Goal: Task Accomplishment & Management: Manage account settings

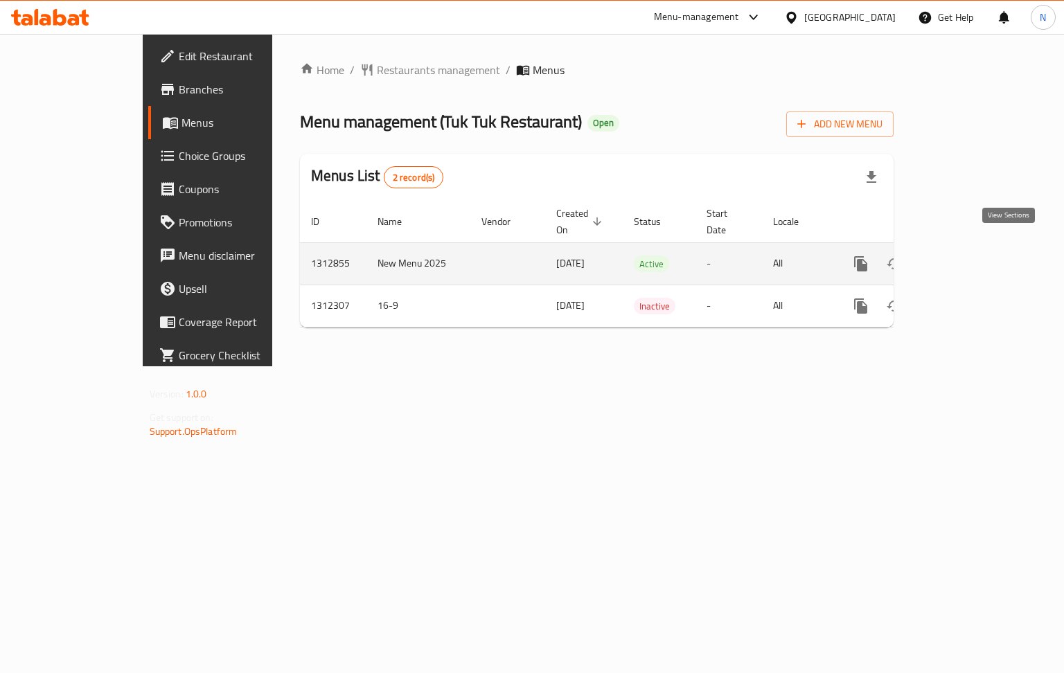
click at [977, 249] on link "enhanced table" at bounding box center [960, 263] width 33 height 33
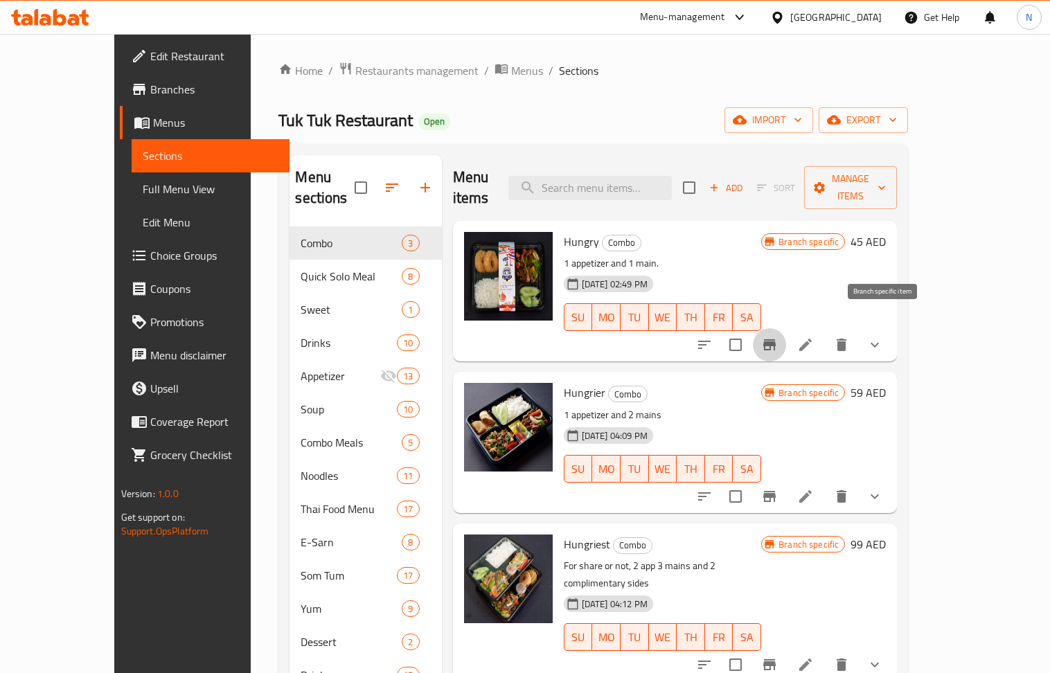
click at [778, 337] on icon "Branch-specific-item" at bounding box center [769, 345] width 17 height 17
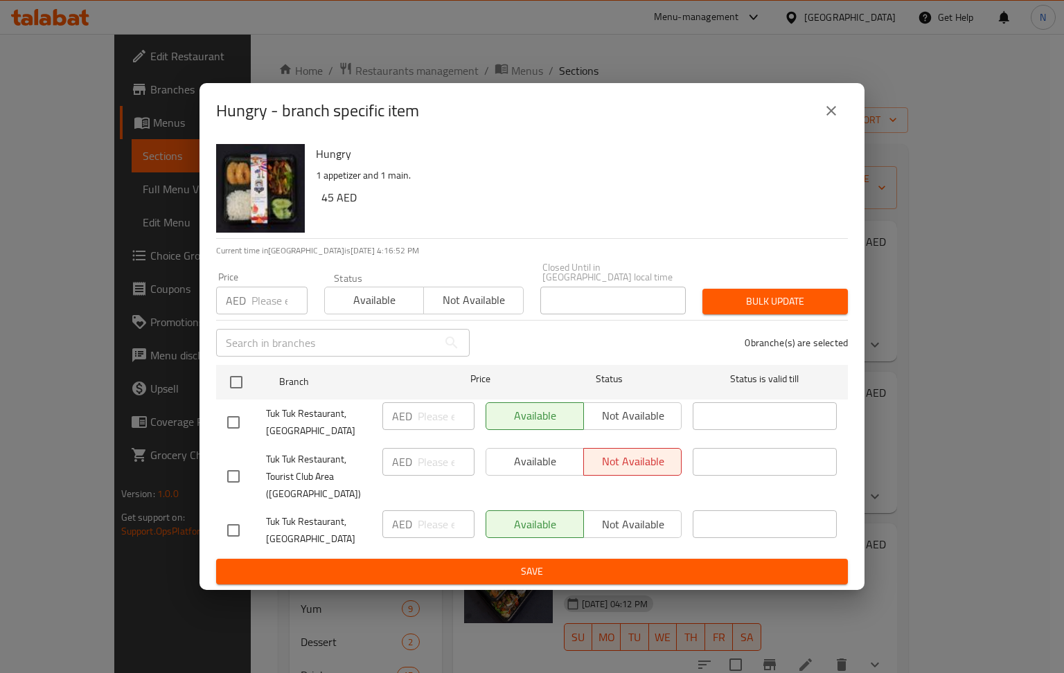
click at [625, 43] on div "Hungry - branch specific item Hungry 1 appetizer and 1 main. 45 AED Current tim…" at bounding box center [532, 336] width 1064 height 673
click at [845, 112] on button "close" at bounding box center [830, 110] width 33 height 33
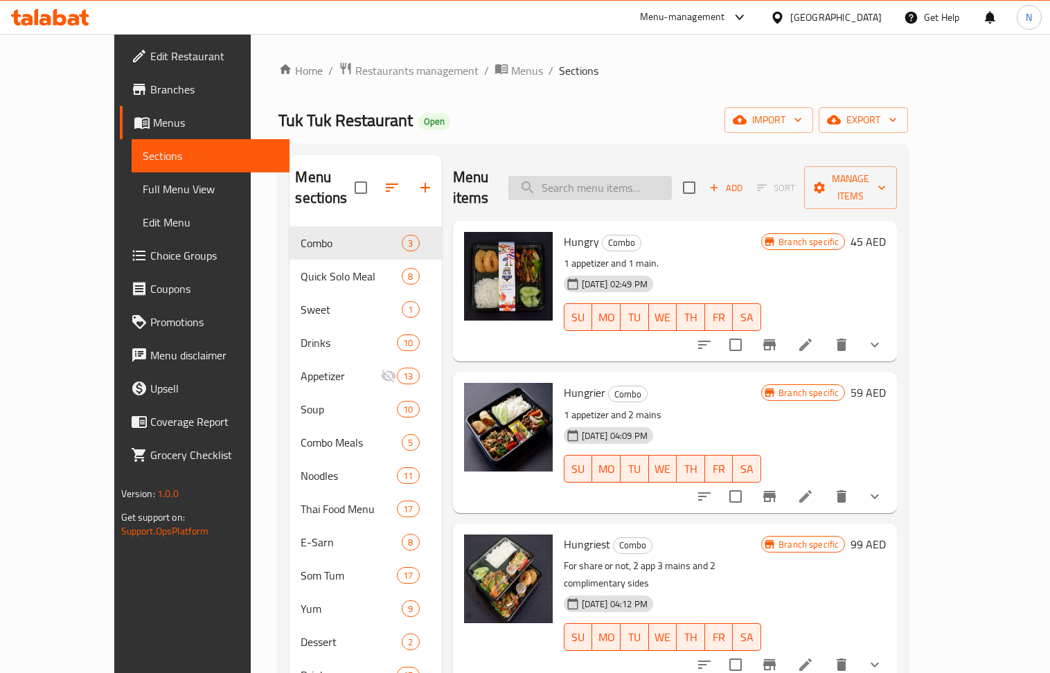
click at [619, 189] on input "search" at bounding box center [589, 188] width 163 height 24
paste input "Chicken Satay / ไก่สะเต๊ะ"
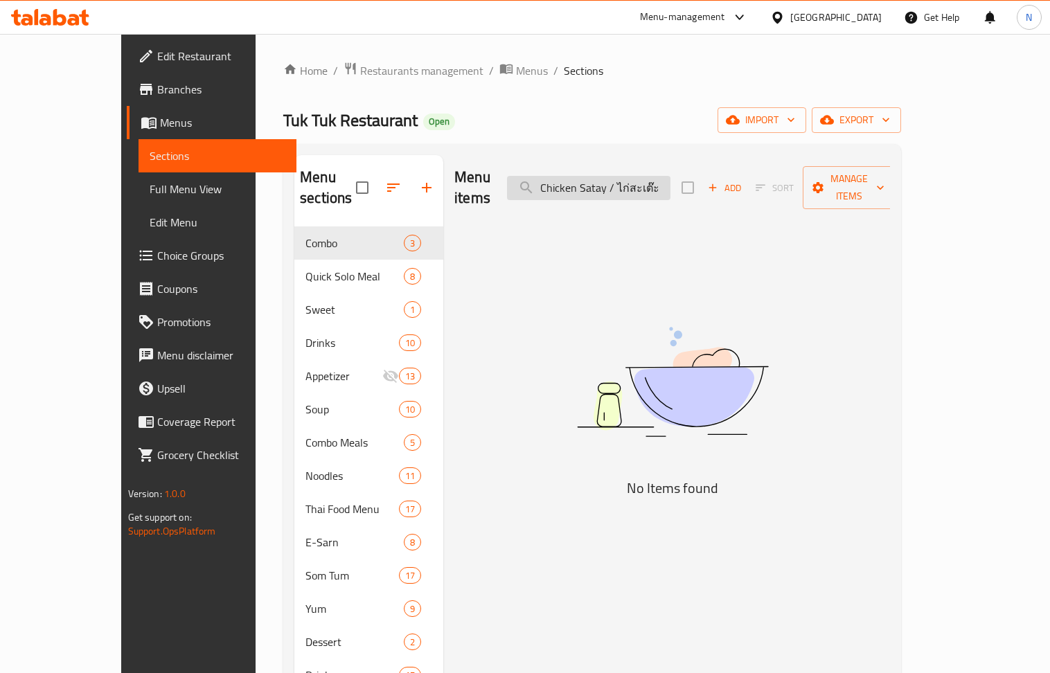
drag, startPoint x: 705, startPoint y: 181, endPoint x: 651, endPoint y: 184, distance: 54.1
click at [651, 184] on input "Chicken Satay / ไก่สะเต๊ะ" at bounding box center [588, 188] width 163 height 24
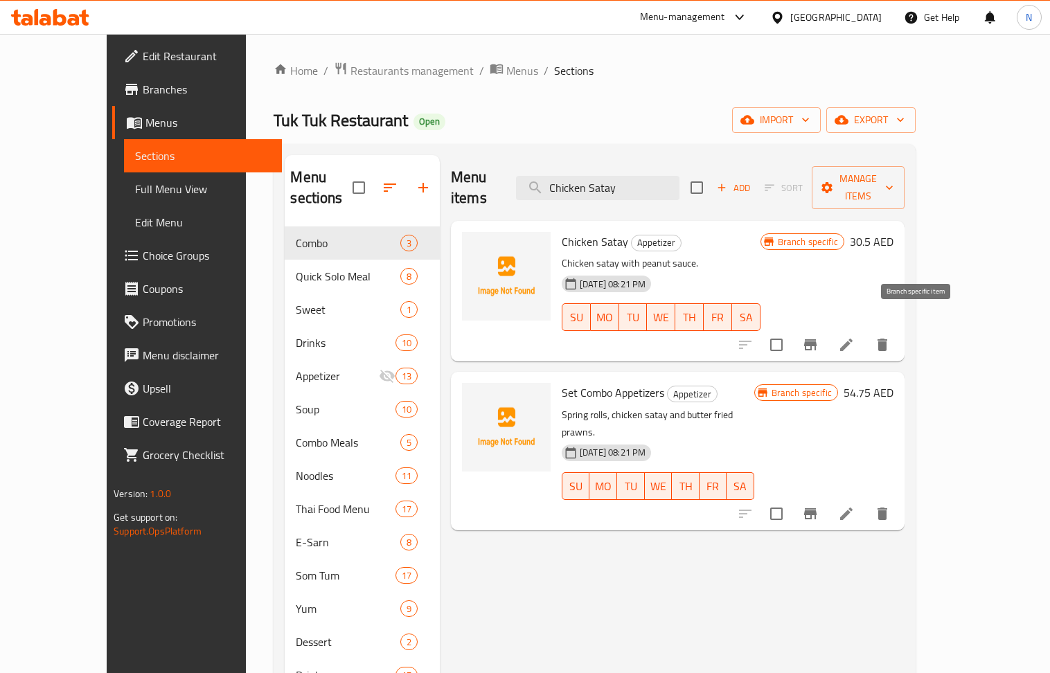
type input "Chicken Satay"
click at [817, 339] on icon "Branch-specific-item" at bounding box center [810, 344] width 12 height 11
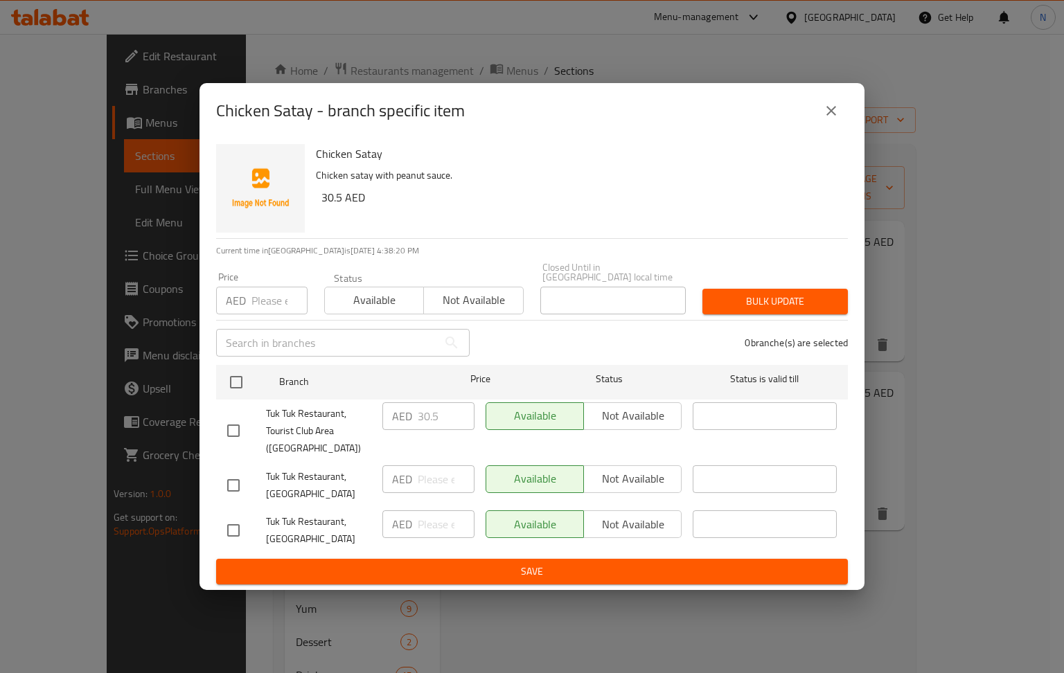
click at [698, 43] on div "Chicken Satay - branch specific item Chicken Satay Chicken satay with peanut sa…" at bounding box center [532, 336] width 1064 height 673
click at [826, 103] on icon "close" at bounding box center [831, 111] width 17 height 17
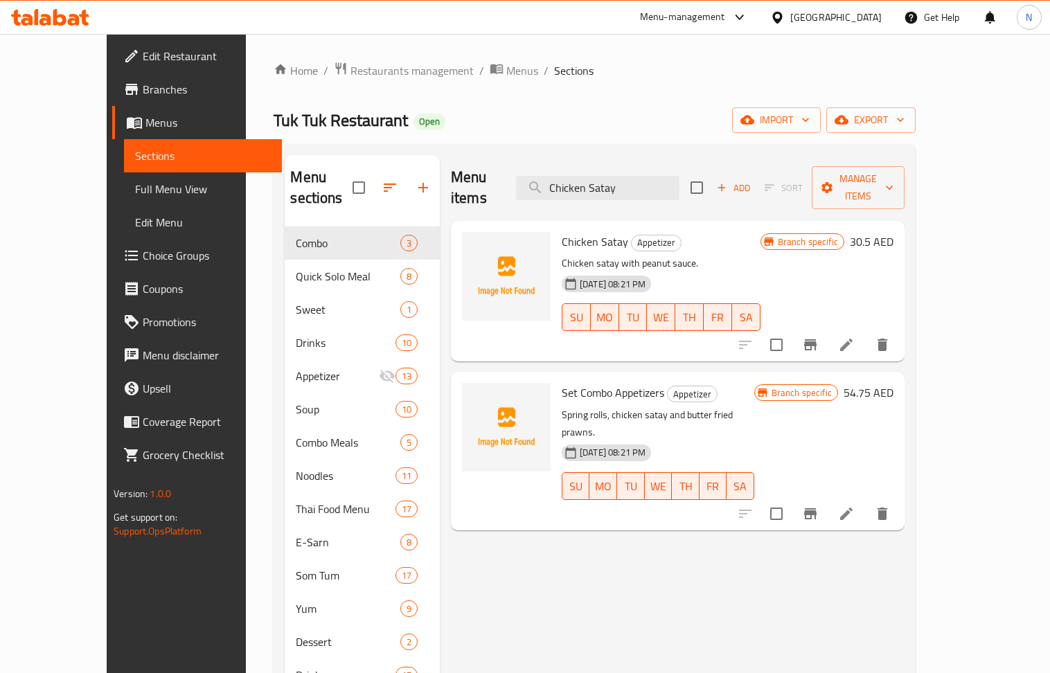
click at [840, 28] on div "United Arab Emirates" at bounding box center [826, 17] width 134 height 33
click at [829, 19] on div "United Arab Emirates" at bounding box center [835, 17] width 91 height 15
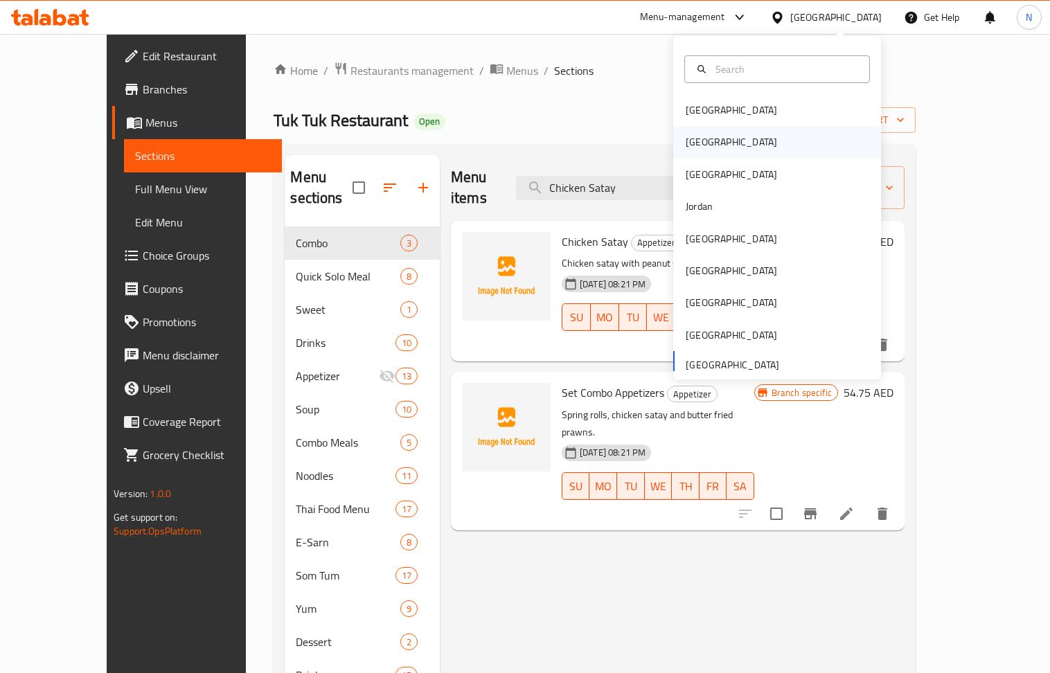
click at [682, 151] on div "[GEOGRAPHIC_DATA]" at bounding box center [732, 142] width 114 height 32
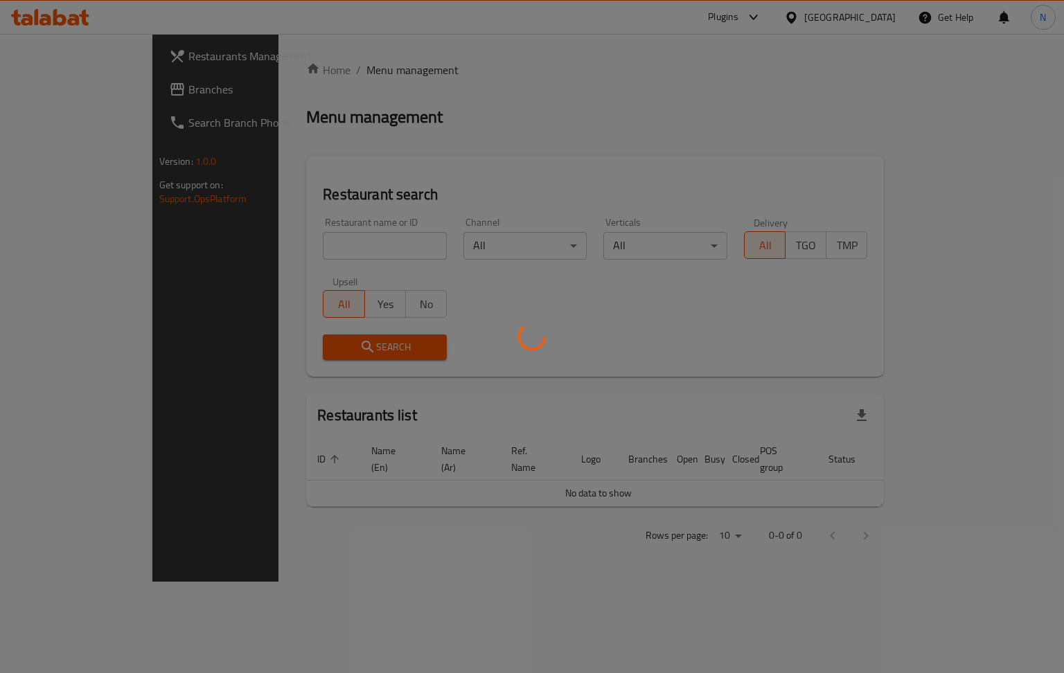
click at [292, 233] on div at bounding box center [532, 336] width 1064 height 673
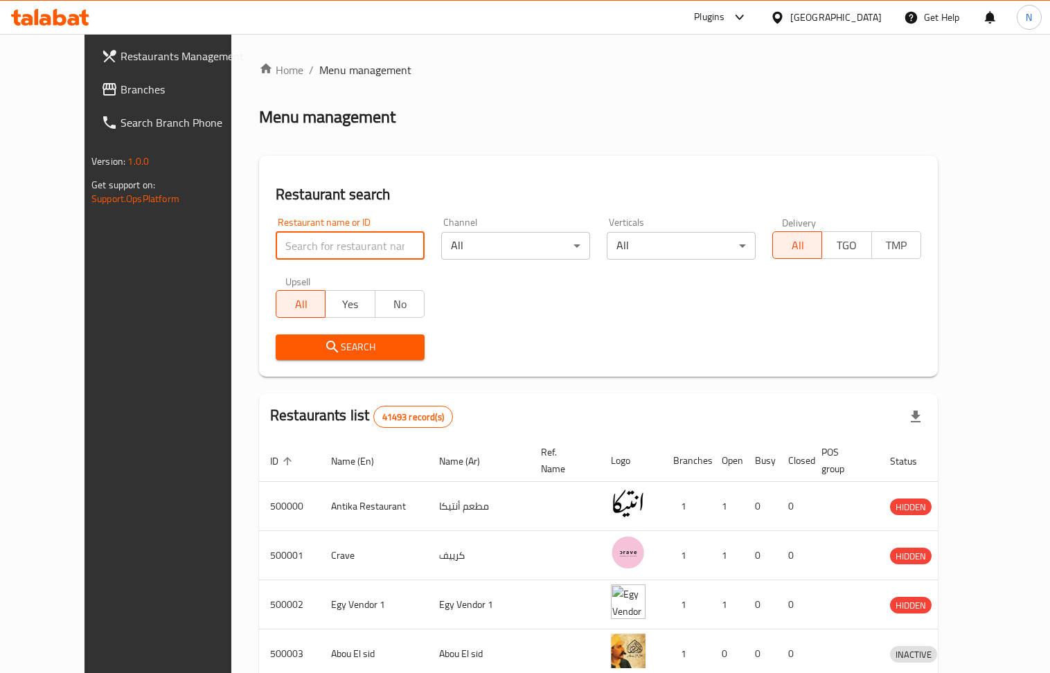
click at [338, 255] on input "search" at bounding box center [350, 246] width 149 height 28
paste input "655197"
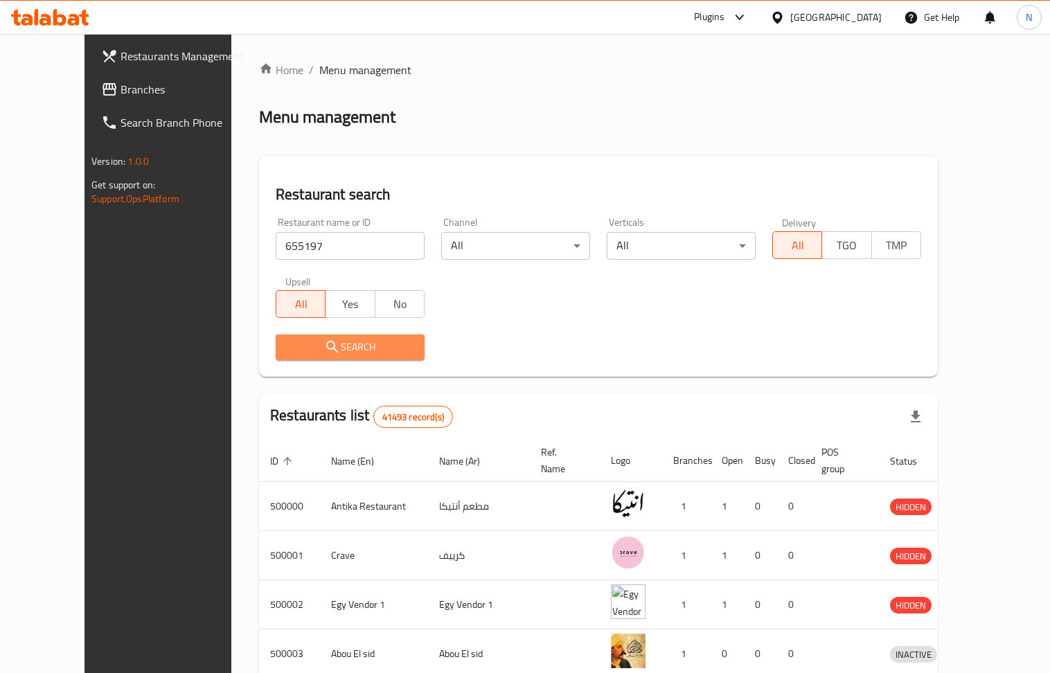
click at [287, 339] on span "Search" at bounding box center [350, 347] width 127 height 17
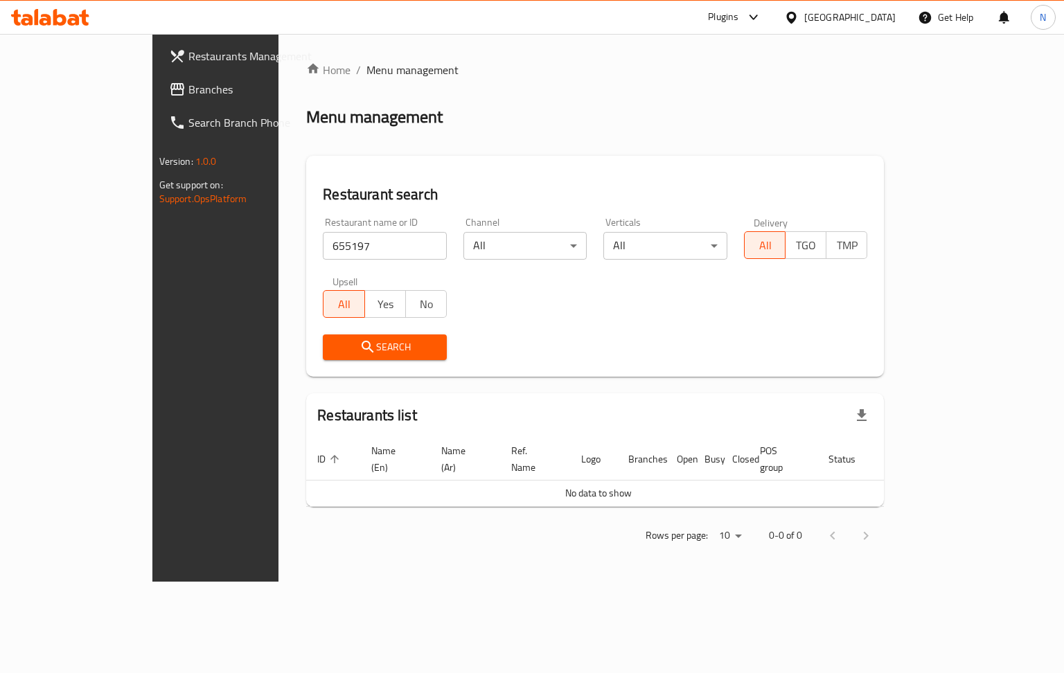
click at [349, 244] on input "655197" at bounding box center [385, 246] width 124 height 28
paste input "34220"
type input "634220"
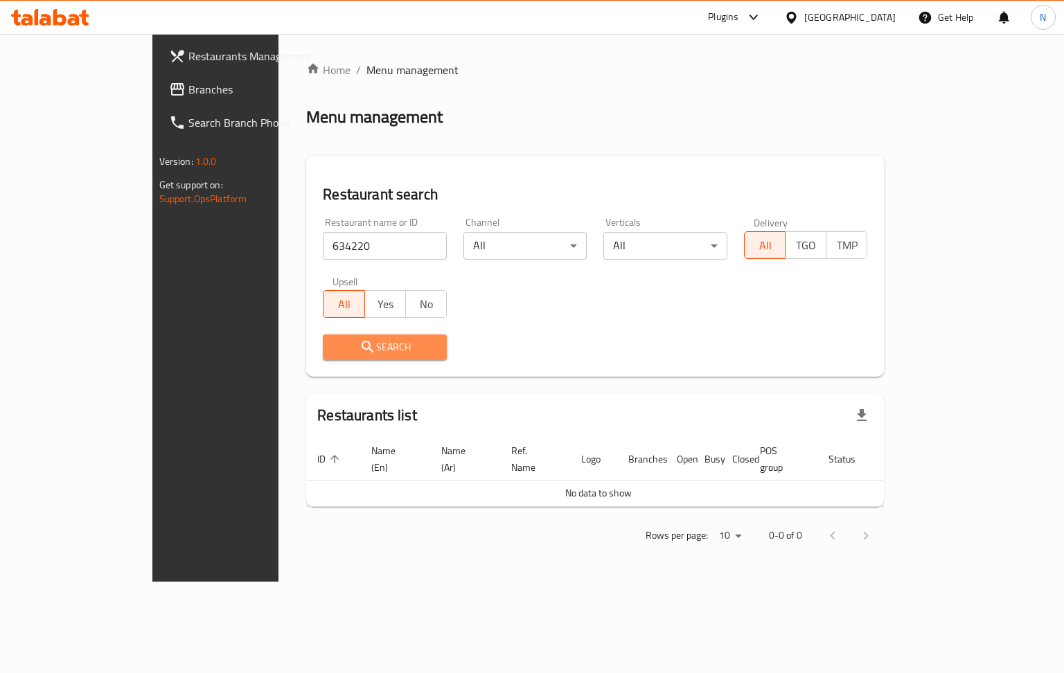
click at [334, 346] on span "Search" at bounding box center [385, 347] width 102 height 17
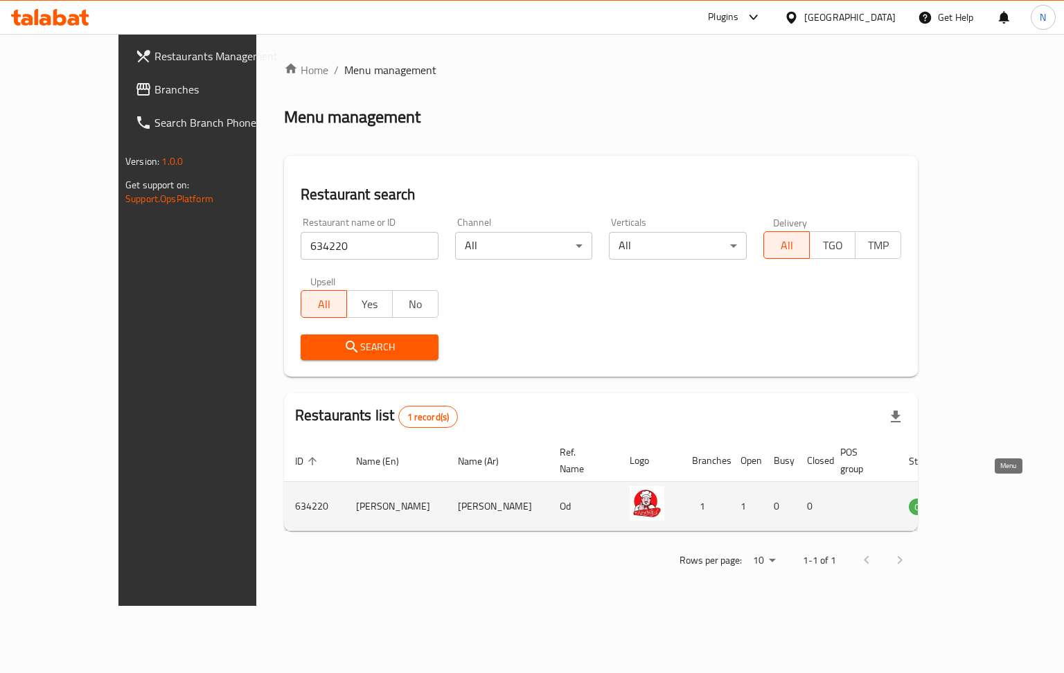
click at [998, 498] on icon "enhanced table" at bounding box center [989, 506] width 17 height 17
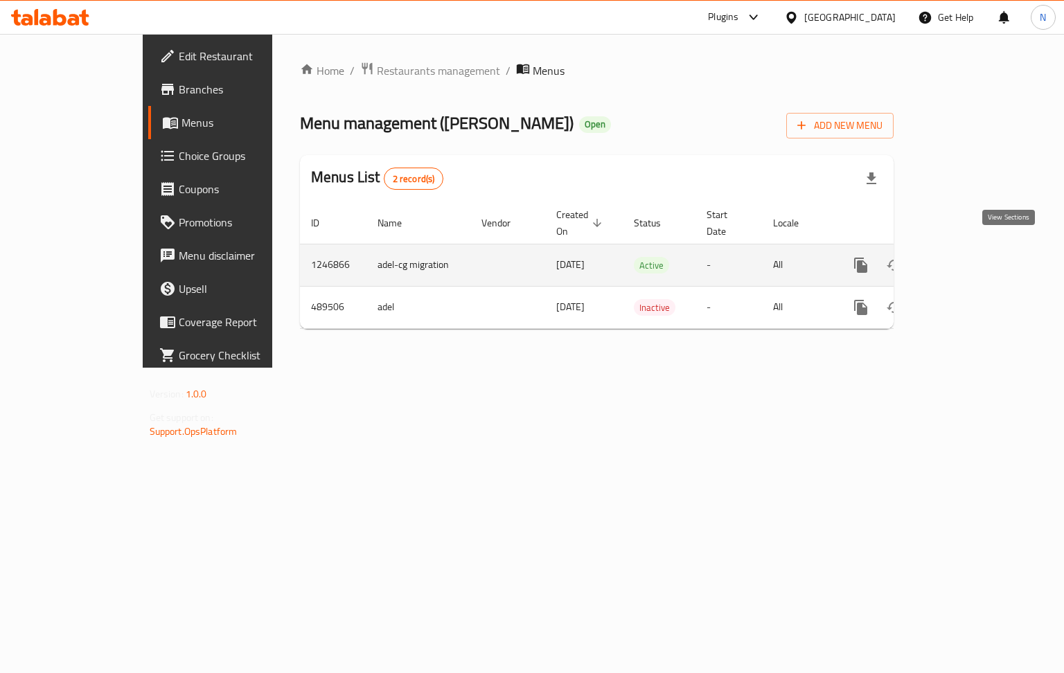
click at [969, 257] on icon "enhanced table" at bounding box center [960, 265] width 17 height 17
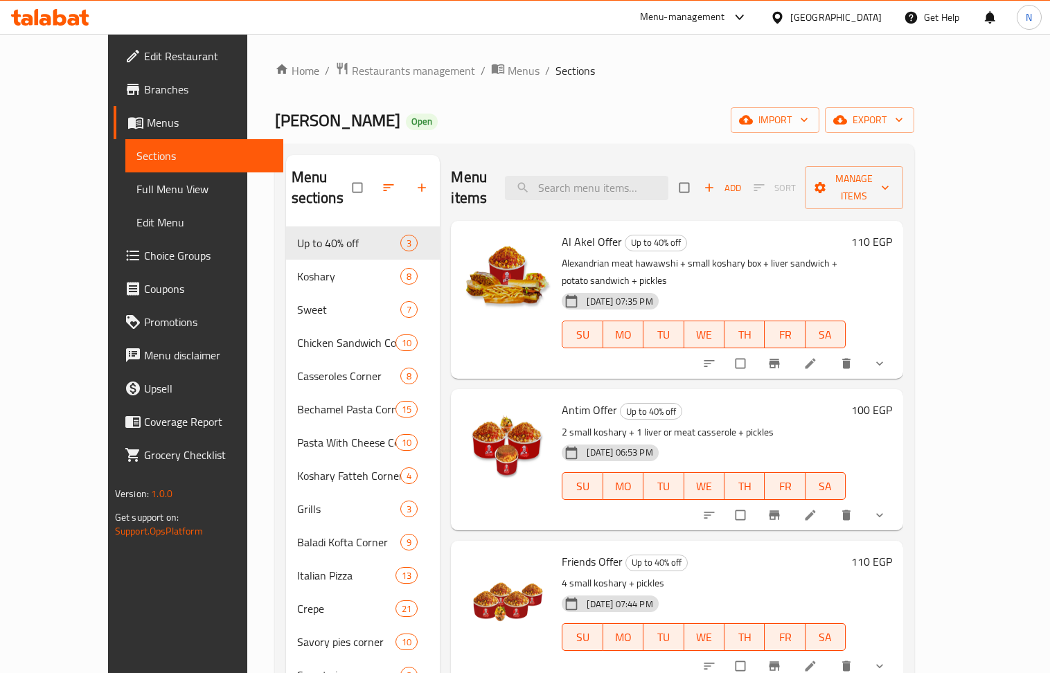
click at [485, 125] on div "Abo Amar Open import export" at bounding box center [595, 120] width 640 height 26
click at [485, 123] on div "Abo Amar Open import export" at bounding box center [595, 120] width 640 height 26
click at [337, 123] on div "Abo Amar Open import export" at bounding box center [595, 120] width 640 height 26
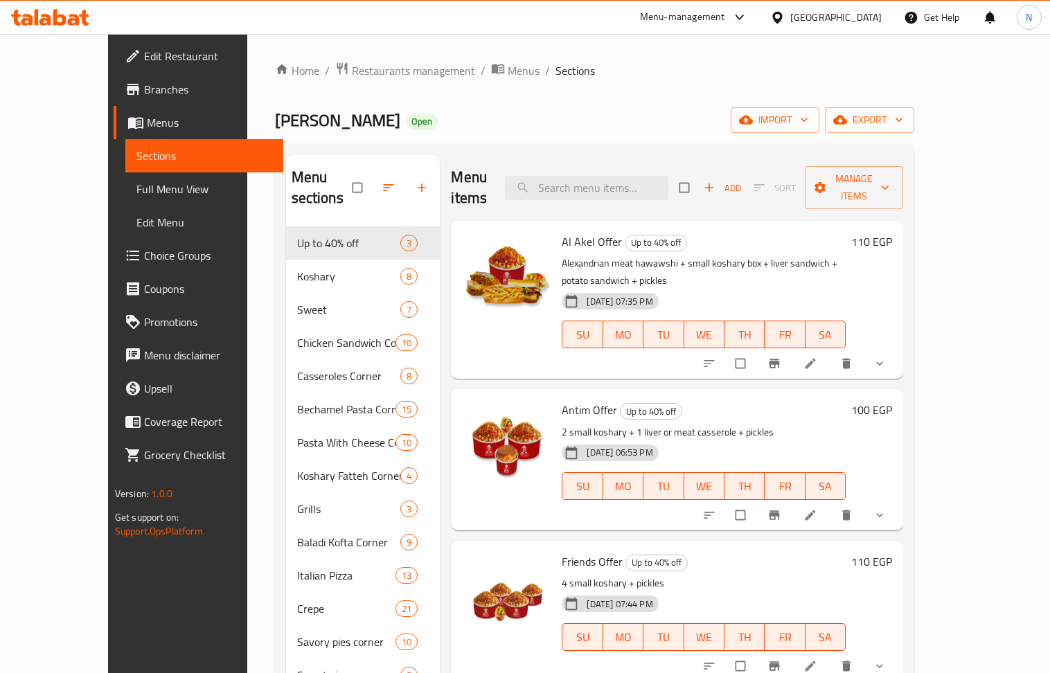
click at [275, 116] on span "Abo Amar" at bounding box center [337, 120] width 125 height 31
click at [428, 136] on div "Home / Restaurants management / Menus / Sections Abo Amar Open import export Me…" at bounding box center [595, 485] width 640 height 846
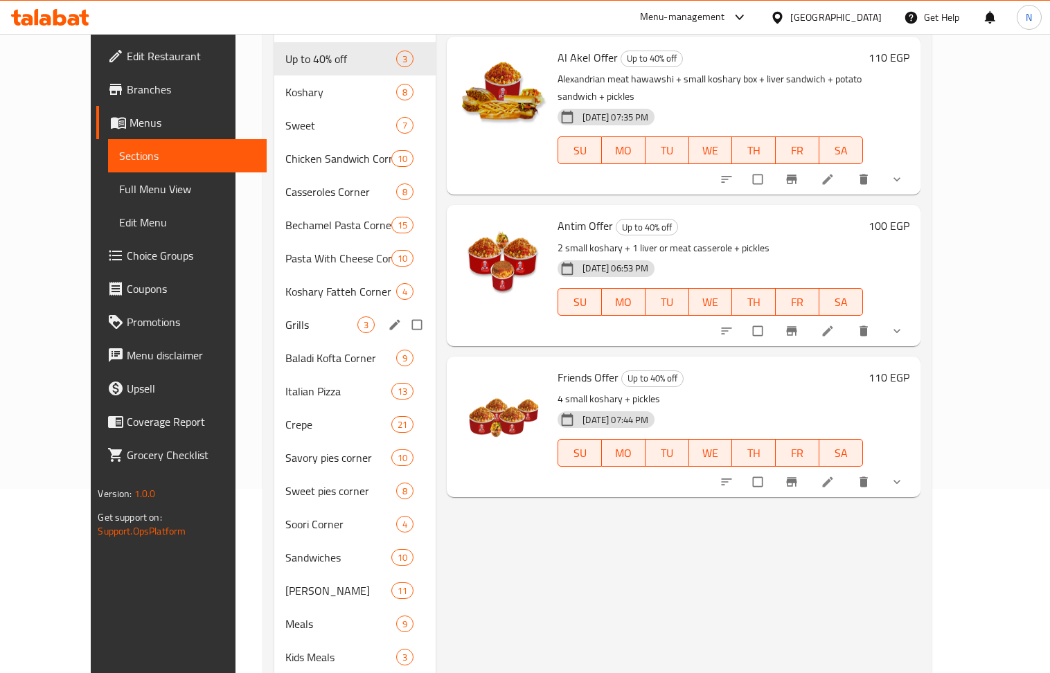
scroll to position [242, 0]
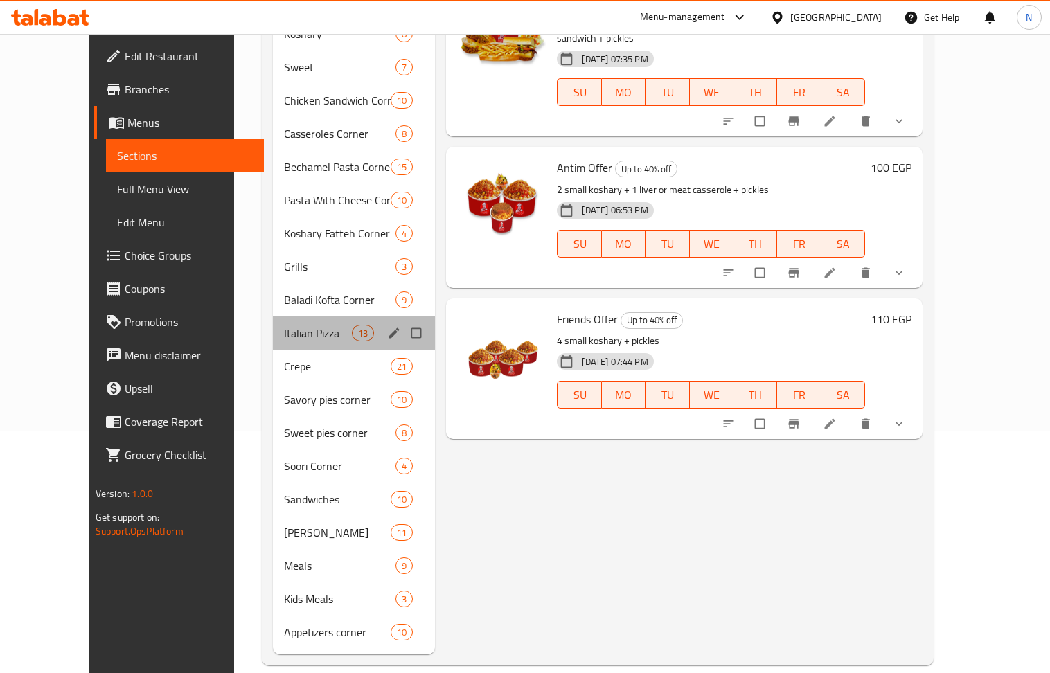
click at [301, 317] on div "Italian Pizza 13" at bounding box center [354, 333] width 163 height 33
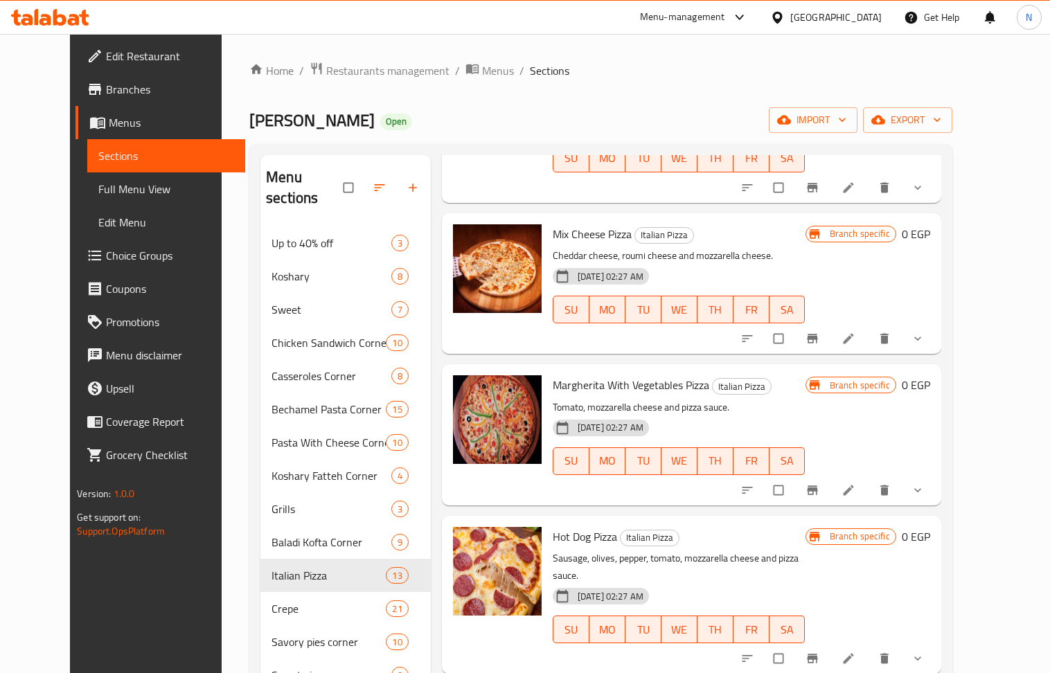
scroll to position [369, 0]
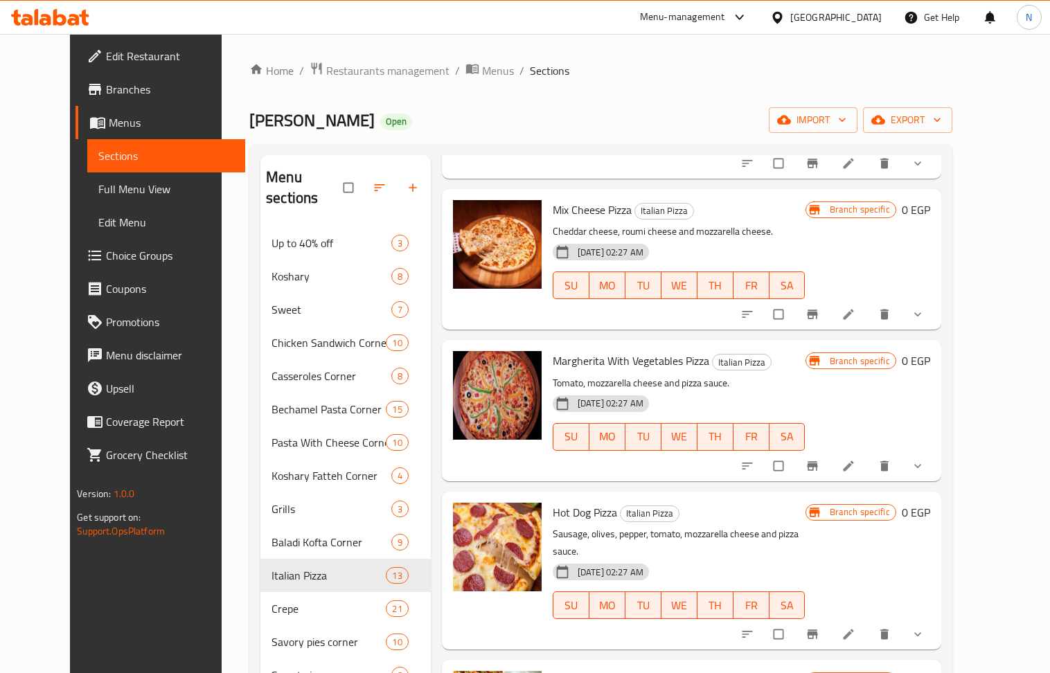
click at [618, 117] on div "Abo Amar Open import export" at bounding box center [600, 120] width 703 height 26
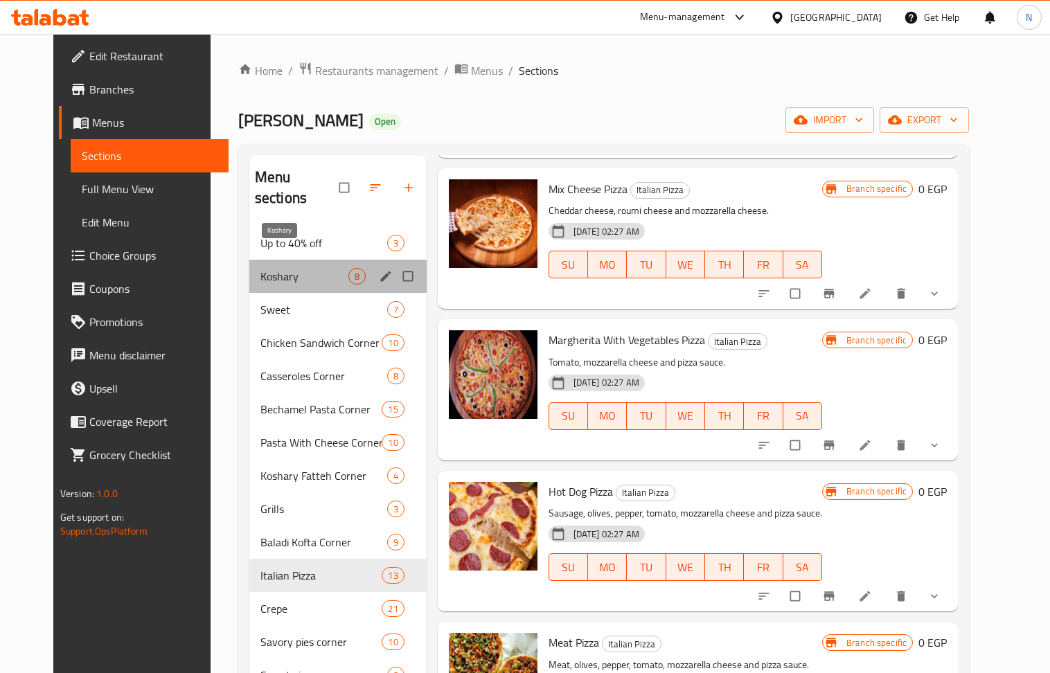
click at [283, 268] on span "Koshary" at bounding box center [304, 276] width 88 height 17
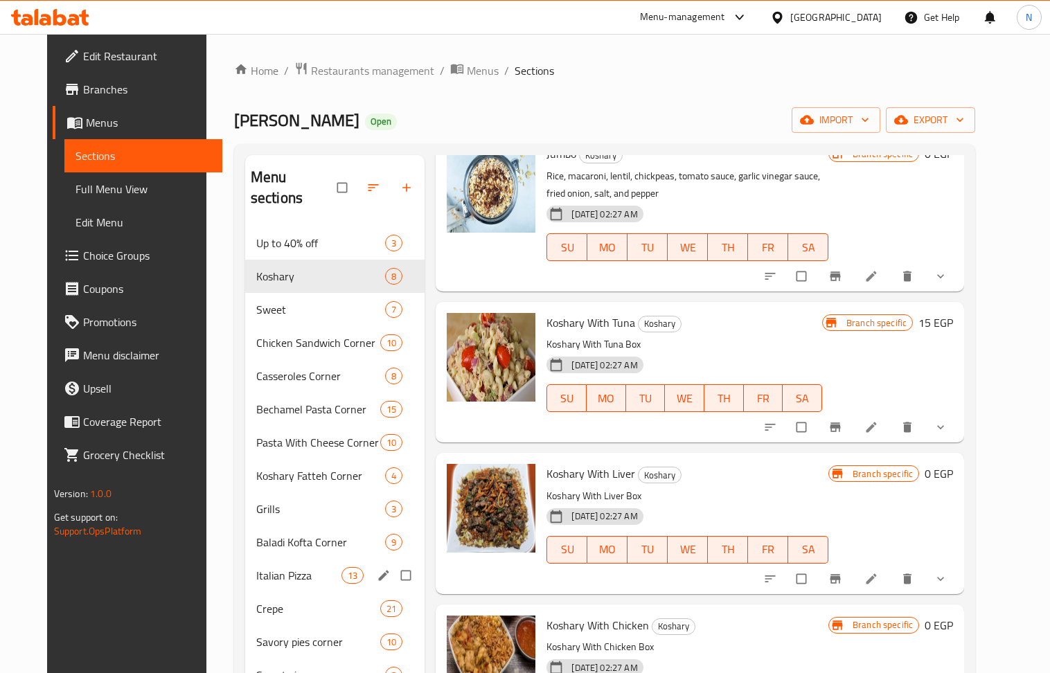
click at [287, 567] on span "Italian Pizza" at bounding box center [298, 575] width 85 height 17
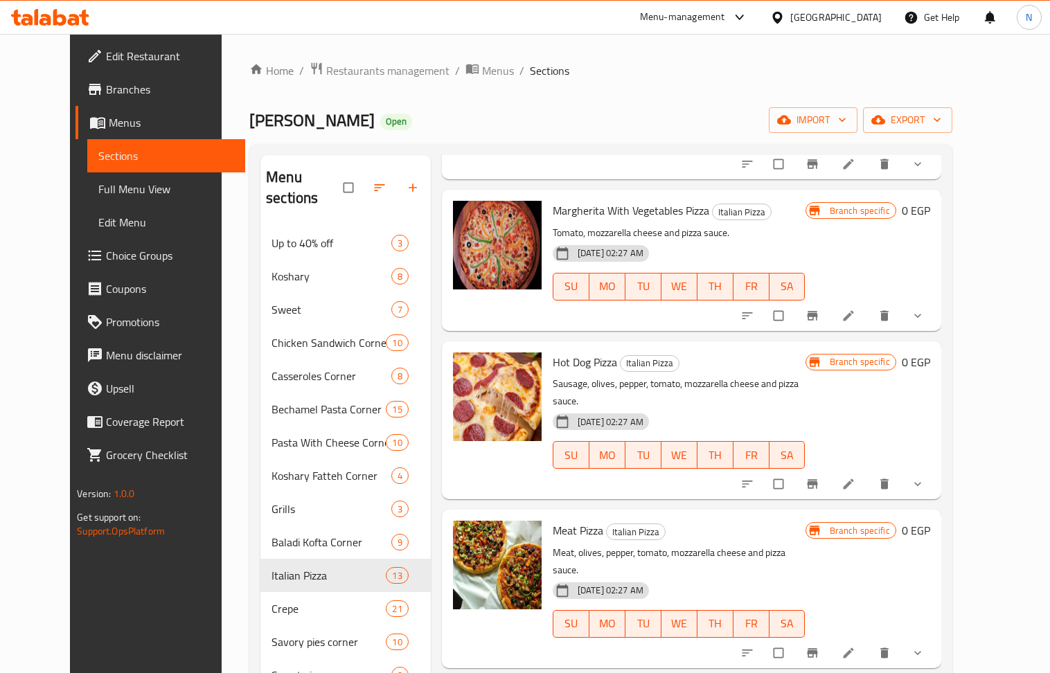
scroll to position [427, 0]
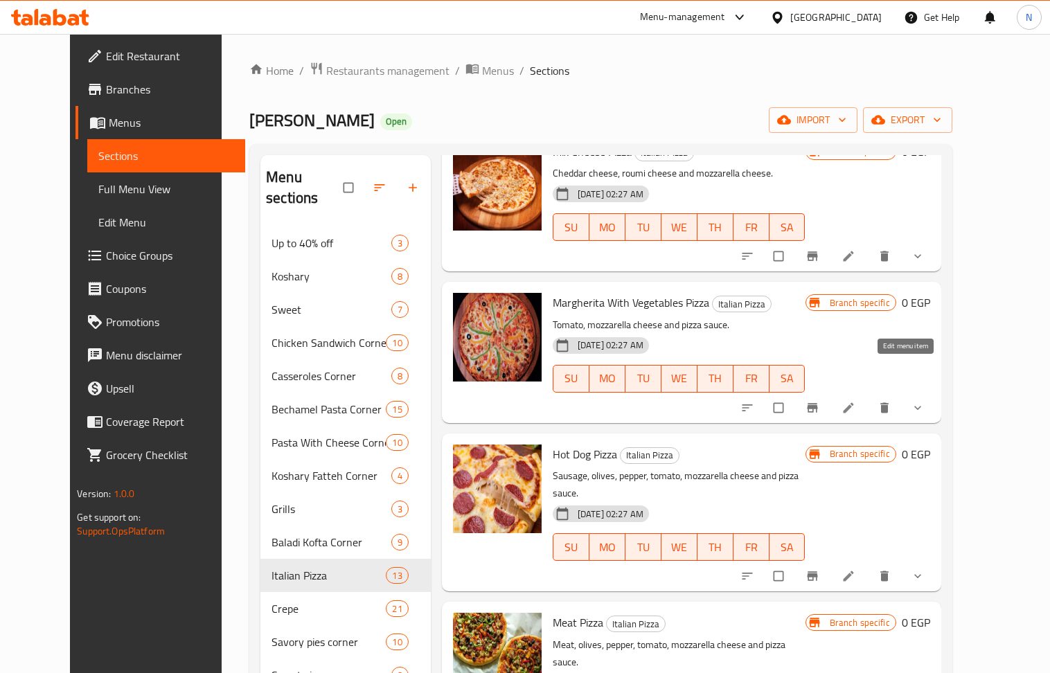
click at [853, 402] on icon at bounding box center [848, 407] width 10 height 10
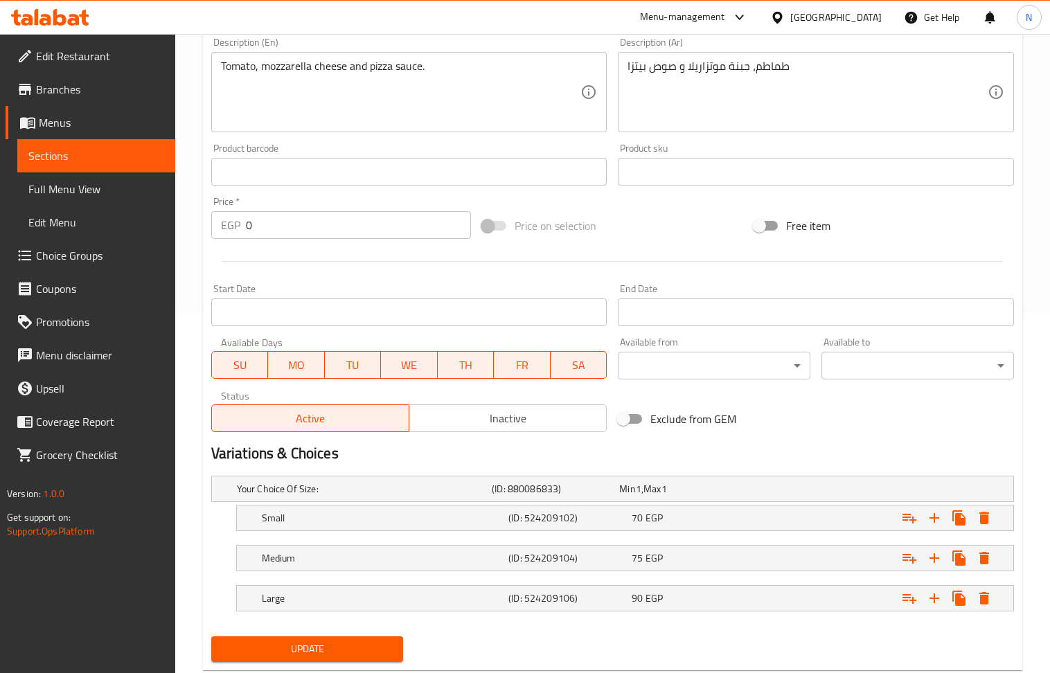
scroll to position [399, 0]
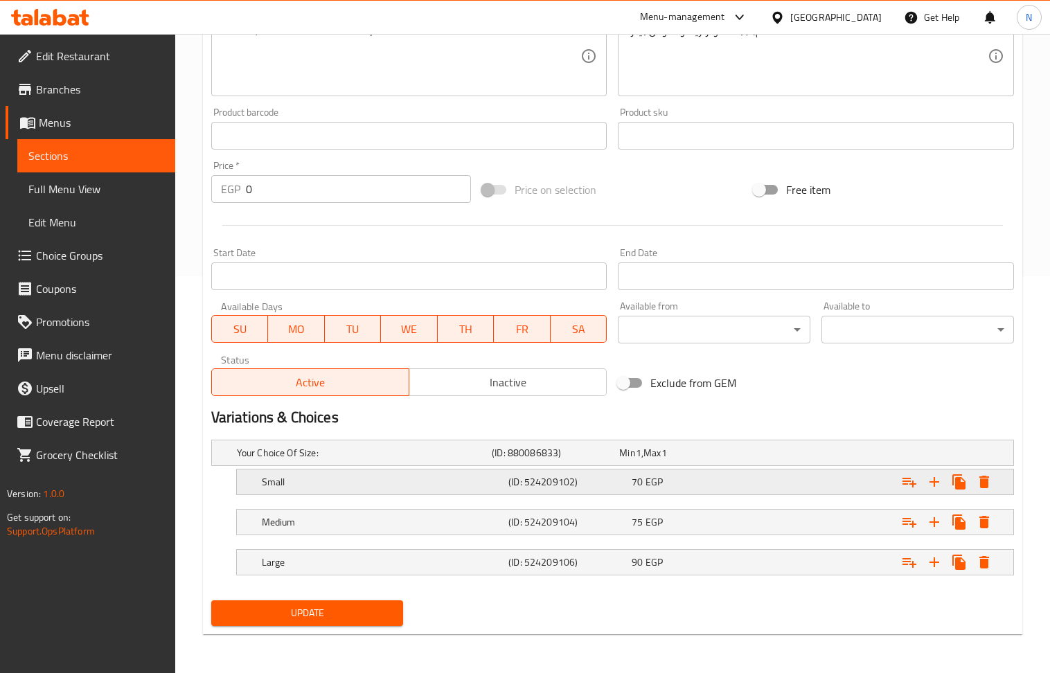
click at [763, 481] on div "Expand" at bounding box center [876, 482] width 247 height 30
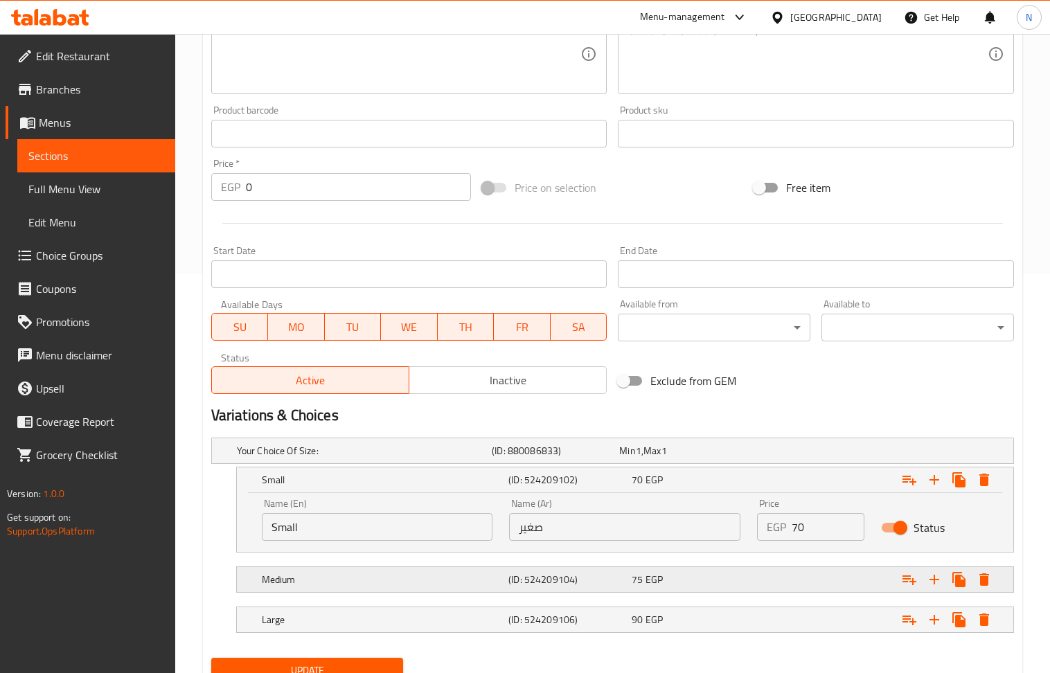
click at [641, 582] on span "75" at bounding box center [637, 580] width 11 height 18
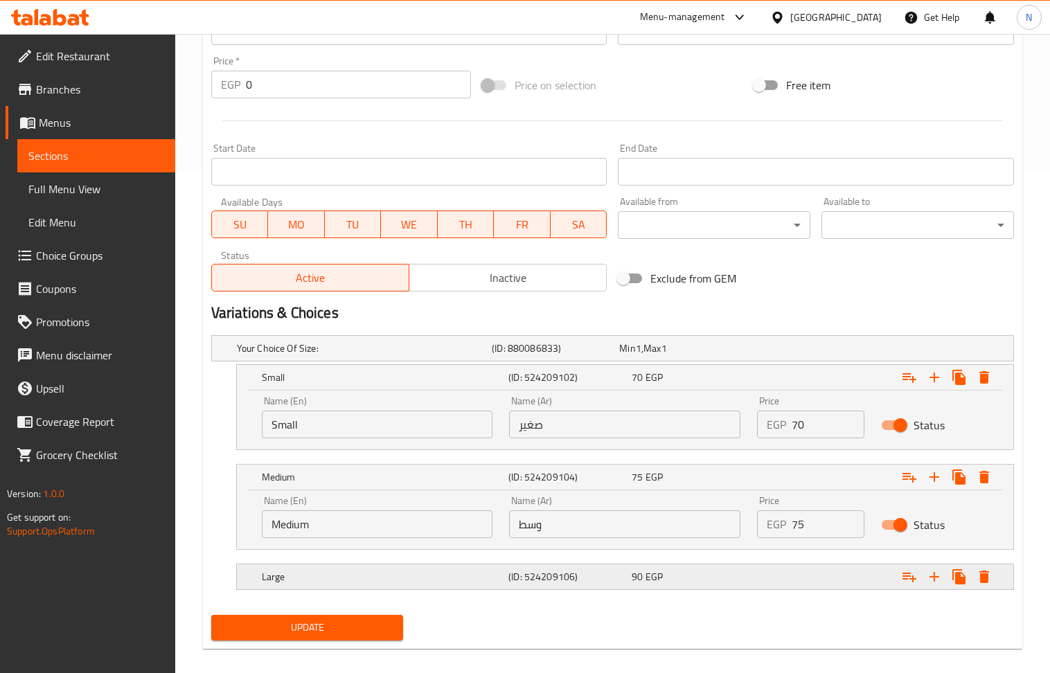
scroll to position [518, 0]
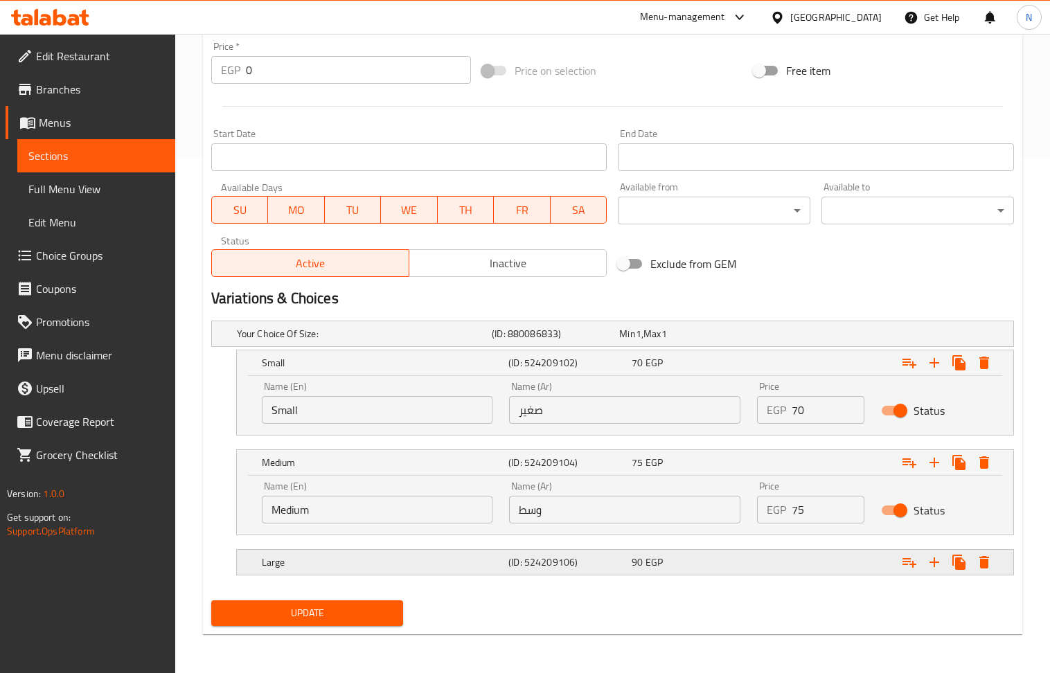
click at [720, 566] on div "90 EGP" at bounding box center [691, 562] width 118 height 14
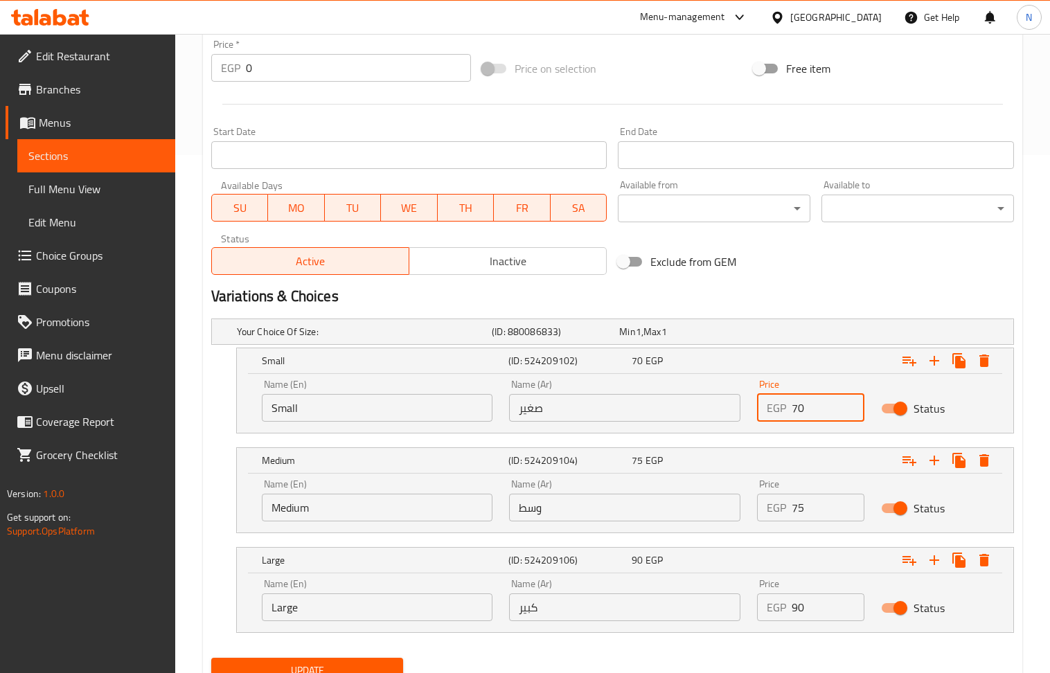
drag, startPoint x: 801, startPoint y: 414, endPoint x: 787, endPoint y: 416, distance: 13.2
click at [787, 416] on div "EGP 70 Price" at bounding box center [810, 408] width 107 height 28
type input "80"
click at [792, 508] on input "75" at bounding box center [828, 508] width 73 height 28
type input "85"
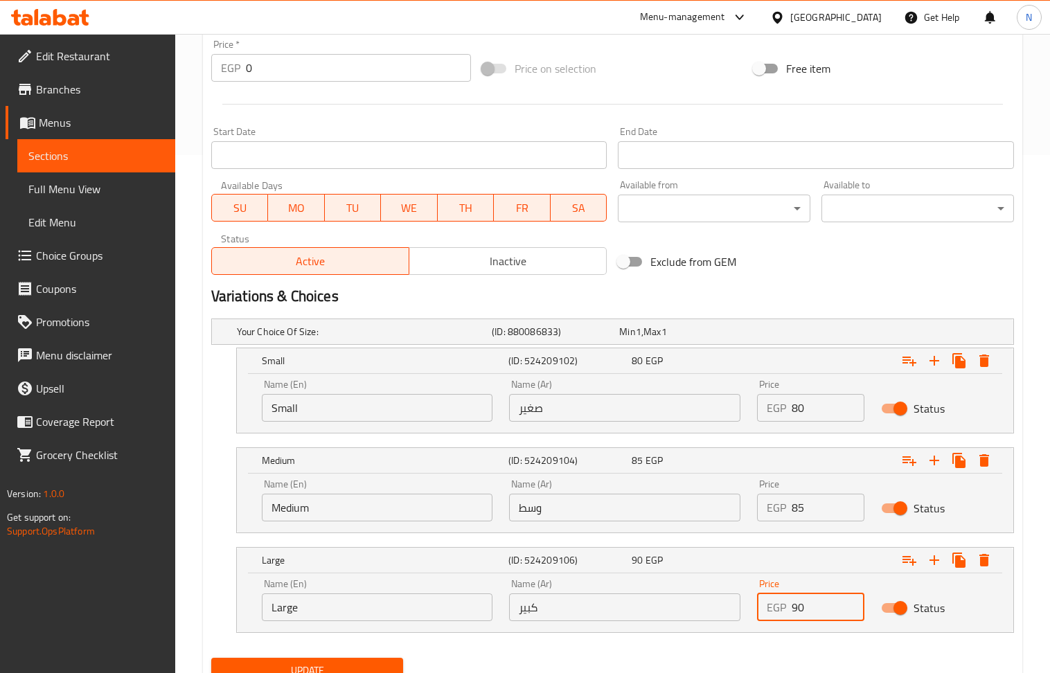
drag, startPoint x: 803, startPoint y: 615, endPoint x: 796, endPoint y: 616, distance: 7.7
click at [796, 616] on input "90" at bounding box center [828, 608] width 73 height 28
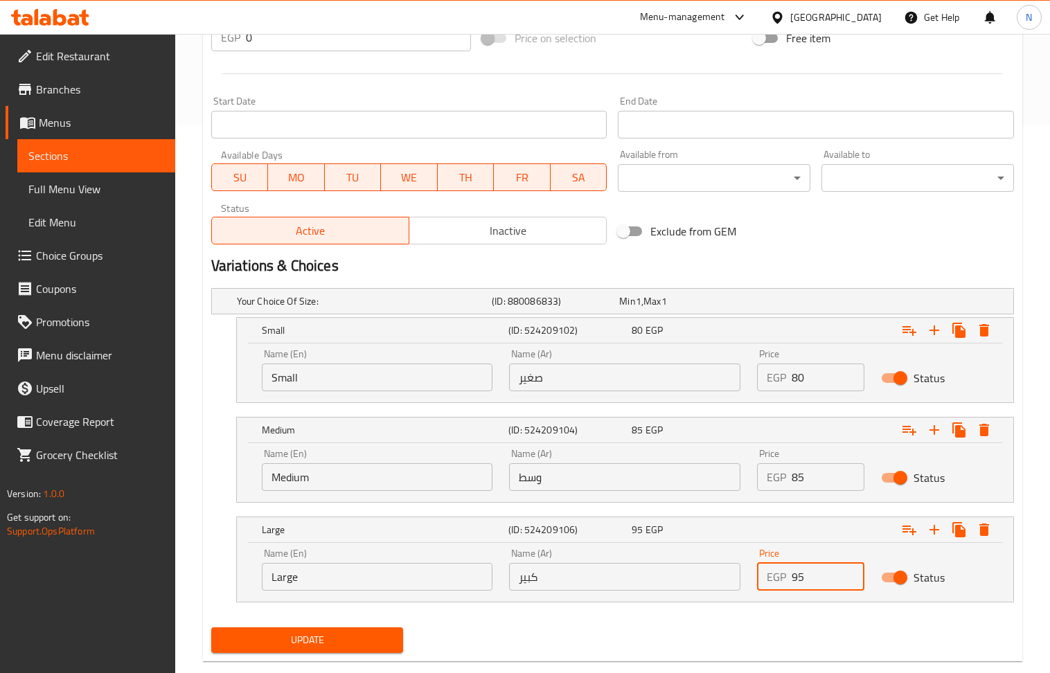
scroll to position [578, 0]
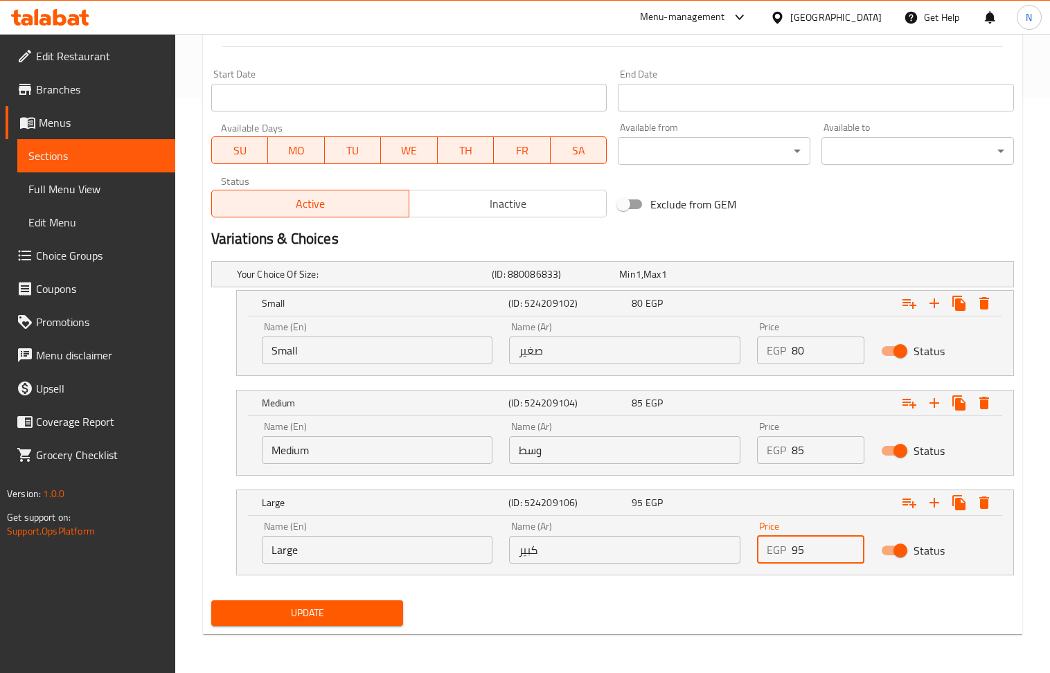
type input "95"
click at [352, 614] on span "Update" at bounding box center [307, 613] width 170 height 17
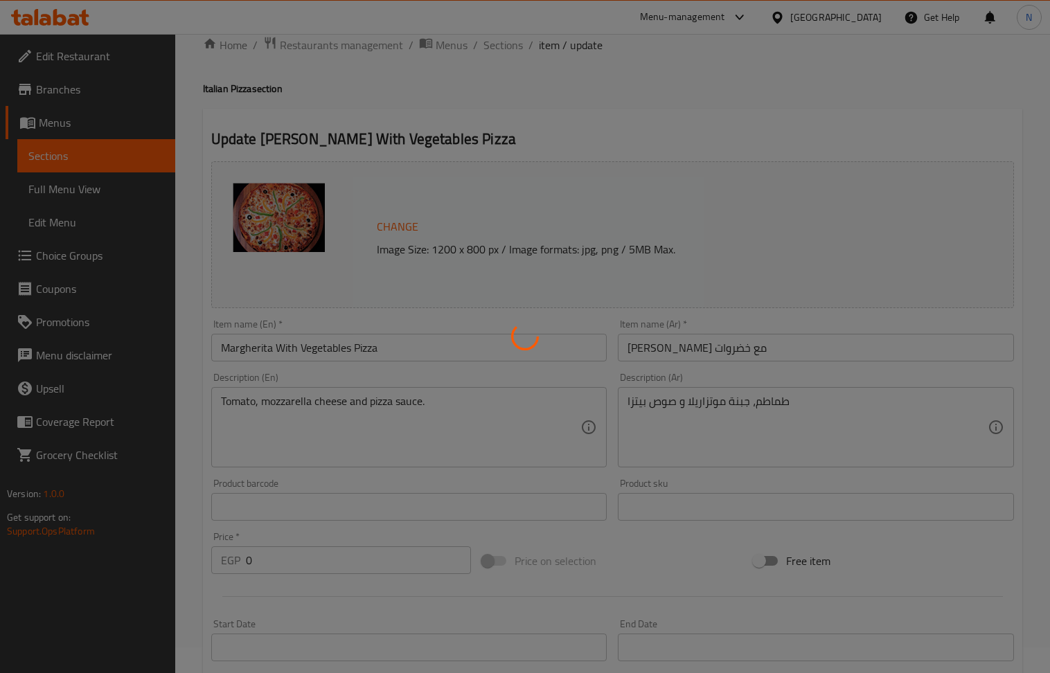
scroll to position [24, 0]
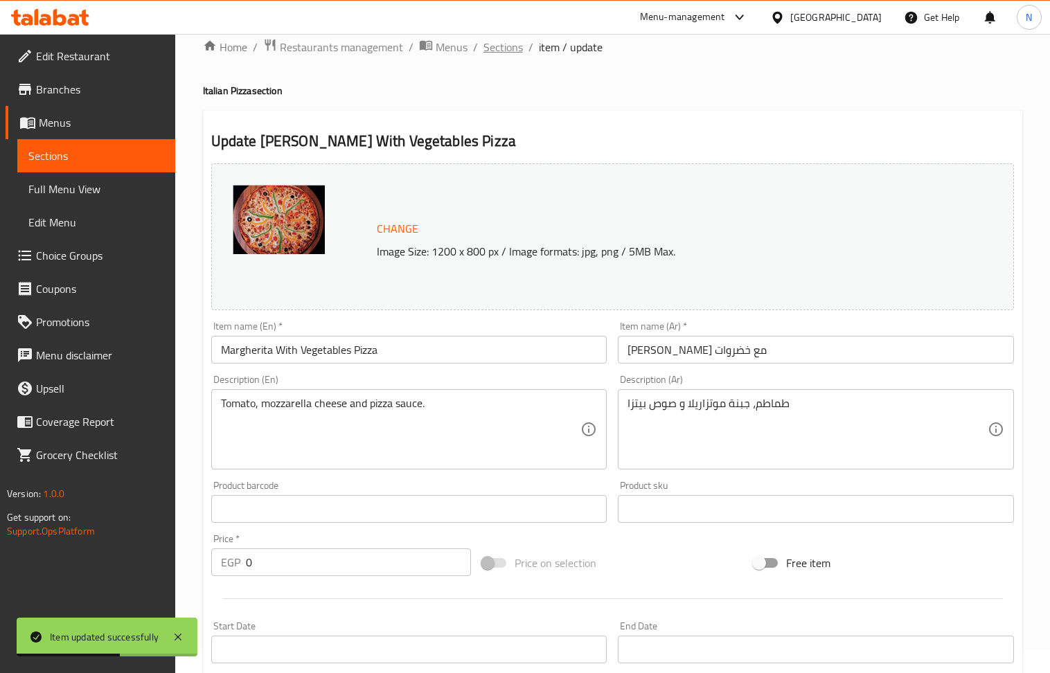
click at [510, 42] on span "Sections" at bounding box center [502, 47] width 39 height 17
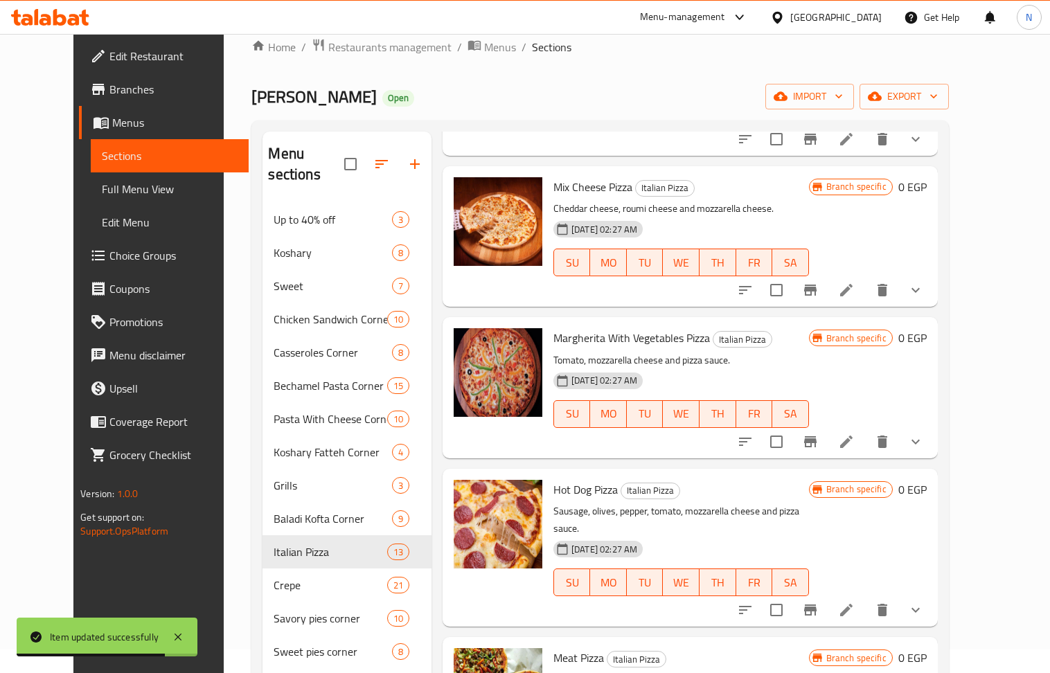
scroll to position [369, 0]
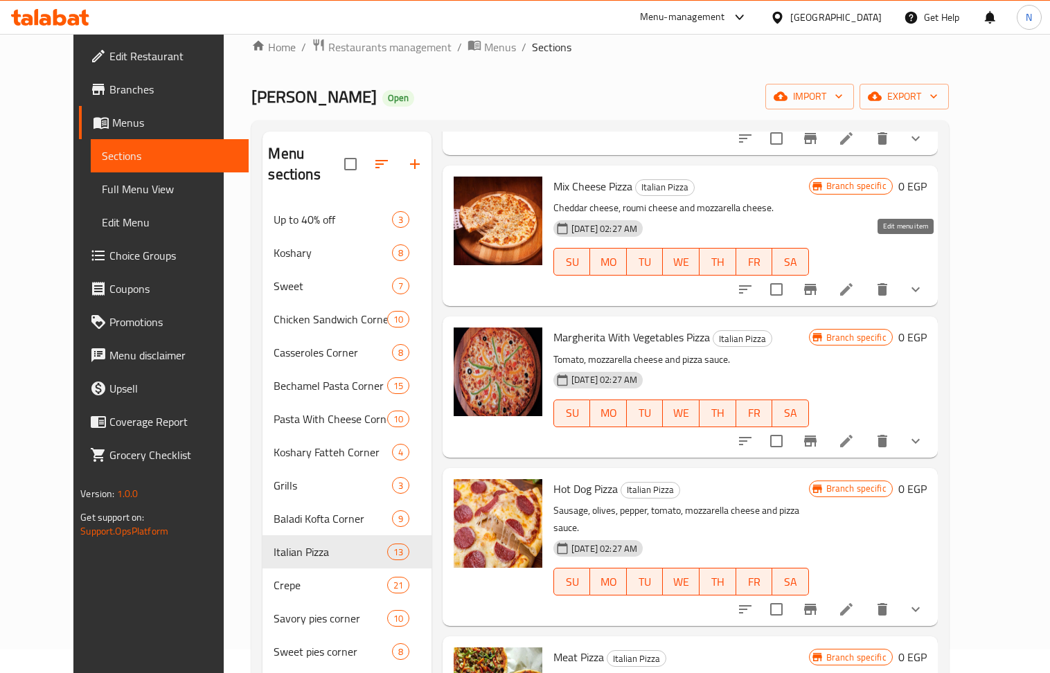
click at [853, 283] on icon at bounding box center [846, 289] width 12 height 12
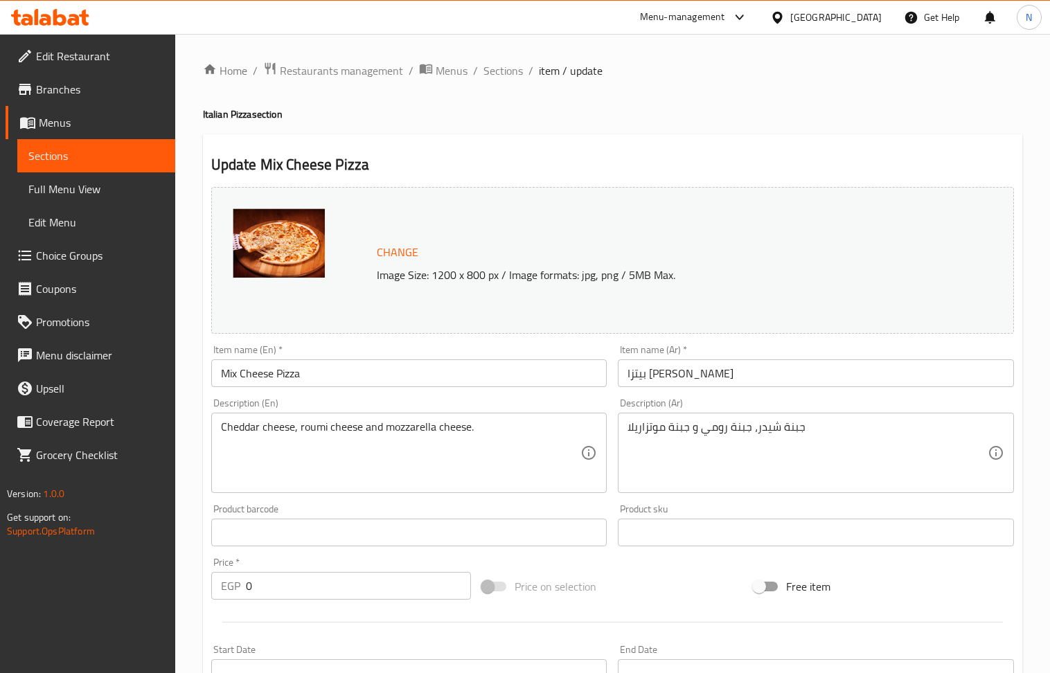
scroll to position [399, 0]
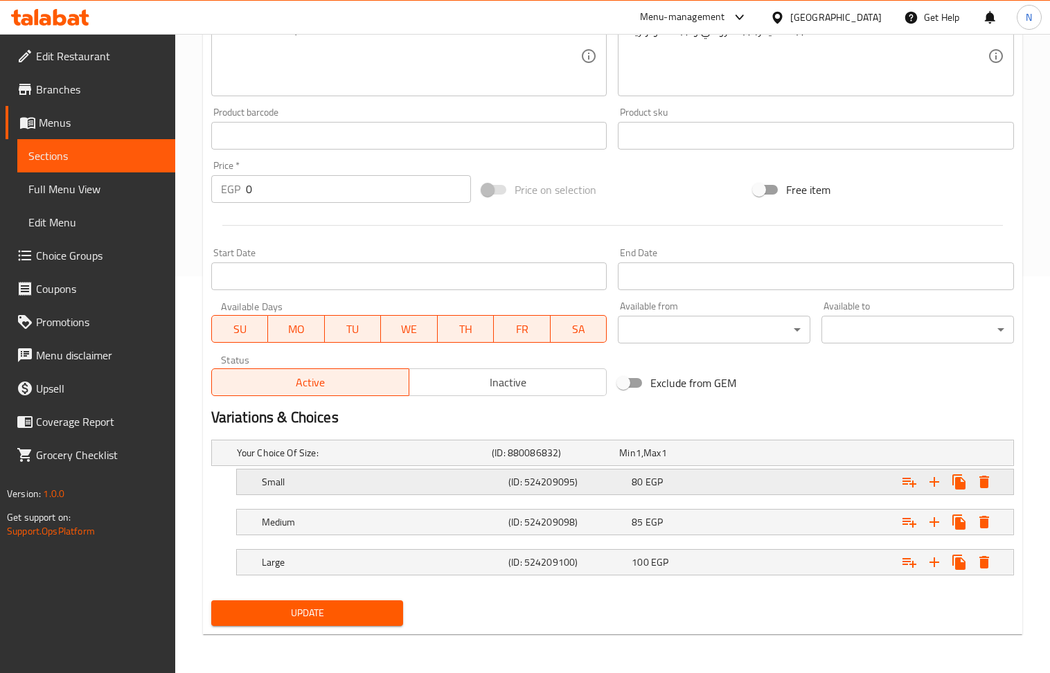
click at [680, 475] on div "80 EGP" at bounding box center [691, 482] width 118 height 14
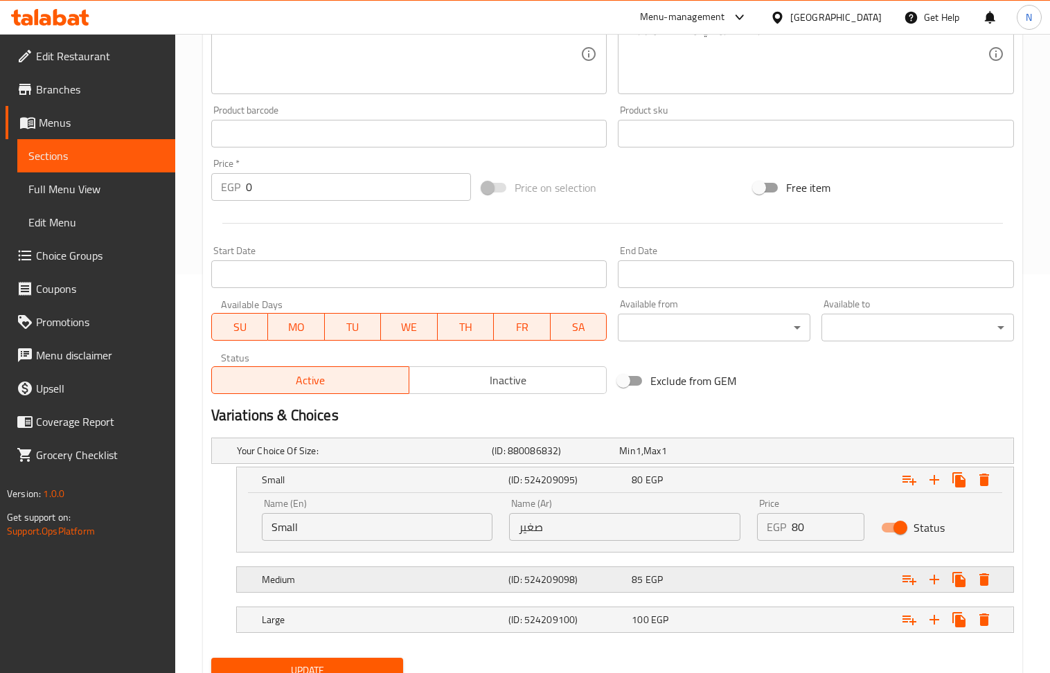
click at [671, 572] on div "85 EGP" at bounding box center [690, 579] width 123 height 19
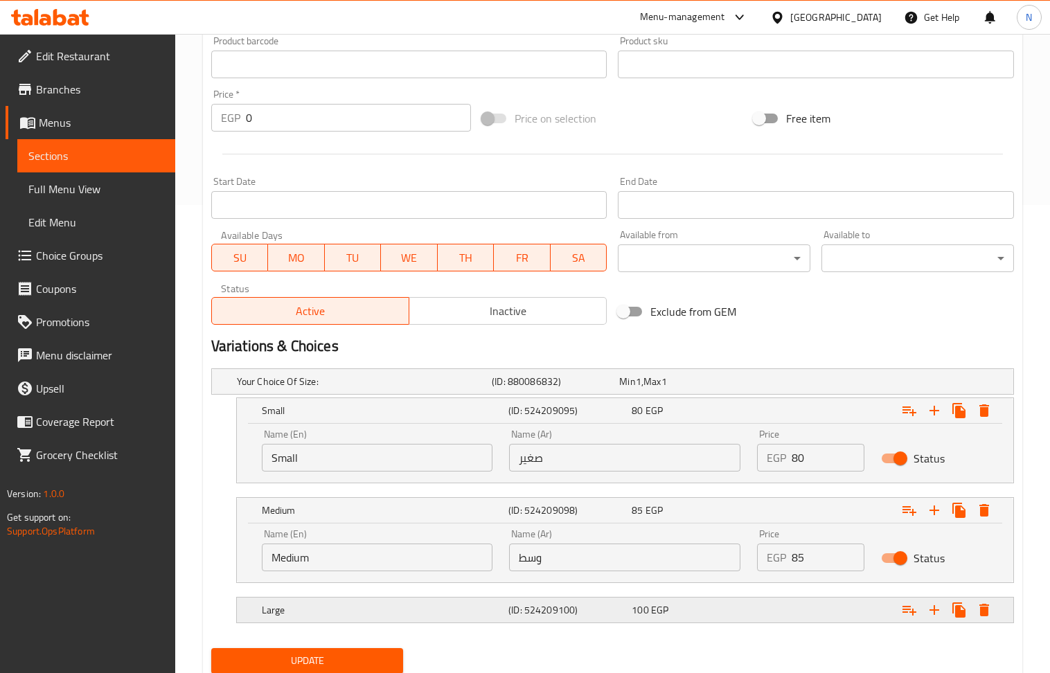
scroll to position [518, 0]
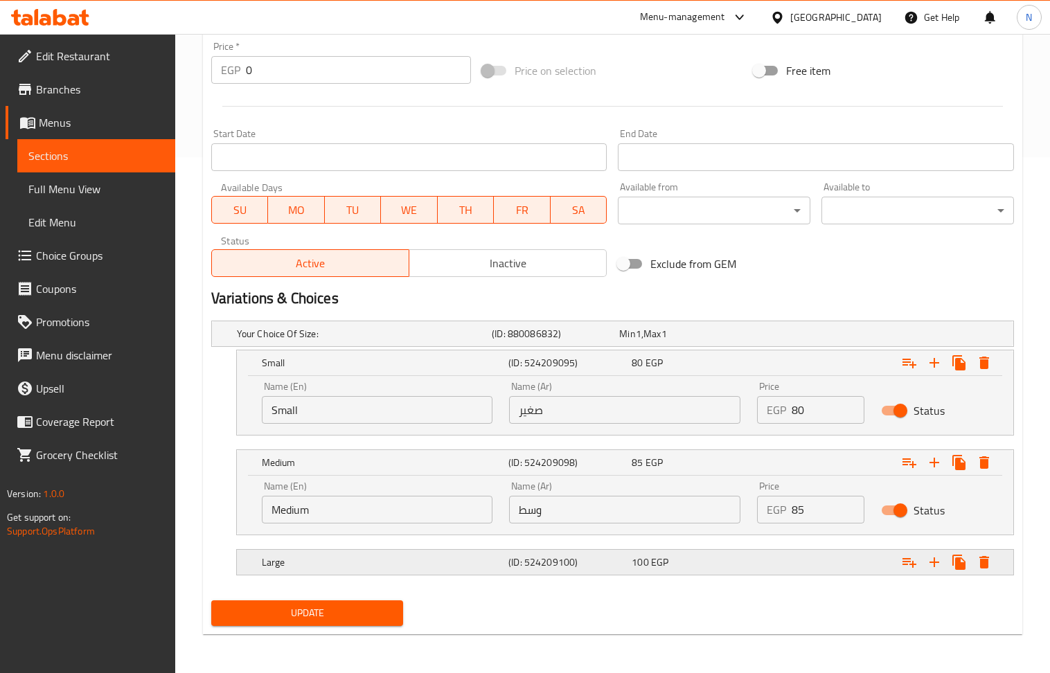
click at [685, 567] on div "100 EGP" at bounding box center [691, 562] width 118 height 14
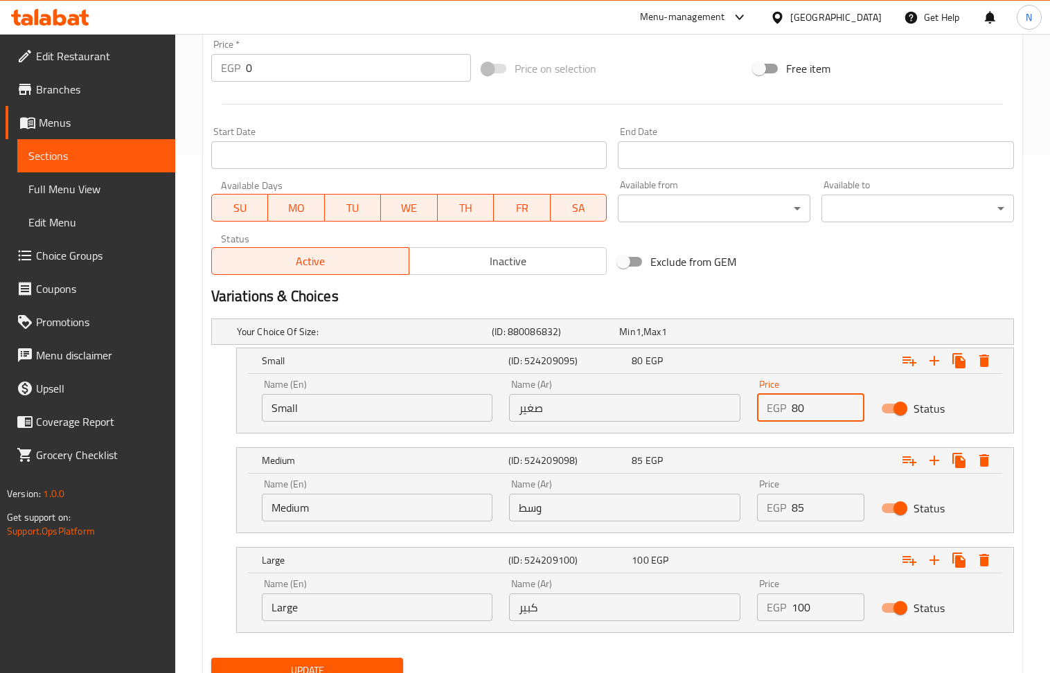
click at [793, 413] on input "80" at bounding box center [828, 408] width 73 height 28
type input "90"
drag, startPoint x: 798, startPoint y: 507, endPoint x: 790, endPoint y: 510, distance: 8.1
click at [790, 510] on div "EGP 85 Price" at bounding box center [810, 508] width 107 height 28
type input "95"
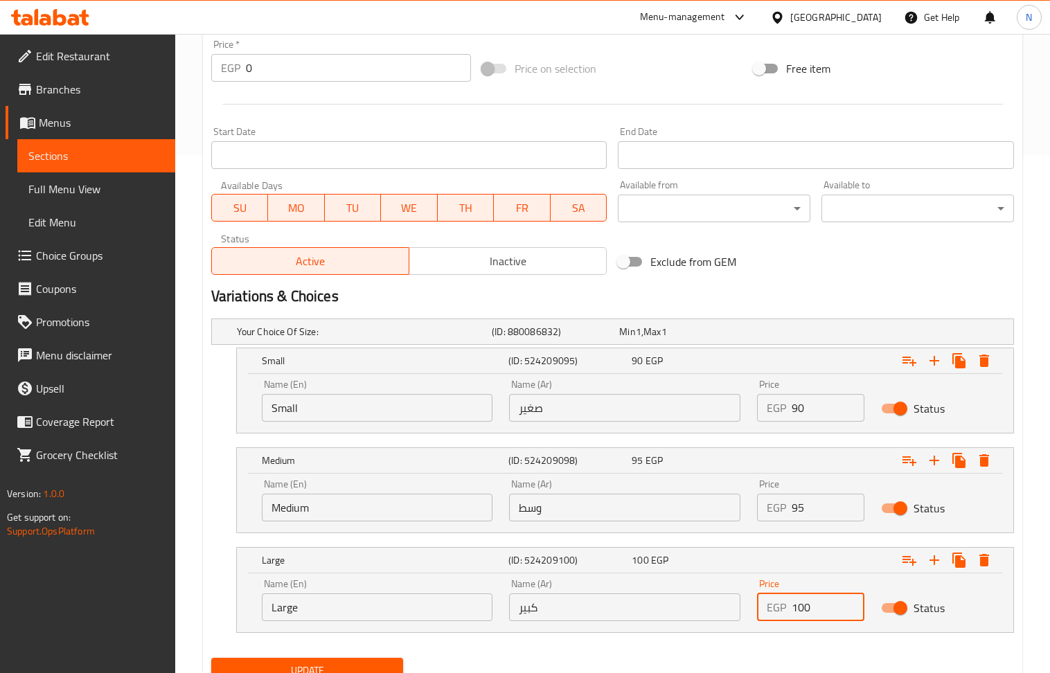
drag, startPoint x: 814, startPoint y: 612, endPoint x: 804, endPoint y: 616, distance: 11.0
click at [804, 616] on input "100" at bounding box center [828, 608] width 73 height 28
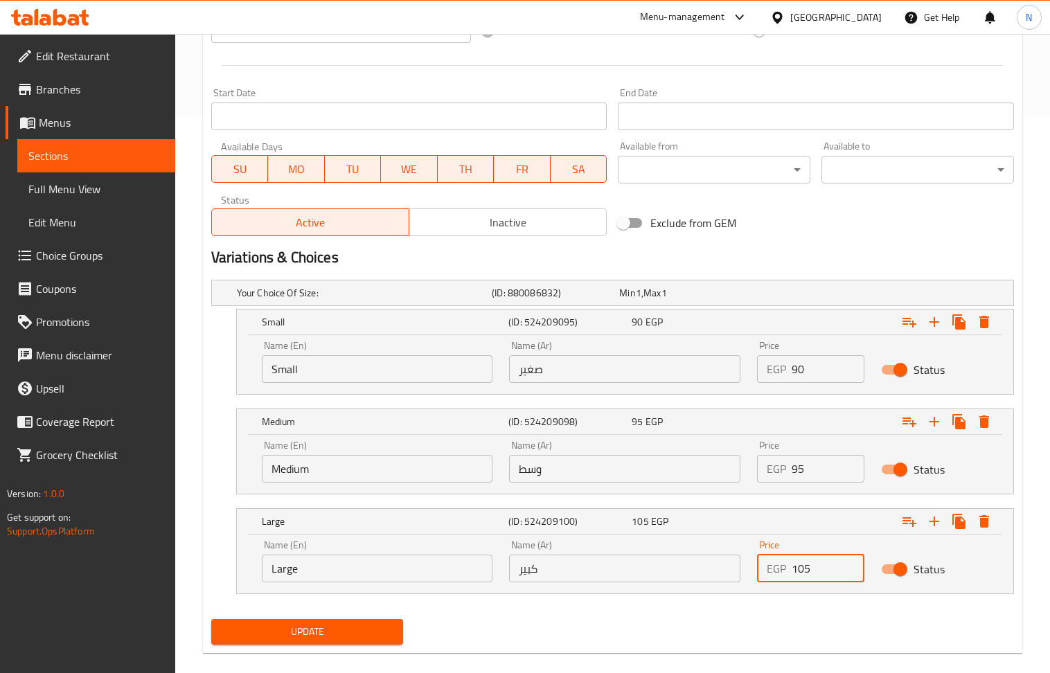
scroll to position [578, 0]
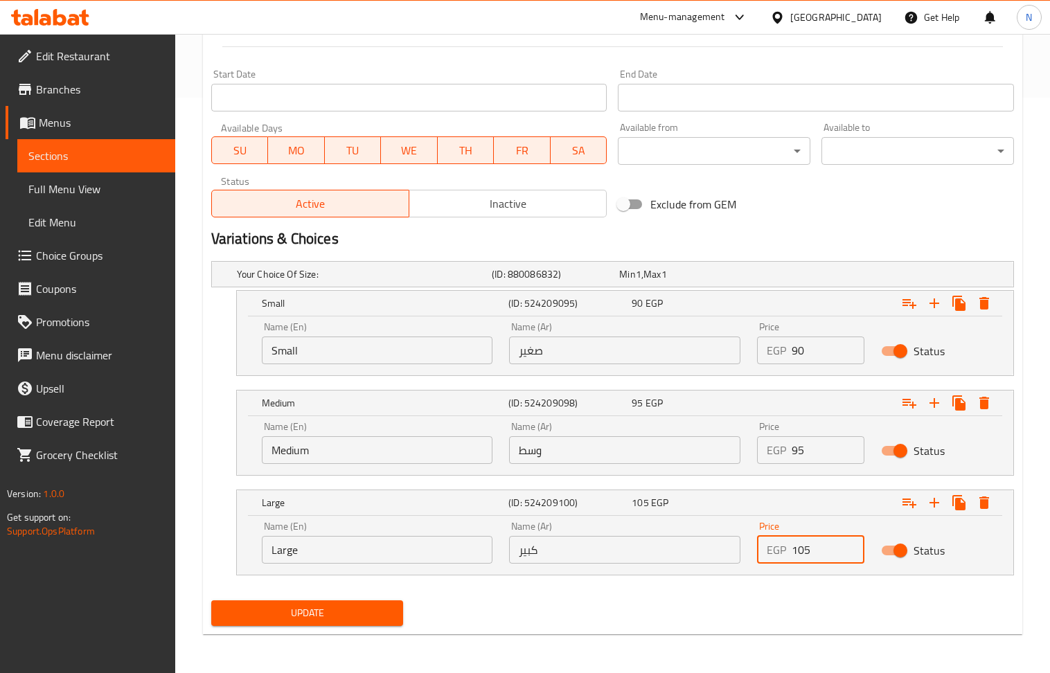
type input "105"
click at [274, 615] on span "Update" at bounding box center [307, 613] width 170 height 17
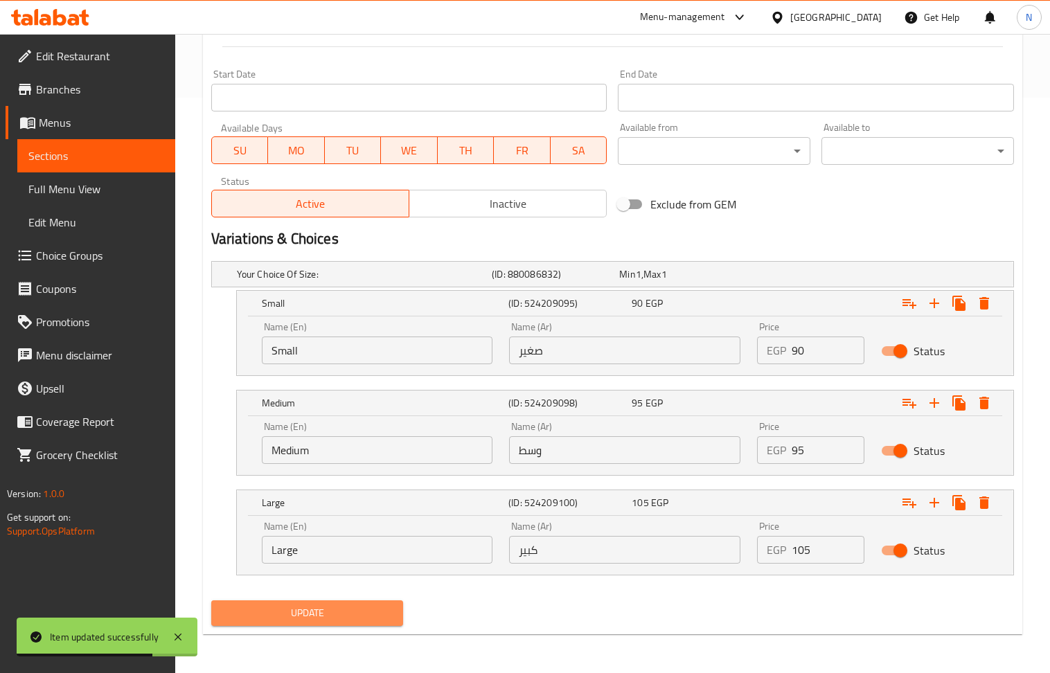
click at [374, 615] on span "Update" at bounding box center [307, 613] width 170 height 17
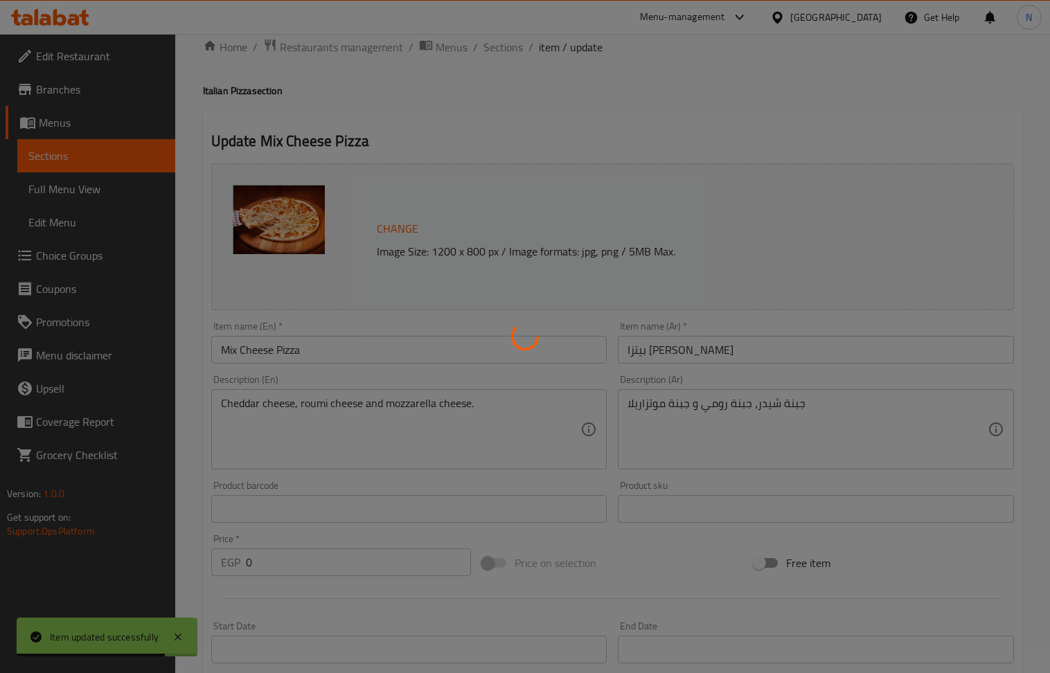
scroll to position [0, 0]
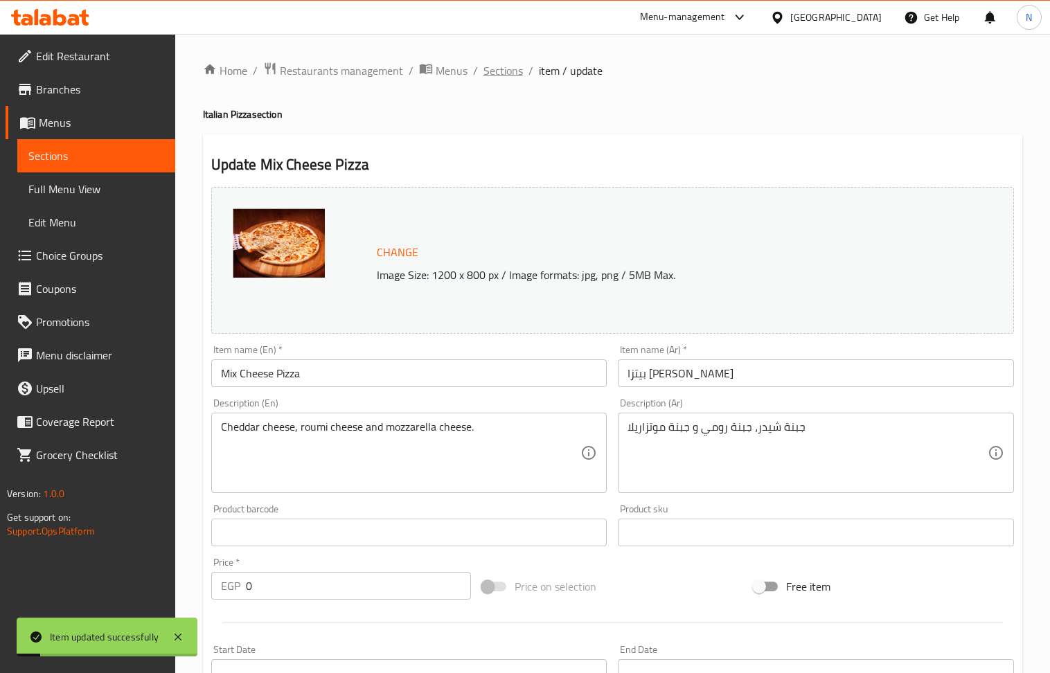
click at [506, 69] on span "Sections" at bounding box center [502, 70] width 39 height 17
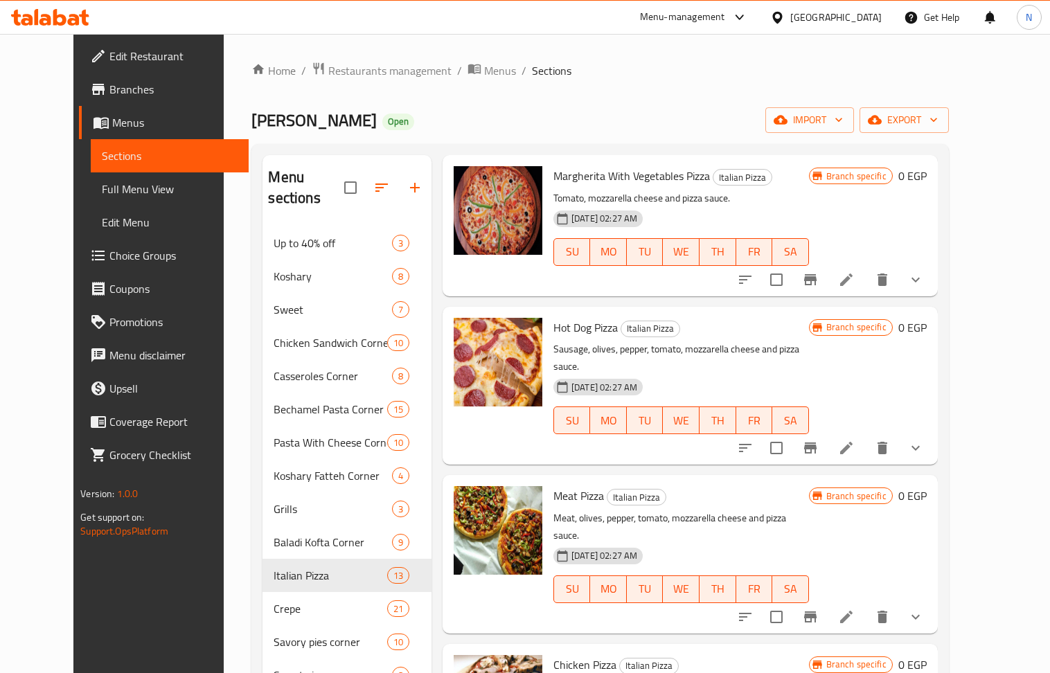
scroll to position [646, 0]
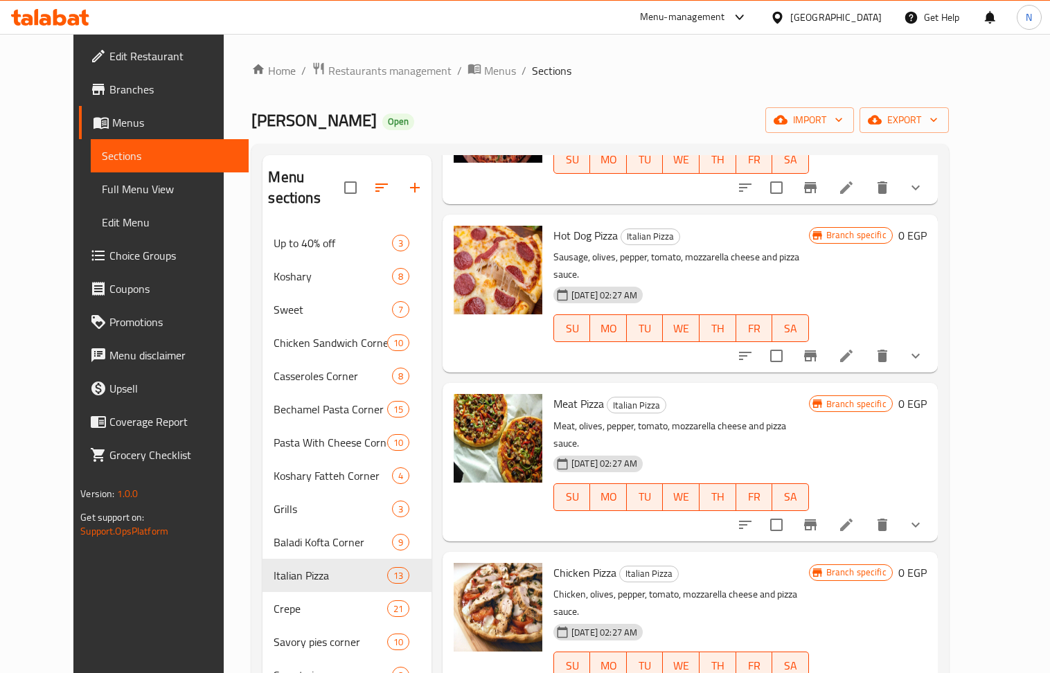
click at [866, 513] on li at bounding box center [846, 525] width 39 height 25
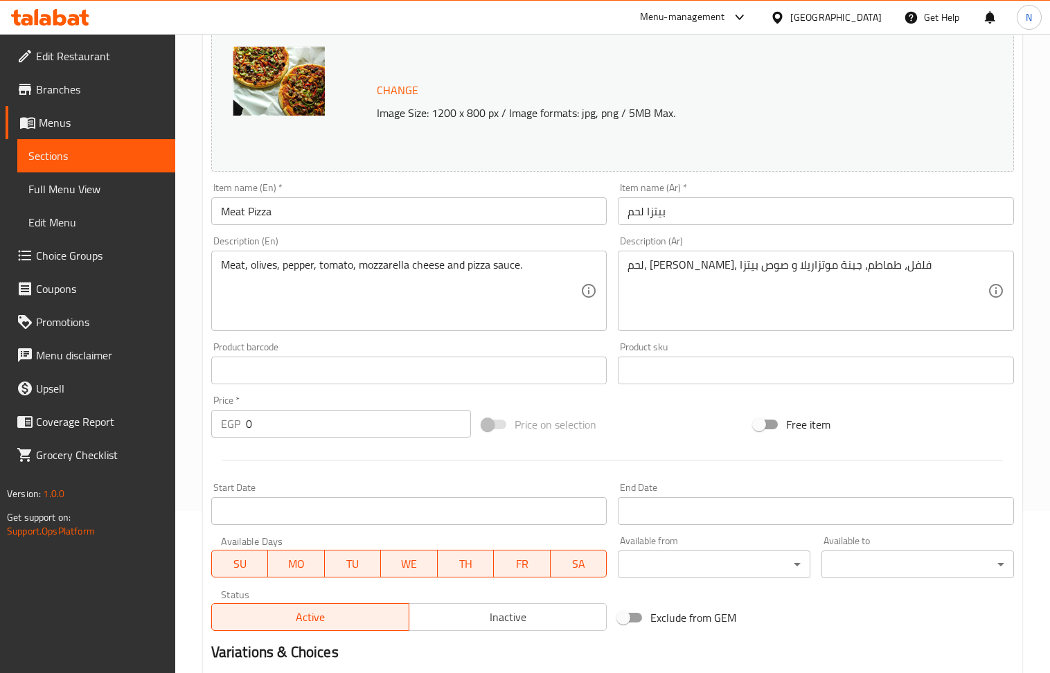
scroll to position [399, 0]
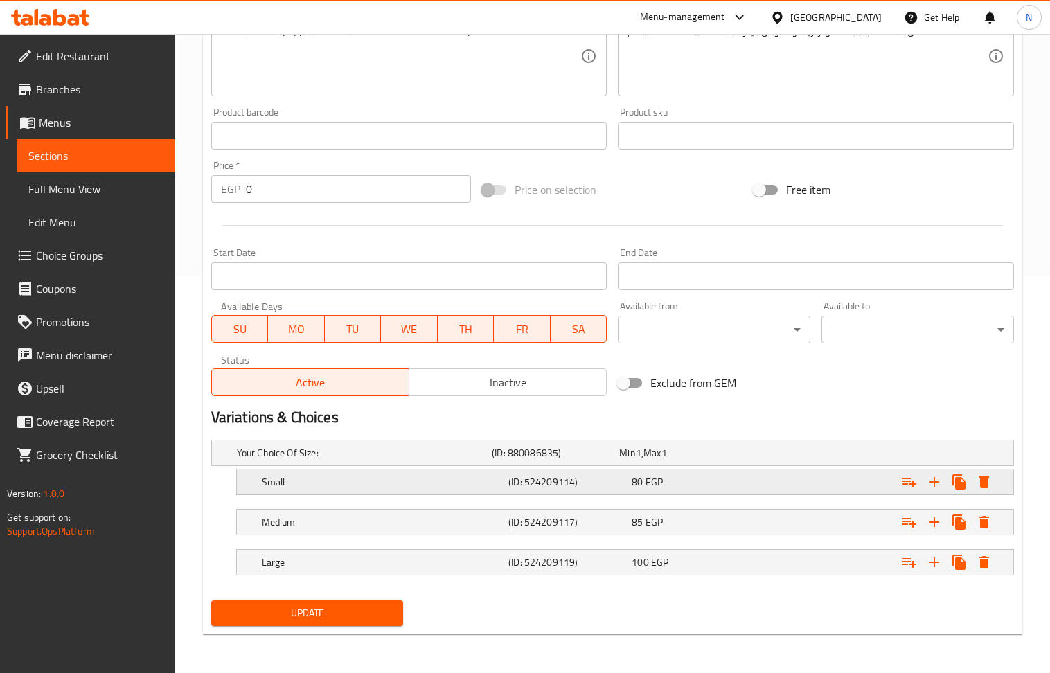
click at [702, 488] on div "80 EGP" at bounding box center [691, 482] width 118 height 14
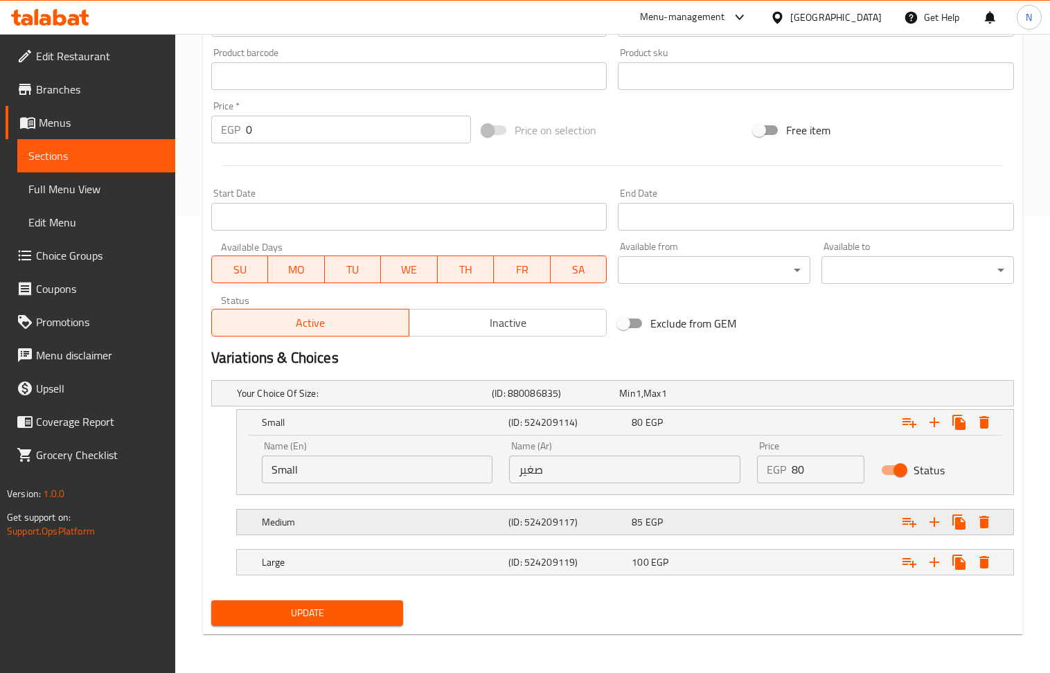
click at [657, 527] on span "EGP" at bounding box center [653, 522] width 17 height 18
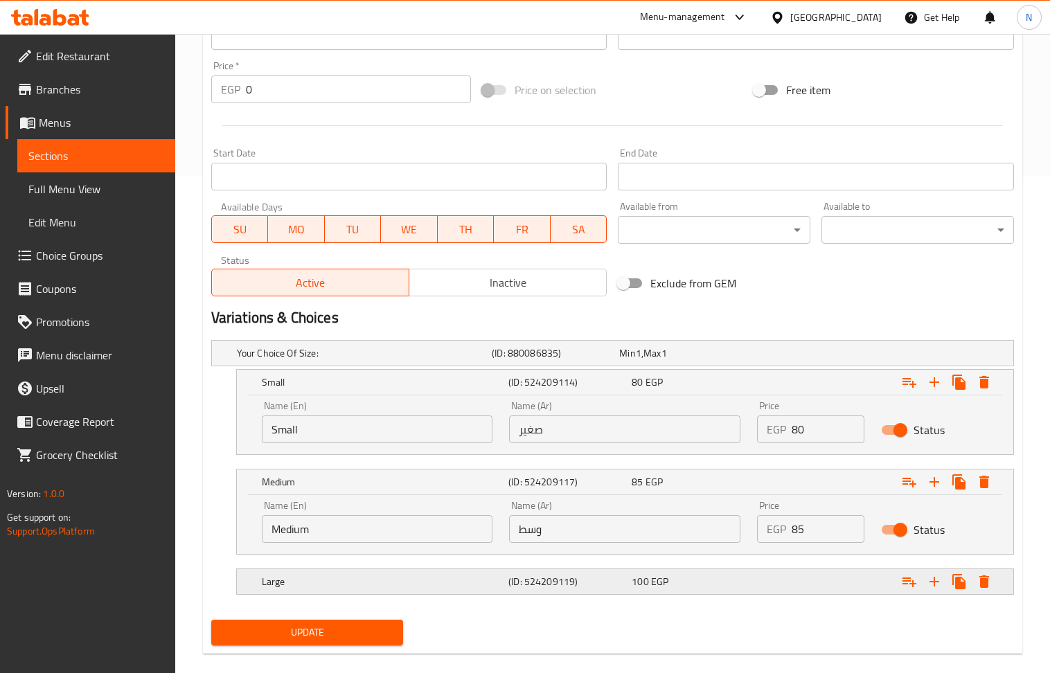
scroll to position [518, 0]
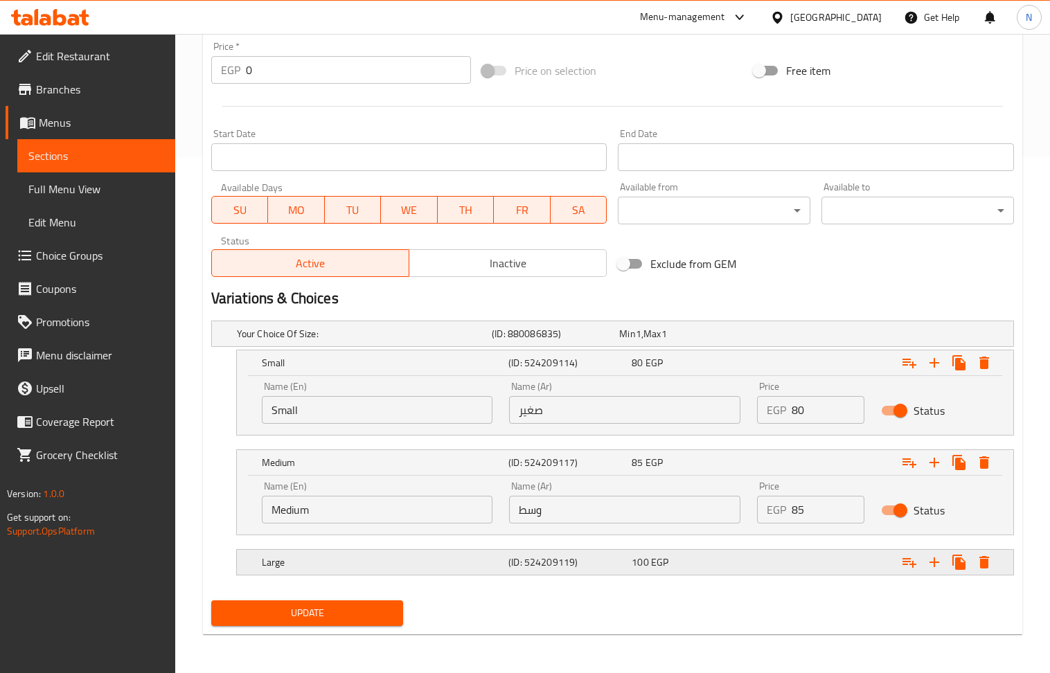
click at [657, 567] on span "EGP" at bounding box center [659, 562] width 17 height 18
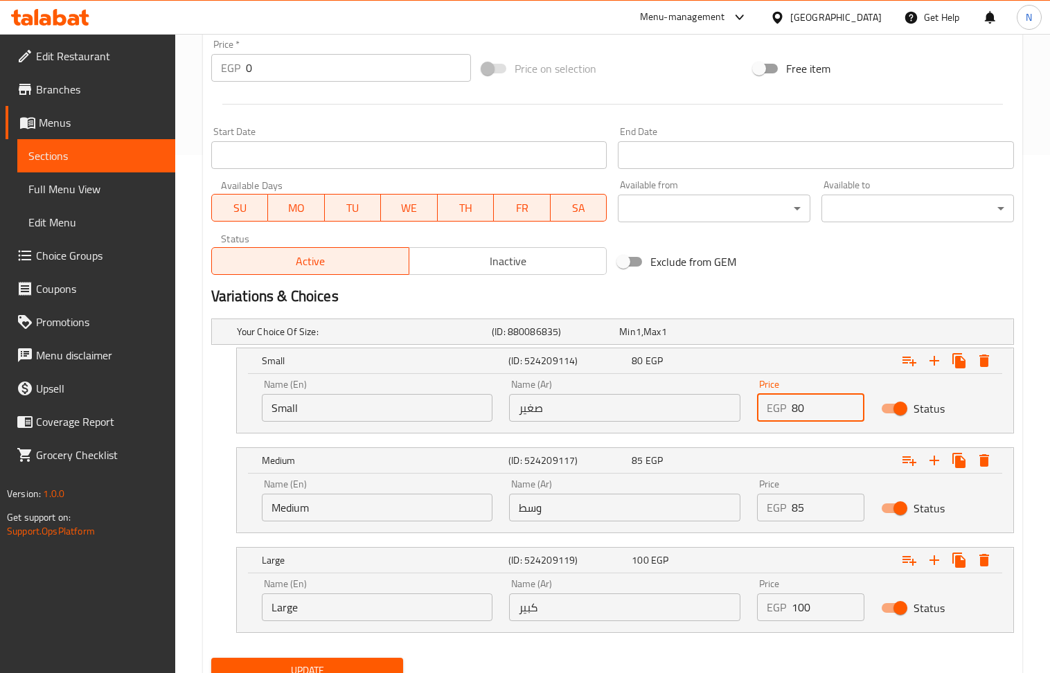
click at [798, 411] on input "80" at bounding box center [828, 408] width 73 height 28
type input "90"
click at [793, 514] on input "85" at bounding box center [828, 508] width 73 height 28
type input "95"
click at [807, 607] on input "100" at bounding box center [828, 608] width 73 height 28
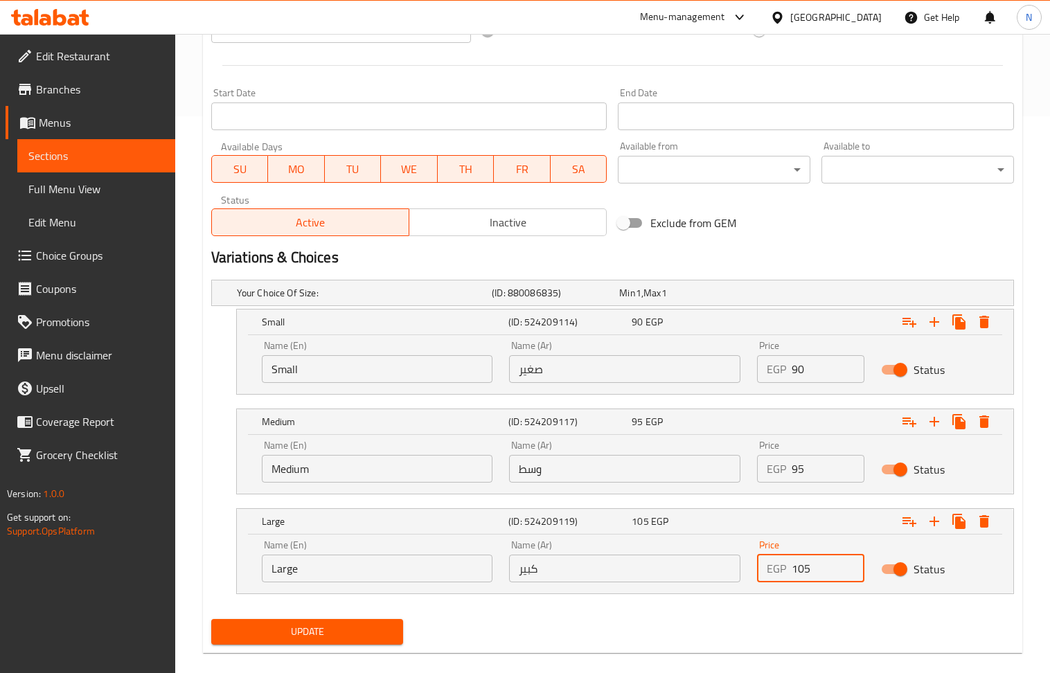
scroll to position [578, 0]
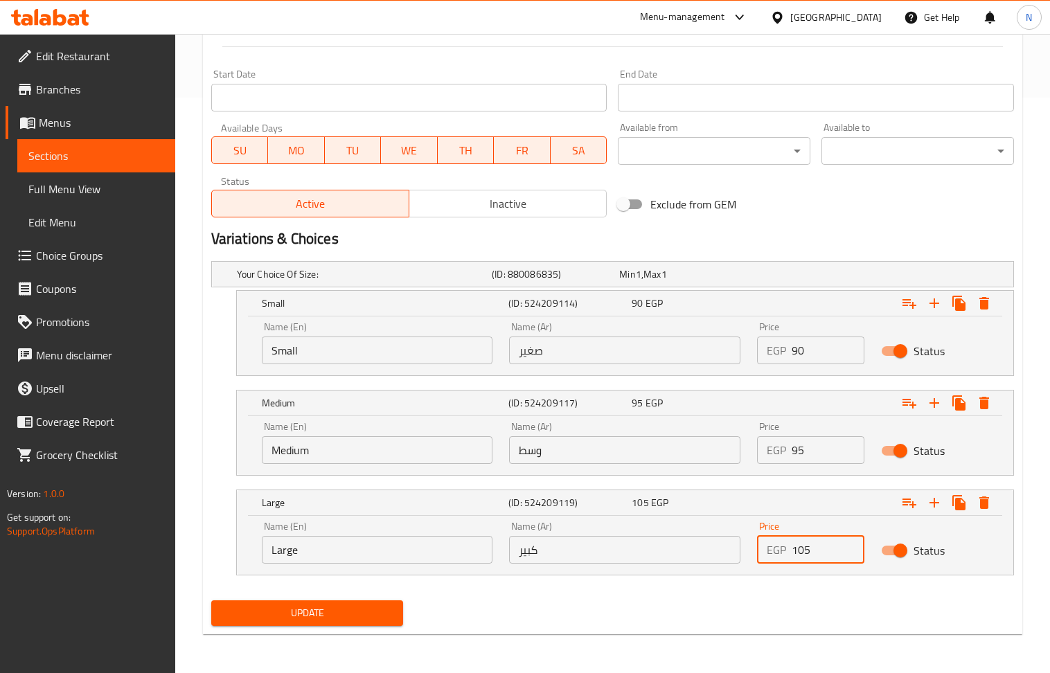
type input "105"
drag, startPoint x: 355, startPoint y: 615, endPoint x: 331, endPoint y: 589, distance: 35.8
click at [355, 615] on span "Update" at bounding box center [307, 613] width 170 height 17
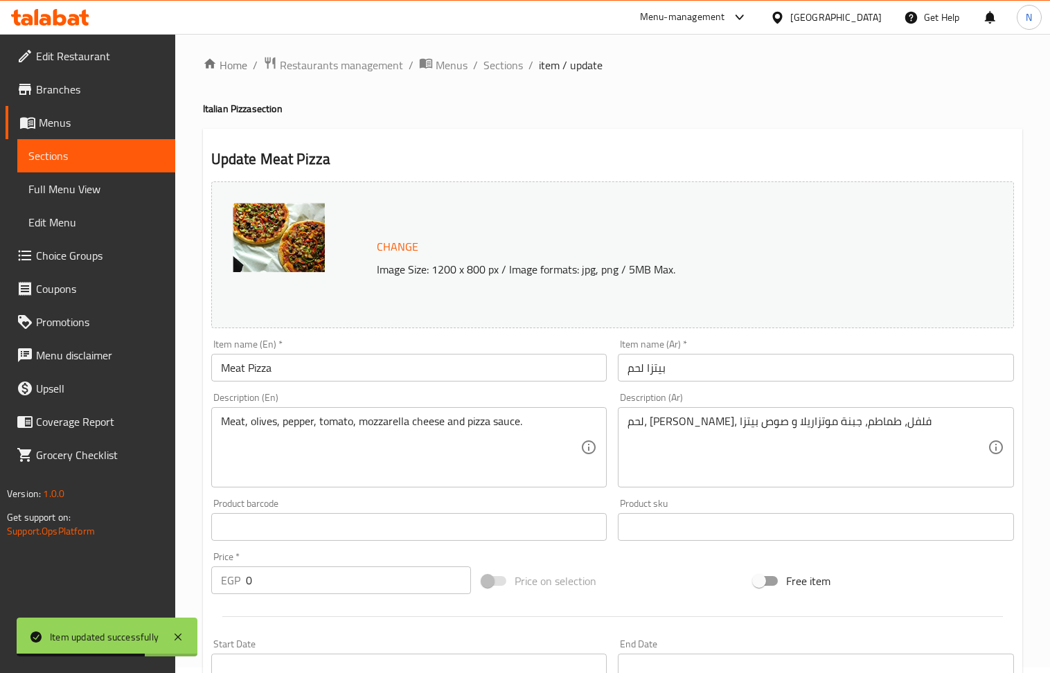
scroll to position [0, 0]
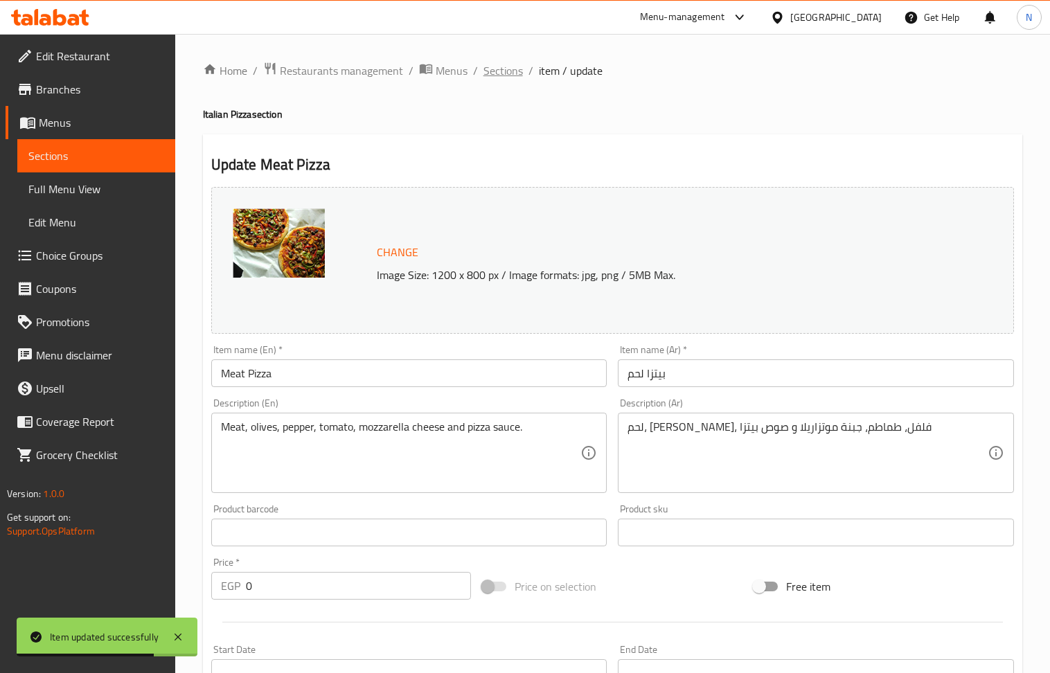
click at [504, 62] on span "Sections" at bounding box center [502, 70] width 39 height 17
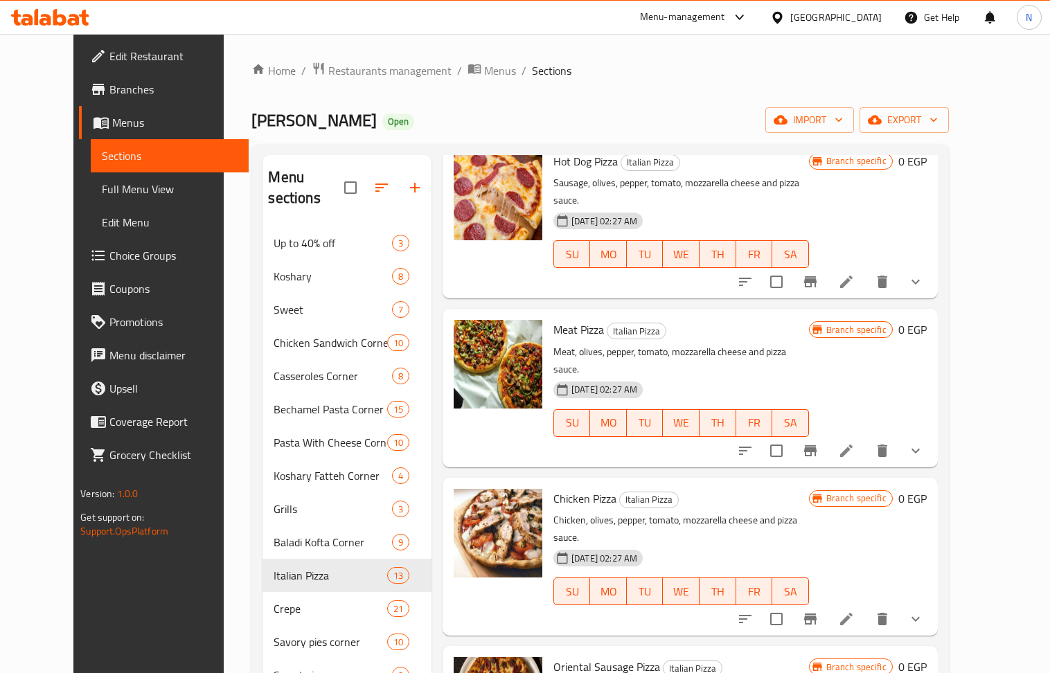
scroll to position [738, 0]
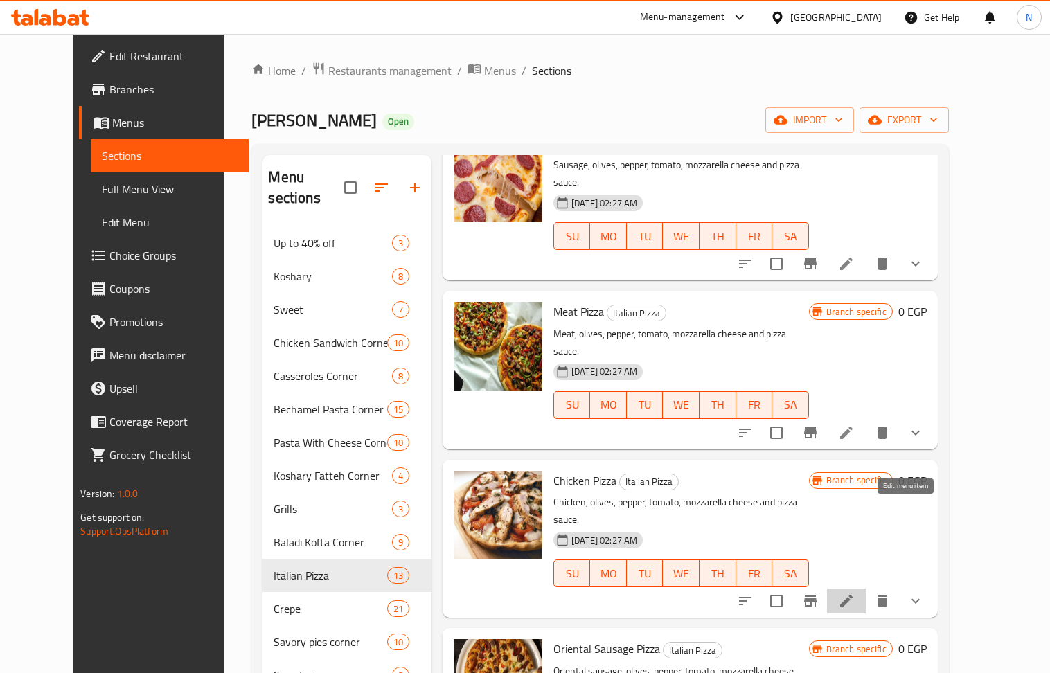
click at [855, 593] on icon at bounding box center [846, 601] width 17 height 17
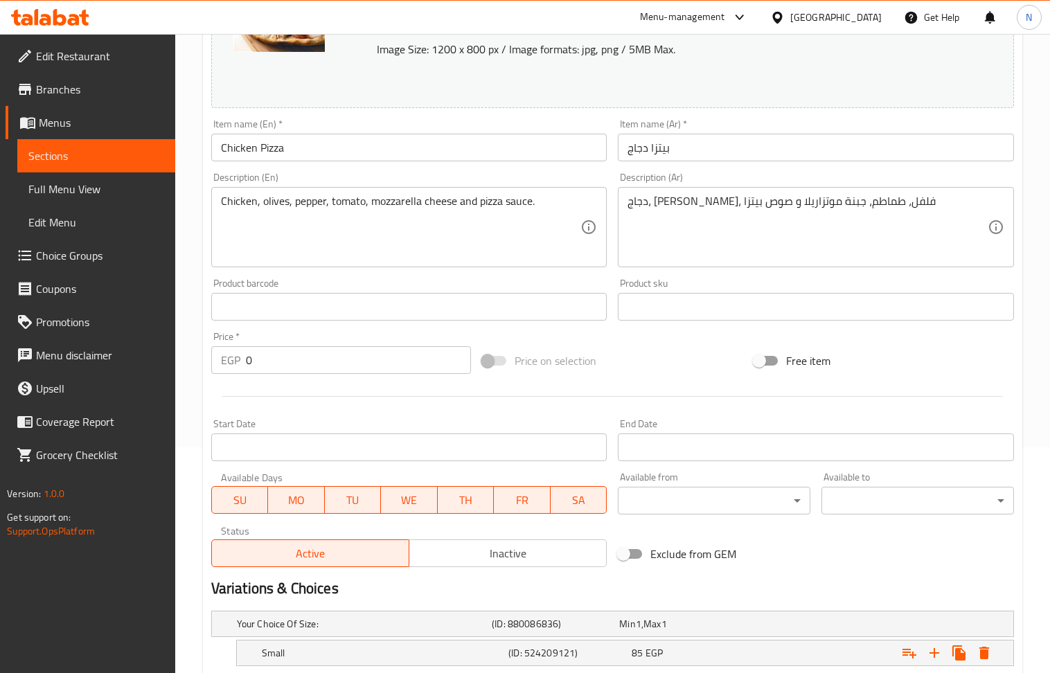
scroll to position [399, 0]
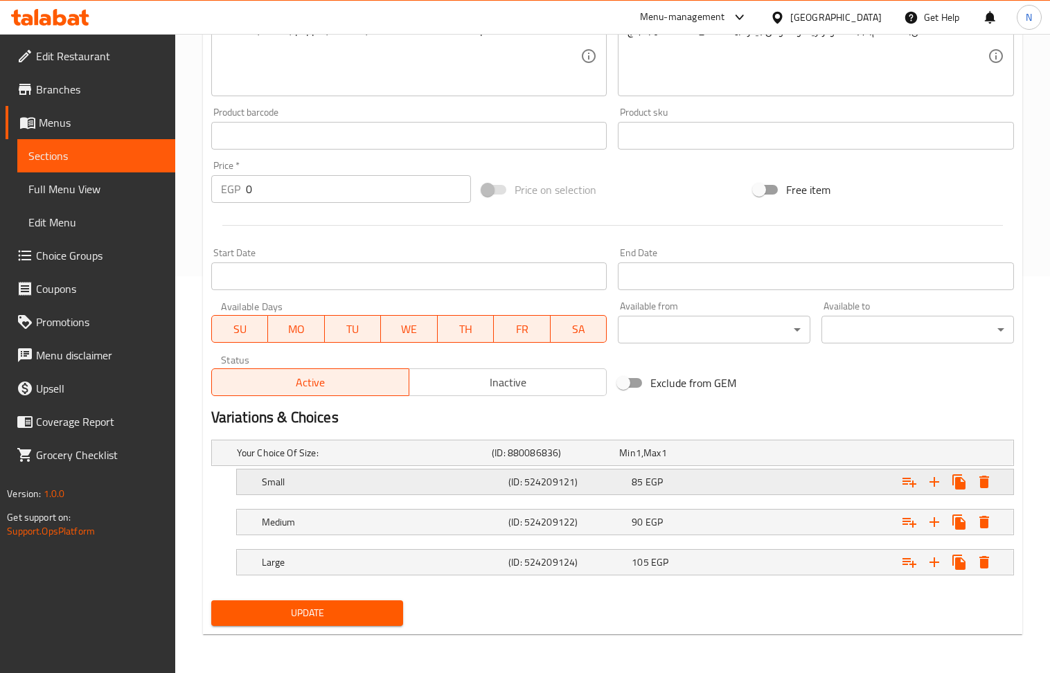
click at [615, 477] on h5 "(ID: 524209121)" at bounding box center [567, 482] width 118 height 14
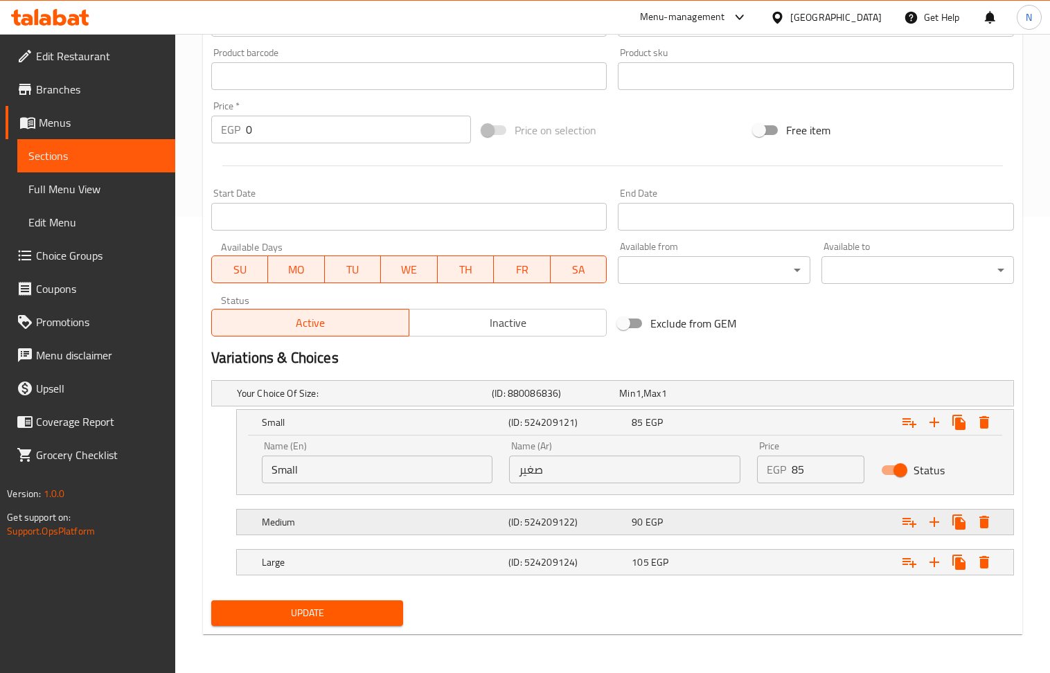
drag, startPoint x: 674, startPoint y: 519, endPoint x: 677, endPoint y: 530, distance: 11.0
click at [675, 519] on div "90 EGP" at bounding box center [691, 522] width 118 height 14
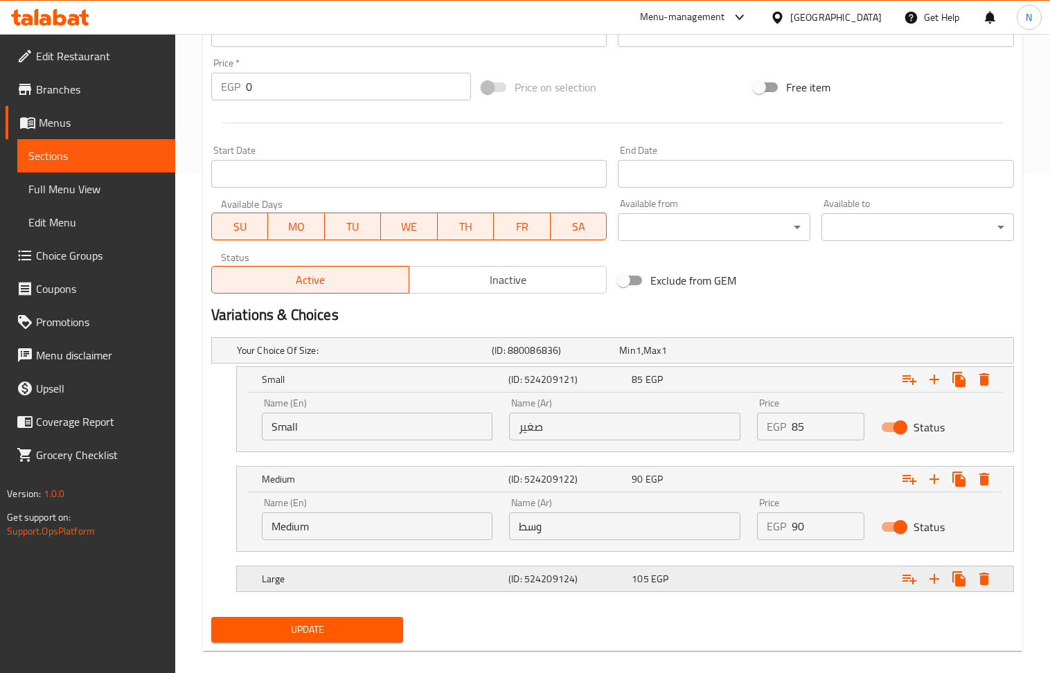
scroll to position [518, 0]
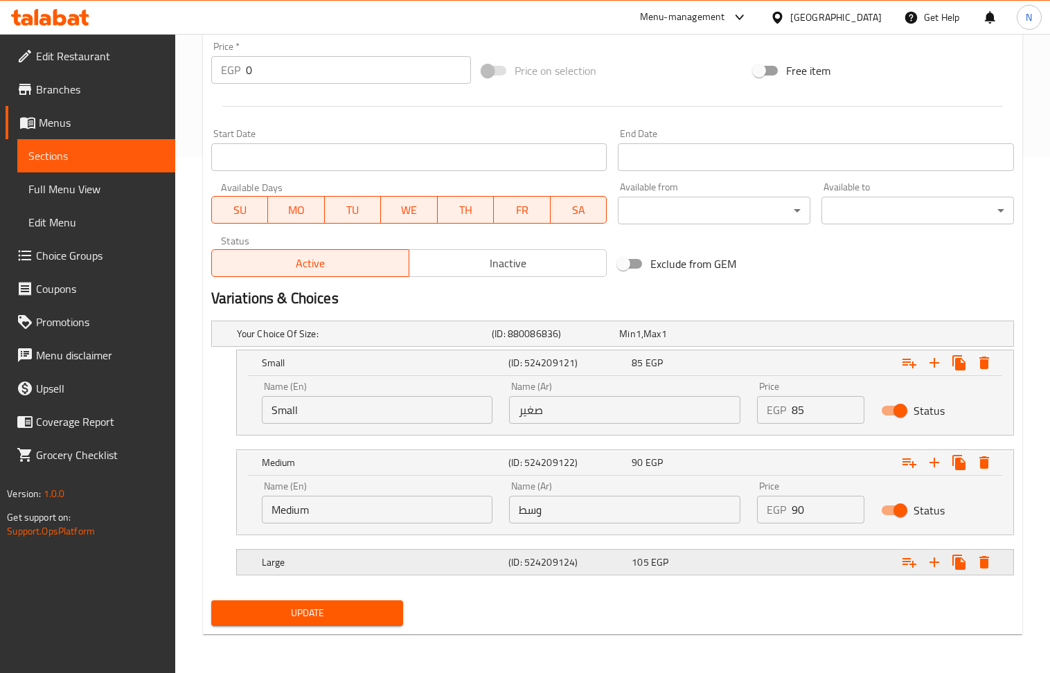
click at [657, 558] on span "EGP" at bounding box center [659, 562] width 17 height 18
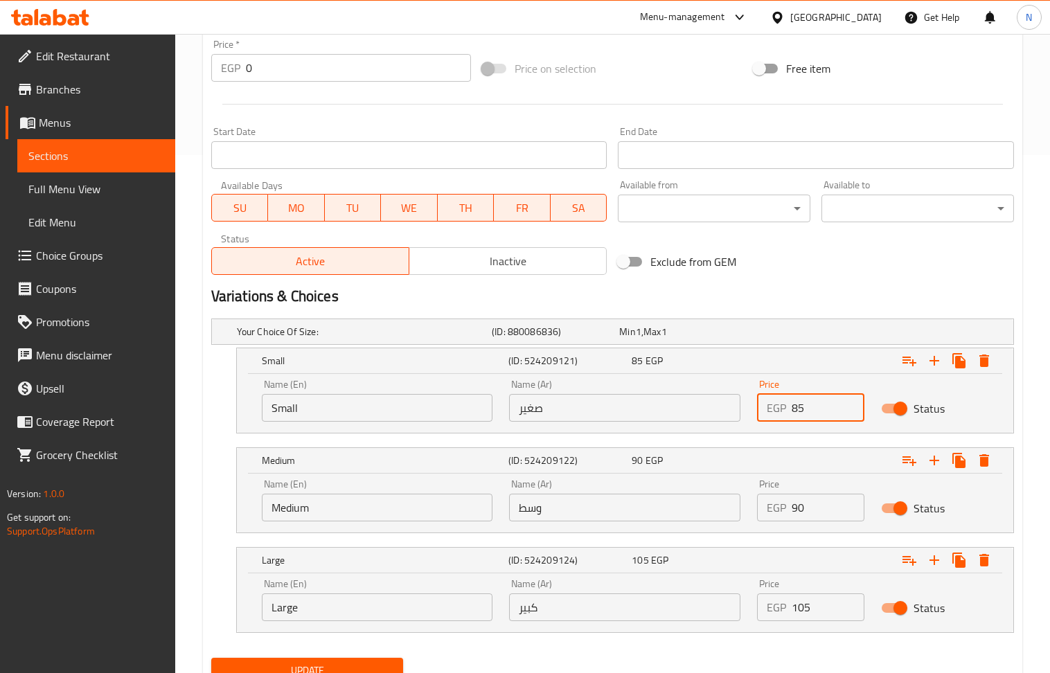
click at [793, 413] on input "85" at bounding box center [828, 408] width 73 height 28
type input "95"
drag, startPoint x: 810, startPoint y: 505, endPoint x: 733, endPoint y: 508, distance: 77.6
click at [733, 508] on div "Name (En) Medium Name (En) Name (Ar) وسط Name (Ar) Price EGP 90 Price Status" at bounding box center [624, 500] width 743 height 59
type input "100"
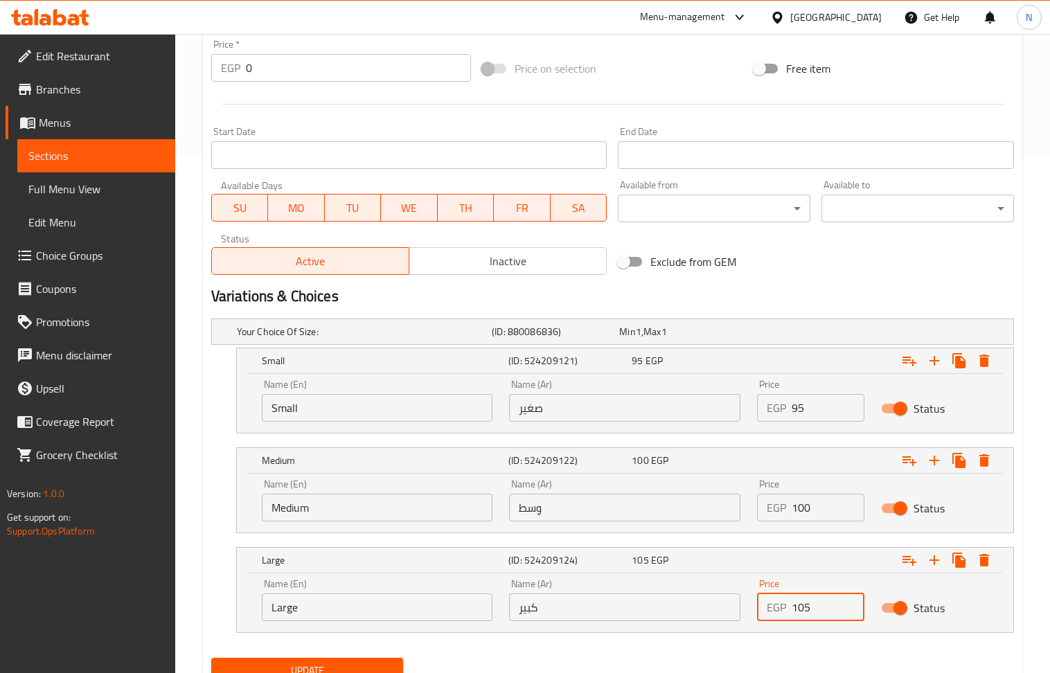
drag, startPoint x: 810, startPoint y: 609, endPoint x: 799, endPoint y: 611, distance: 11.2
click at [799, 611] on input "105" at bounding box center [828, 608] width 73 height 28
type input "110"
drag, startPoint x: 679, startPoint y: 286, endPoint x: 389, endPoint y: 461, distance: 339.6
click at [679, 286] on div "Variations & Choices" at bounding box center [613, 297] width 814 height 32
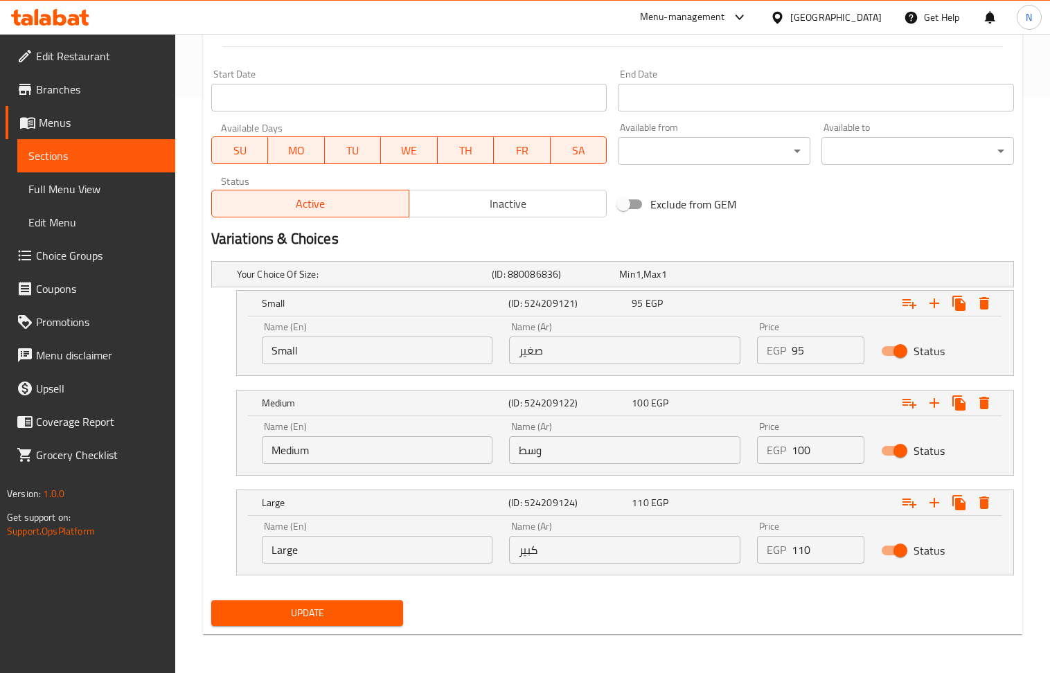
click at [296, 605] on span "Update" at bounding box center [307, 613] width 170 height 17
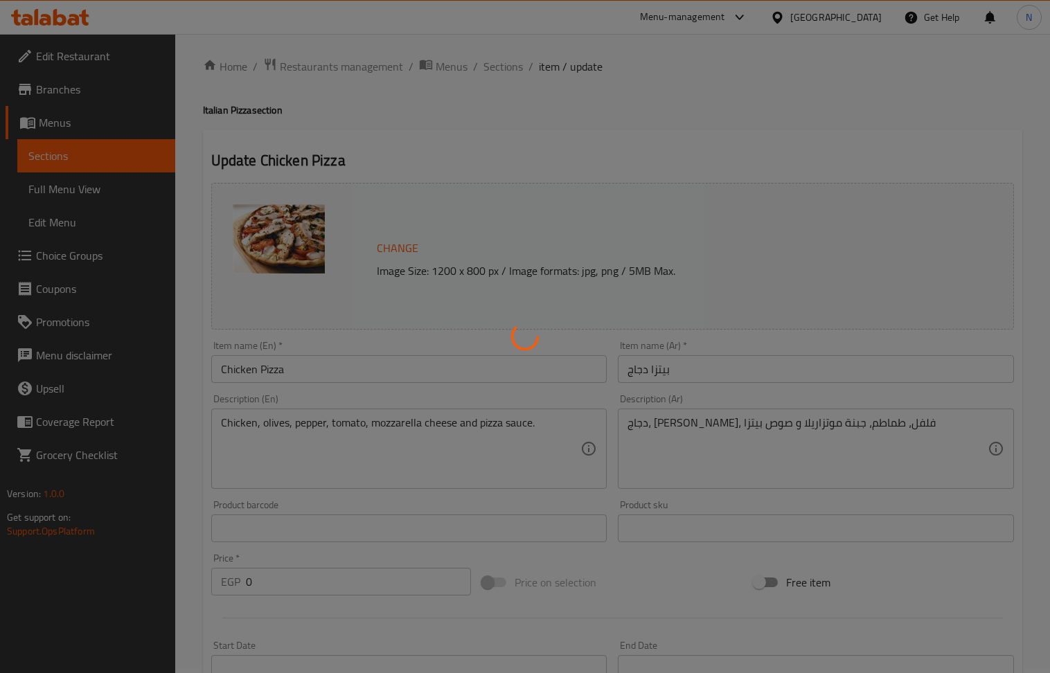
scroll to position [0, 0]
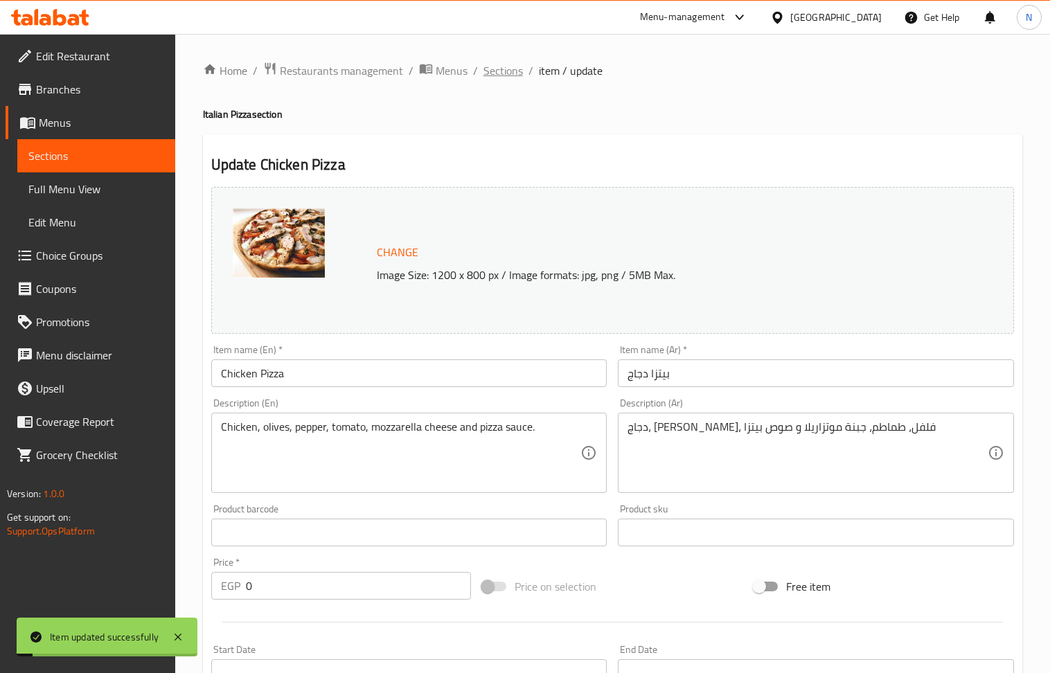
click at [500, 75] on span "Sections" at bounding box center [502, 70] width 39 height 17
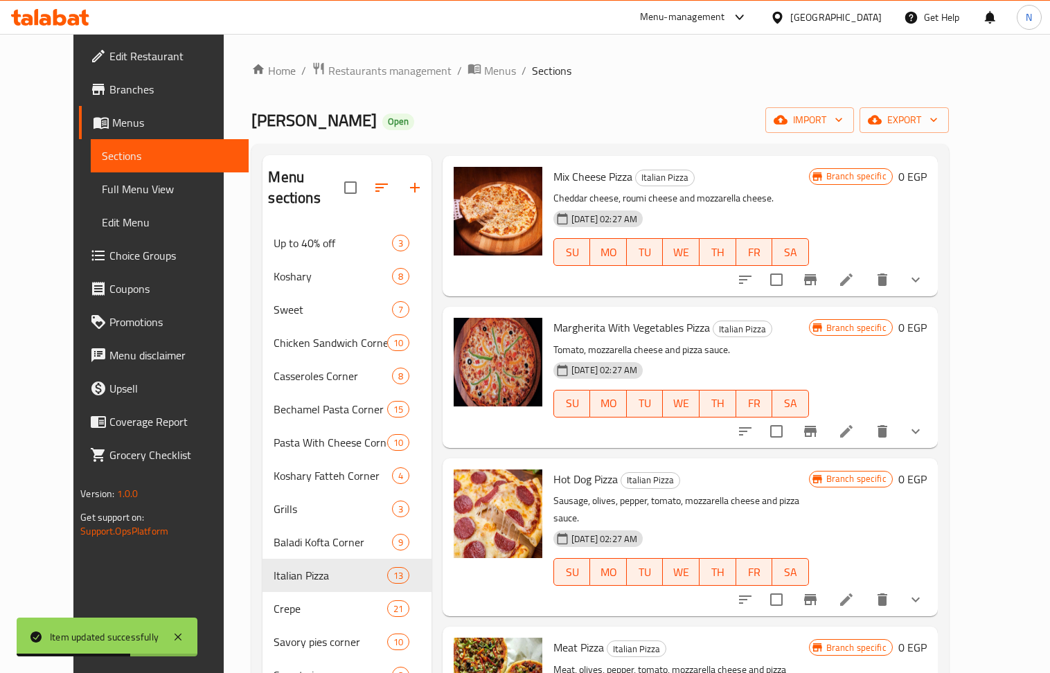
scroll to position [461, 0]
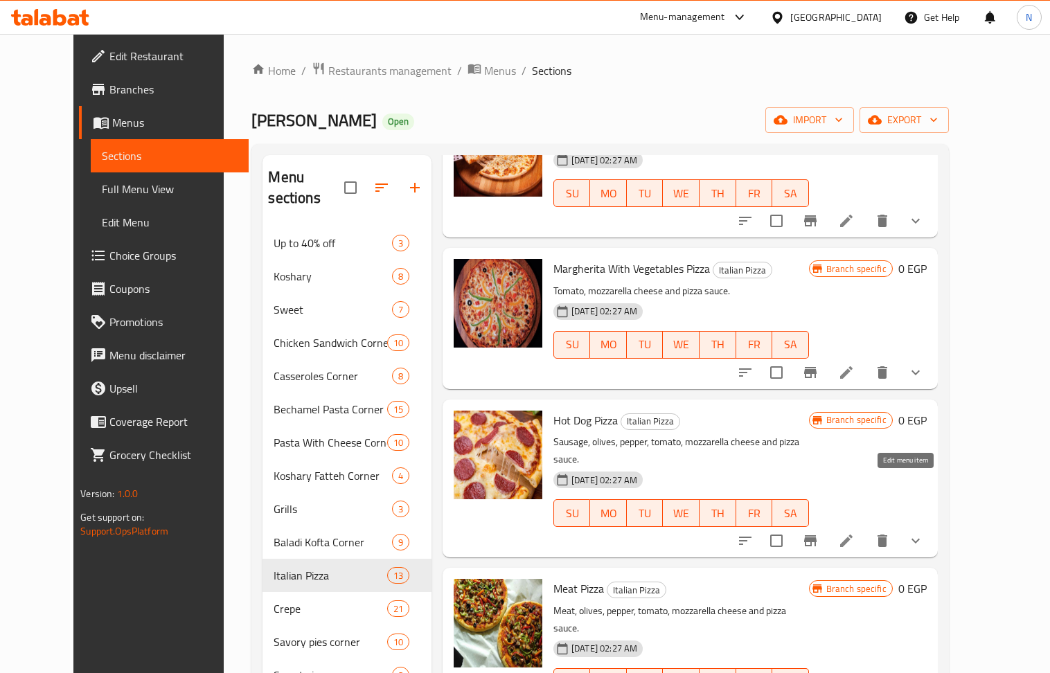
click at [855, 533] on icon at bounding box center [846, 541] width 17 height 17
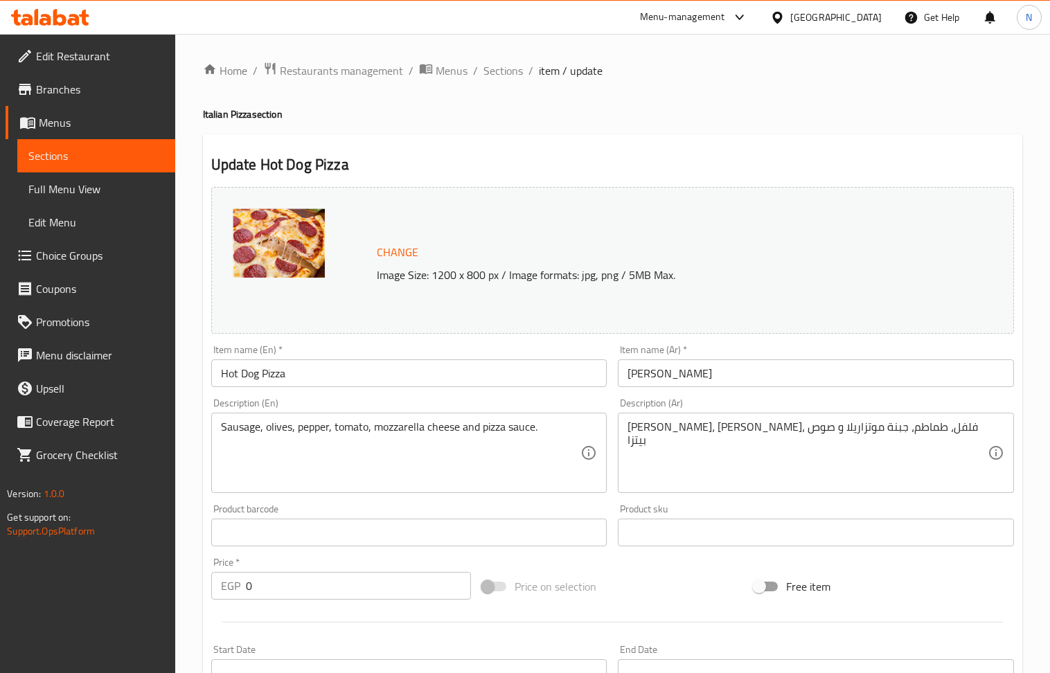
scroll to position [399, 0]
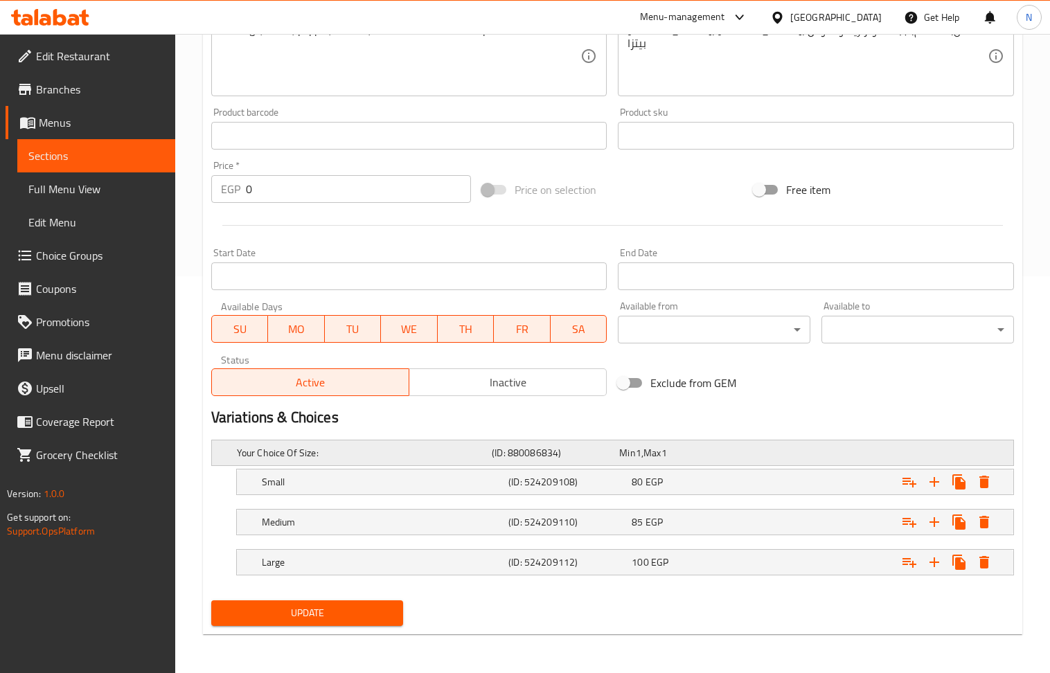
click at [823, 461] on div "Your Choice Of Size: (ID: 880086834) Min 1 , Max 1" at bounding box center [616, 453] width 765 height 30
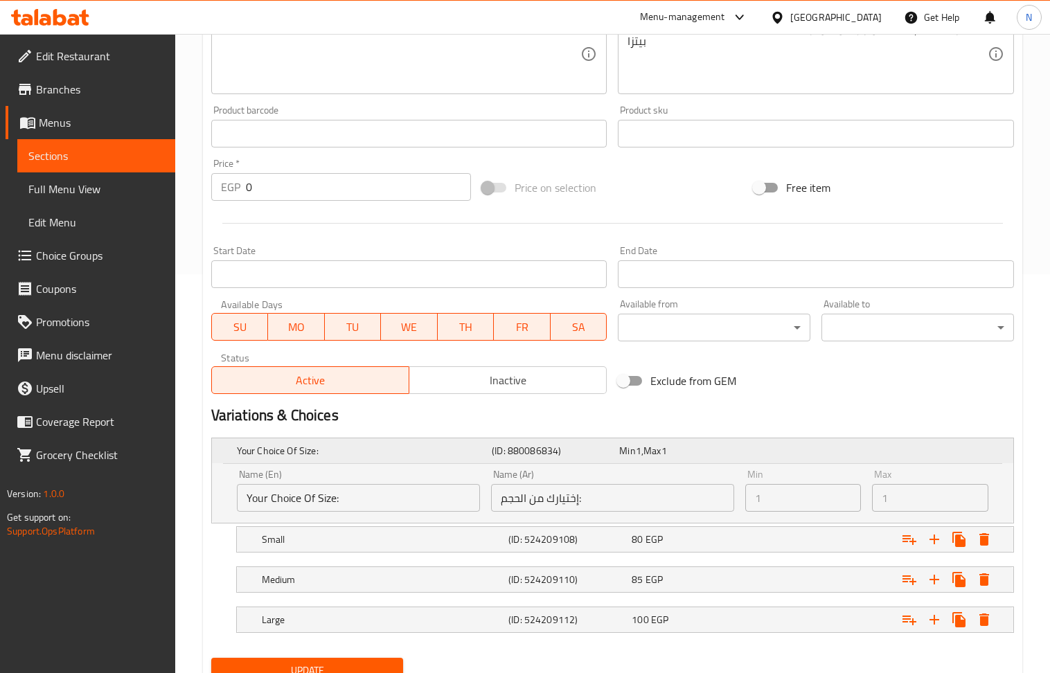
click at [757, 449] on div "Expand" at bounding box center [872, 451] width 255 height 6
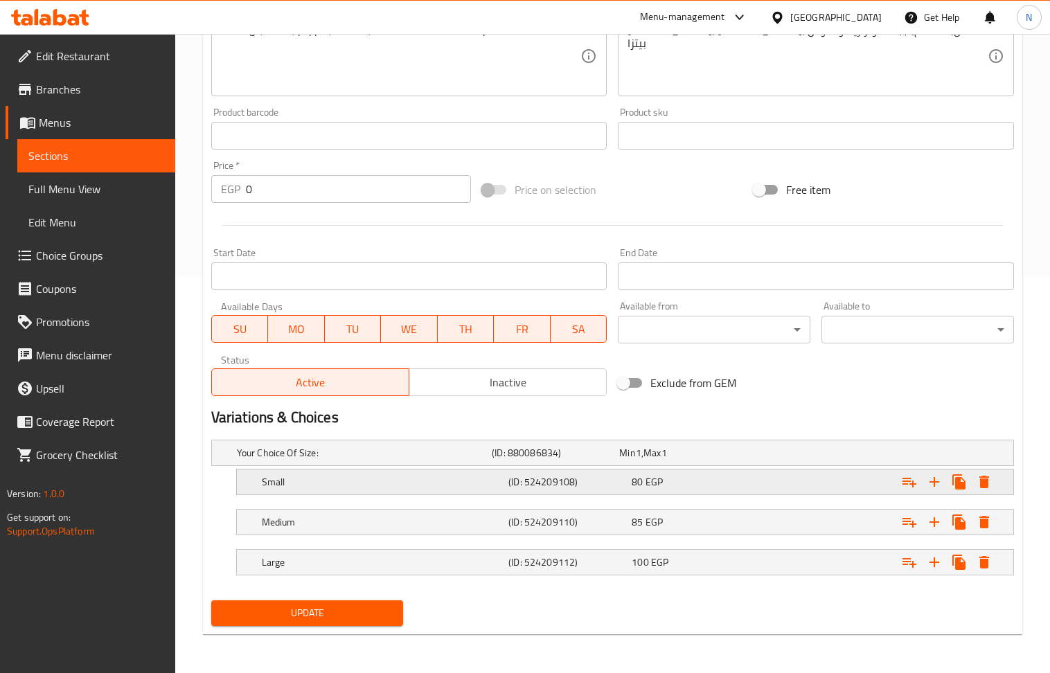
click at [696, 493] on div "Small (ID: 524209108) 80 EGP" at bounding box center [629, 482] width 740 height 30
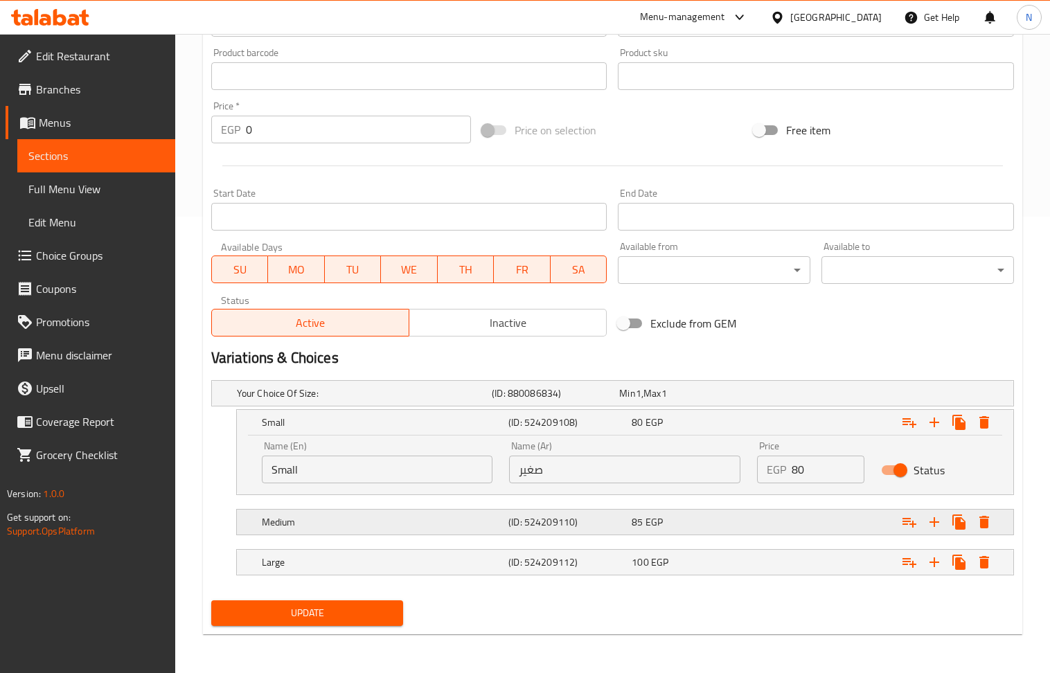
click at [701, 519] on div "85 EGP" at bounding box center [691, 522] width 118 height 14
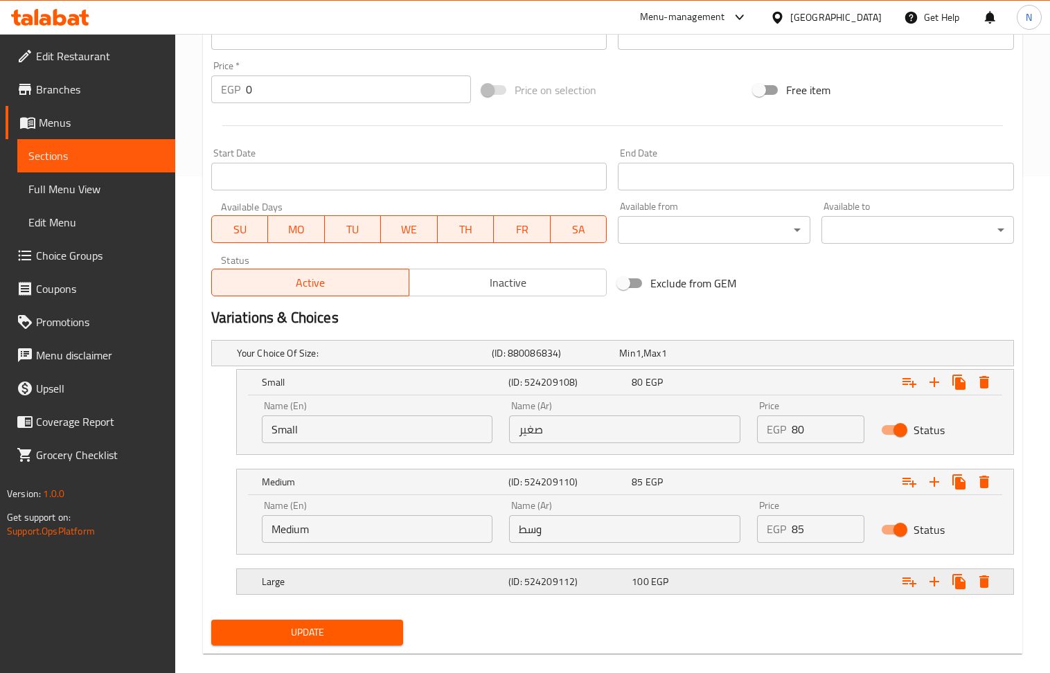
scroll to position [518, 0]
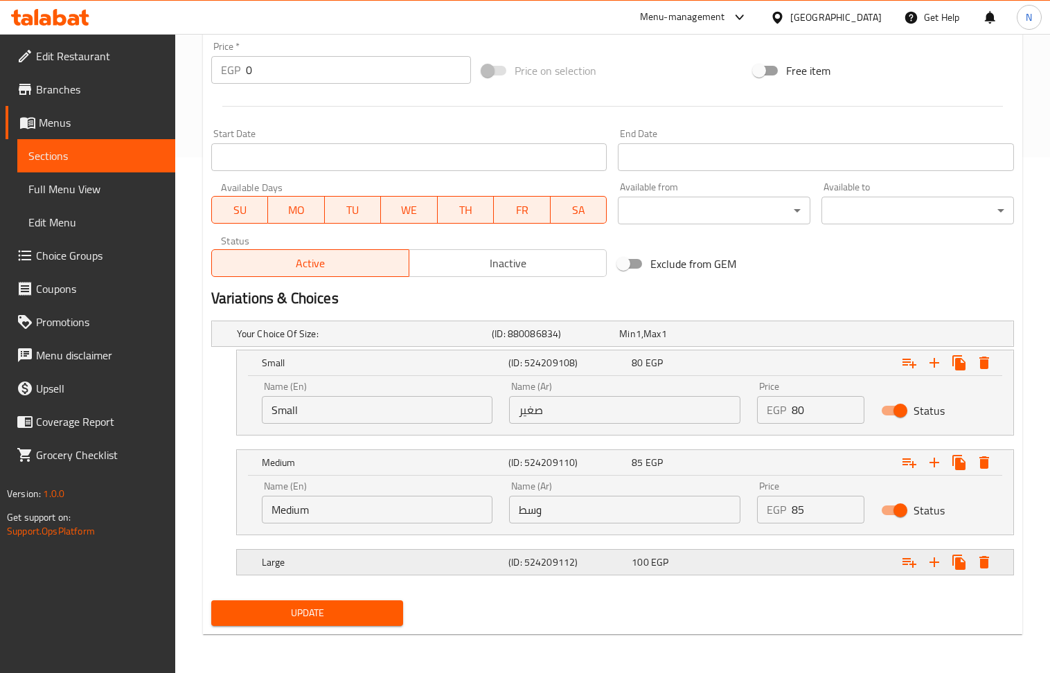
click at [693, 554] on div "100 EGP" at bounding box center [690, 562] width 123 height 19
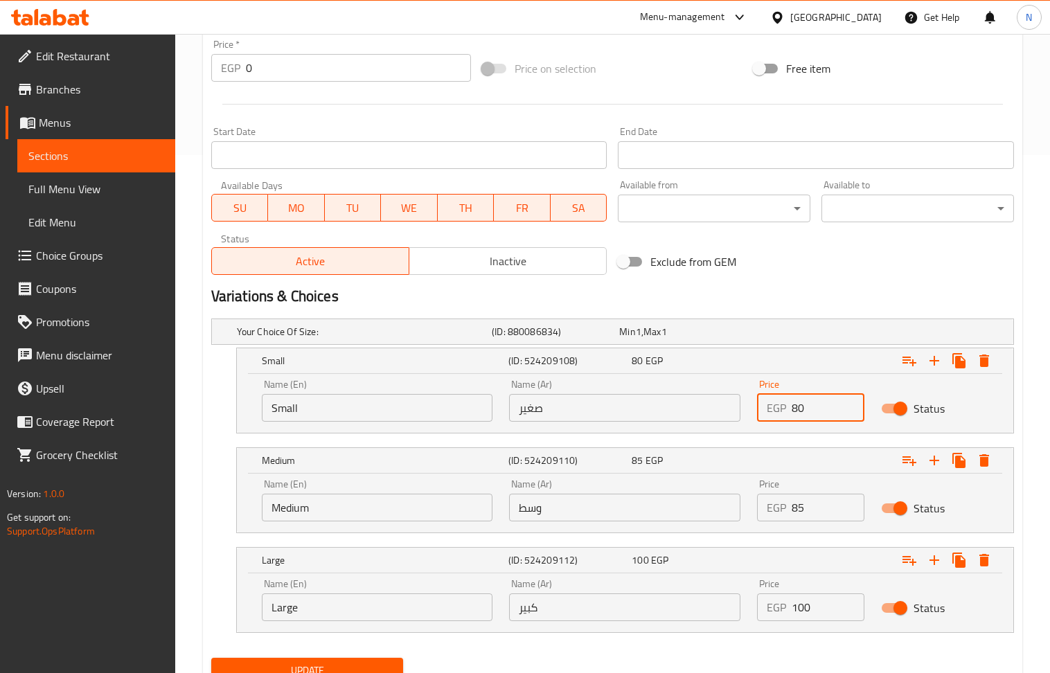
click at [798, 409] on input "80" at bounding box center [828, 408] width 73 height 28
type input "90"
click at [799, 508] on input "85" at bounding box center [828, 508] width 73 height 28
type input "95"
click at [806, 608] on input "100" at bounding box center [828, 608] width 73 height 28
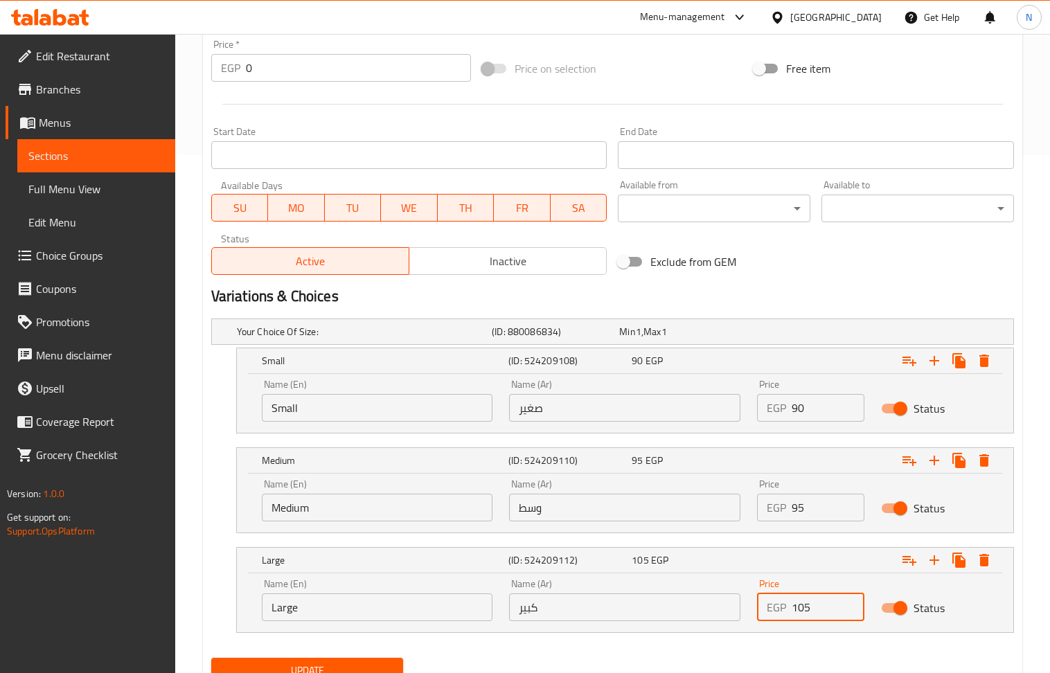
type input "105"
click at [219, 496] on div "Medium (ID: 524209110) 95 EGP Name (En) Medium Name (En) Name (Ar) وسط Name (Ar…" at bounding box center [612, 490] width 803 height 86
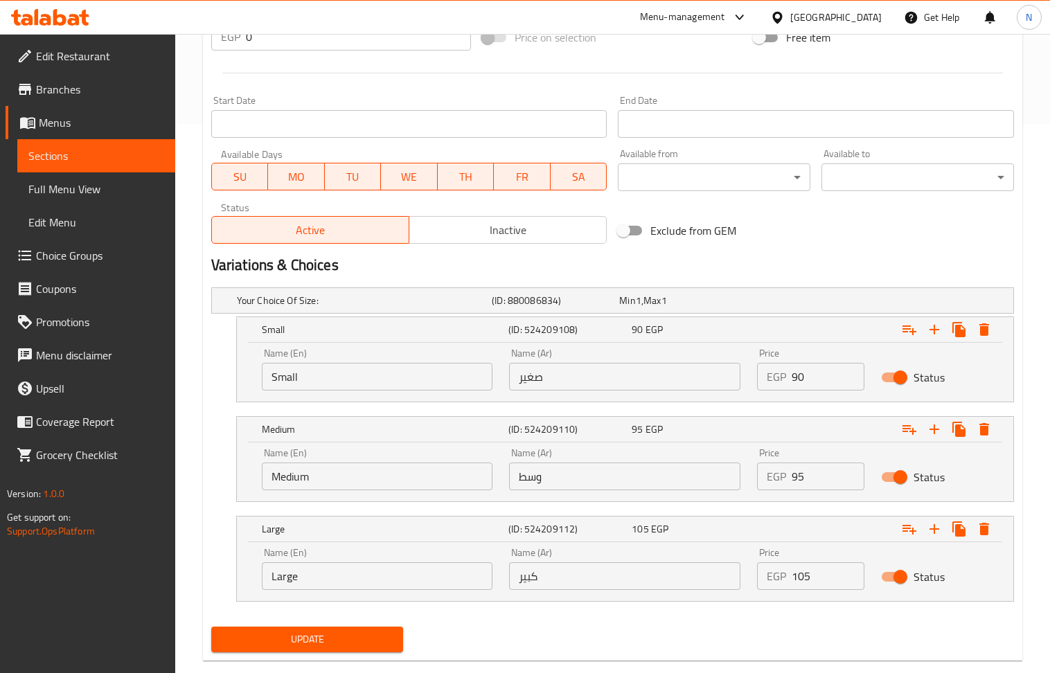
scroll to position [578, 0]
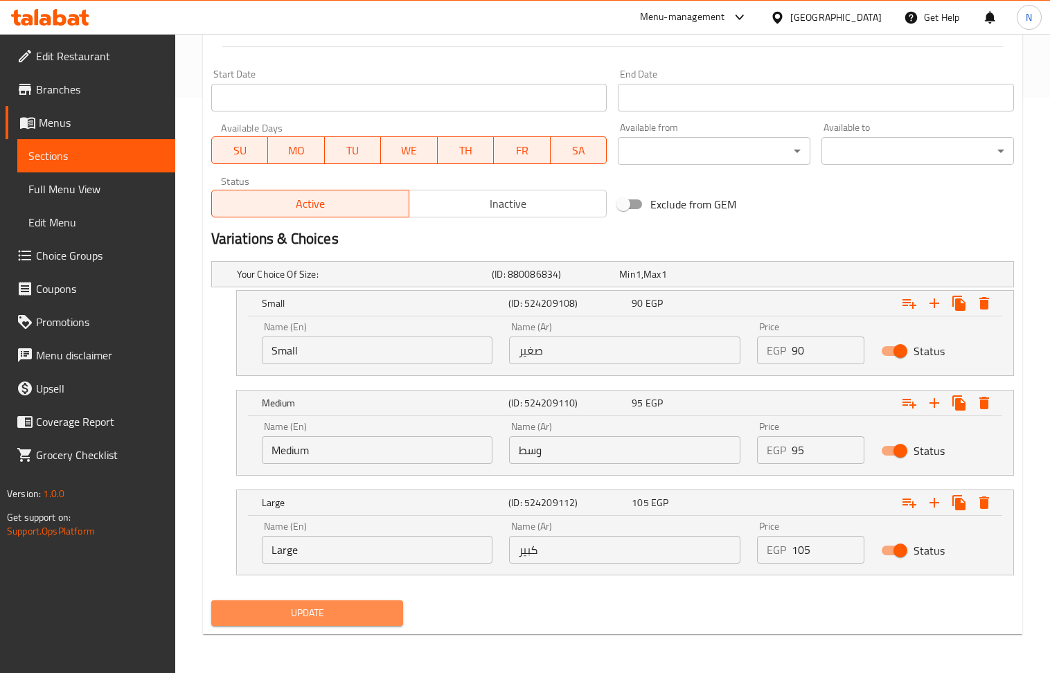
click at [309, 613] on span "Update" at bounding box center [307, 613] width 170 height 17
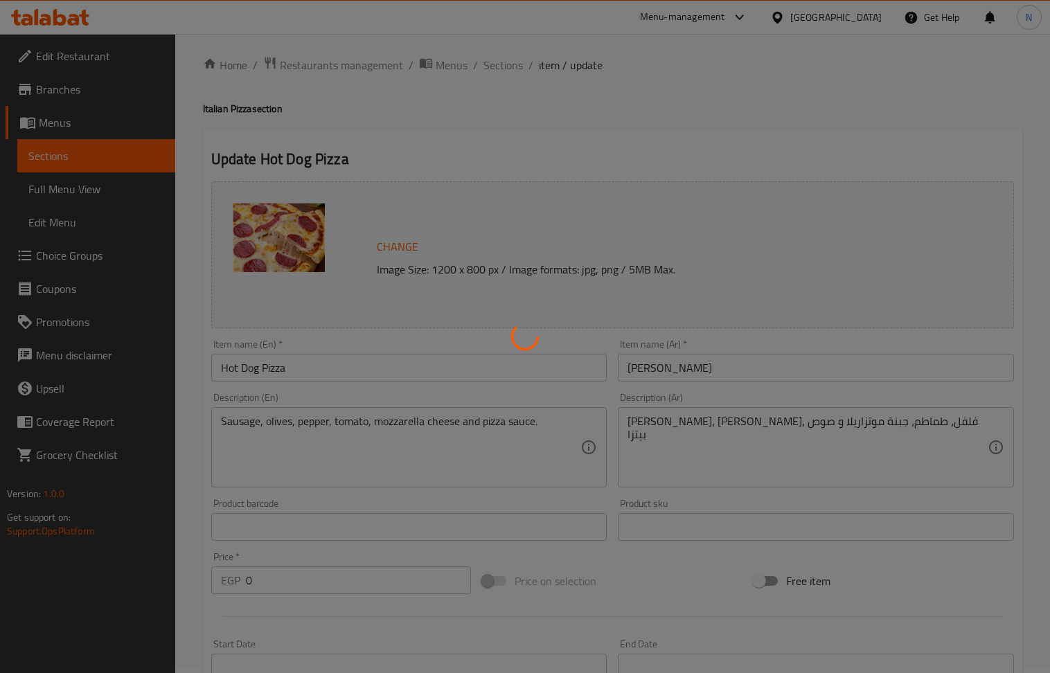
scroll to position [0, 0]
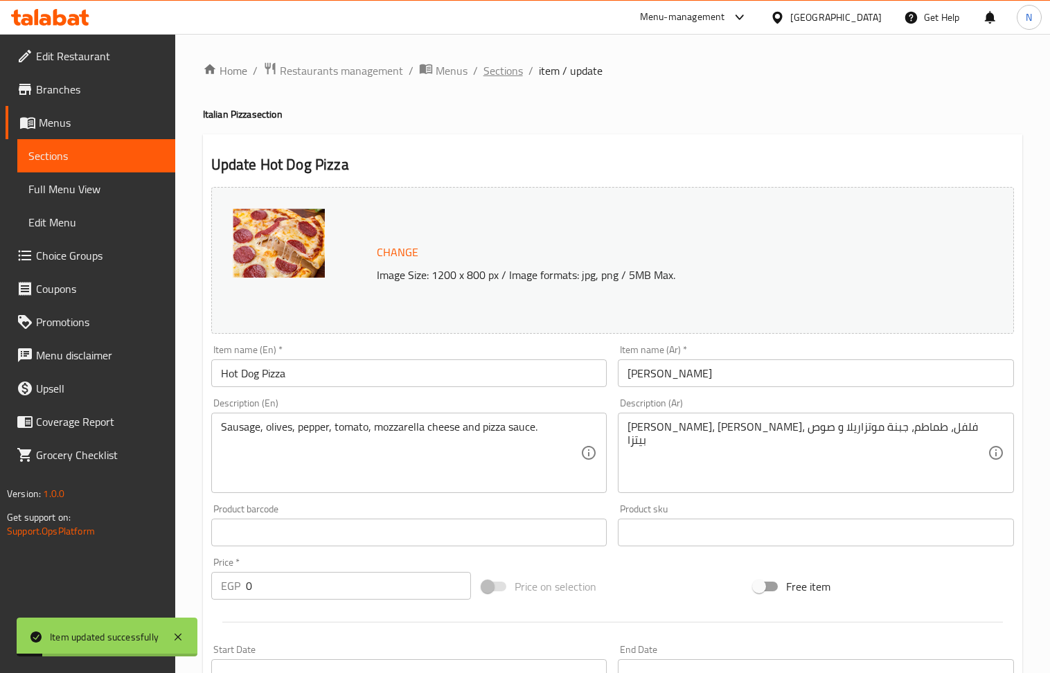
click at [508, 71] on span "Sections" at bounding box center [502, 70] width 39 height 17
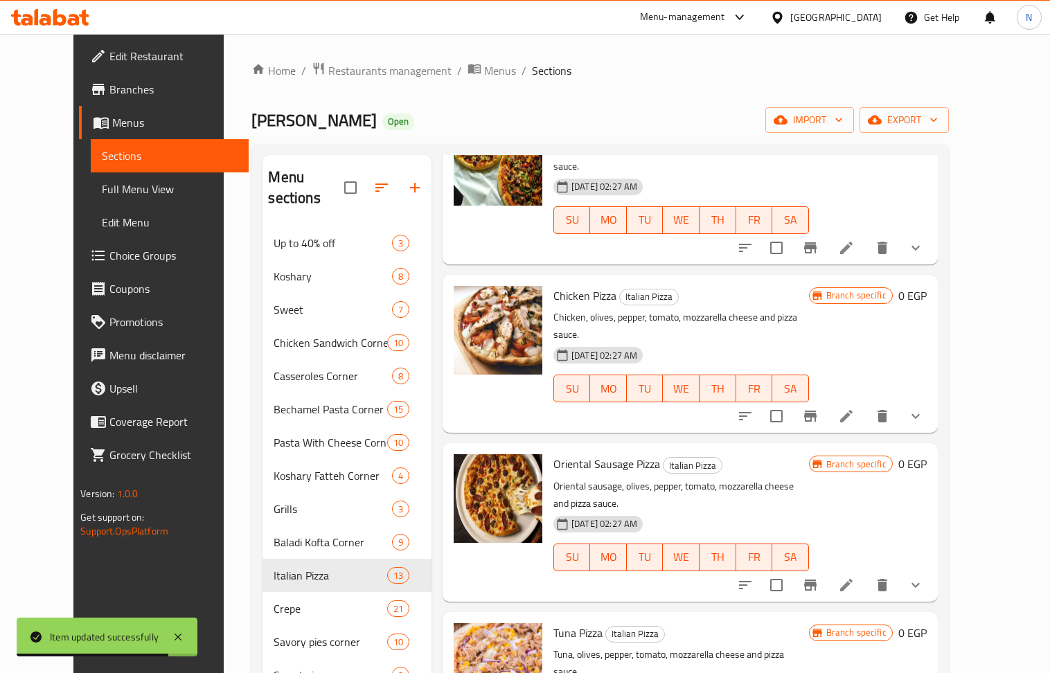
scroll to position [1015, 0]
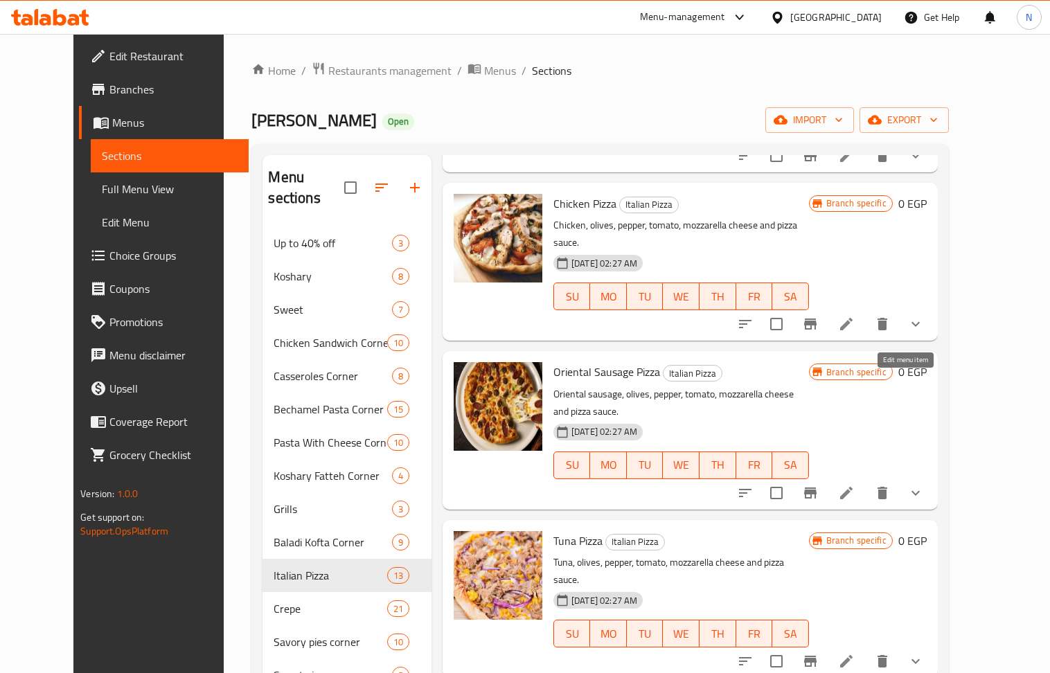
click at [855, 485] on icon at bounding box center [846, 493] width 17 height 17
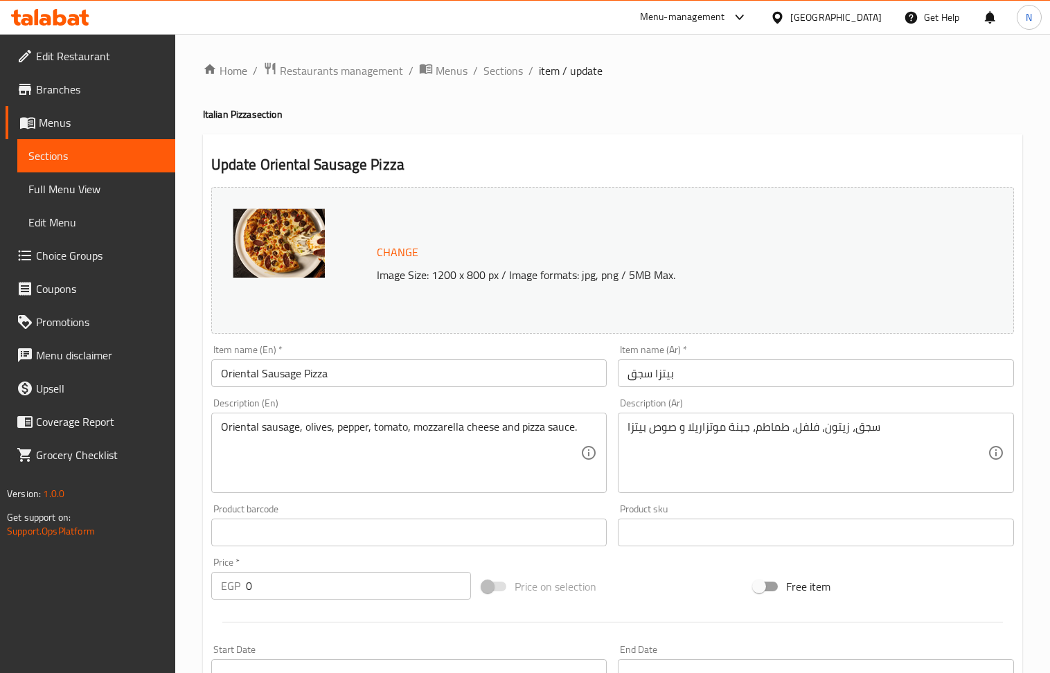
scroll to position [399, 0]
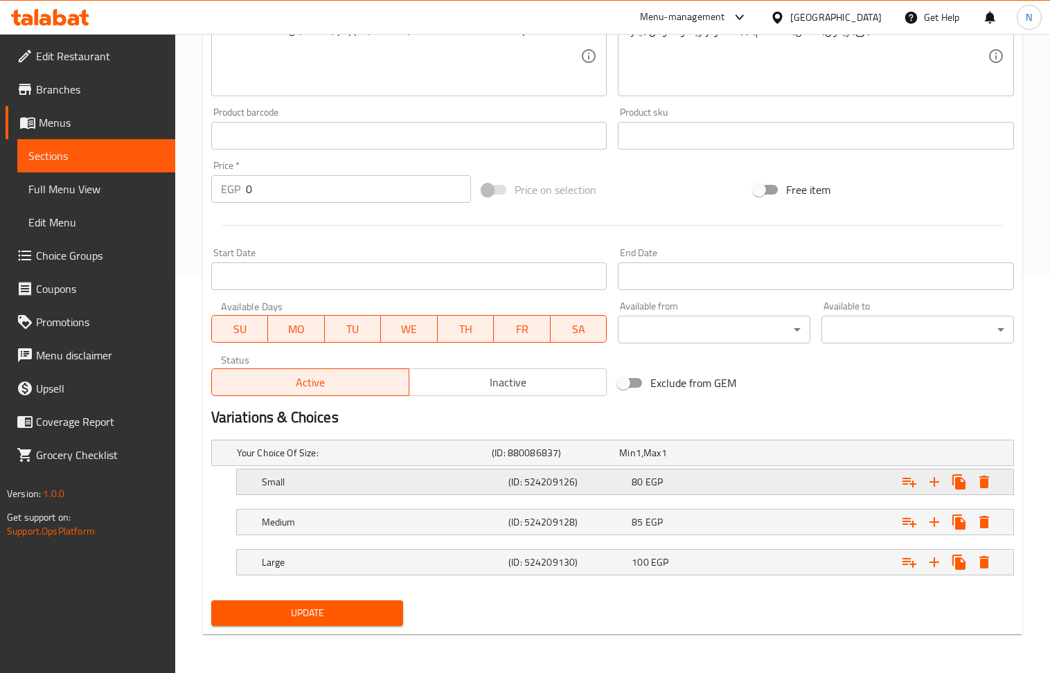
click at [744, 470] on div "Small (ID: 524209126) 80 EGP" at bounding box center [629, 482] width 740 height 30
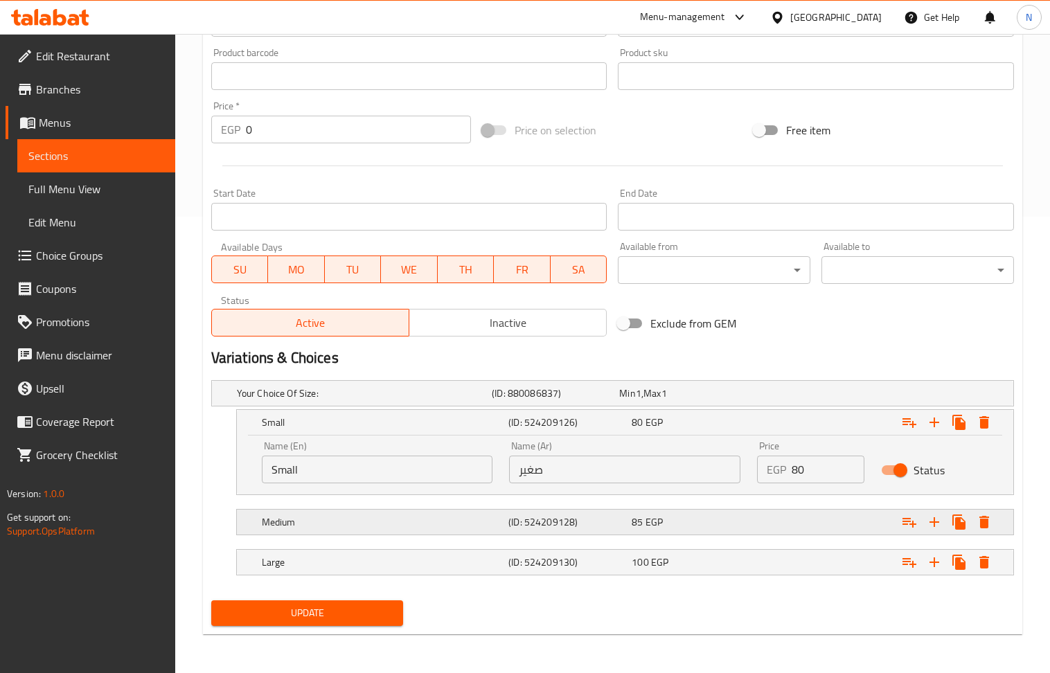
click at [706, 522] on div "85 EGP" at bounding box center [691, 522] width 118 height 14
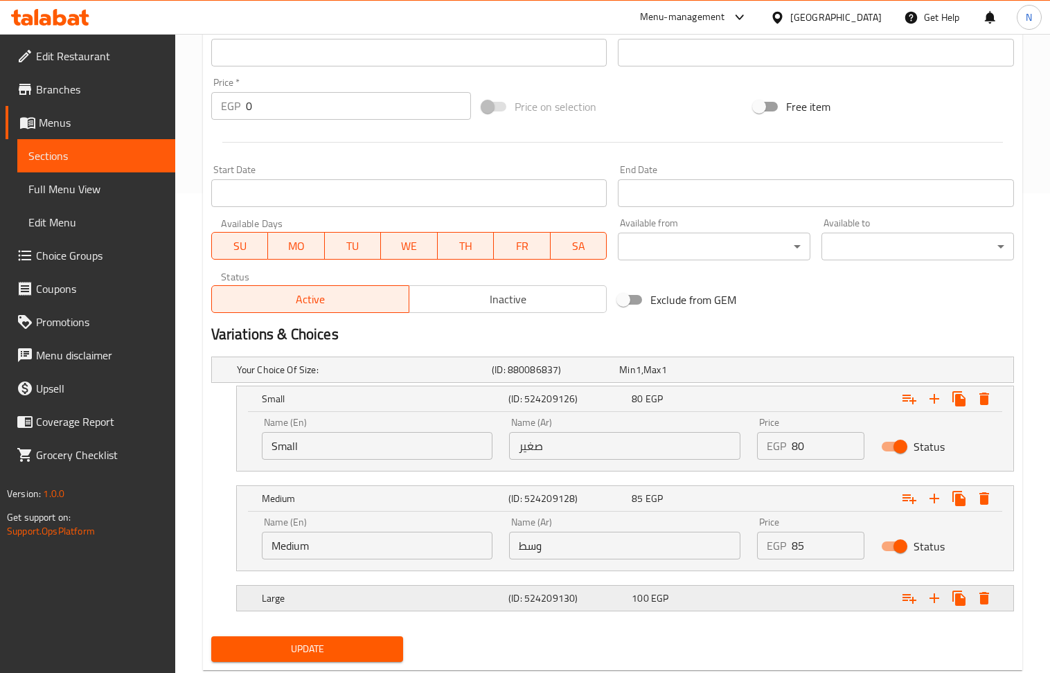
scroll to position [518, 0]
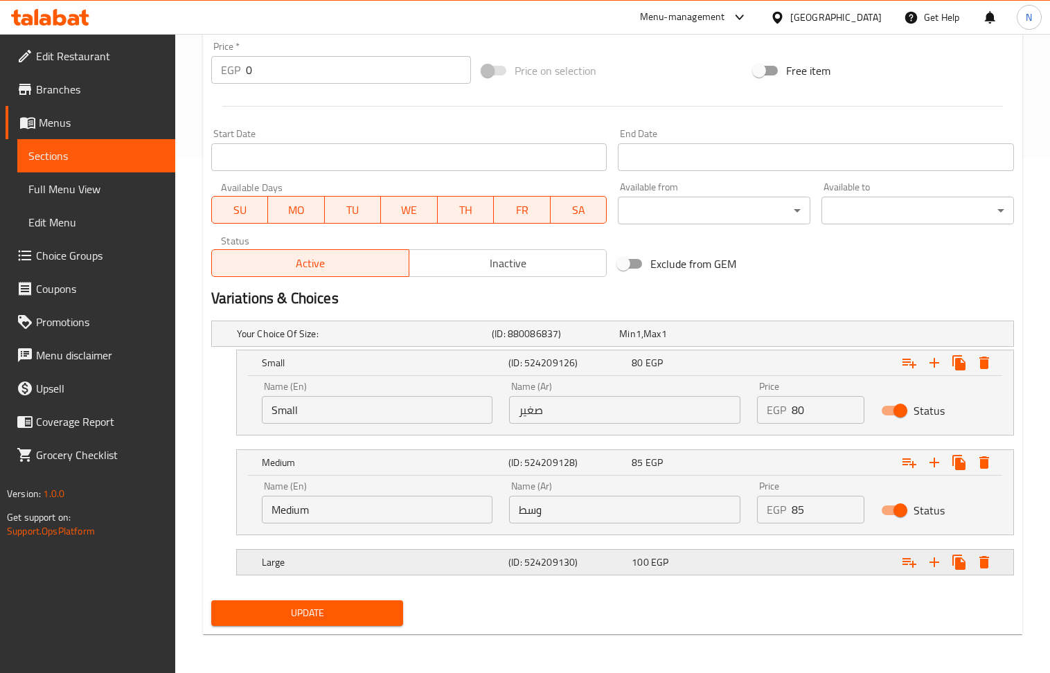
click at [704, 550] on div "Large (ID: 524209130) 100 EGP" at bounding box center [629, 562] width 740 height 30
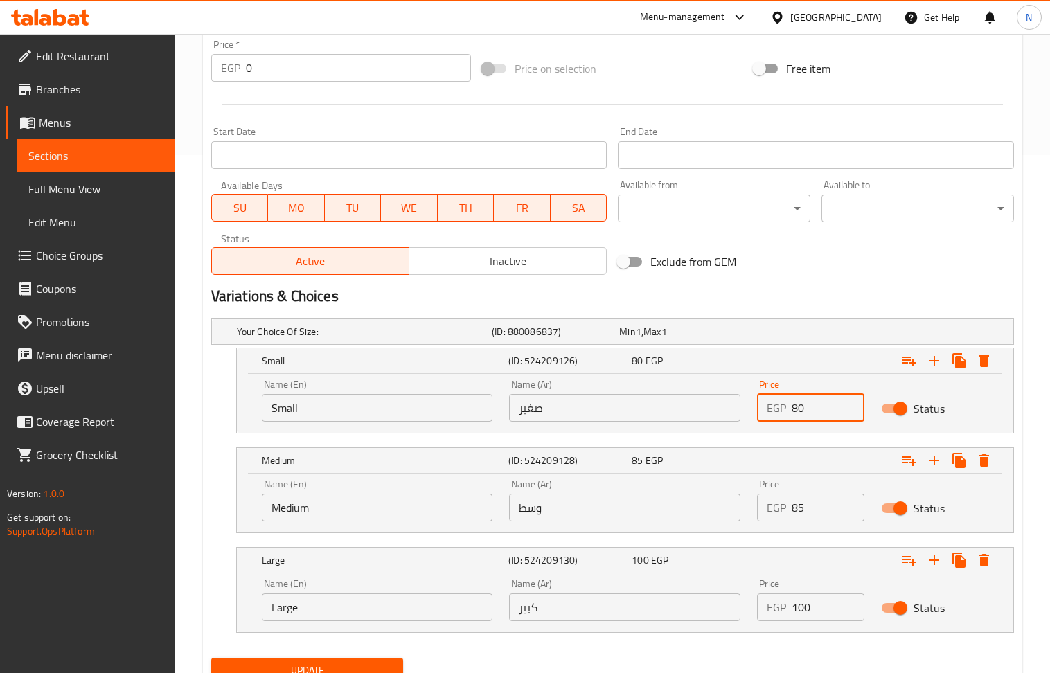
click at [790, 418] on div "EGP 80 Price" at bounding box center [810, 408] width 107 height 28
type input "90"
click at [792, 510] on input "85" at bounding box center [828, 508] width 73 height 28
type input "95"
click at [805, 609] on input "100" at bounding box center [828, 608] width 73 height 28
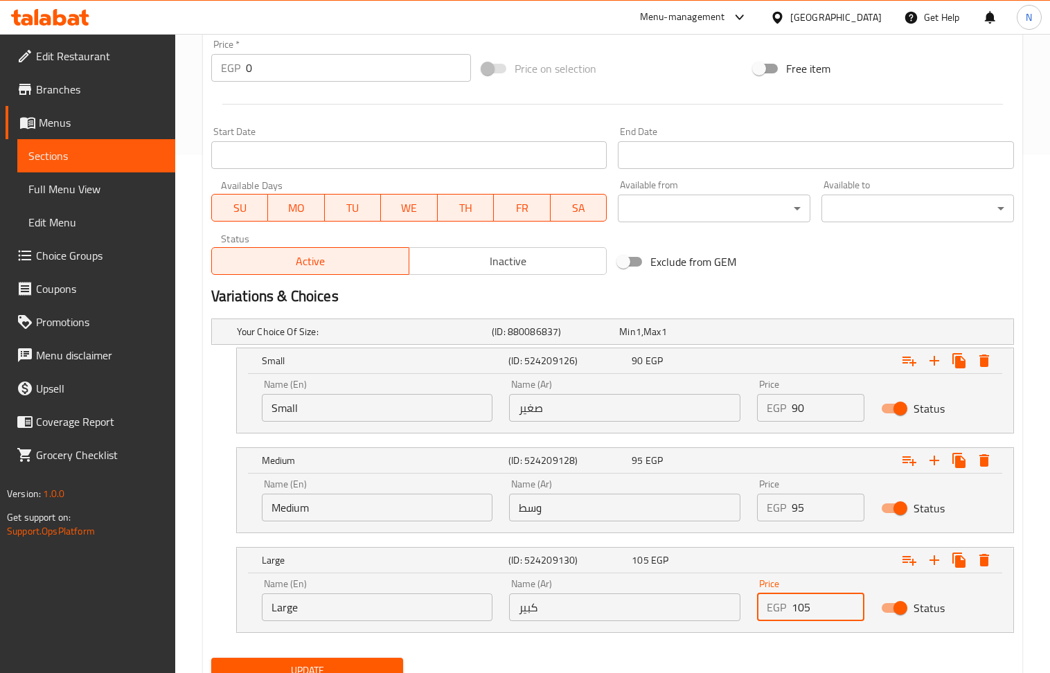
type input "105"
click at [224, 493] on div "Medium (ID: 524209128) 95 EGP Name (En) Medium Name (En) Name (Ar) وسط Name (Ar…" at bounding box center [612, 490] width 803 height 86
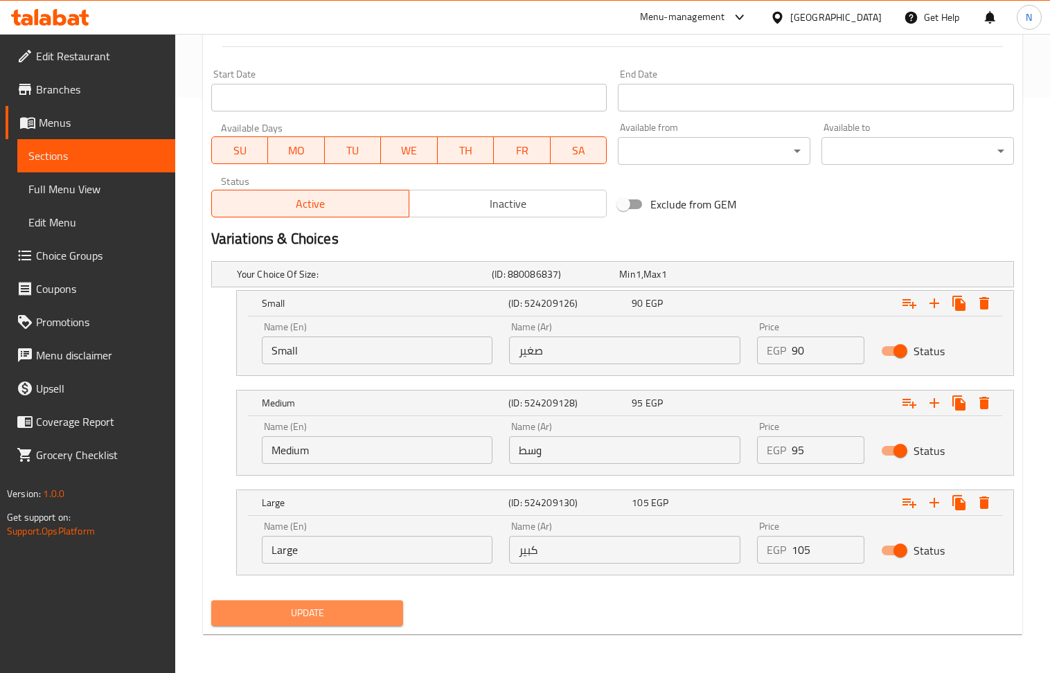
drag, startPoint x: 302, startPoint y: 608, endPoint x: 349, endPoint y: 253, distance: 358.4
click at [303, 608] on span "Update" at bounding box center [307, 613] width 170 height 17
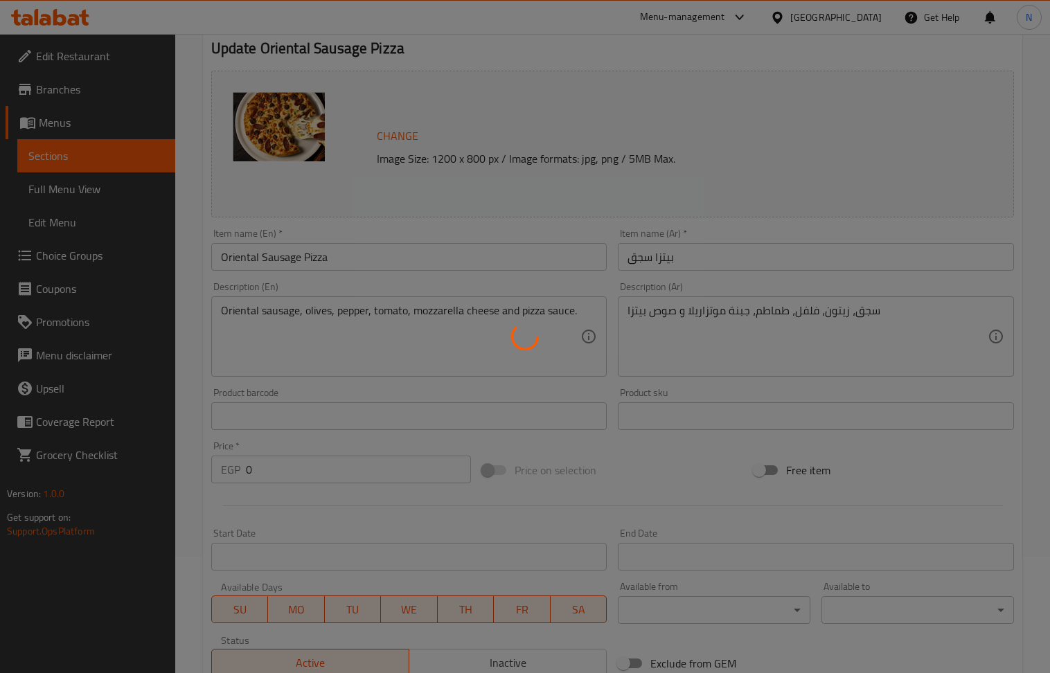
scroll to position [0, 0]
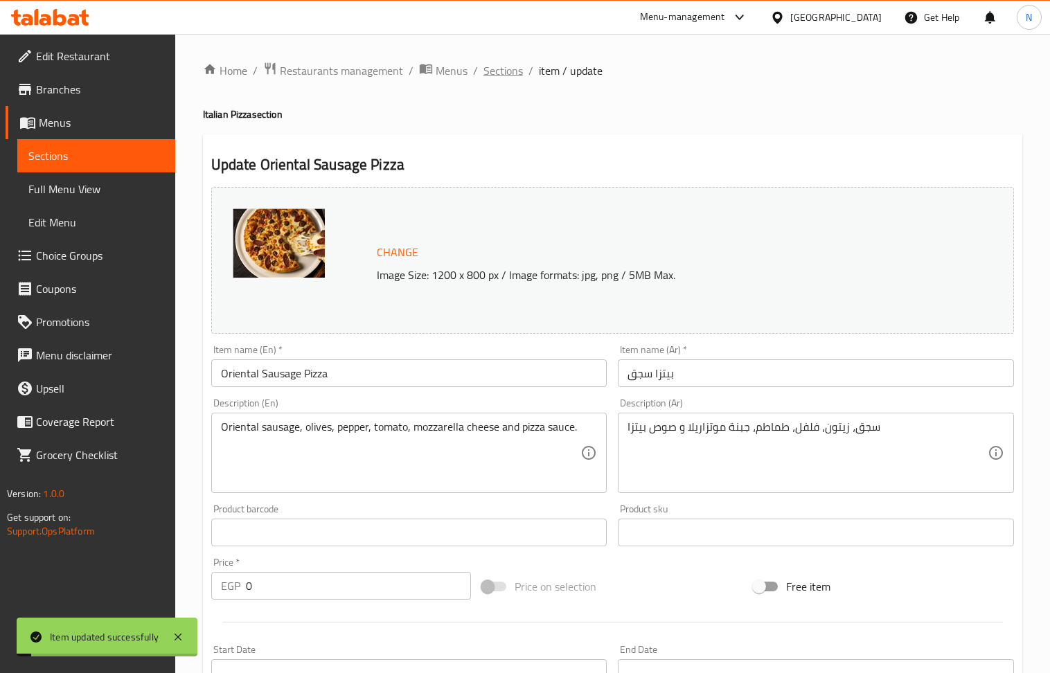
click at [499, 75] on span "Sections" at bounding box center [502, 70] width 39 height 17
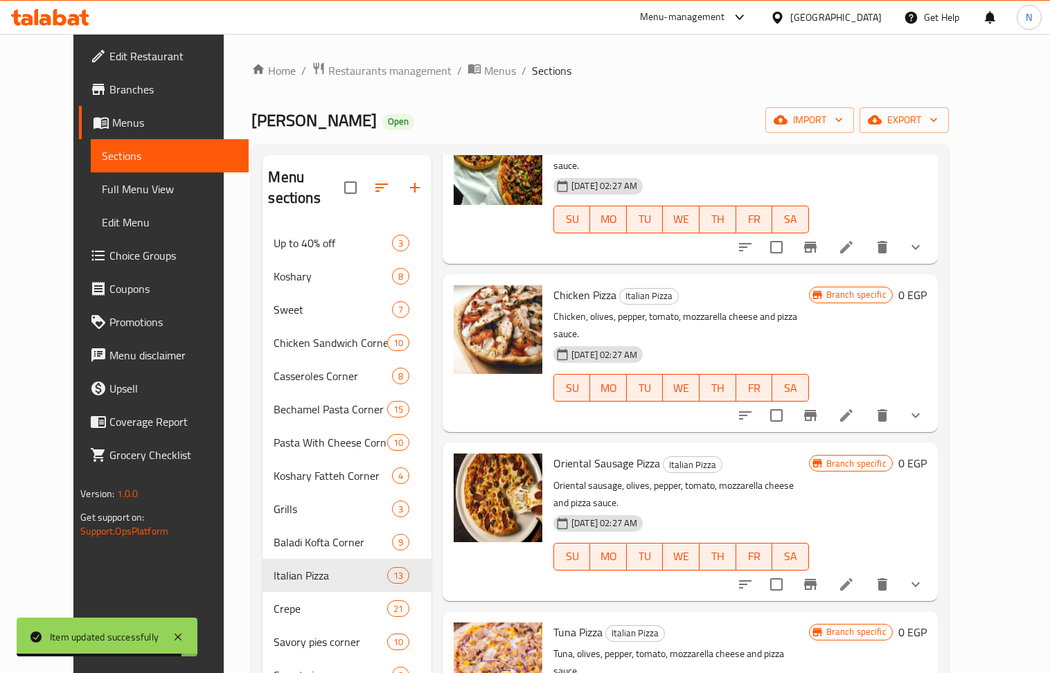
scroll to position [1015, 0]
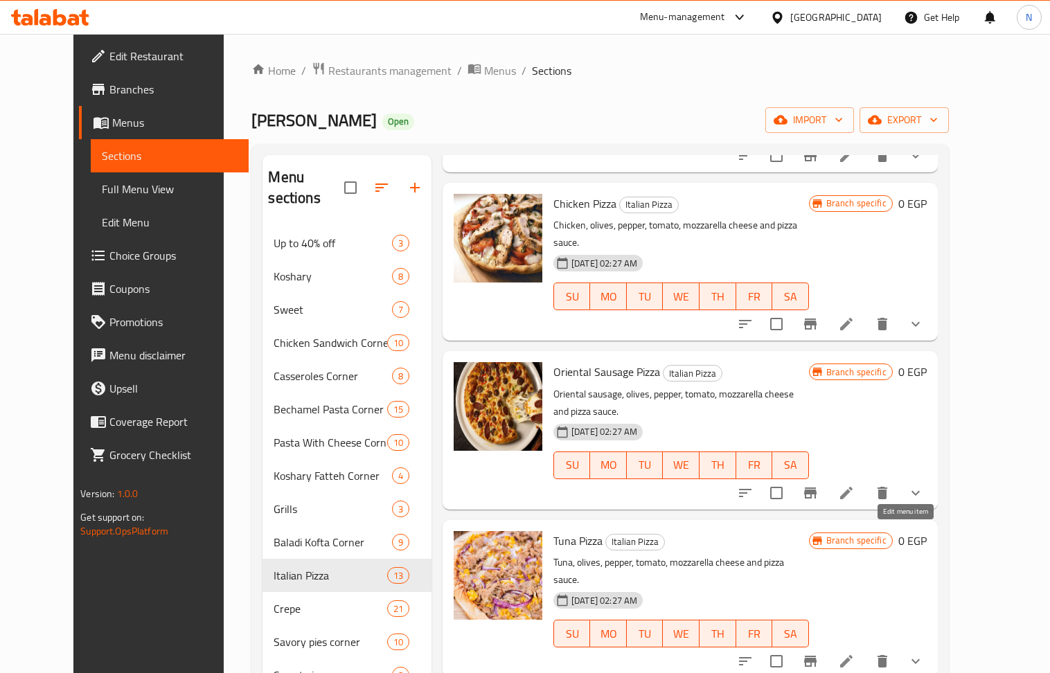
click at [853, 655] on icon at bounding box center [846, 661] width 12 height 12
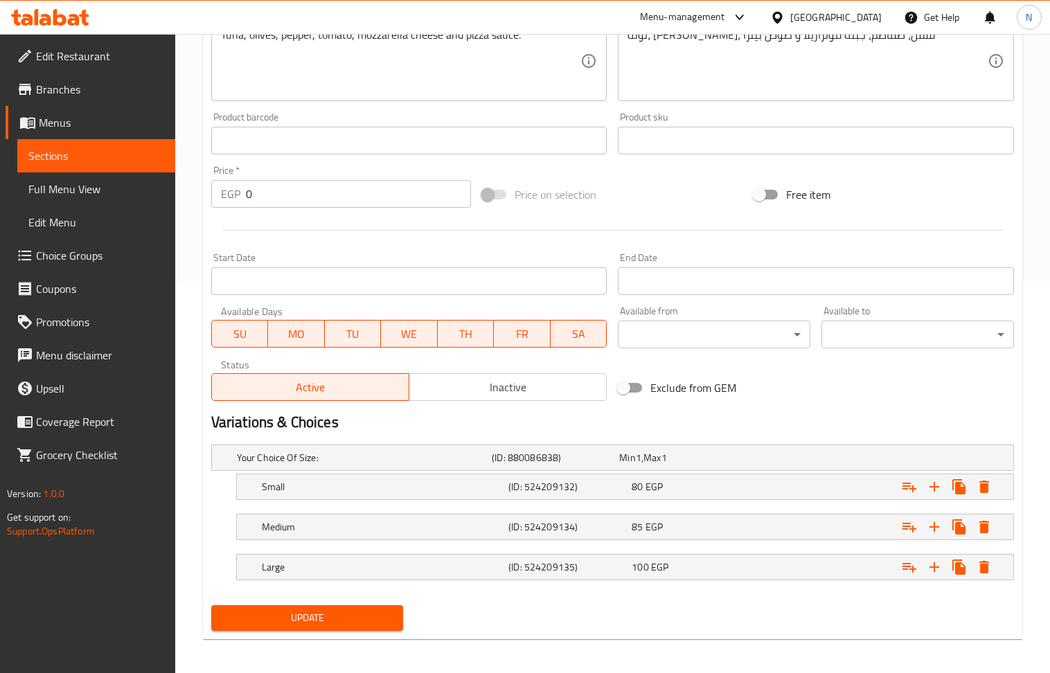
scroll to position [399, 0]
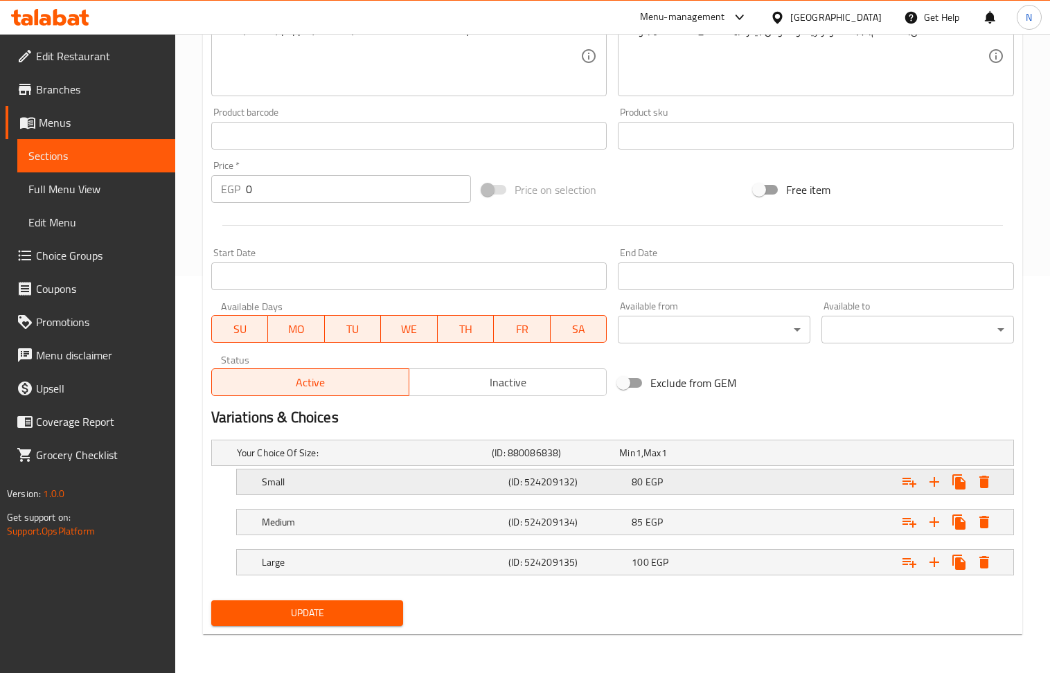
click at [760, 488] on div "Expand" at bounding box center [876, 482] width 247 height 30
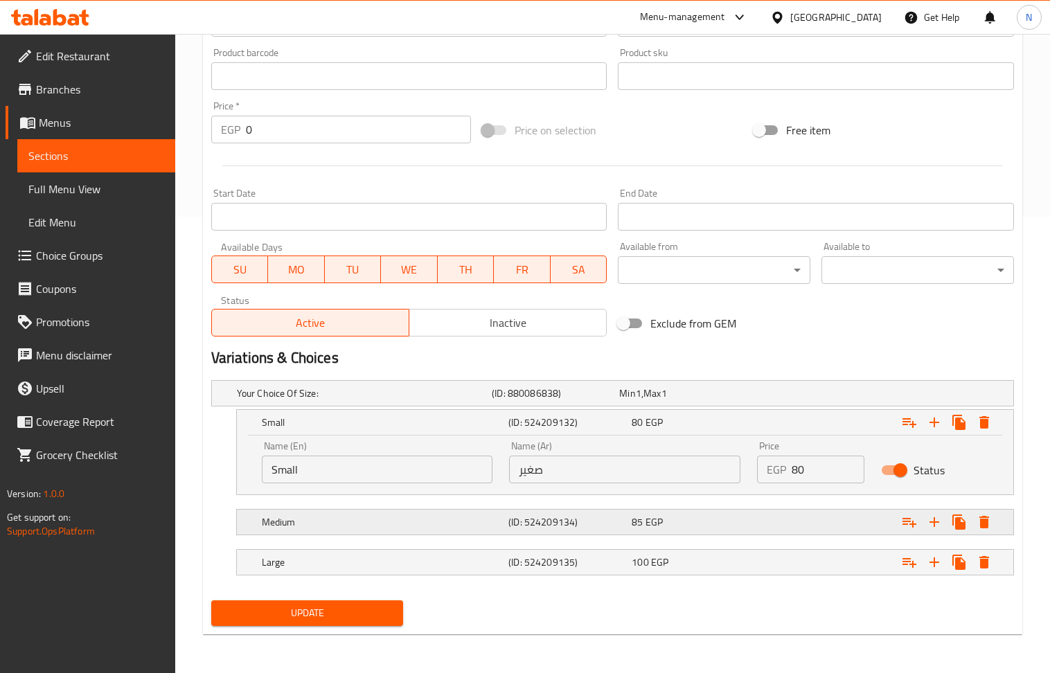
click at [754, 508] on div "Expand" at bounding box center [876, 522] width 247 height 30
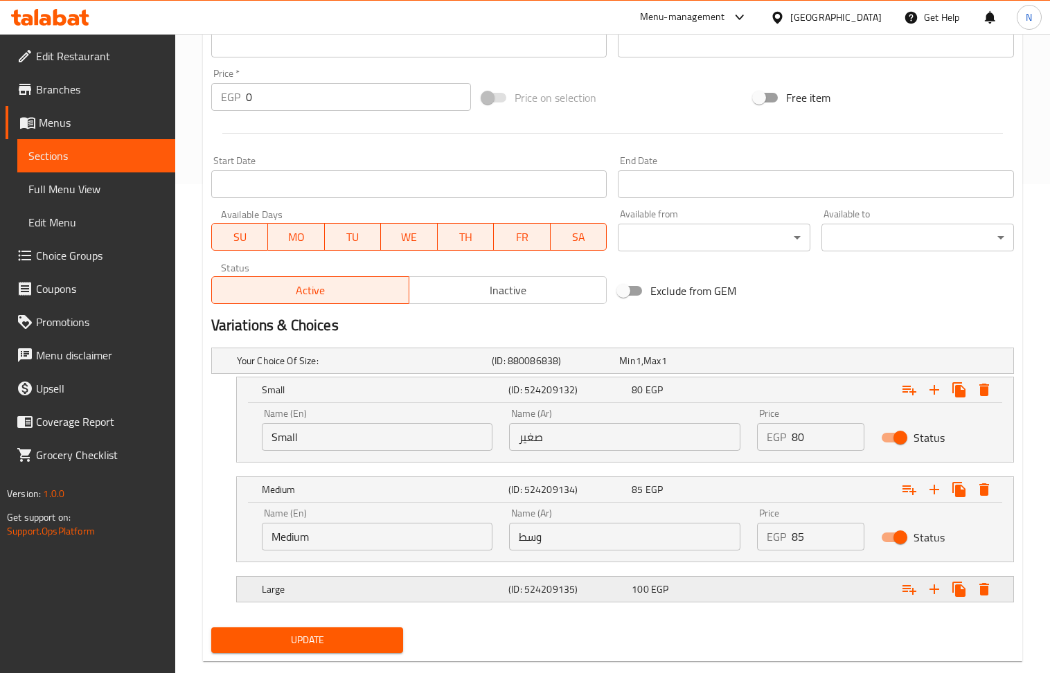
scroll to position [518, 0]
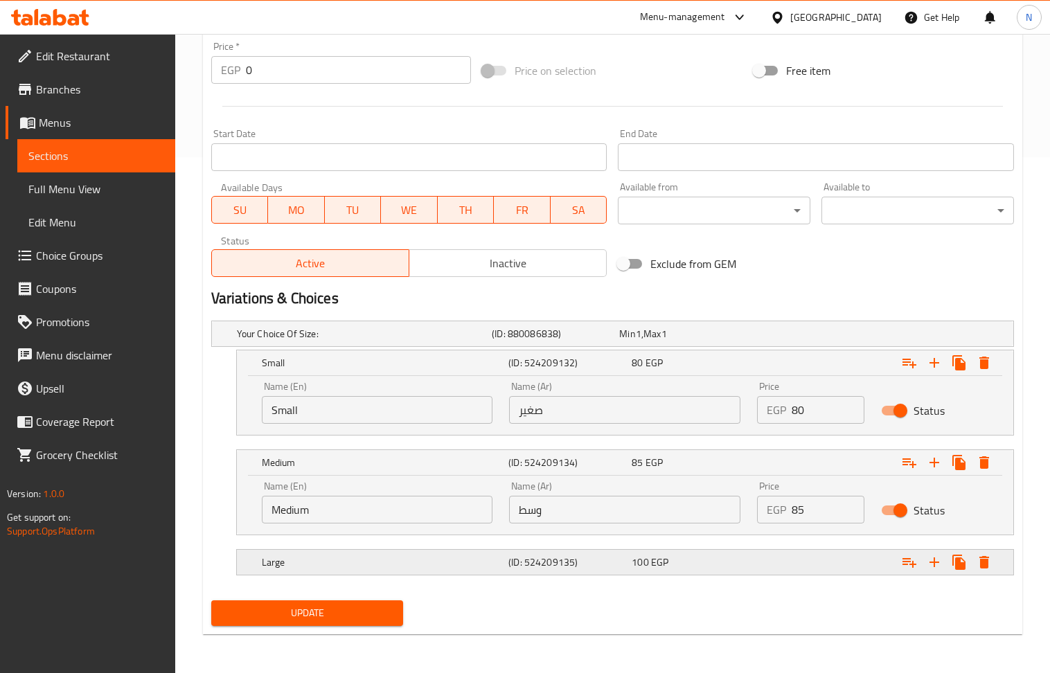
click at [776, 564] on div "Expand" at bounding box center [876, 562] width 247 height 30
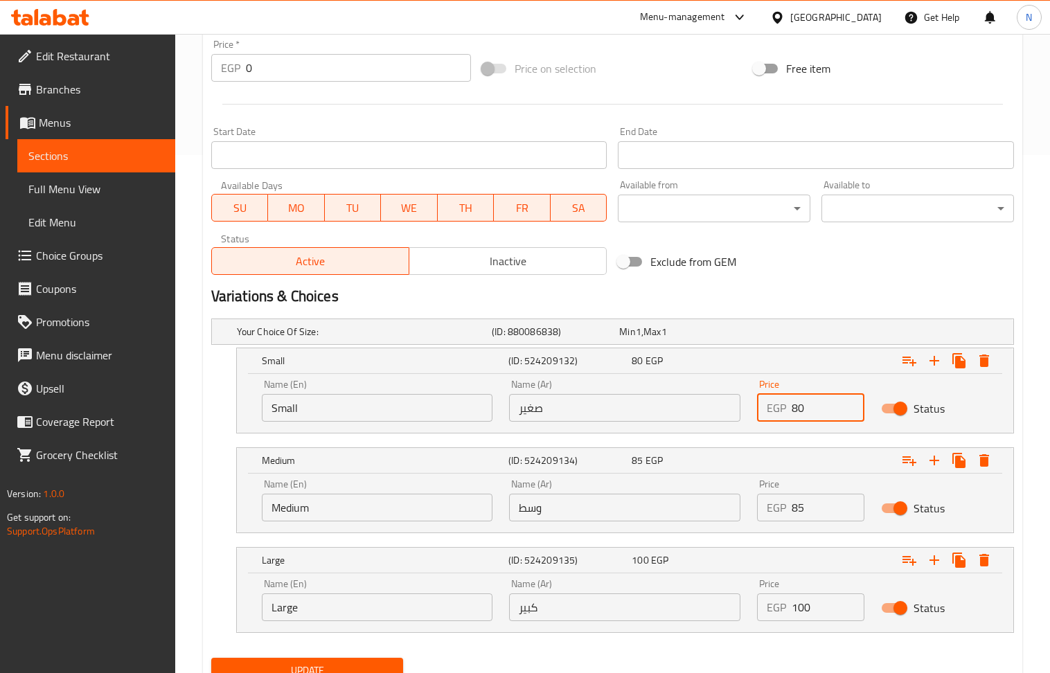
click at [799, 414] on input "80" at bounding box center [828, 408] width 73 height 28
type input "90"
click at [792, 510] on input "85" at bounding box center [828, 508] width 73 height 28
type input "95"
drag, startPoint x: 807, startPoint y: 613, endPoint x: 815, endPoint y: 612, distance: 8.3
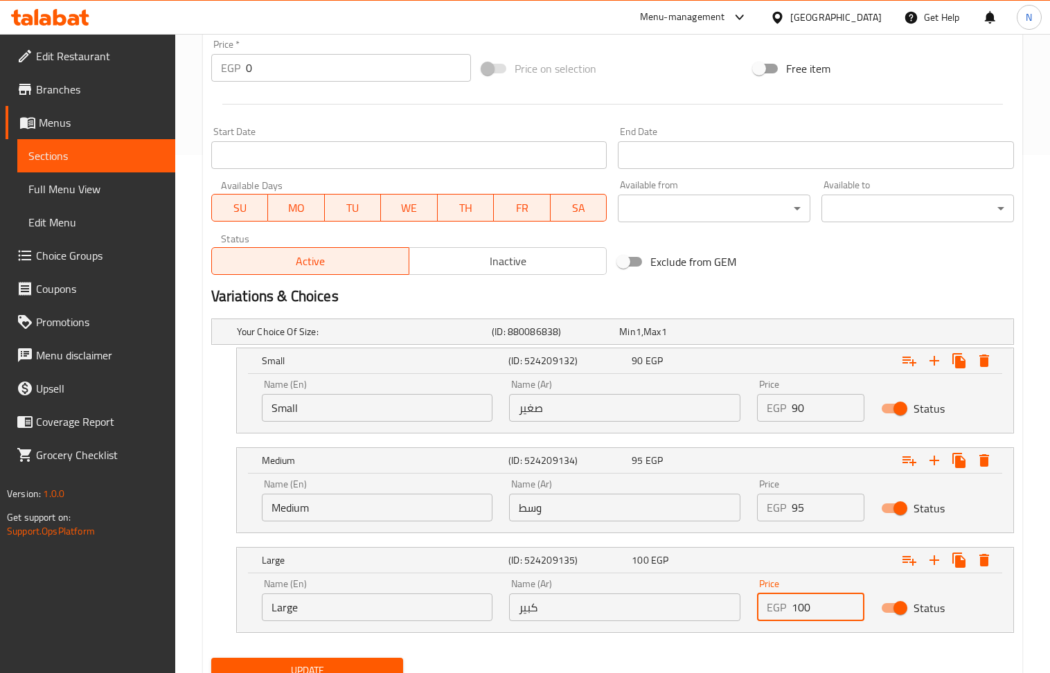
click at [815, 612] on input "100" at bounding box center [828, 608] width 73 height 28
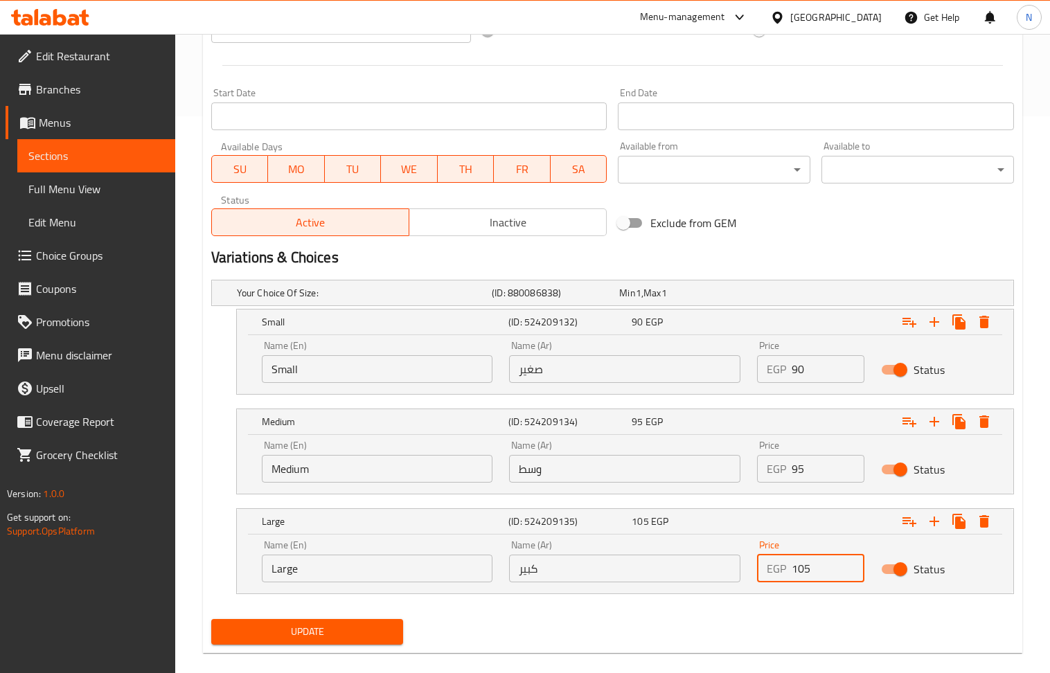
scroll to position [578, 0]
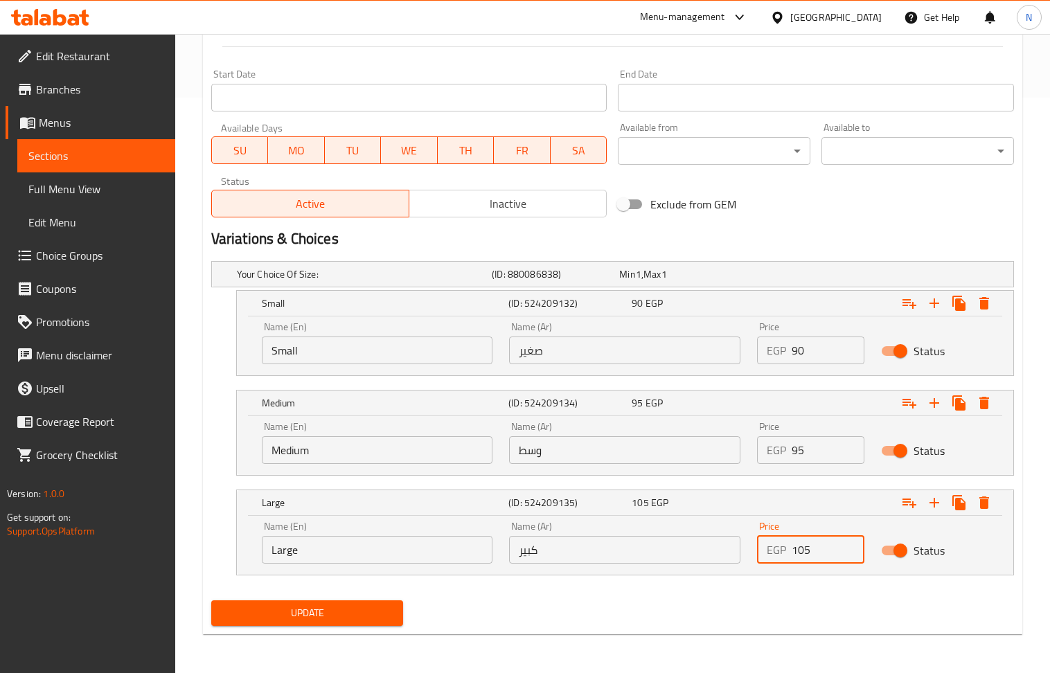
type input "105"
click at [346, 616] on span "Update" at bounding box center [307, 613] width 170 height 17
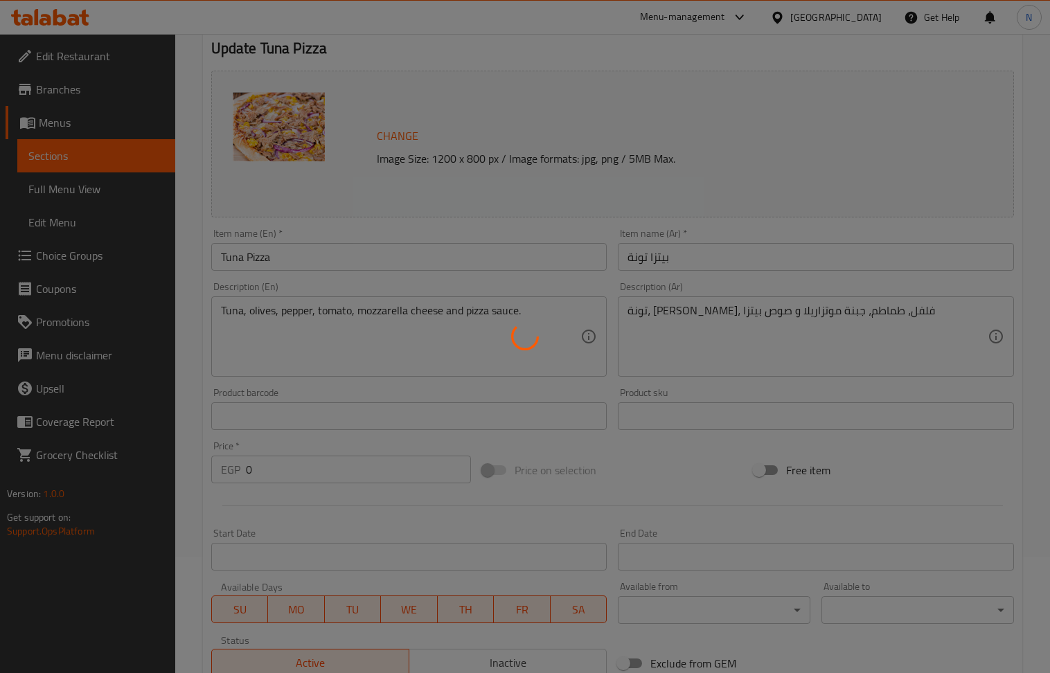
scroll to position [0, 0]
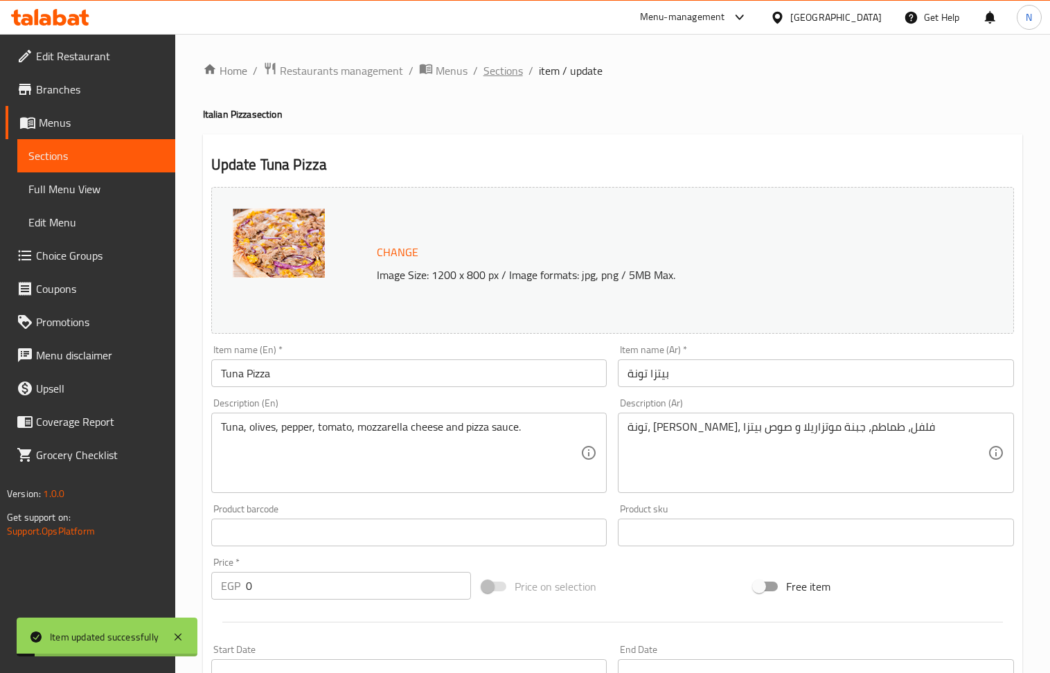
click at [511, 72] on span "Sections" at bounding box center [502, 70] width 39 height 17
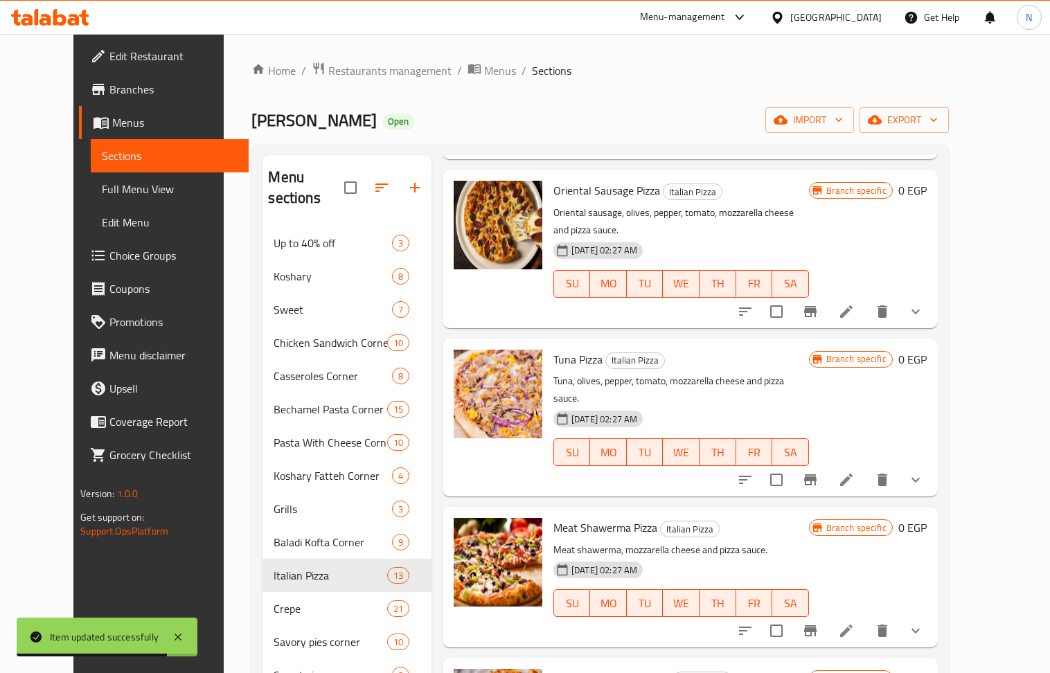
scroll to position [1200, 0]
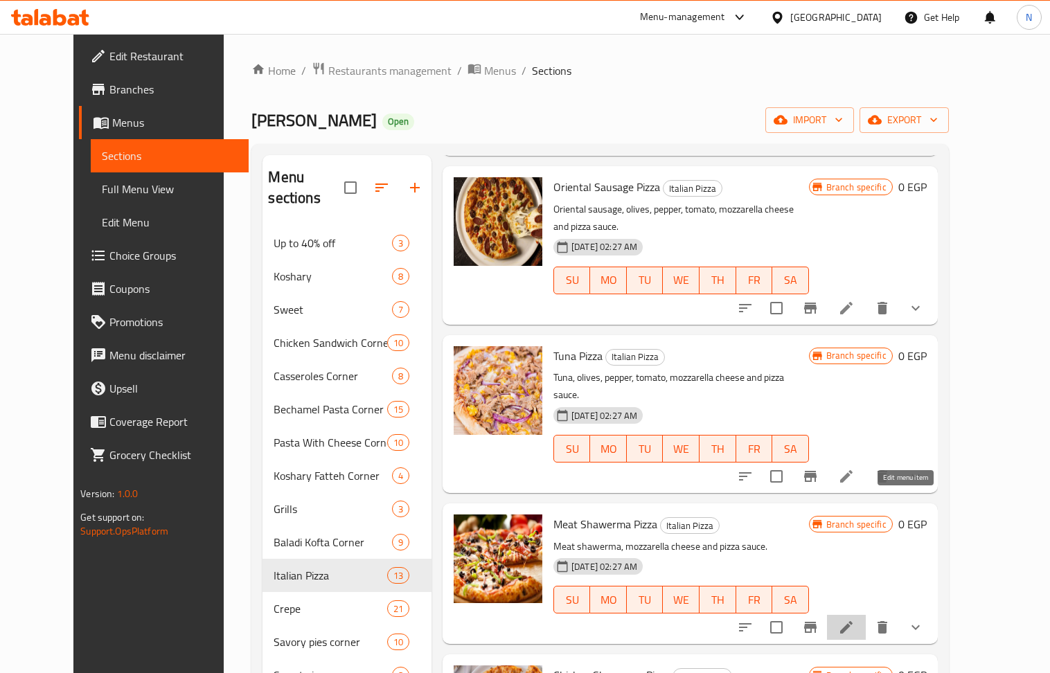
click at [855, 619] on icon at bounding box center [846, 627] width 17 height 17
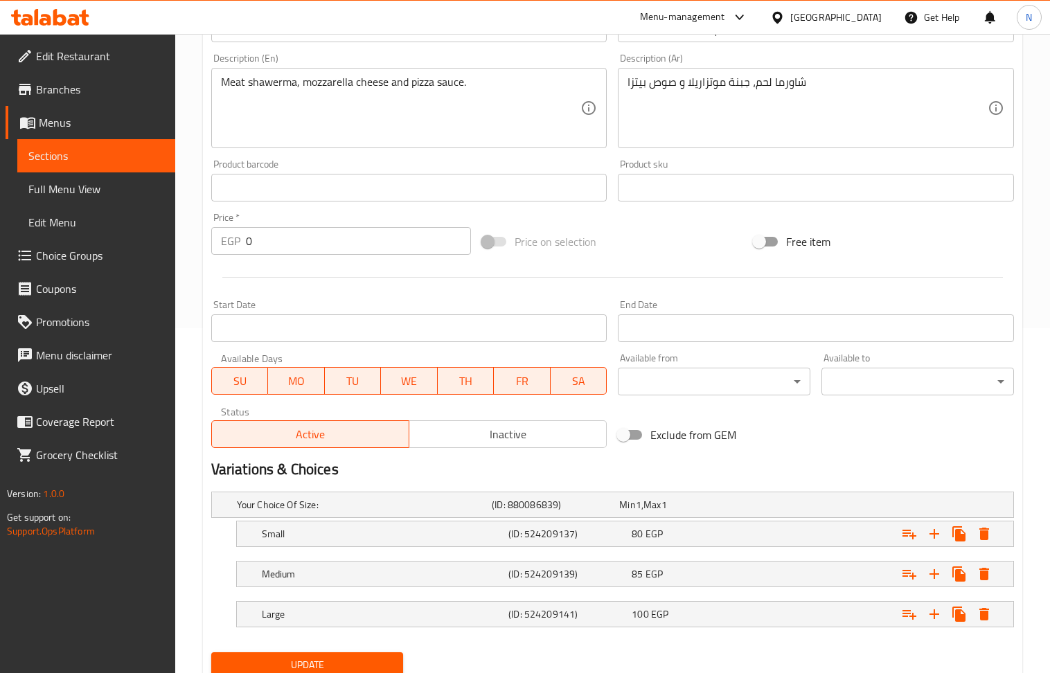
scroll to position [399, 0]
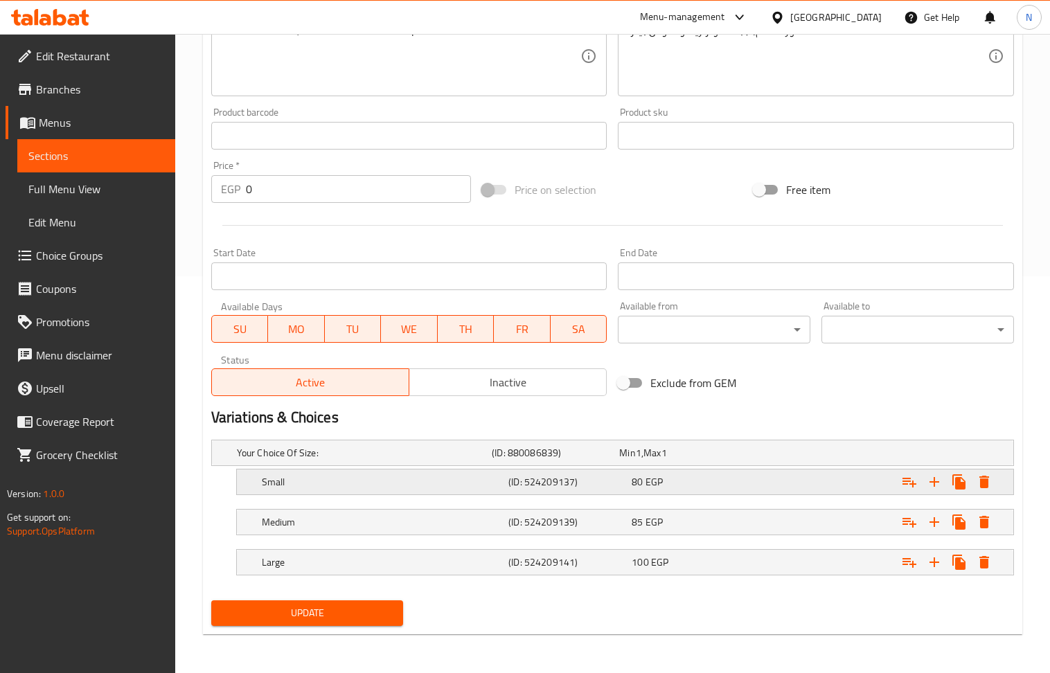
click at [633, 490] on div "80 EGP" at bounding box center [690, 481] width 123 height 19
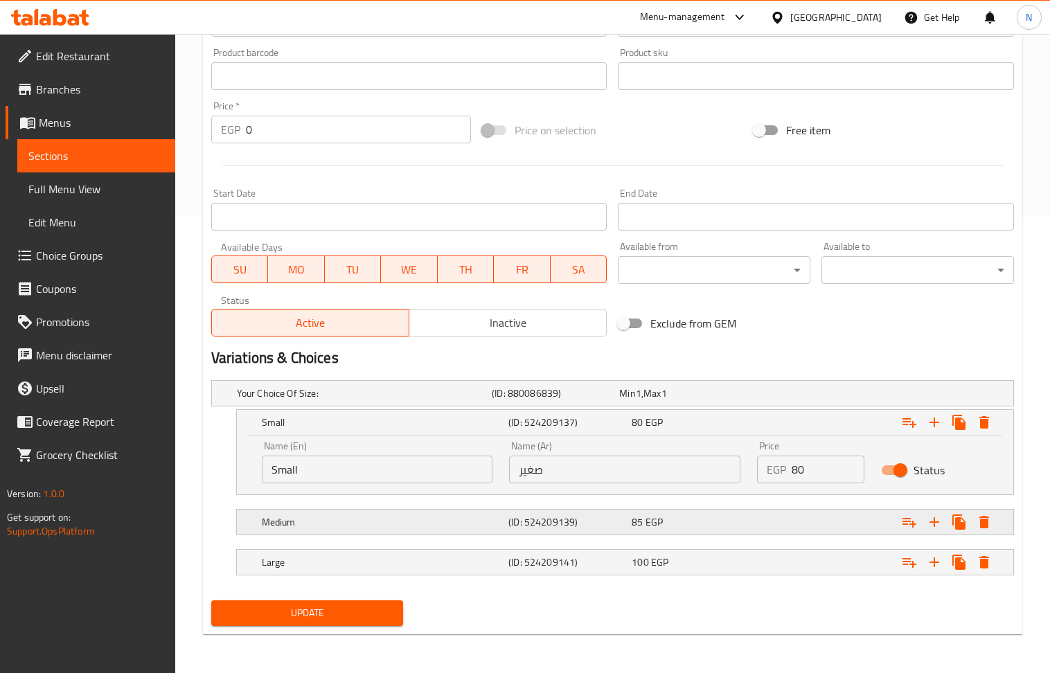
click at [634, 508] on div "Medium (ID: 524209139) 85 EGP" at bounding box center [629, 522] width 740 height 30
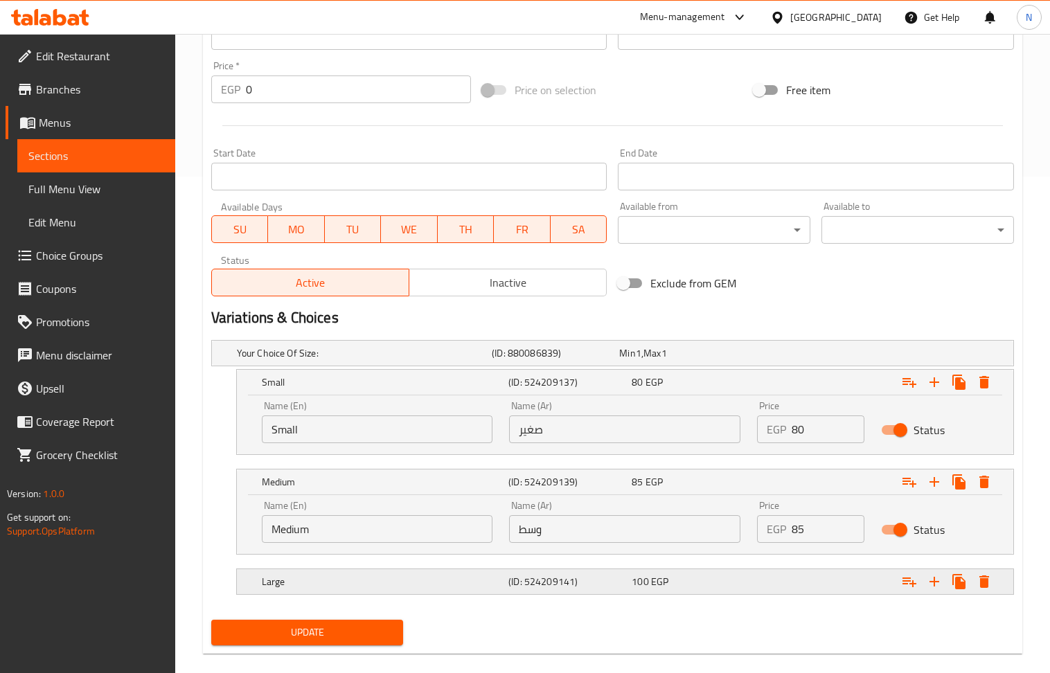
scroll to position [518, 0]
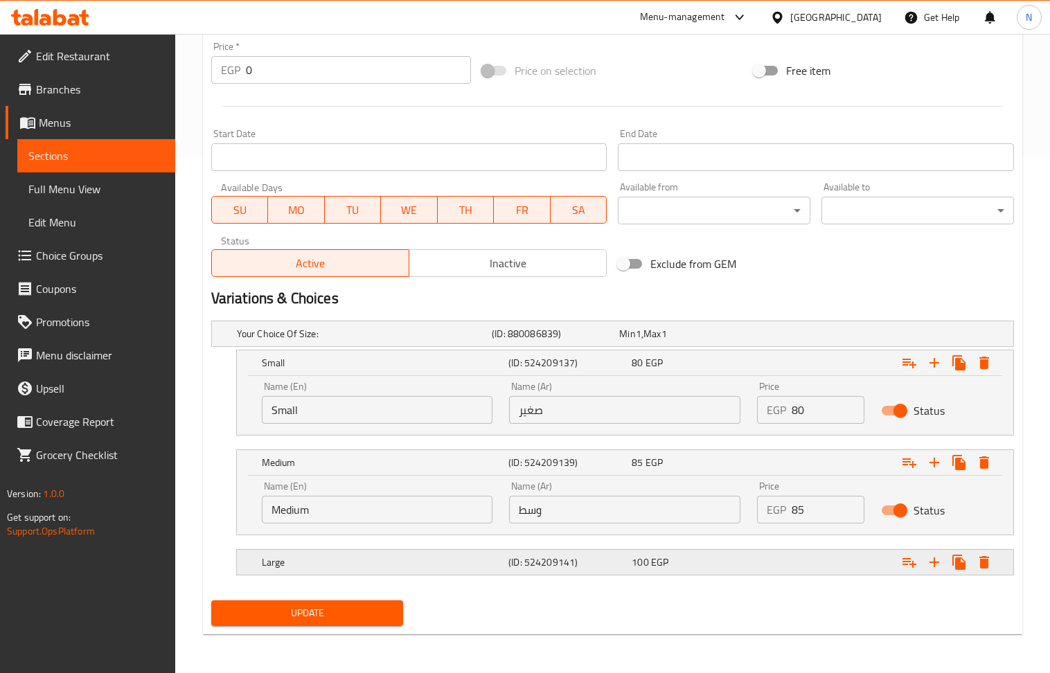
click at [668, 560] on div "100 EGP" at bounding box center [691, 562] width 118 height 14
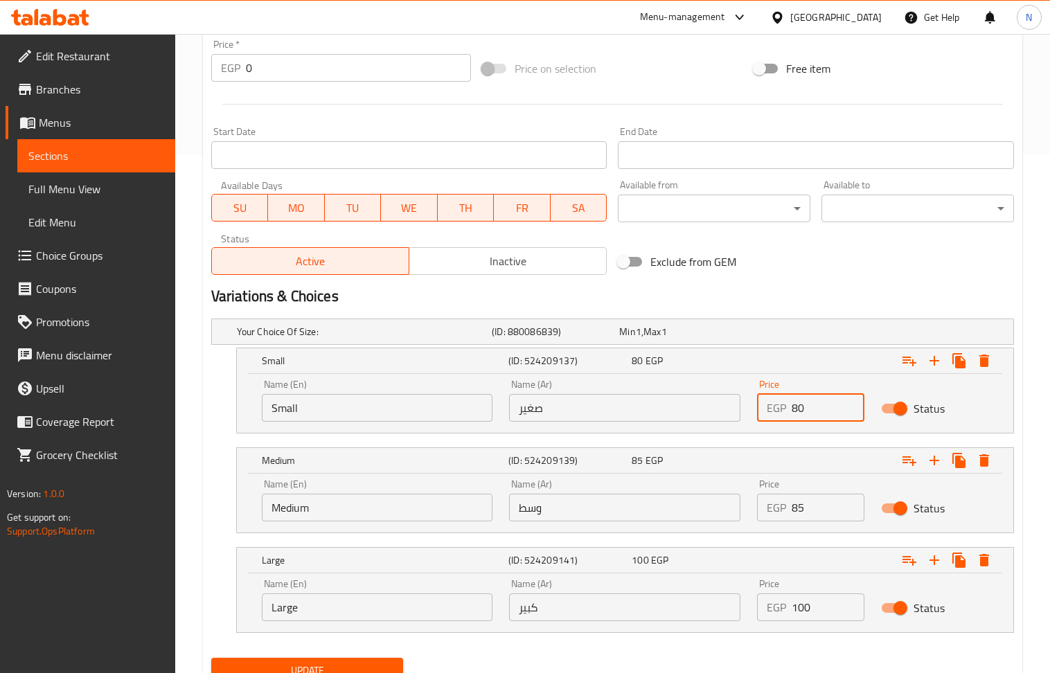
click at [792, 413] on input "80" at bounding box center [828, 408] width 73 height 28
type input "90"
click at [799, 507] on input "85" at bounding box center [828, 508] width 73 height 28
type input "95"
click at [808, 609] on input "100" at bounding box center [828, 608] width 73 height 28
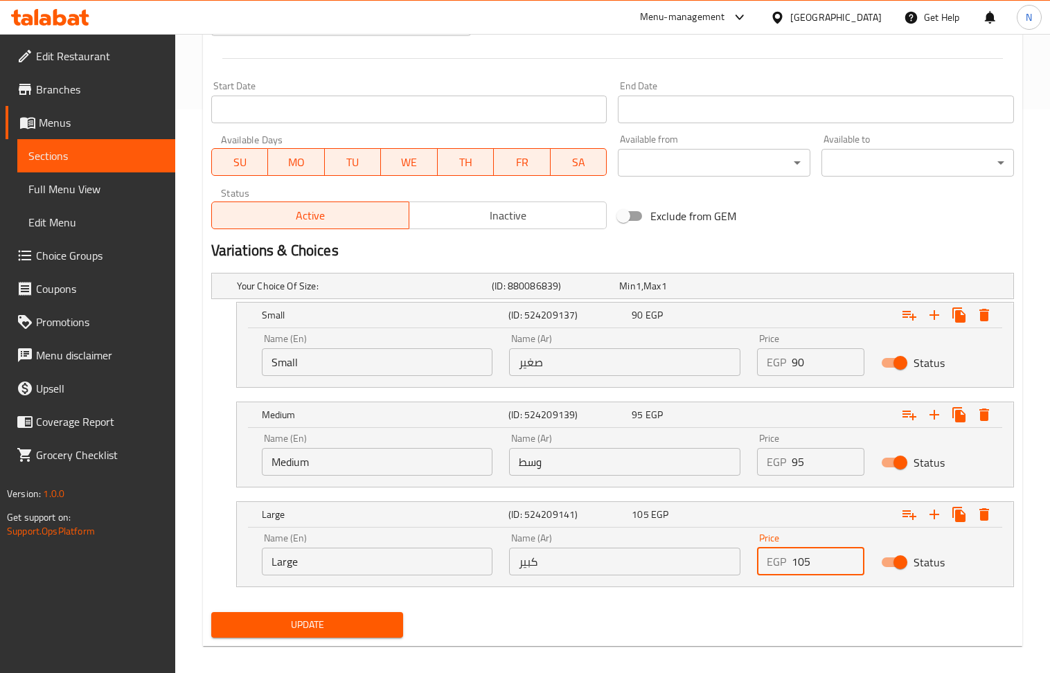
scroll to position [578, 0]
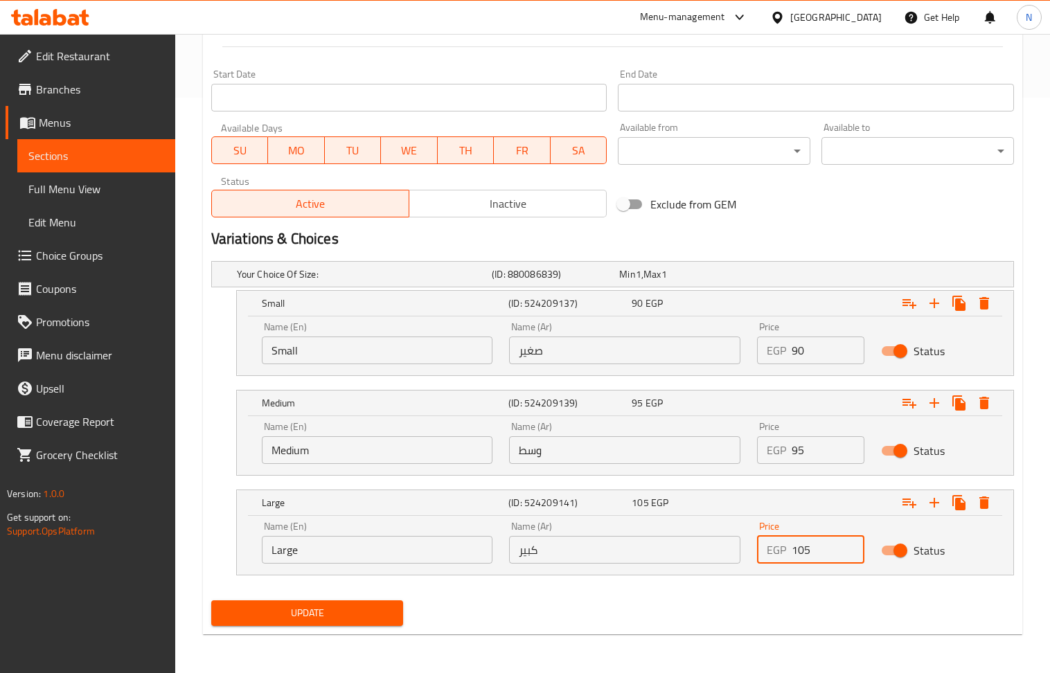
type input "105"
click at [350, 616] on span "Update" at bounding box center [307, 613] width 170 height 17
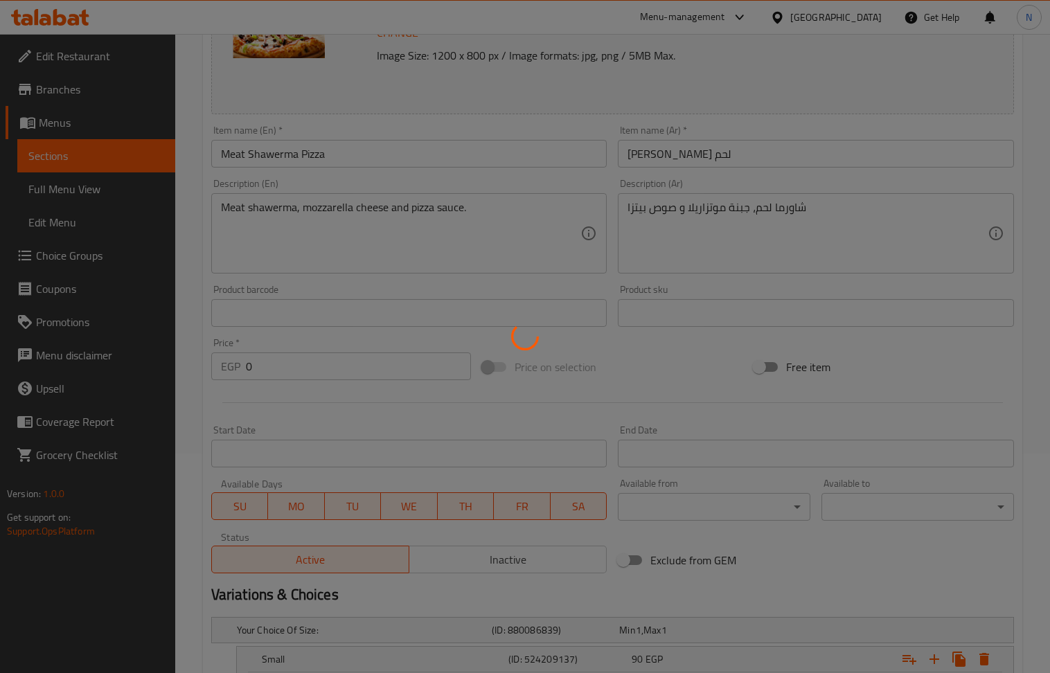
scroll to position [208, 0]
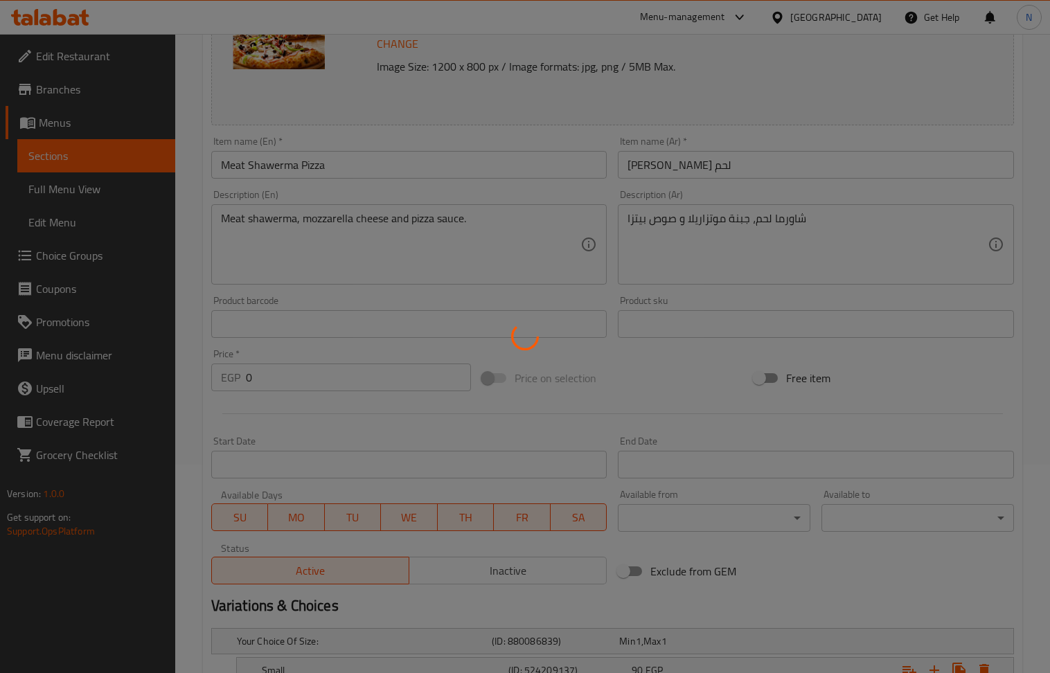
drag, startPoint x: 715, startPoint y: 385, endPoint x: 691, endPoint y: 385, distance: 24.2
click at [715, 385] on div at bounding box center [525, 336] width 1050 height 673
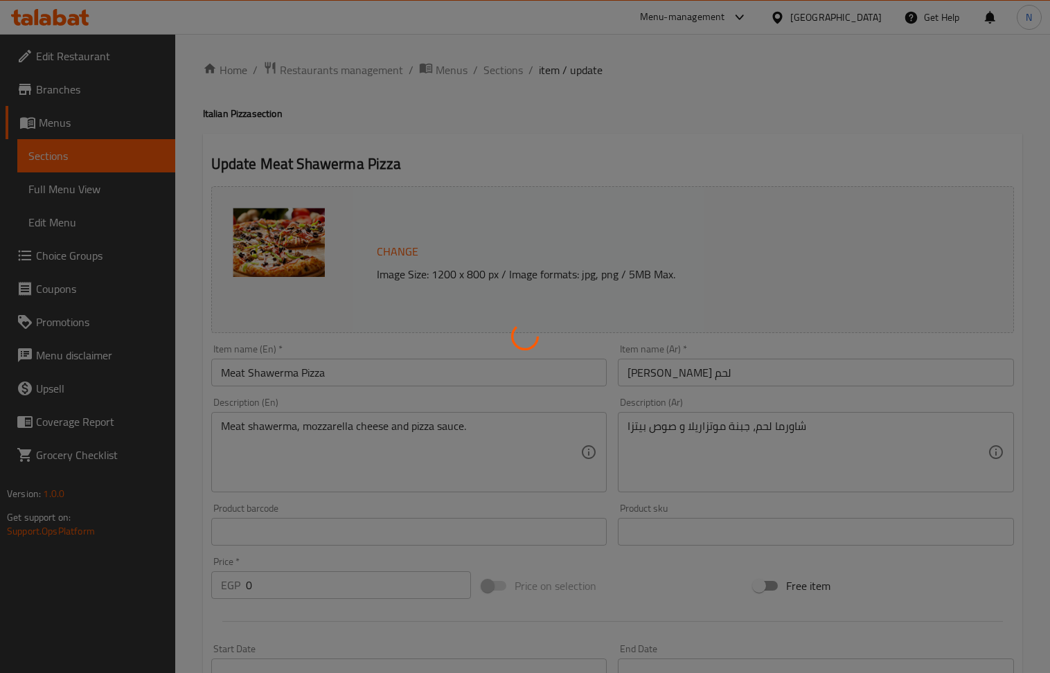
scroll to position [0, 0]
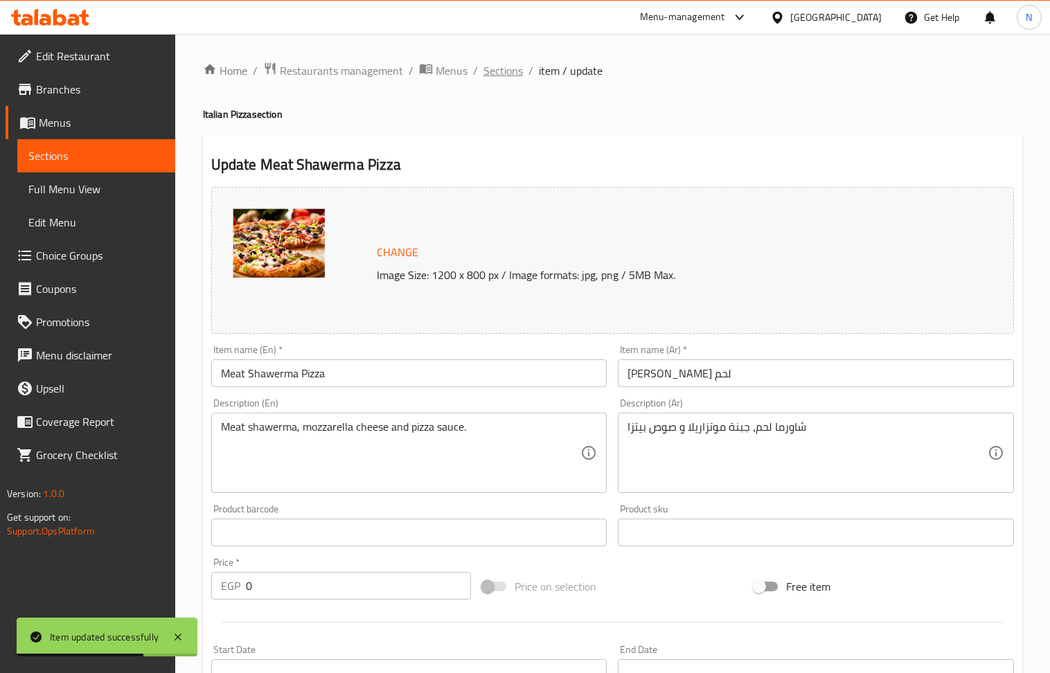
click at [510, 67] on span "Sections" at bounding box center [502, 70] width 39 height 17
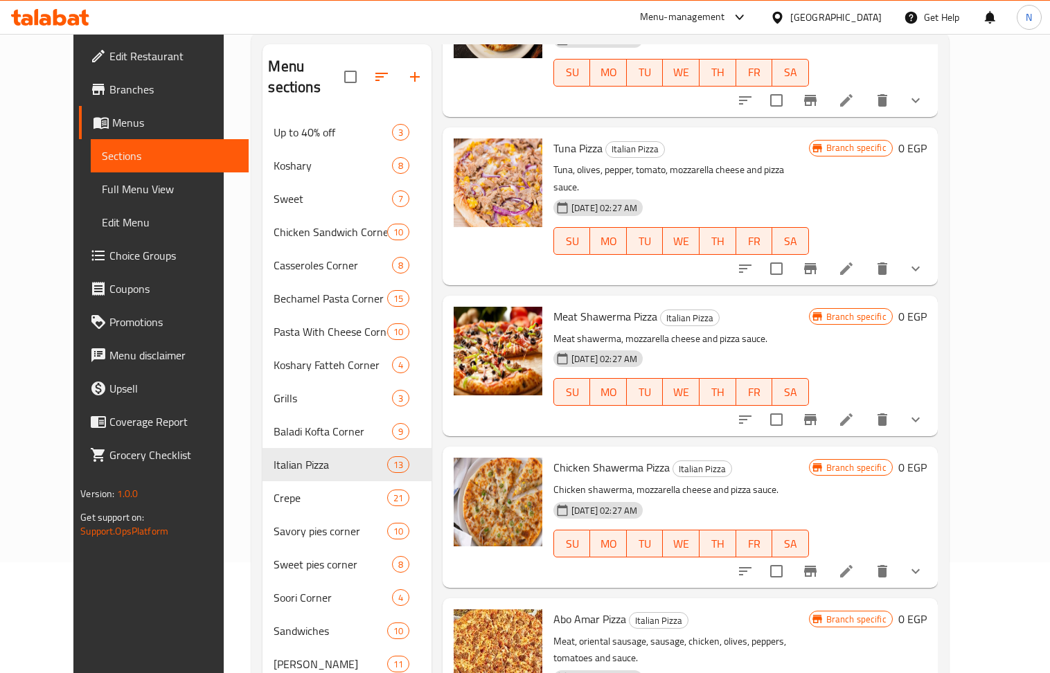
scroll to position [184, 0]
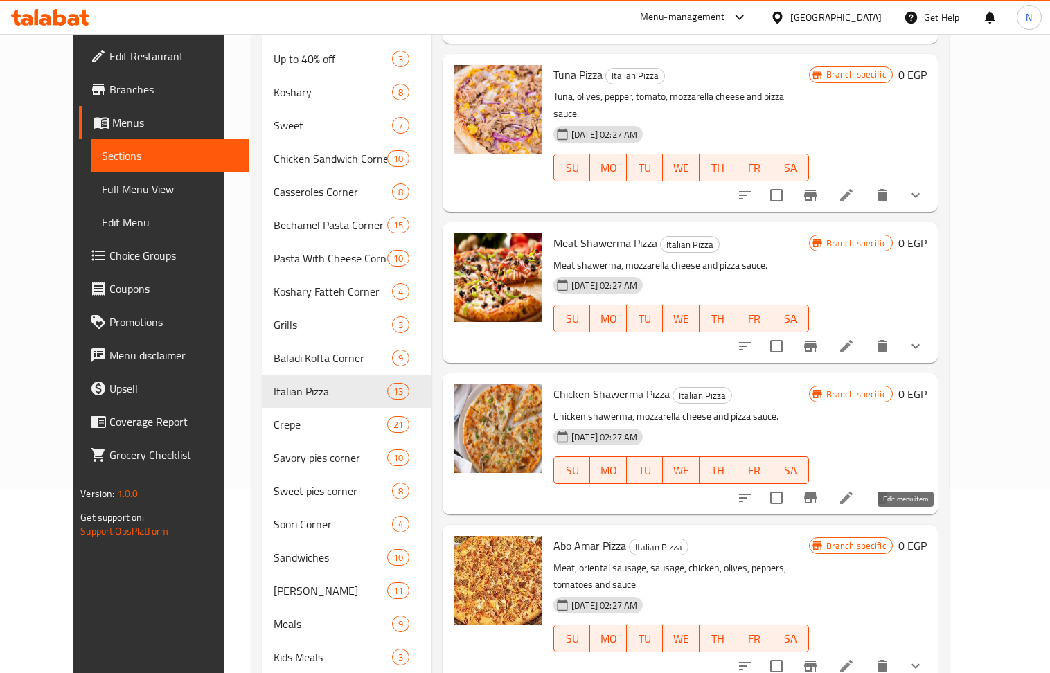
click at [855, 658] on icon at bounding box center [846, 666] width 17 height 17
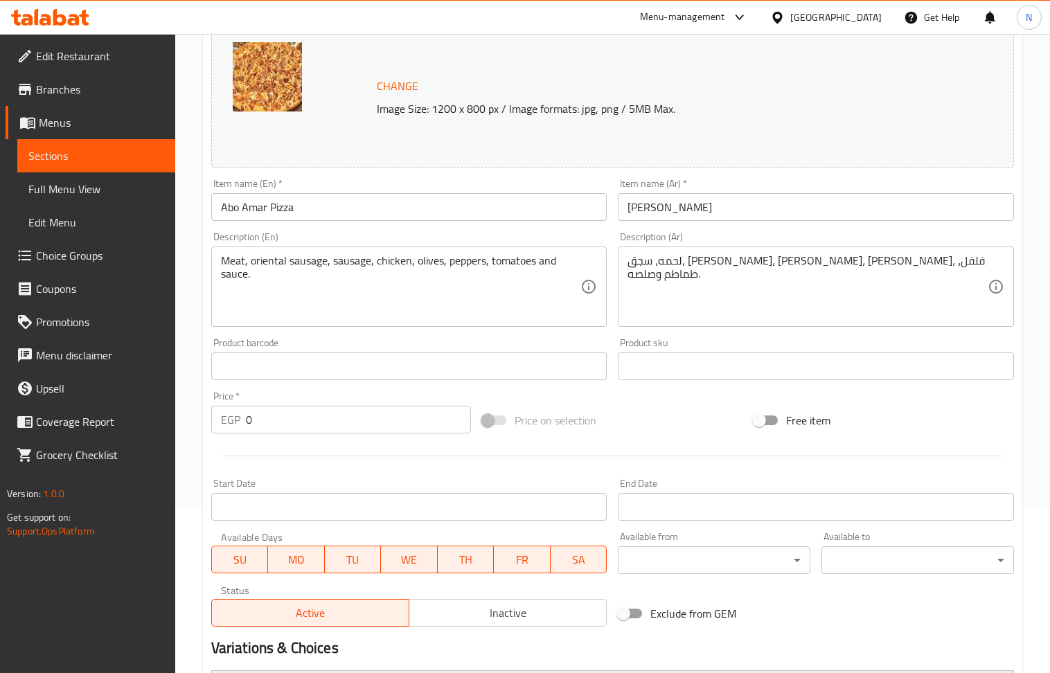
scroll to position [399, 0]
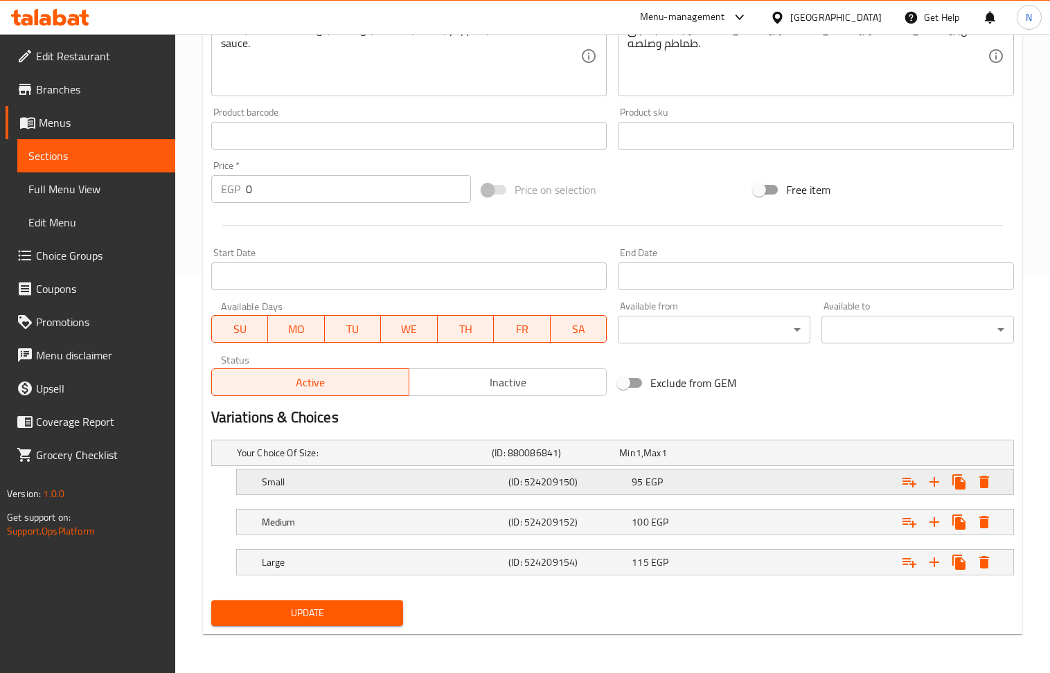
click at [781, 477] on div "Expand" at bounding box center [876, 482] width 247 height 30
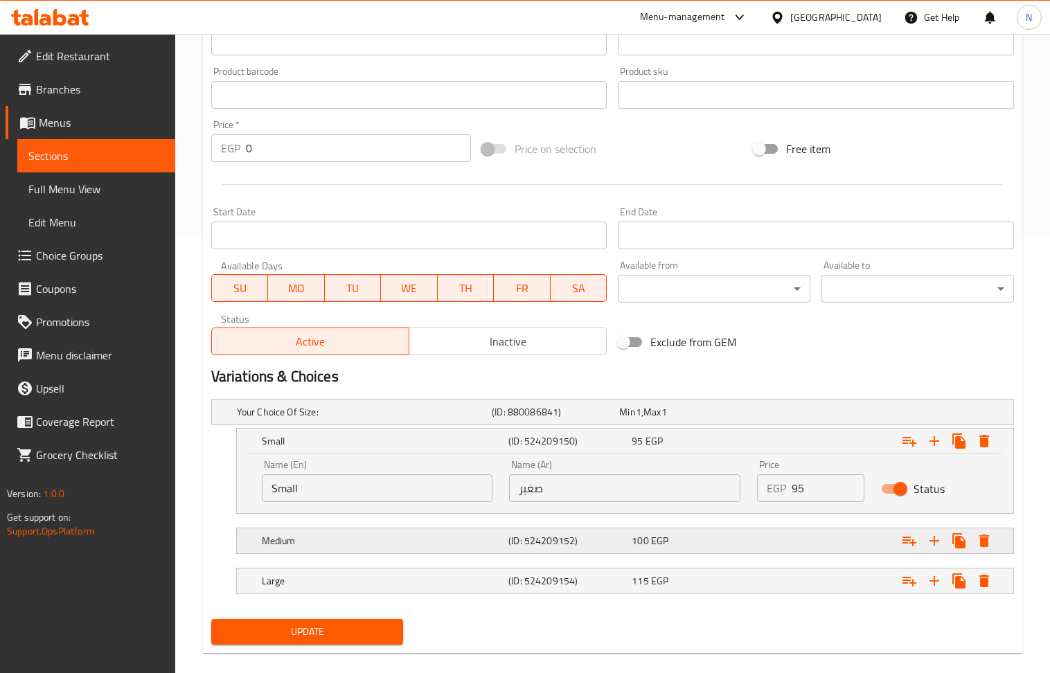
scroll to position [458, 0]
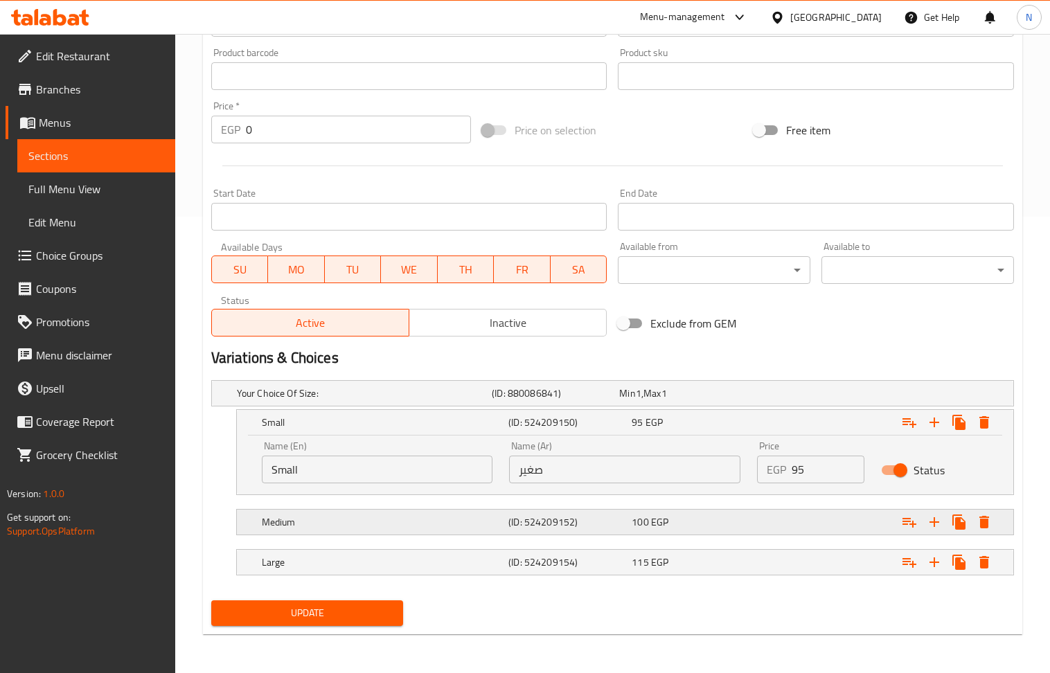
click at [736, 517] on div "100 EGP" at bounding box center [691, 522] width 118 height 14
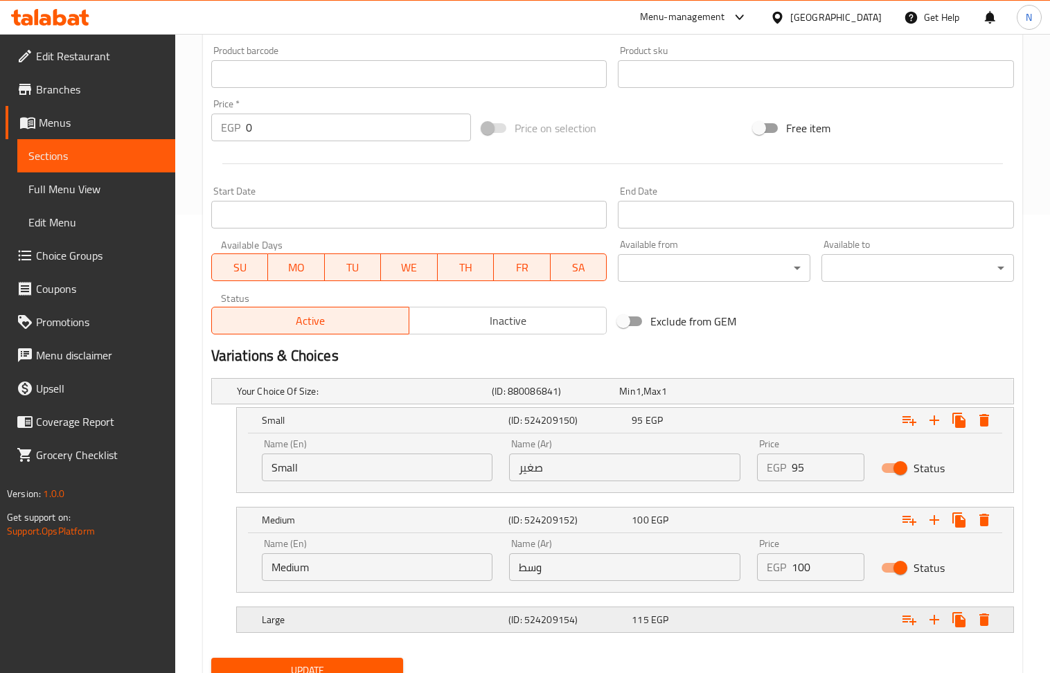
click at [729, 623] on div "115 EGP" at bounding box center [691, 620] width 118 height 14
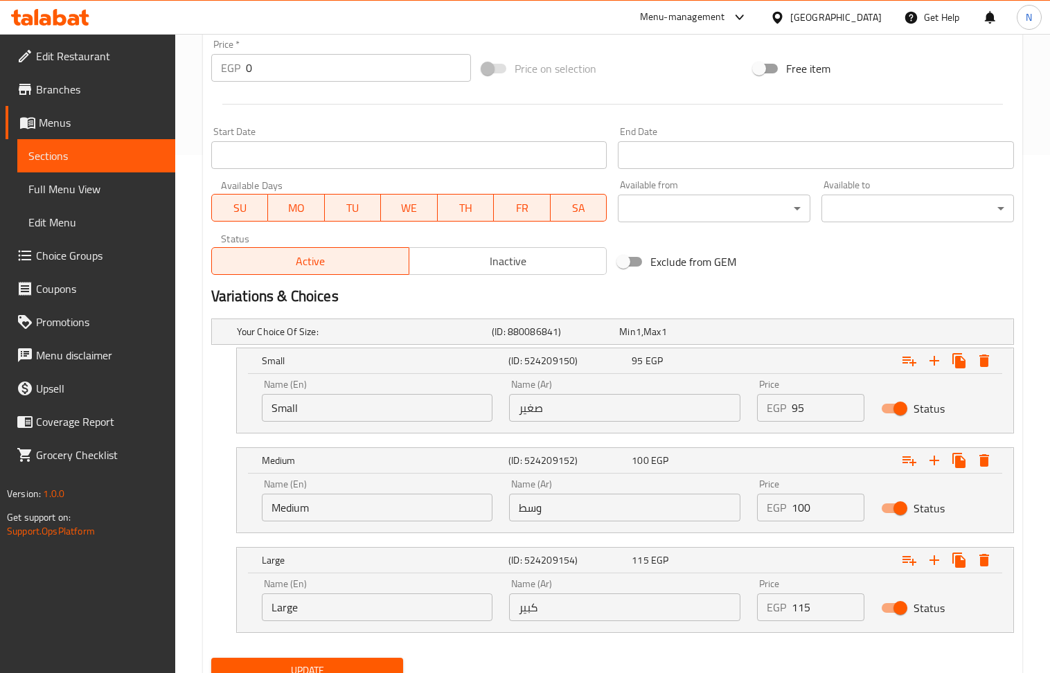
scroll to position [578, 0]
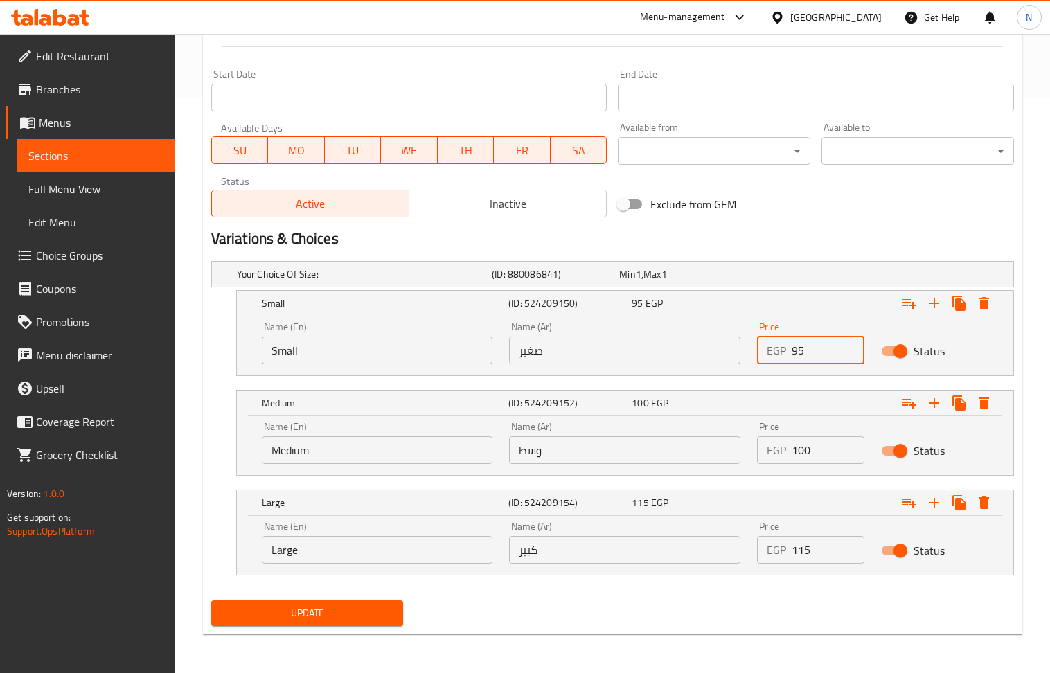
drag, startPoint x: 812, startPoint y: 348, endPoint x: 768, endPoint y: 352, distance: 43.8
click at [768, 352] on div "EGP 95 Price" at bounding box center [810, 351] width 107 height 28
type input "105"
drag, startPoint x: 828, startPoint y: 457, endPoint x: 734, endPoint y: 464, distance: 94.4
click at [734, 464] on div "Name (En) Medium Name (En) Name (Ar) وسط Name (Ar) Price EGP 100 Price Status" at bounding box center [624, 442] width 743 height 59
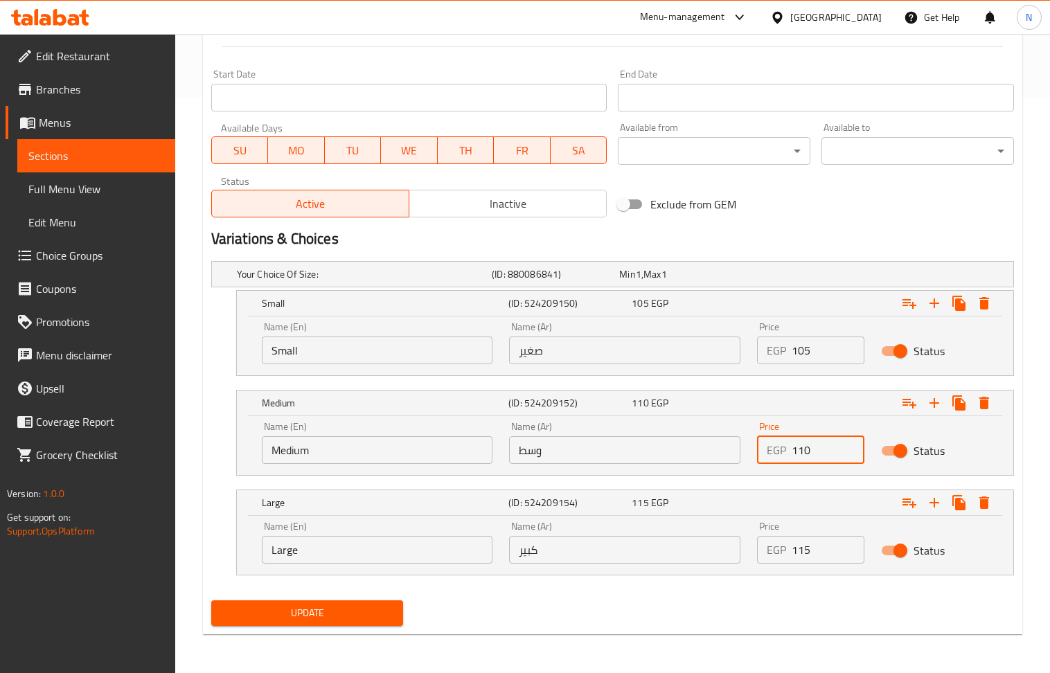
type input "110"
click at [810, 551] on input "115" at bounding box center [828, 550] width 73 height 28
drag, startPoint x: 817, startPoint y: 551, endPoint x: 799, endPoint y: 555, distance: 18.3
click at [799, 555] on input "115" at bounding box center [828, 550] width 73 height 28
type input "120"
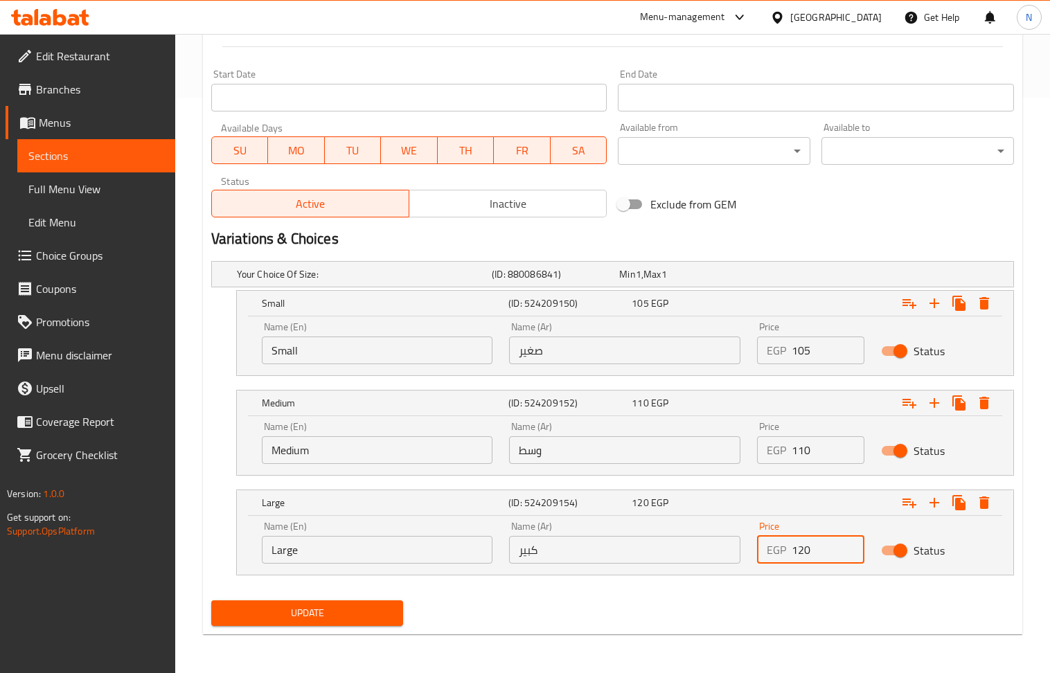
click at [368, 601] on button "Update" at bounding box center [307, 613] width 193 height 26
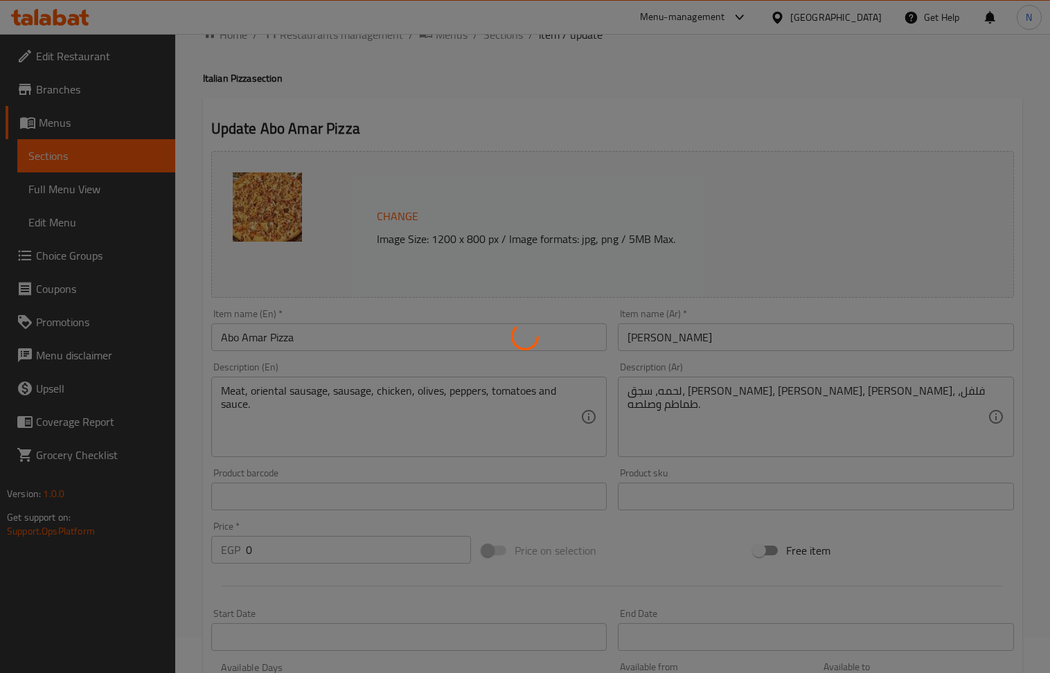
scroll to position [0, 0]
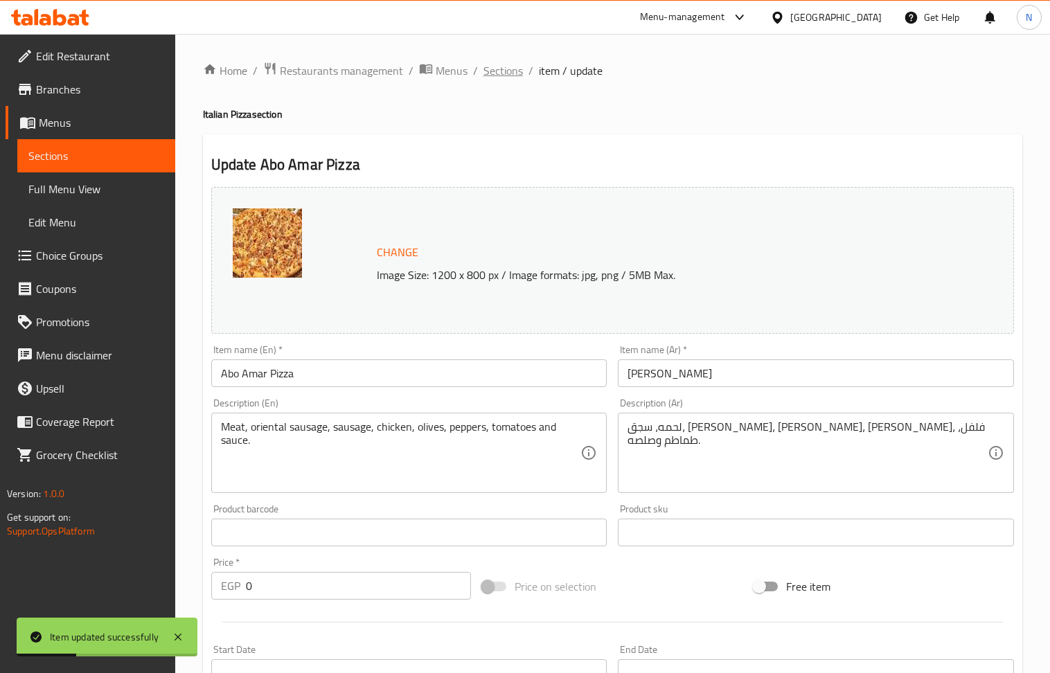
click at [508, 67] on span "Sections" at bounding box center [502, 70] width 39 height 17
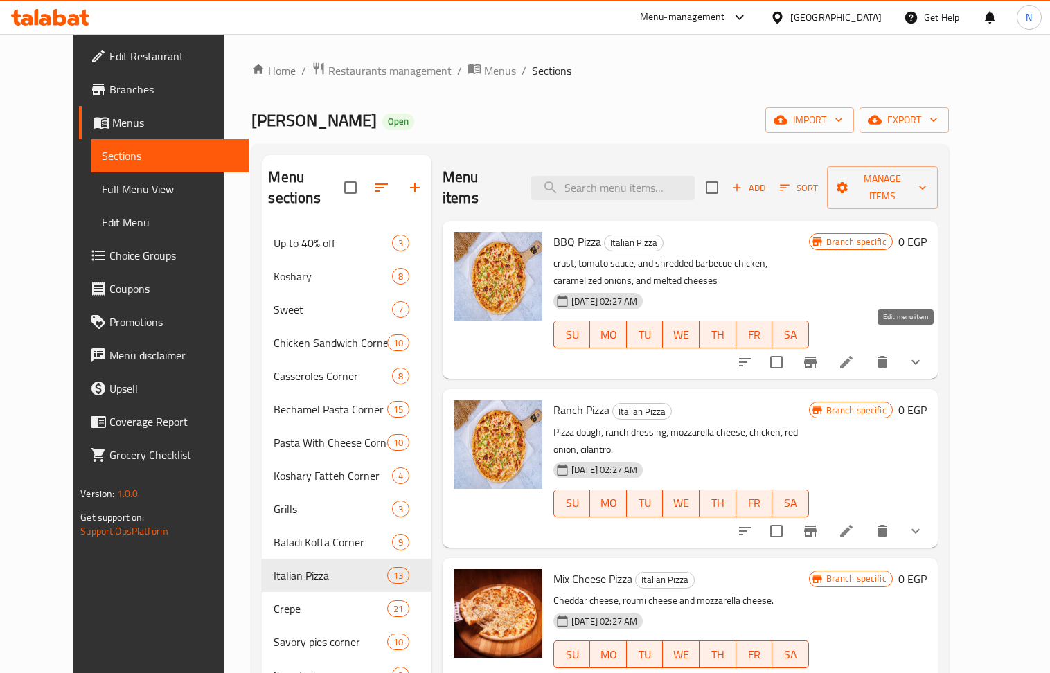
click at [855, 354] on icon at bounding box center [846, 362] width 17 height 17
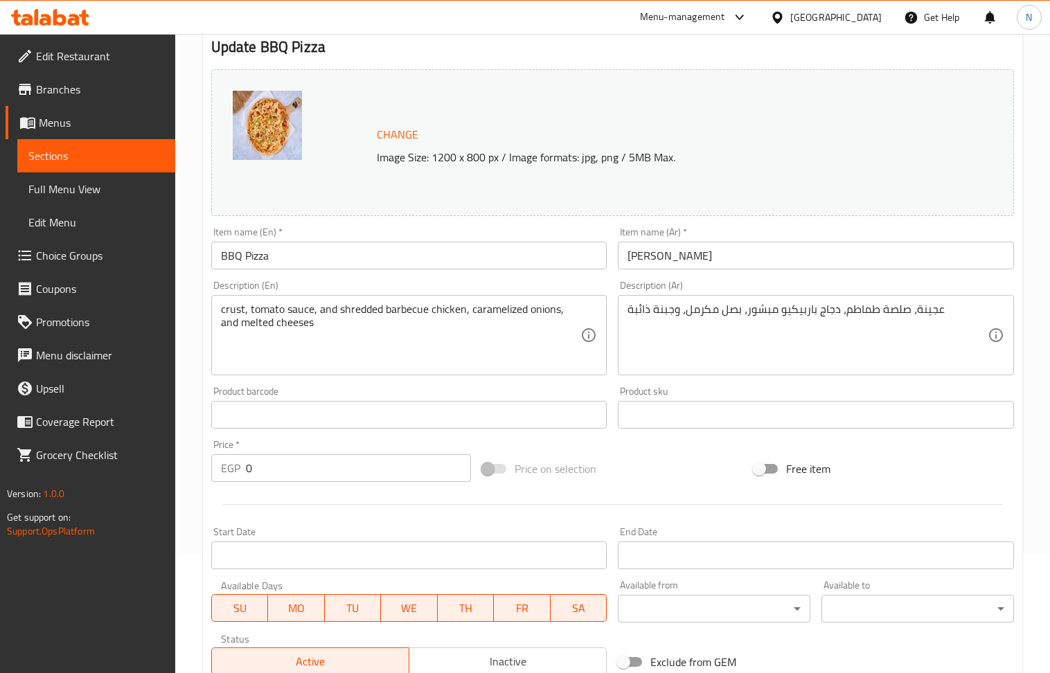
scroll to position [399, 0]
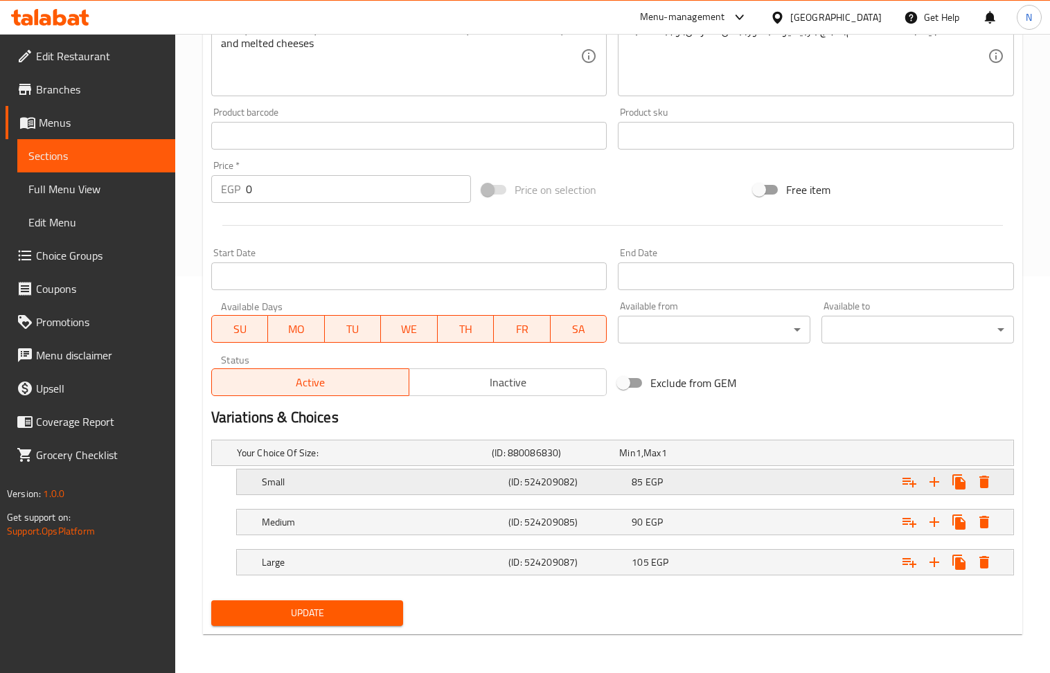
click at [623, 488] on h5 "(ID: 524209082)" at bounding box center [567, 482] width 118 height 14
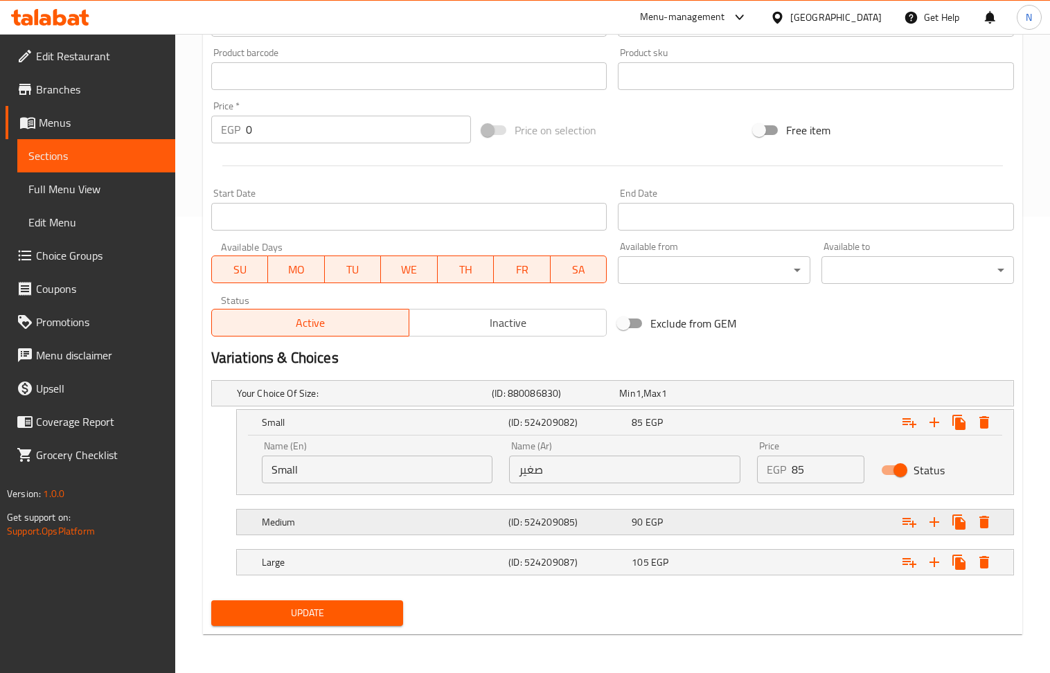
click at [633, 517] on span "90" at bounding box center [637, 522] width 11 height 18
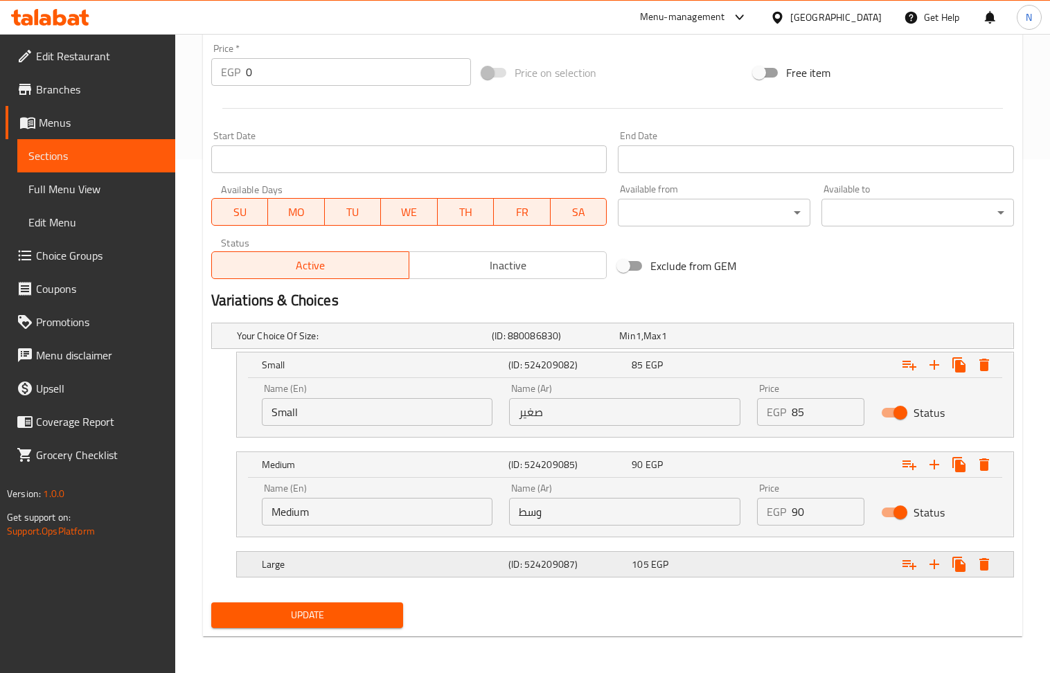
scroll to position [518, 0]
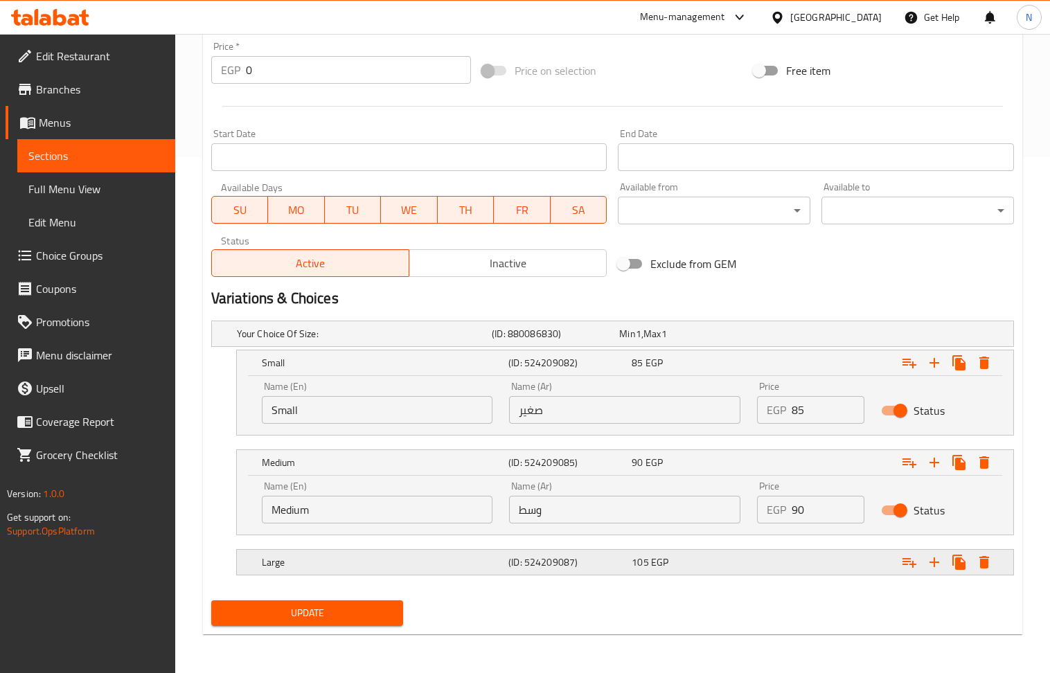
click at [639, 558] on span "105" at bounding box center [640, 562] width 17 height 18
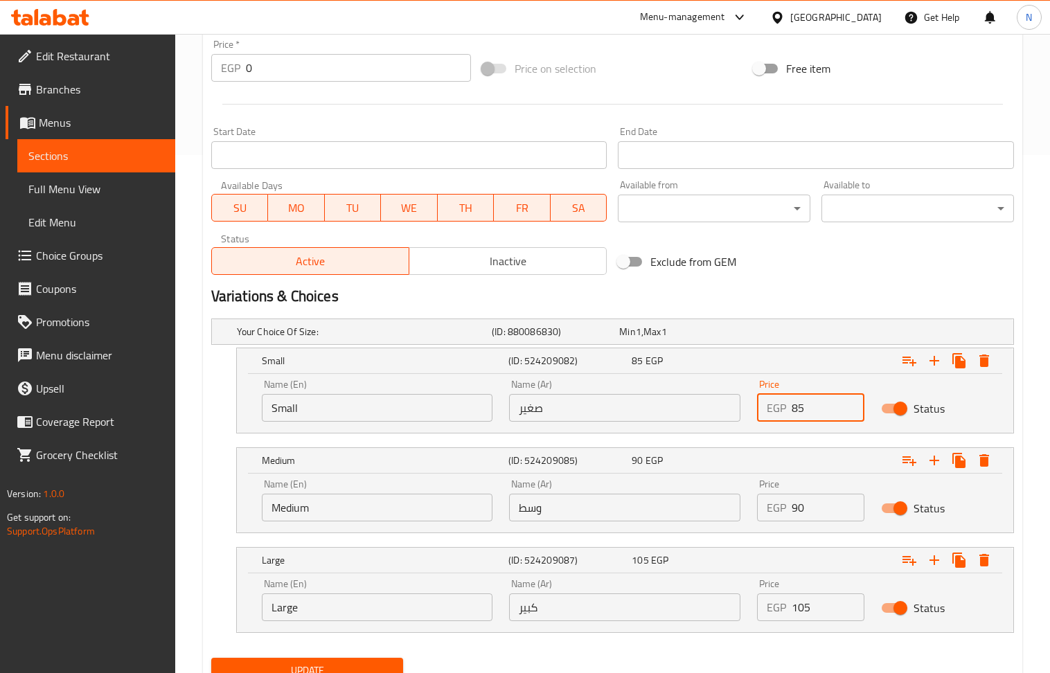
drag, startPoint x: 806, startPoint y: 413, endPoint x: 711, endPoint y: 434, distance: 97.7
click at [711, 433] on div "Name (En) Small Name (En) Name (Ar) صغير Name (Ar) Price EGP 85 Price Status" at bounding box center [625, 403] width 776 height 59
type input "100"
drag, startPoint x: 796, startPoint y: 511, endPoint x: 755, endPoint y: 511, distance: 41.6
click at [758, 511] on div "EGP 90 Price" at bounding box center [810, 508] width 107 height 28
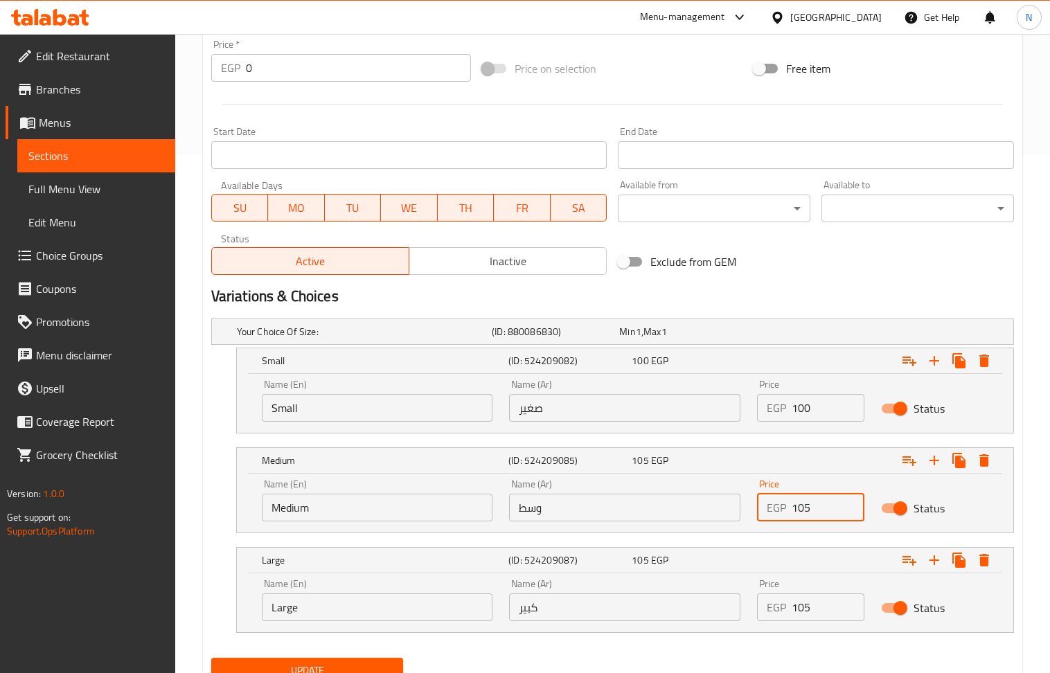
type input "105"
drag, startPoint x: 812, startPoint y: 607, endPoint x: 801, endPoint y: 609, distance: 12.1
click at [801, 609] on input "105" at bounding box center [828, 608] width 73 height 28
type input "115"
drag, startPoint x: 812, startPoint y: 264, endPoint x: 774, endPoint y: 289, distance: 45.5
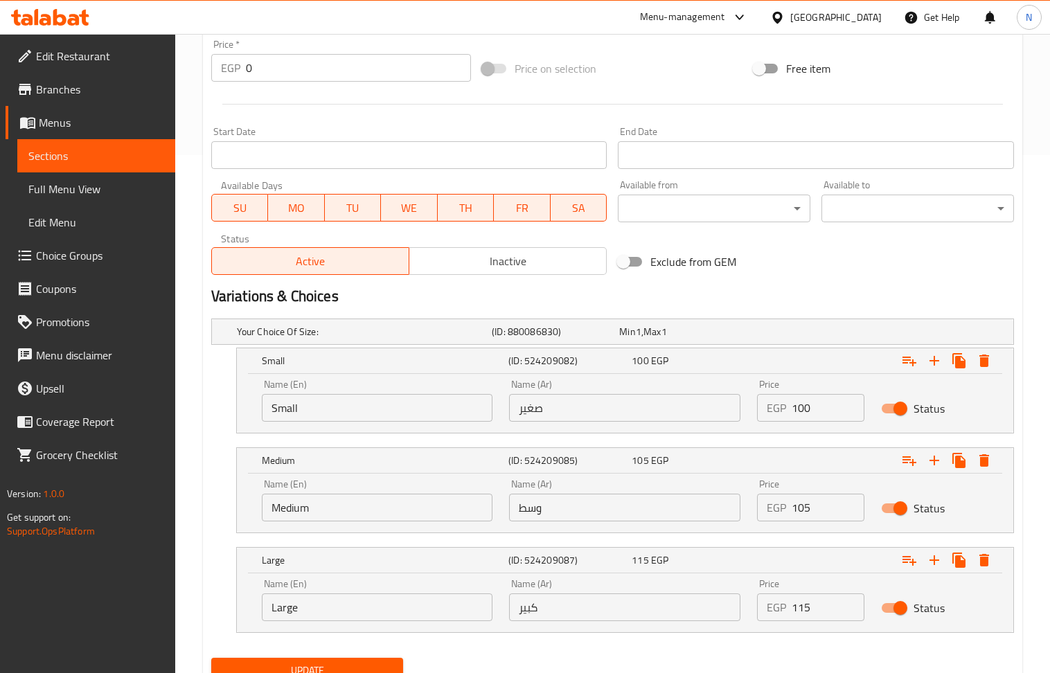
click at [812, 264] on div "Exclude from GEM" at bounding box center [747, 261] width 271 height 37
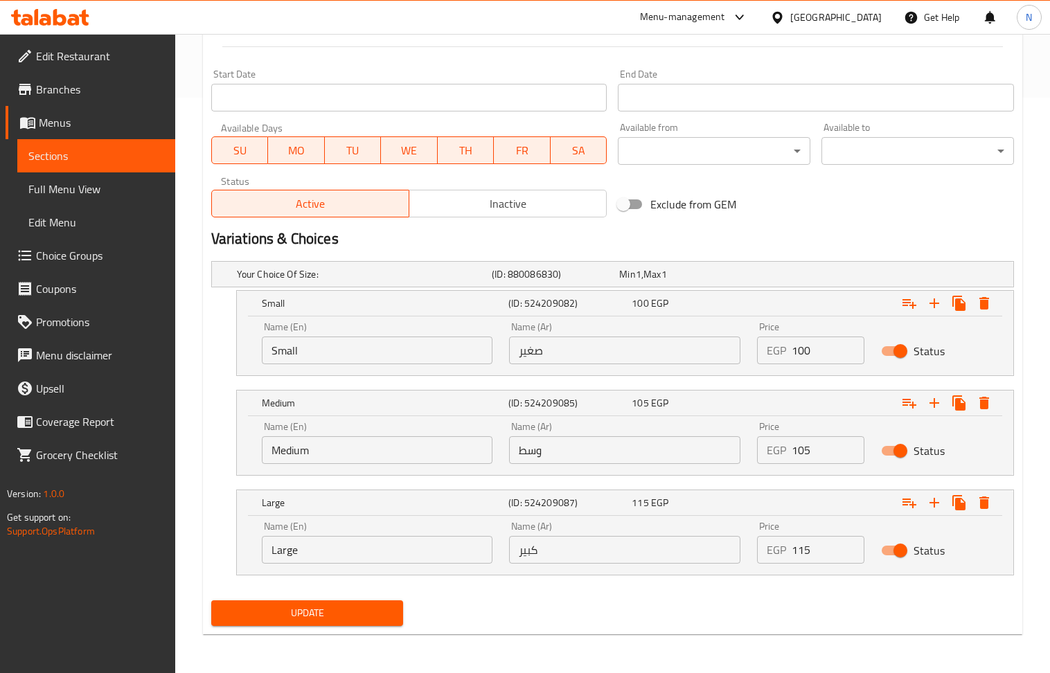
click at [281, 636] on div "Home / Restaurants management / Menus / Sections / item / update Italian Pizza …" at bounding box center [612, 65] width 819 height 1159
click at [294, 614] on span "Update" at bounding box center [307, 613] width 170 height 17
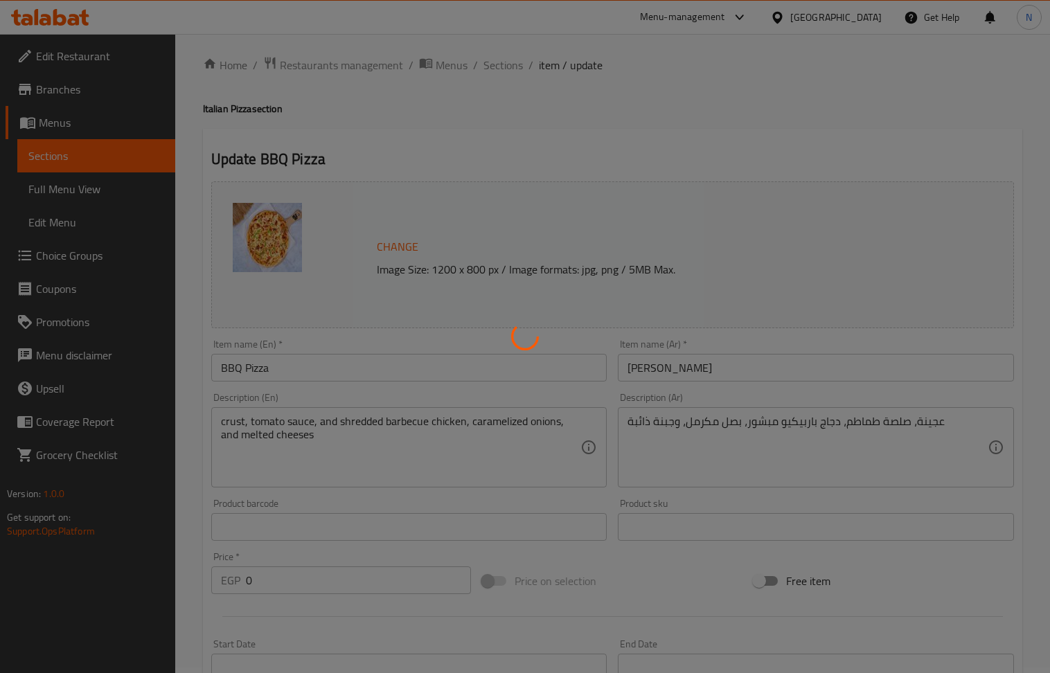
scroll to position [0, 0]
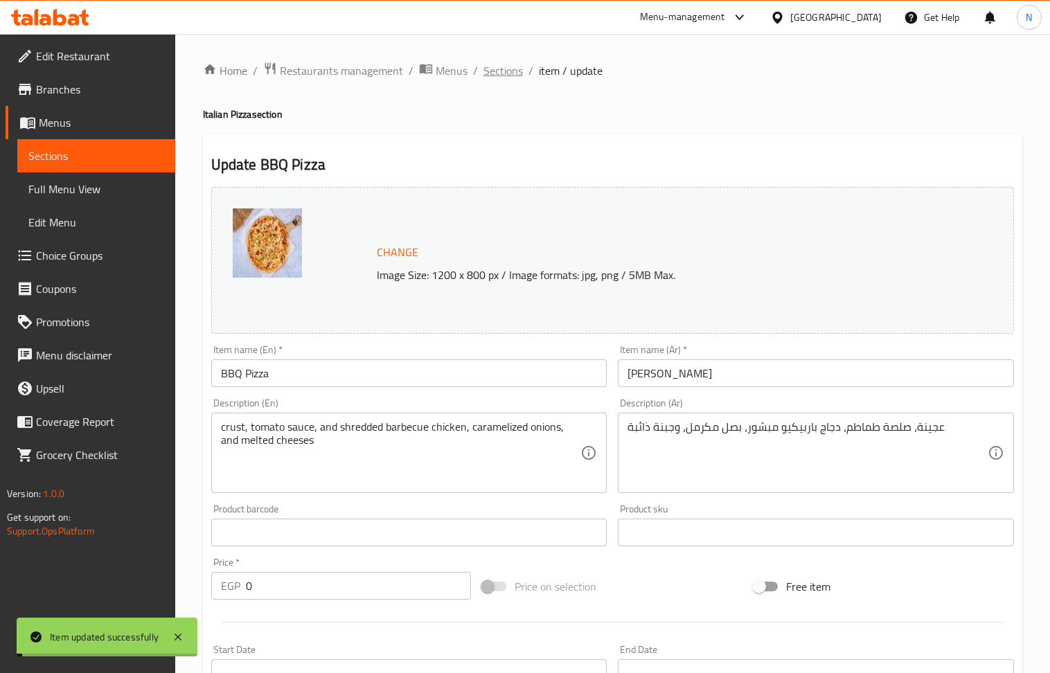
click at [507, 71] on span "Sections" at bounding box center [502, 70] width 39 height 17
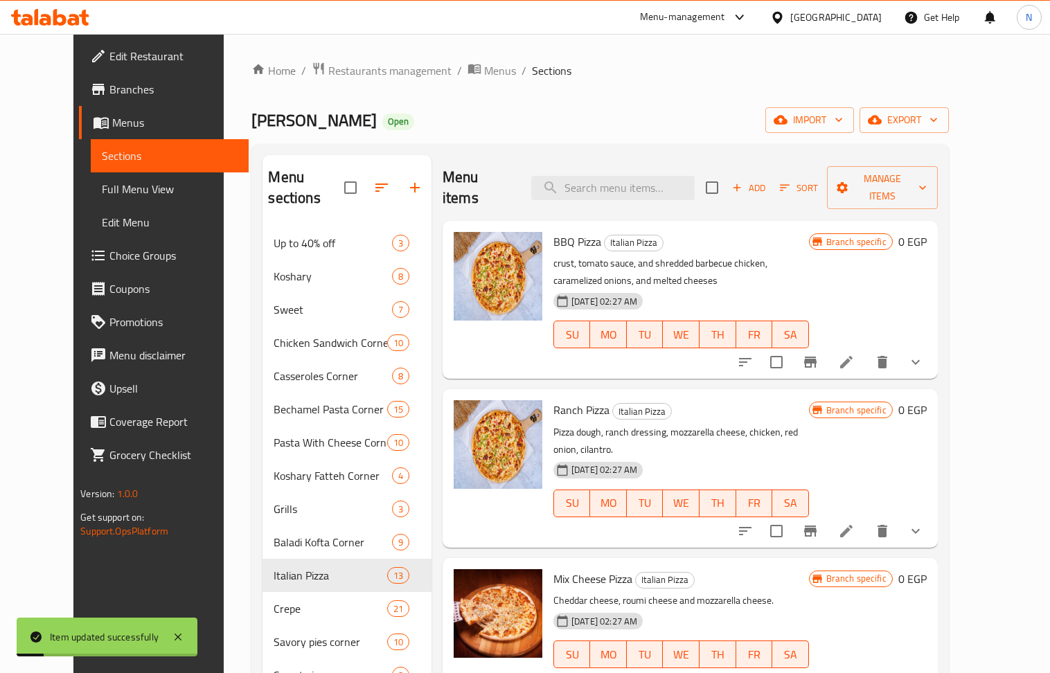
click at [853, 525] on icon at bounding box center [846, 531] width 12 height 12
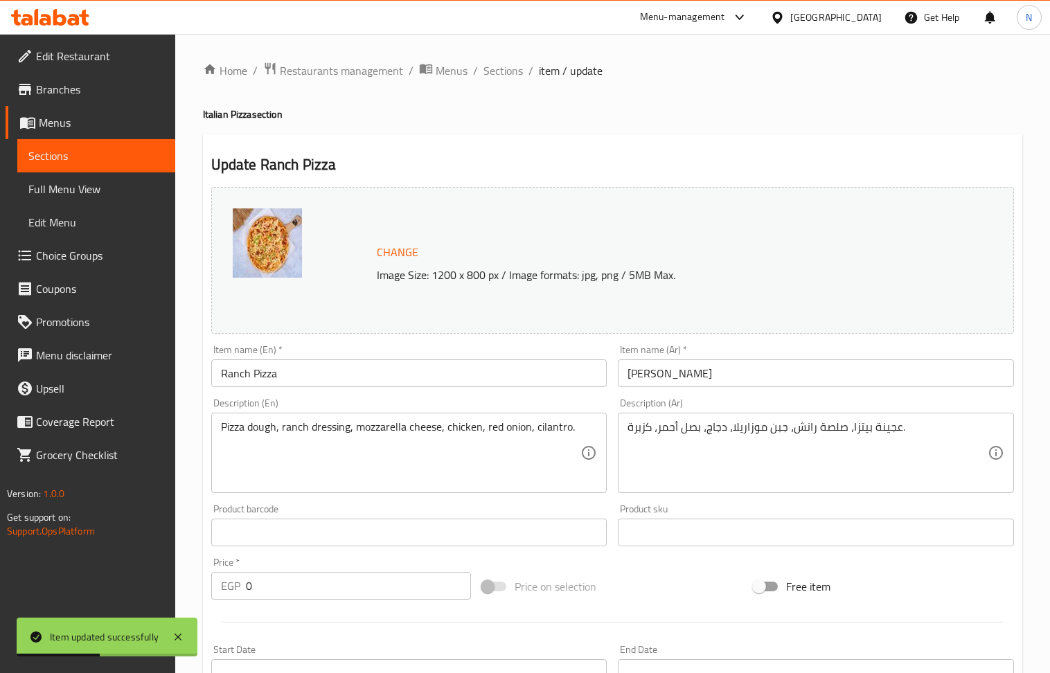
scroll to position [399, 0]
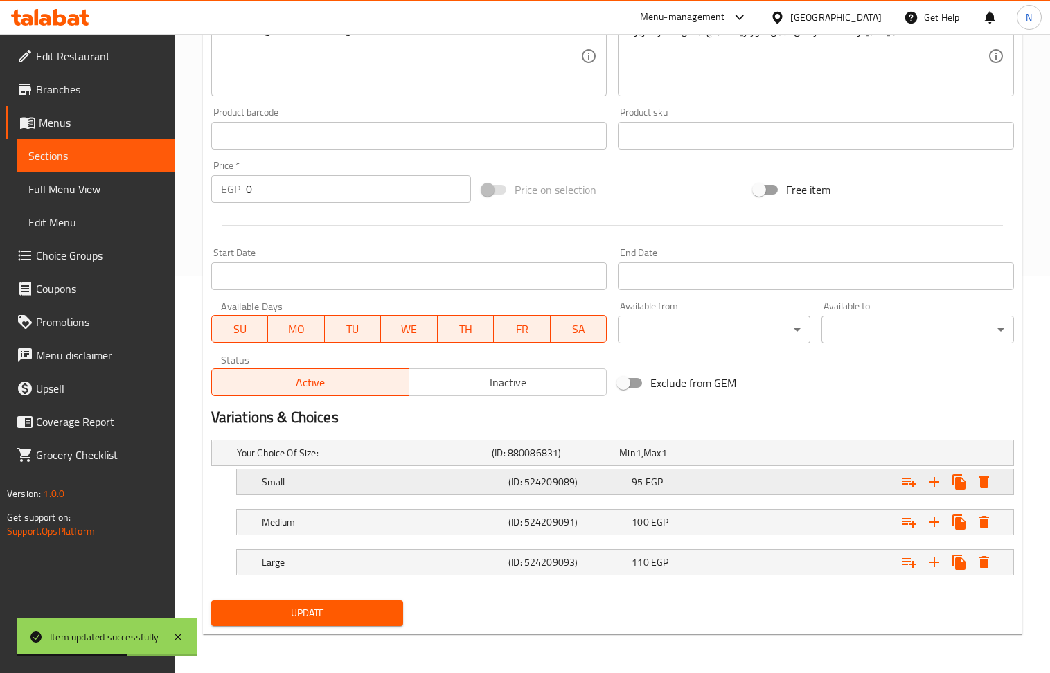
click at [715, 470] on div "Small (ID: 524209089) 95 EGP" at bounding box center [629, 482] width 740 height 30
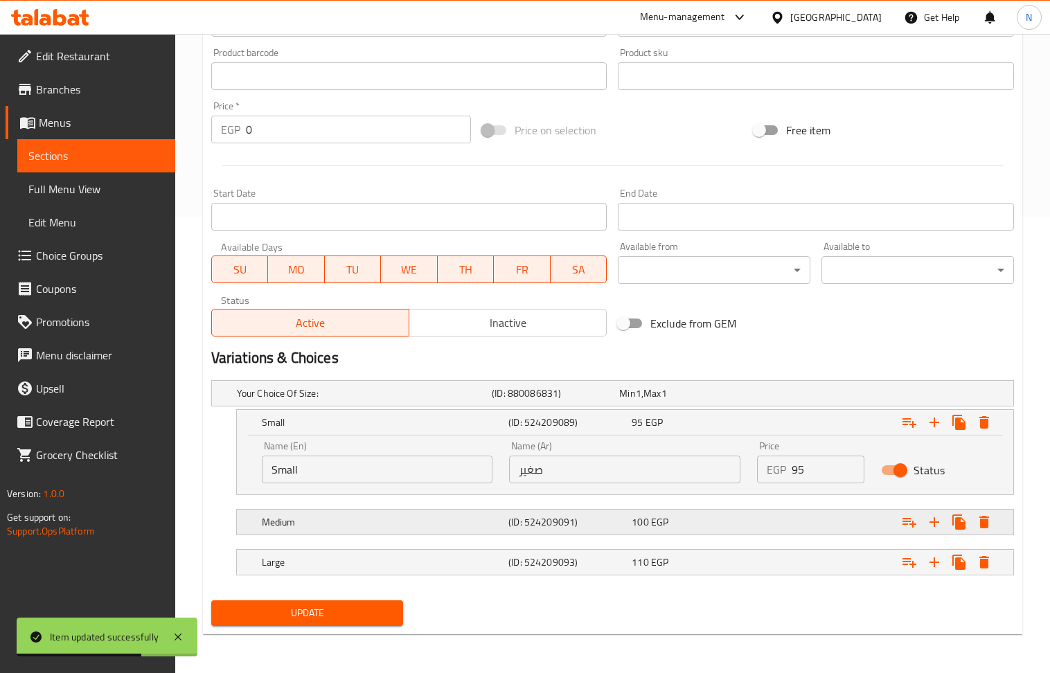
click at [720, 522] on div "100 EGP" at bounding box center [691, 522] width 118 height 14
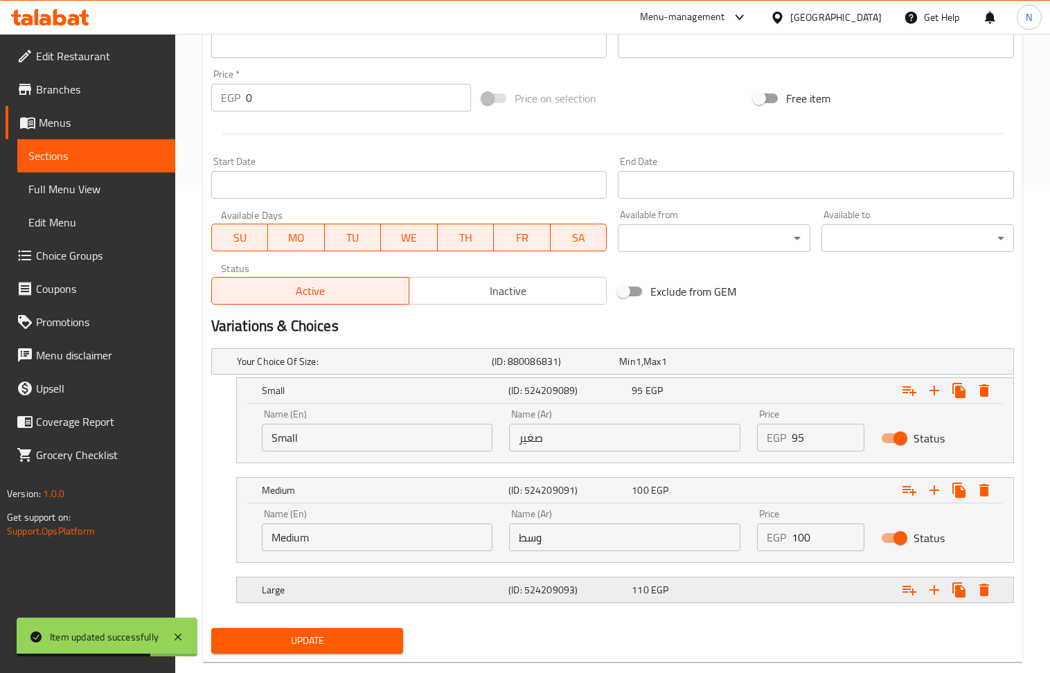
scroll to position [518, 0]
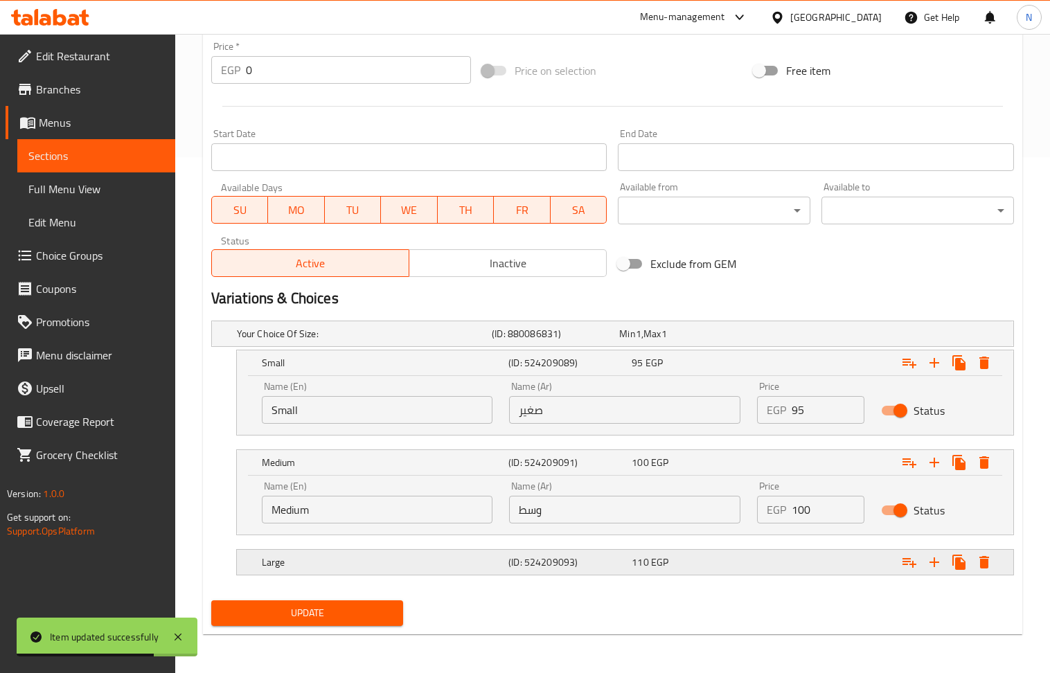
click at [724, 558] on div "110 EGP" at bounding box center [691, 562] width 118 height 14
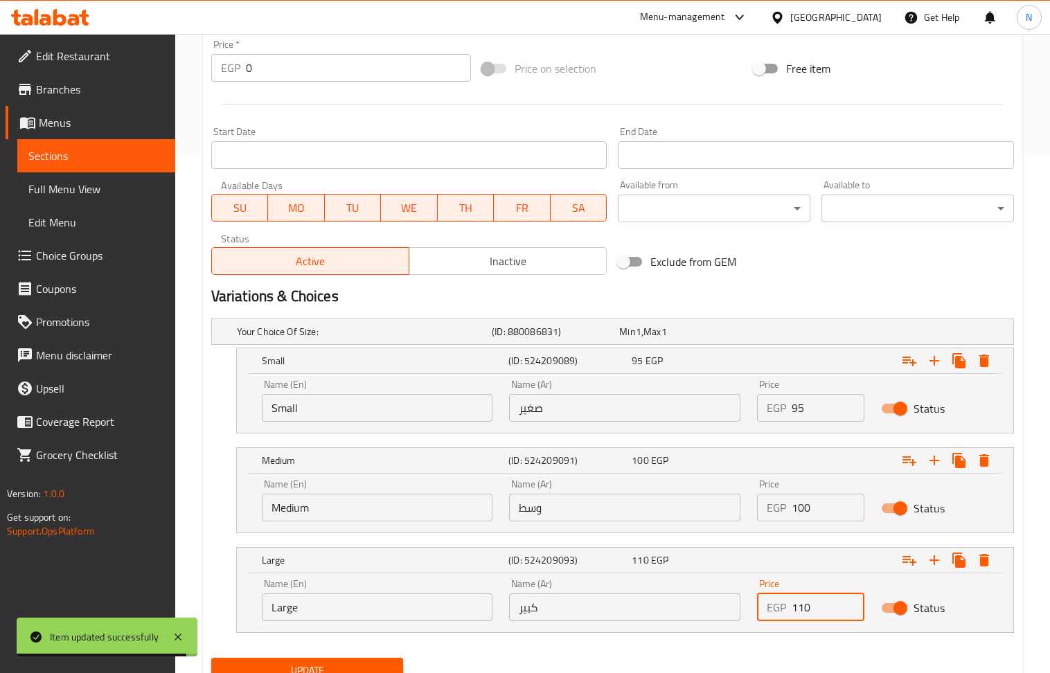
drag, startPoint x: 816, startPoint y: 610, endPoint x: 802, endPoint y: 613, distance: 14.1
click at [802, 613] on input "110" at bounding box center [828, 608] width 73 height 28
type input "115"
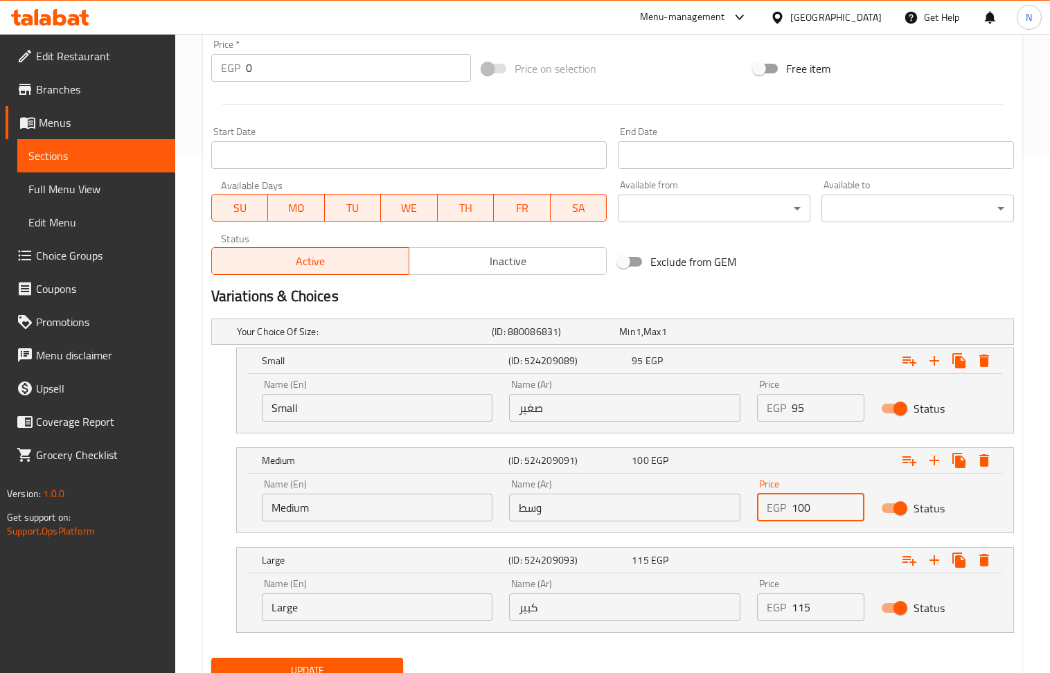
drag, startPoint x: 815, startPoint y: 515, endPoint x: 805, endPoint y: 518, distance: 10.8
click at [805, 518] on input "100" at bounding box center [828, 508] width 73 height 28
type input "105"
drag, startPoint x: 713, startPoint y: 413, endPoint x: 690, endPoint y: 413, distance: 22.9
click at [690, 413] on div "Name (En) Small Name (En) Name (Ar) صغير Name (Ar) Price EGP 95 Price Status" at bounding box center [624, 400] width 743 height 59
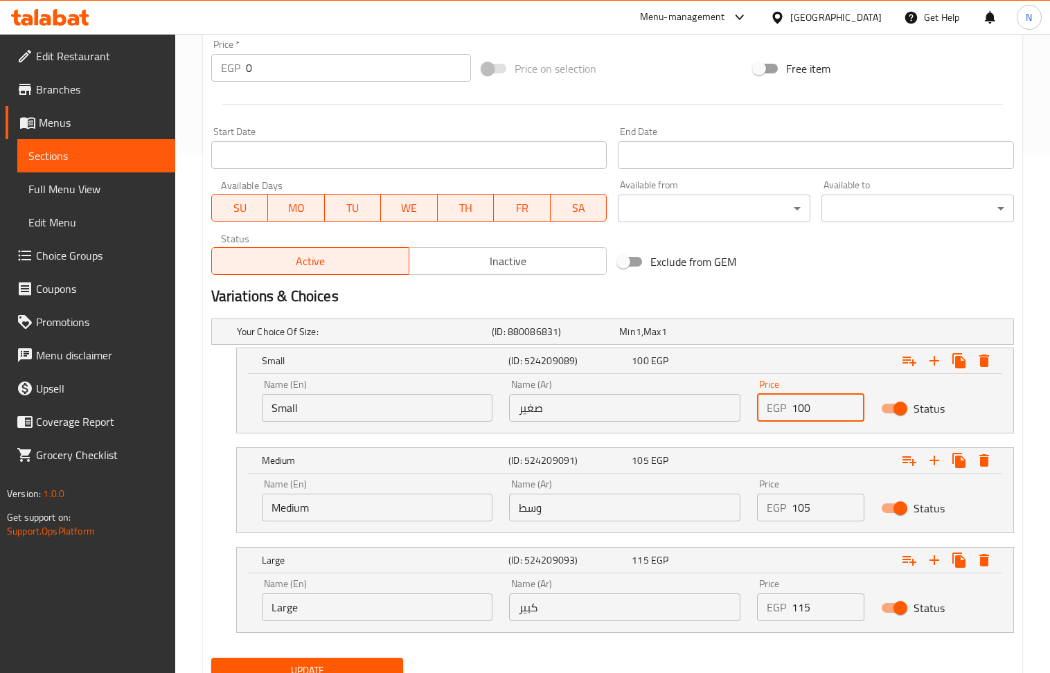
type input "100"
click at [228, 499] on div "Medium (ID: 524209091) 105 EGP Name (En) Medium Name (En) Name (Ar) وسط Name (A…" at bounding box center [612, 490] width 803 height 86
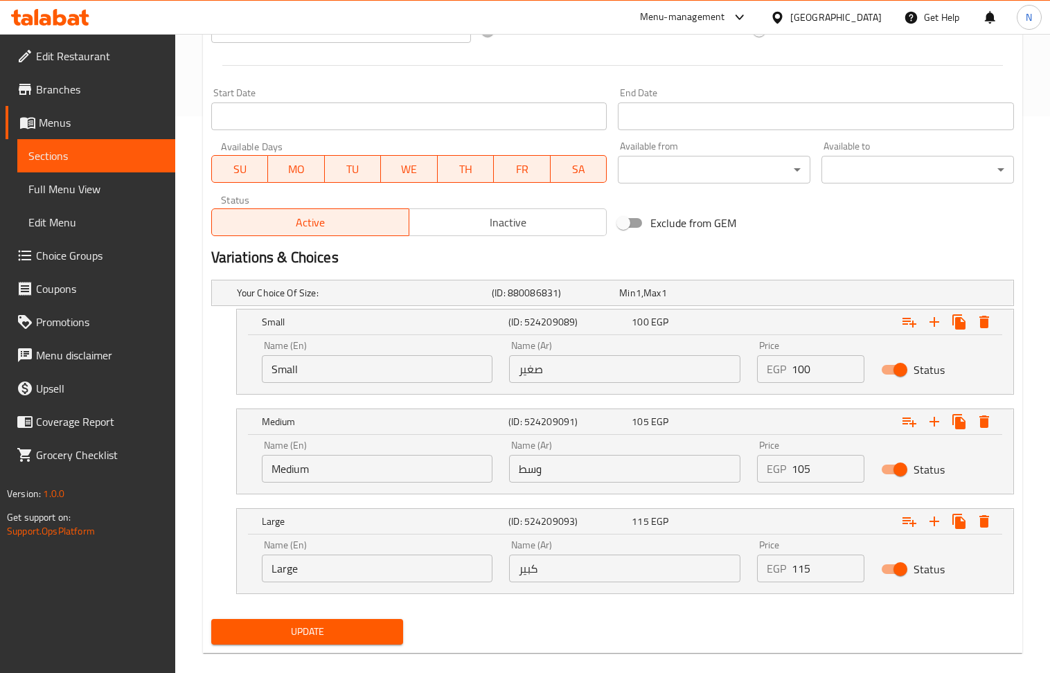
scroll to position [578, 0]
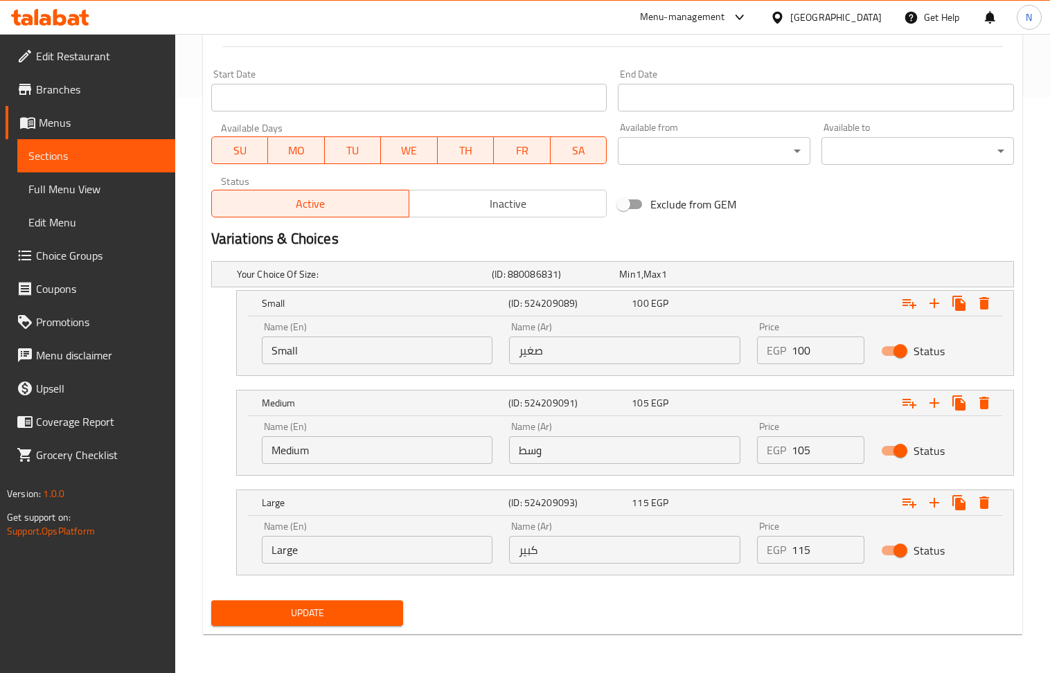
click at [296, 610] on span "Update" at bounding box center [307, 613] width 170 height 17
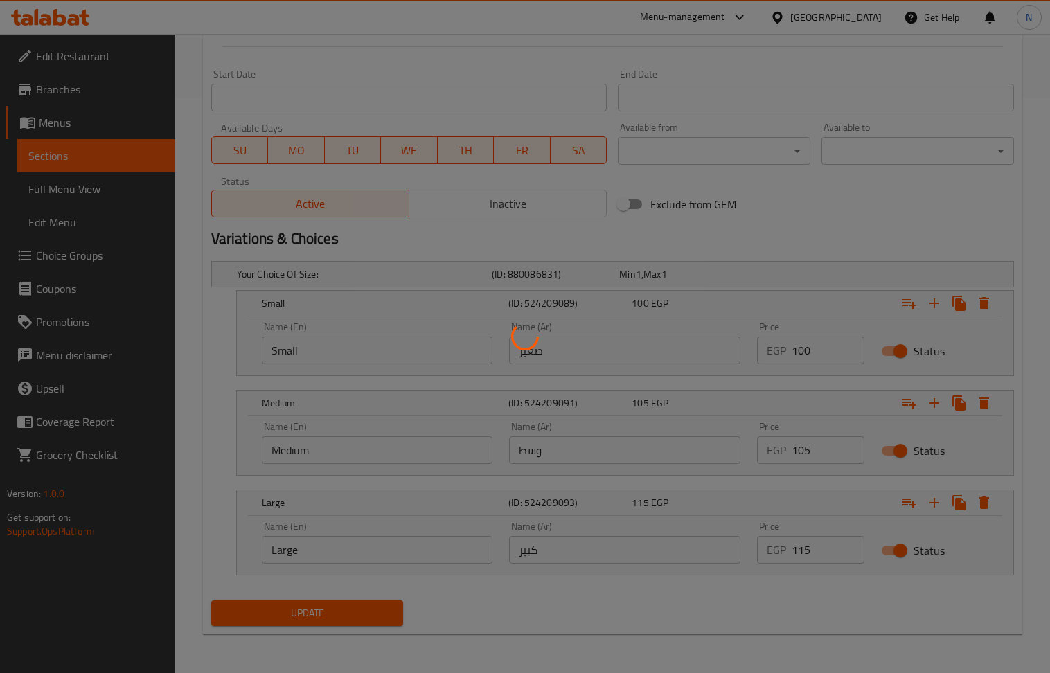
scroll to position [0, 0]
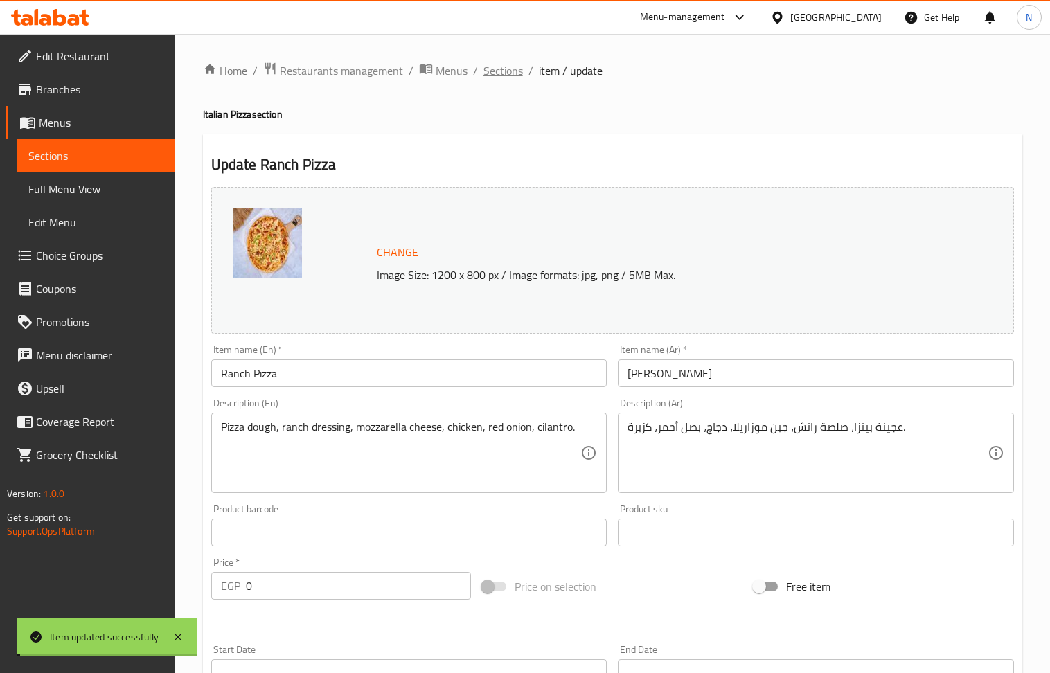
click at [503, 73] on span "Sections" at bounding box center [502, 70] width 39 height 17
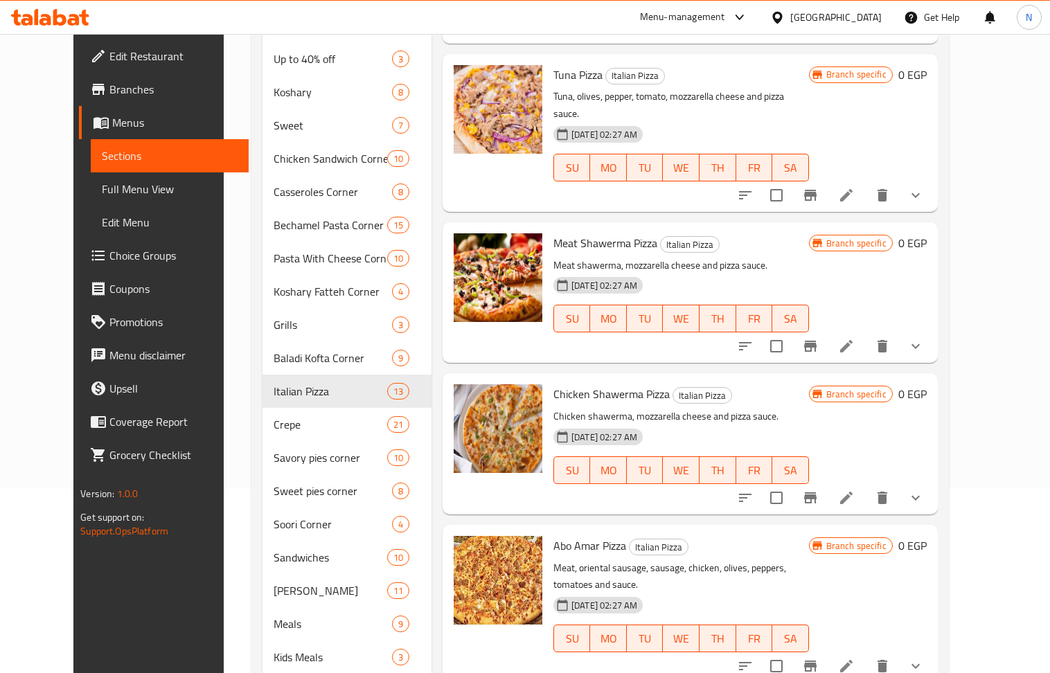
scroll to position [242, 0]
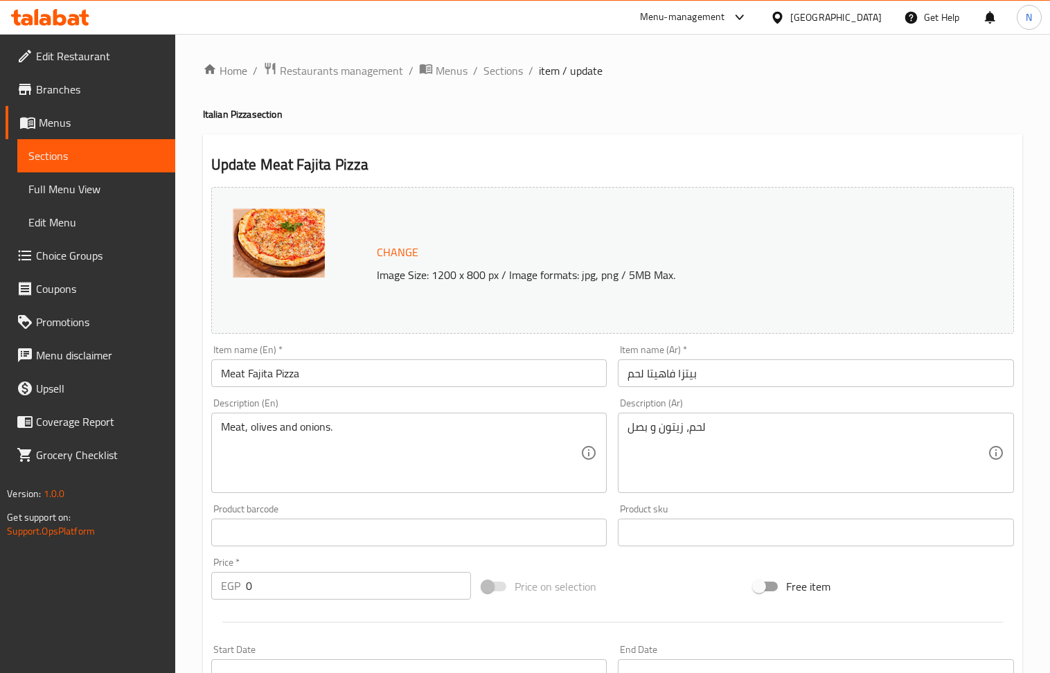
scroll to position [399, 0]
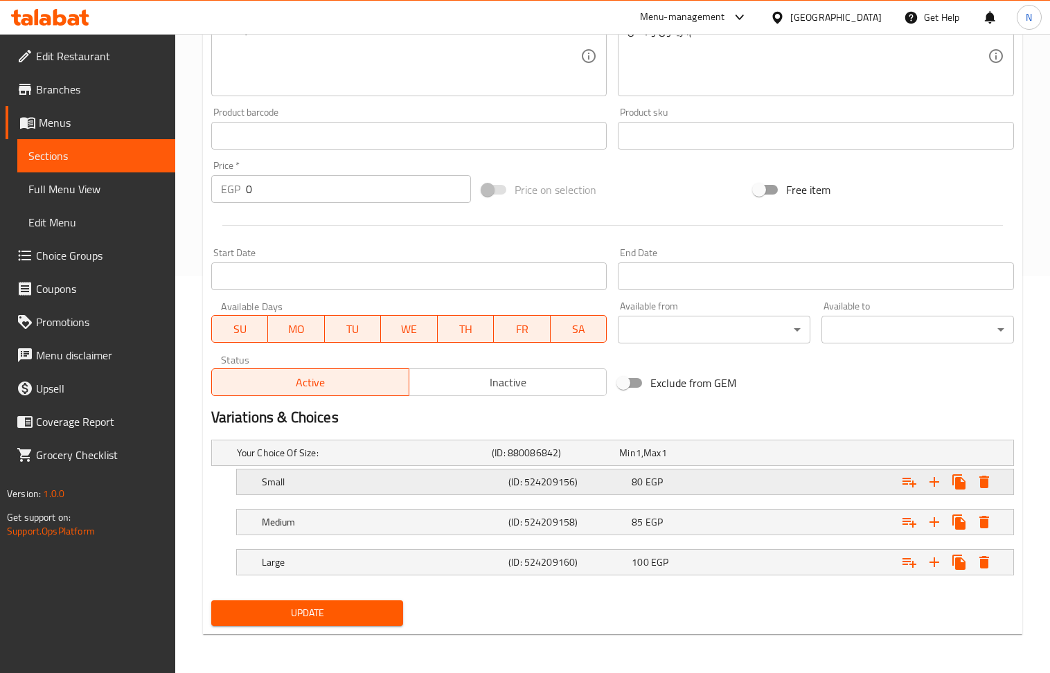
click at [668, 488] on div "80 EGP" at bounding box center [691, 482] width 118 height 14
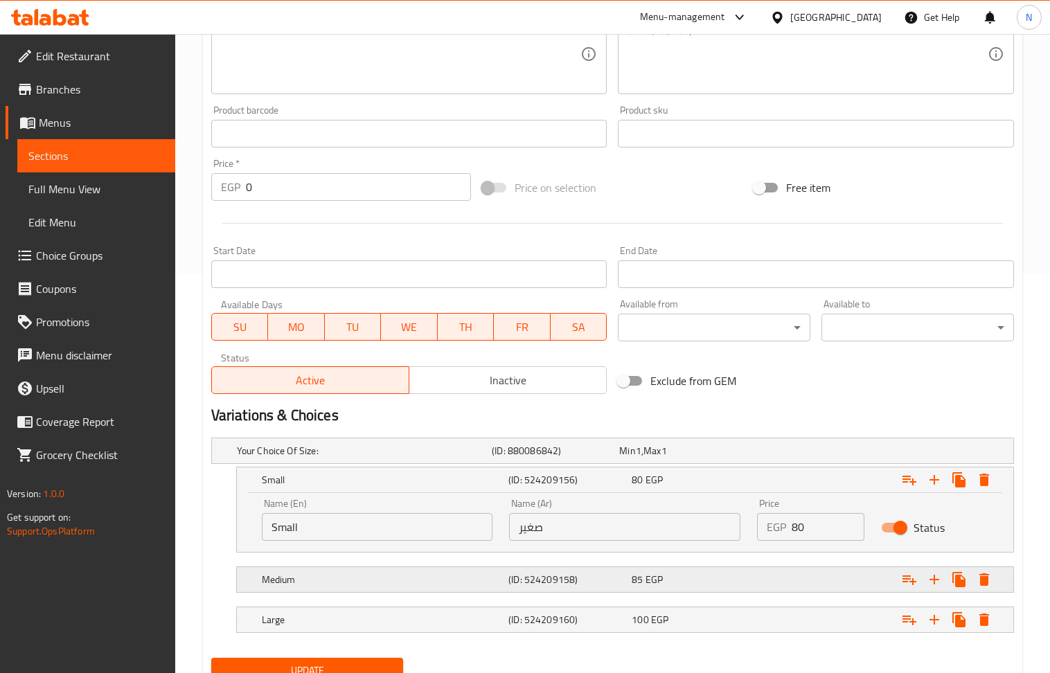
click at [671, 594] on div "Medium (ID: 524209158) 85 EGP" at bounding box center [629, 579] width 740 height 30
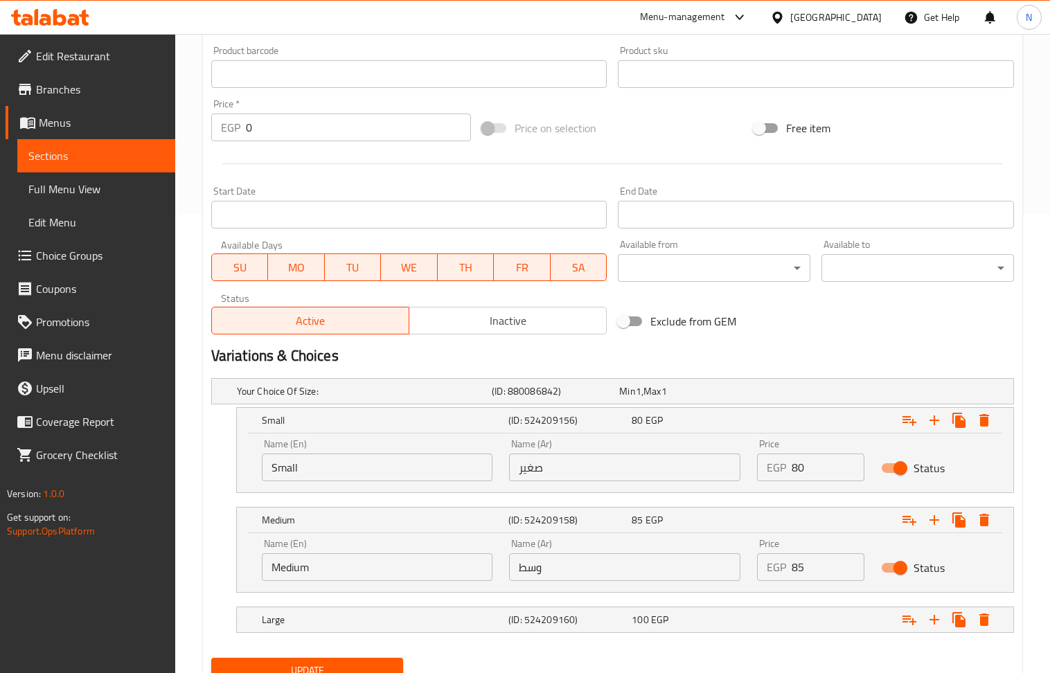
scroll to position [518, 0]
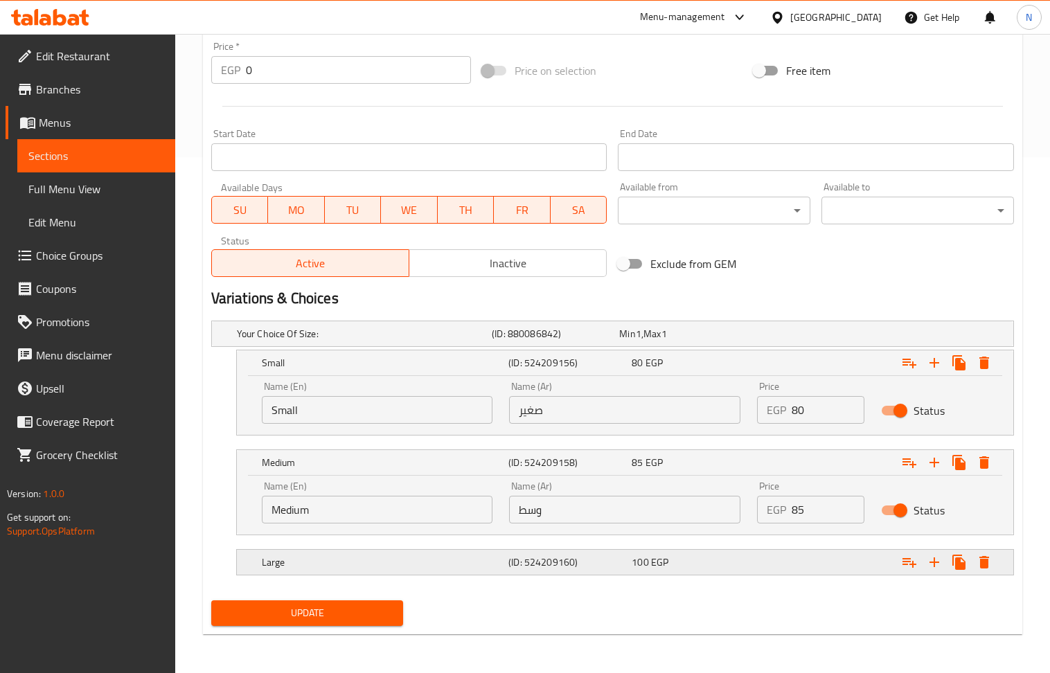
click at [682, 571] on div "100 EGP" at bounding box center [690, 562] width 123 height 19
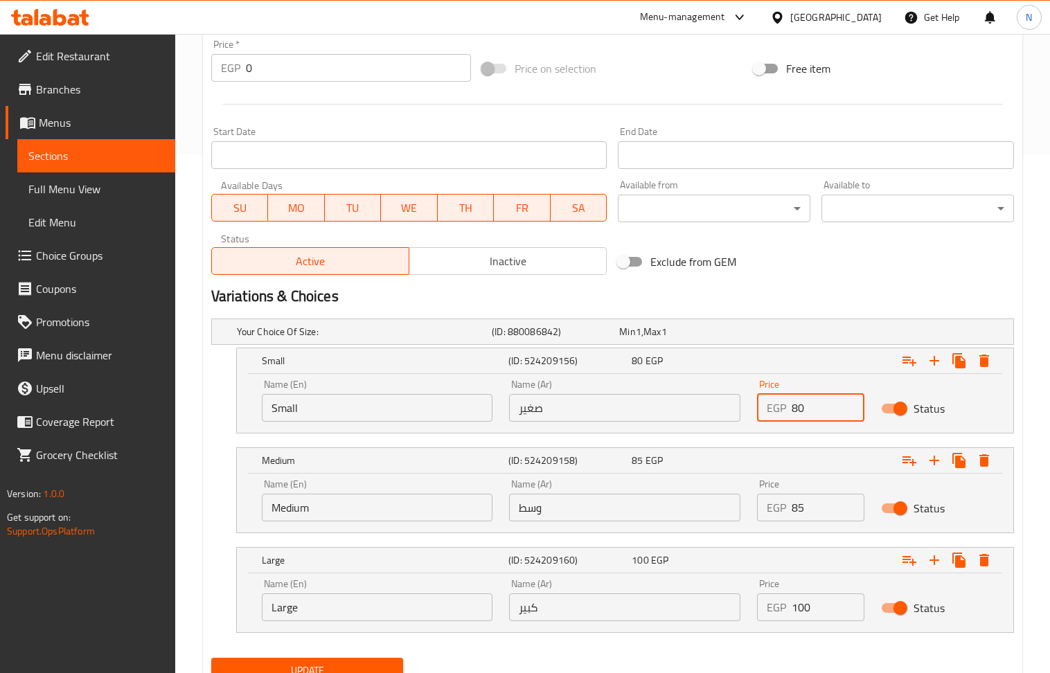
click at [790, 409] on div "EGP 80 Price" at bounding box center [810, 408] width 107 height 28
type input "90"
drag, startPoint x: 796, startPoint y: 507, endPoint x: 785, endPoint y: 511, distance: 11.8
click at [787, 510] on div "EGP 85 Price" at bounding box center [810, 508] width 107 height 28
type input "95"
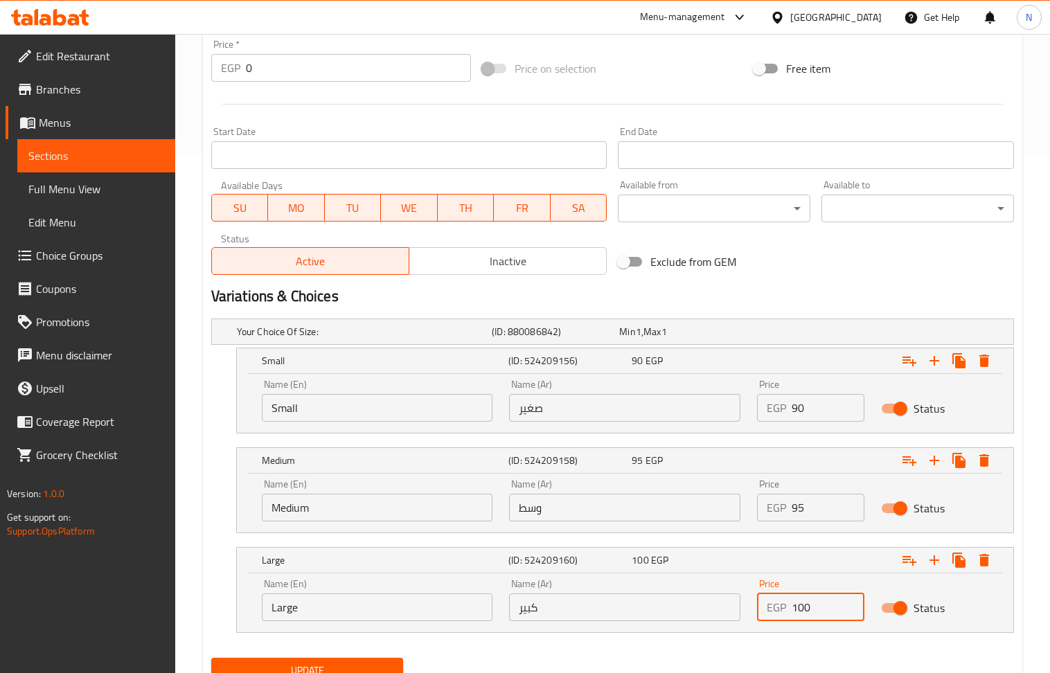
click at [804, 614] on input "100" at bounding box center [828, 608] width 73 height 28
type input "105"
click at [281, 660] on div "Update" at bounding box center [308, 670] width 204 height 37
click at [287, 666] on span "Update" at bounding box center [307, 670] width 170 height 17
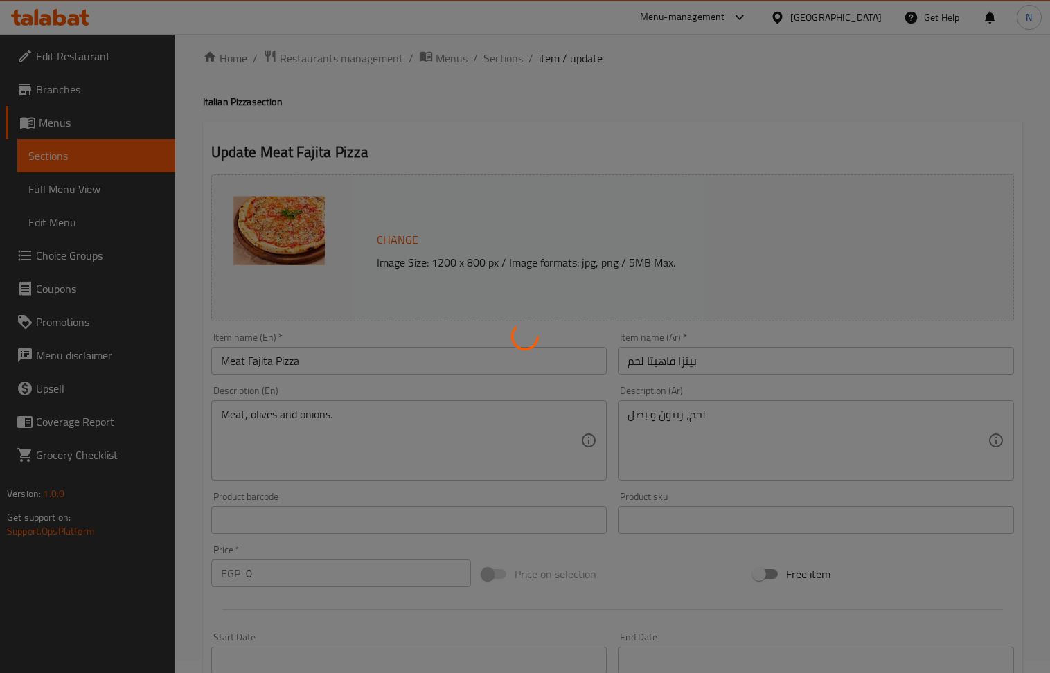
scroll to position [0, 0]
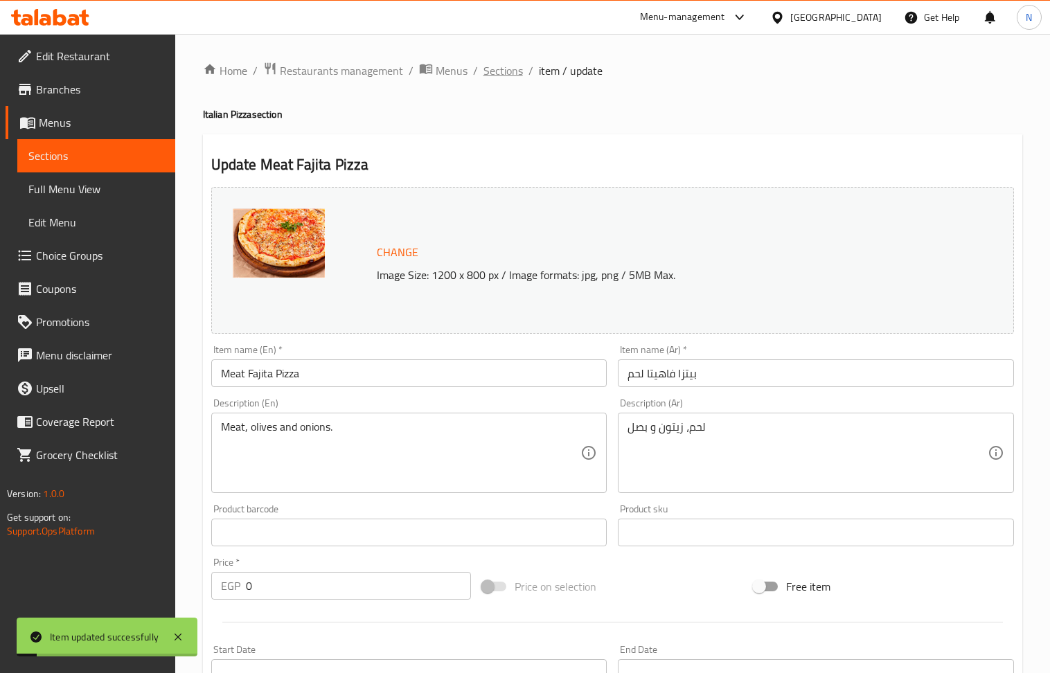
click at [499, 73] on span "Sections" at bounding box center [502, 70] width 39 height 17
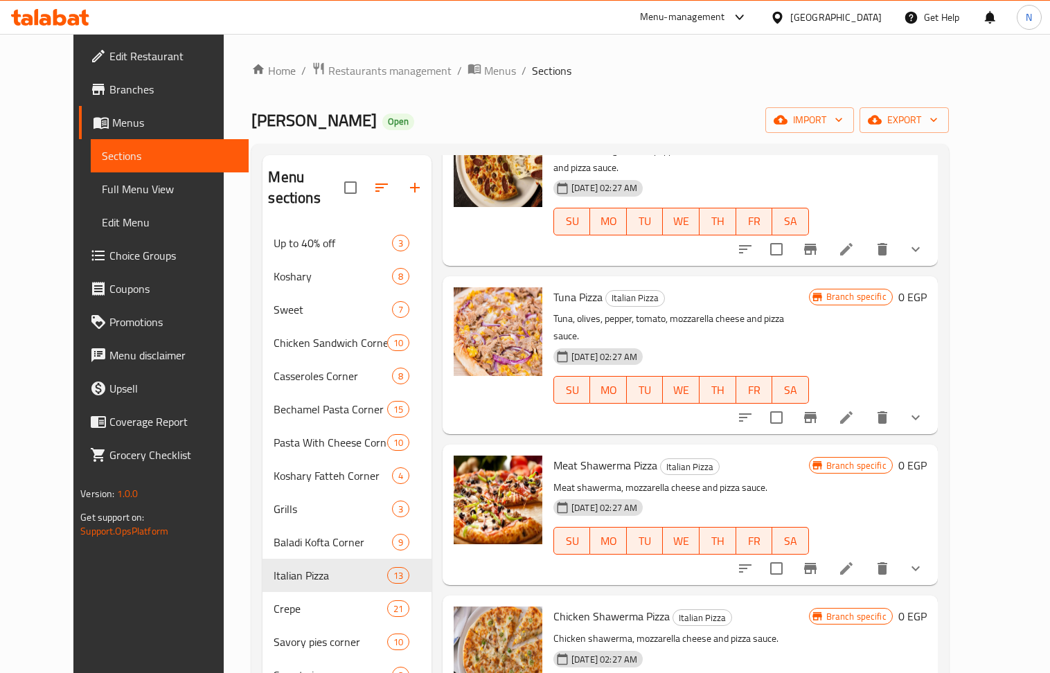
scroll to position [1292, 0]
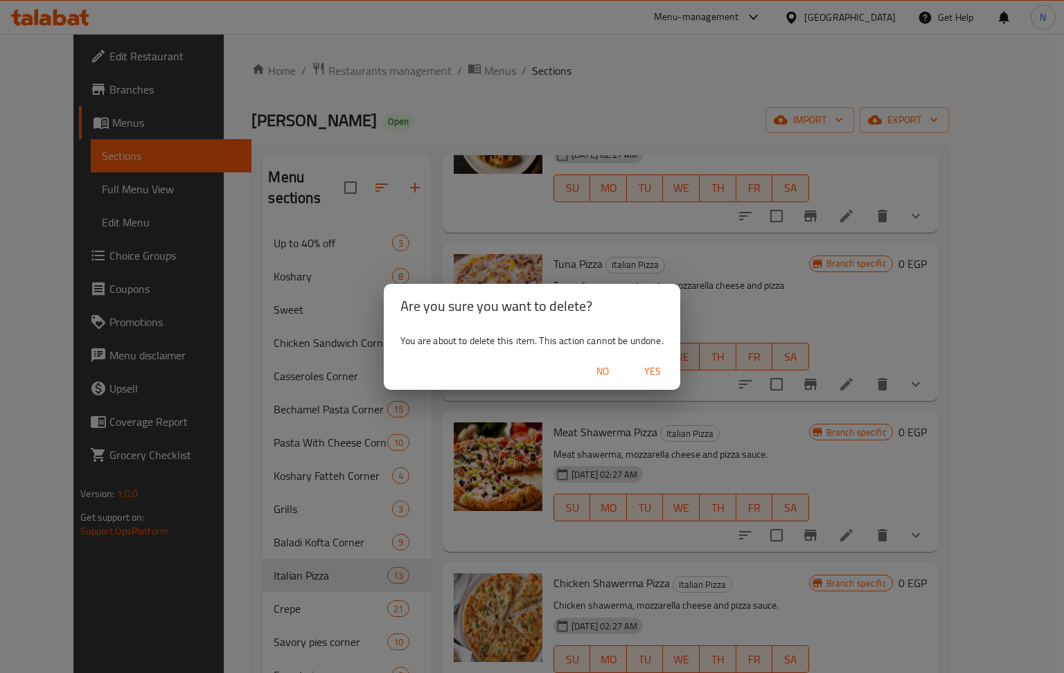
click at [657, 369] on span "Yes" at bounding box center [652, 371] width 33 height 17
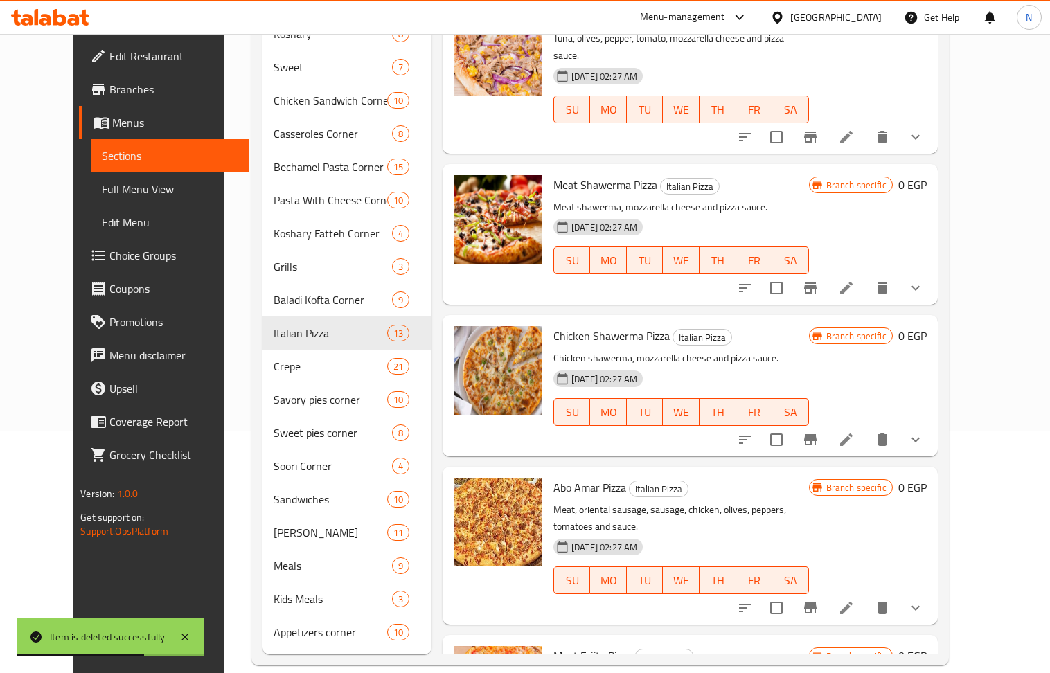
scroll to position [1205, 0]
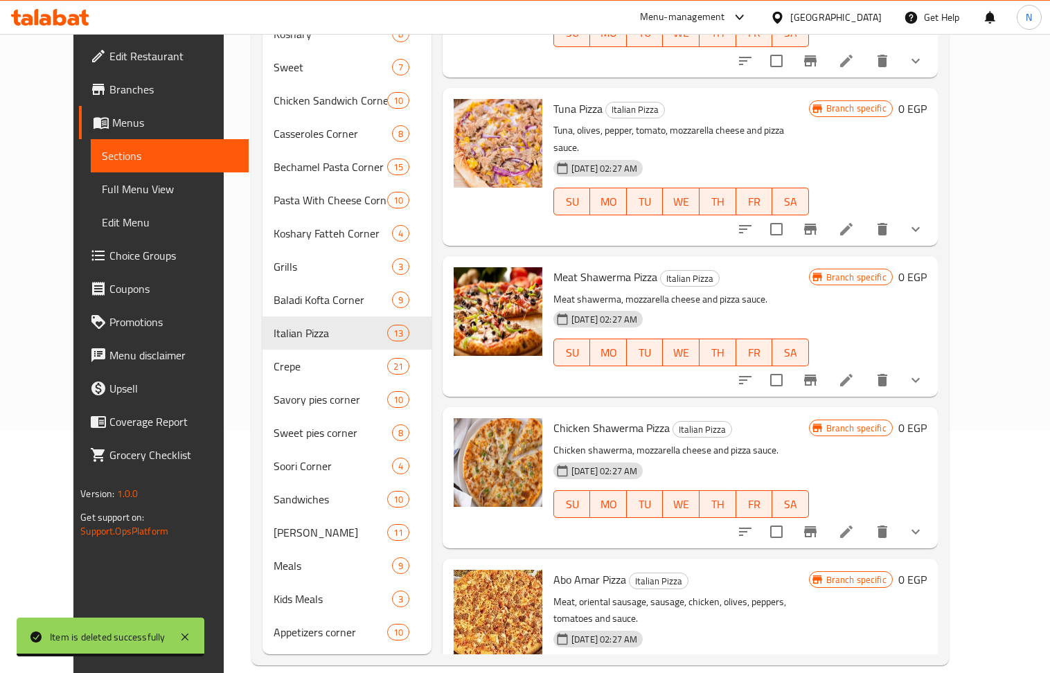
click at [431, 363] on div "Menu items Add Sort Manage items BBQ Pizza Italian Pizza crust, tomato sauce, a…" at bounding box center [684, 284] width 506 height 742
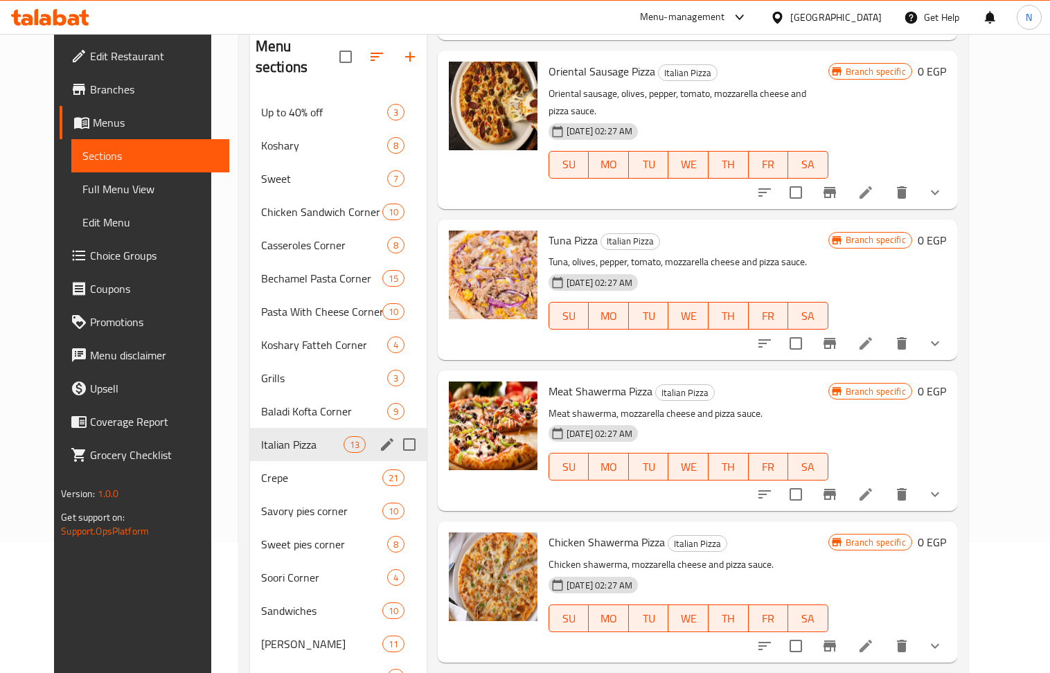
scroll to position [58, 0]
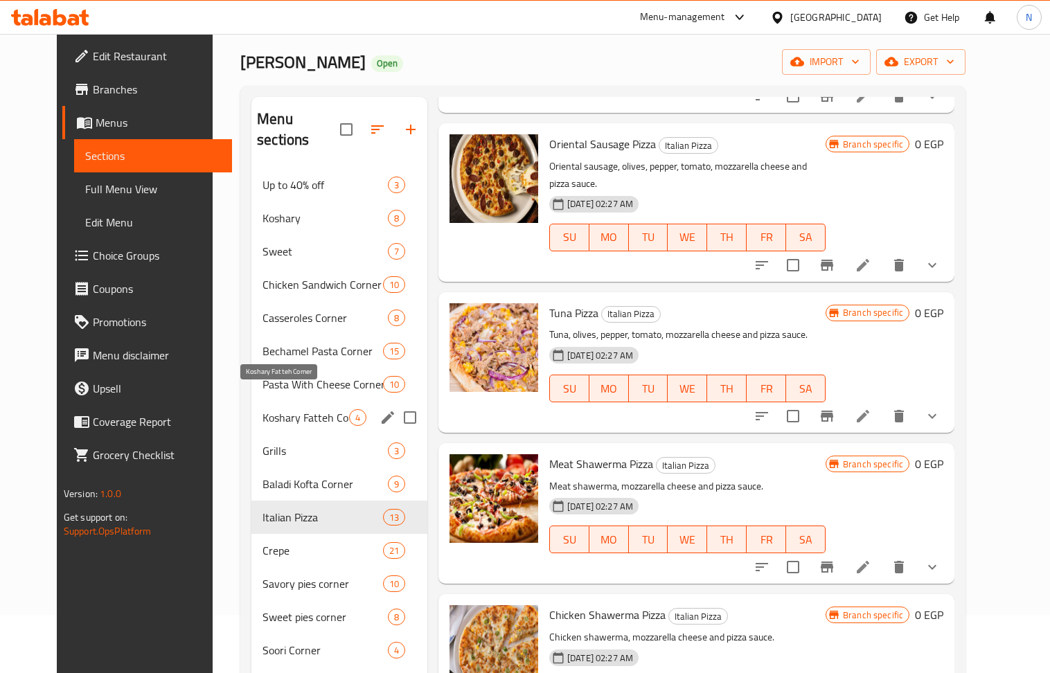
click at [302, 409] on span "Koshary Fatteh Corner" at bounding box center [305, 417] width 87 height 17
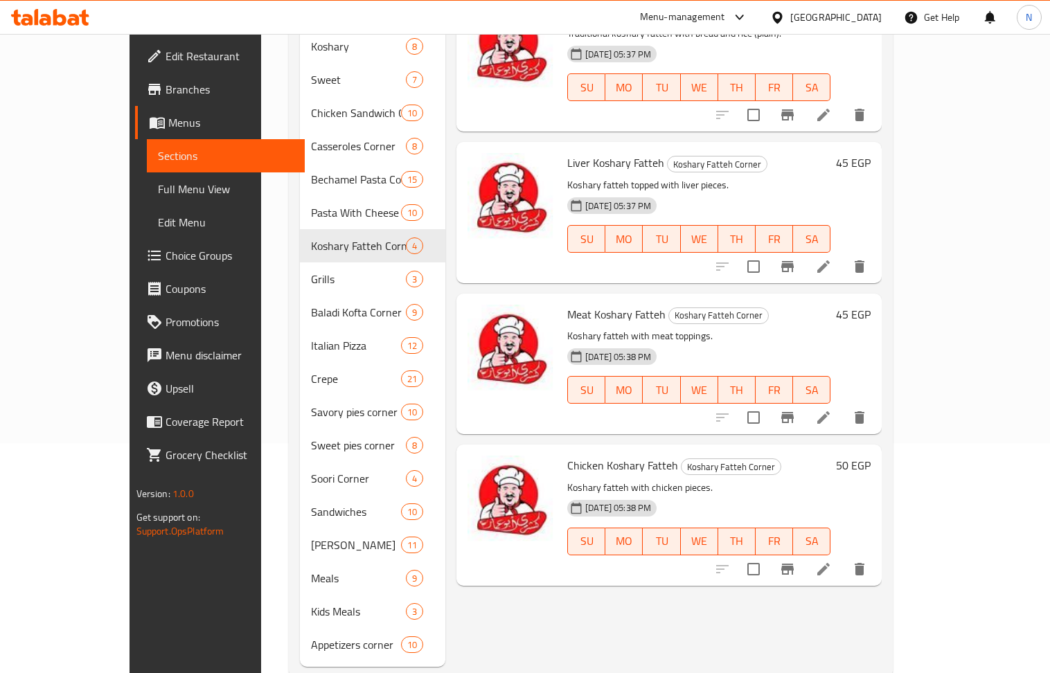
scroll to position [242, 0]
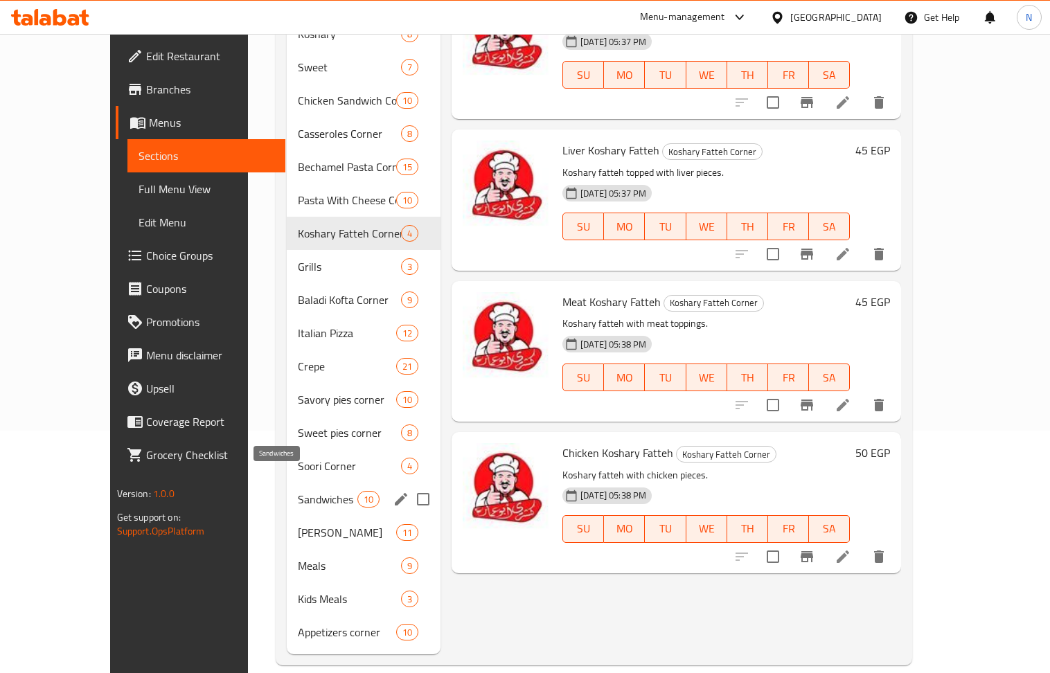
drag, startPoint x: 281, startPoint y: 481, endPoint x: 291, endPoint y: 481, distance: 10.4
click at [298, 491] on span "Sandwiches" at bounding box center [327, 499] width 59 height 17
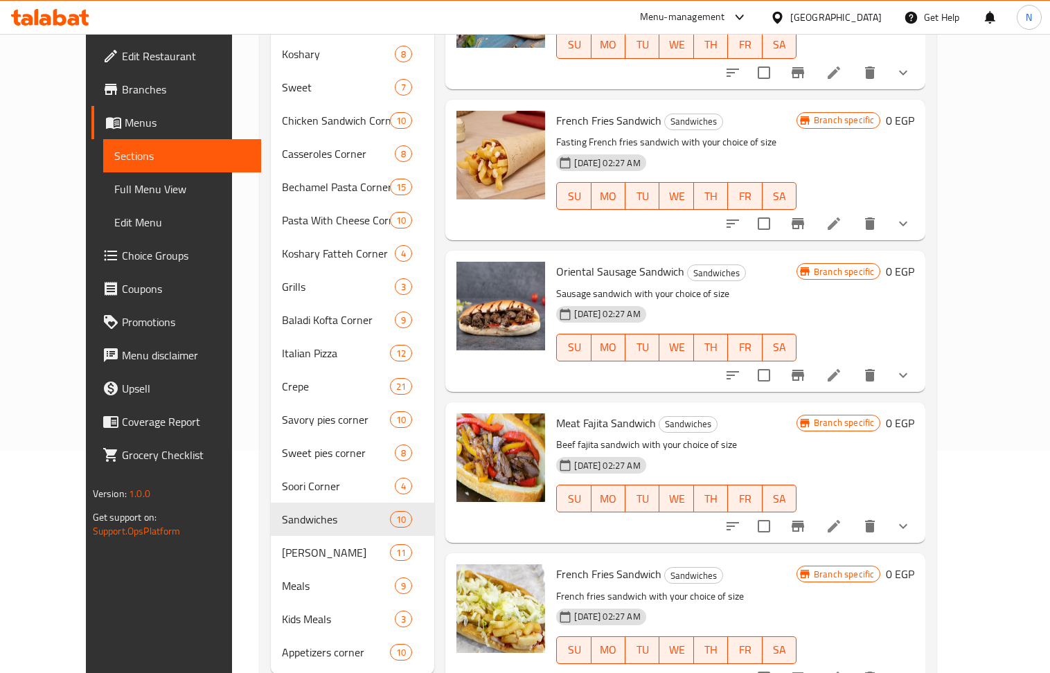
scroll to position [242, 0]
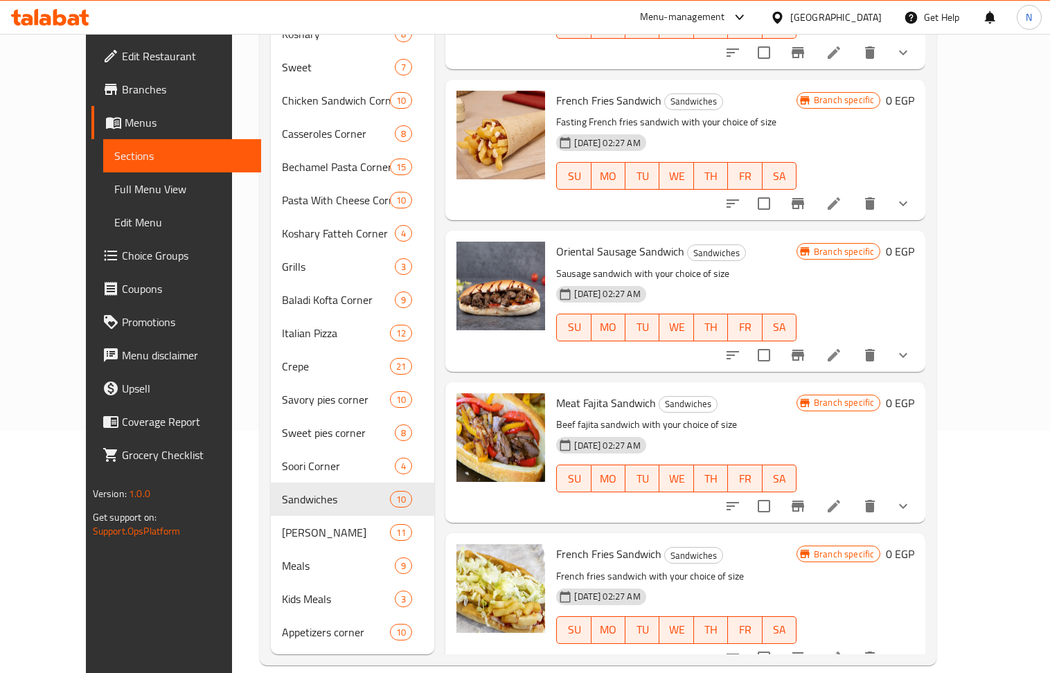
drag, startPoint x: 798, startPoint y: 506, endPoint x: 724, endPoint y: 465, distance: 84.3
click at [796, 544] on h6 "French Fries Sandwich Sandwiches" at bounding box center [676, 553] width 240 height 19
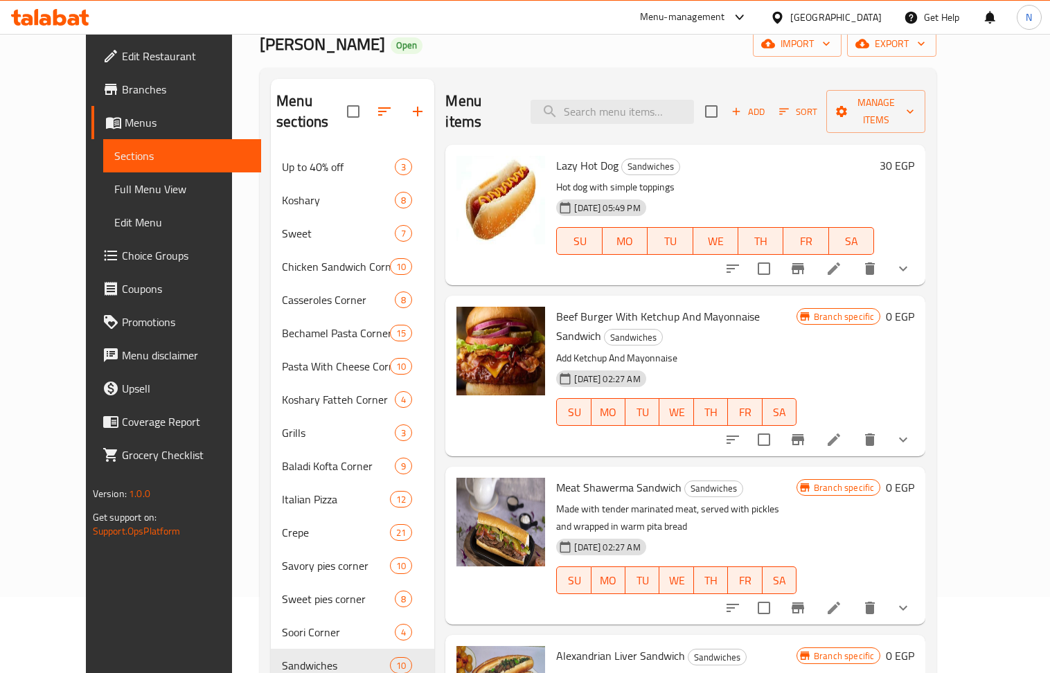
scroll to position [0, 0]
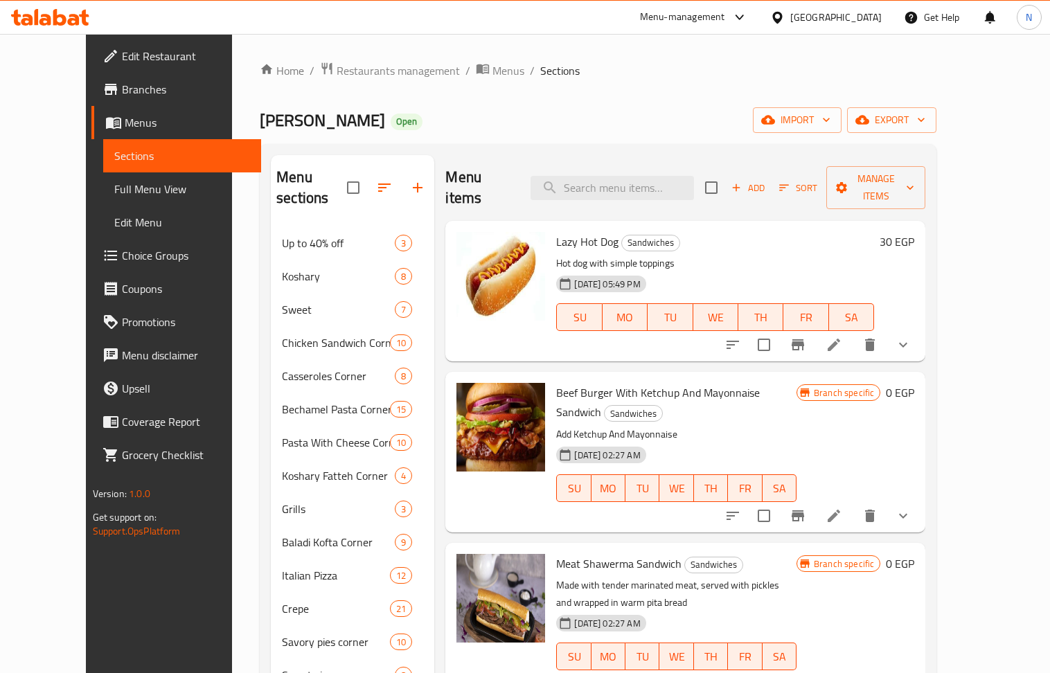
click at [853, 337] on li at bounding box center [833, 344] width 39 height 25
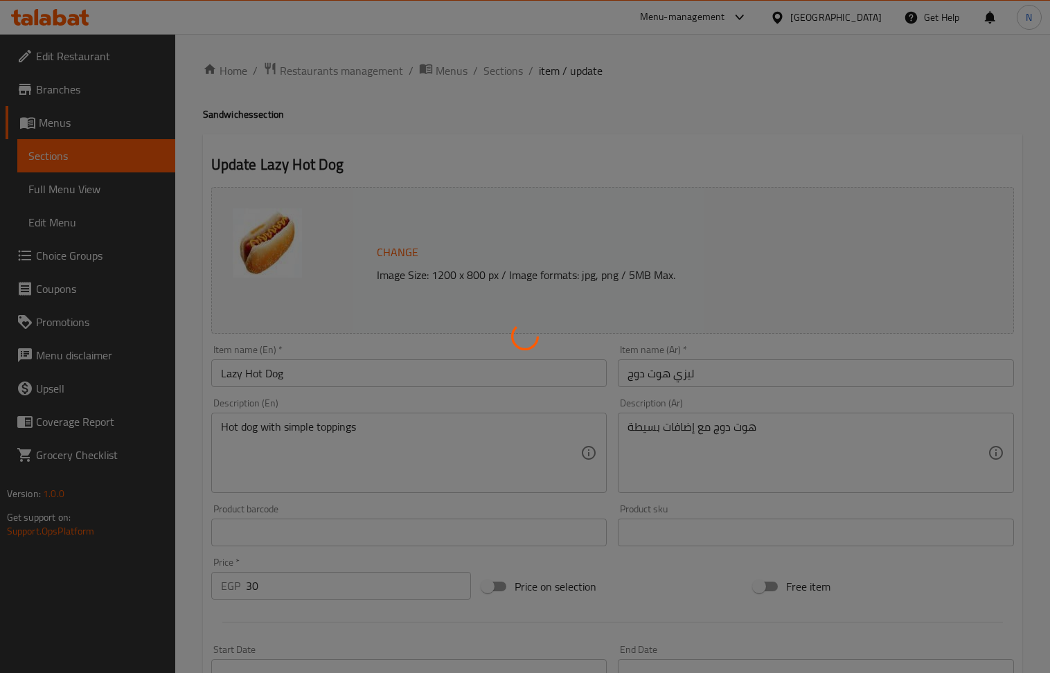
type input "اختيارك للحجم:"
type input "1"
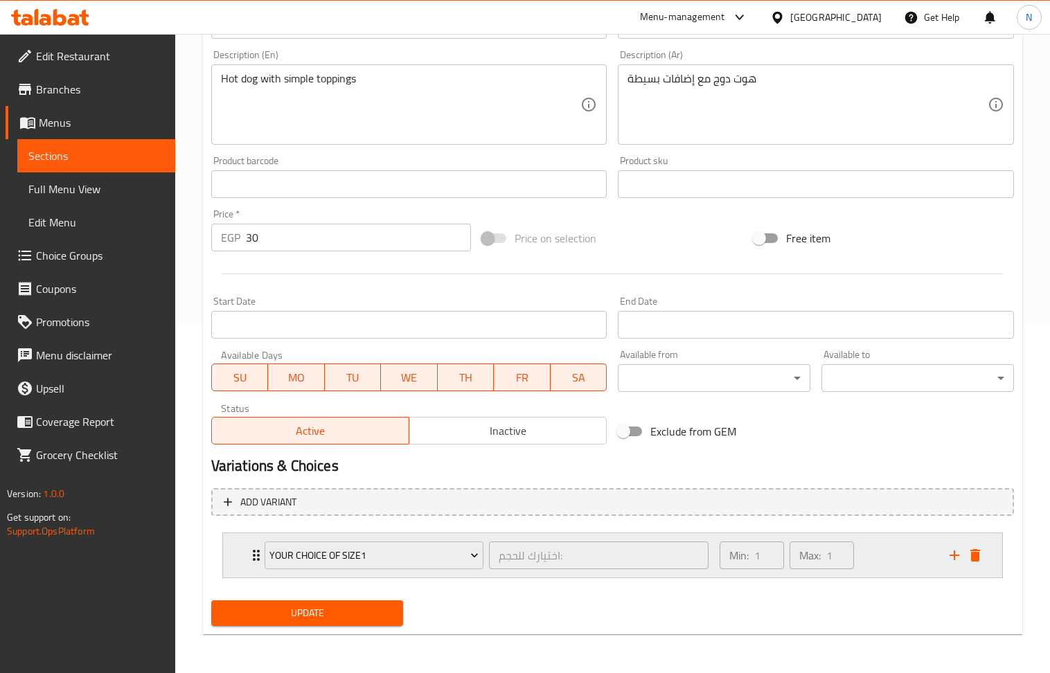
click at [910, 553] on div "Min: 1 ​ Max: 1 ​" at bounding box center [826, 555] width 230 height 44
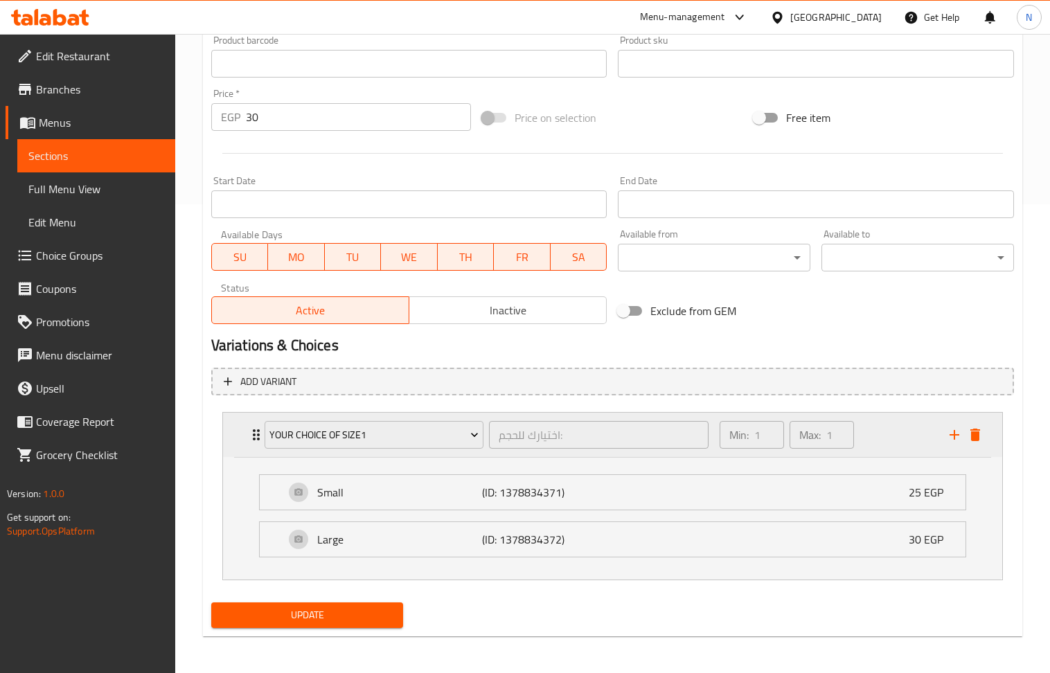
scroll to position [472, 0]
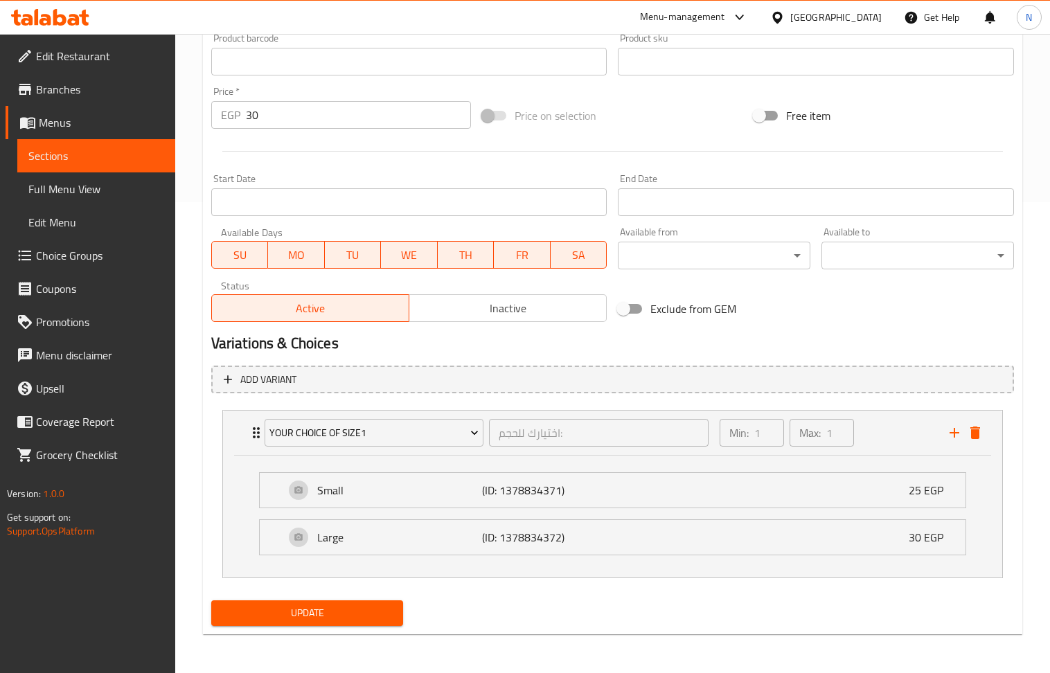
click at [860, 114] on div "Free item" at bounding box center [883, 115] width 271 height 37
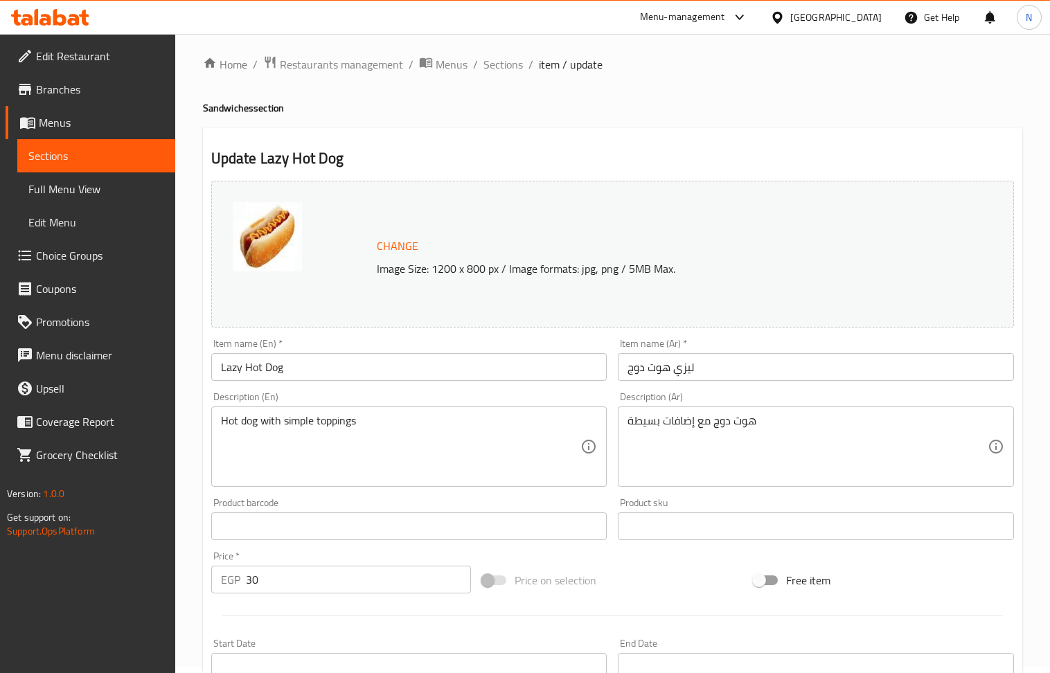
scroll to position [0, 0]
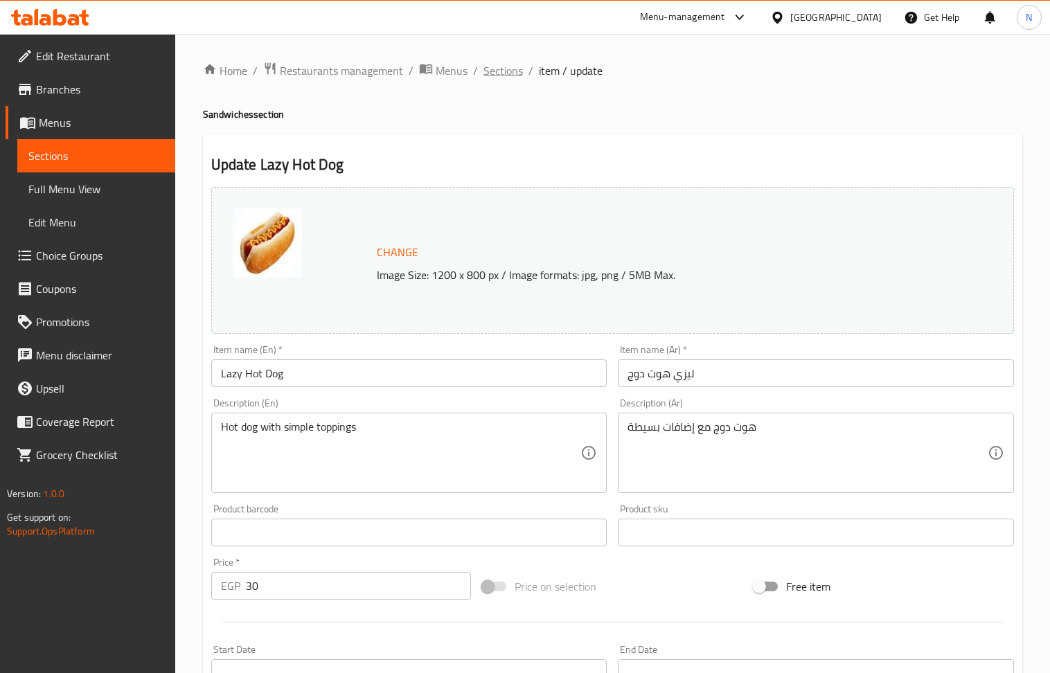
click at [491, 71] on span "Sections" at bounding box center [502, 70] width 39 height 17
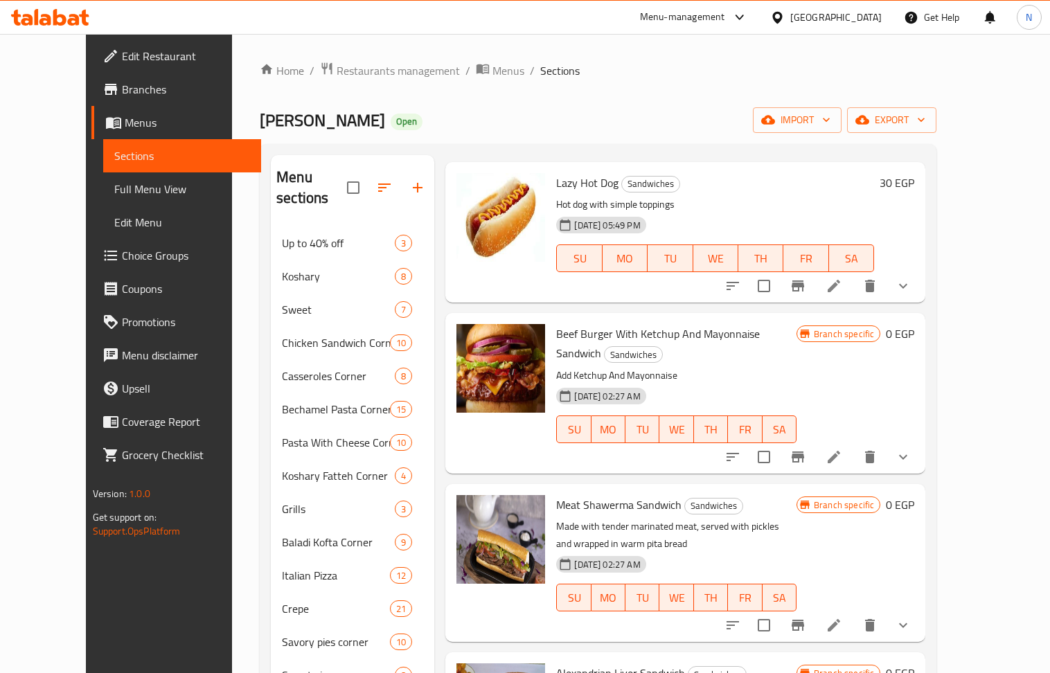
scroll to position [92, 0]
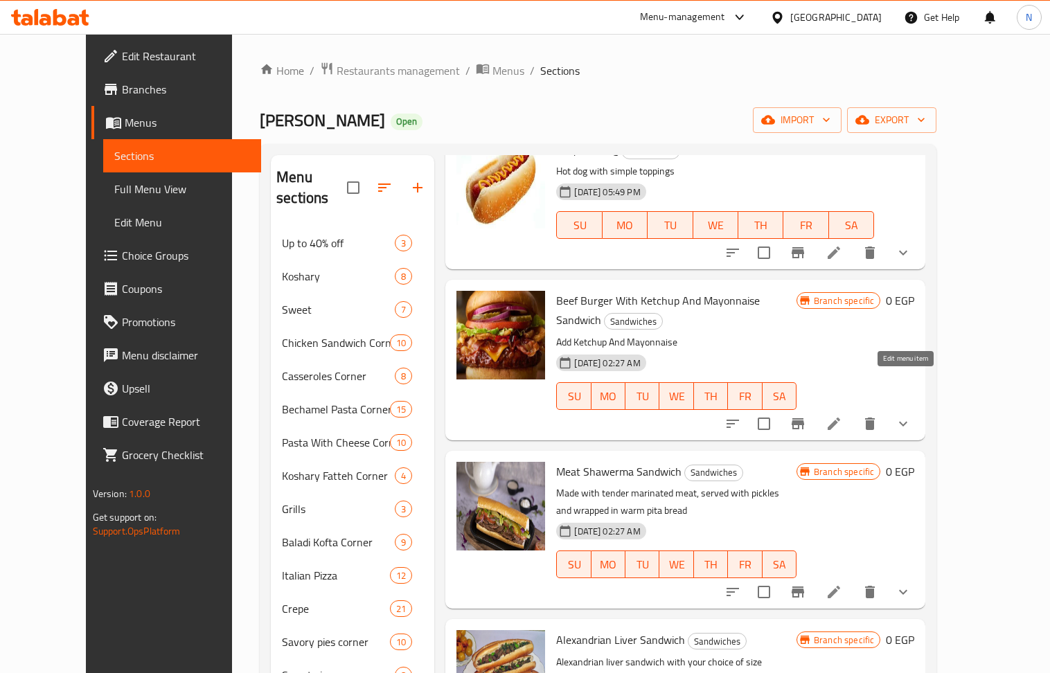
click at [840, 418] on icon at bounding box center [834, 424] width 12 height 12
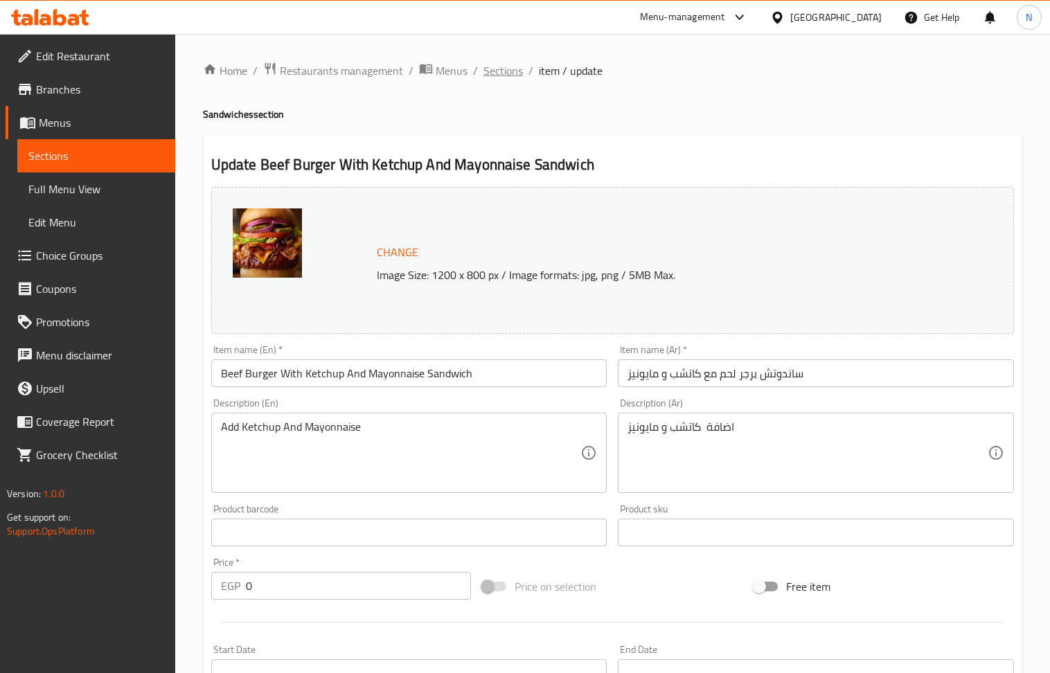
click at [503, 75] on span "Sections" at bounding box center [502, 70] width 39 height 17
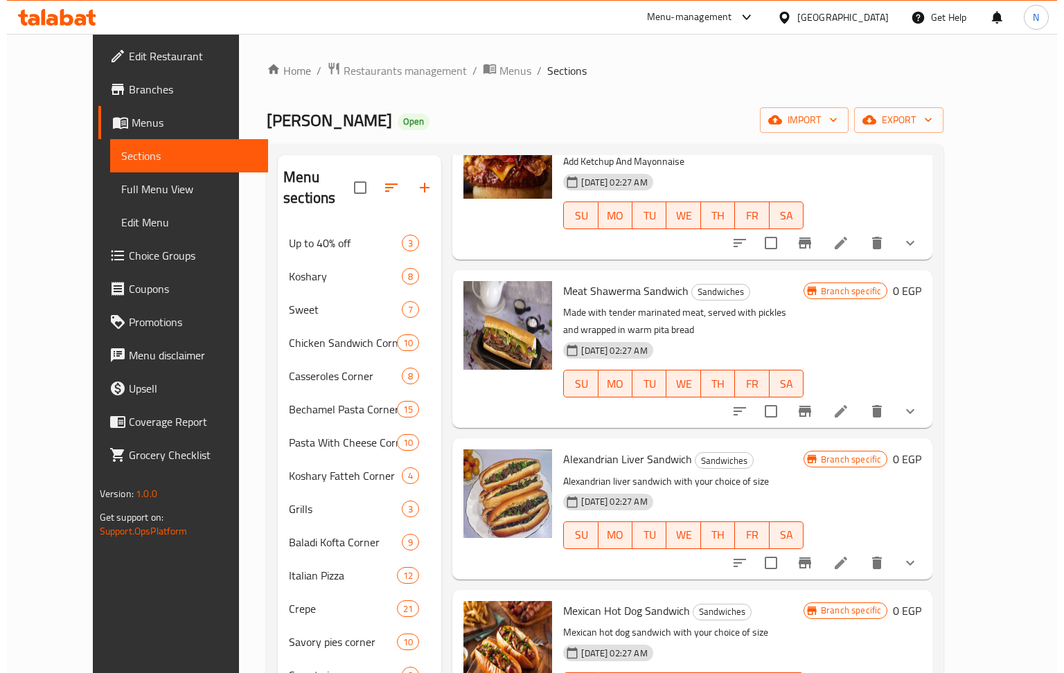
scroll to position [277, 0]
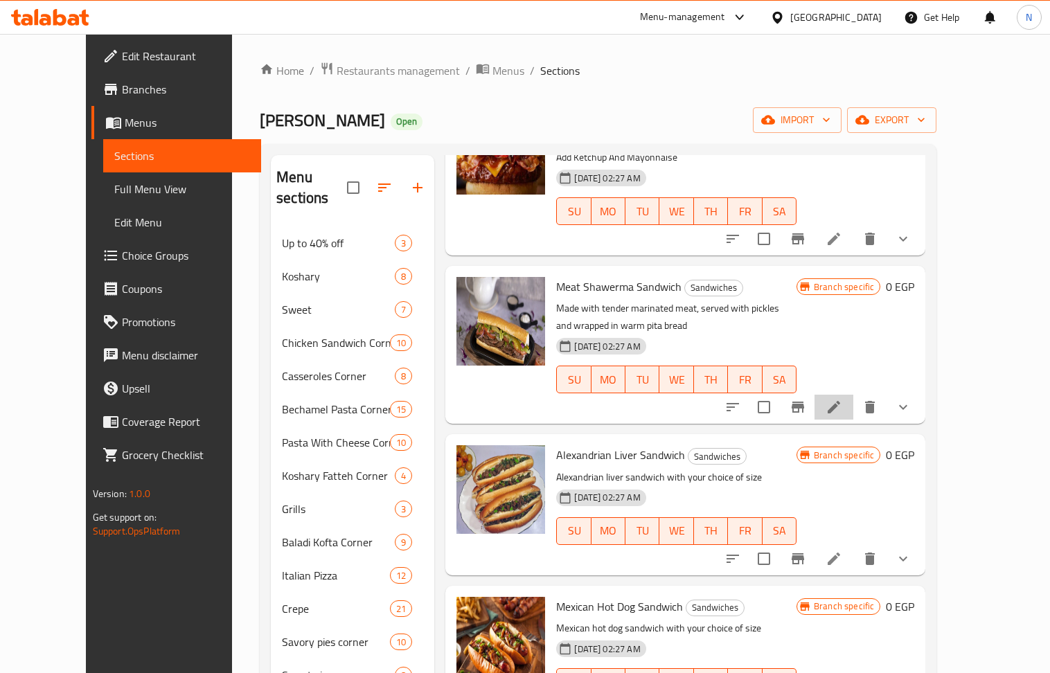
click at [853, 395] on li at bounding box center [833, 407] width 39 height 25
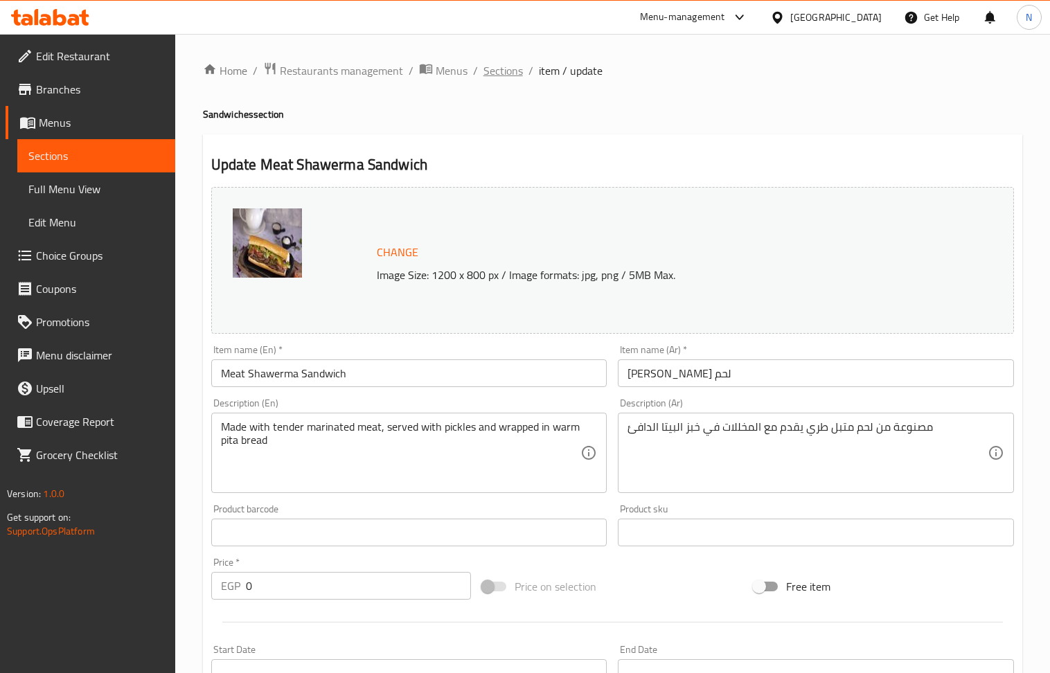
click at [497, 79] on span "Sections" at bounding box center [502, 70] width 39 height 17
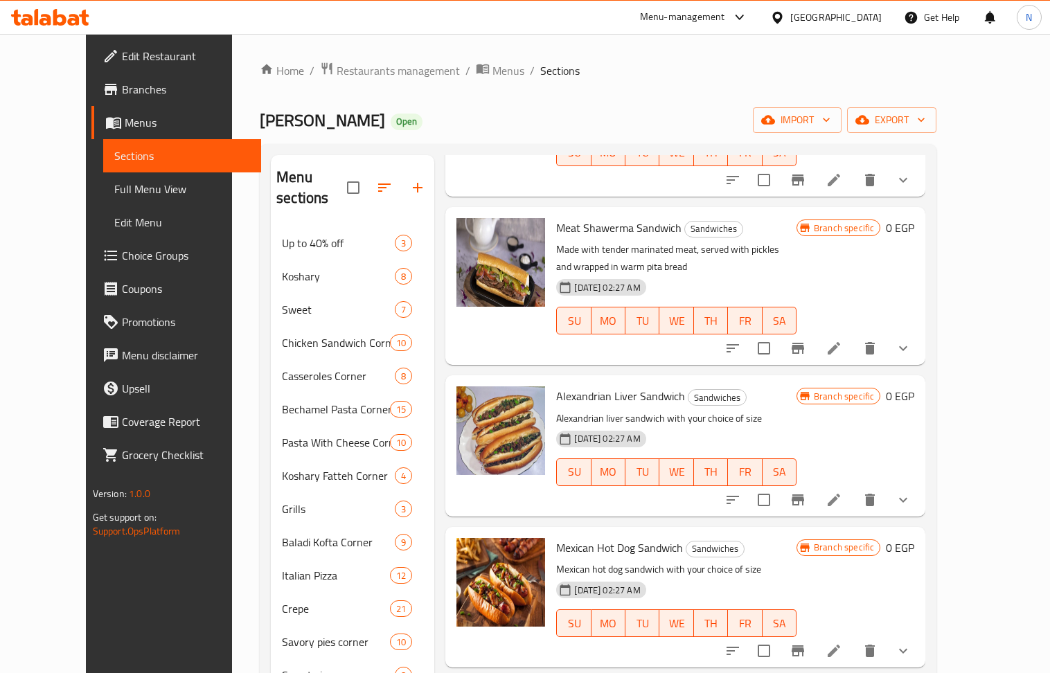
scroll to position [369, 0]
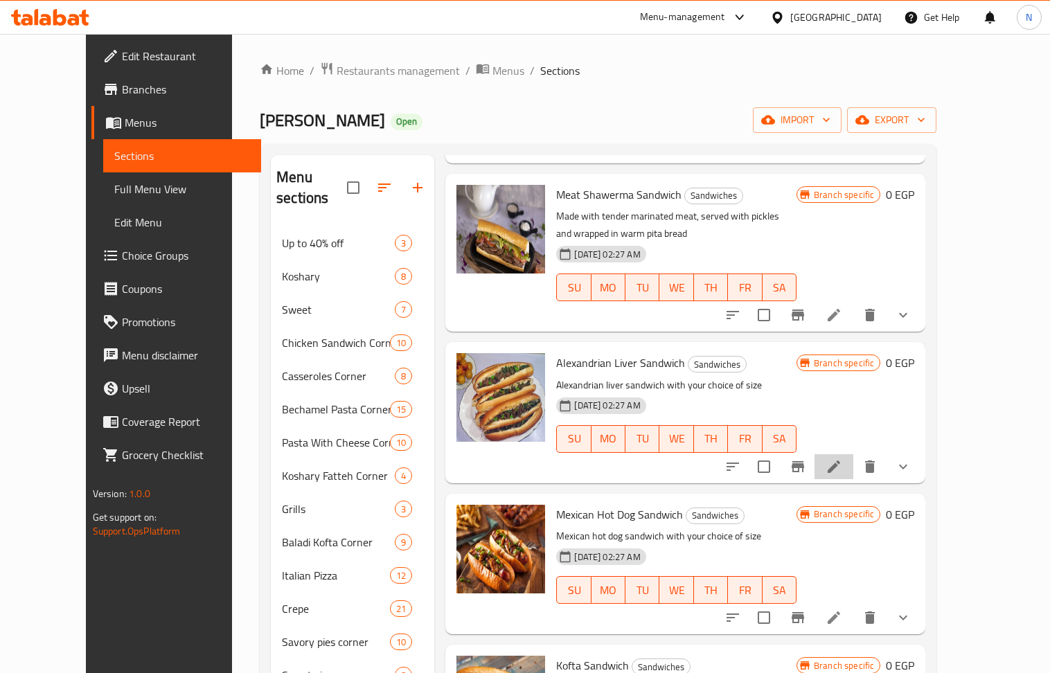
click at [842, 458] on icon at bounding box center [834, 466] width 17 height 17
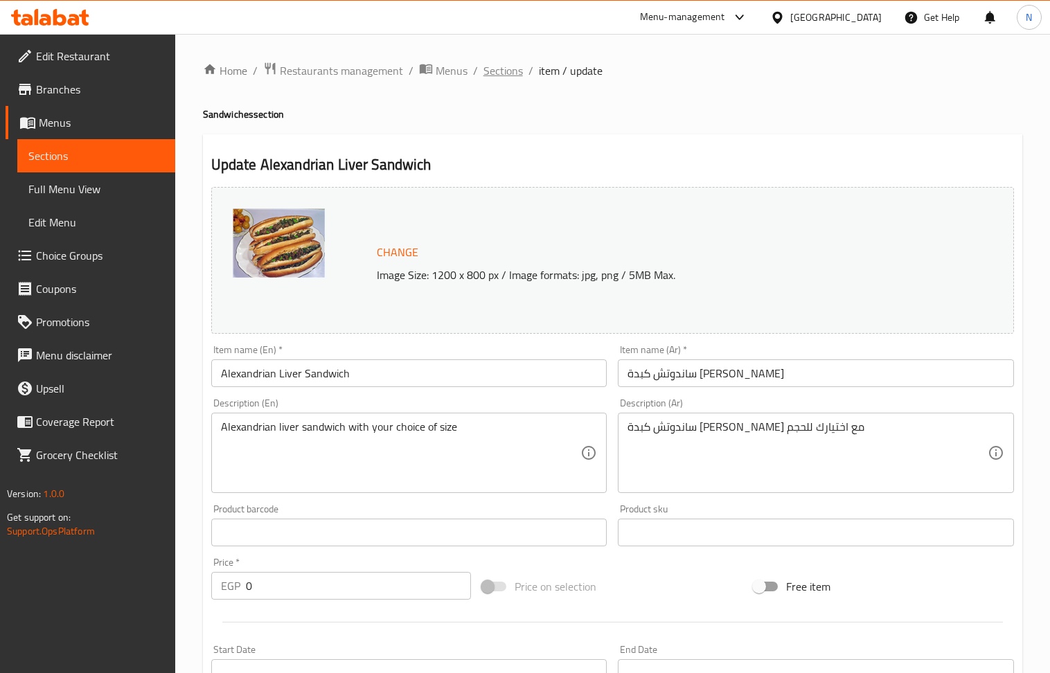
click at [507, 71] on span "Sections" at bounding box center [502, 70] width 39 height 17
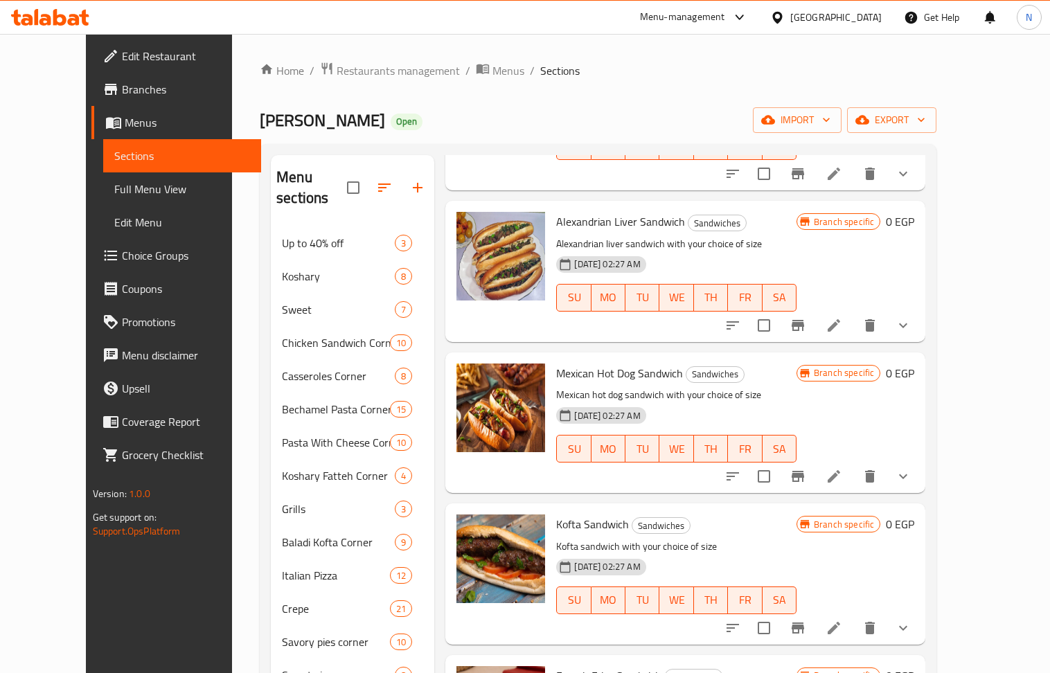
scroll to position [554, 0]
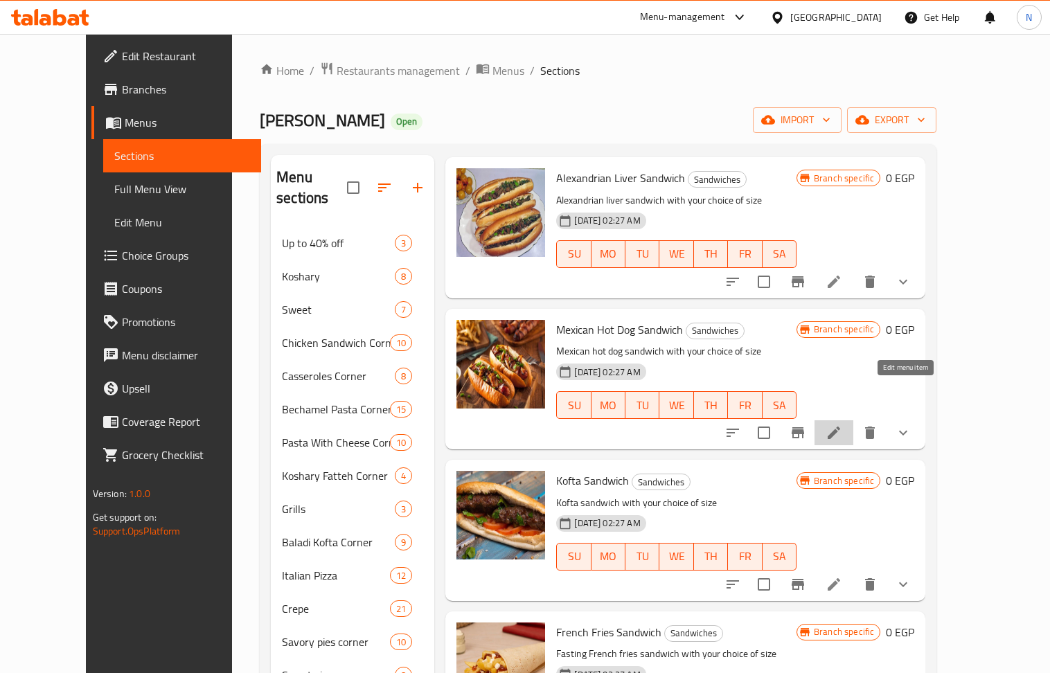
click at [840, 427] on icon at bounding box center [834, 433] width 12 height 12
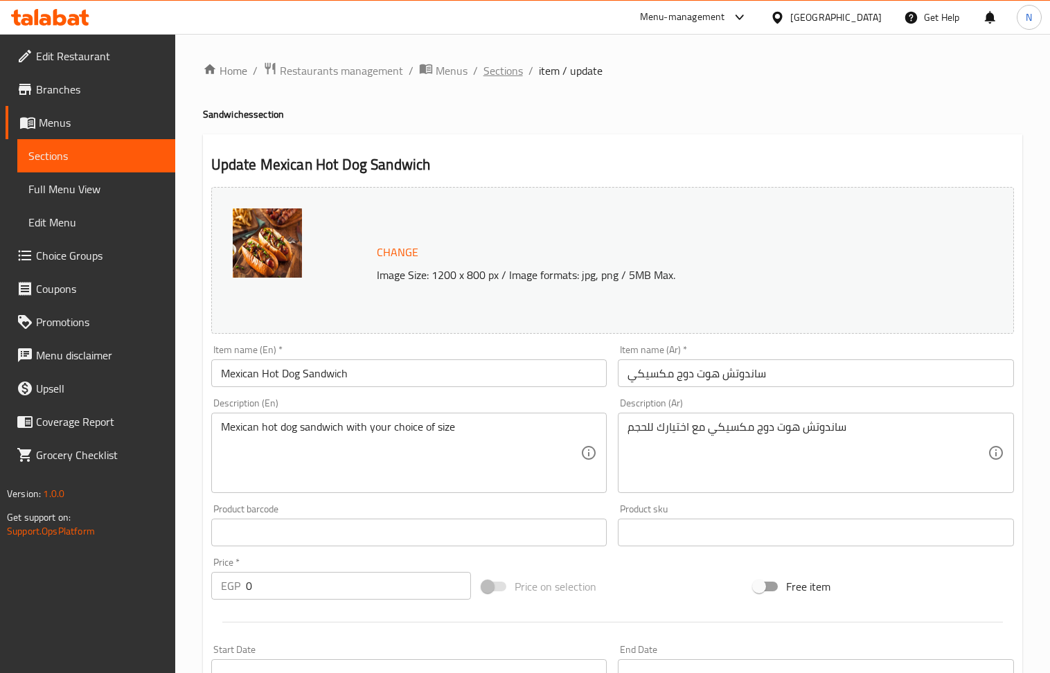
click at [513, 76] on span "Sections" at bounding box center [502, 70] width 39 height 17
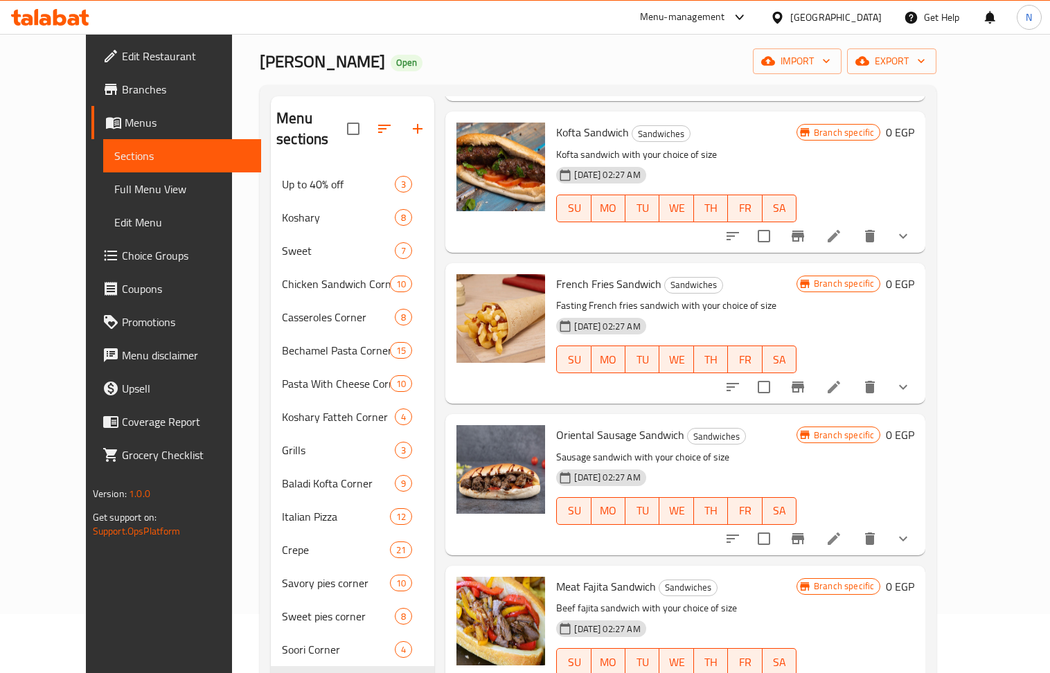
scroll to position [92, 0]
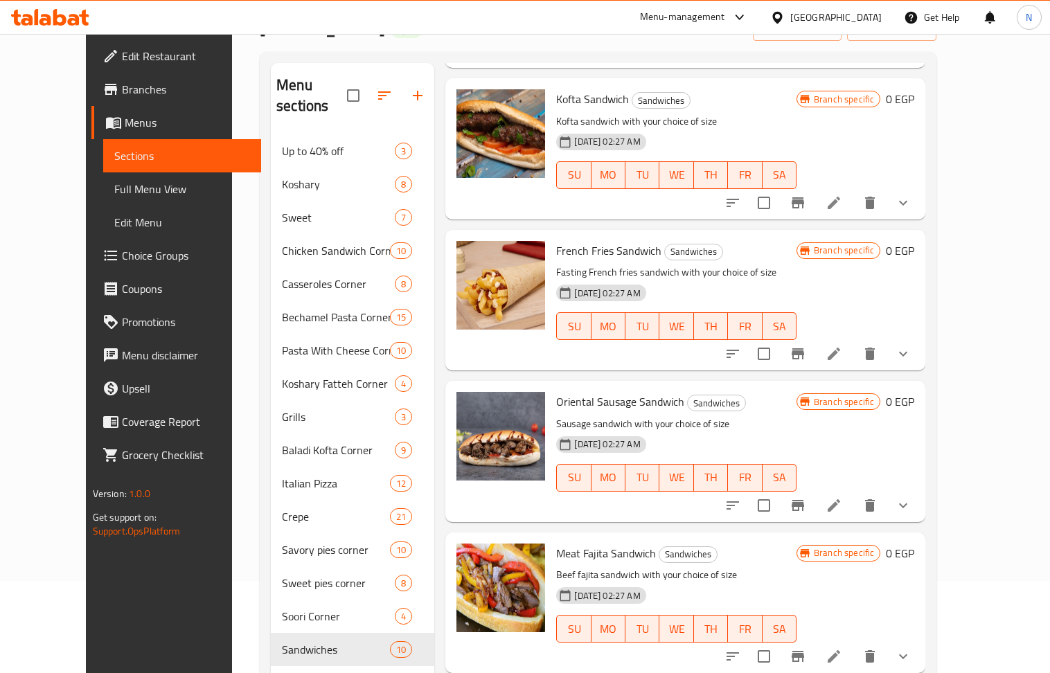
click at [842, 497] on icon at bounding box center [834, 505] width 17 height 17
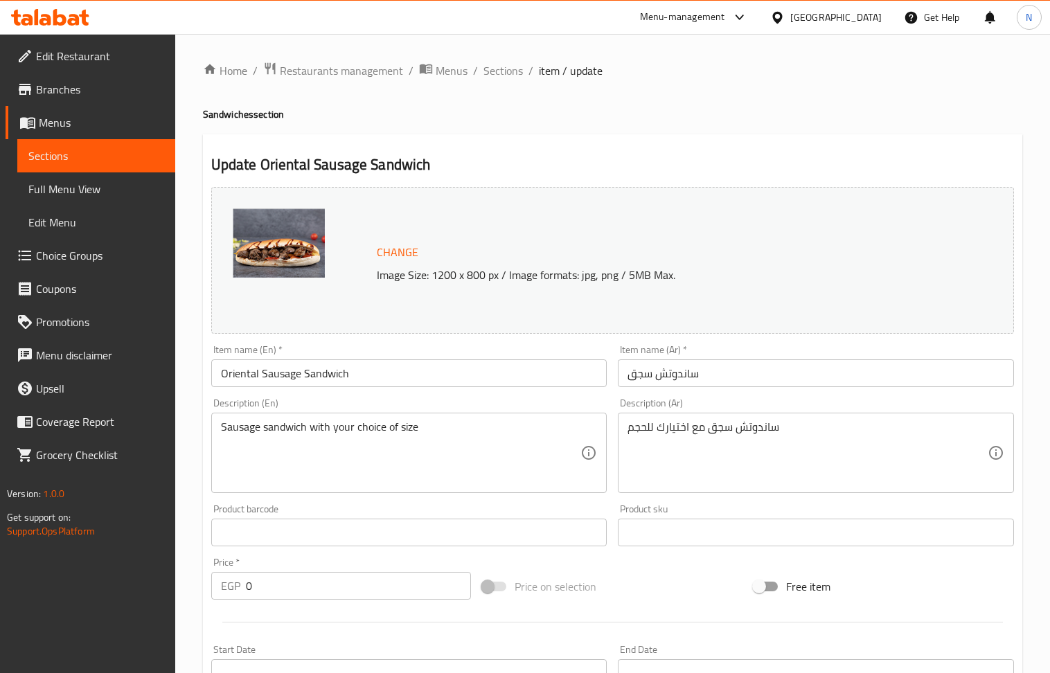
click at [586, 168] on h2 "Update Oriental Sausage Sandwich" at bounding box center [612, 164] width 803 height 21
click at [513, 67] on span "Sections" at bounding box center [502, 70] width 39 height 17
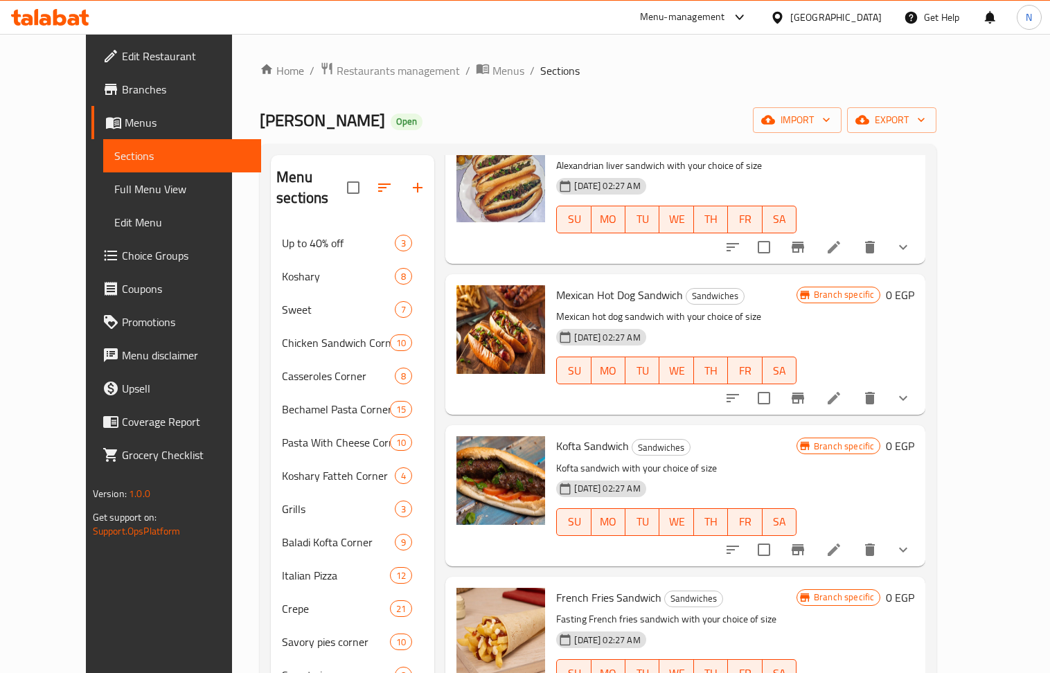
scroll to position [646, 0]
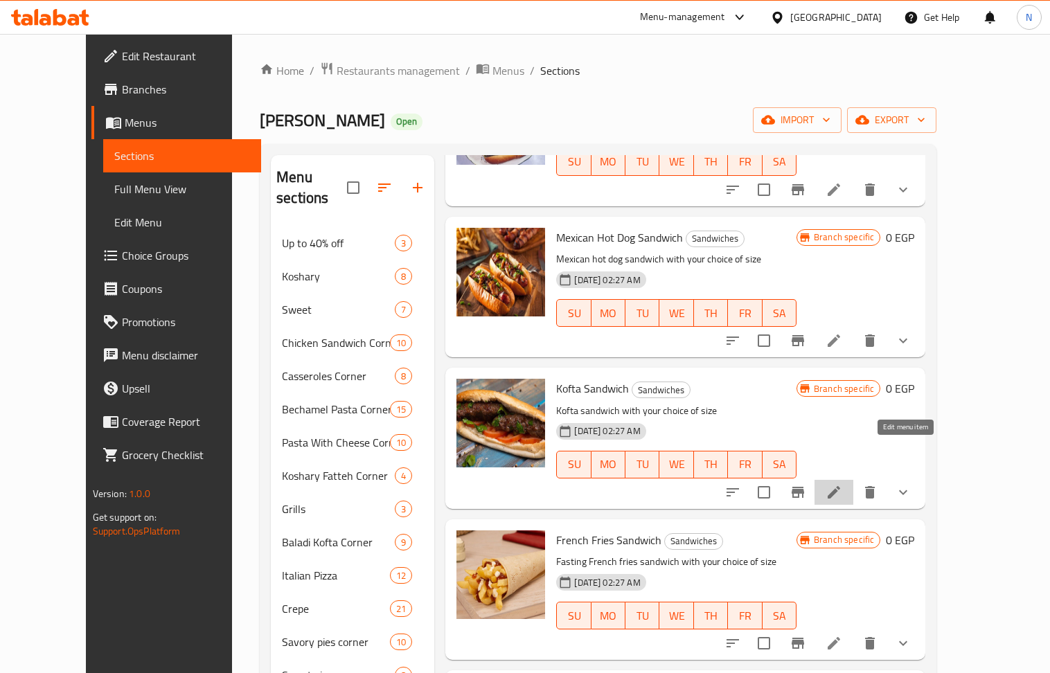
click at [842, 484] on icon at bounding box center [834, 492] width 17 height 17
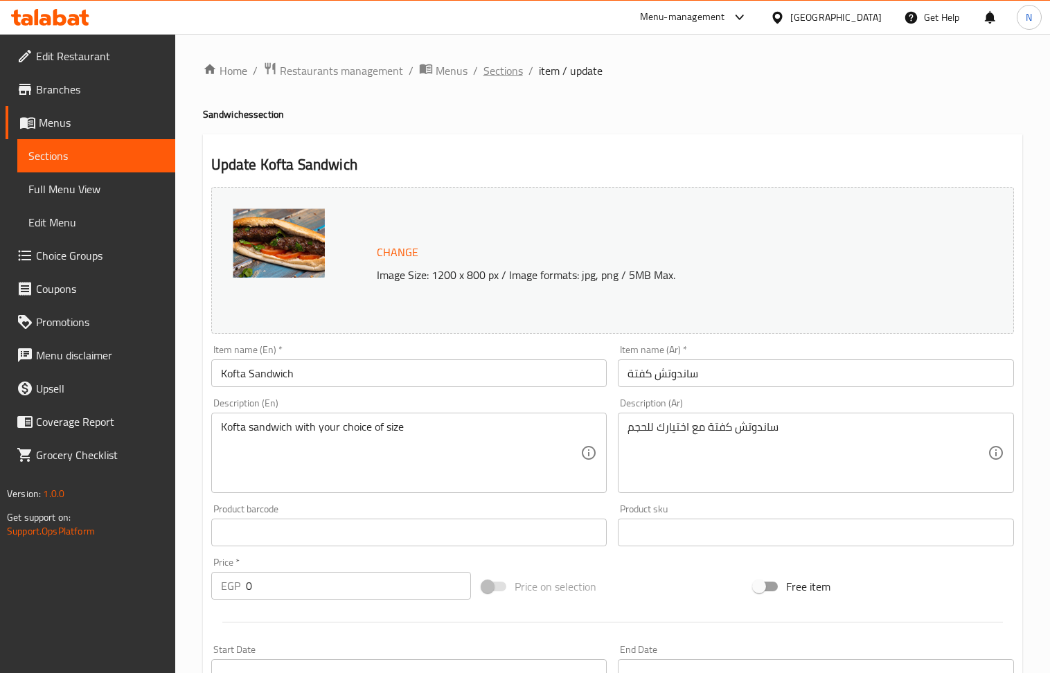
click at [510, 64] on span "Sections" at bounding box center [502, 70] width 39 height 17
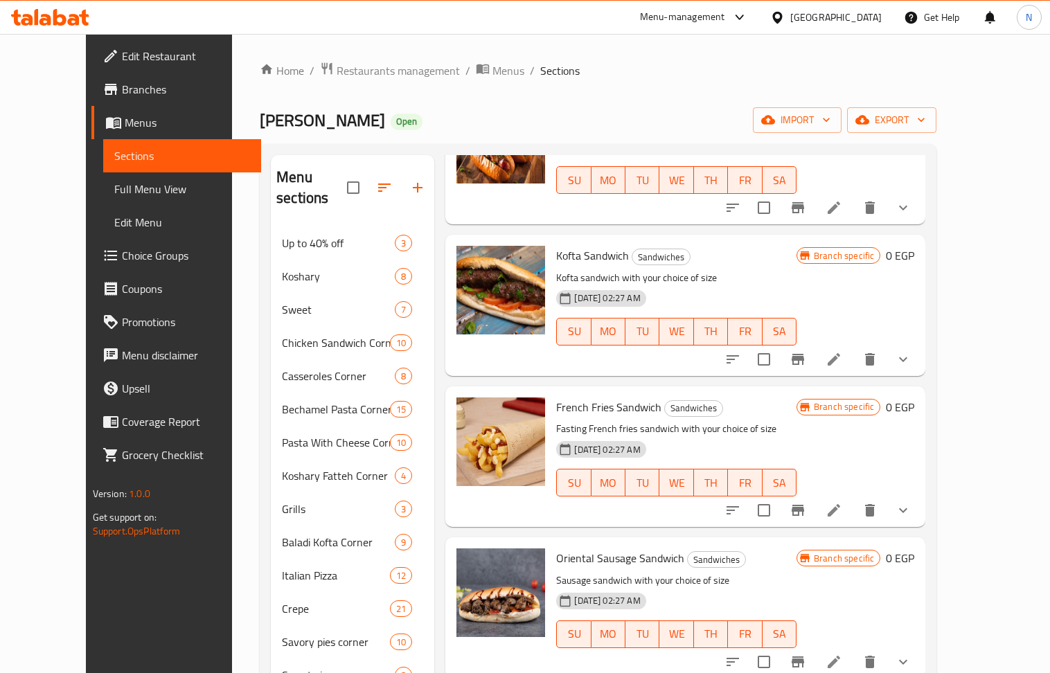
scroll to position [831, 0]
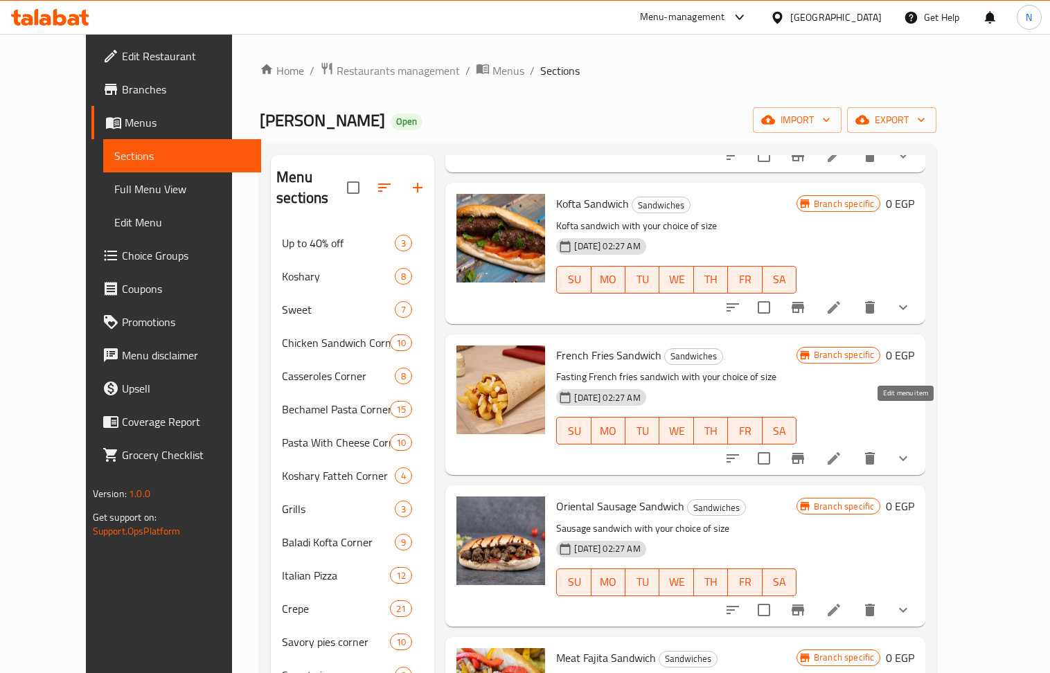
click at [842, 450] on icon at bounding box center [834, 458] width 17 height 17
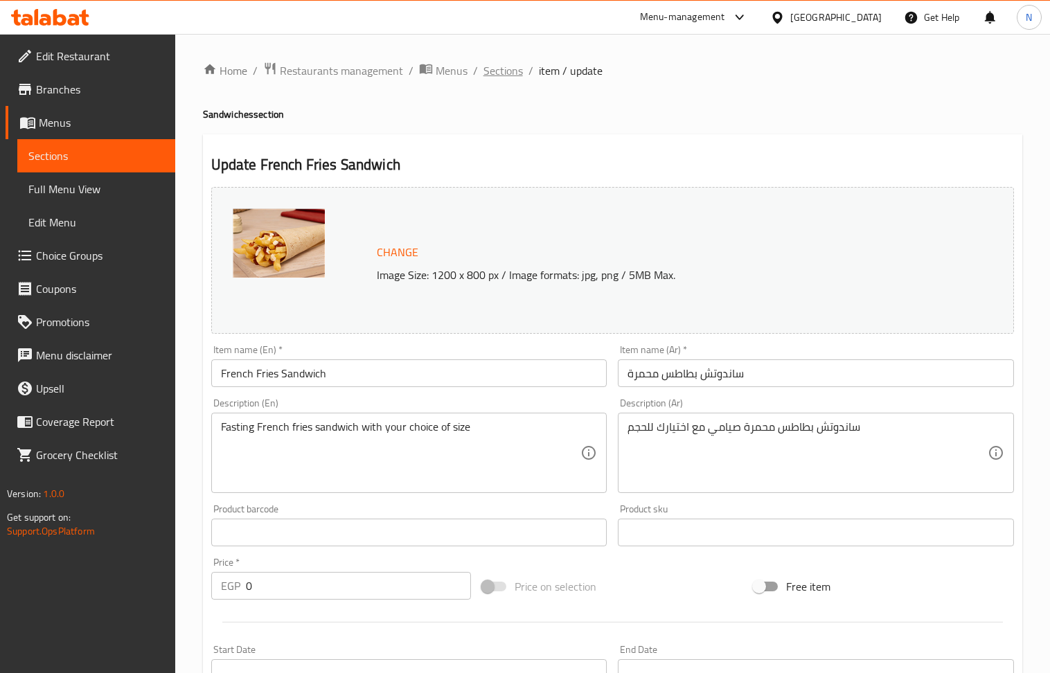
click at [510, 72] on span "Sections" at bounding box center [502, 70] width 39 height 17
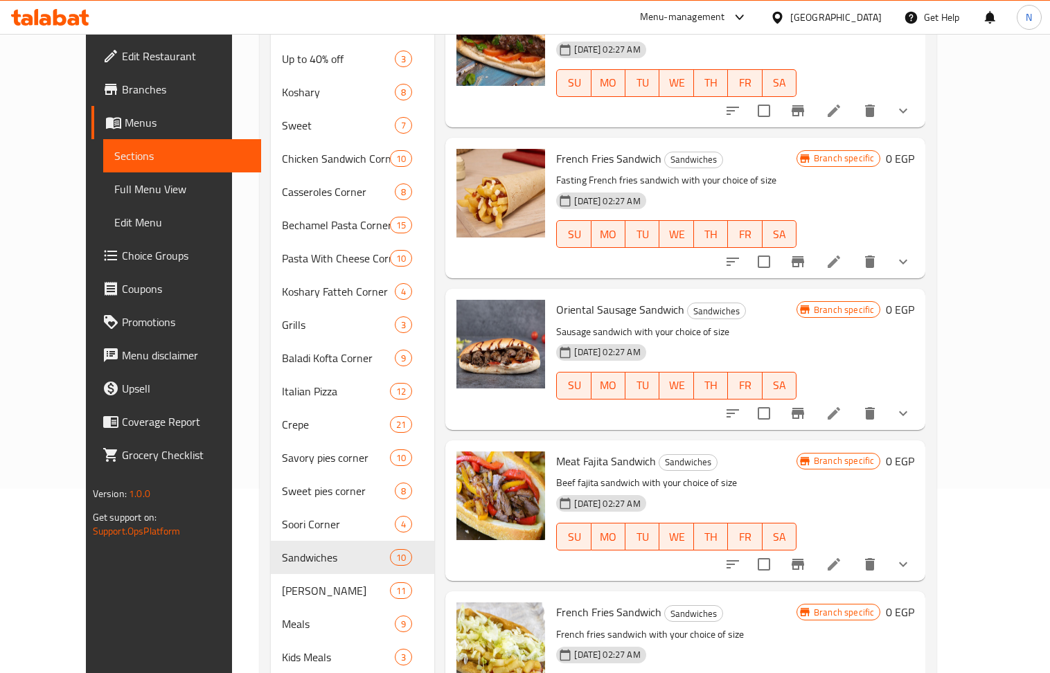
scroll to position [242, 0]
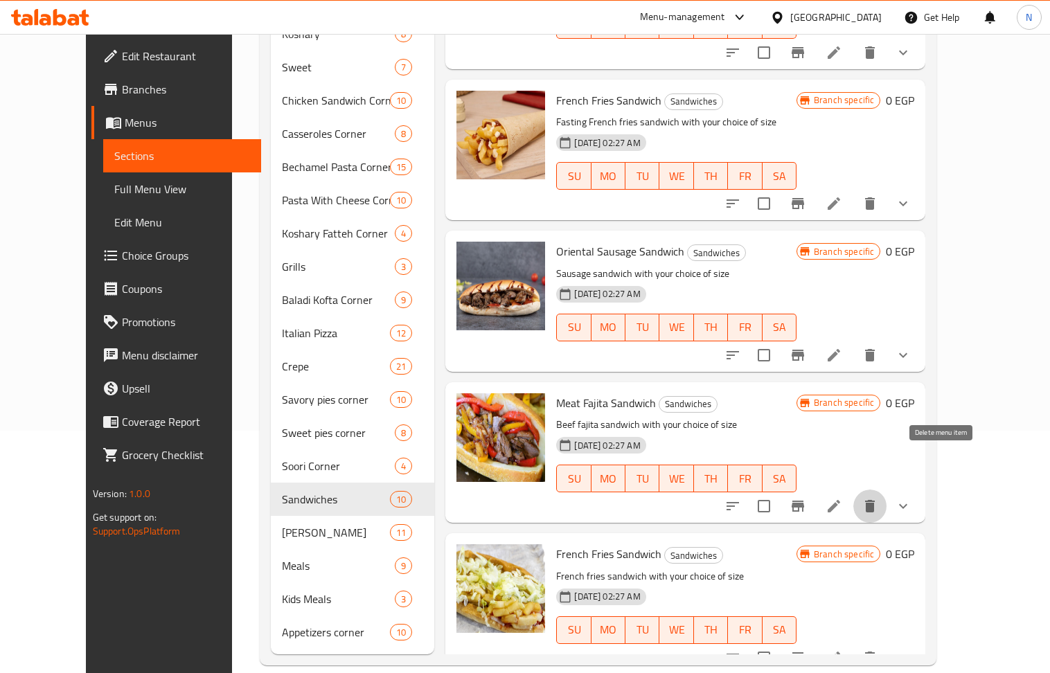
click at [875, 500] on icon "delete" at bounding box center [870, 506] width 10 height 12
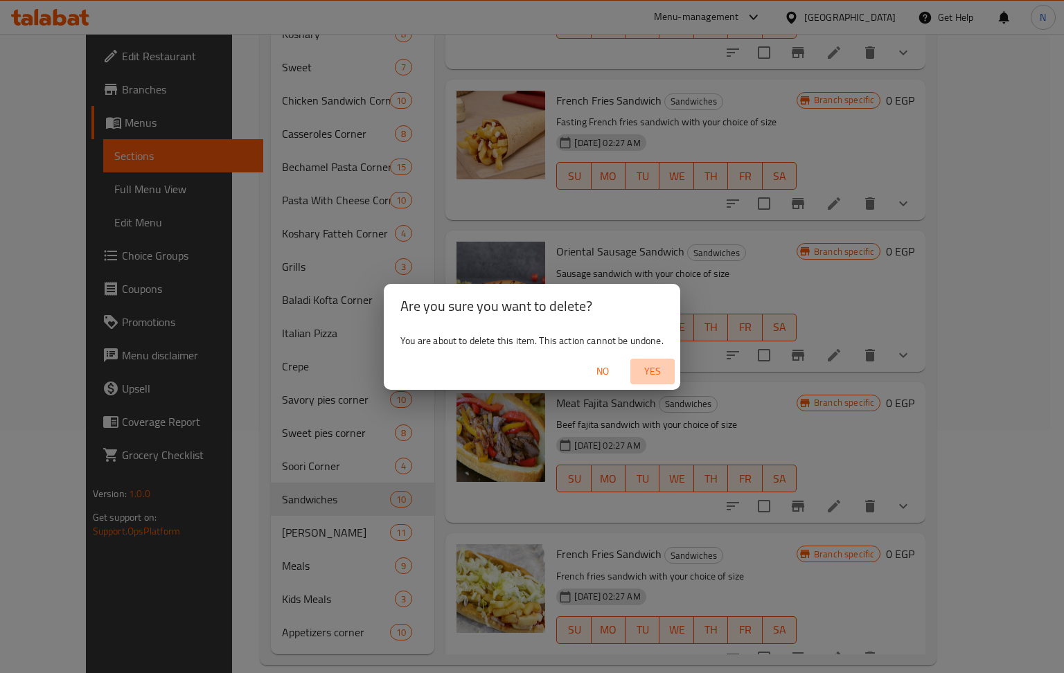
click at [657, 367] on span "Yes" at bounding box center [652, 371] width 33 height 17
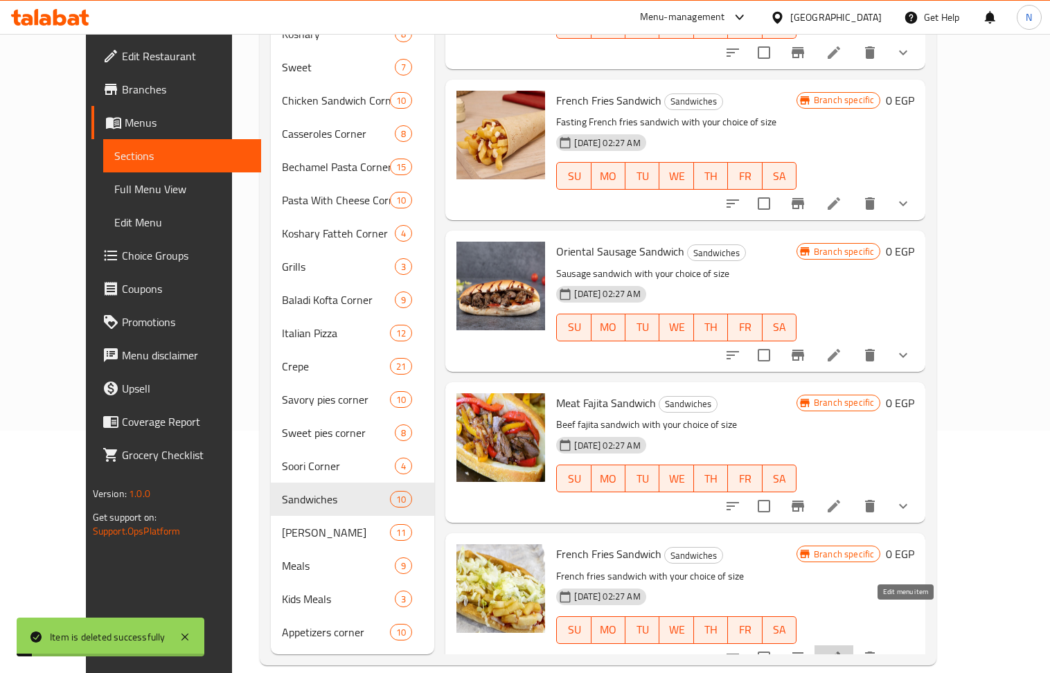
click at [842, 650] on icon at bounding box center [834, 658] width 17 height 17
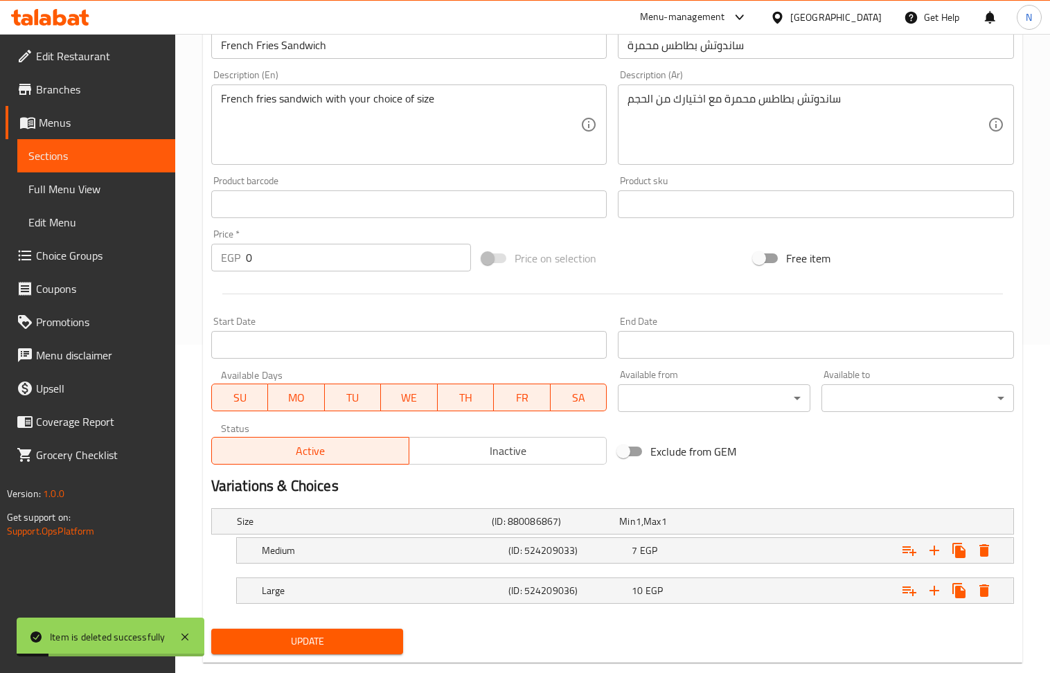
scroll to position [358, 0]
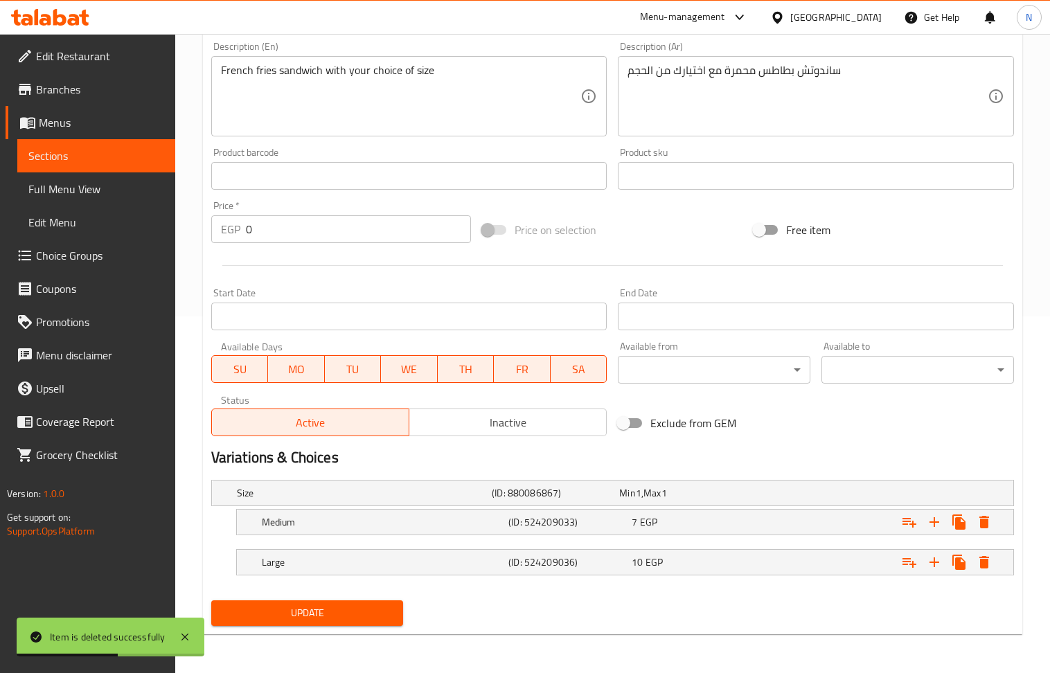
drag, startPoint x: 613, startPoint y: 394, endPoint x: 607, endPoint y: 381, distance: 14.3
click at [613, 394] on div "Change Image Size: 1200 x 800 px / Image formats: jpg, png / 5MB Max. Item name…" at bounding box center [613, 133] width 814 height 617
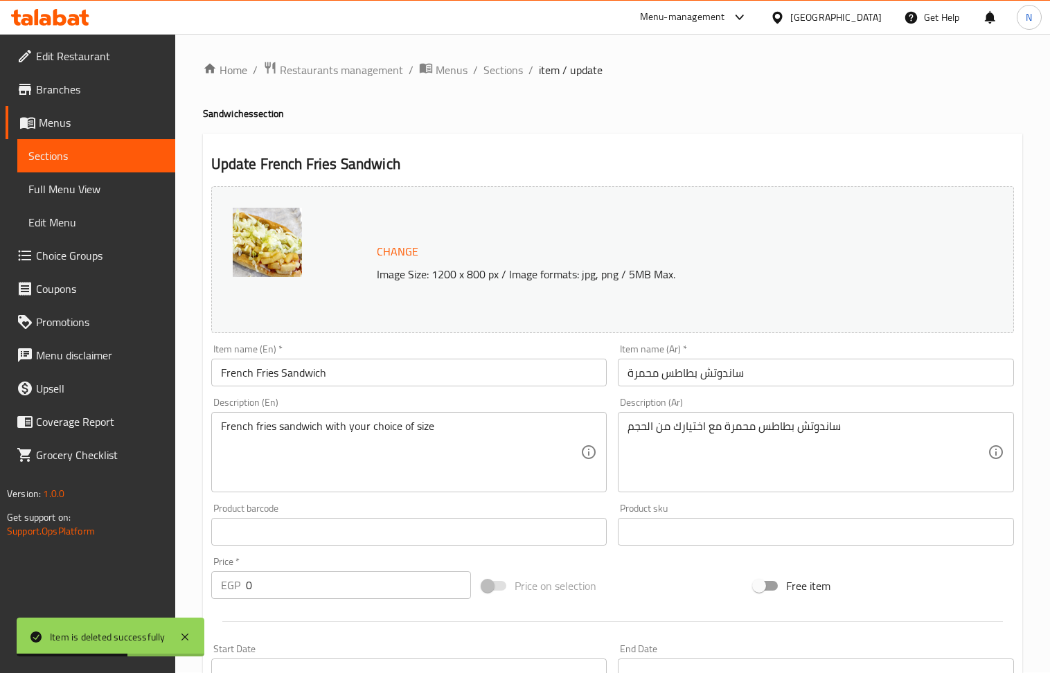
scroll to position [0, 0]
click at [502, 68] on span "Sections" at bounding box center [502, 70] width 39 height 17
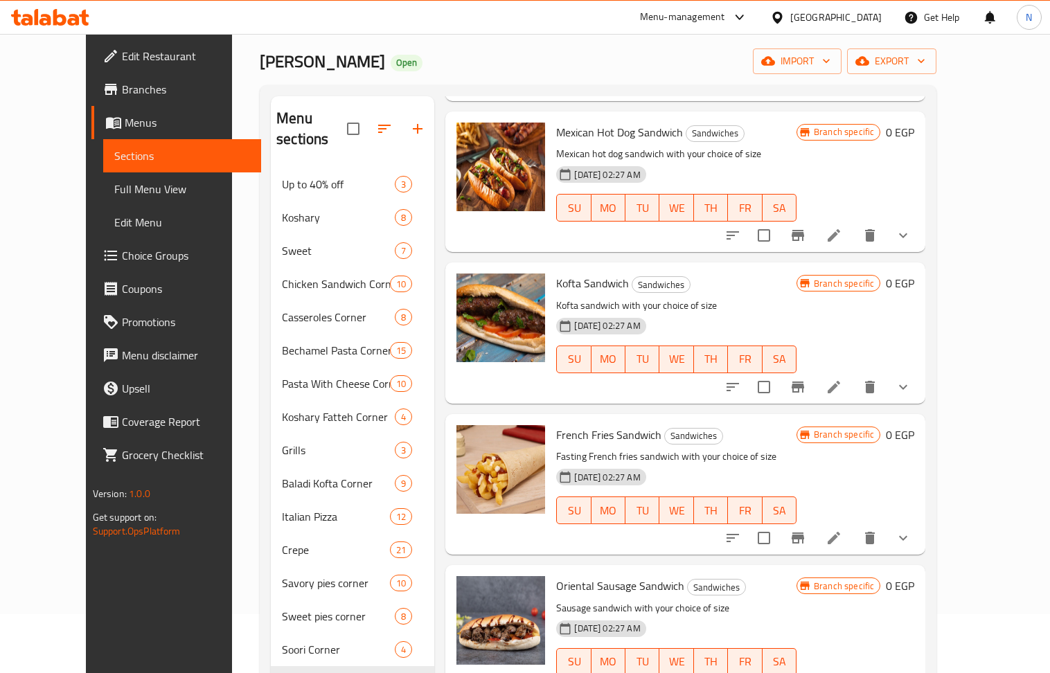
scroll to position [92, 0]
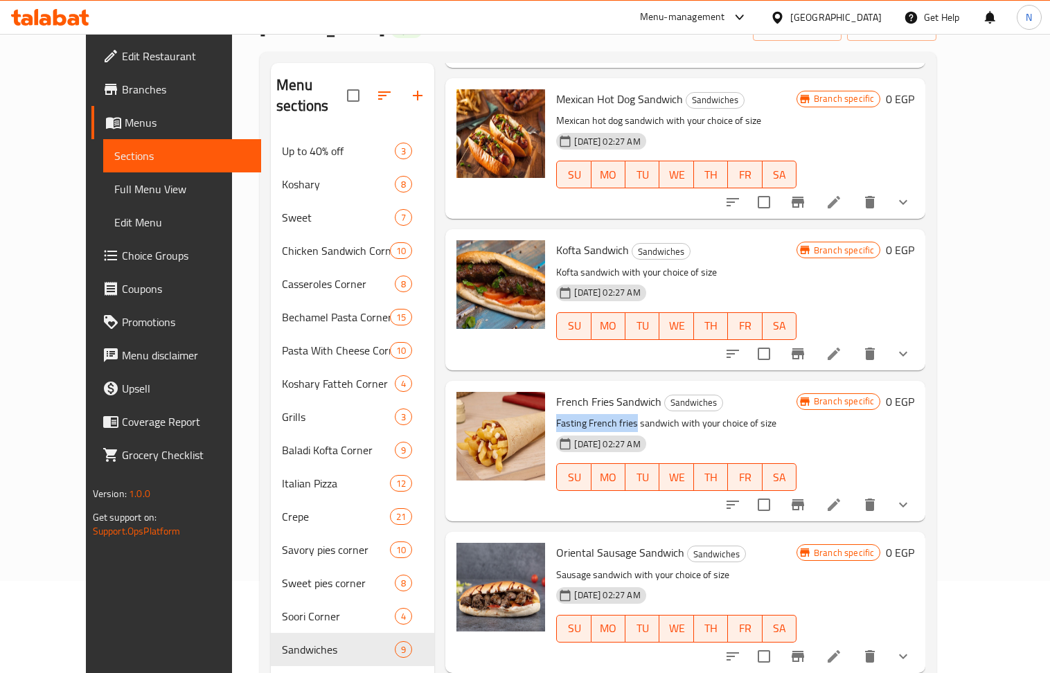
drag, startPoint x: 535, startPoint y: 385, endPoint x: 615, endPoint y: 382, distance: 80.4
click at [615, 415] on p "Fasting French fries sandwich with your choice of size" at bounding box center [676, 423] width 240 height 17
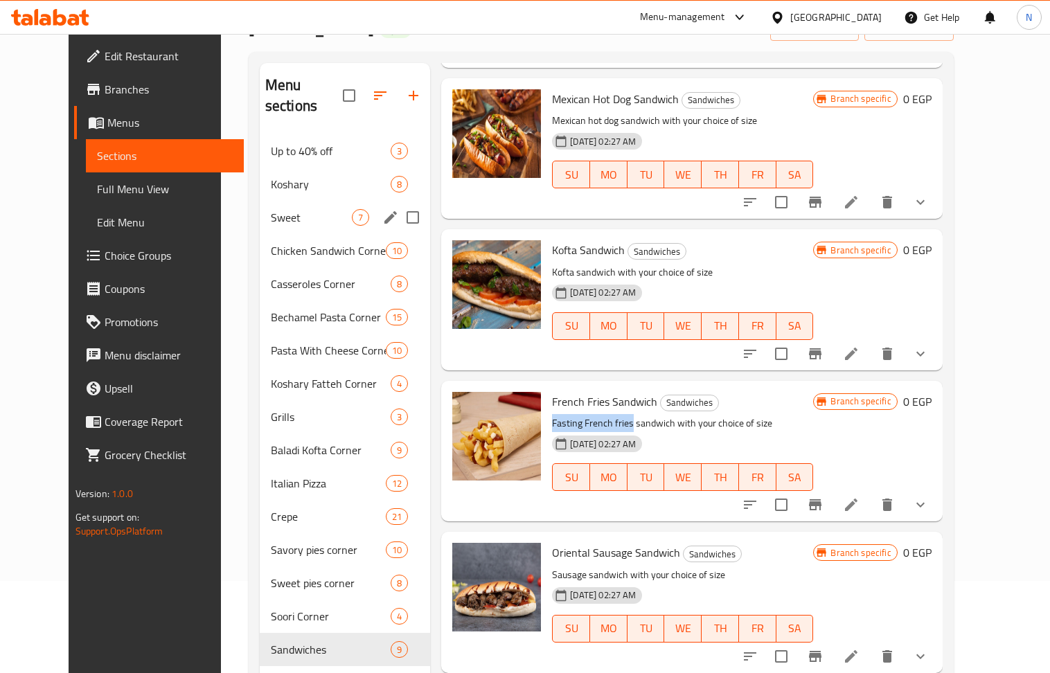
copy p "Fasting French fries"
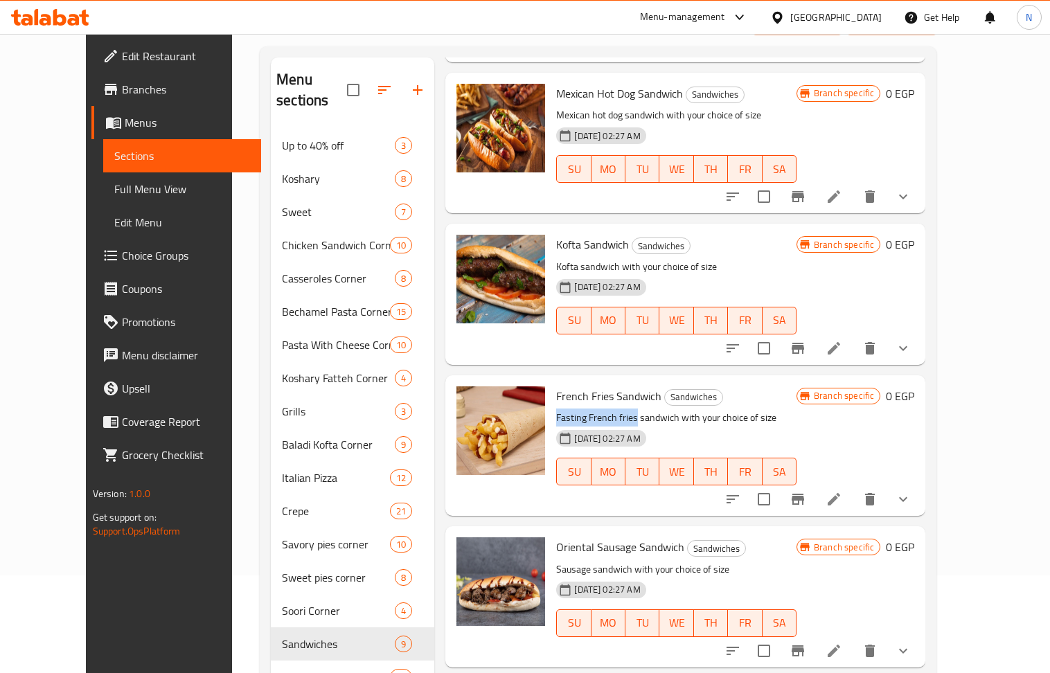
scroll to position [242, 0]
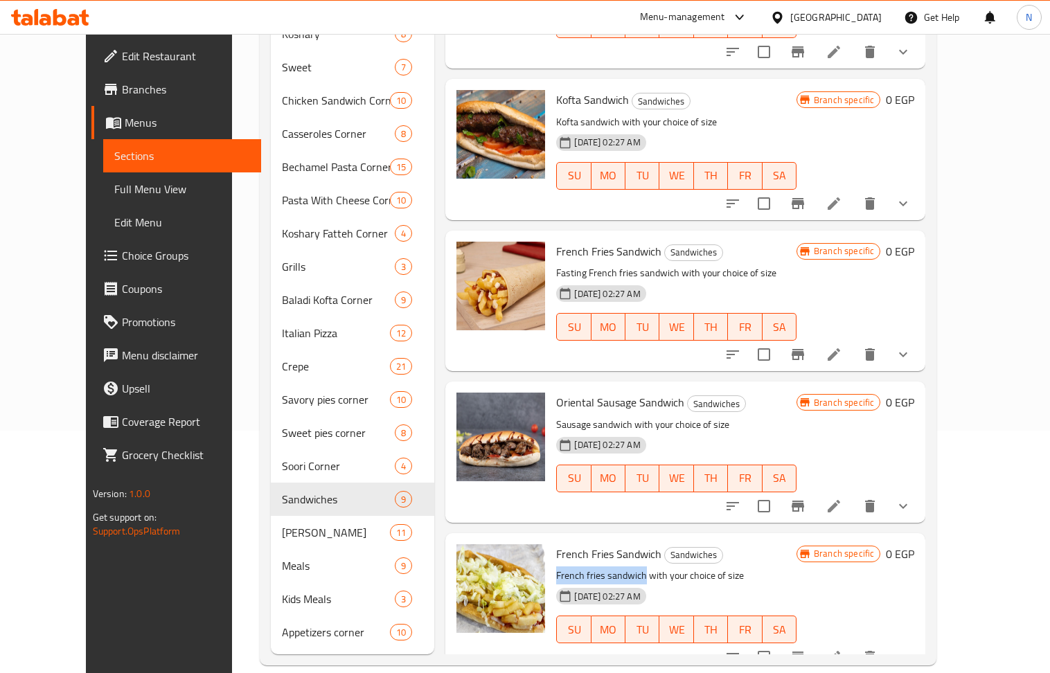
drag, startPoint x: 536, startPoint y: 537, endPoint x: 622, endPoint y: 531, distance: 86.2
click at [622, 567] on p "French fries sandwich with your choice of size" at bounding box center [676, 575] width 240 height 17
copy p "French fries sandwich"
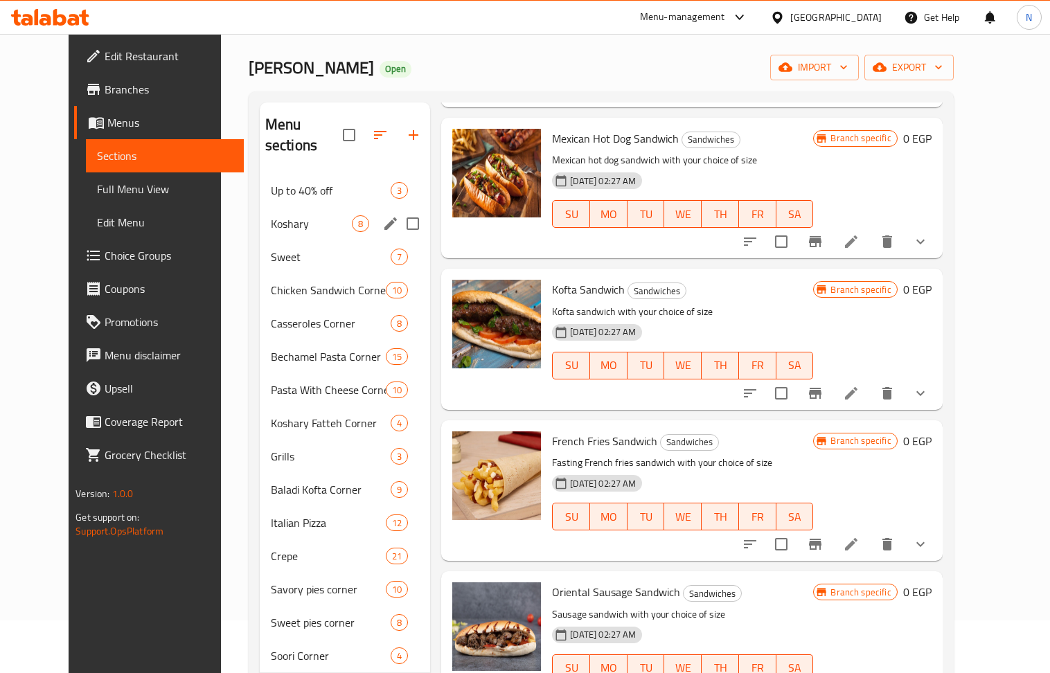
scroll to position [0, 0]
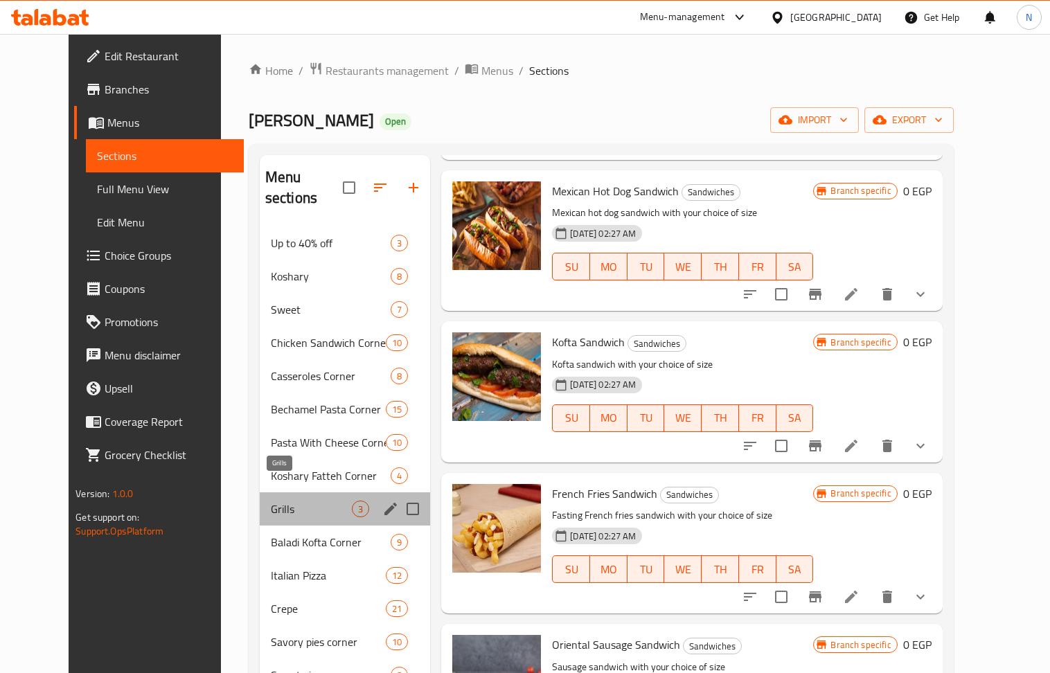
click at [294, 501] on span "Grills" at bounding box center [311, 509] width 81 height 17
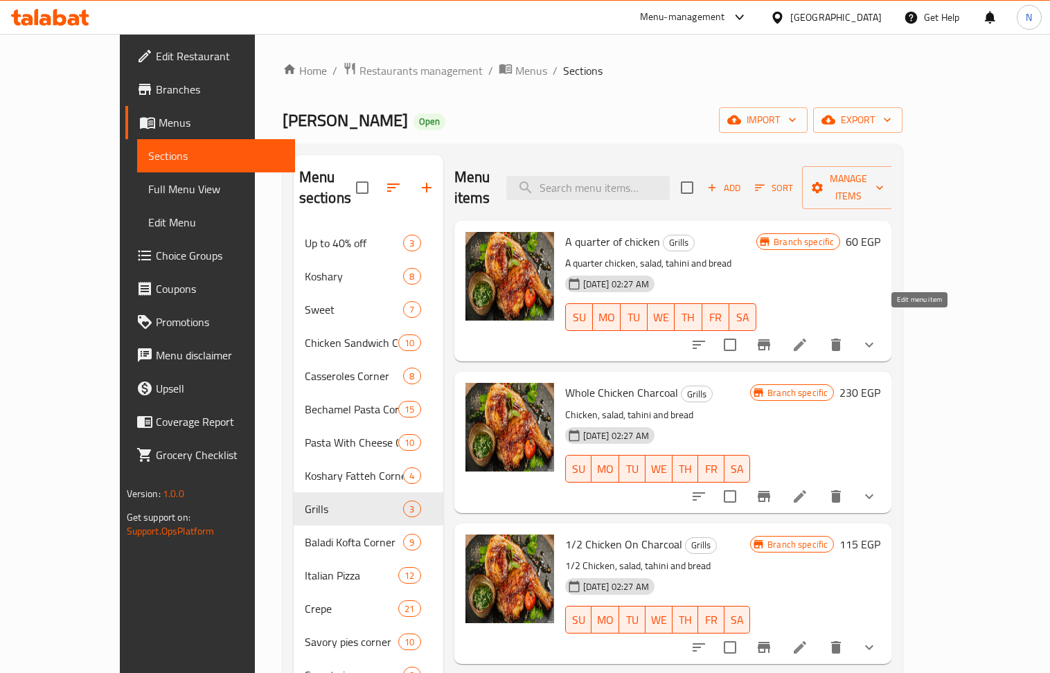
click at [808, 337] on icon at bounding box center [800, 345] width 17 height 17
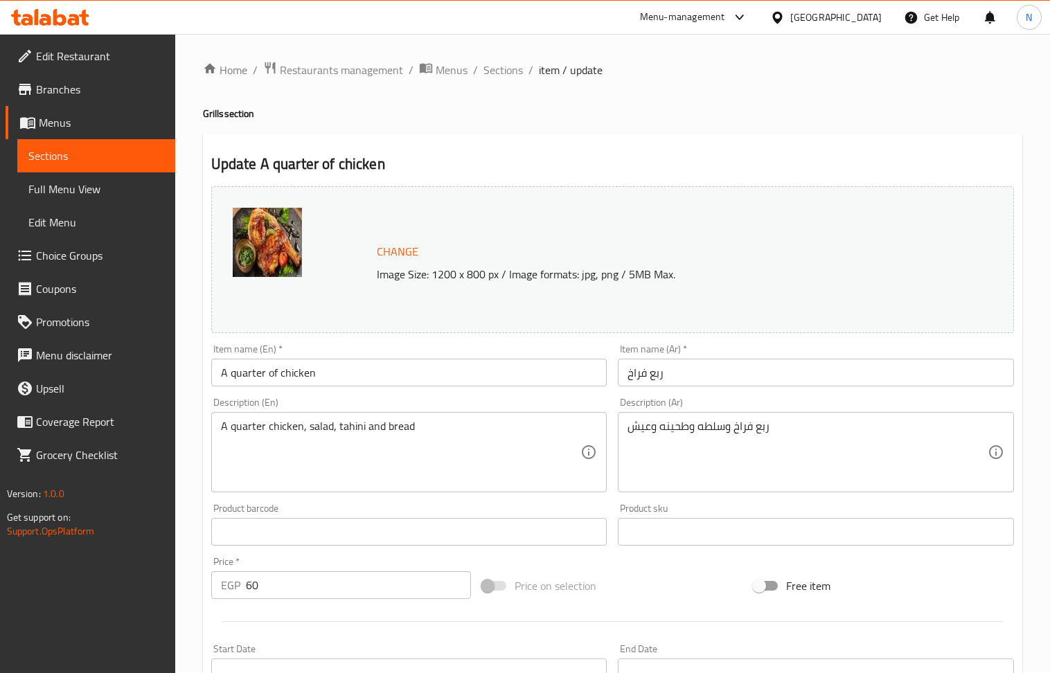
scroll to position [349, 0]
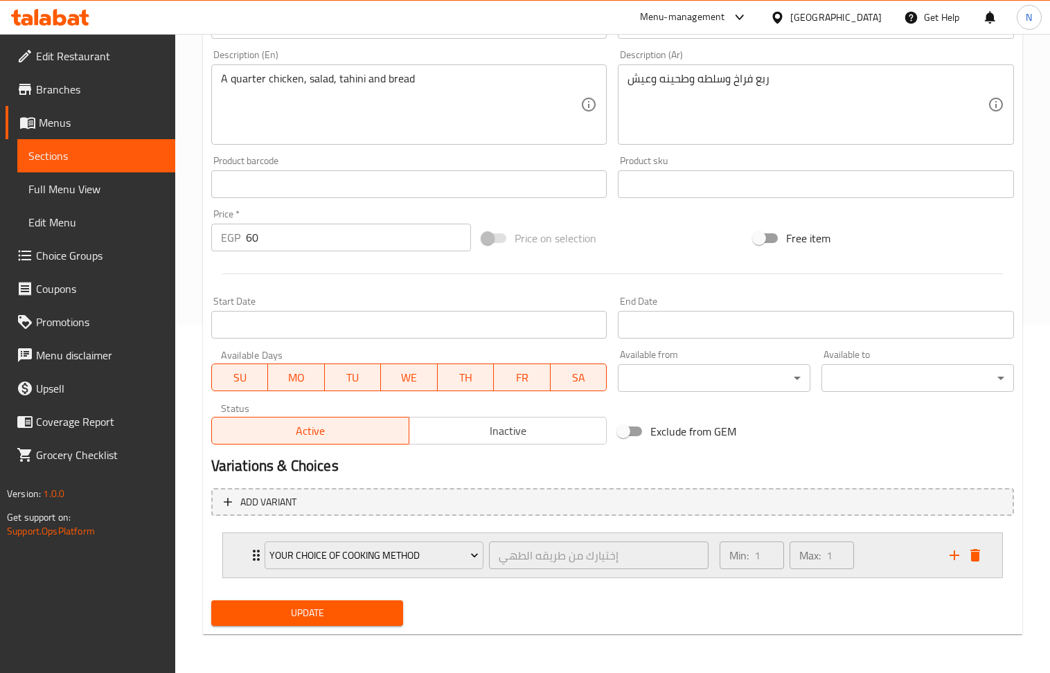
click at [891, 551] on div "Min: 1 ​ Max: 1 ​" at bounding box center [826, 555] width 230 height 44
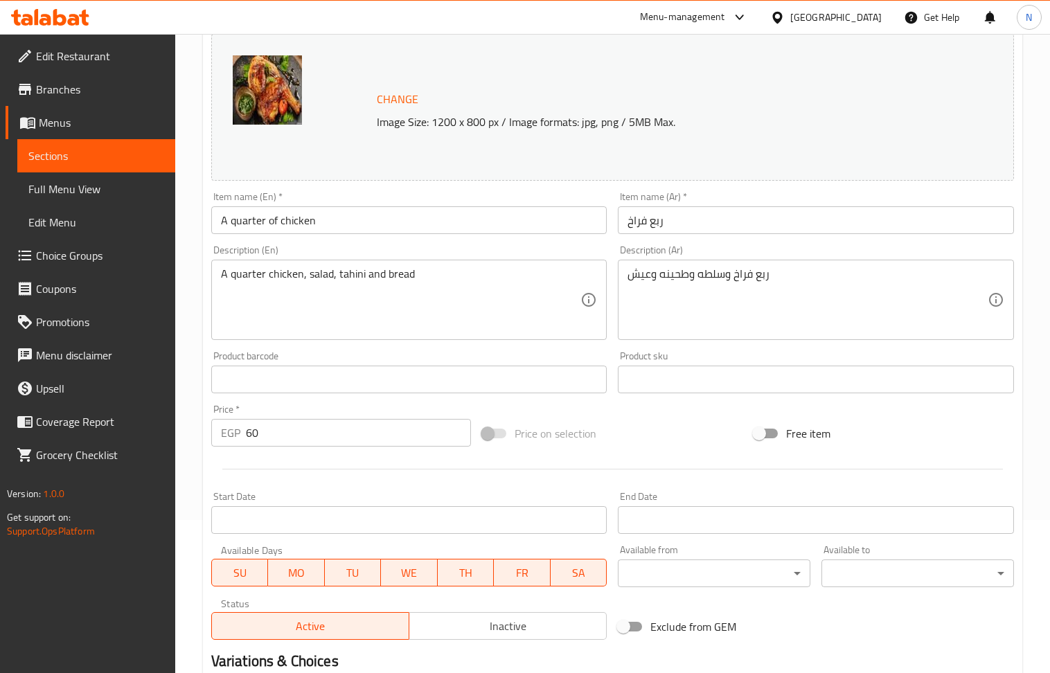
scroll to position [151, 0]
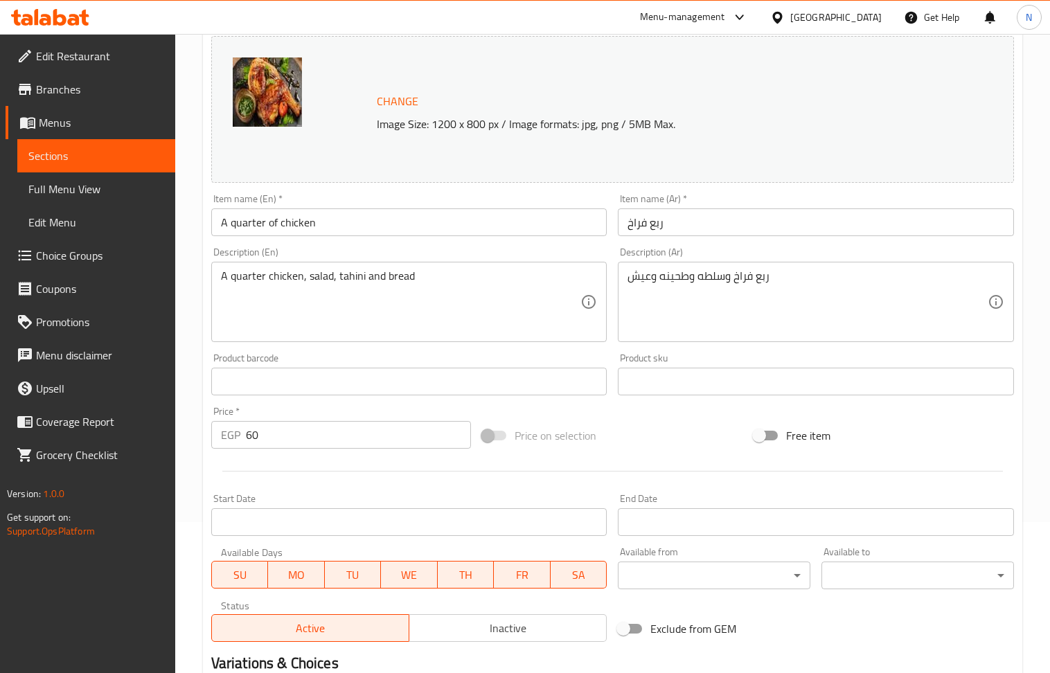
click at [425, 424] on input "60" at bounding box center [359, 435] width 226 height 28
type input "90"
click at [414, 475] on div at bounding box center [613, 471] width 814 height 34
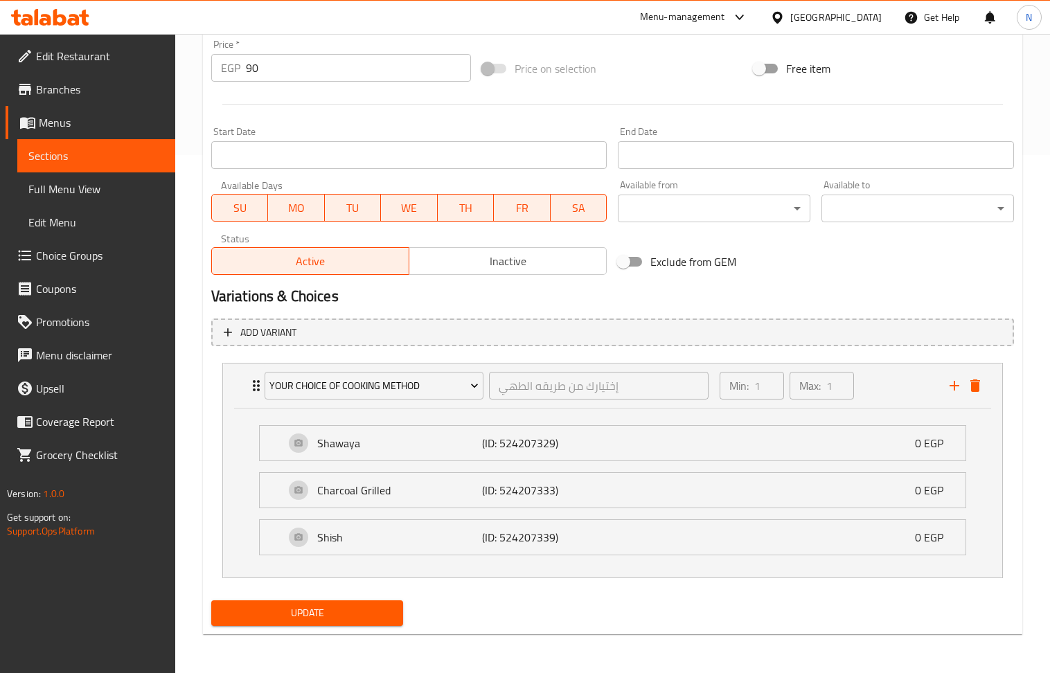
click at [278, 603] on button "Update" at bounding box center [307, 613] width 193 height 26
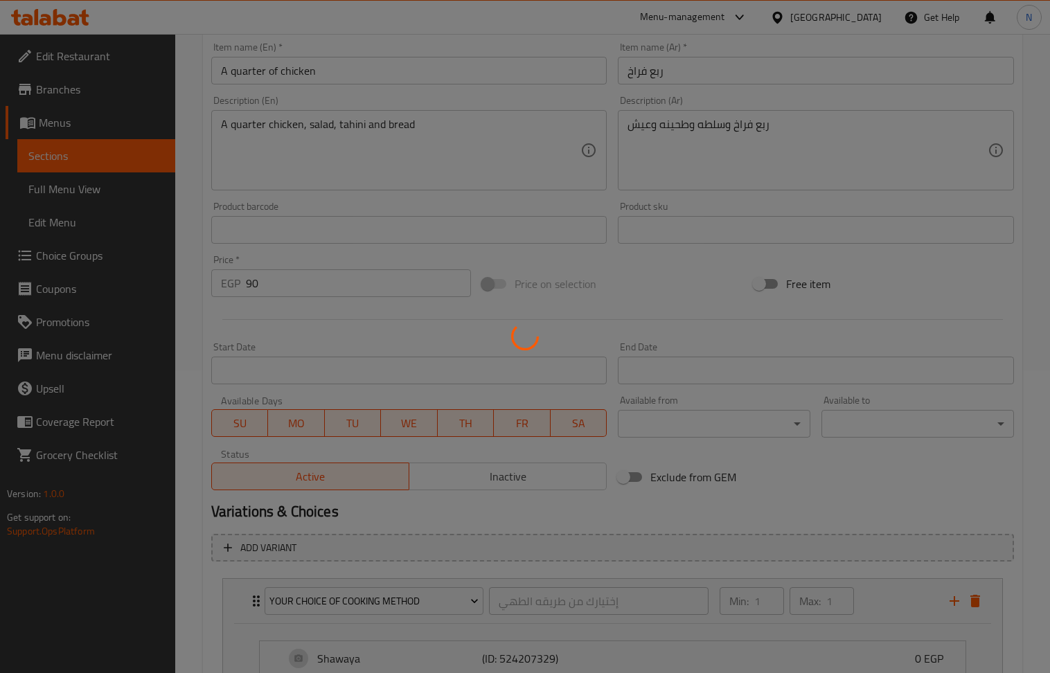
scroll to position [0, 0]
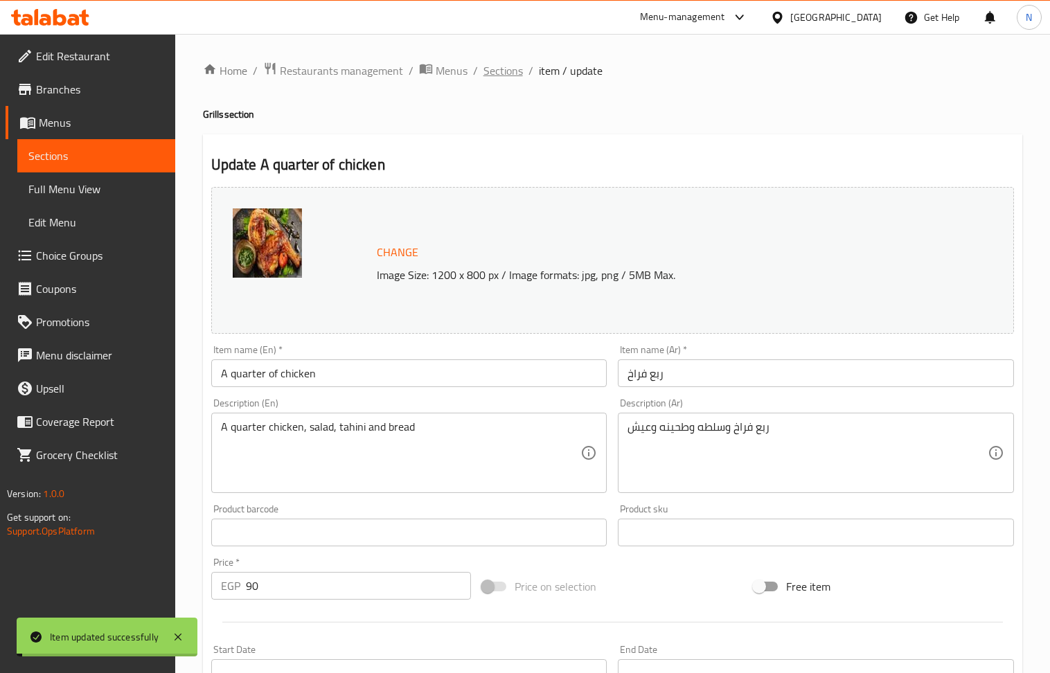
click at [503, 69] on span "Sections" at bounding box center [502, 70] width 39 height 17
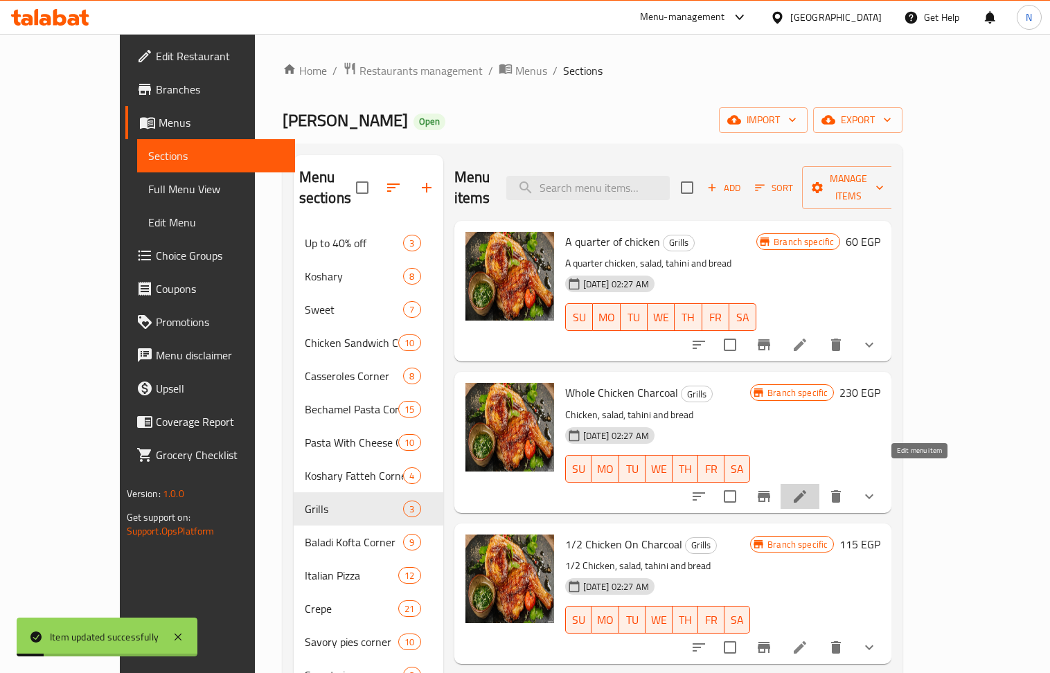
click at [808, 488] on icon at bounding box center [800, 496] width 17 height 17
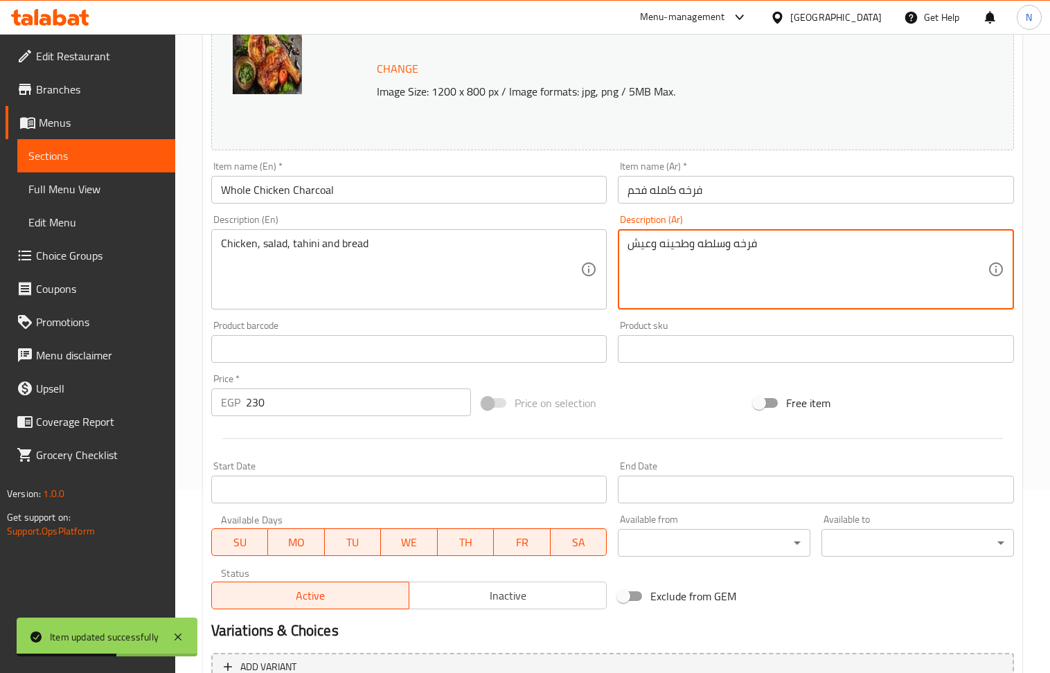
scroll to position [349, 0]
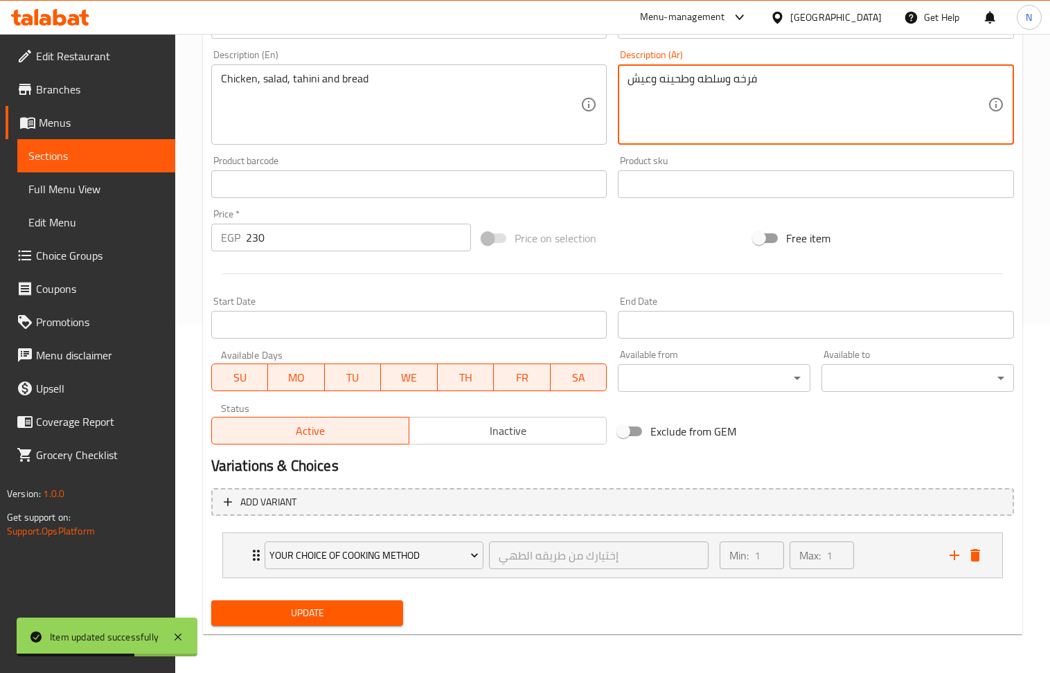
click at [323, 236] on input "230" at bounding box center [359, 238] width 226 height 28
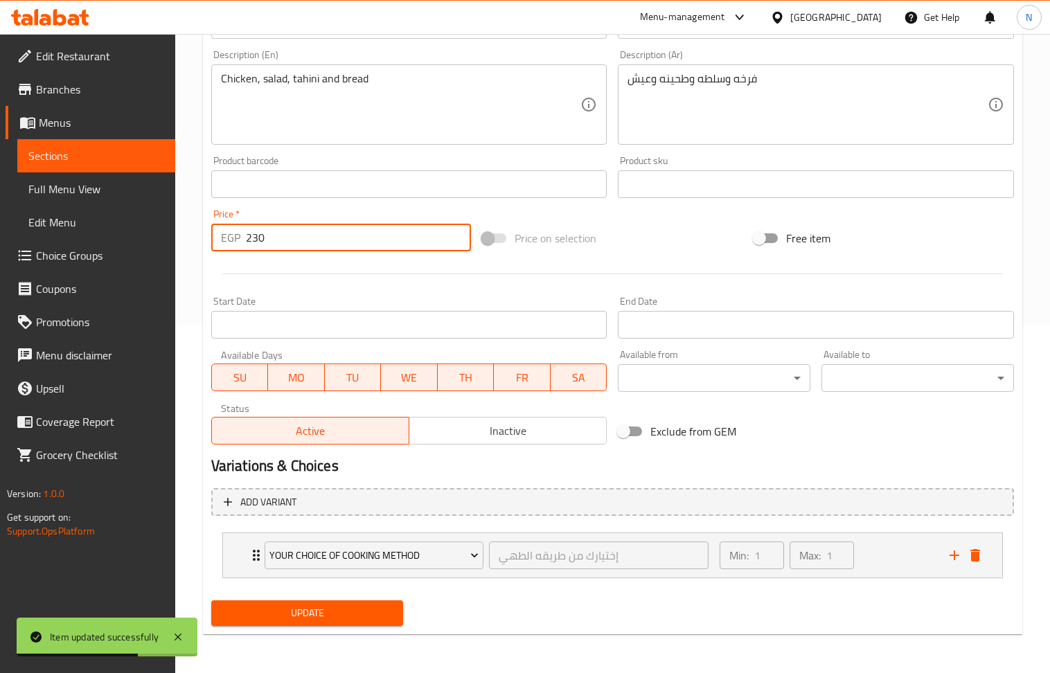
click at [323, 236] on input "230" at bounding box center [359, 238] width 226 height 28
type input "360"
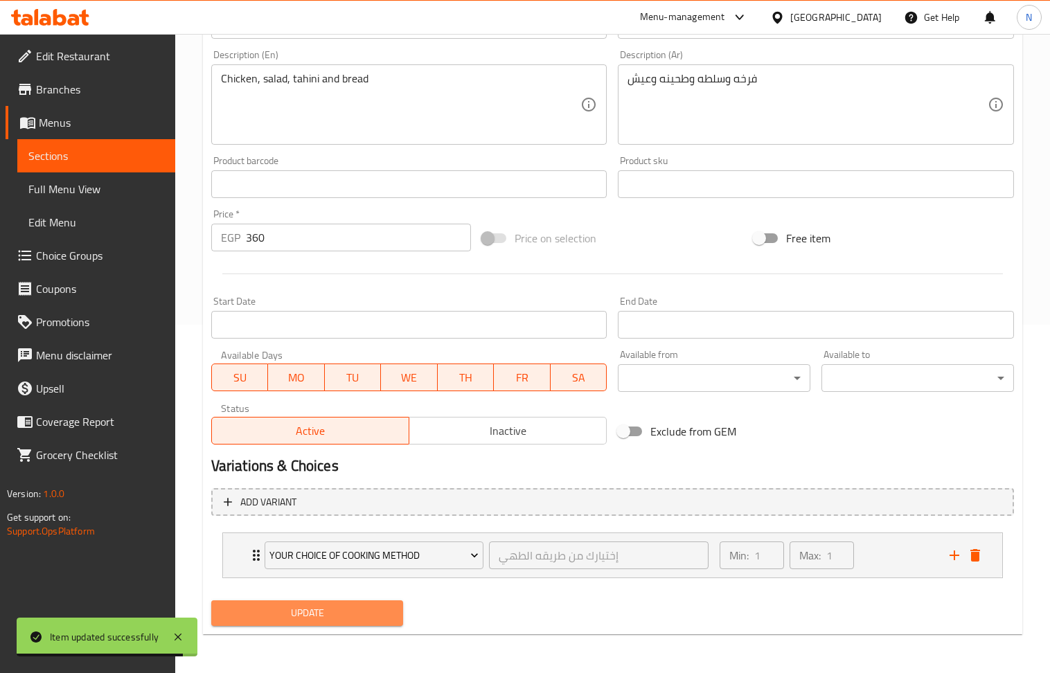
click at [312, 608] on span "Update" at bounding box center [307, 613] width 170 height 17
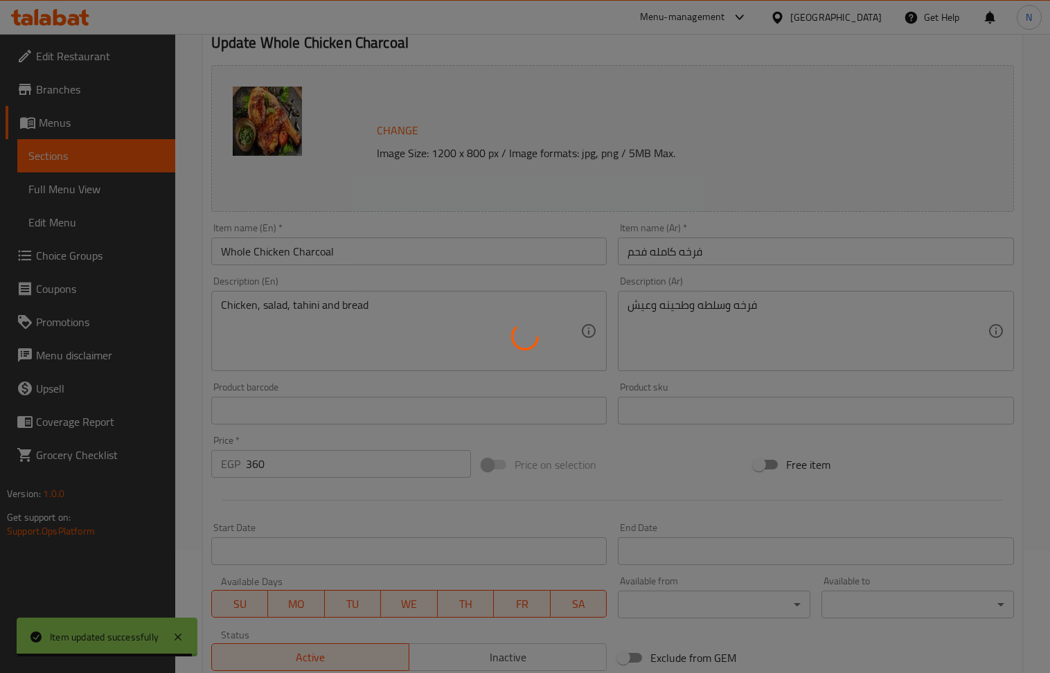
scroll to position [0, 0]
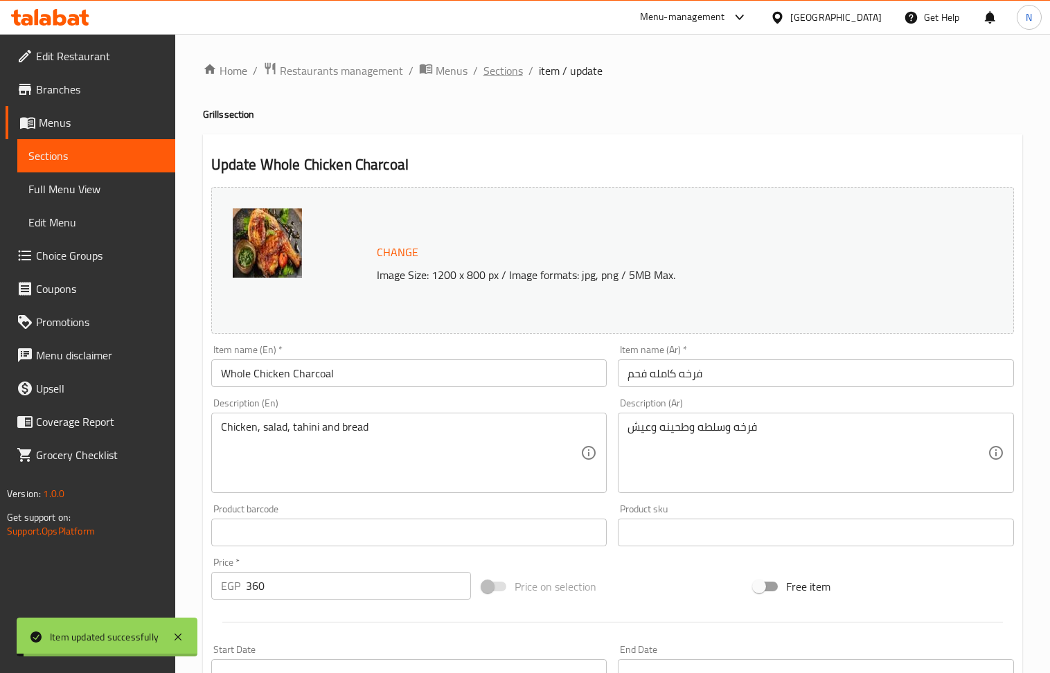
click at [505, 70] on span "Sections" at bounding box center [502, 70] width 39 height 17
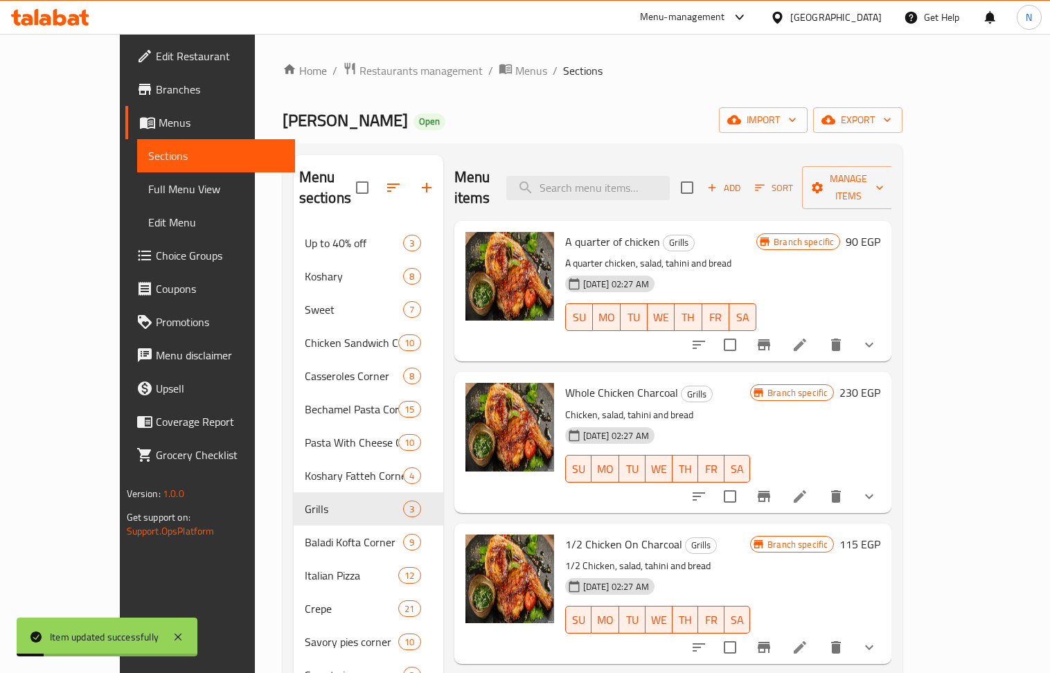
click at [819, 635] on li at bounding box center [800, 647] width 39 height 25
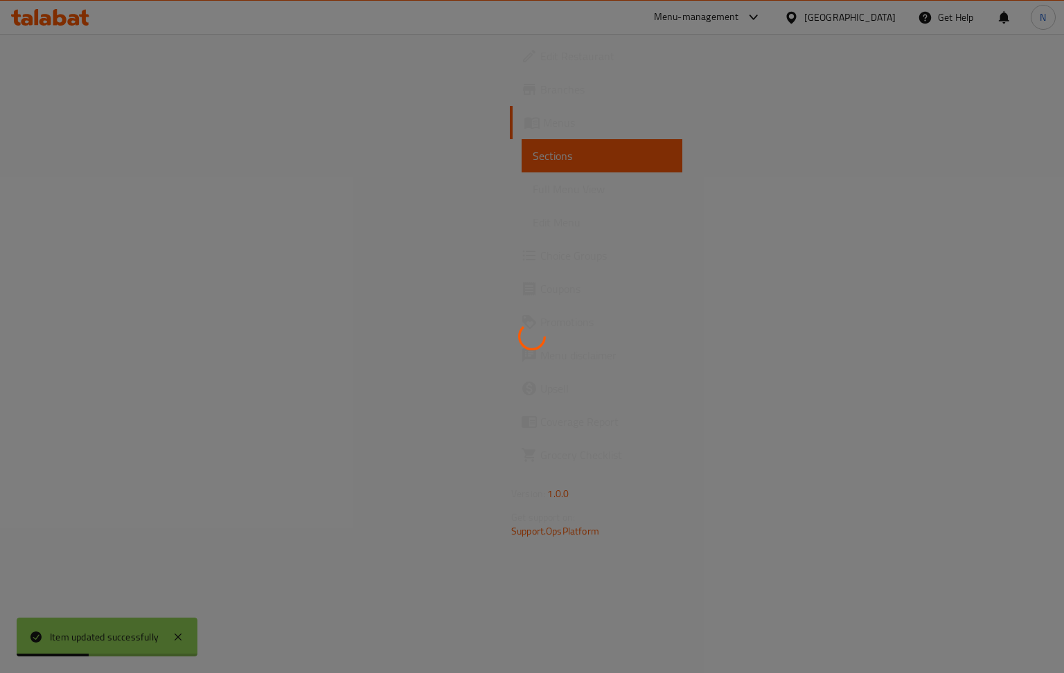
click at [590, 422] on div at bounding box center [532, 336] width 1064 height 673
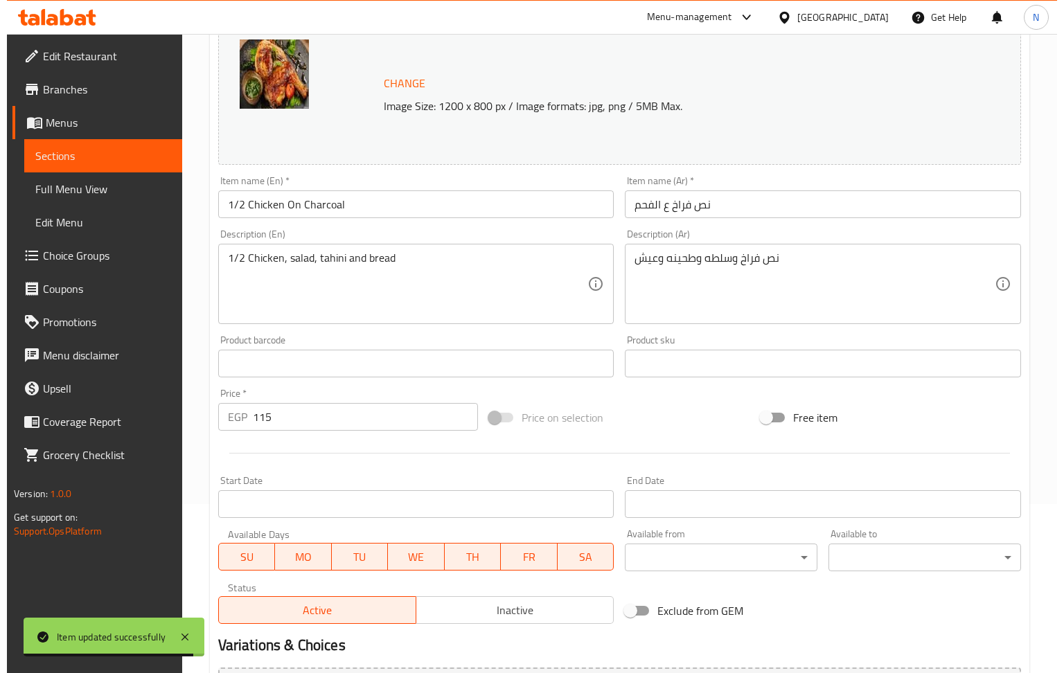
scroll to position [184, 0]
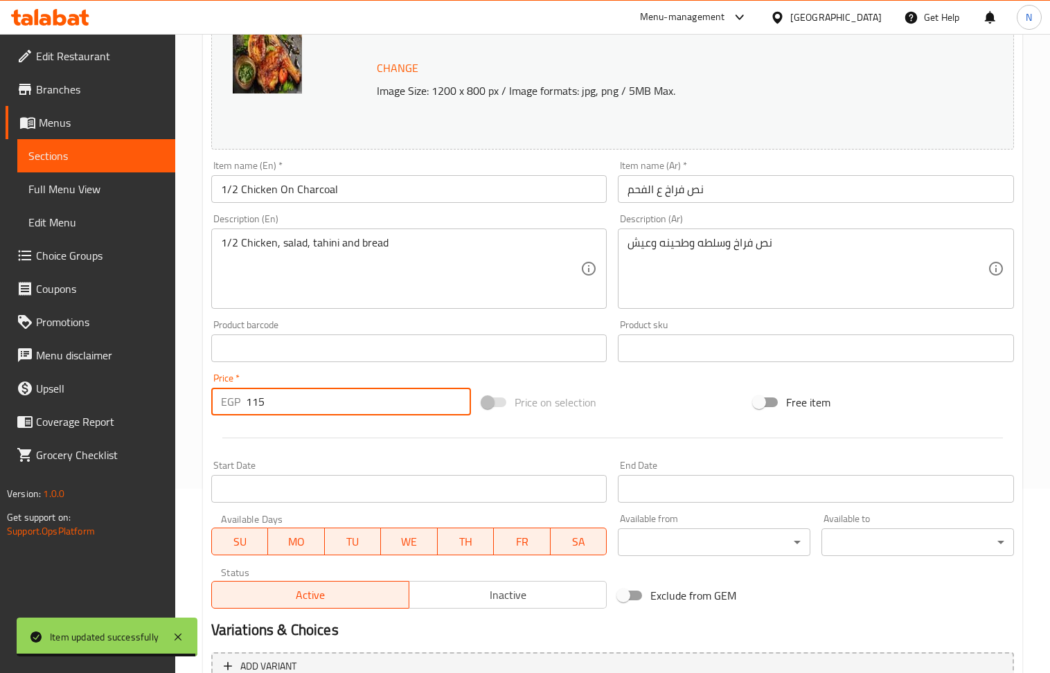
click at [333, 413] on input "115" at bounding box center [359, 402] width 226 height 28
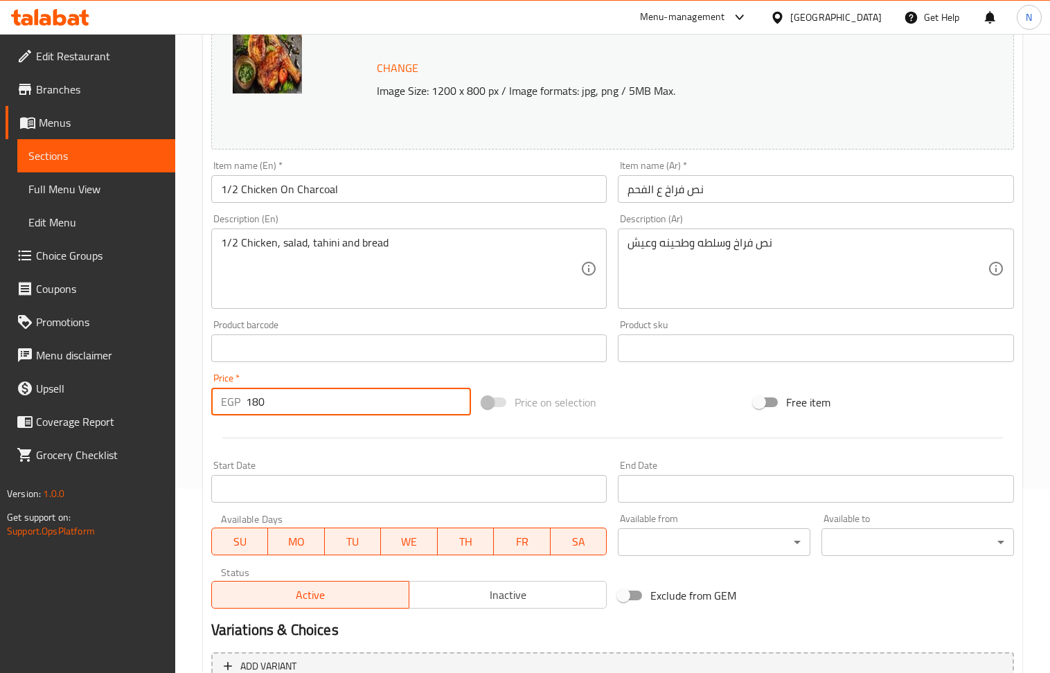
type input "180"
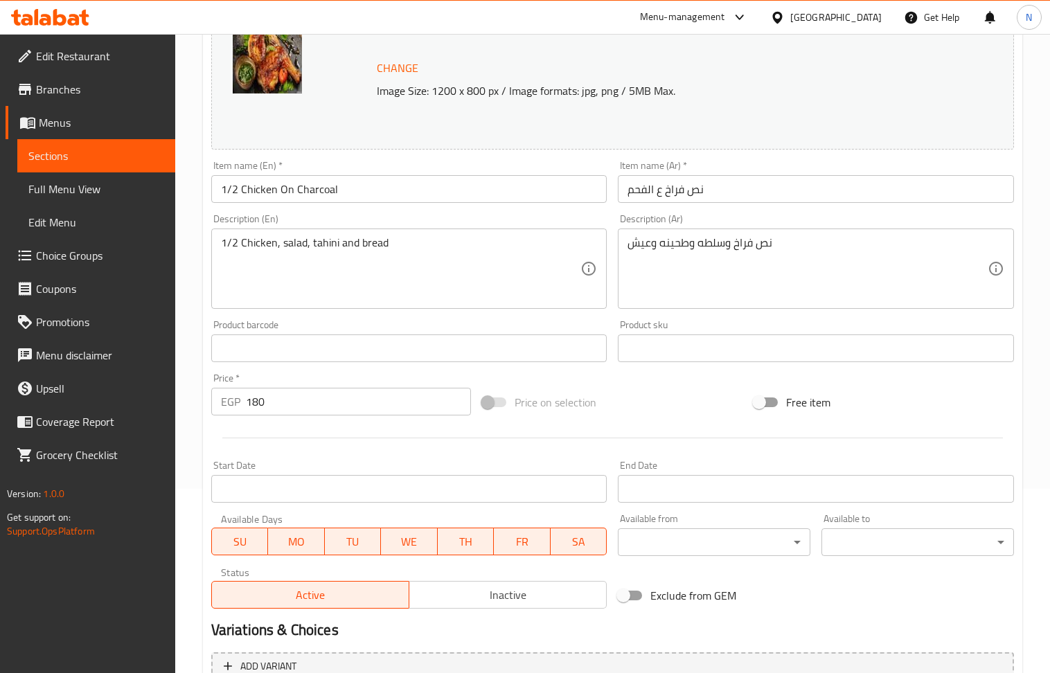
click at [367, 467] on div "Start Date Start Date" at bounding box center [409, 482] width 396 height 42
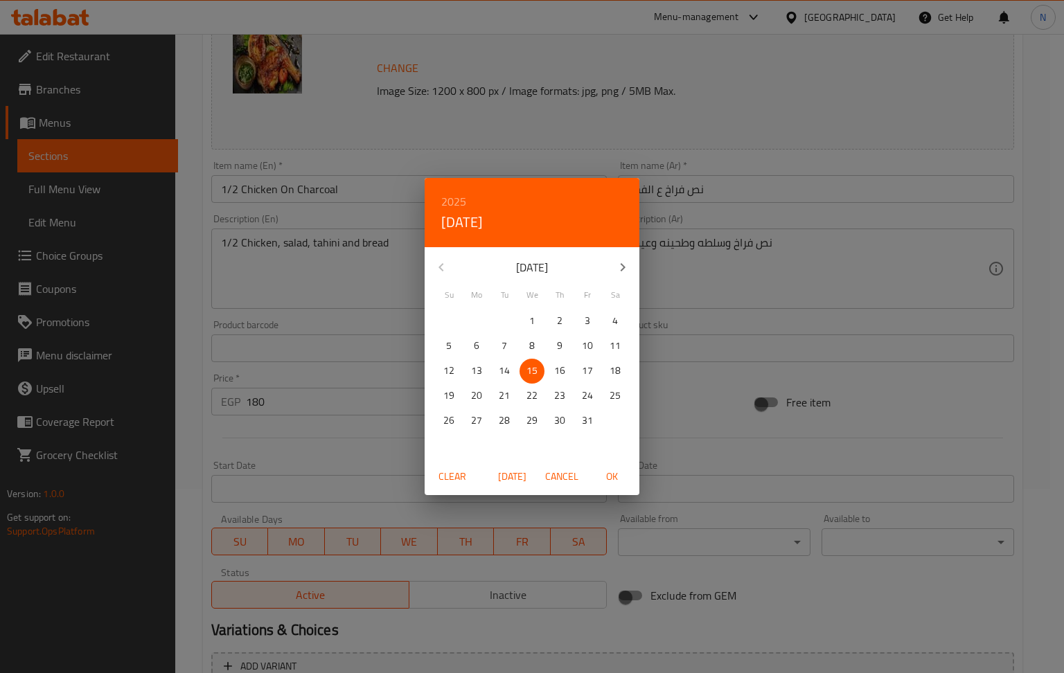
click at [296, 438] on div "2025 Wed, Oct 15 October 2025 Su Mo Tu We Th Fr Sa 28 29 30 1 2 3 4 5 6 7 8 9 1…" at bounding box center [532, 336] width 1064 height 673
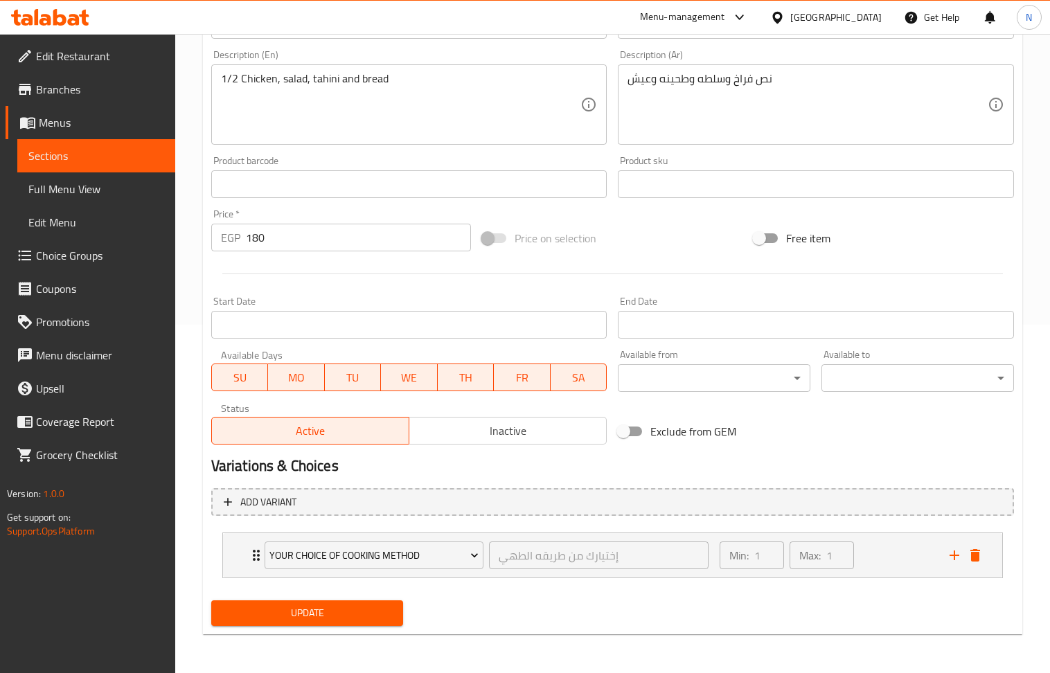
click at [283, 629] on div "Update" at bounding box center [308, 613] width 204 height 37
click at [286, 613] on span "Update" at bounding box center [307, 613] width 170 height 17
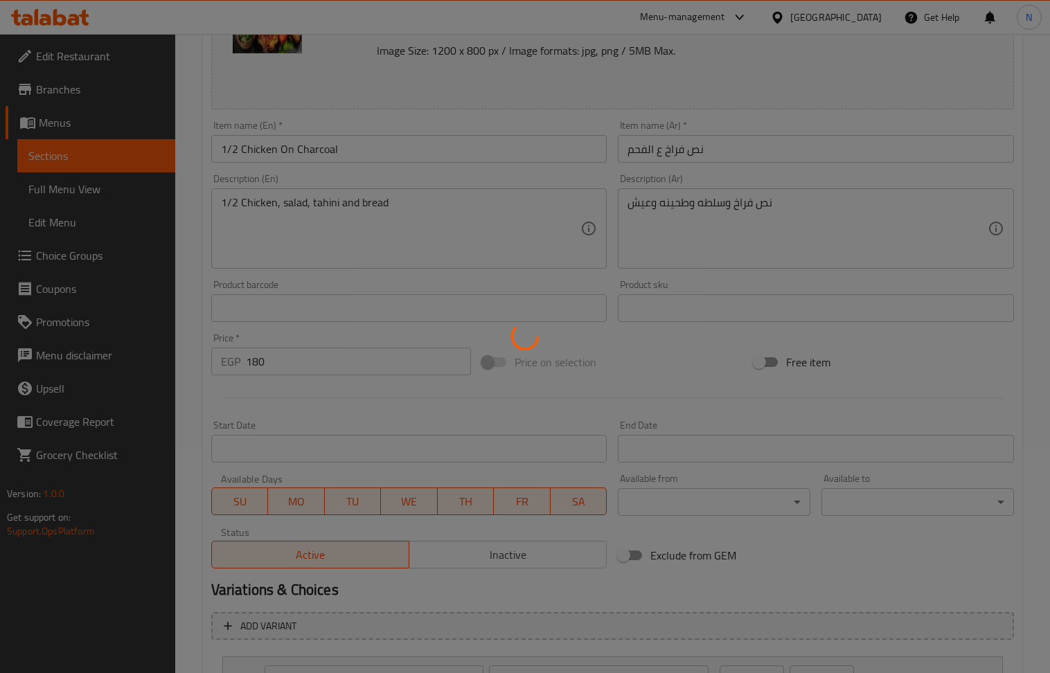
scroll to position [0, 0]
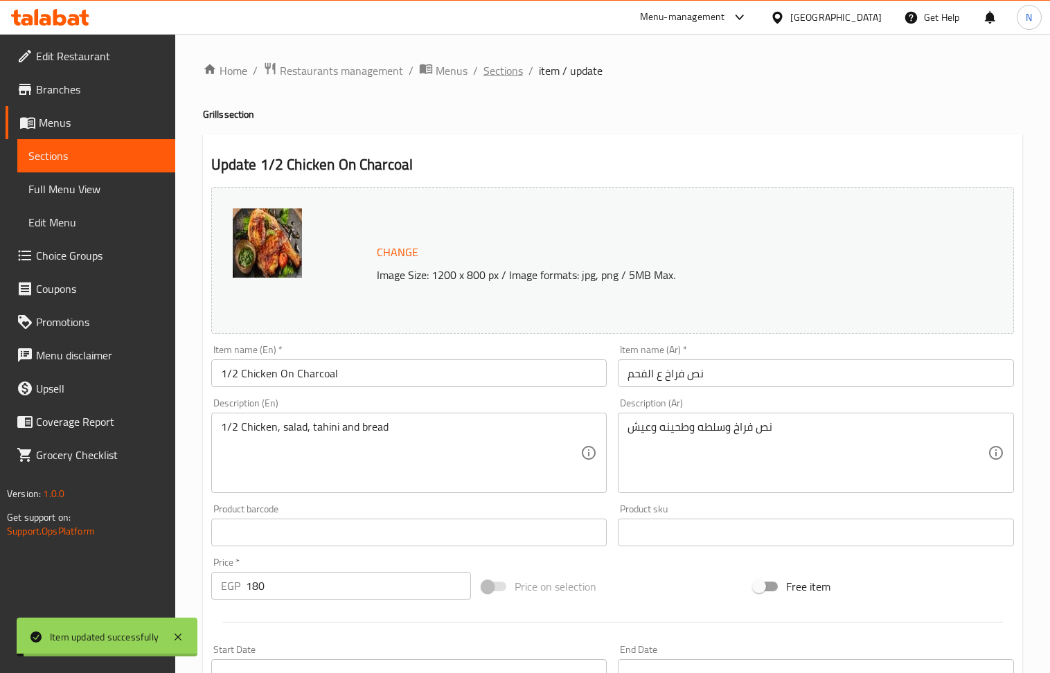
click at [510, 68] on span "Sections" at bounding box center [502, 70] width 39 height 17
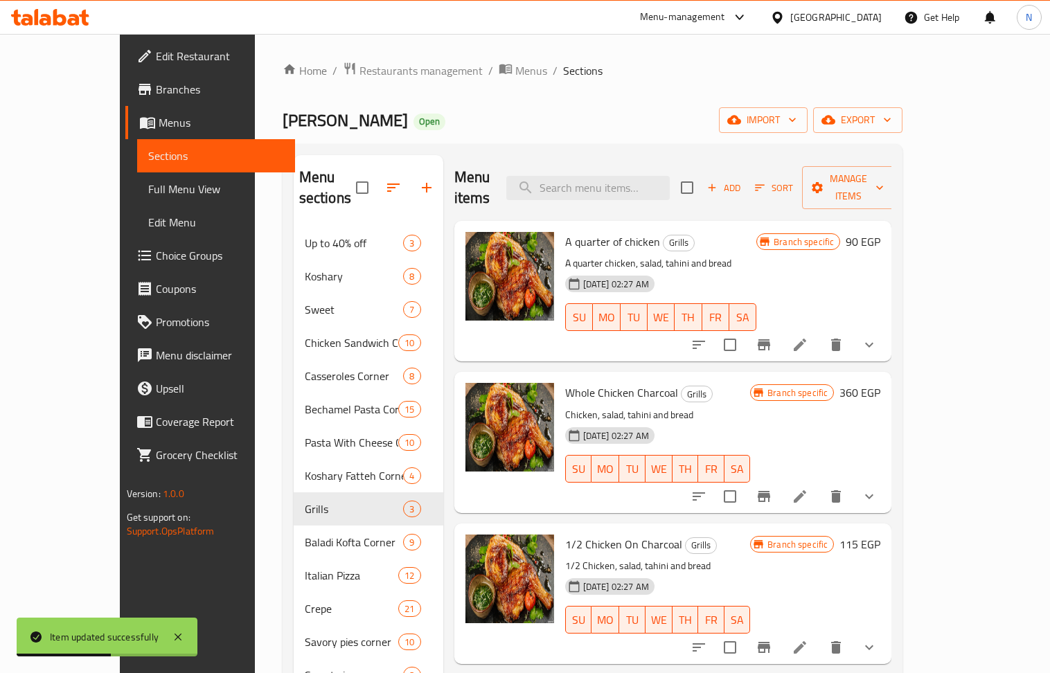
click at [533, 112] on div "Abo Amar Open import export" at bounding box center [593, 120] width 621 height 26
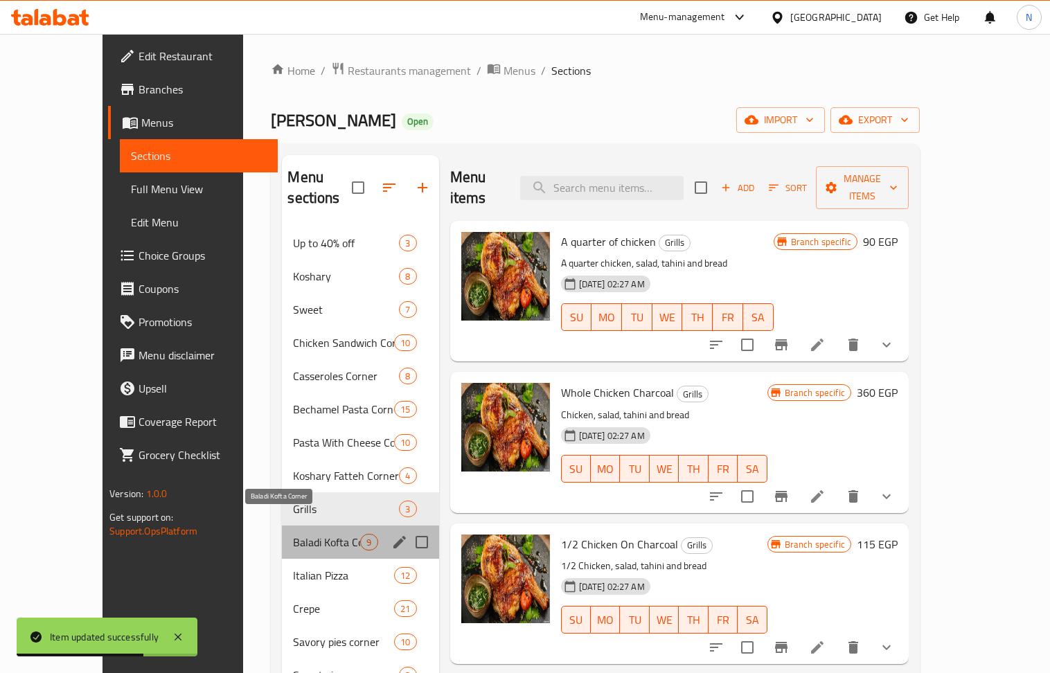
click at [293, 534] on span "Baladi Kofta Corner" at bounding box center [326, 542] width 67 height 17
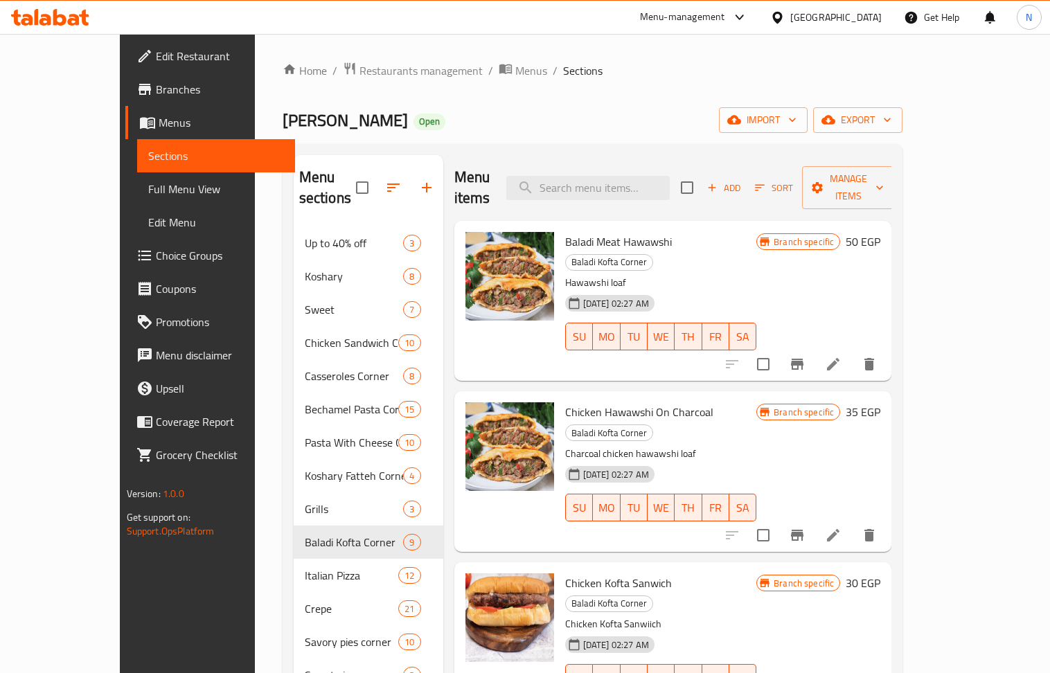
click at [577, 89] on div "Home / Restaurants management / Menus / Sections Abo Amar Open import export Me…" at bounding box center [593, 485] width 621 height 846
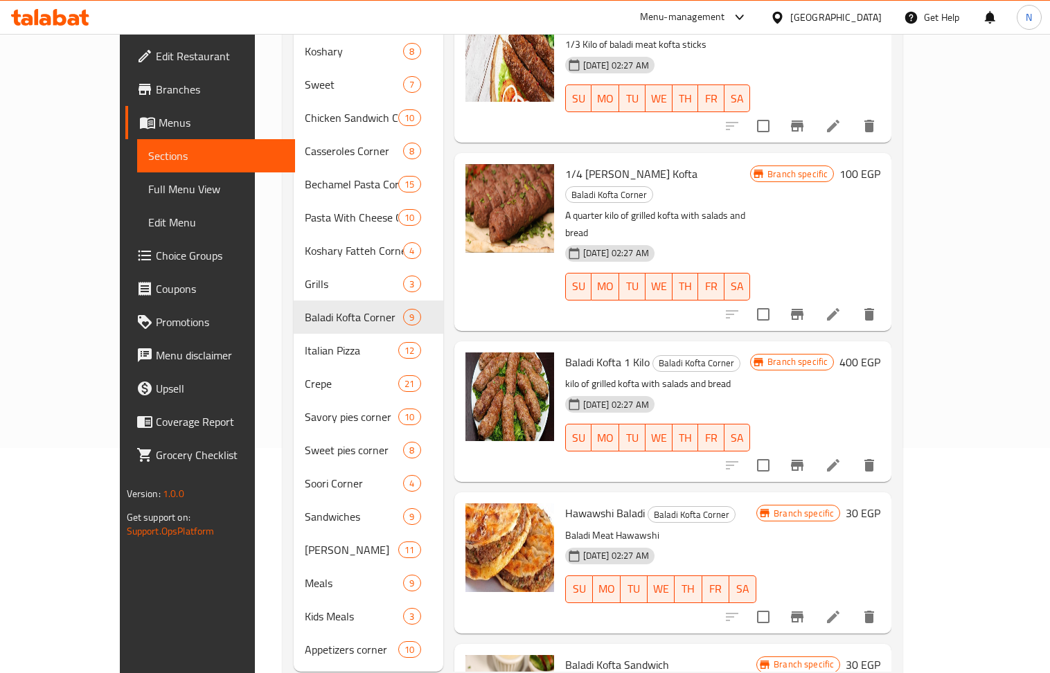
scroll to position [242, 0]
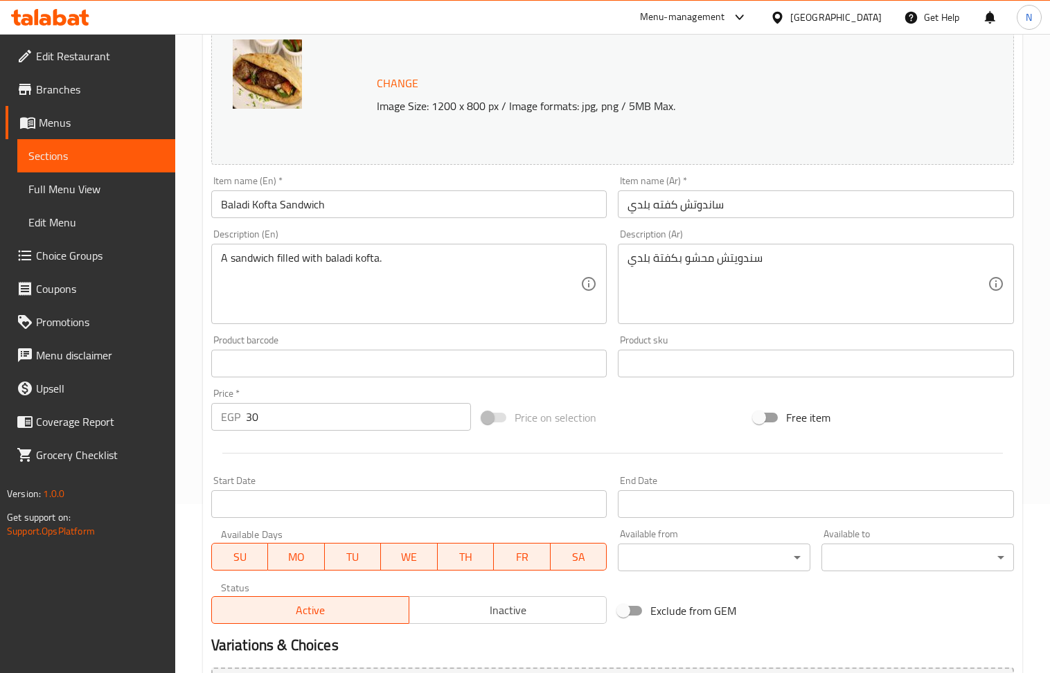
scroll to position [184, 0]
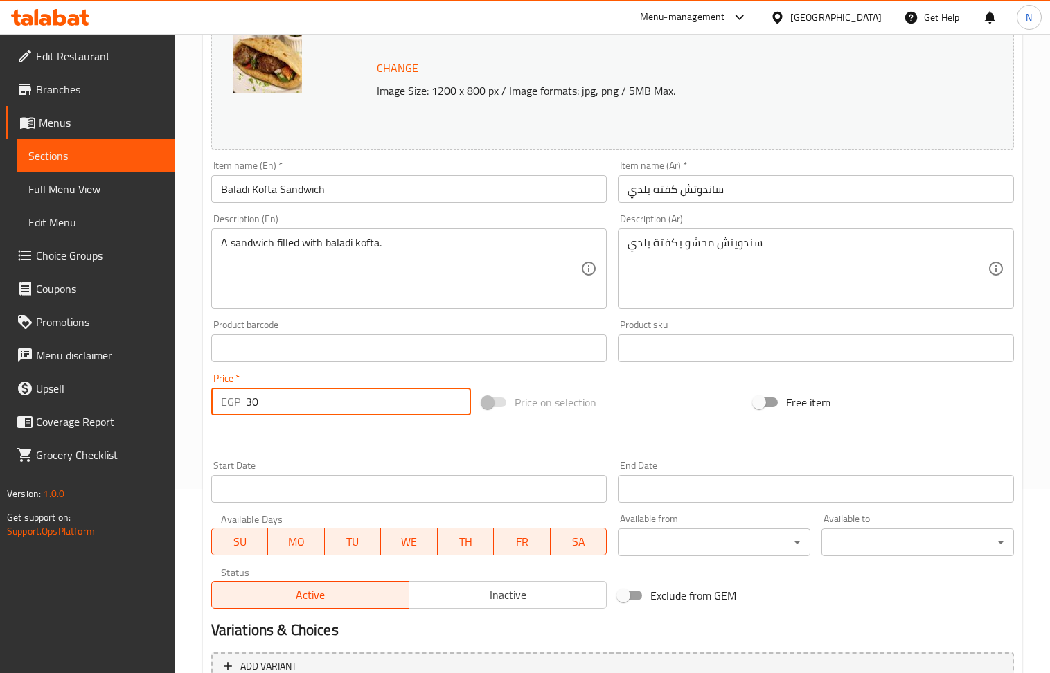
click at [305, 404] on input "30" at bounding box center [359, 402] width 226 height 28
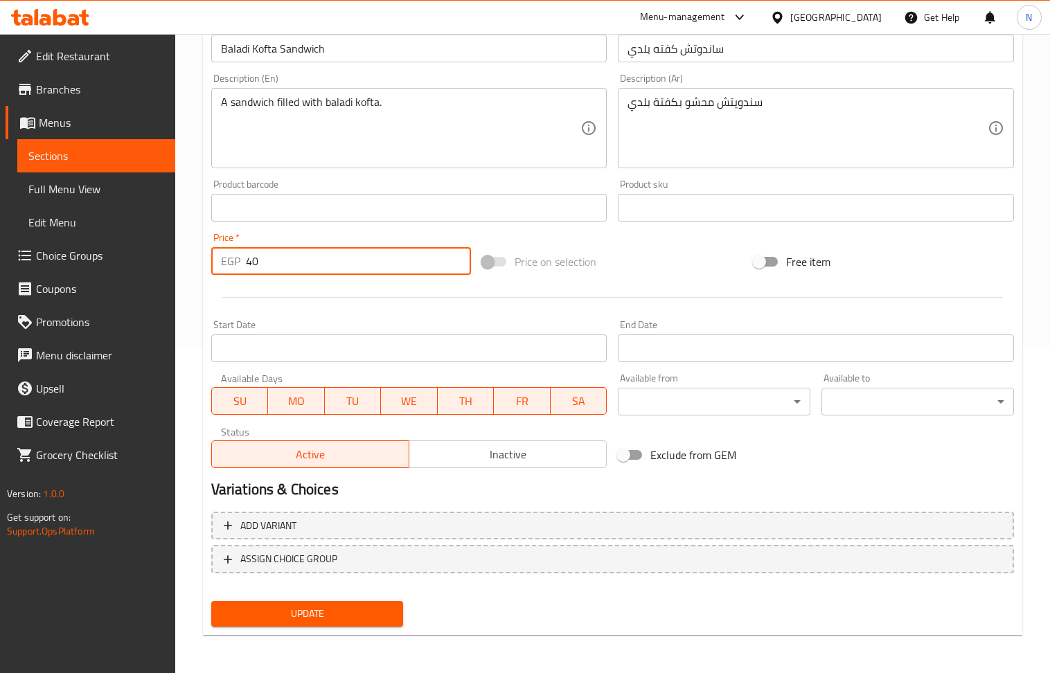
type input "40"
click at [339, 613] on span "Update" at bounding box center [307, 613] width 170 height 17
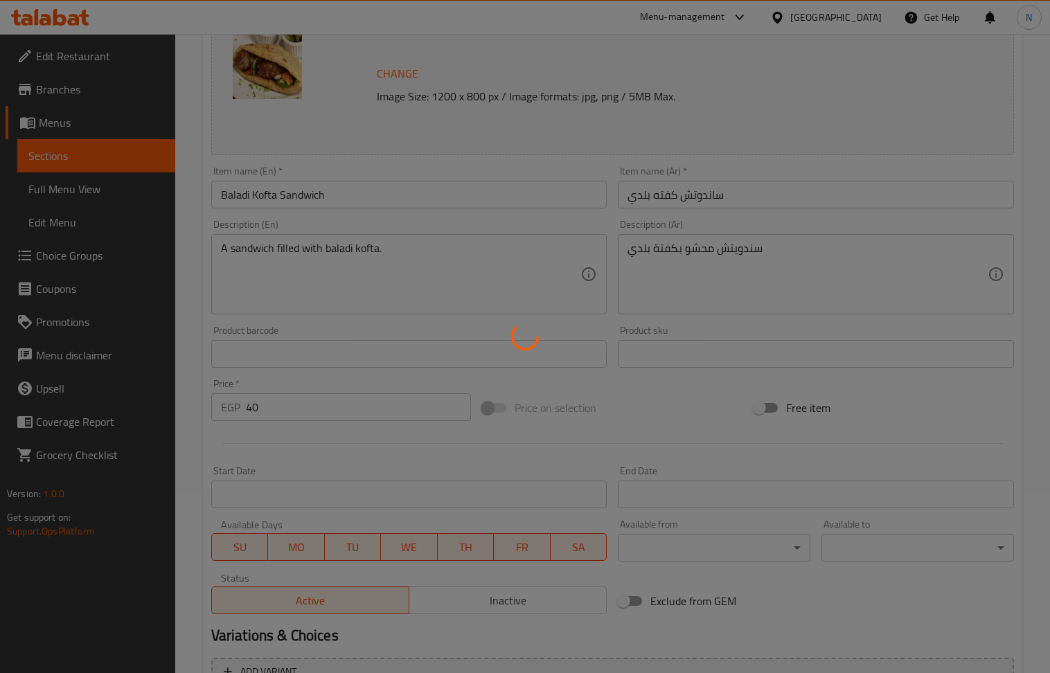
scroll to position [0, 0]
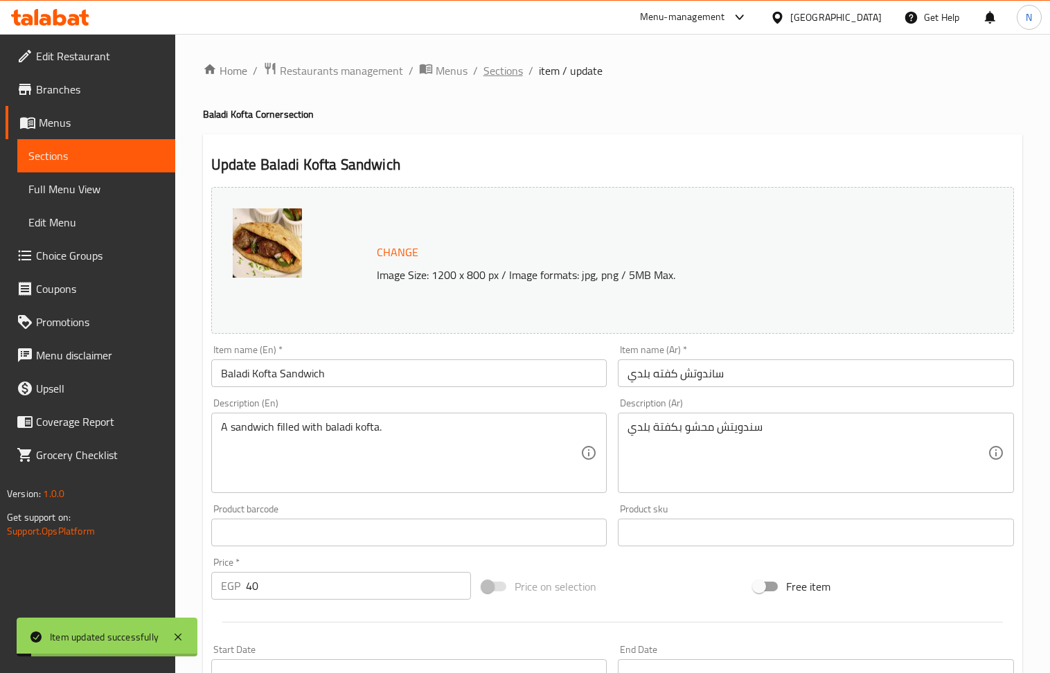
click at [510, 72] on span "Sections" at bounding box center [502, 70] width 39 height 17
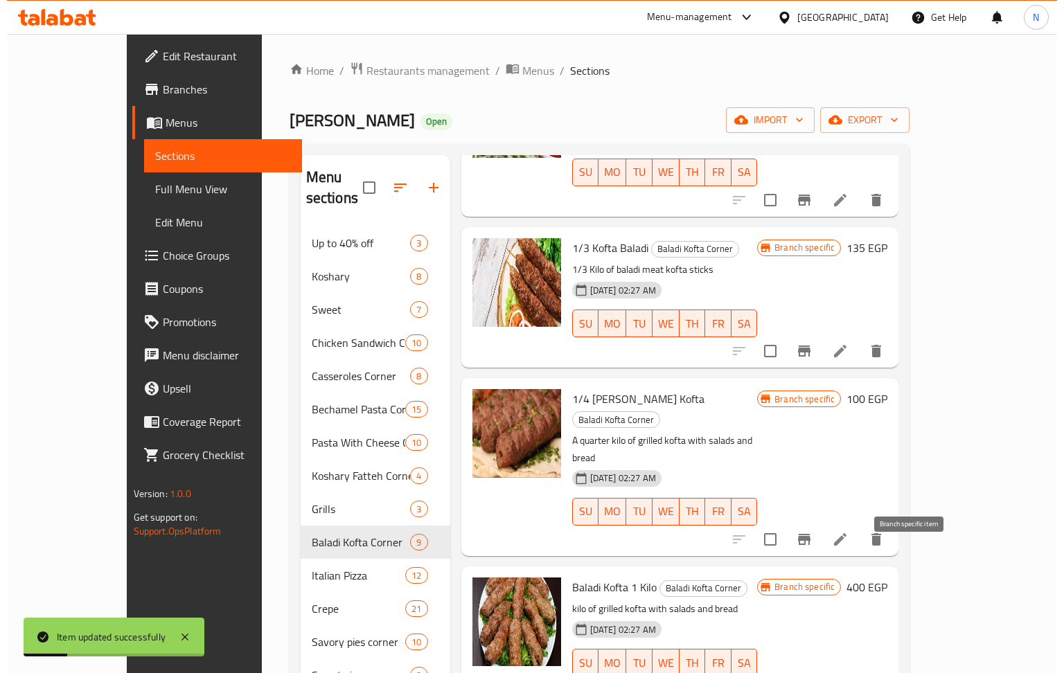
scroll to position [242, 0]
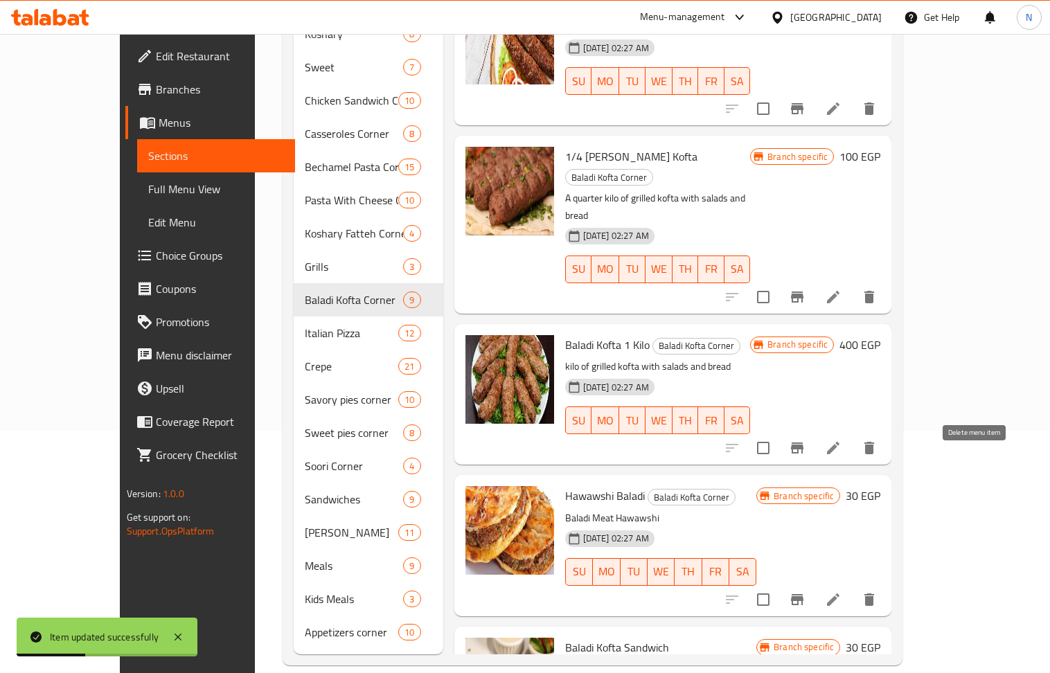
click at [874, 594] on icon "delete" at bounding box center [869, 600] width 10 height 12
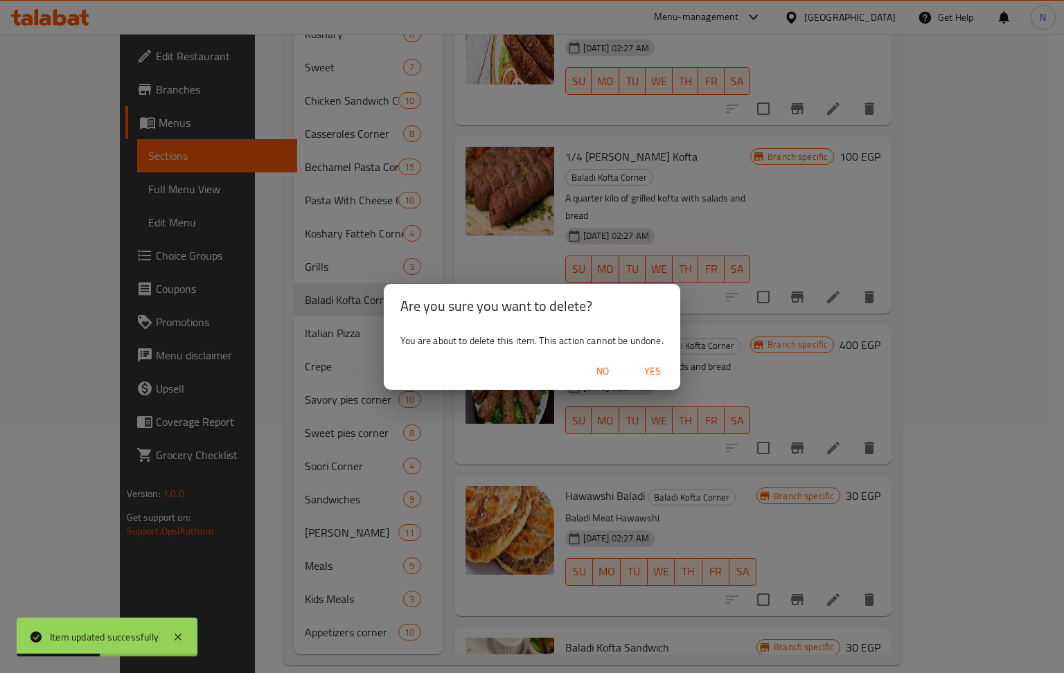
click at [650, 364] on span "Yes" at bounding box center [652, 371] width 33 height 17
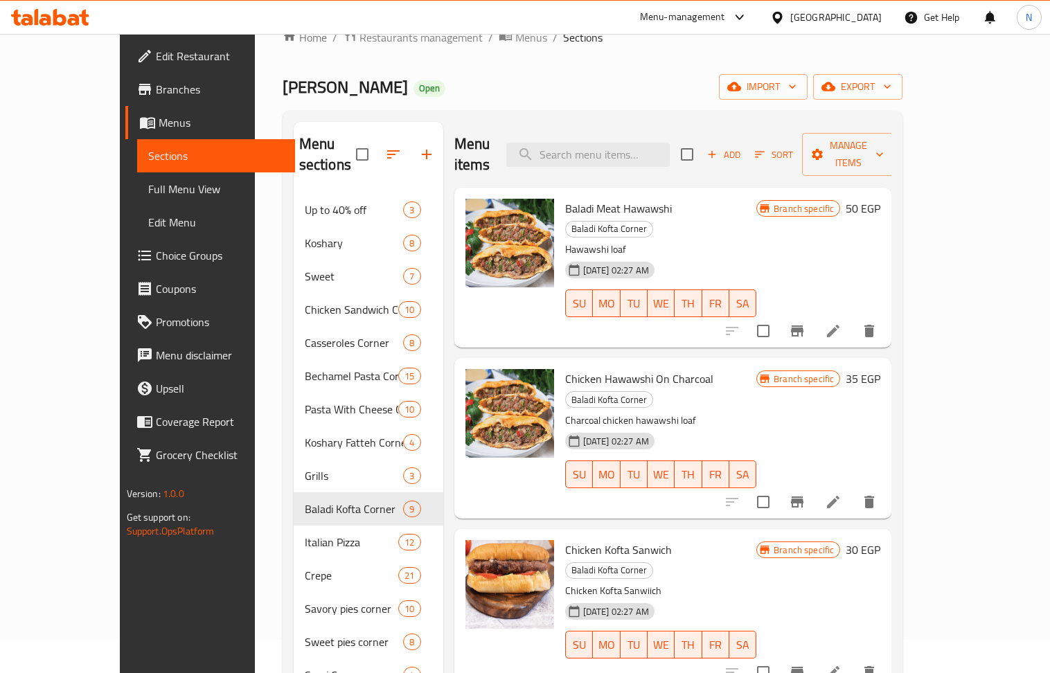
scroll to position [0, 0]
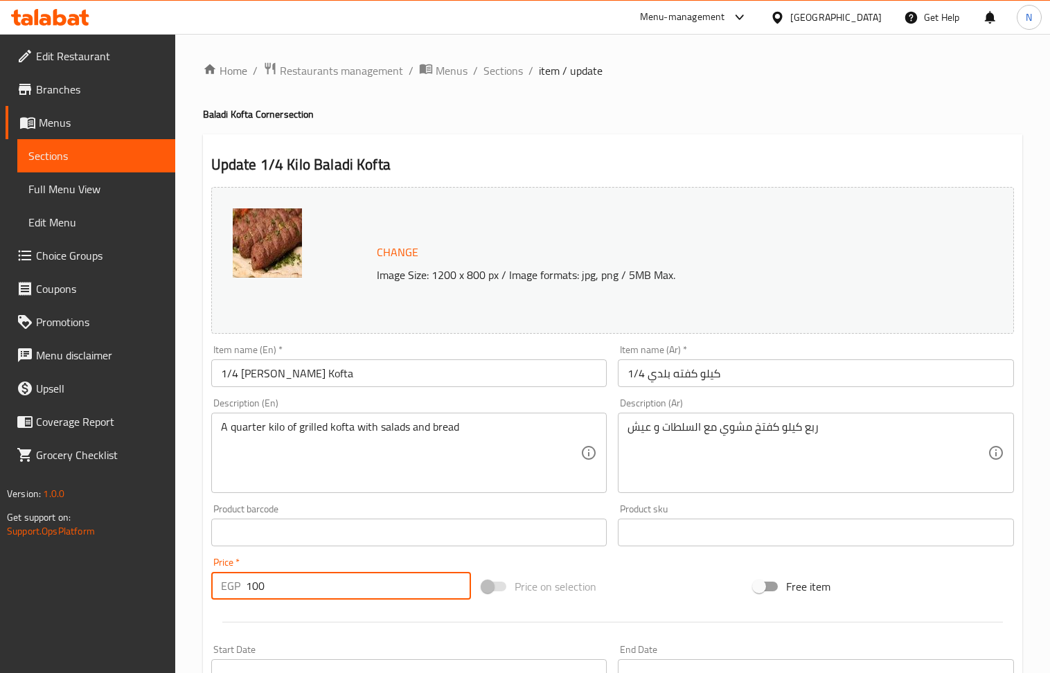
drag, startPoint x: 292, startPoint y: 586, endPoint x: 253, endPoint y: 591, distance: 39.2
click at [253, 591] on input "100" at bounding box center [359, 586] width 226 height 28
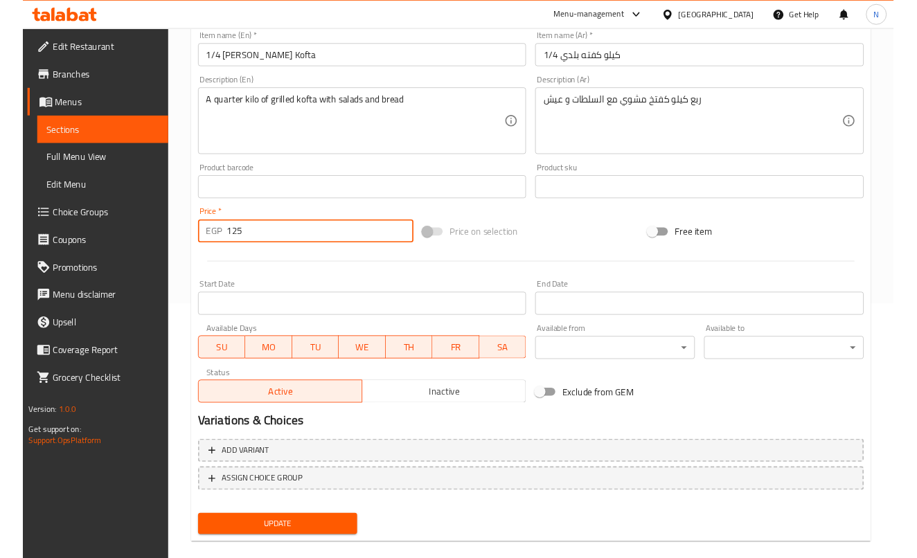
scroll to position [325, 0]
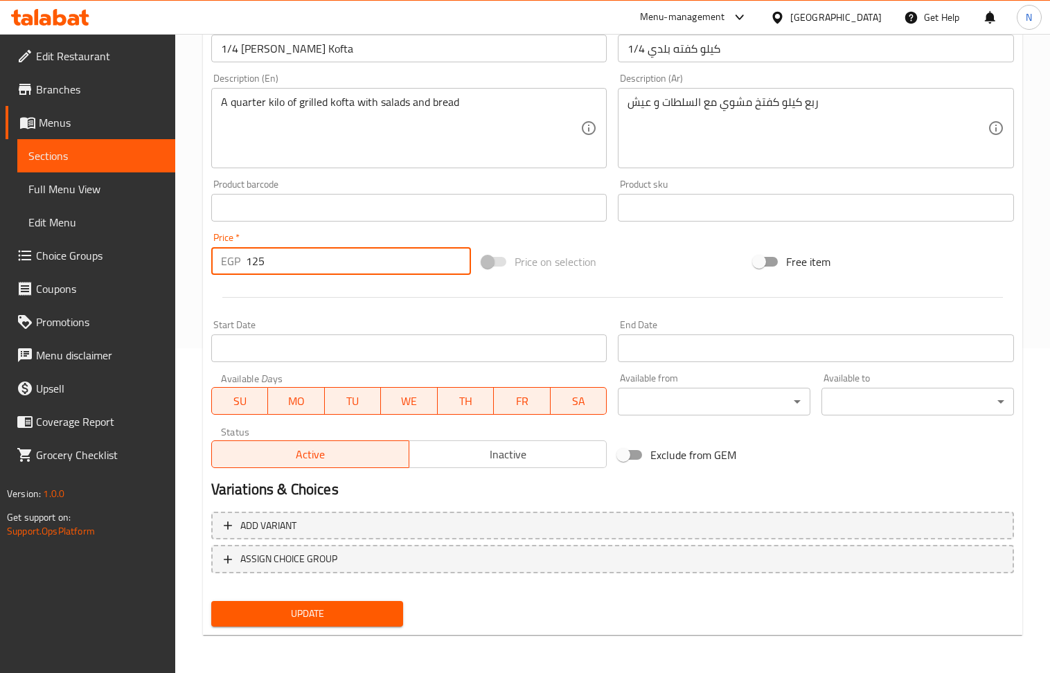
type input "125"
click at [355, 591] on div "Add variant ASSIGN CHOICE GROUP" at bounding box center [613, 551] width 814 height 90
click at [319, 605] on span "Update" at bounding box center [307, 613] width 170 height 17
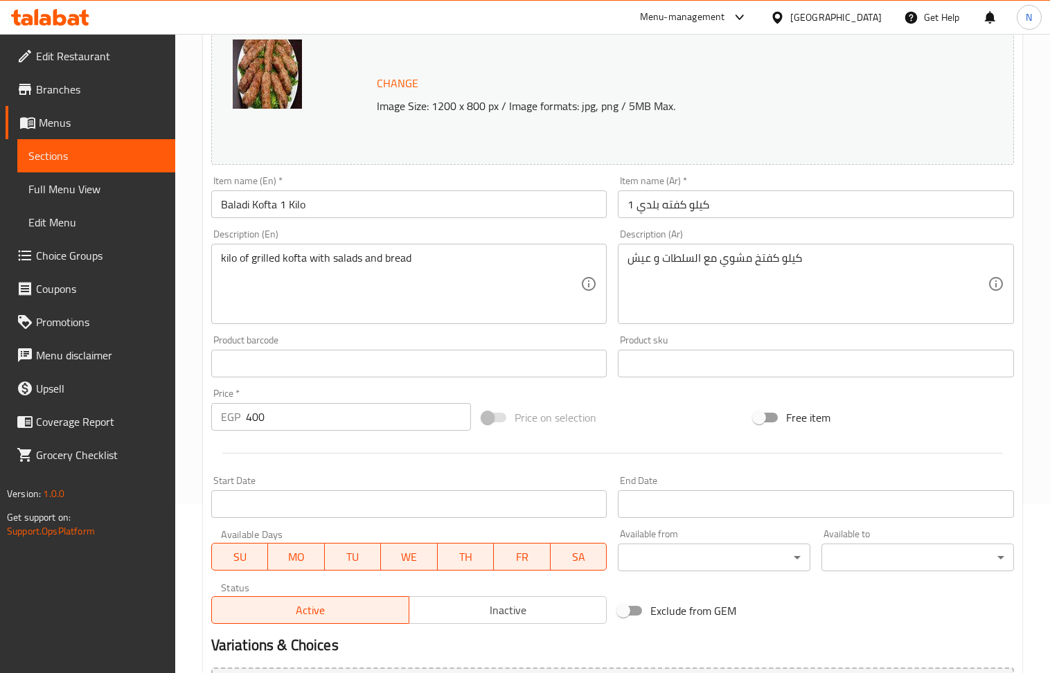
scroll to position [184, 0]
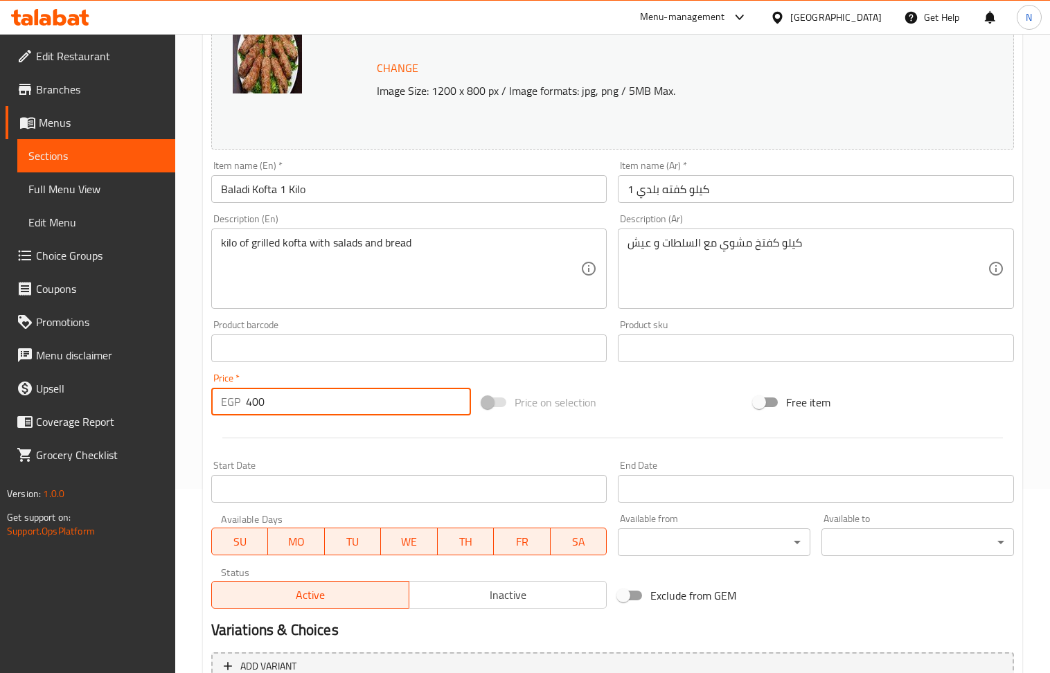
drag, startPoint x: 280, startPoint y: 400, endPoint x: 252, endPoint y: 409, distance: 29.1
click at [252, 409] on input "400" at bounding box center [359, 402] width 226 height 28
type input "450"
click at [359, 333] on div "Product barcode Product barcode" at bounding box center [409, 341] width 396 height 42
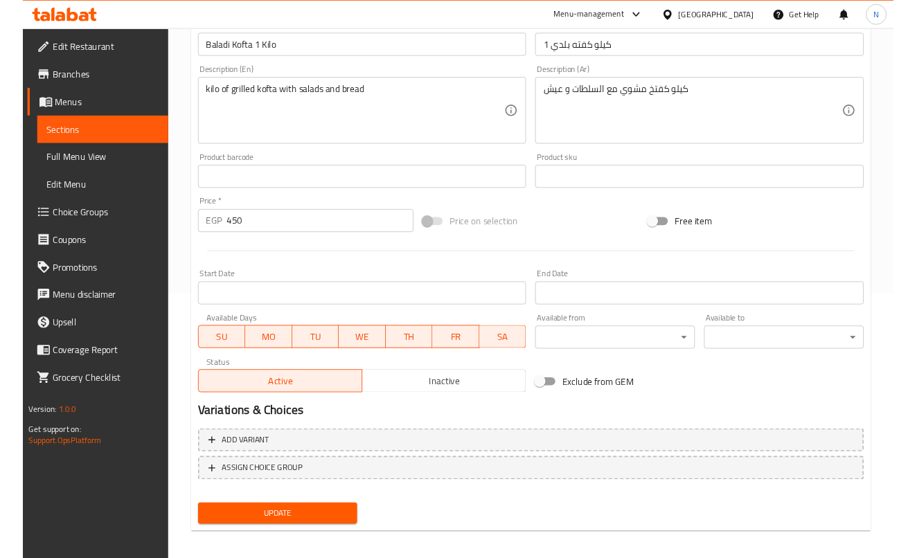
scroll to position [325, 0]
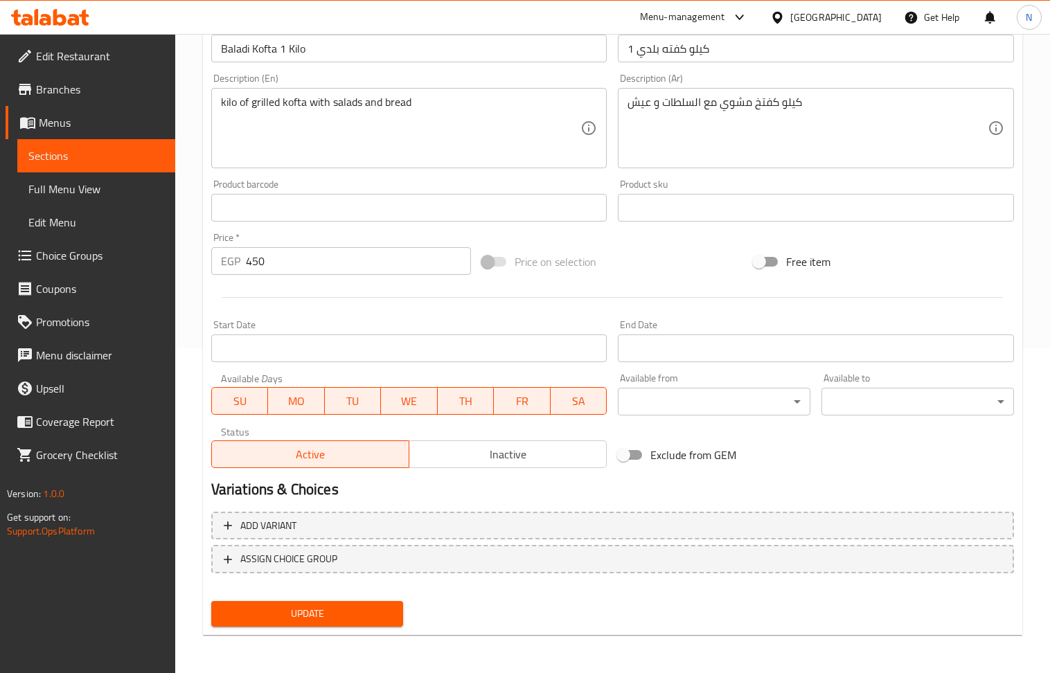
click at [303, 629] on div "Update" at bounding box center [308, 614] width 204 height 37
click at [305, 613] on span "Update" at bounding box center [307, 613] width 170 height 17
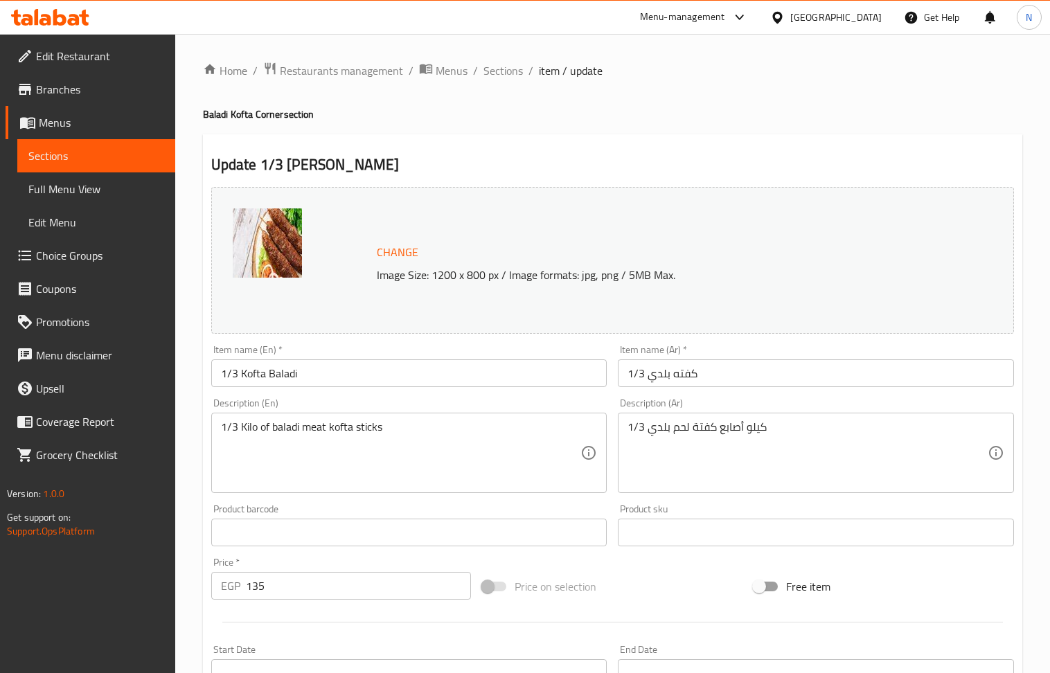
click at [291, 594] on input "135" at bounding box center [359, 586] width 226 height 28
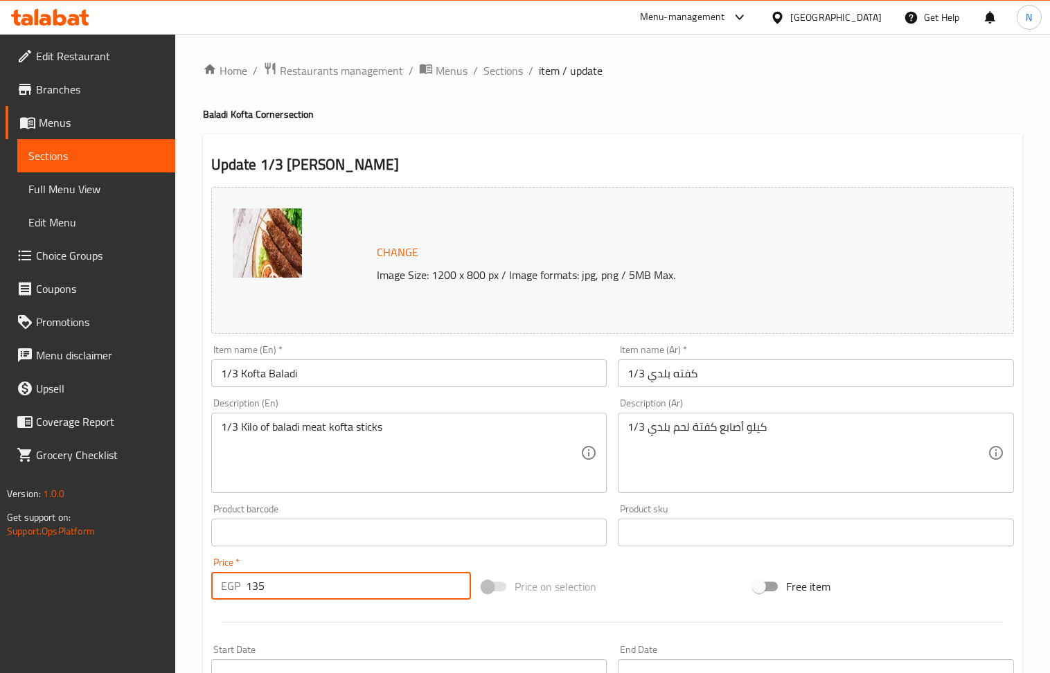
click at [291, 594] on input "135" at bounding box center [359, 586] width 226 height 28
type input "150"
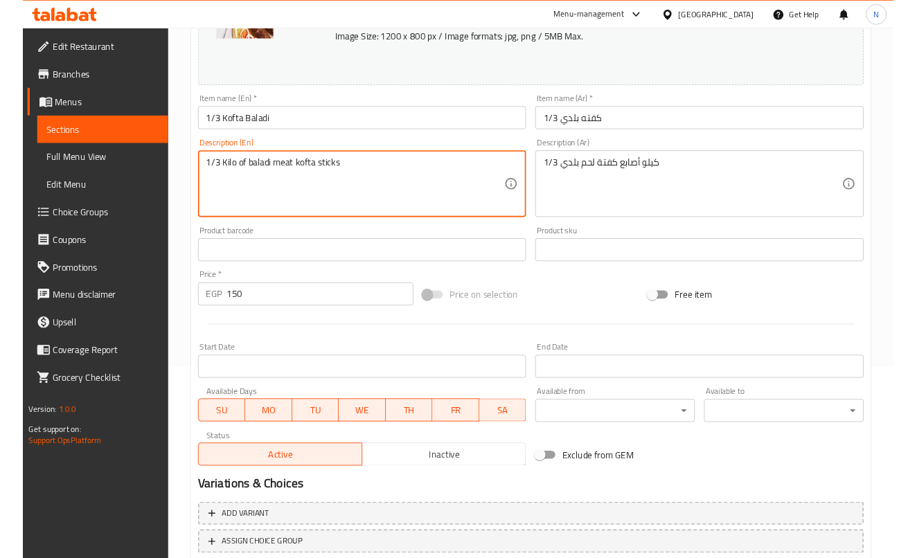
scroll to position [325, 0]
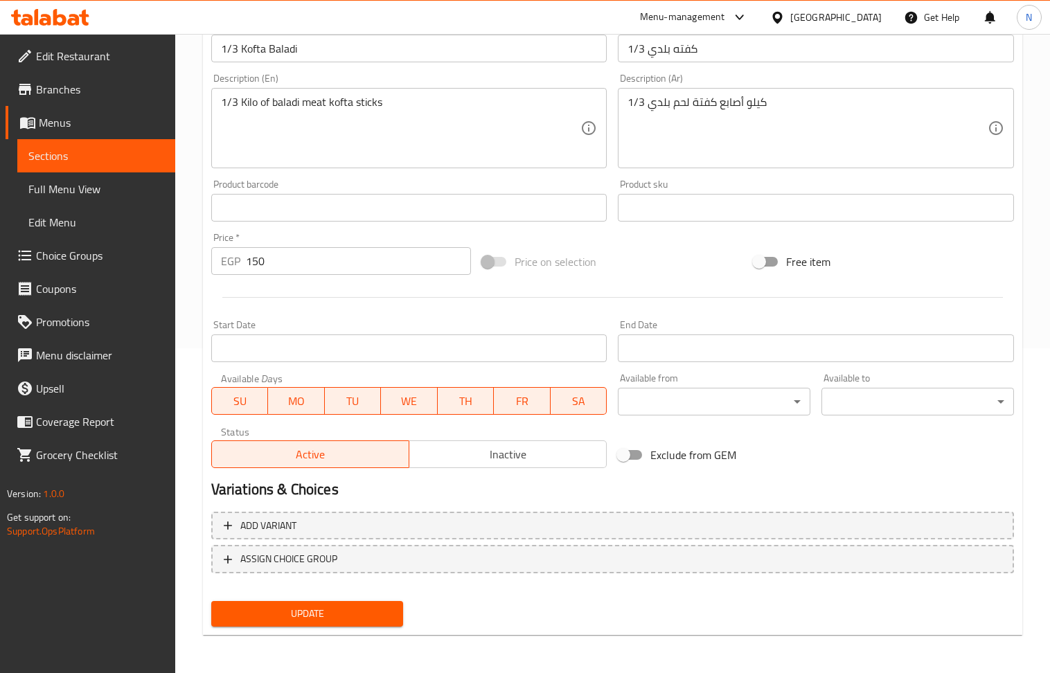
click at [302, 599] on div "Update" at bounding box center [308, 614] width 204 height 37
click at [308, 614] on span "Update" at bounding box center [307, 613] width 170 height 17
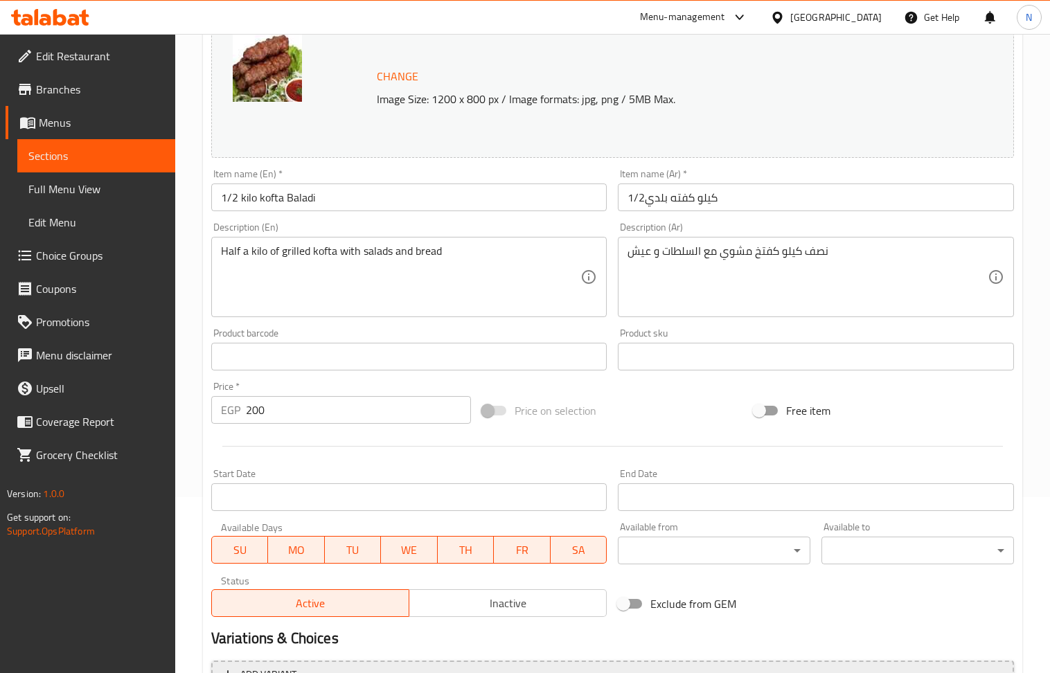
scroll to position [184, 0]
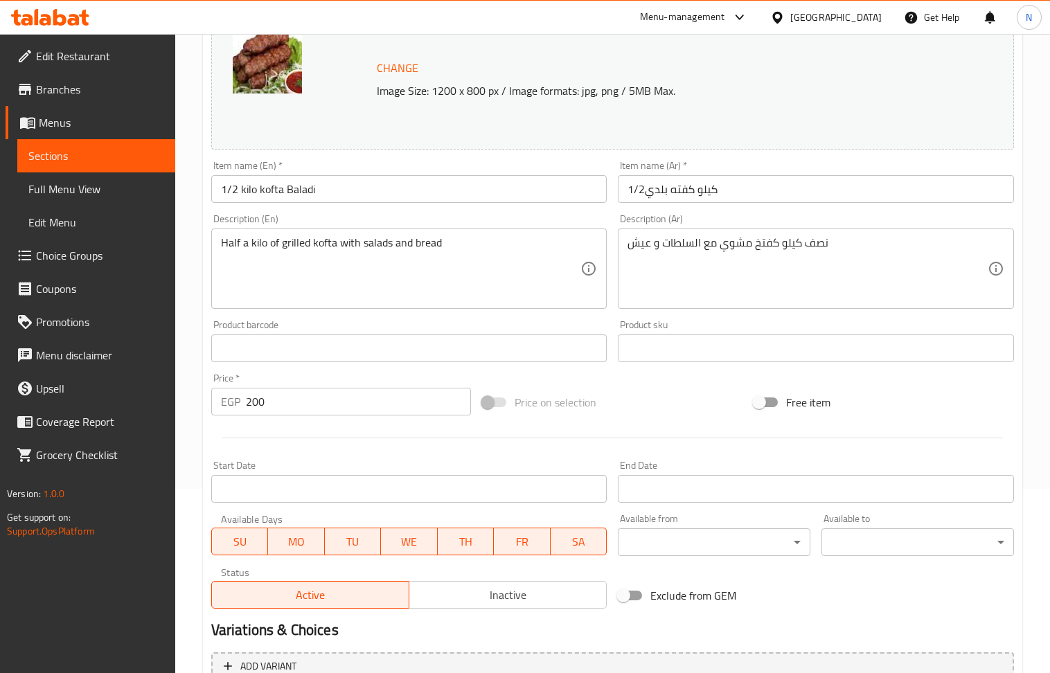
click at [303, 404] on input "200" at bounding box center [359, 402] width 226 height 28
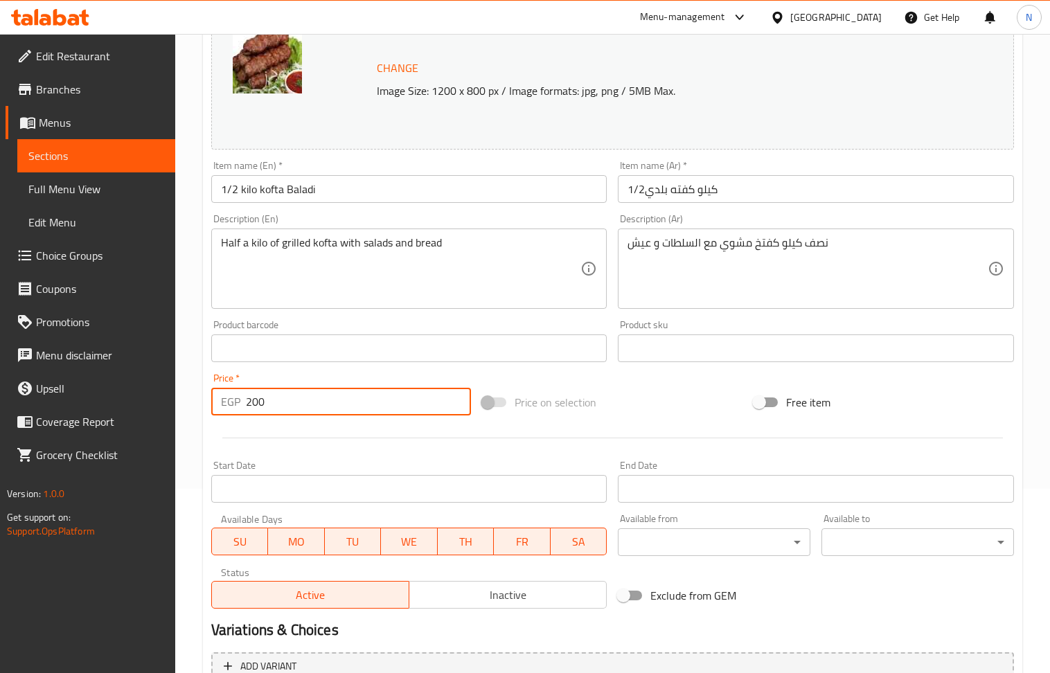
click at [303, 404] on input "200" at bounding box center [359, 402] width 226 height 28
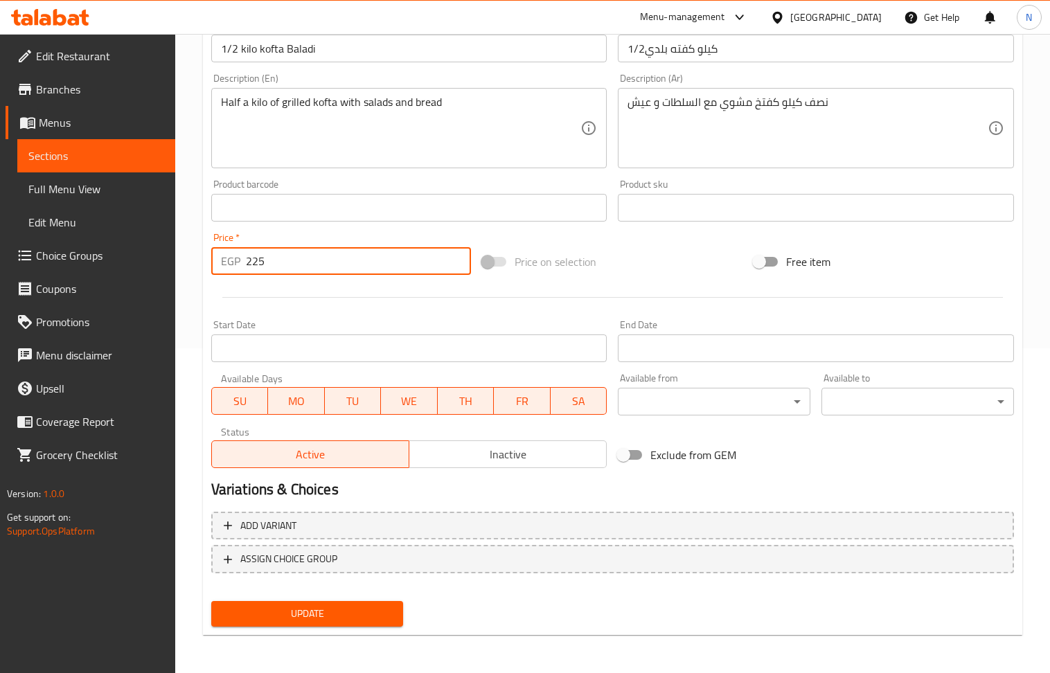
type input "225"
click at [324, 603] on button "Update" at bounding box center [307, 614] width 193 height 26
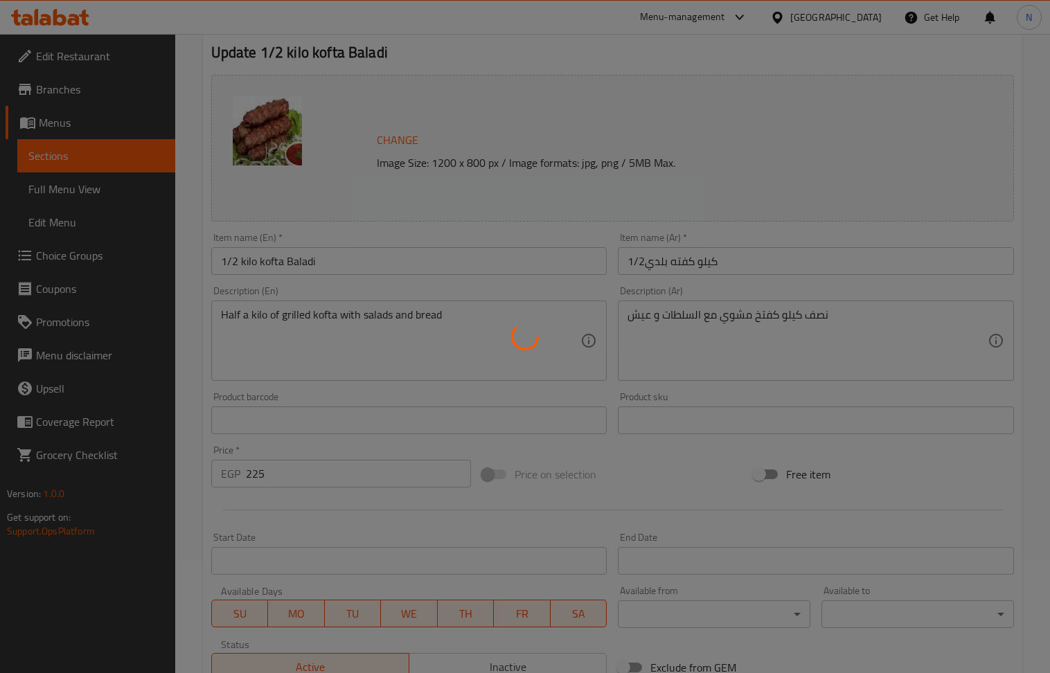
scroll to position [0, 0]
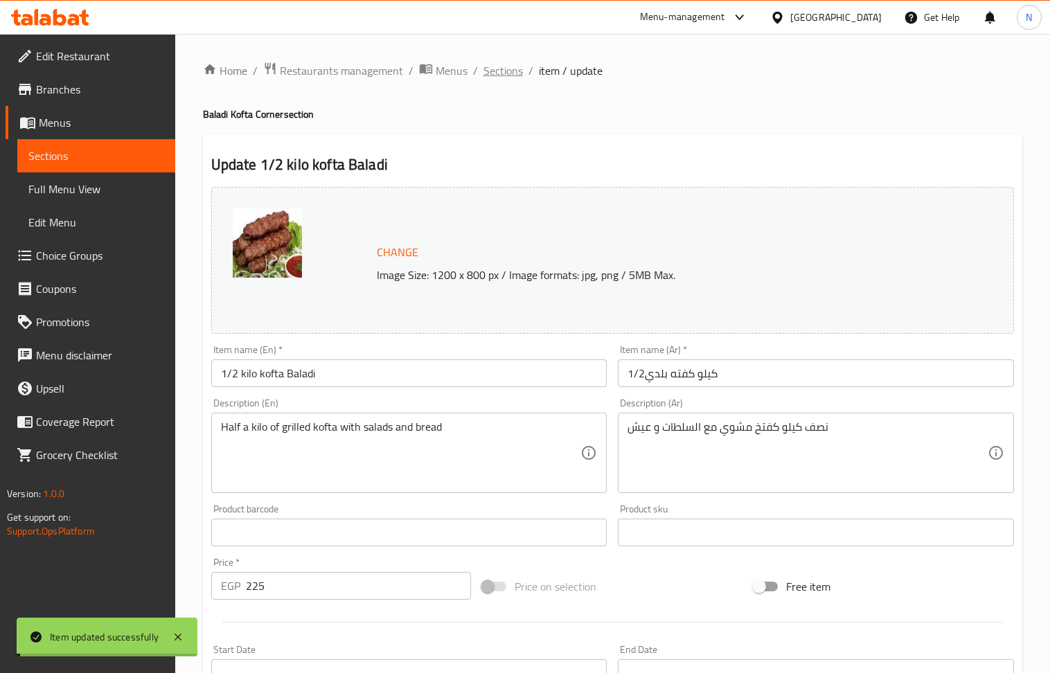
click at [501, 67] on span "Sections" at bounding box center [502, 70] width 39 height 17
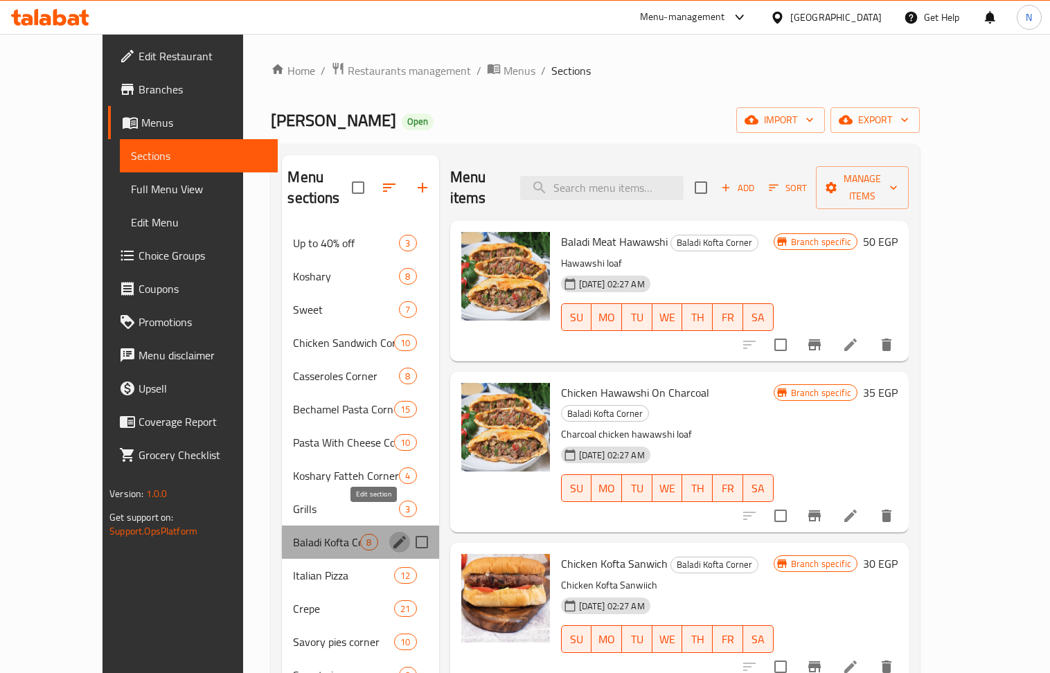
click at [391, 534] on icon "edit" at bounding box center [399, 542] width 17 height 17
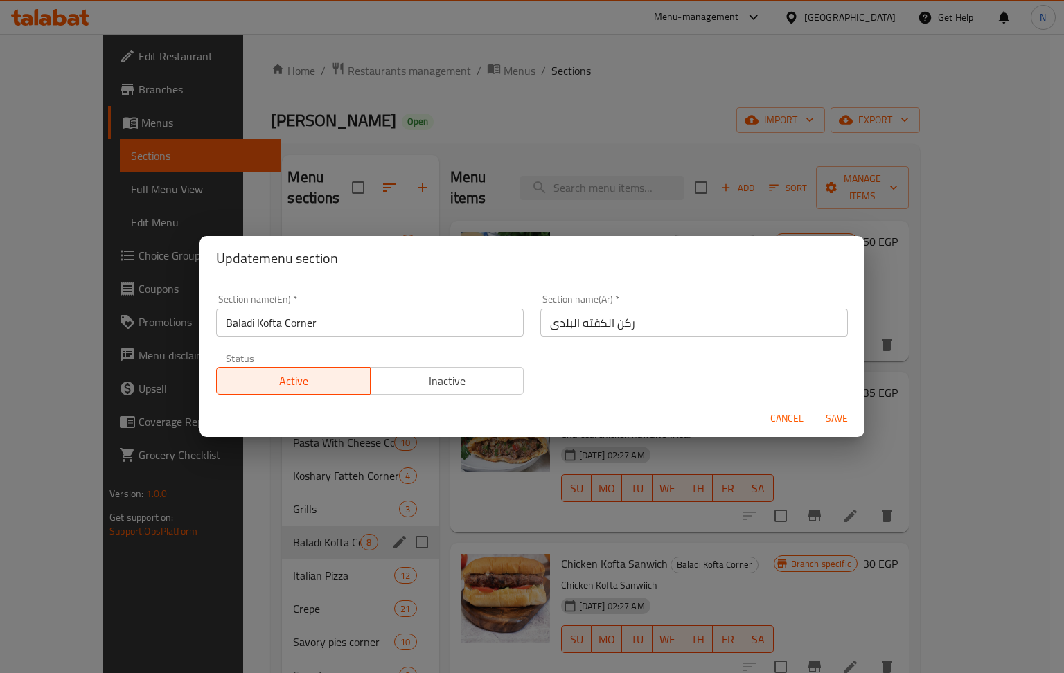
click at [368, 322] on input "Baladi Kofta Corner" at bounding box center [370, 323] width 308 height 28
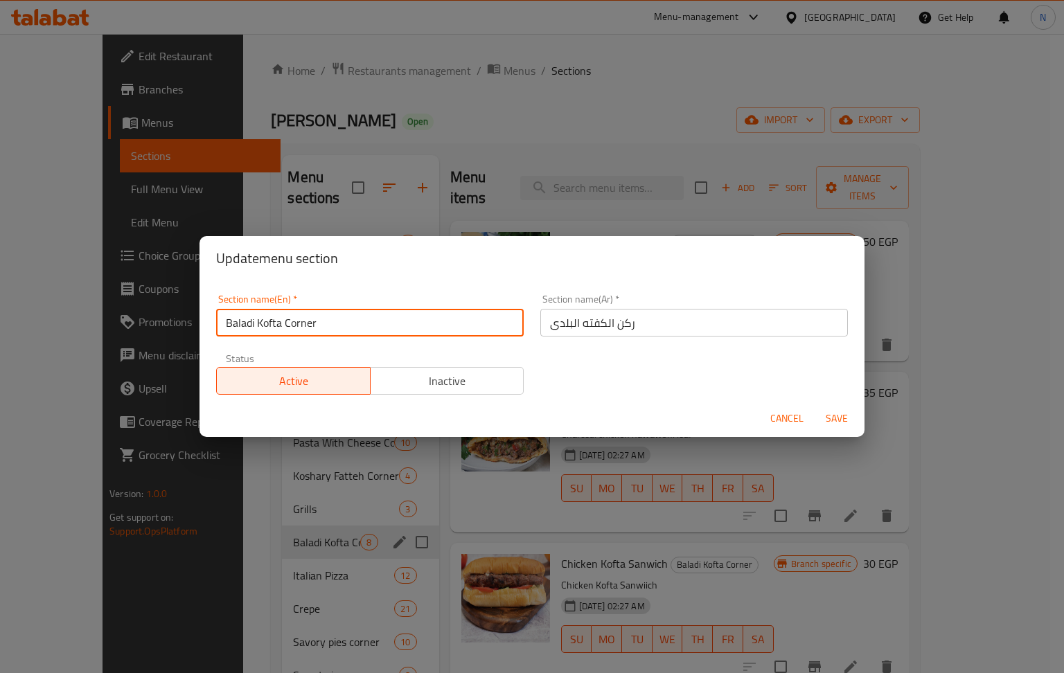
click at [368, 322] on input "Baladi Kofta Corner" at bounding box center [370, 323] width 308 height 28
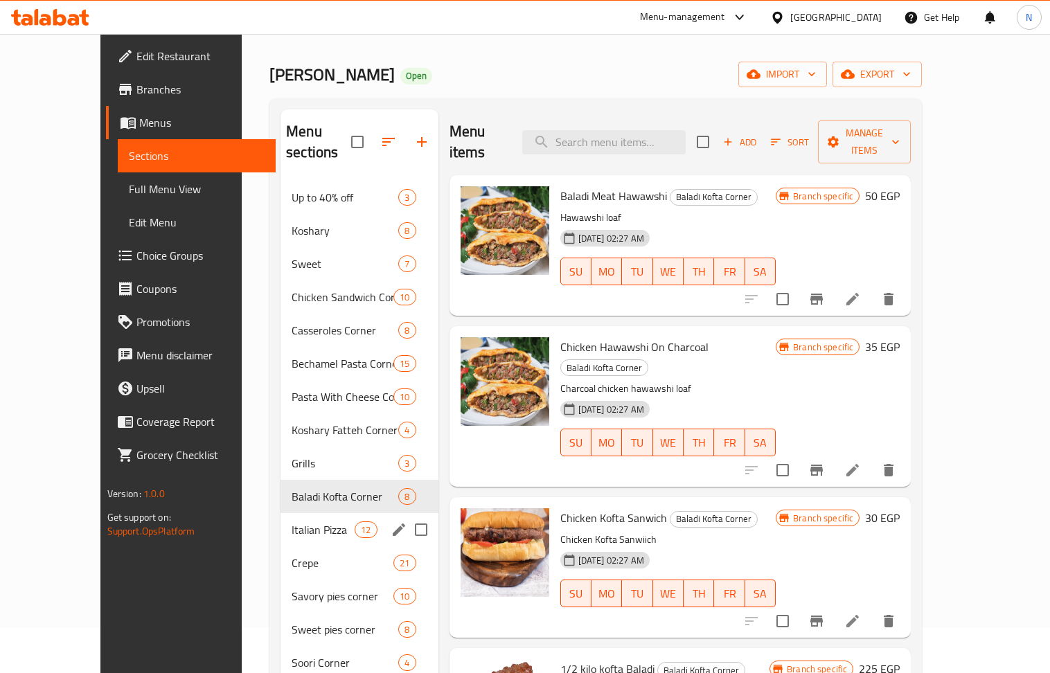
scroll to position [242, 0]
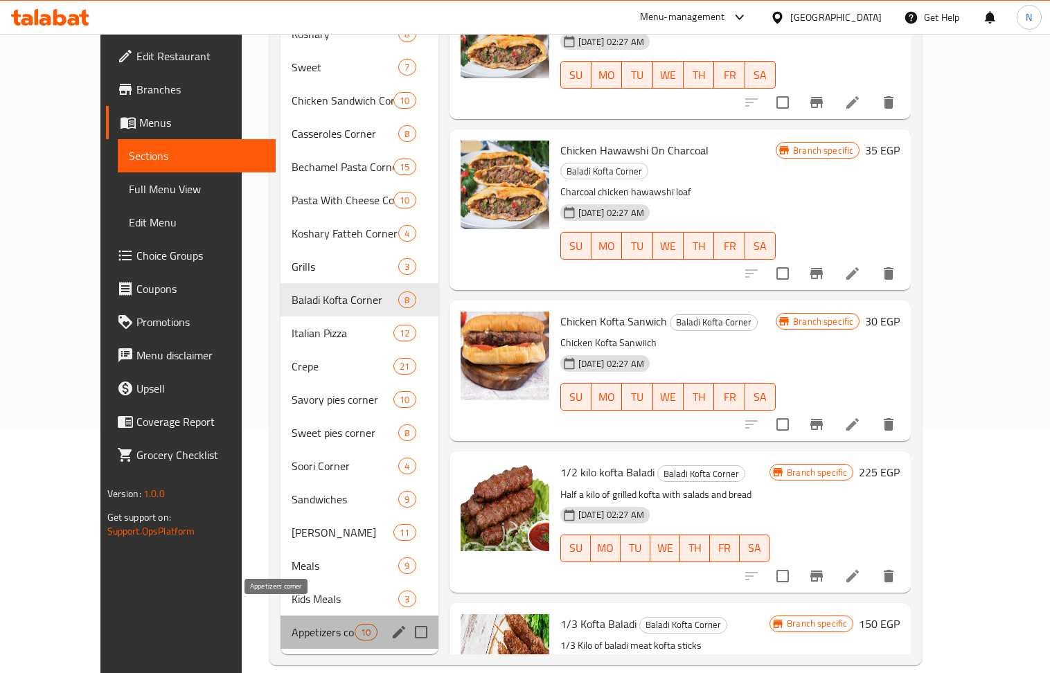
click at [292, 624] on span "Appetizers corner" at bounding box center [323, 632] width 63 height 17
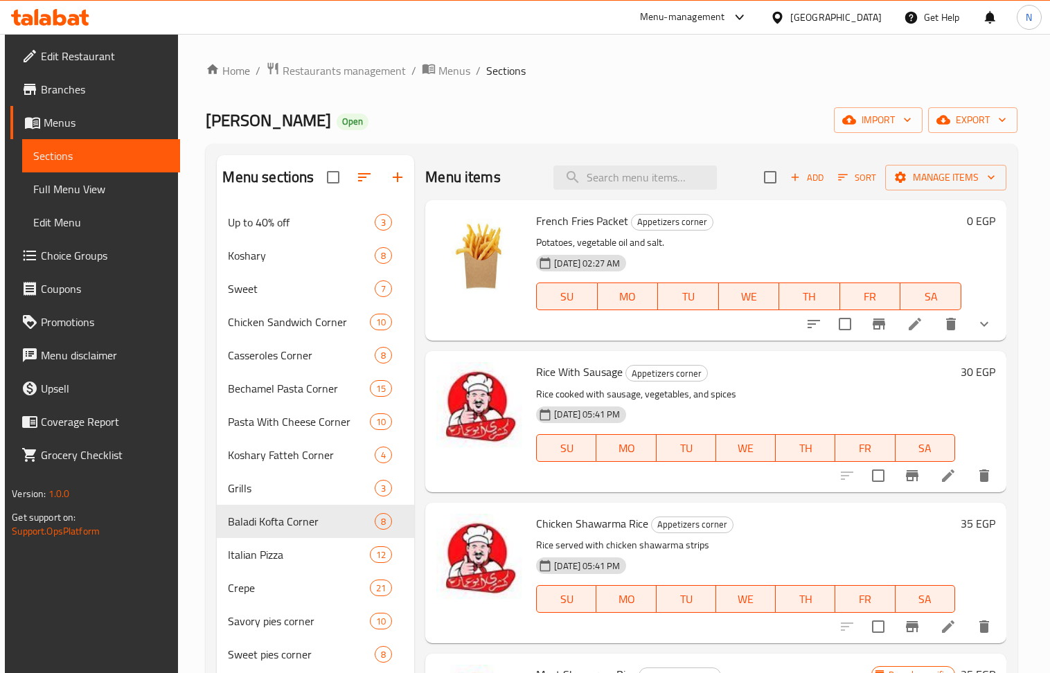
click at [907, 328] on icon at bounding box center [915, 324] width 17 height 17
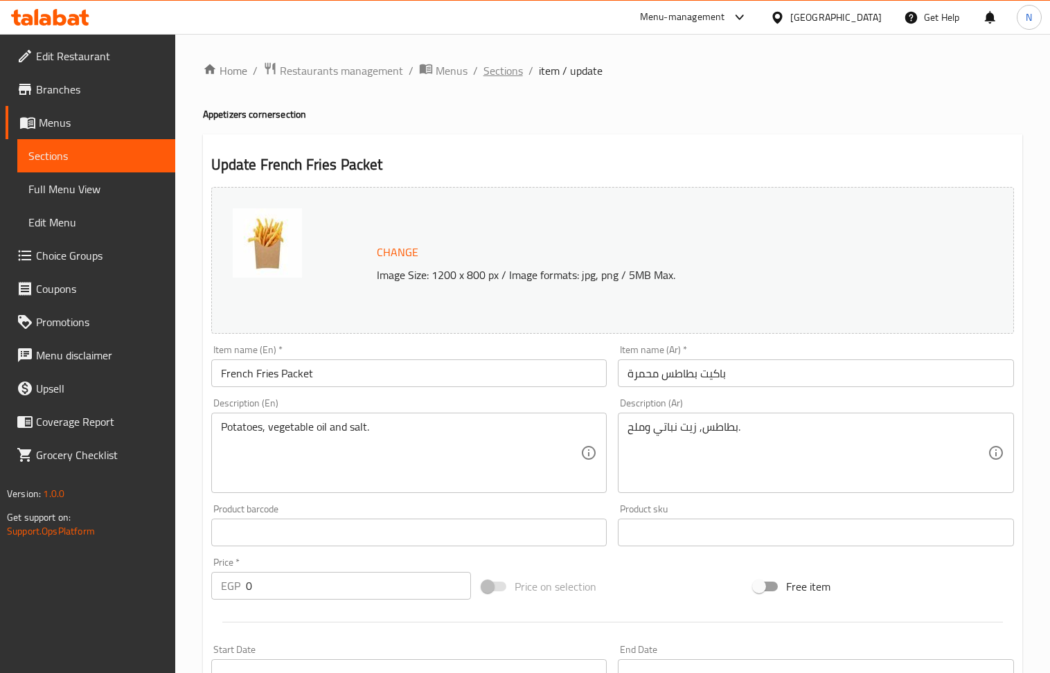
click at [511, 62] on span "Sections" at bounding box center [502, 70] width 39 height 17
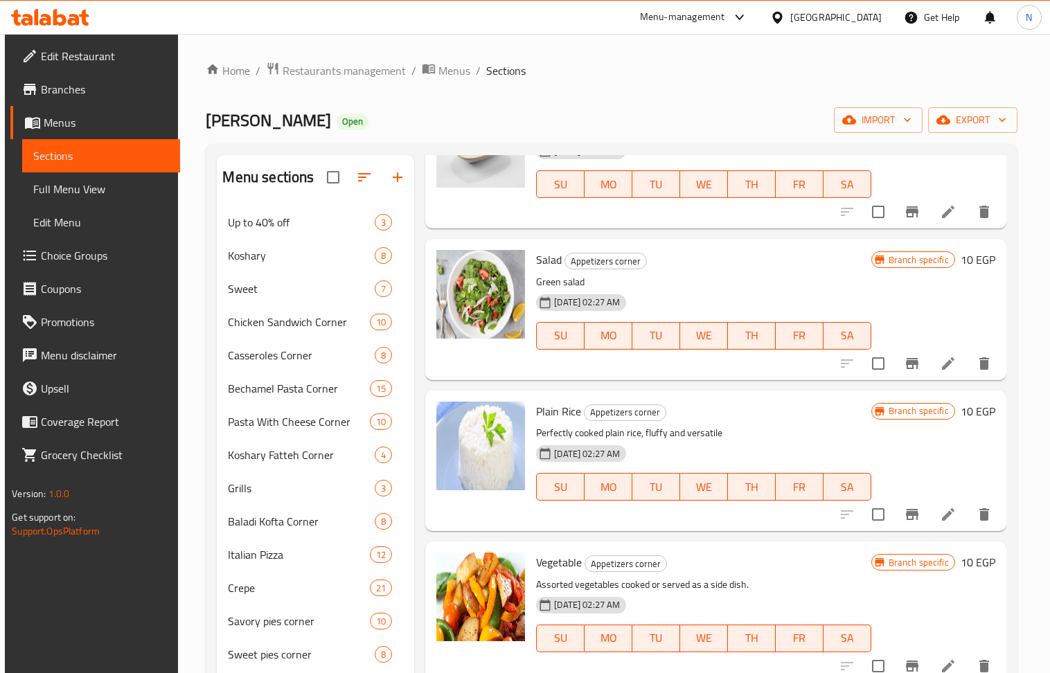
scroll to position [738, 0]
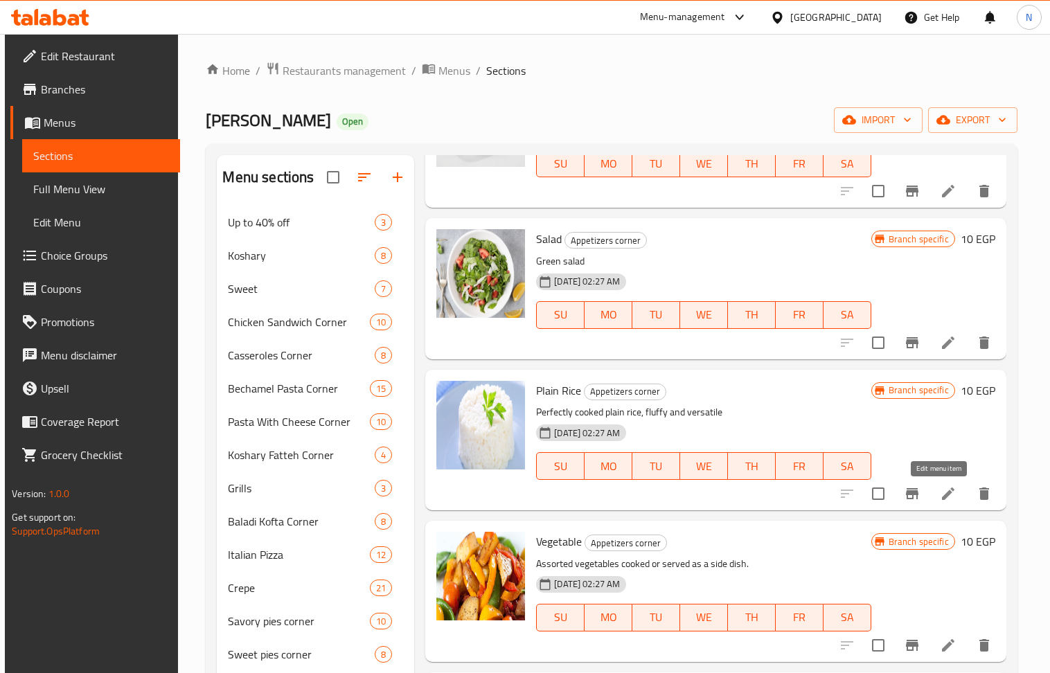
click at [940, 486] on icon at bounding box center [948, 494] width 17 height 17
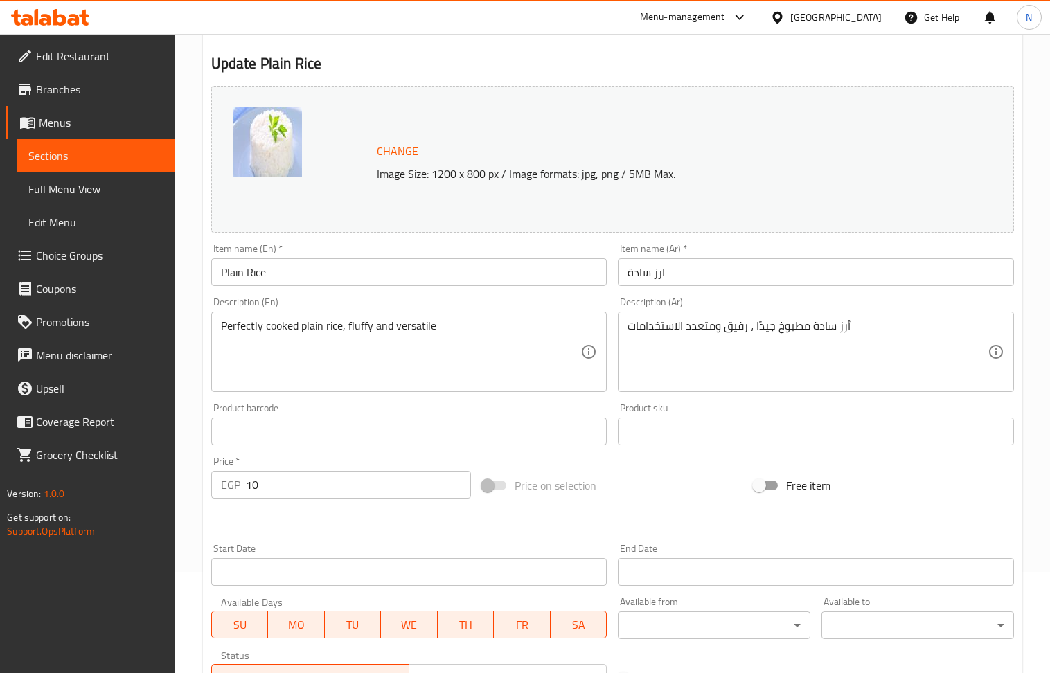
scroll to position [184, 0]
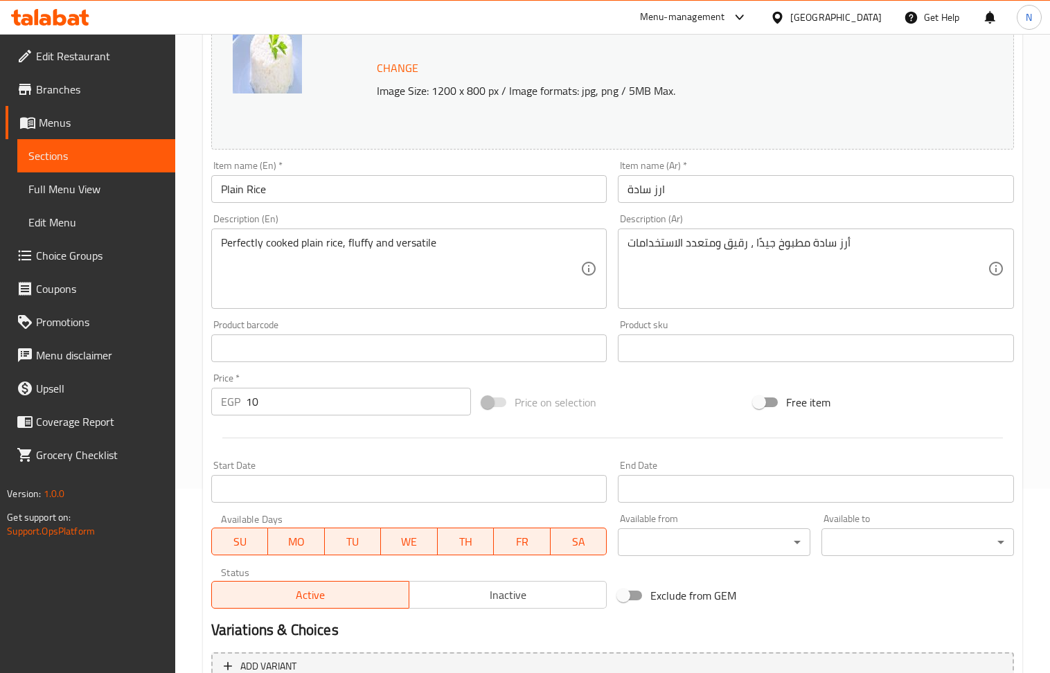
click at [302, 409] on input "10" at bounding box center [359, 402] width 226 height 28
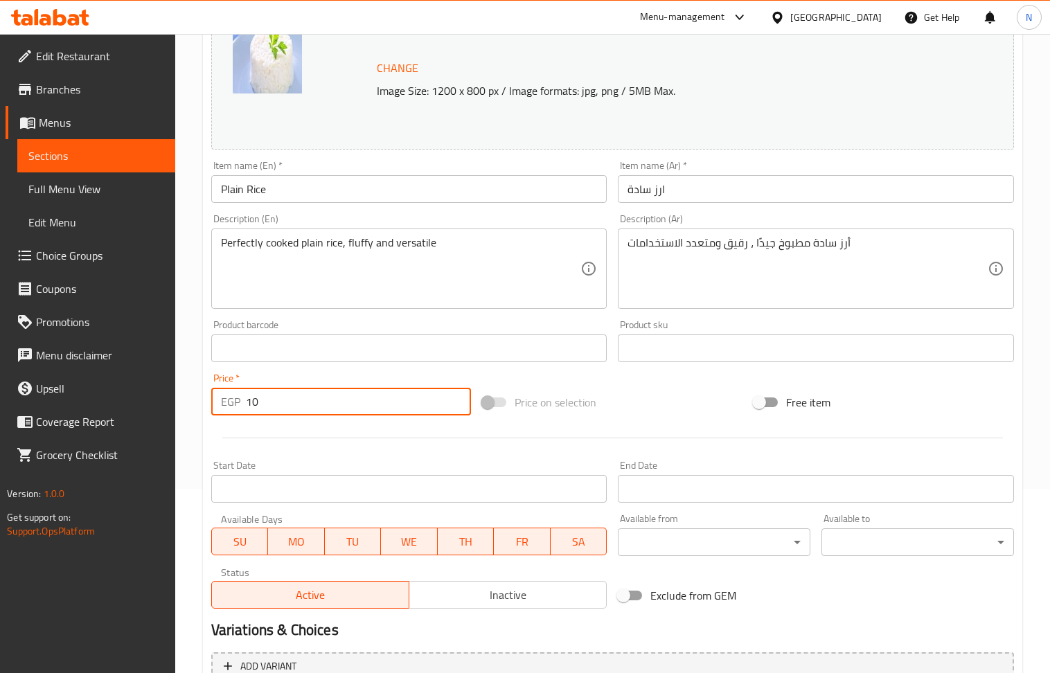
click at [302, 409] on input "10" at bounding box center [359, 402] width 226 height 28
type input "15"
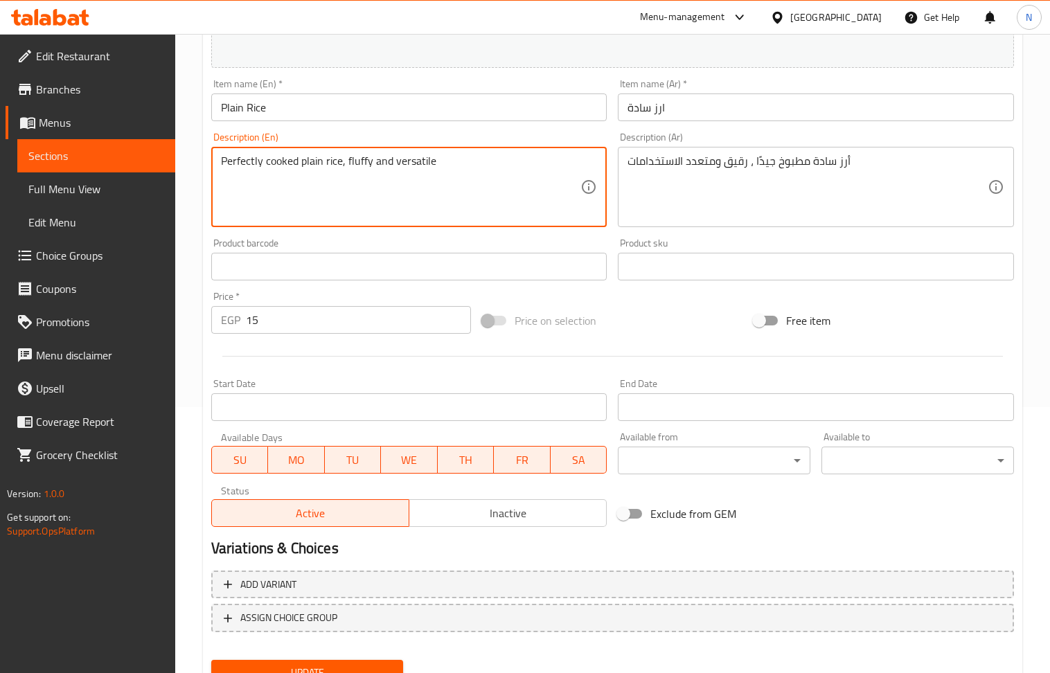
scroll to position [325, 0]
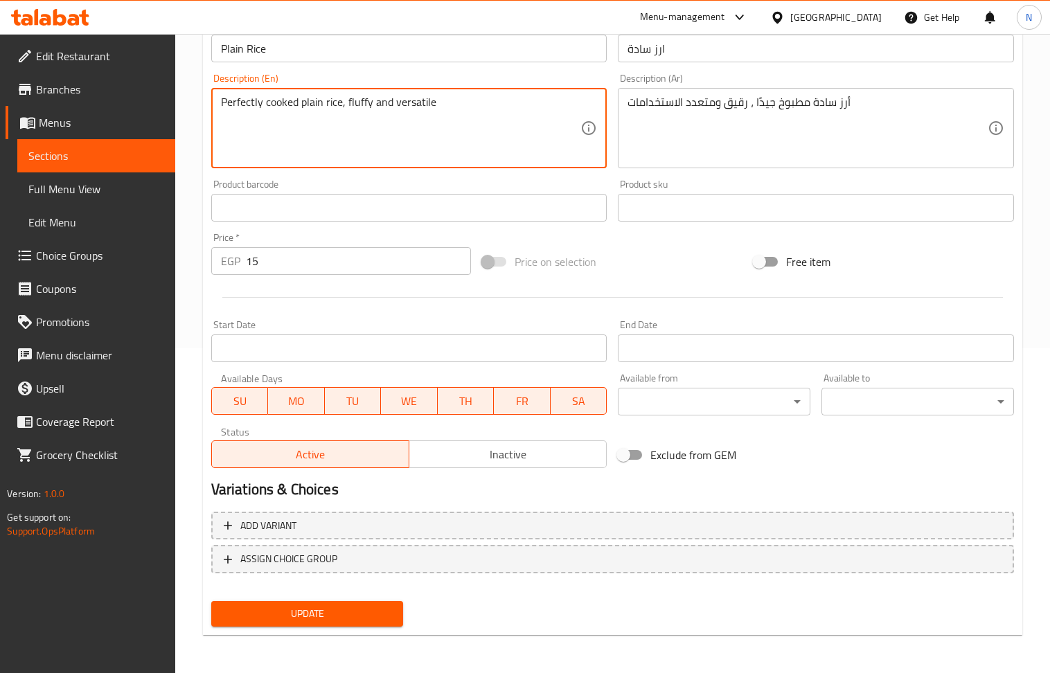
drag, startPoint x: 325, startPoint y: 609, endPoint x: 362, endPoint y: 413, distance: 199.4
click at [326, 609] on span "Update" at bounding box center [307, 613] width 170 height 17
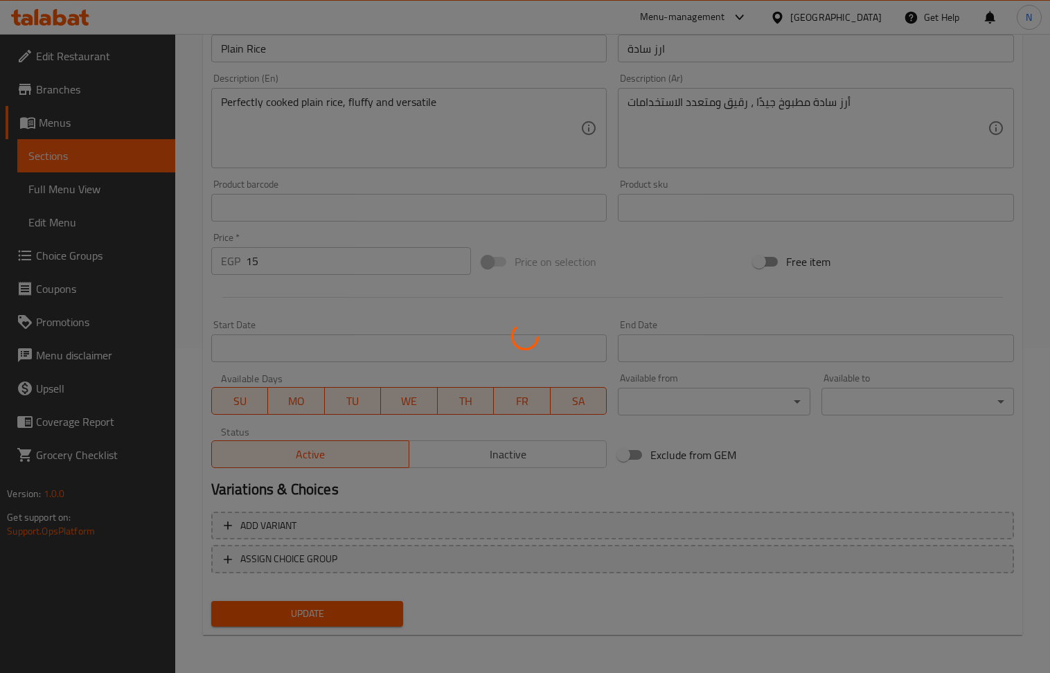
scroll to position [0, 0]
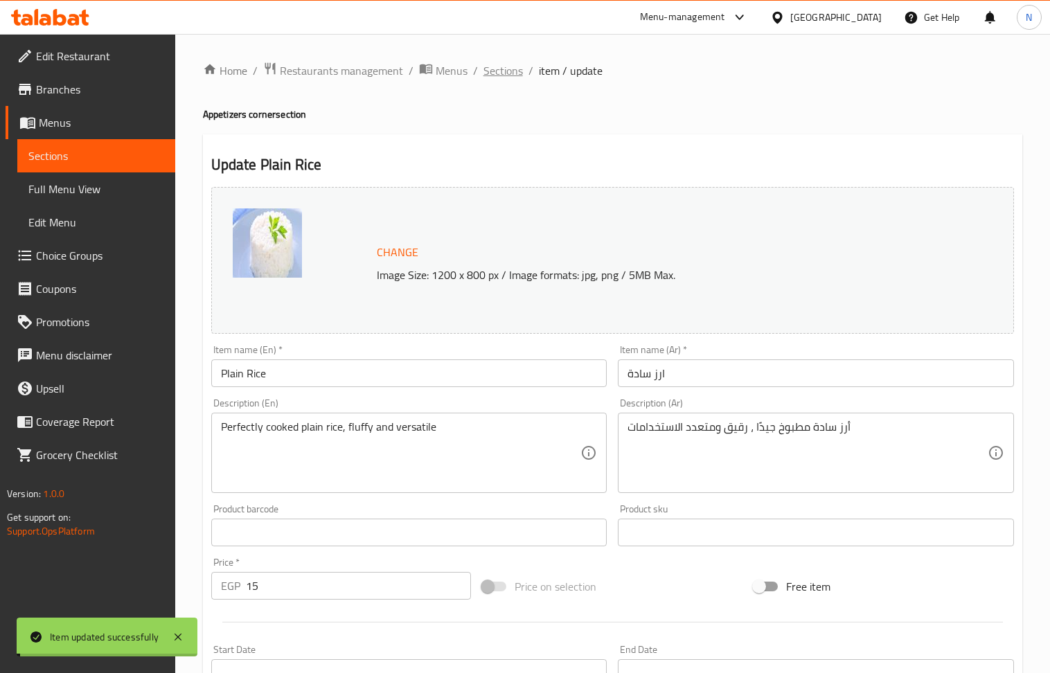
click at [507, 71] on span "Sections" at bounding box center [502, 70] width 39 height 17
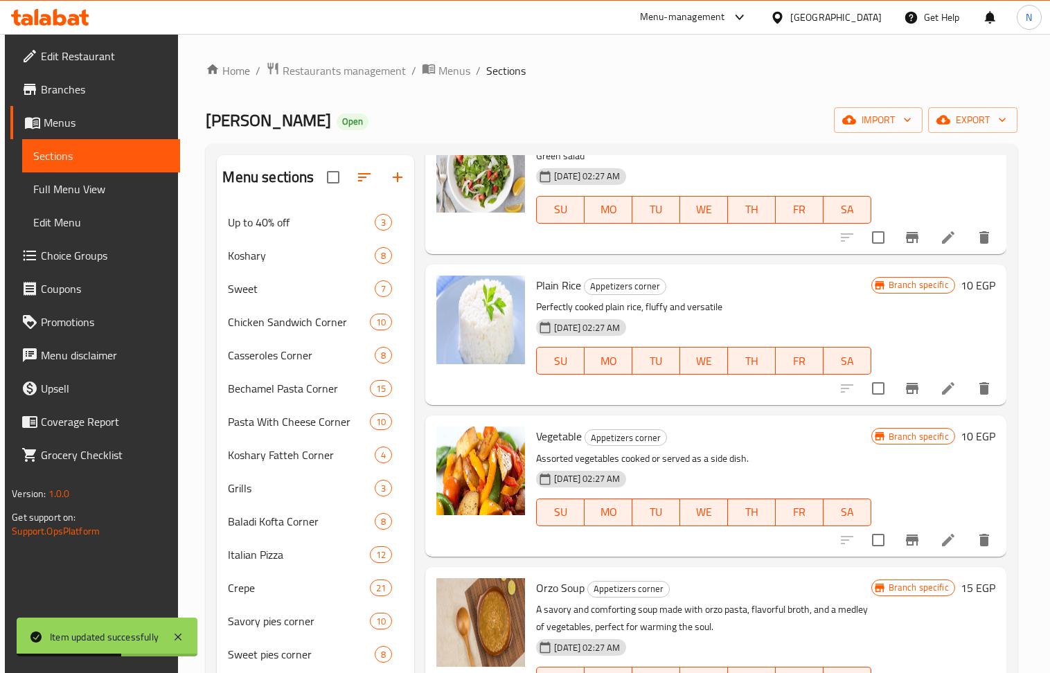
scroll to position [92, 0]
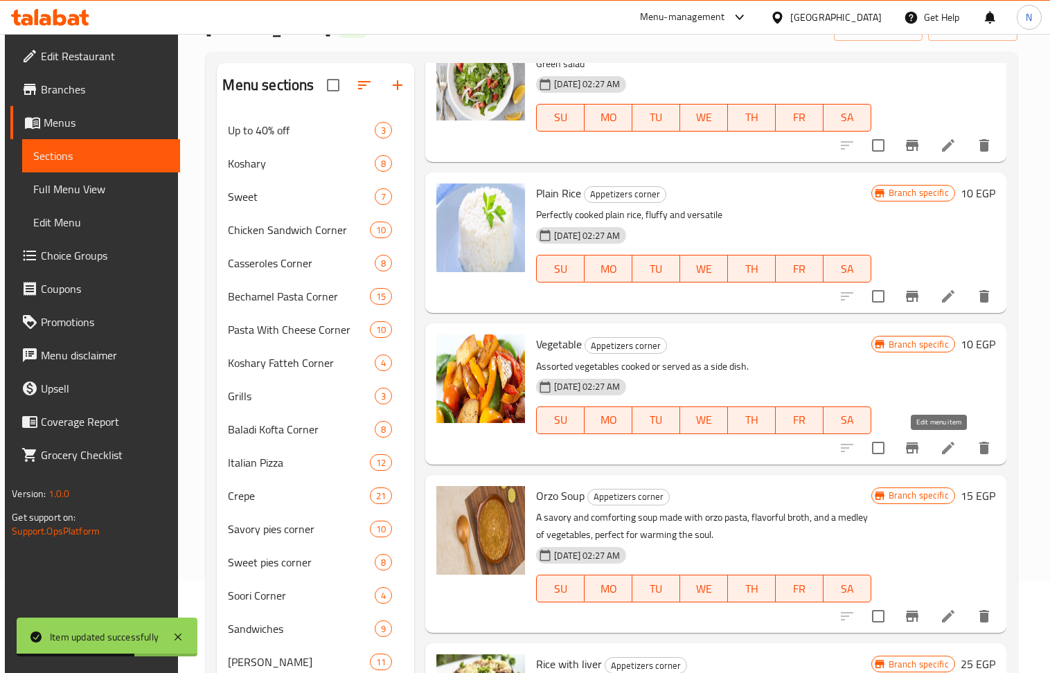
click at [940, 442] on icon at bounding box center [948, 448] width 17 height 17
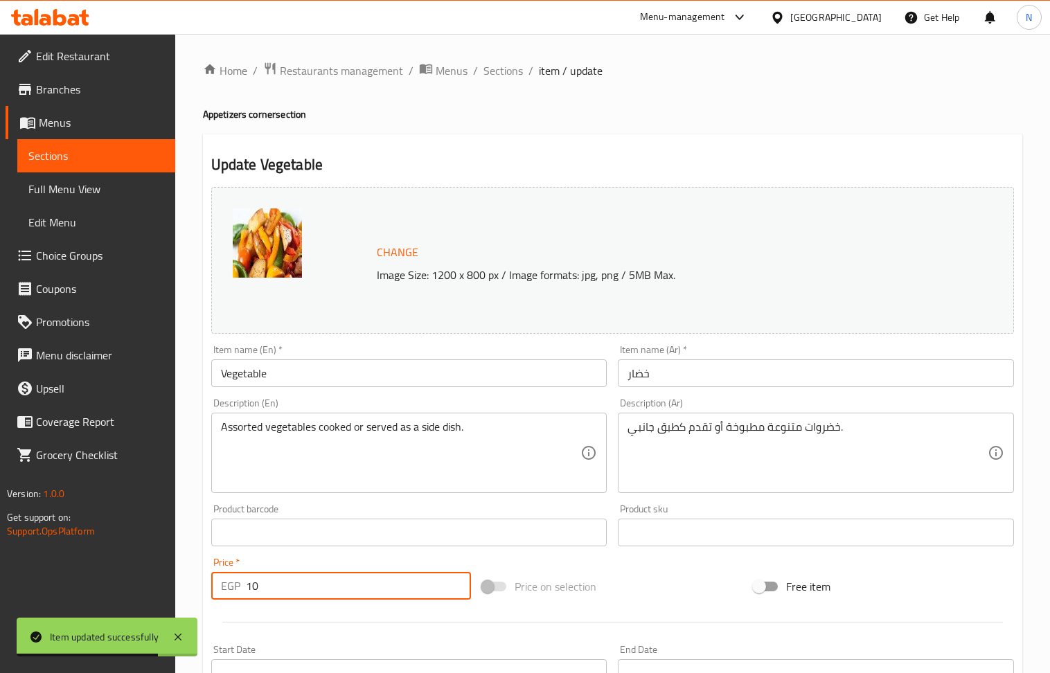
click at [367, 578] on input "10" at bounding box center [359, 586] width 226 height 28
click at [366, 579] on input "10" at bounding box center [359, 586] width 226 height 28
type input "15"
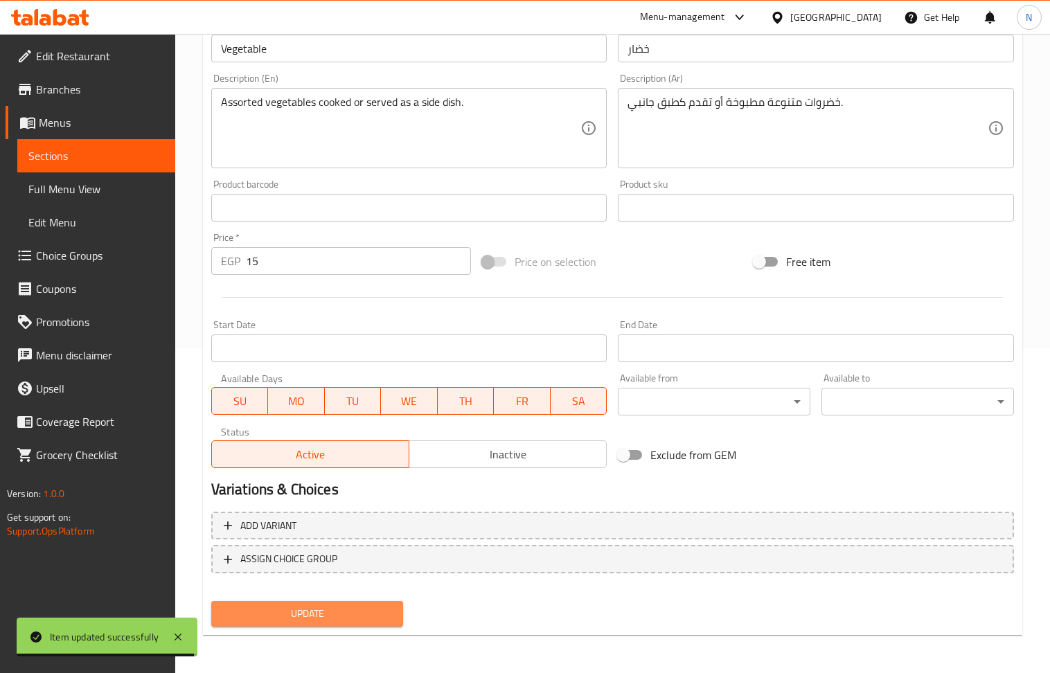
click at [332, 607] on span "Update" at bounding box center [307, 613] width 170 height 17
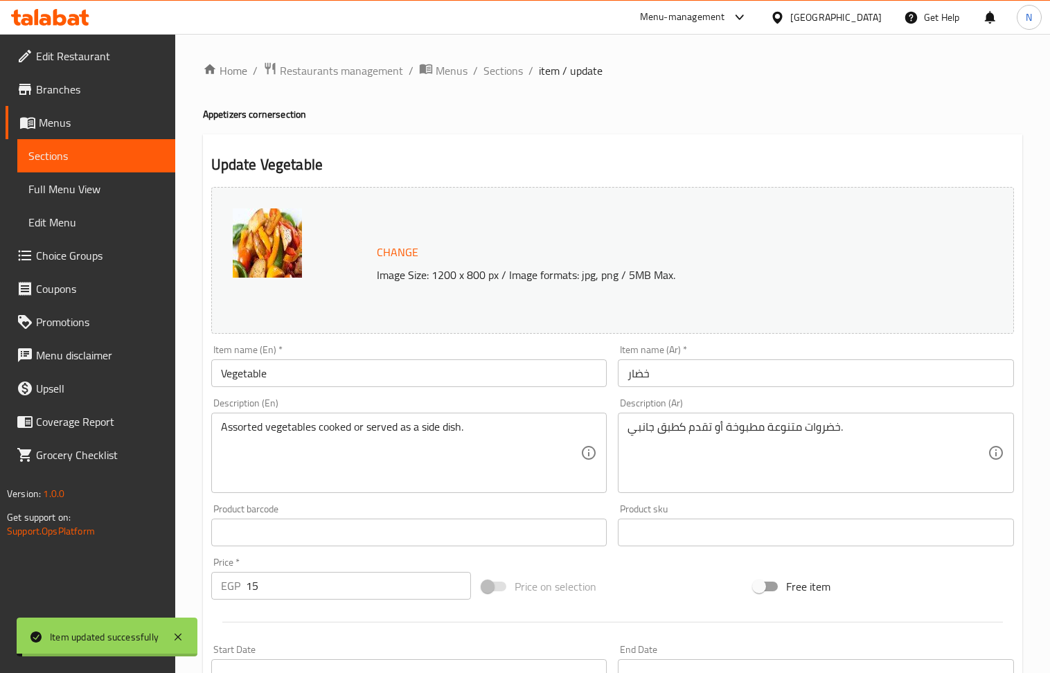
click at [494, 71] on span "Sections" at bounding box center [502, 70] width 39 height 17
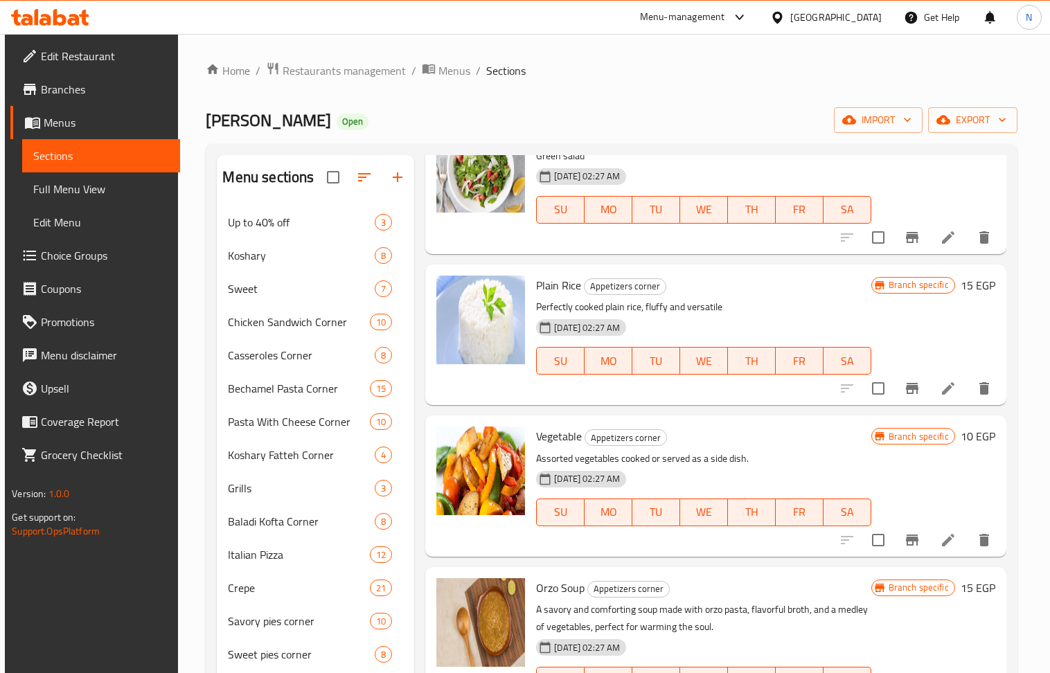
scroll to position [242, 0]
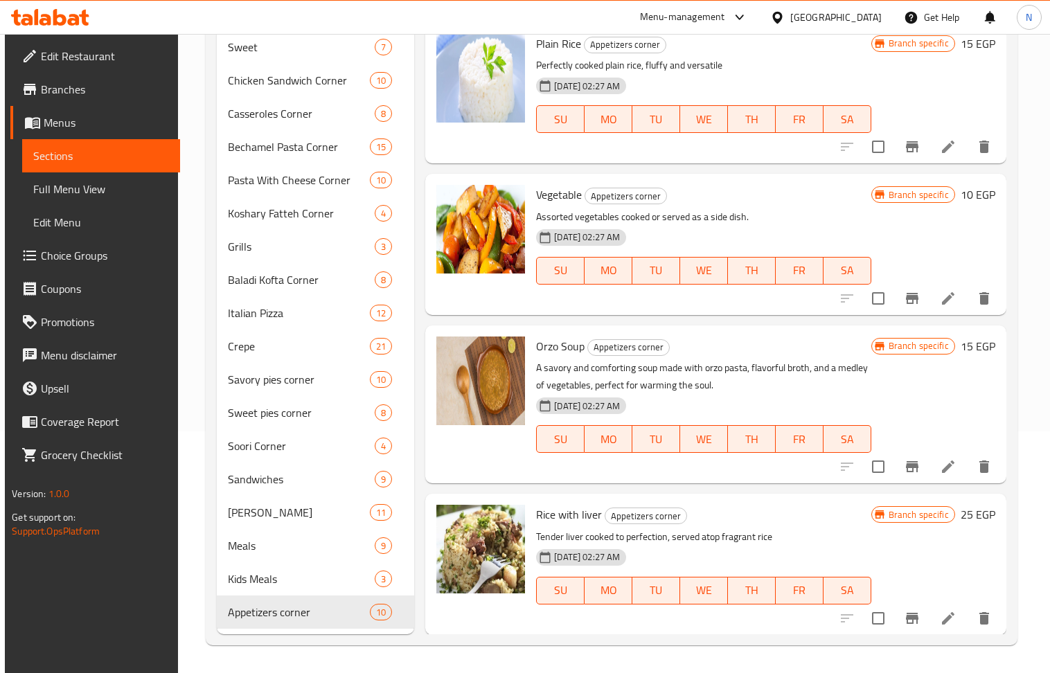
click at [956, 615] on li at bounding box center [948, 618] width 39 height 25
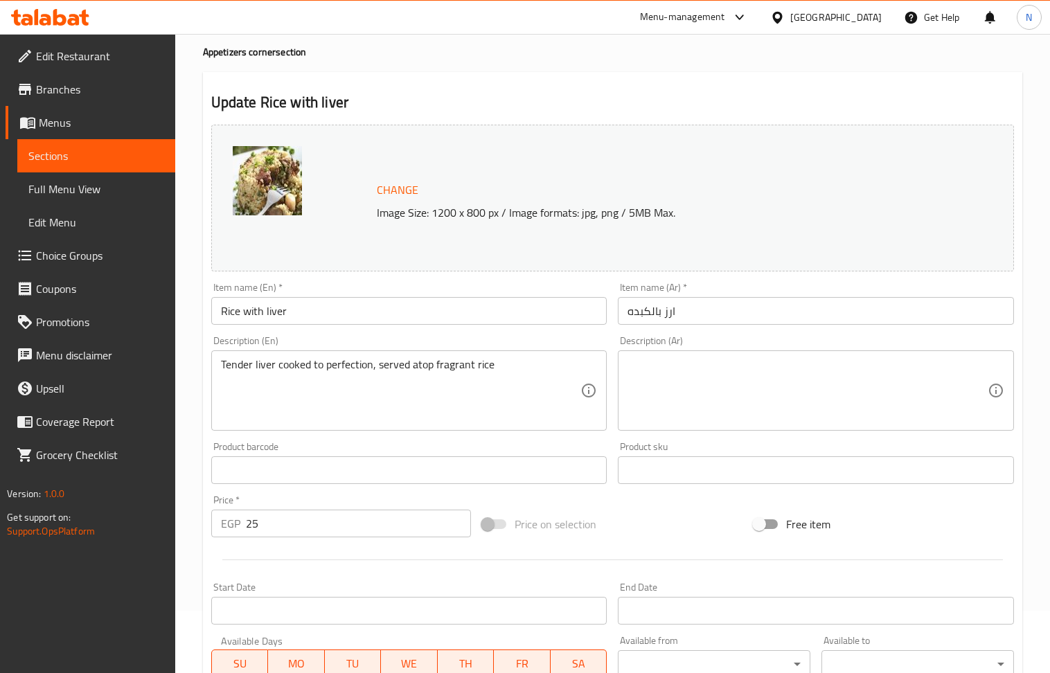
scroll to position [92, 0]
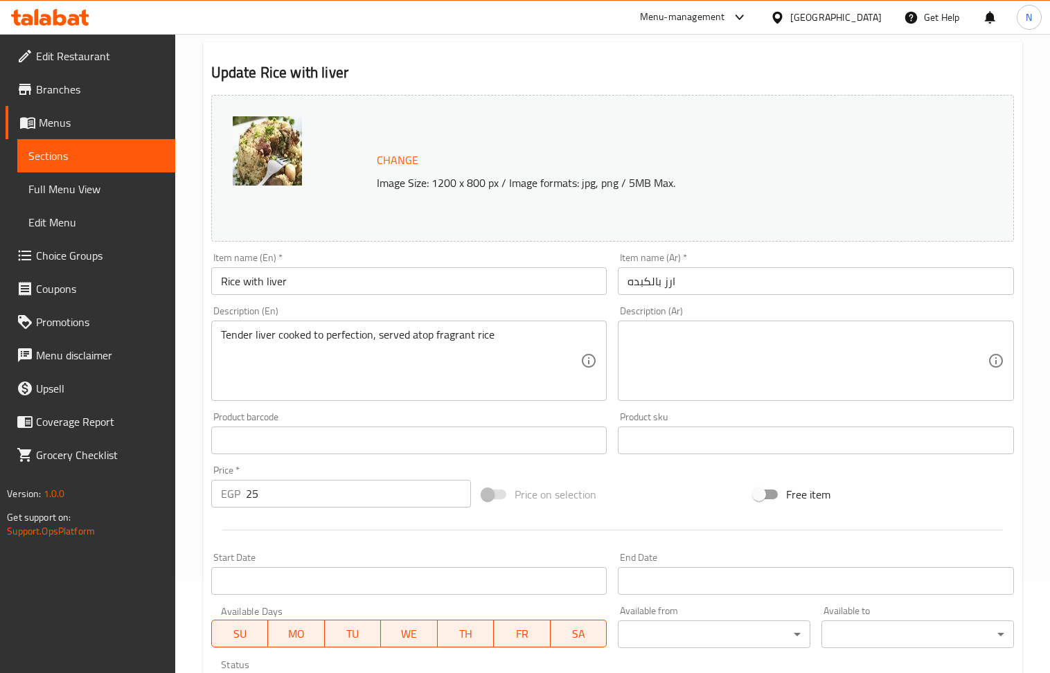
click at [326, 492] on input "25" at bounding box center [359, 494] width 226 height 28
click at [326, 492] on input "39" at bounding box center [359, 494] width 226 height 28
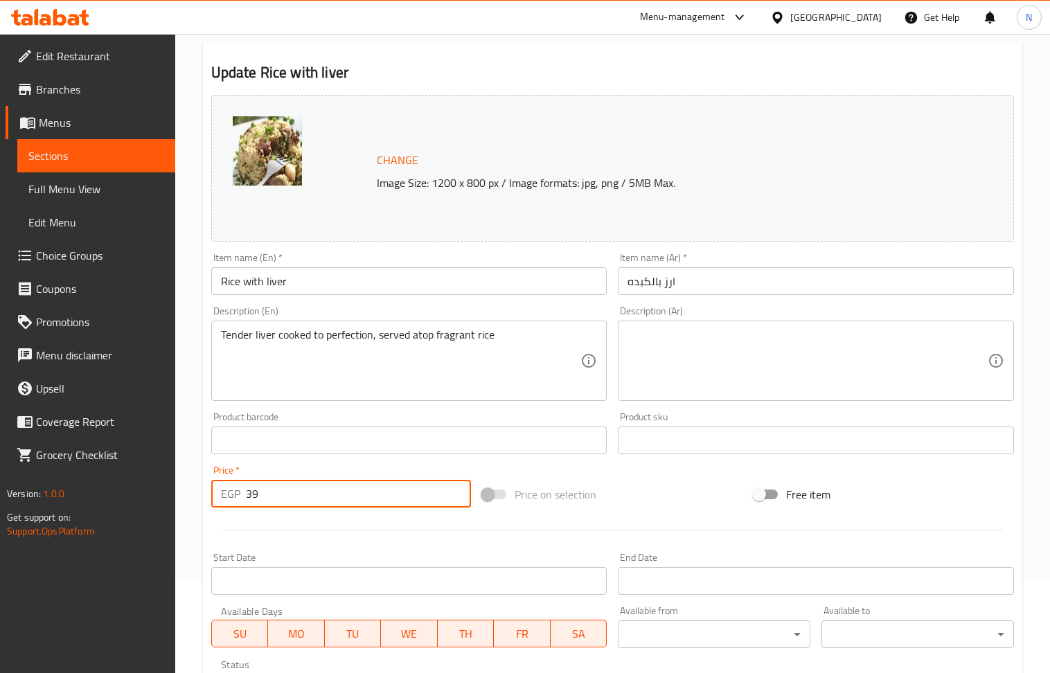
click at [326, 492] on input "39" at bounding box center [359, 494] width 226 height 28
type input "30"
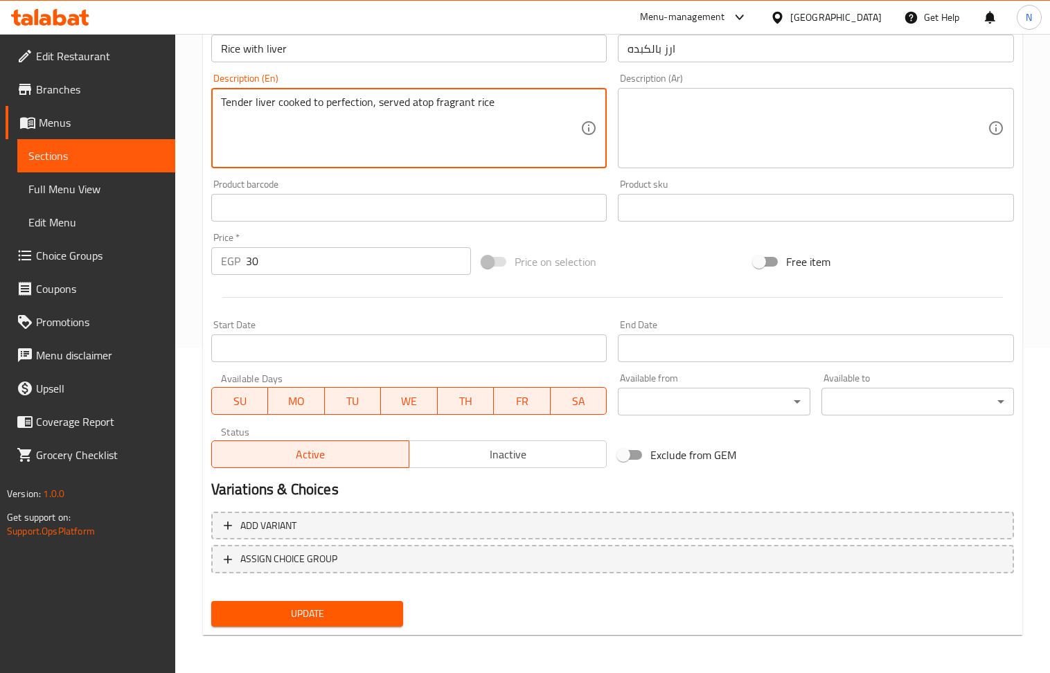
click at [366, 613] on span "Update" at bounding box center [307, 613] width 170 height 17
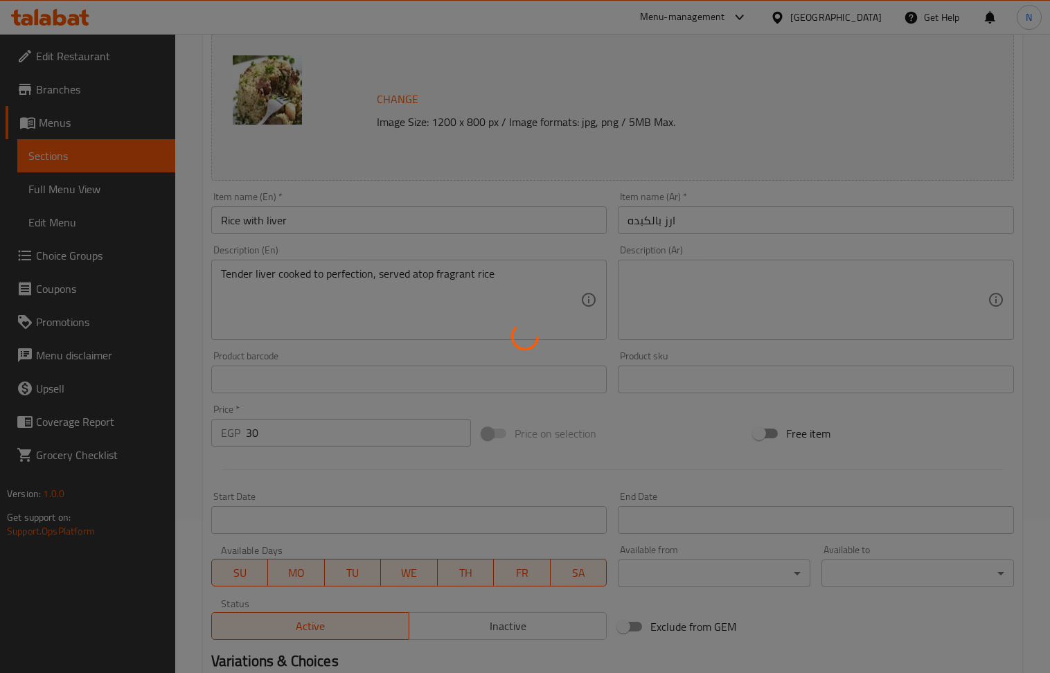
scroll to position [0, 0]
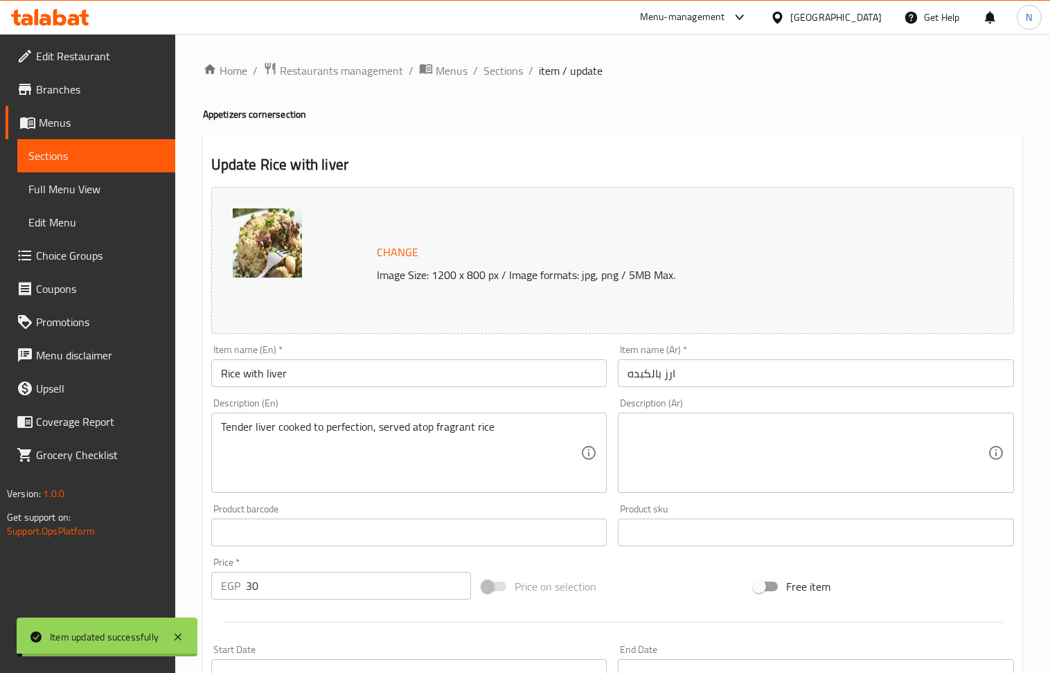
click at [507, 67] on span "Sections" at bounding box center [502, 70] width 39 height 17
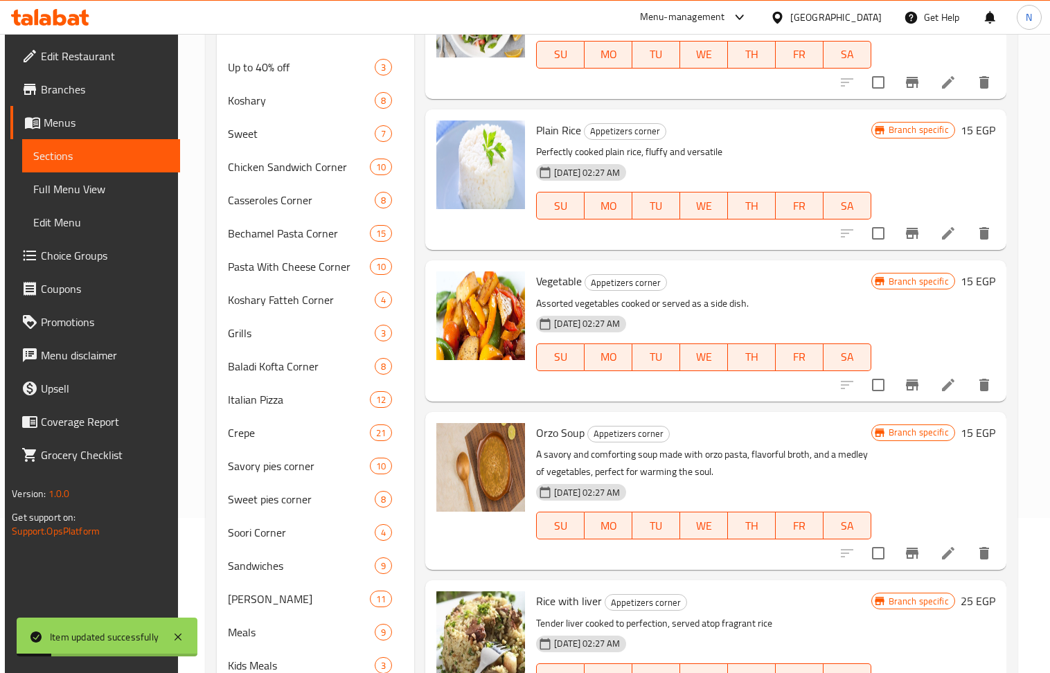
scroll to position [242, 0]
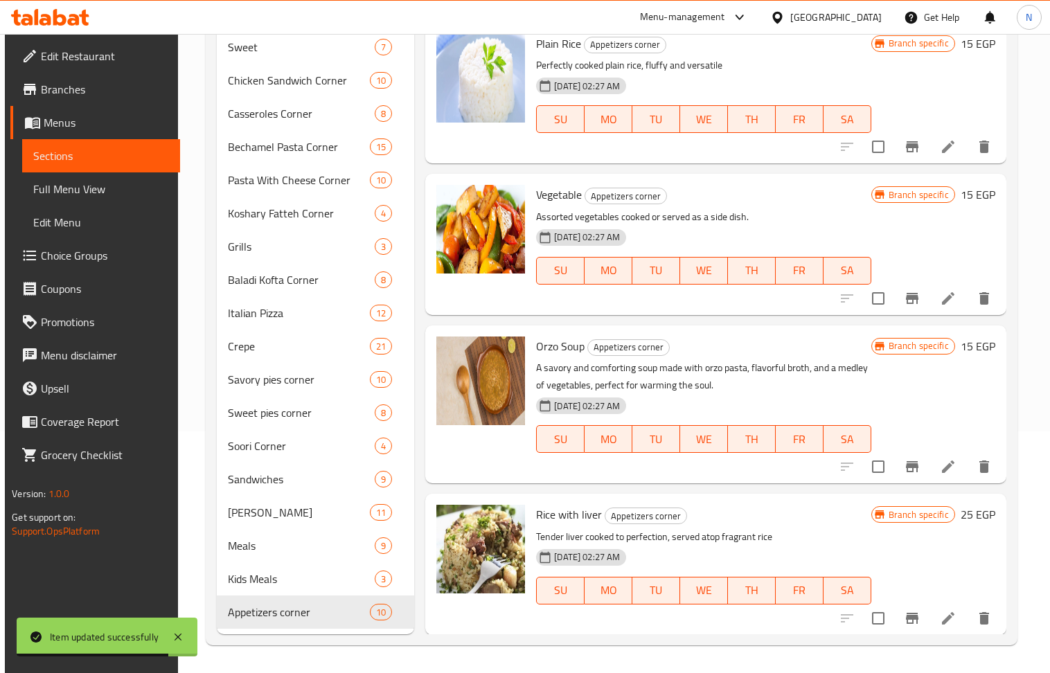
drag, startPoint x: 887, startPoint y: 418, endPoint x: 866, endPoint y: 407, distance: 23.5
click at [887, 418] on div "Branch specific 15 EGP" at bounding box center [933, 405] width 124 height 136
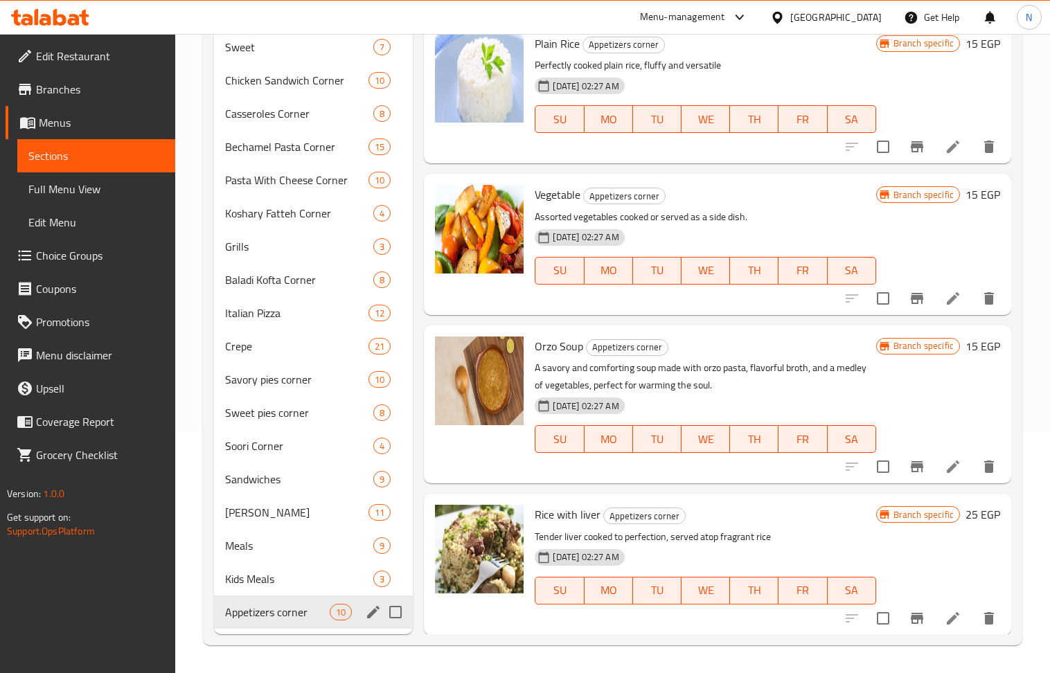
click at [375, 613] on icon "edit" at bounding box center [373, 612] width 17 height 17
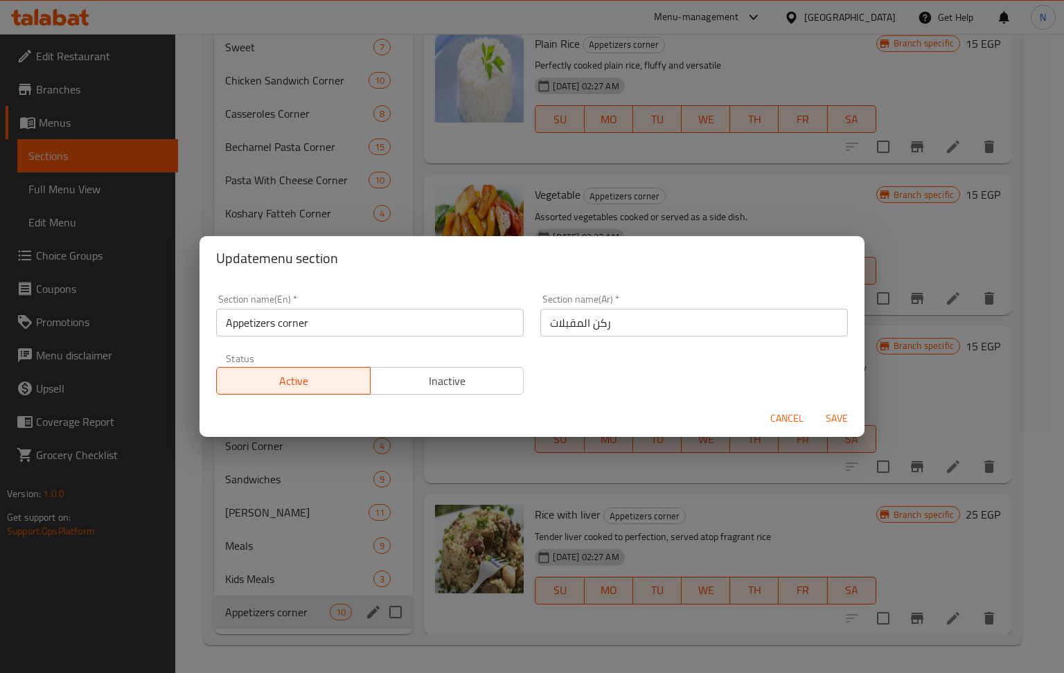
click at [338, 325] on input "Appetizers corner" at bounding box center [370, 323] width 308 height 28
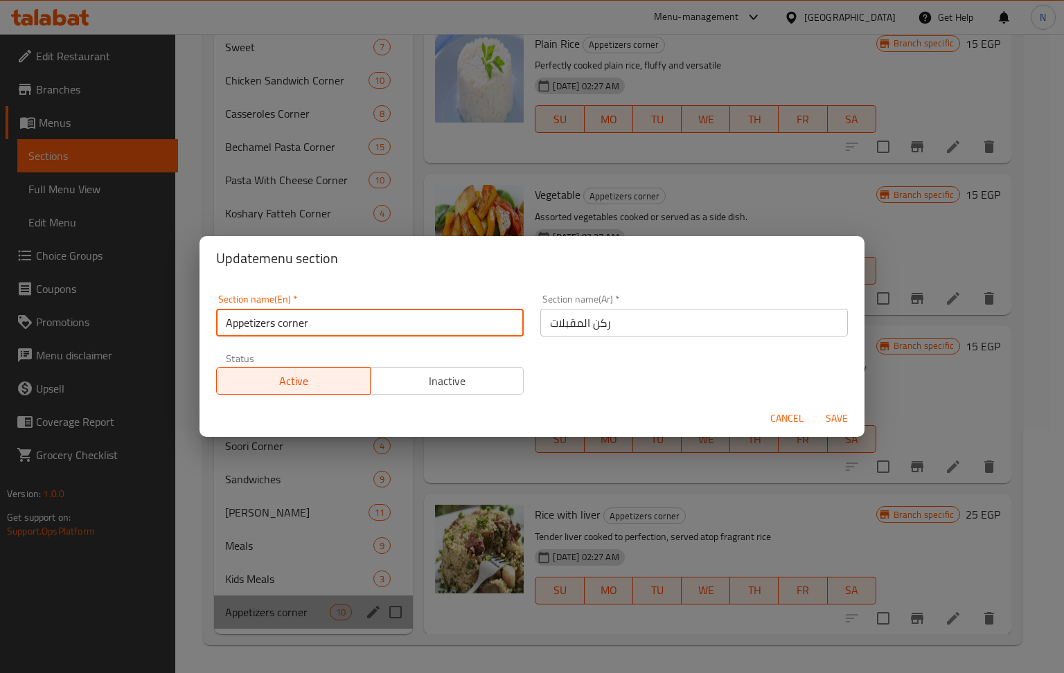
click at [338, 325] on input "Appetizers corner" at bounding box center [370, 323] width 308 height 28
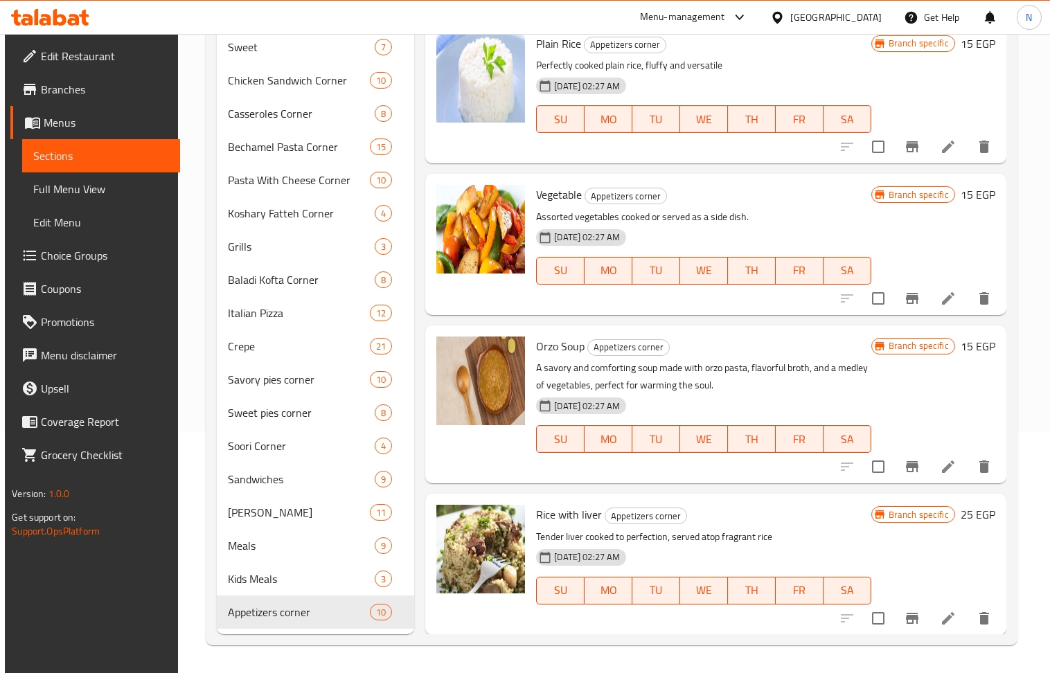
click at [417, 280] on div "Menu items Add Sort Manage items French Fries Packet Appetizers corner Potatoes…" at bounding box center [709, 273] width 591 height 721
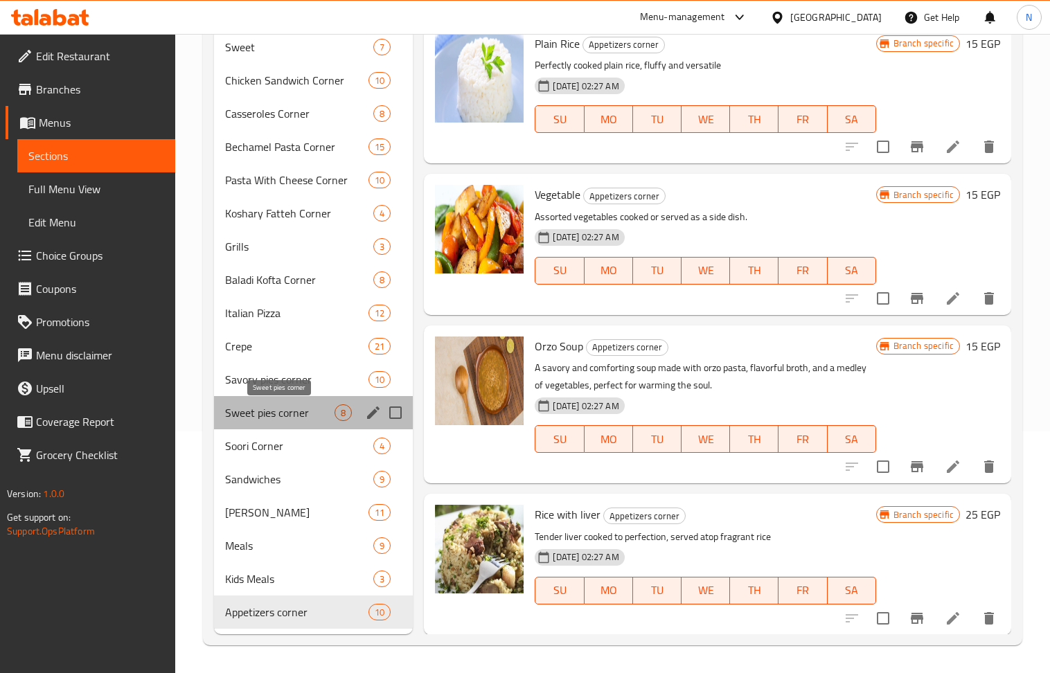
click at [286, 413] on span "Sweet pies corner" at bounding box center [280, 412] width 110 height 17
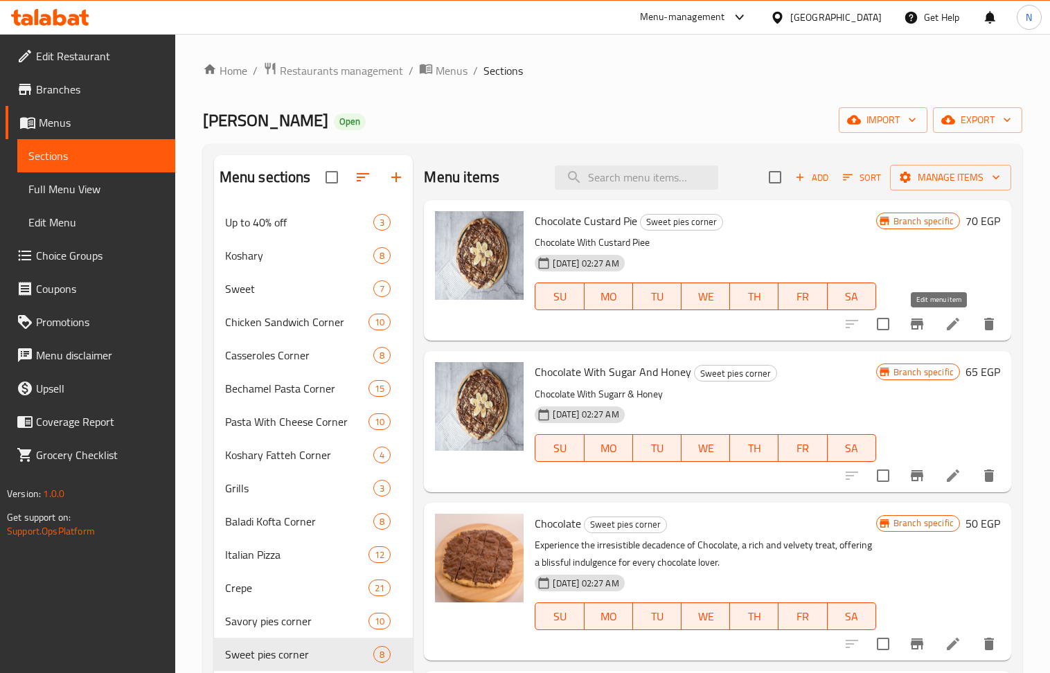
click at [945, 320] on icon at bounding box center [953, 324] width 17 height 17
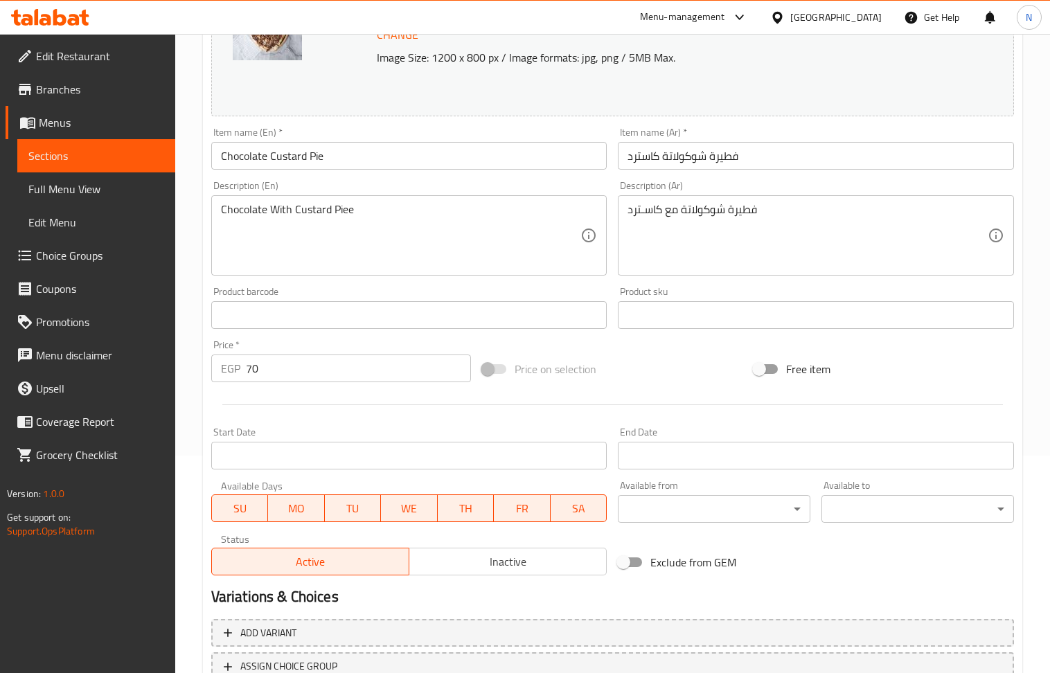
scroll to position [305, 0]
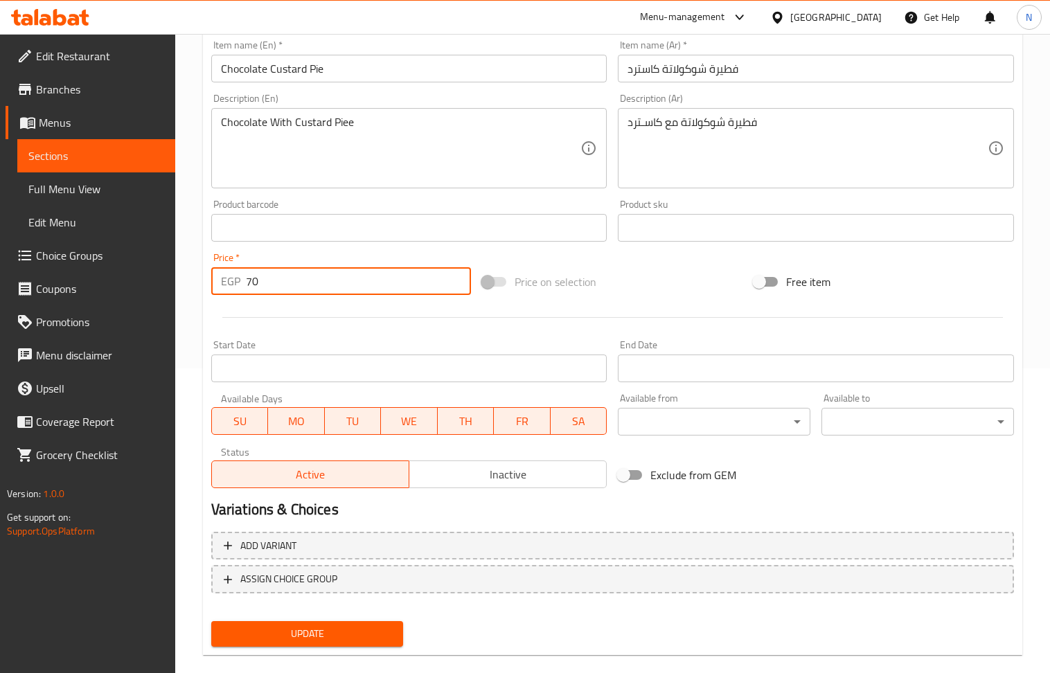
click at [326, 280] on input "70" at bounding box center [359, 281] width 226 height 28
type input "80"
click at [386, 638] on span "Update" at bounding box center [307, 633] width 170 height 17
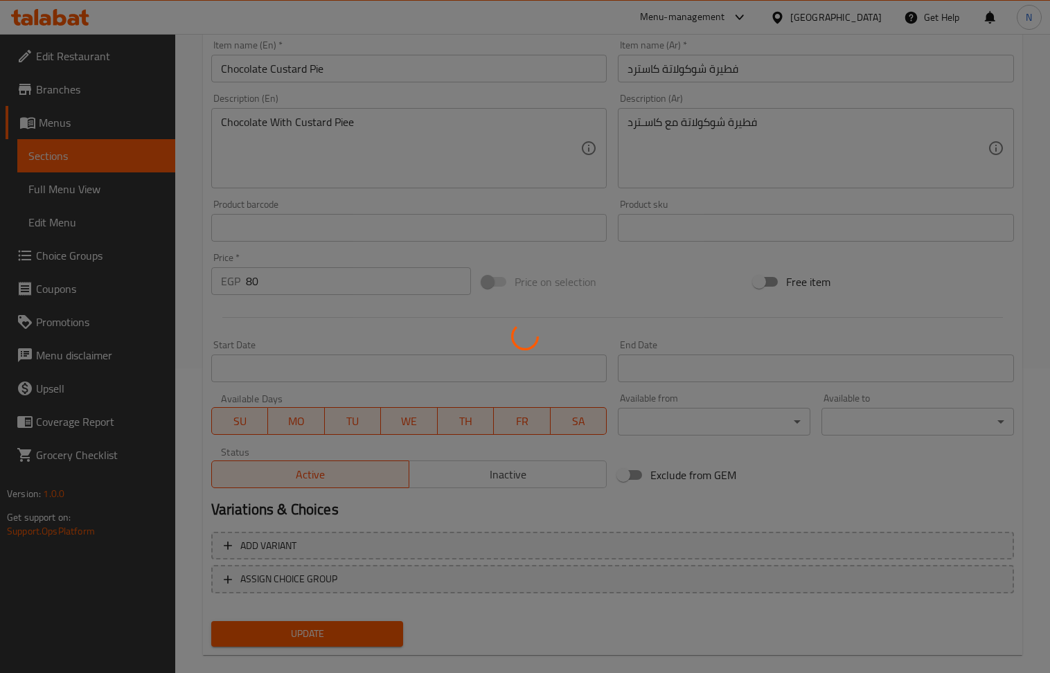
scroll to position [0, 0]
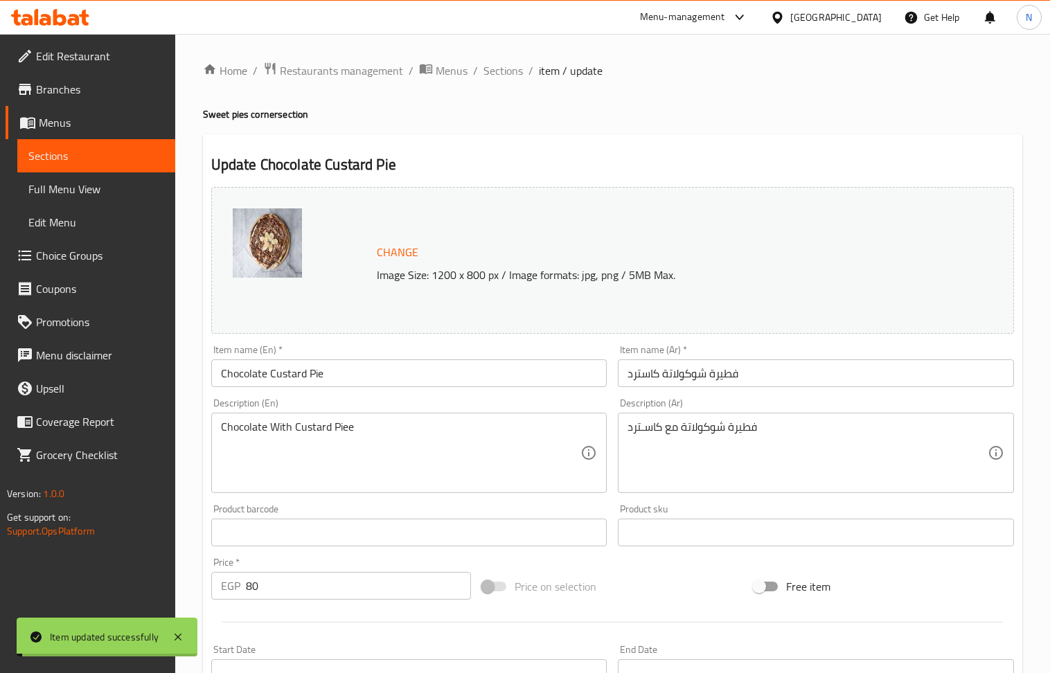
click at [495, 68] on span "Sections" at bounding box center [502, 70] width 39 height 17
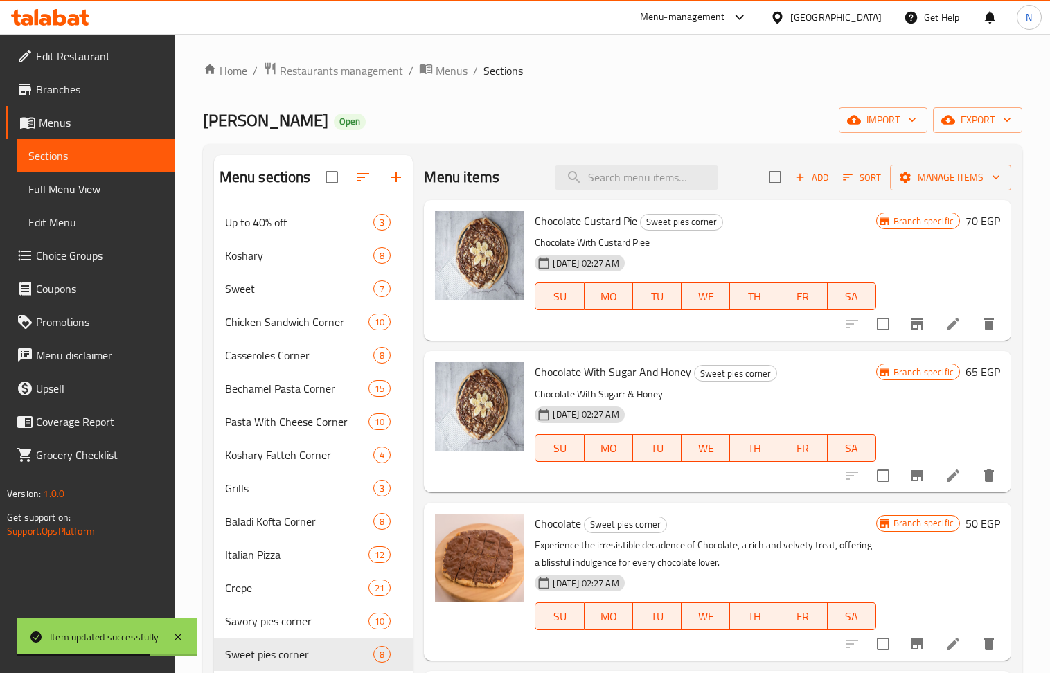
click at [945, 470] on icon at bounding box center [953, 476] width 17 height 17
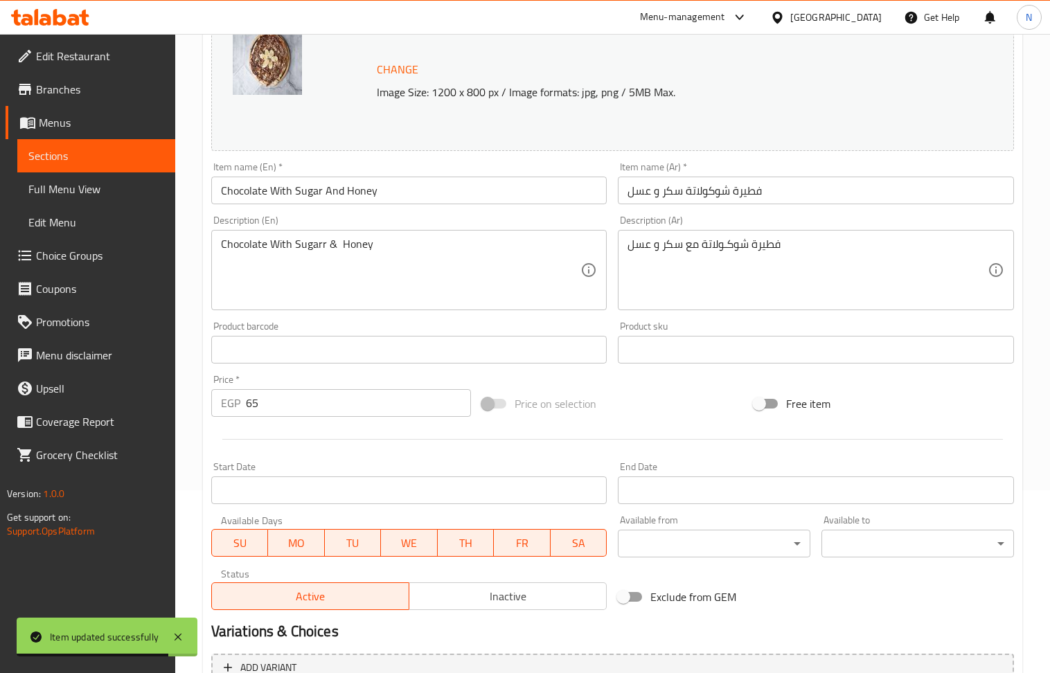
scroll to position [184, 0]
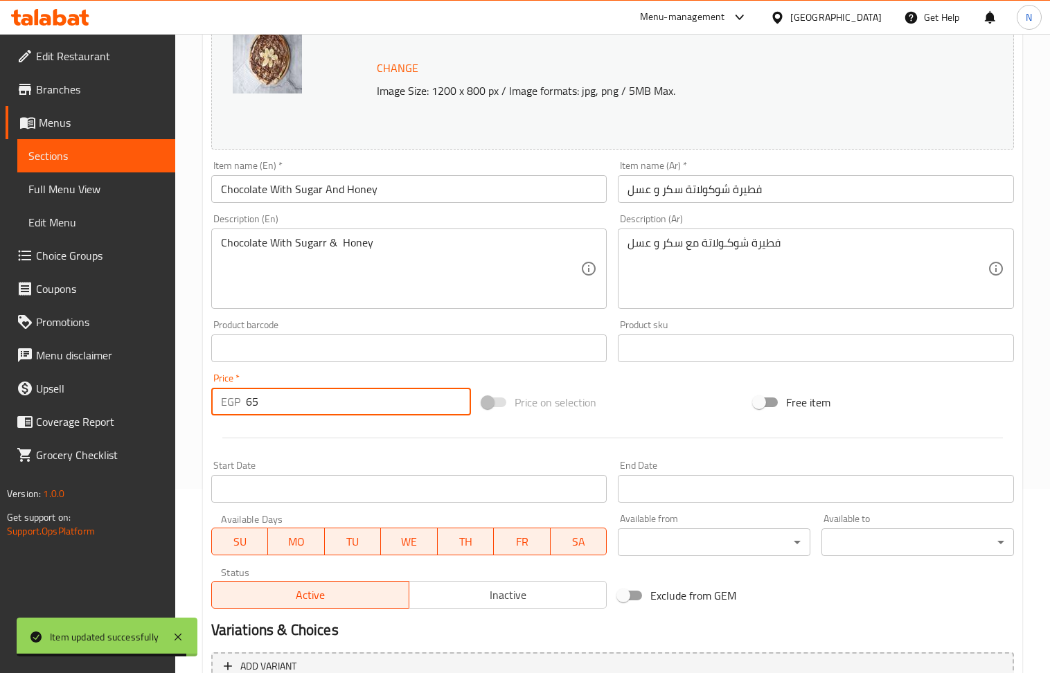
drag, startPoint x: 252, startPoint y: 410, endPoint x: 244, endPoint y: 411, distance: 7.6
click at [244, 411] on div "EGP 65 Price *" at bounding box center [341, 402] width 260 height 28
type input "75"
click at [326, 436] on div at bounding box center [613, 438] width 814 height 34
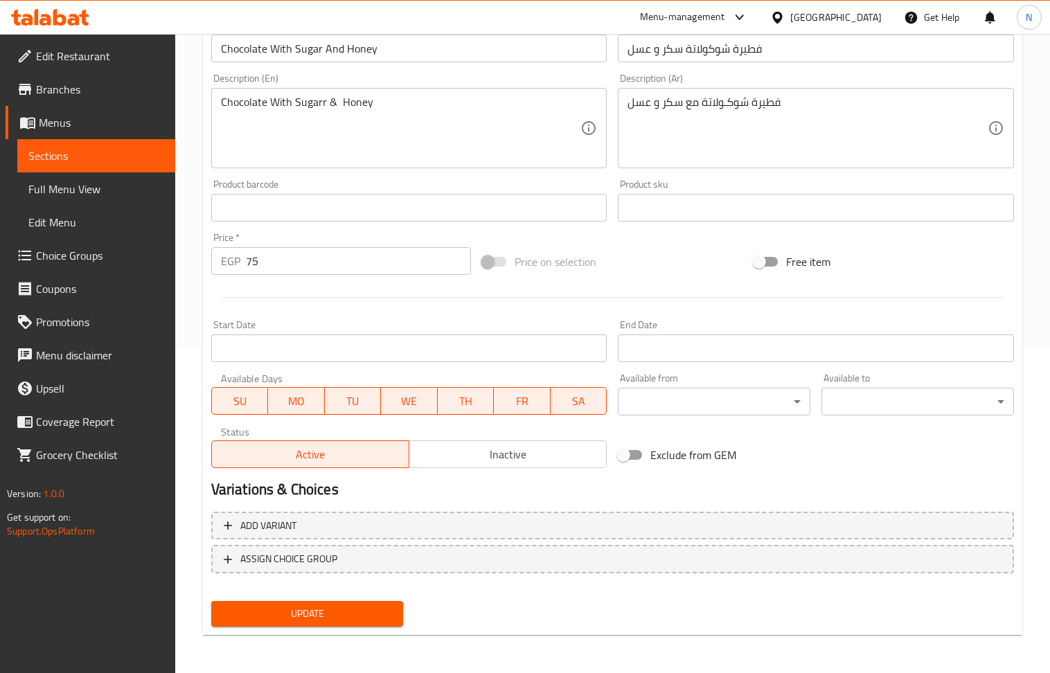
drag, startPoint x: 292, startPoint y: 615, endPoint x: 347, endPoint y: 527, distance: 103.6
click at [292, 616] on span "Update" at bounding box center [307, 613] width 170 height 17
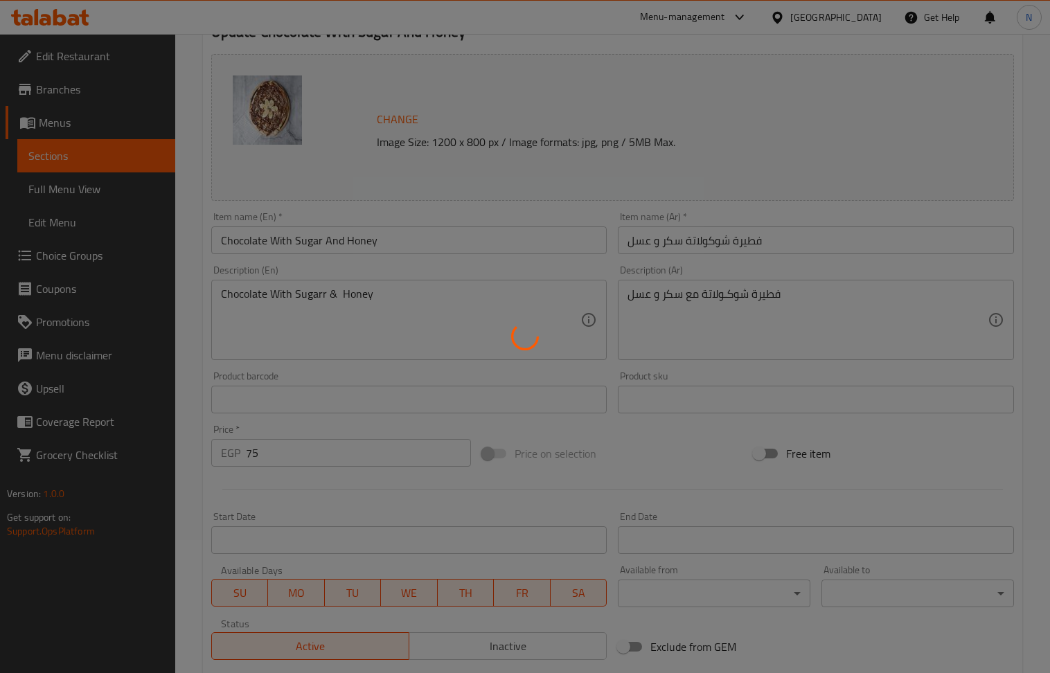
scroll to position [0, 0]
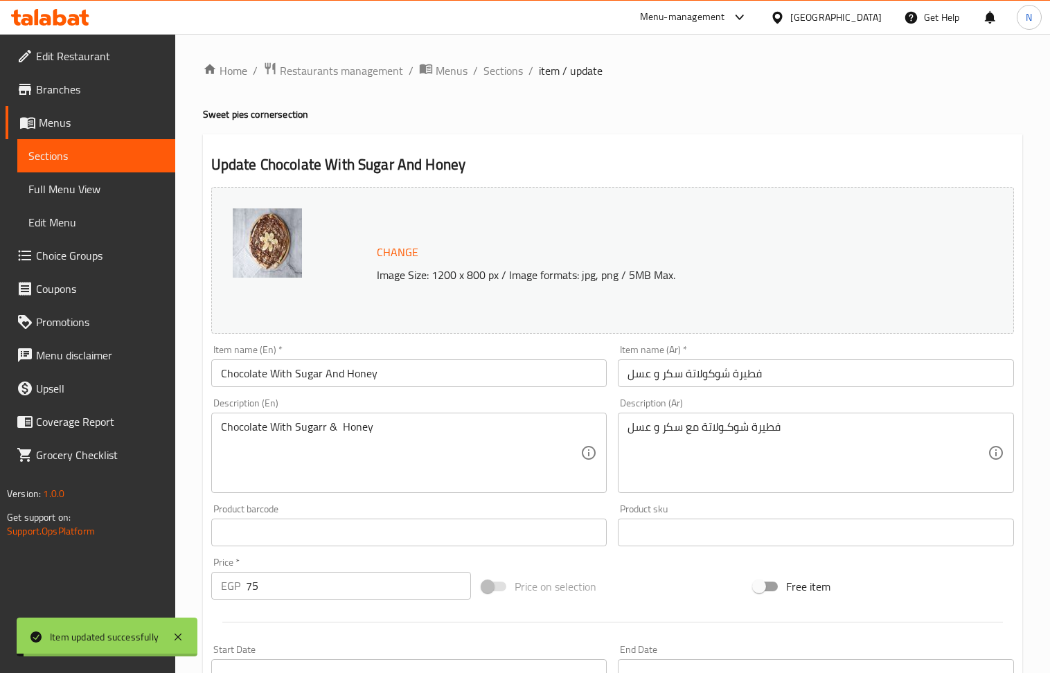
click at [502, 71] on span "Sections" at bounding box center [502, 70] width 39 height 17
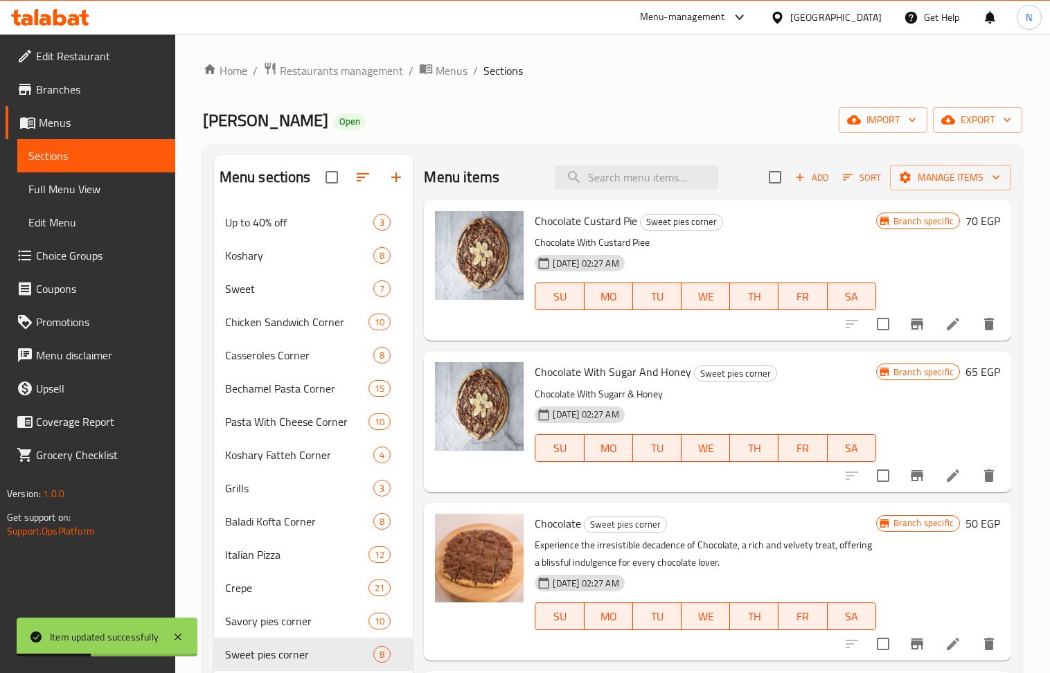
scroll to position [92, 0]
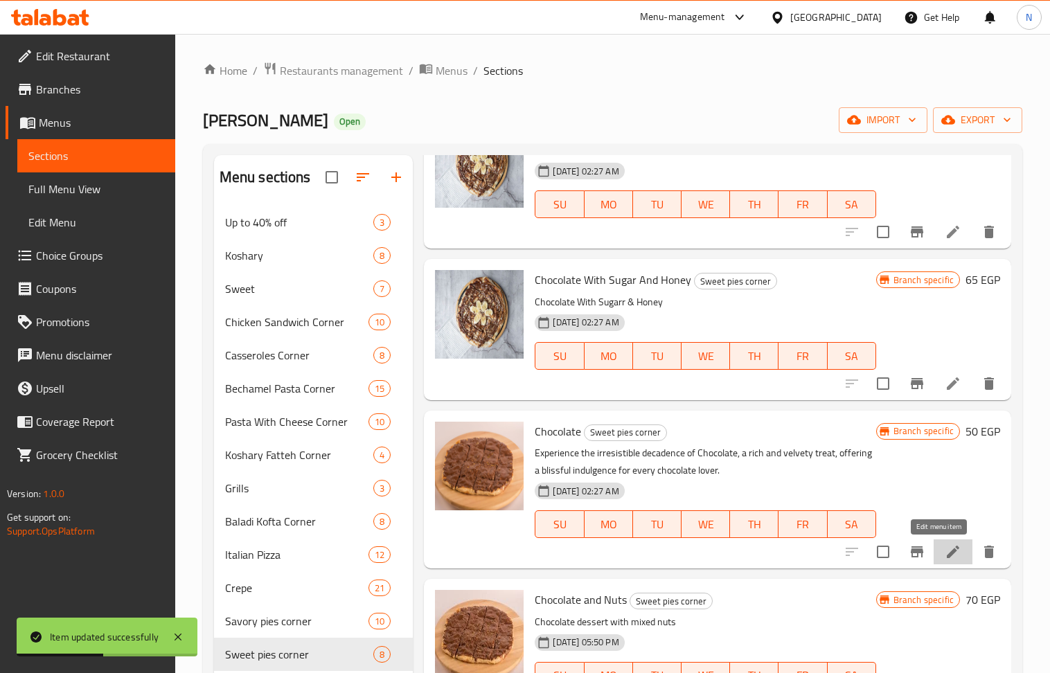
click at [945, 547] on icon at bounding box center [953, 552] width 17 height 17
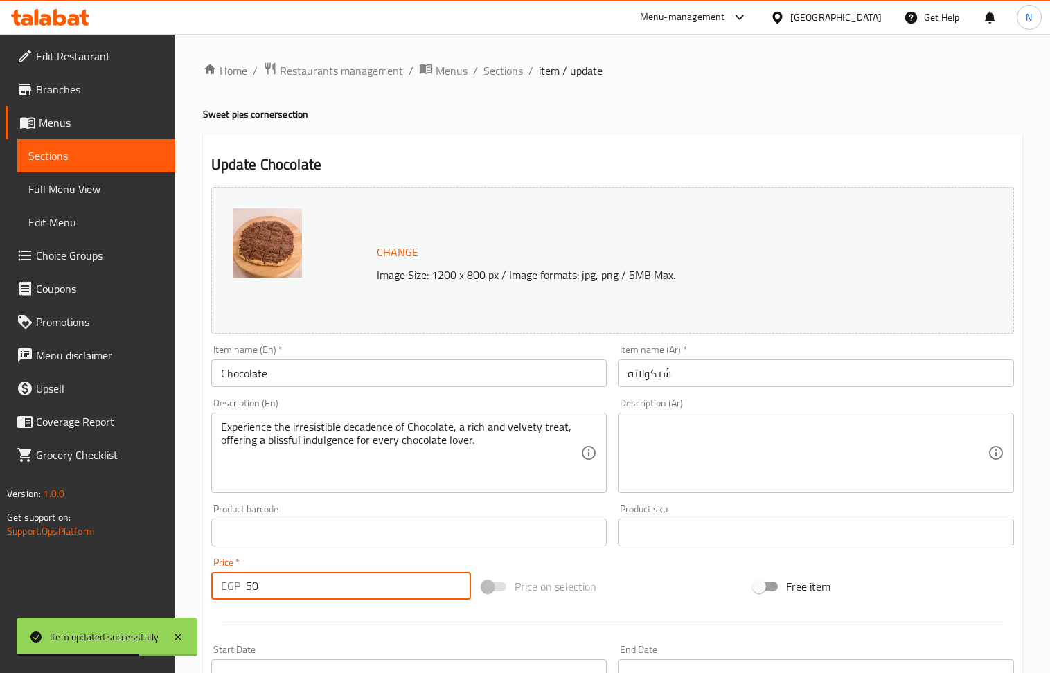
drag, startPoint x: 250, startPoint y: 588, endPoint x: 233, endPoint y: 589, distance: 16.6
click at [233, 589] on div "EGP 50 Price *" at bounding box center [341, 586] width 260 height 28
type input "70"
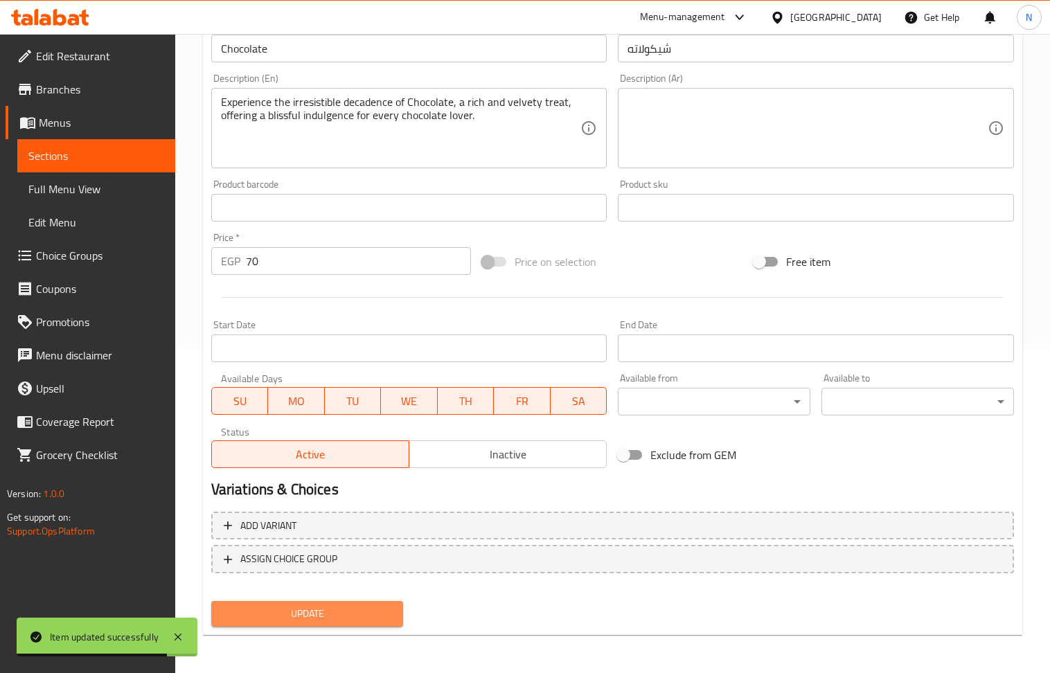
click at [346, 611] on span "Update" at bounding box center [307, 613] width 170 height 17
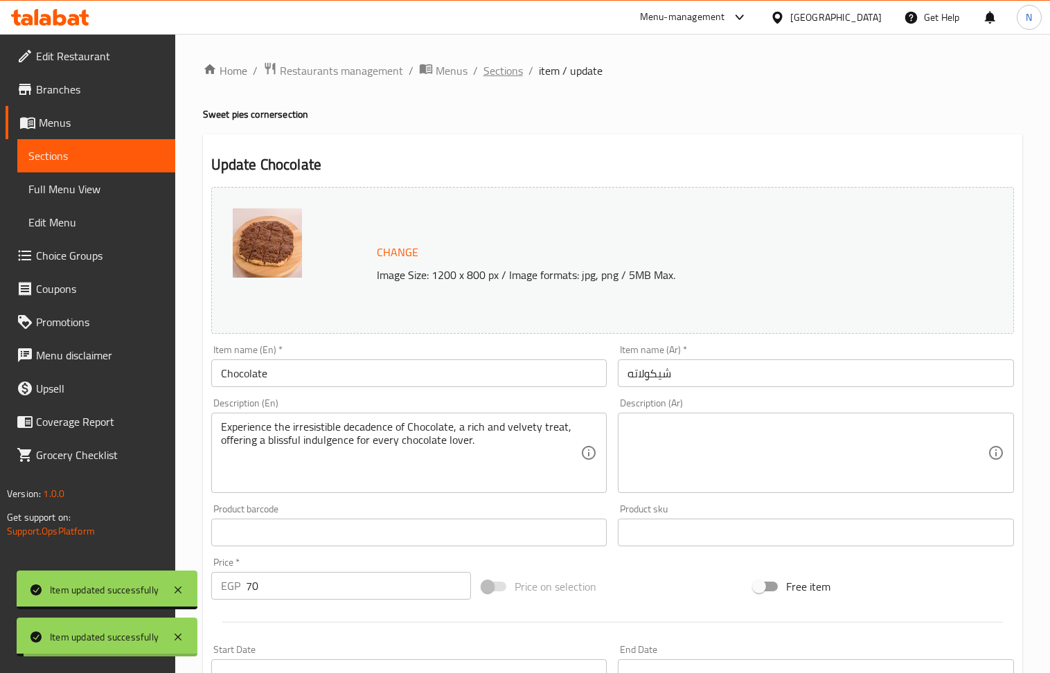
click at [510, 69] on span "Sections" at bounding box center [502, 70] width 39 height 17
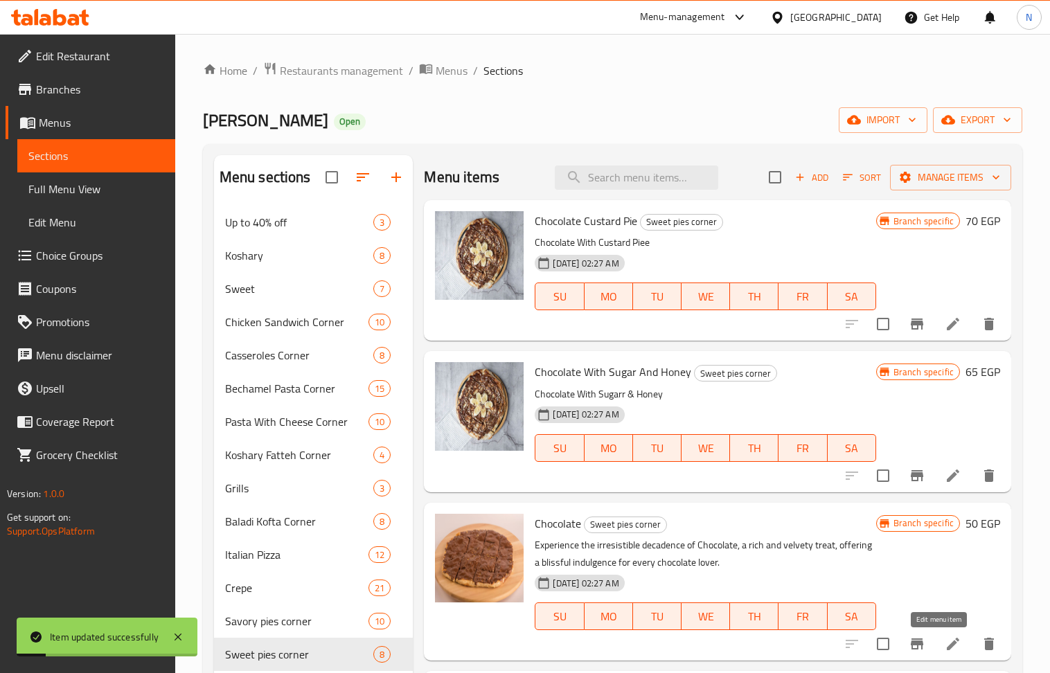
click at [945, 646] on icon at bounding box center [953, 644] width 17 height 17
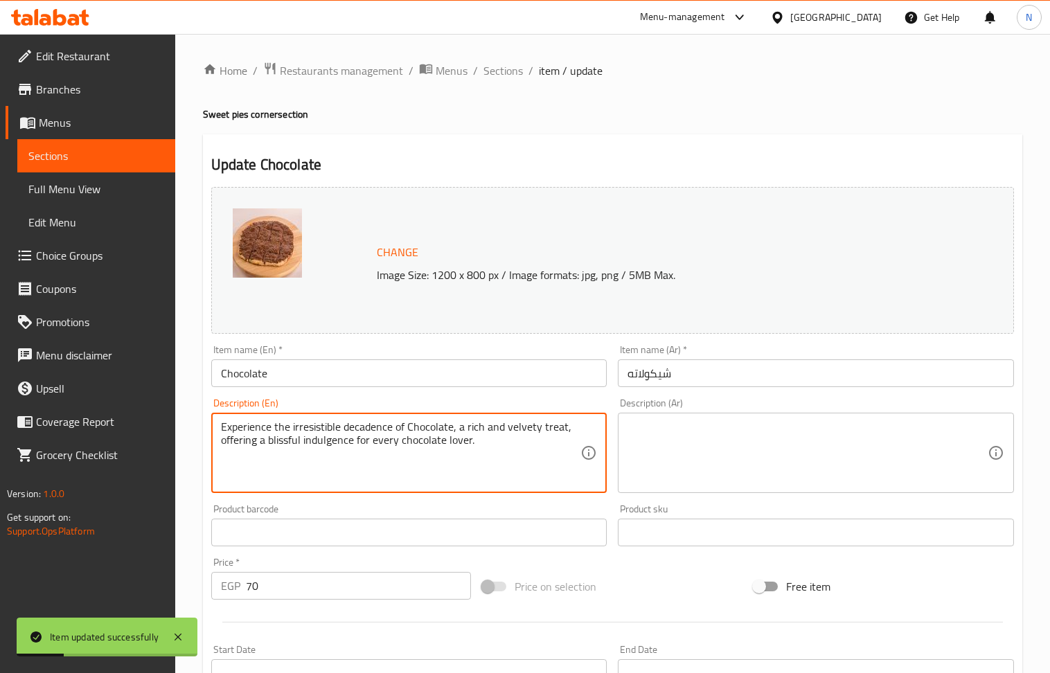
click at [330, 458] on textarea "Experience the irresistible decadence of Chocolate, a rich and velvety treat, o…" at bounding box center [401, 453] width 360 height 66
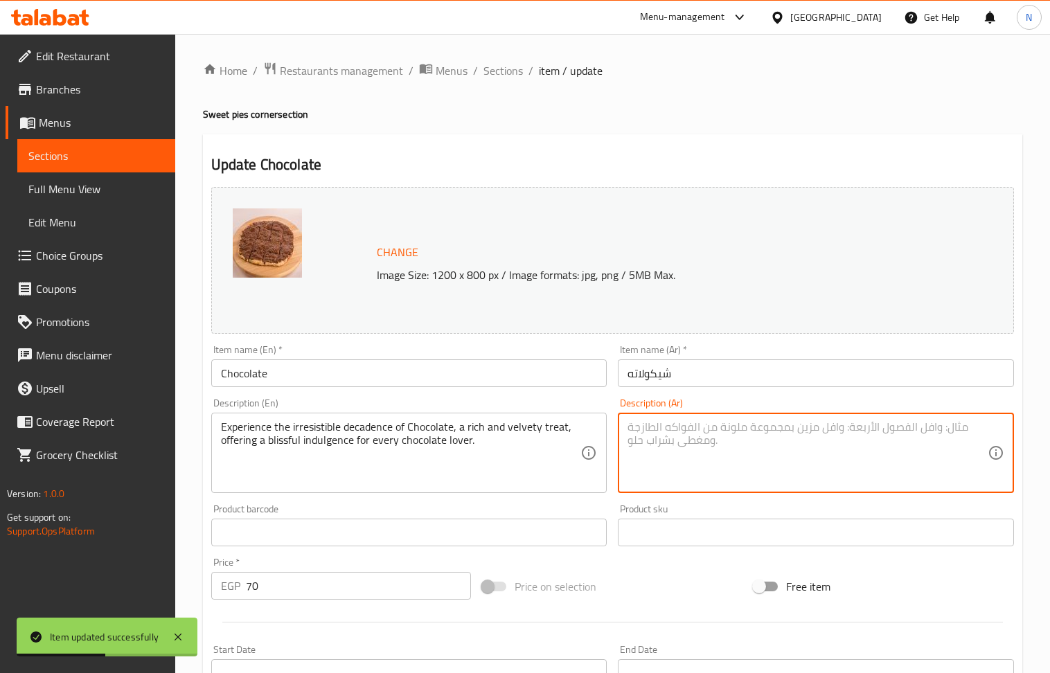
click at [705, 432] on textarea at bounding box center [807, 453] width 360 height 66
paste textarea "استمتع بالفخامة التي لا تقاوم مع الشوكولاتة، وهي علاج غني ومخملي، يقدم متعة سعي…"
type textarea "استمتع بالفخامة التي لا تقاوم مع الشوكولاتة، وهي علاج غني ومخملي، يقدم متعة سعي…"
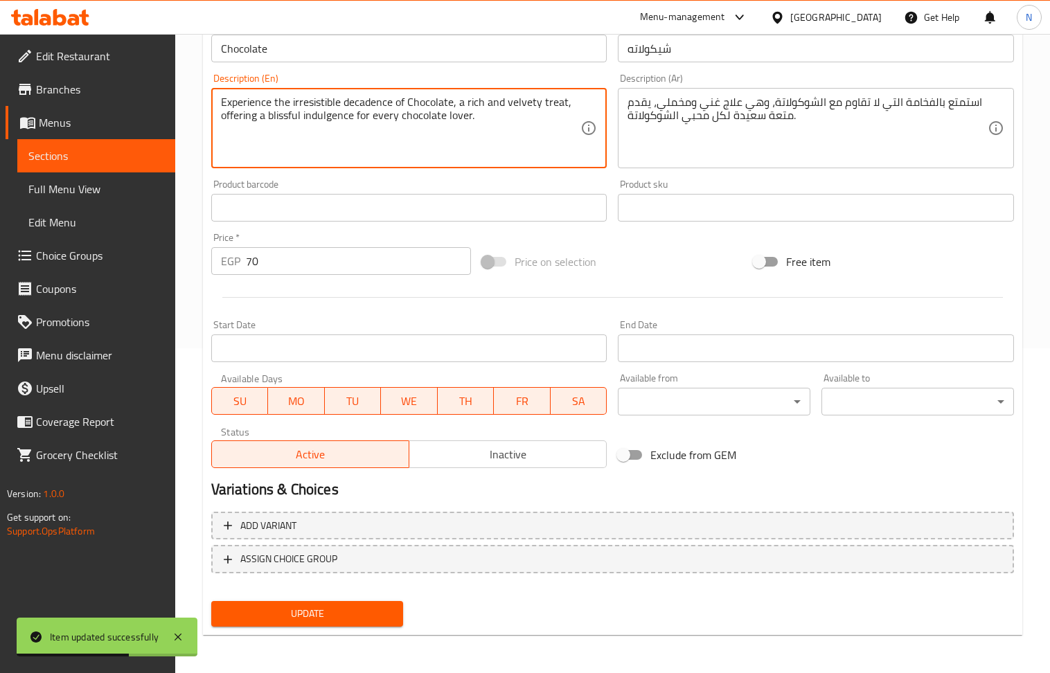
click at [308, 621] on span "Update" at bounding box center [307, 613] width 170 height 17
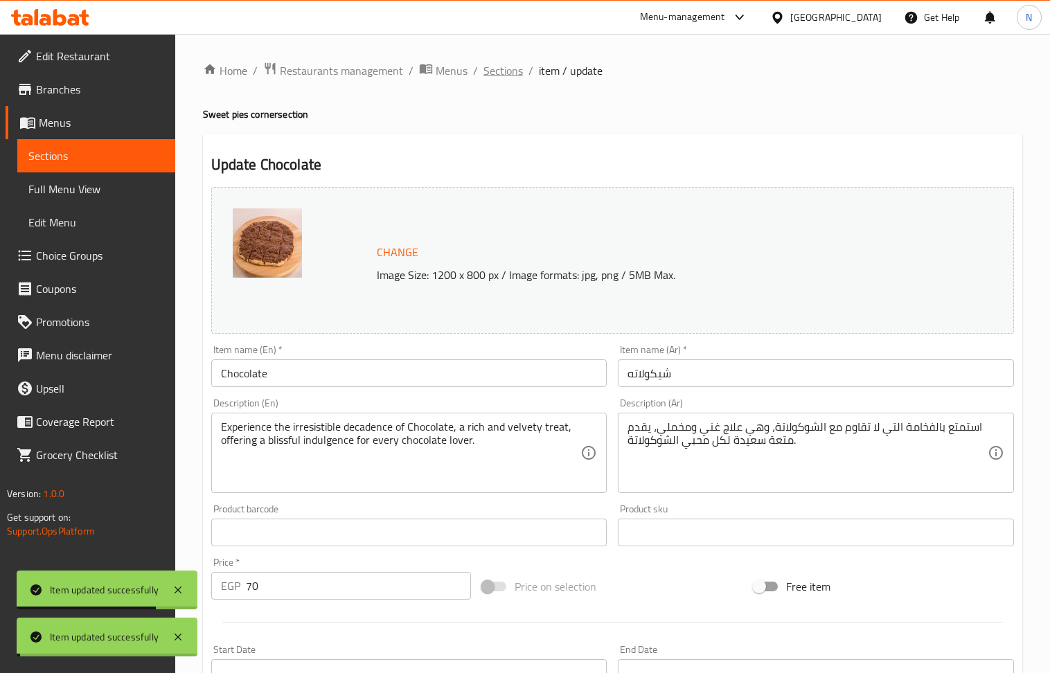
click at [508, 73] on span "Sections" at bounding box center [502, 70] width 39 height 17
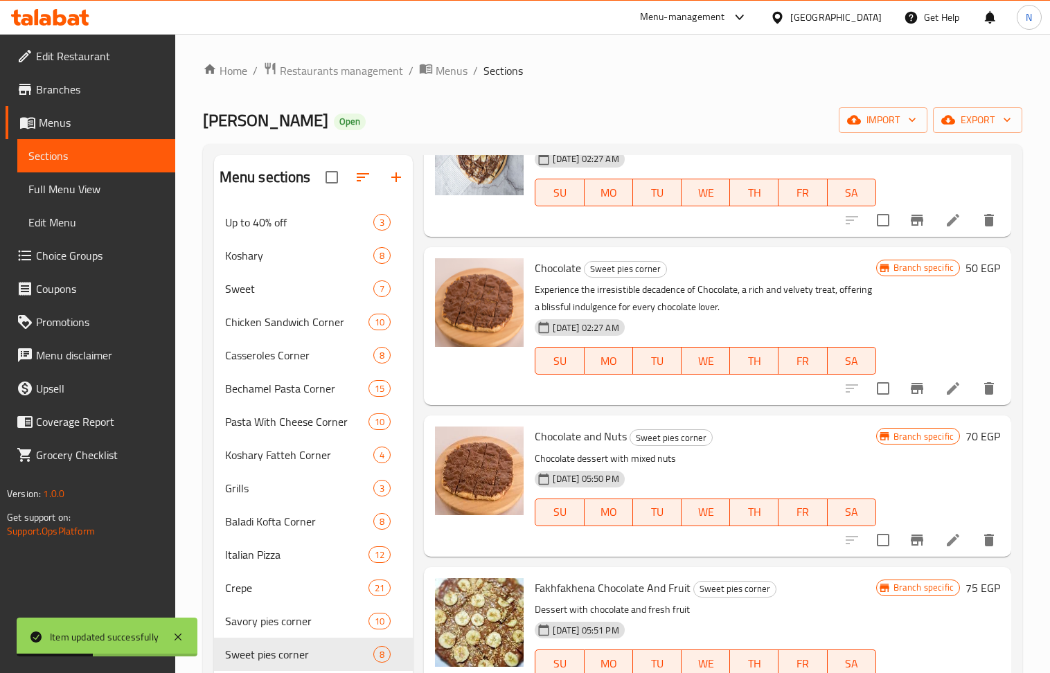
scroll to position [277, 0]
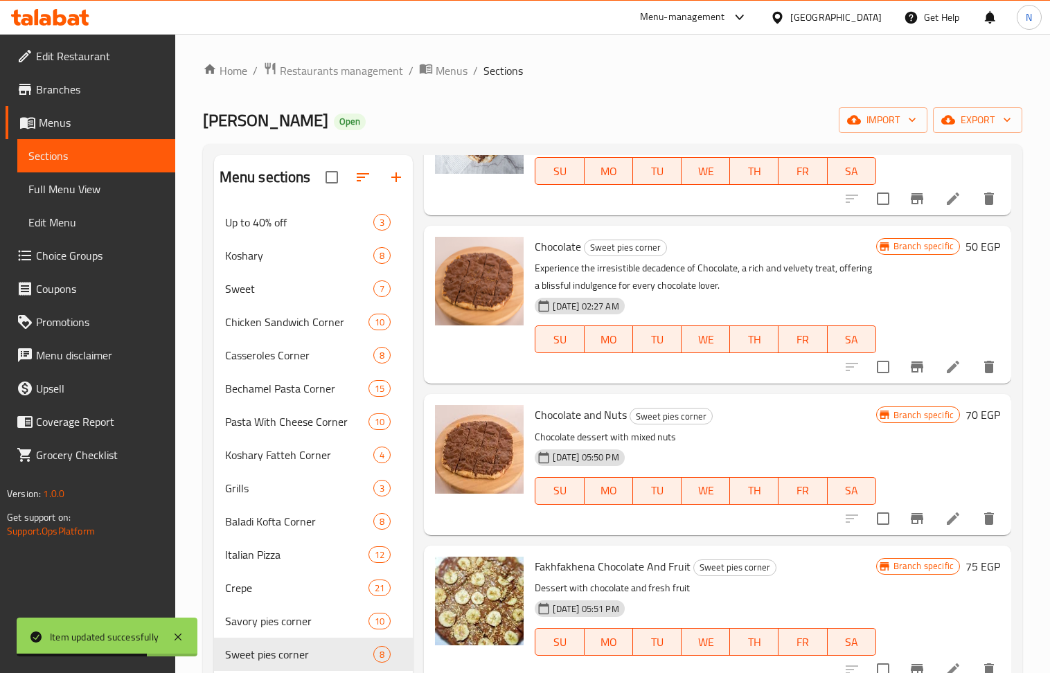
click at [945, 508] on li at bounding box center [953, 518] width 39 height 25
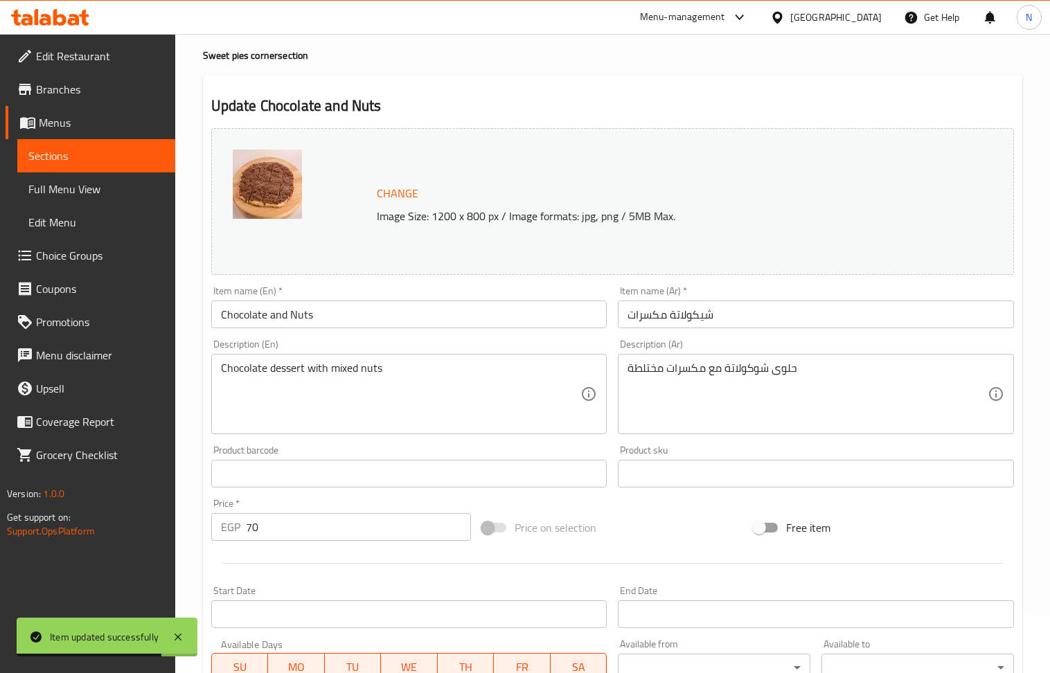
scroll to position [92, 0]
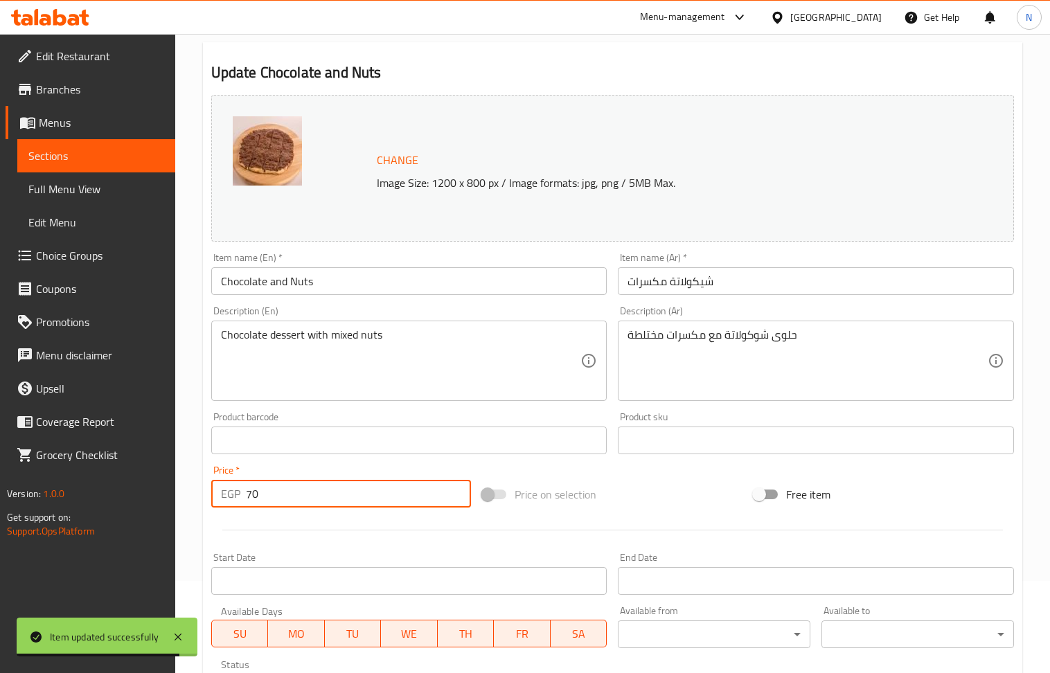
drag, startPoint x: 272, startPoint y: 495, endPoint x: 252, endPoint y: 500, distance: 20.8
click at [252, 500] on input "70" at bounding box center [359, 494] width 226 height 28
type input "75"
click at [310, 416] on div "Product barcode Product barcode" at bounding box center [409, 433] width 396 height 42
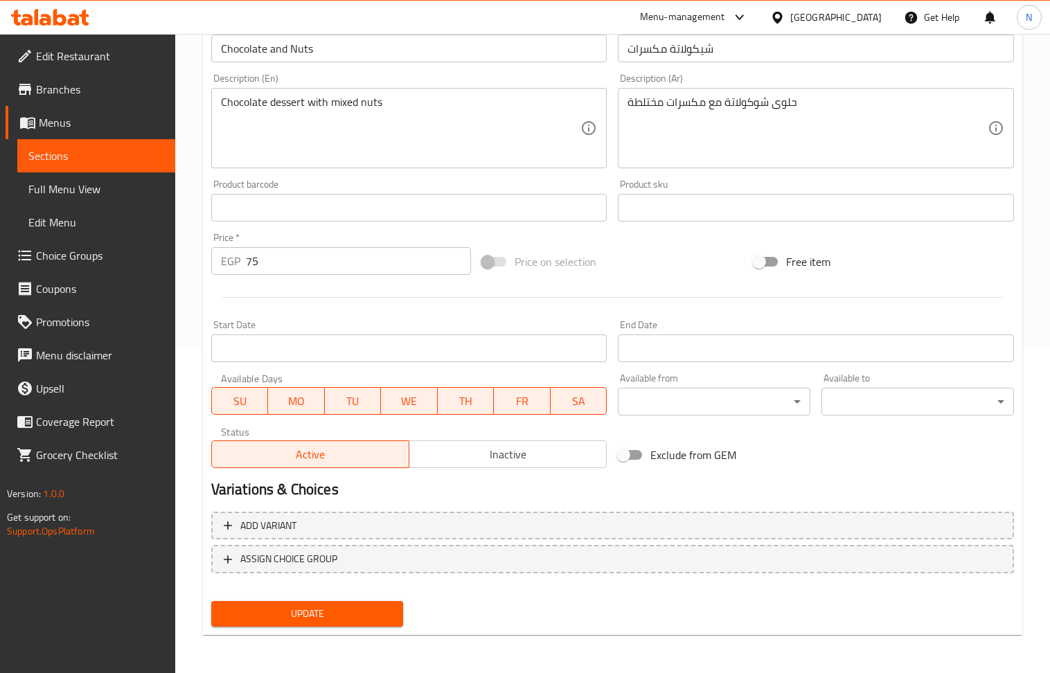
click at [306, 623] on button "Update" at bounding box center [307, 614] width 193 height 26
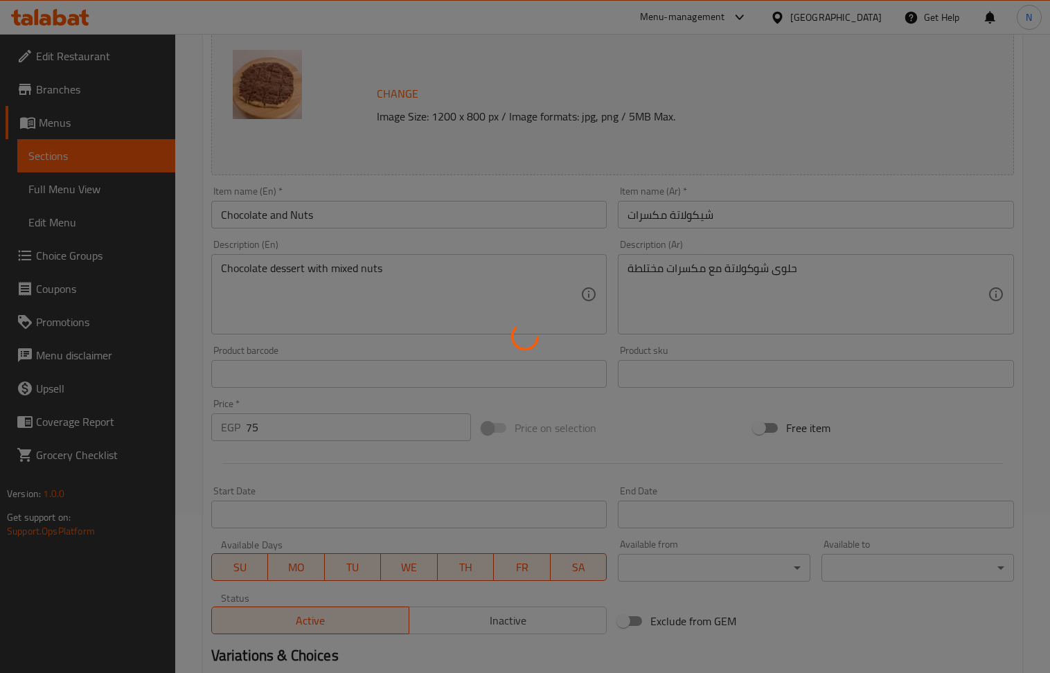
scroll to position [0, 0]
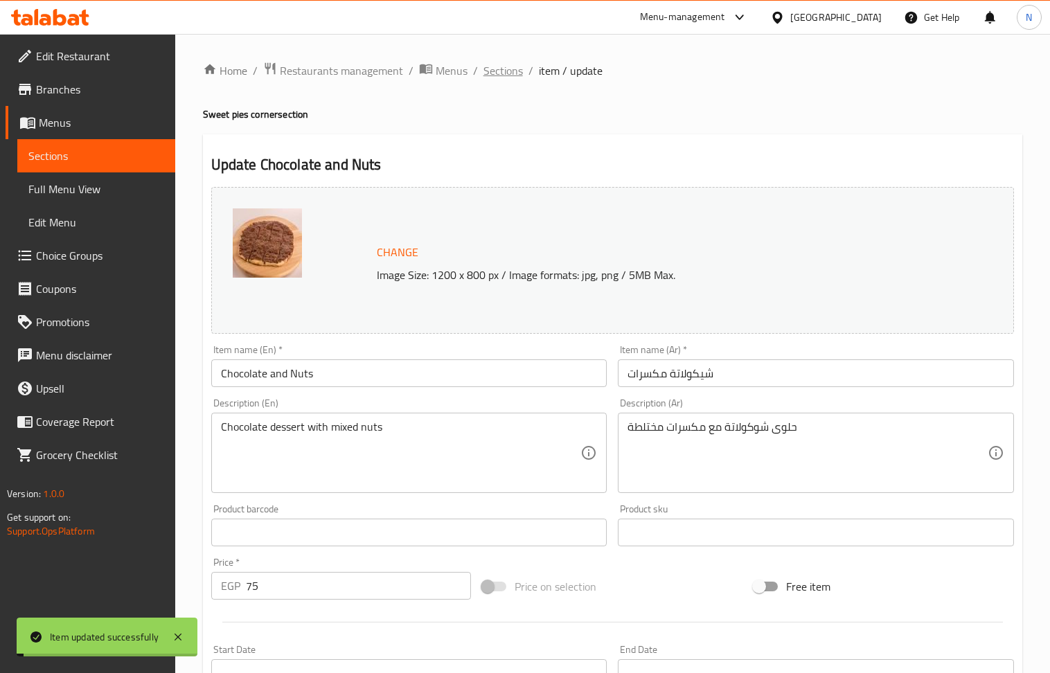
click at [508, 73] on span "Sections" at bounding box center [502, 70] width 39 height 17
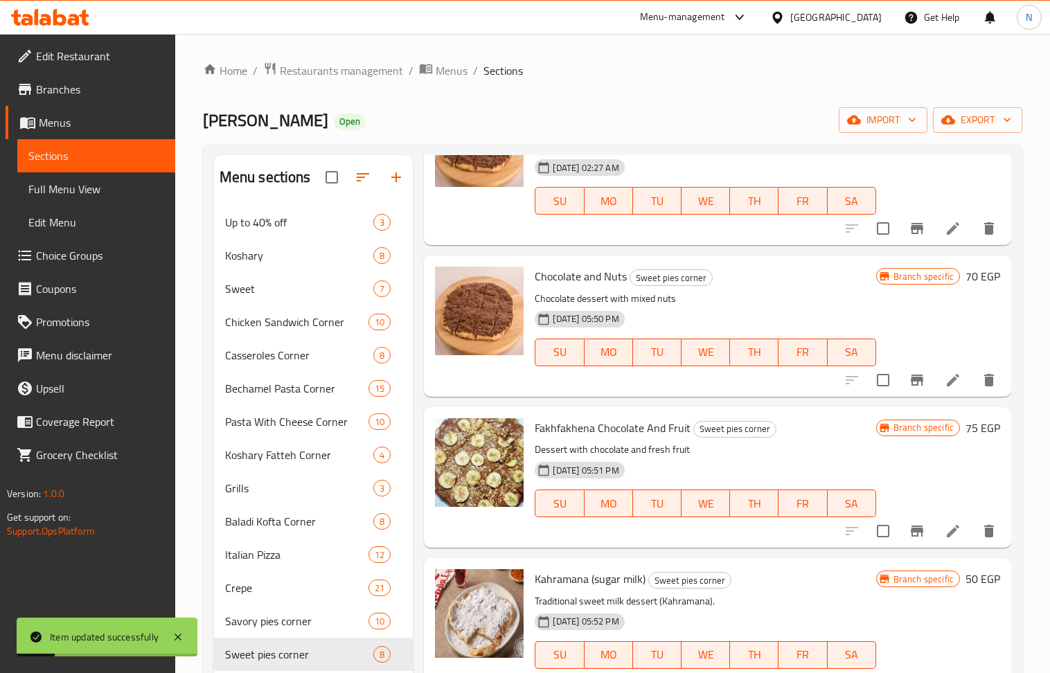
scroll to position [461, 0]
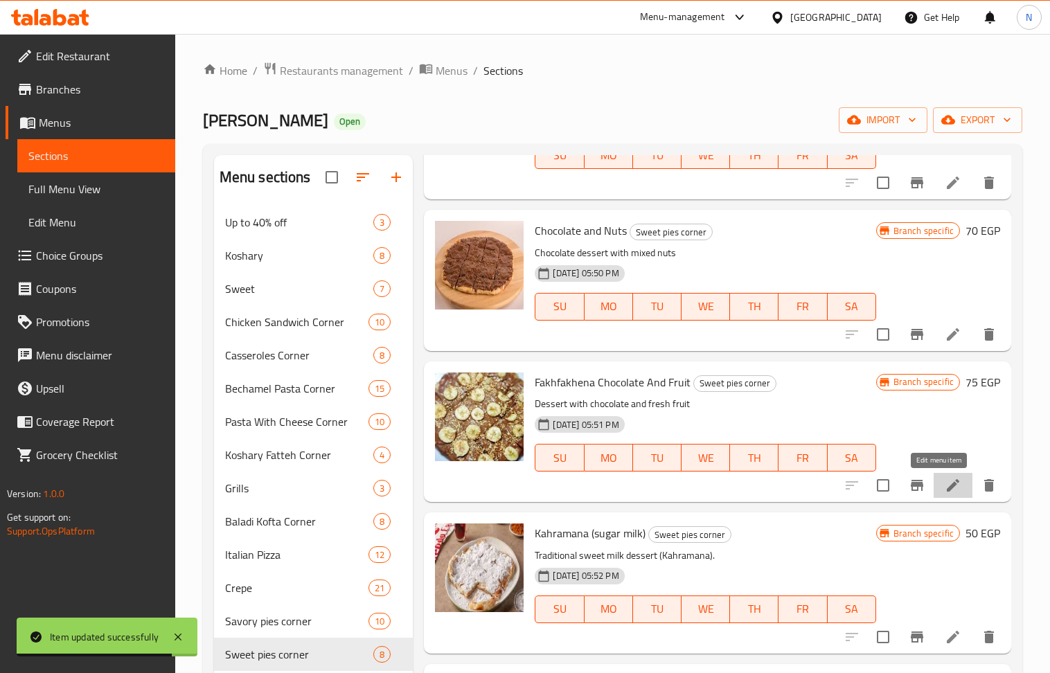
click at [945, 492] on icon at bounding box center [953, 485] width 17 height 17
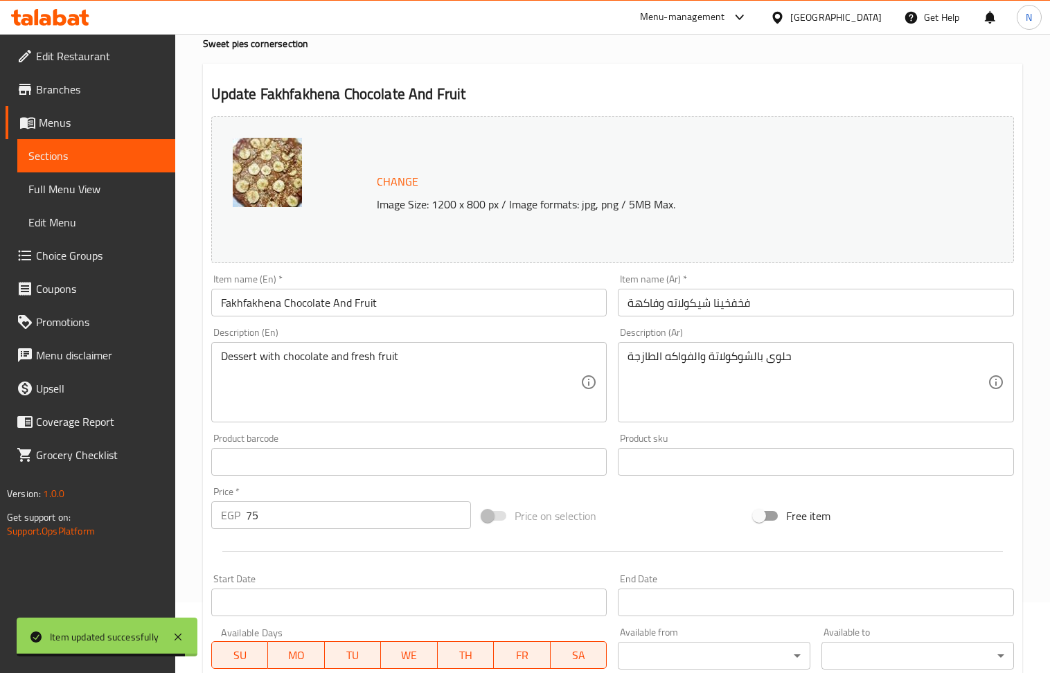
scroll to position [92, 0]
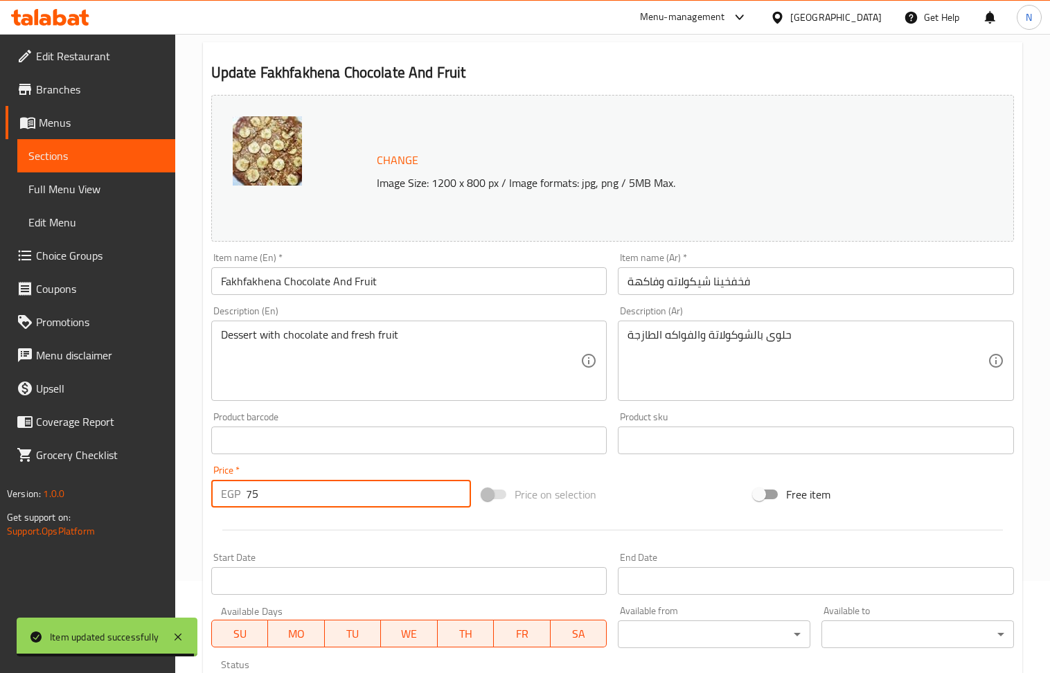
drag, startPoint x: 247, startPoint y: 496, endPoint x: 211, endPoint y: 497, distance: 36.7
click at [211, 497] on div "EGP 75 Price *" at bounding box center [341, 494] width 260 height 28
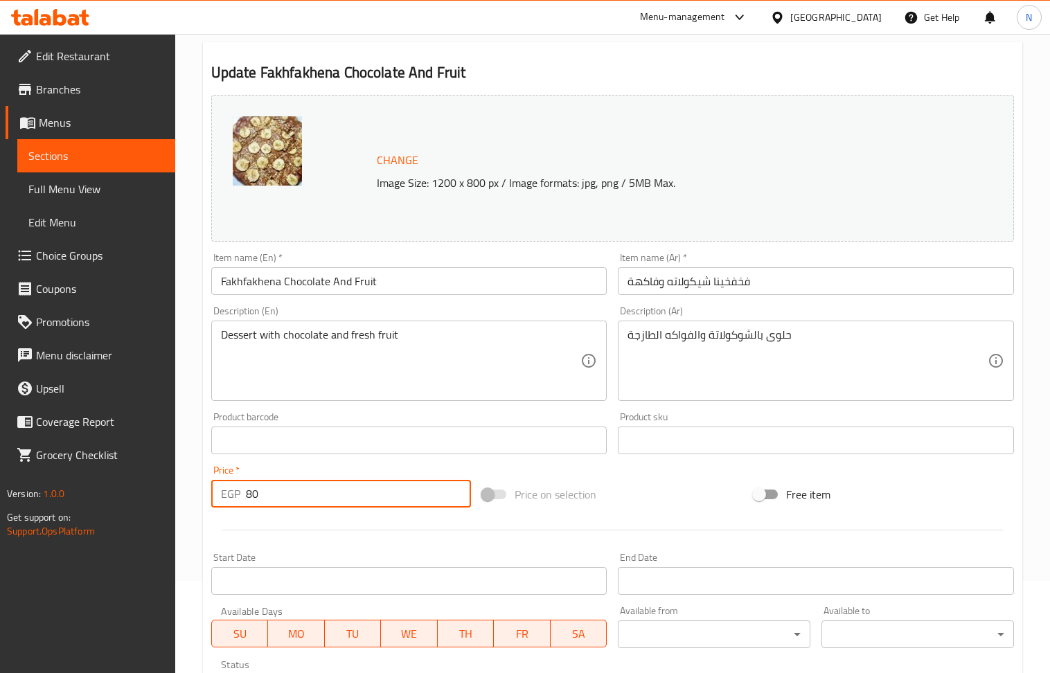
type input "80"
click at [292, 406] on div "Description (En) Dessert with chocolate and fresh fruit Description (En)" at bounding box center [409, 354] width 407 height 106
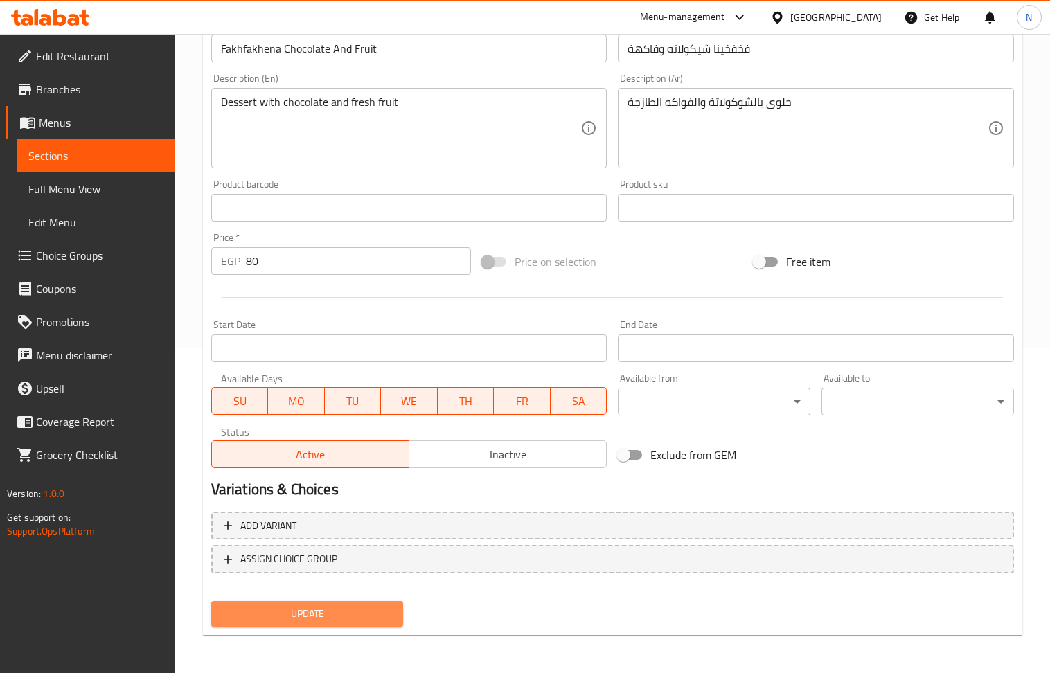
drag, startPoint x: 300, startPoint y: 612, endPoint x: 452, endPoint y: 281, distance: 364.4
click at [300, 611] on span "Update" at bounding box center [307, 613] width 170 height 17
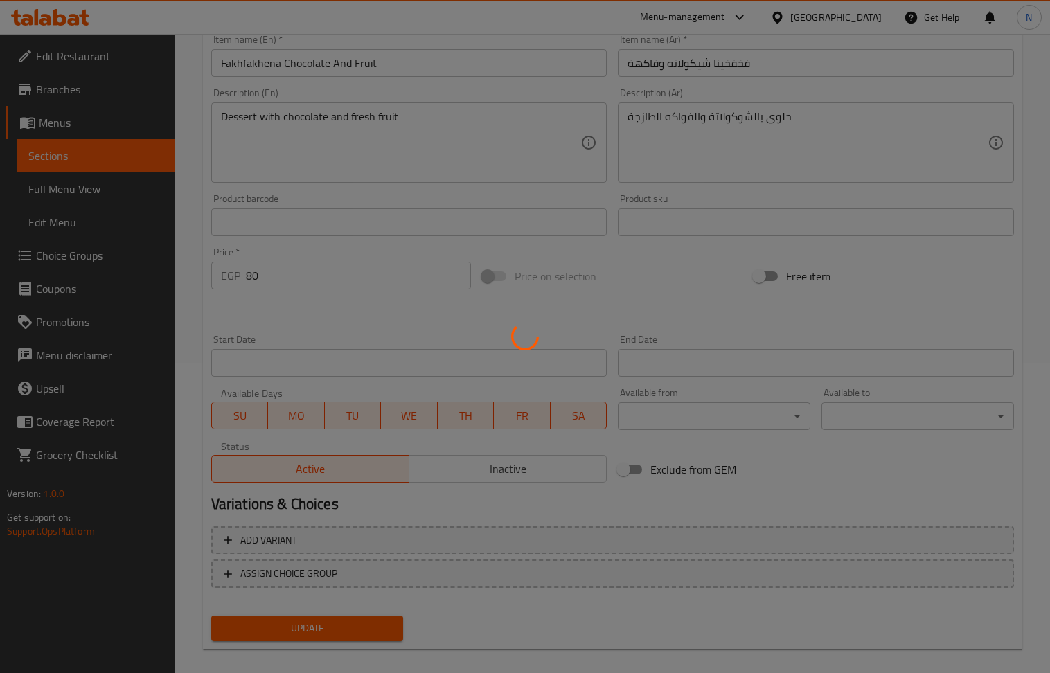
scroll to position [0, 0]
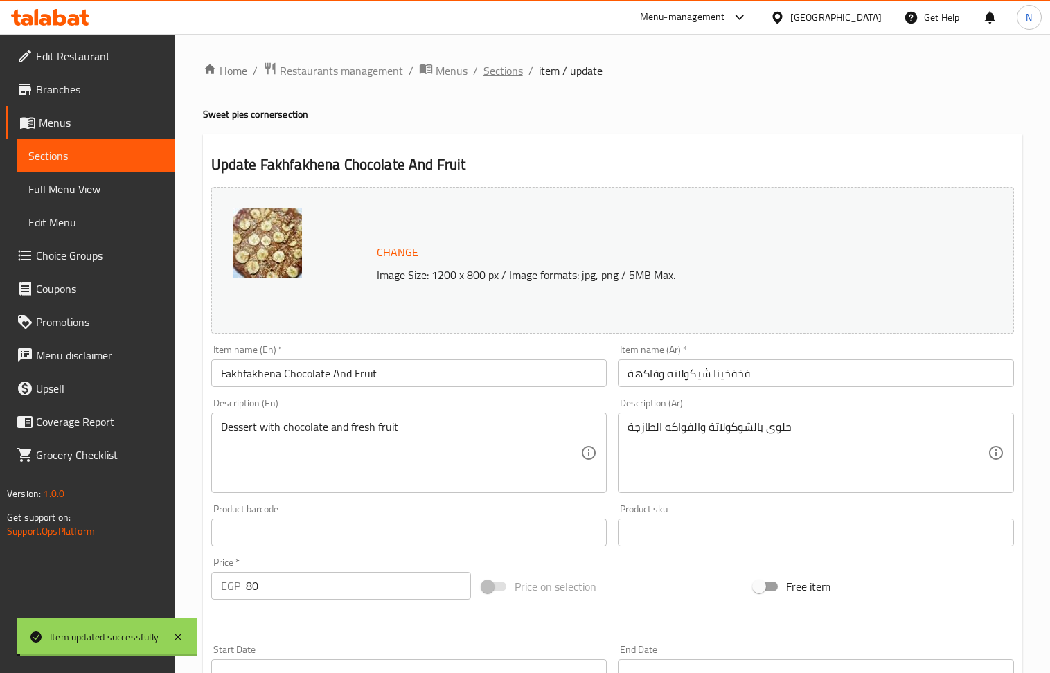
click at [515, 73] on span "Sections" at bounding box center [502, 70] width 39 height 17
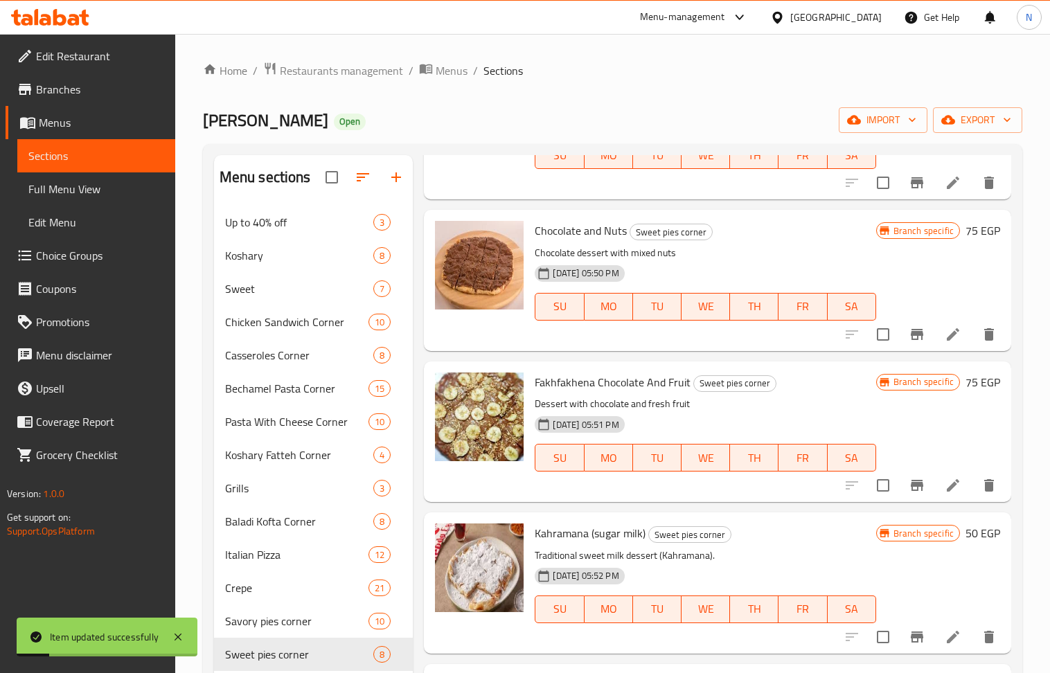
scroll to position [541, 0]
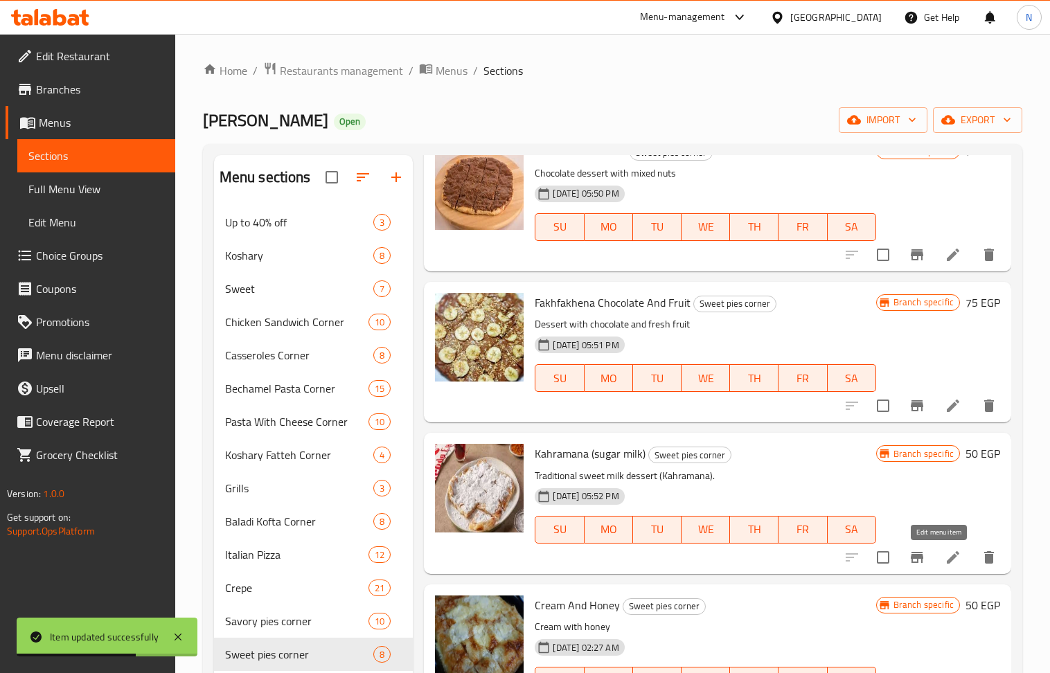
click at [945, 560] on icon at bounding box center [953, 557] width 17 height 17
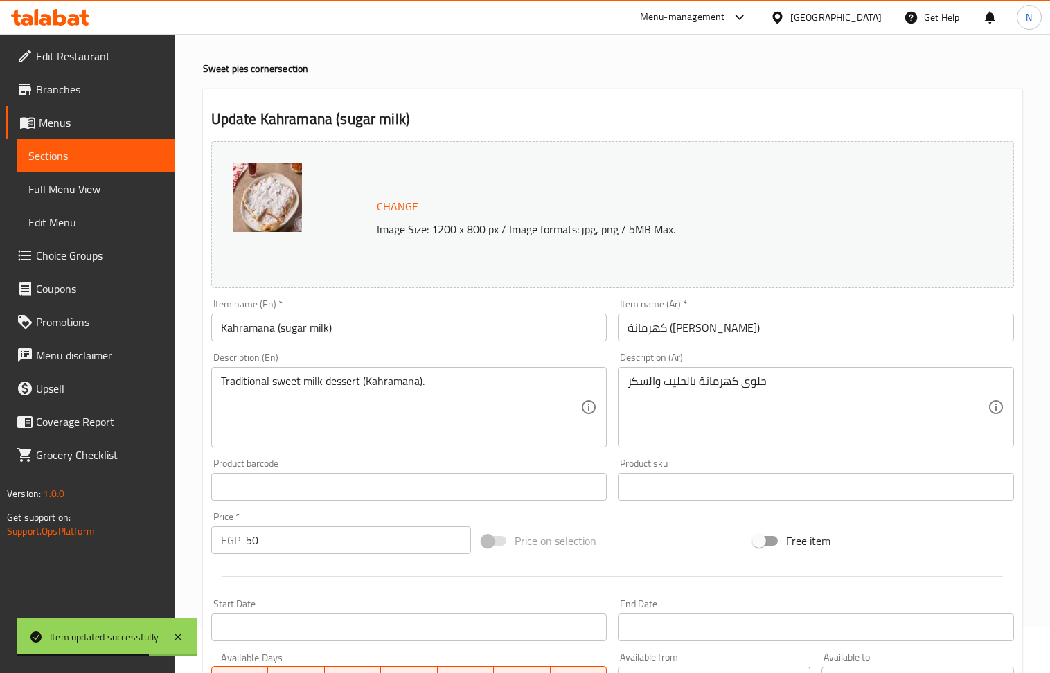
scroll to position [92, 0]
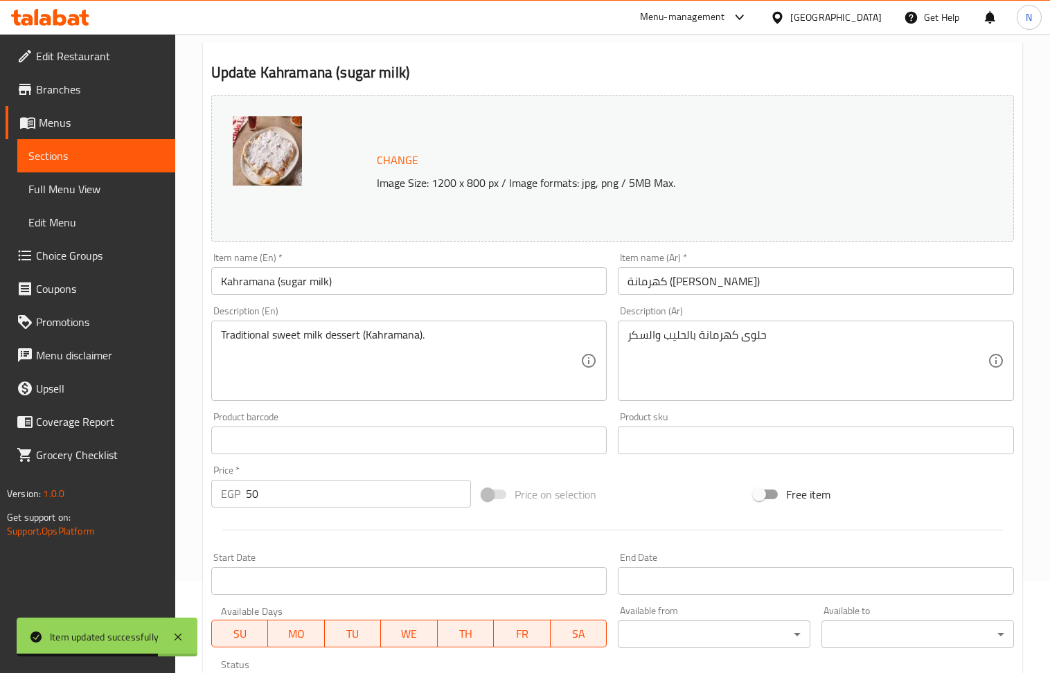
click at [273, 493] on input "50" at bounding box center [359, 494] width 226 height 28
type input "55"
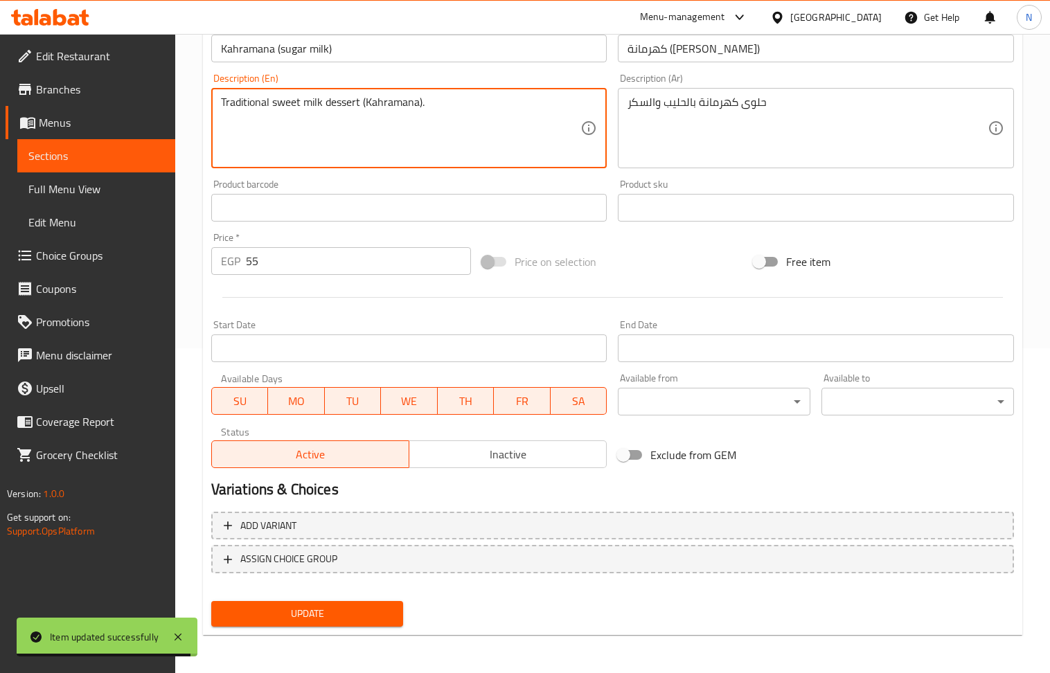
click at [326, 616] on span "Update" at bounding box center [307, 613] width 170 height 17
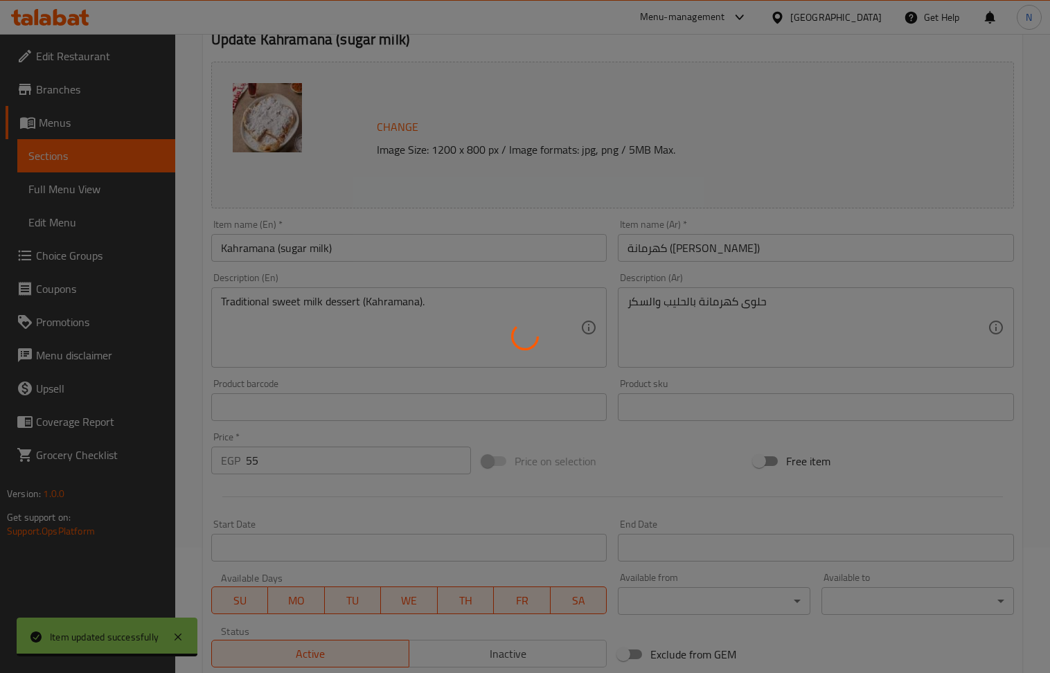
scroll to position [0, 0]
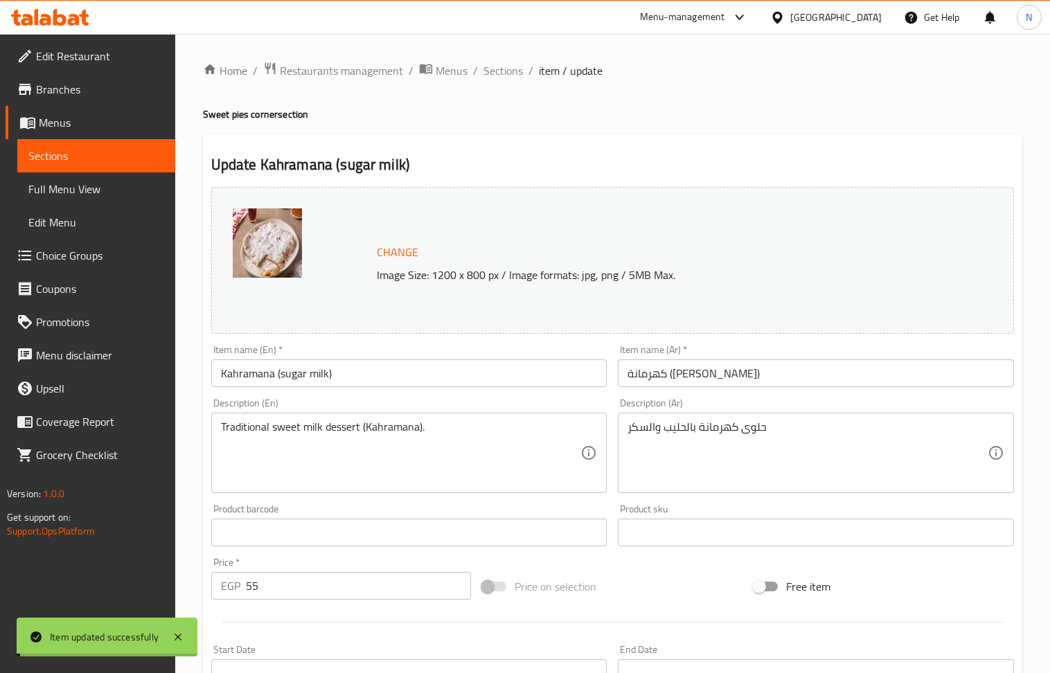
click at [507, 73] on span "Sections" at bounding box center [502, 70] width 39 height 17
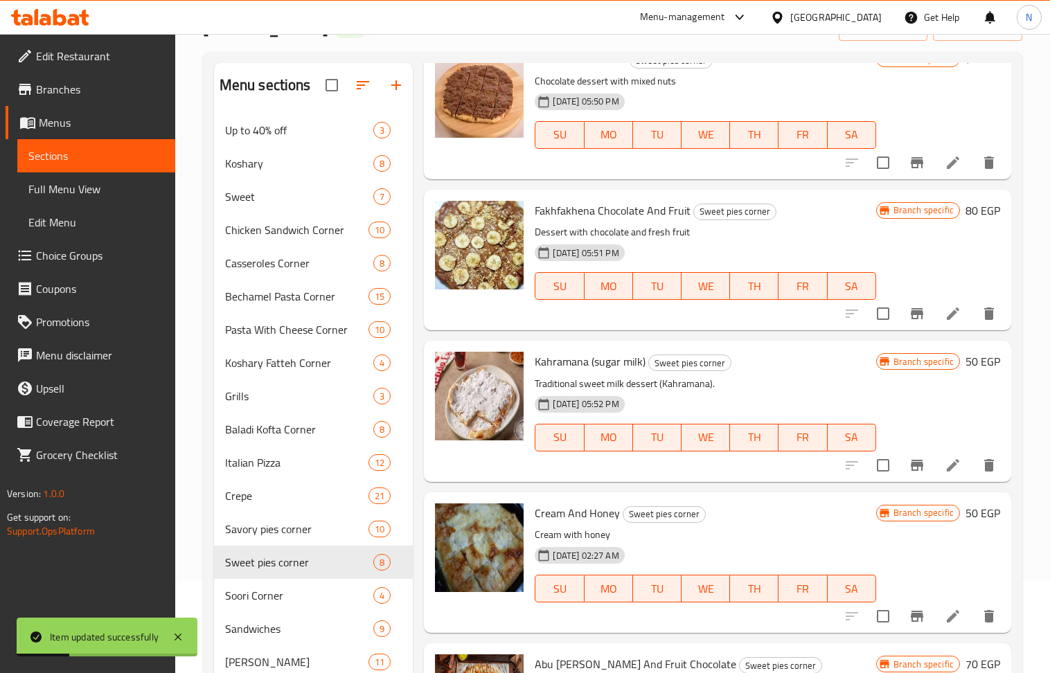
scroll to position [184, 0]
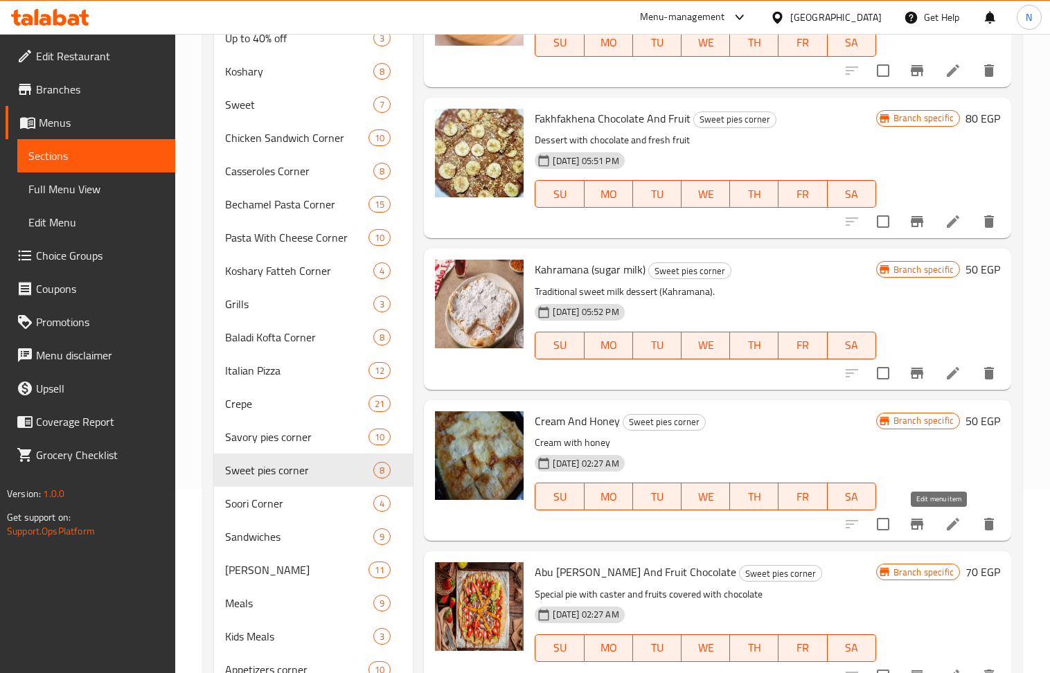
click at [945, 522] on icon at bounding box center [953, 524] width 17 height 17
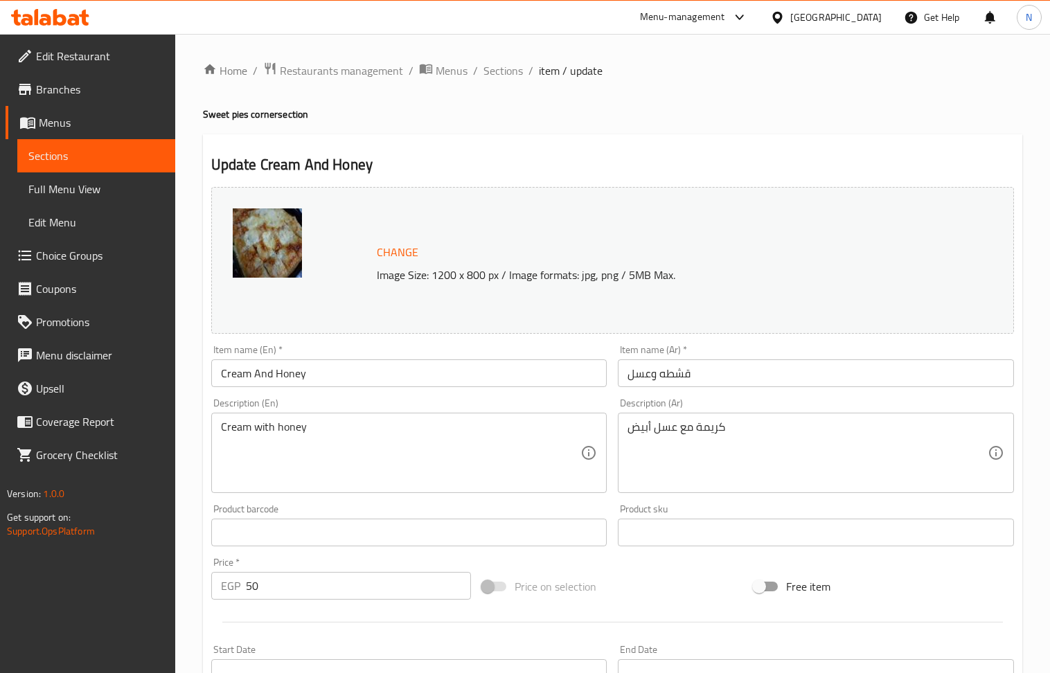
click at [267, 587] on input "50" at bounding box center [359, 586] width 226 height 28
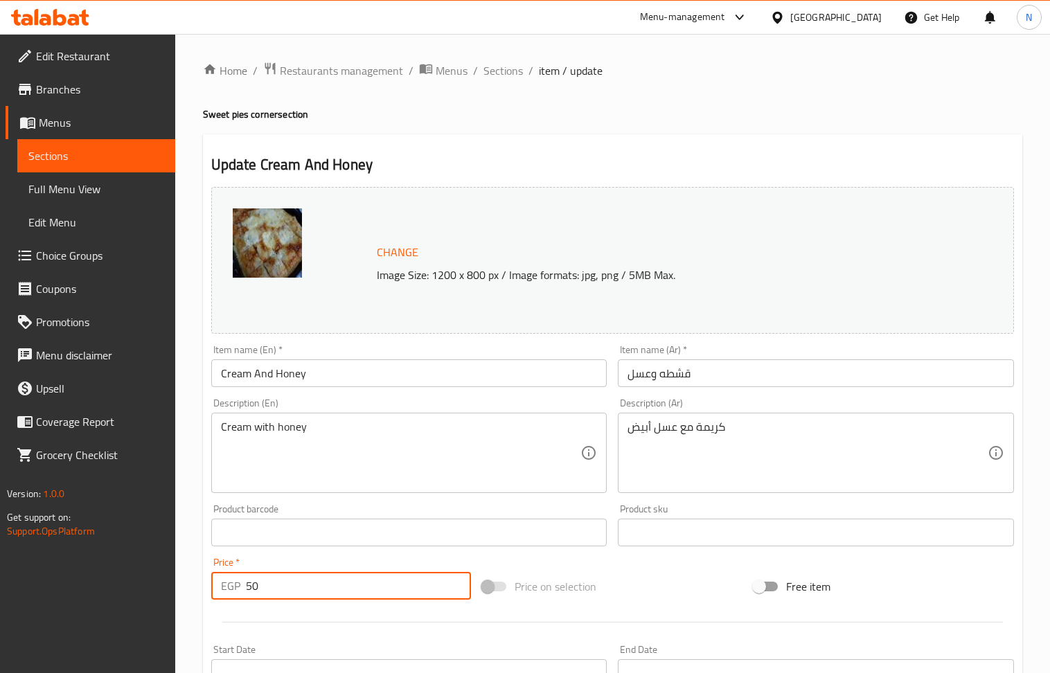
click at [267, 587] on input "50" at bounding box center [359, 586] width 226 height 28
click at [267, 585] on input "70" at bounding box center [359, 586] width 226 height 28
type input "70"
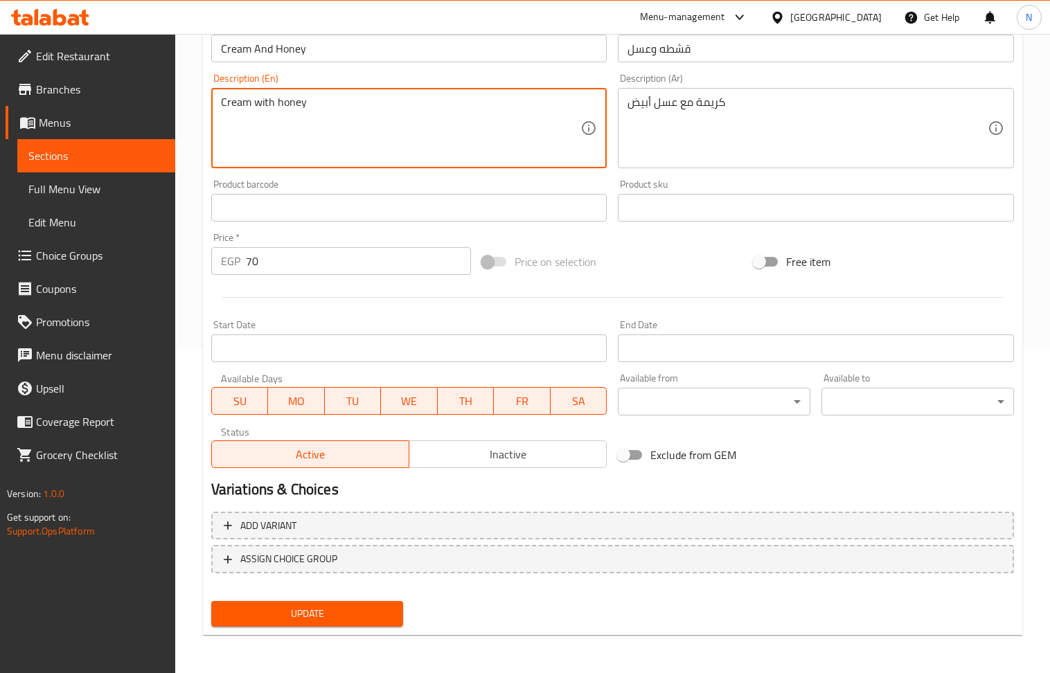
click at [334, 627] on div "Update" at bounding box center [308, 614] width 204 height 37
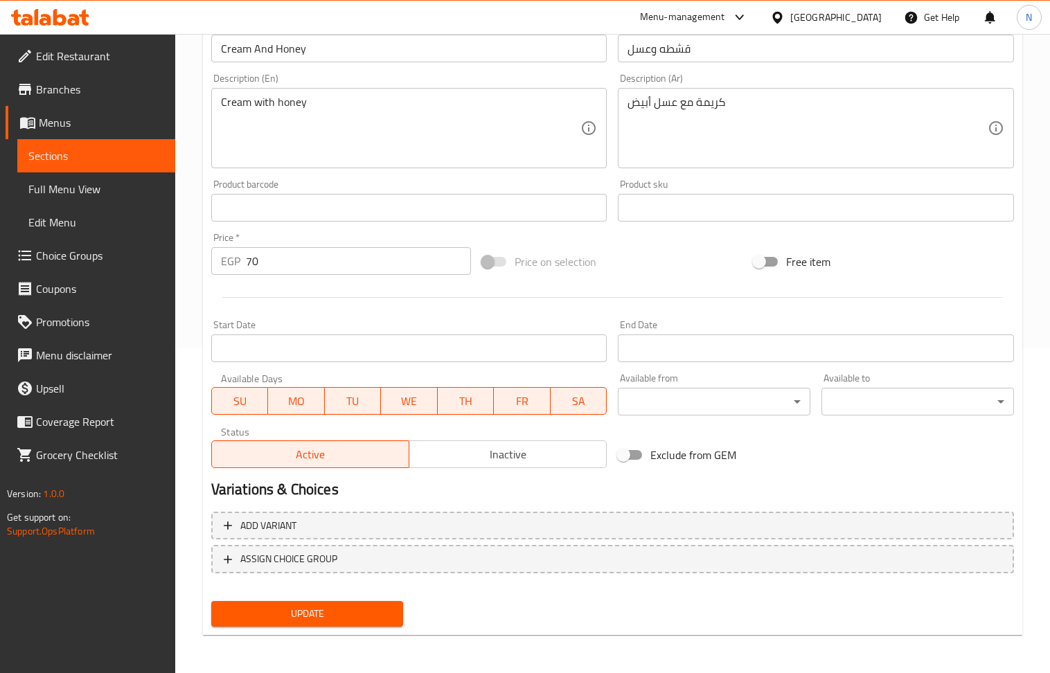
click at [364, 605] on span "Update" at bounding box center [307, 613] width 170 height 17
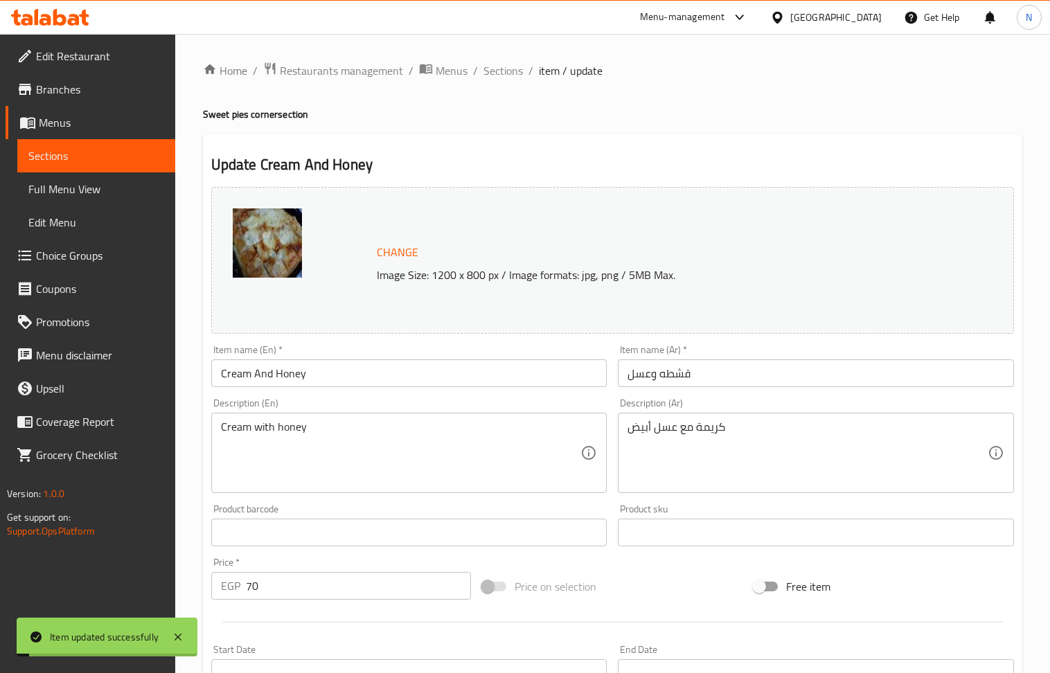
click at [506, 81] on div "Home / Restaurants management / Menus / Sections / item / update Sweet pies cor…" at bounding box center [612, 516] width 819 height 909
click at [506, 73] on span "Sections" at bounding box center [502, 70] width 39 height 17
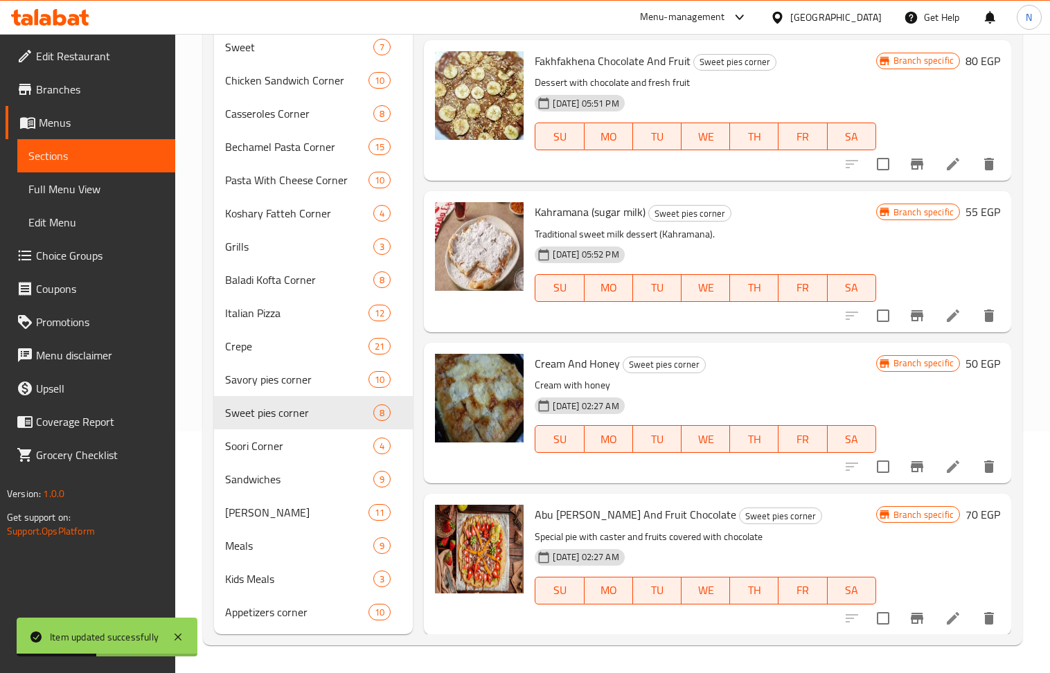
scroll to position [242, 0]
click at [947, 618] on li at bounding box center [953, 618] width 39 height 25
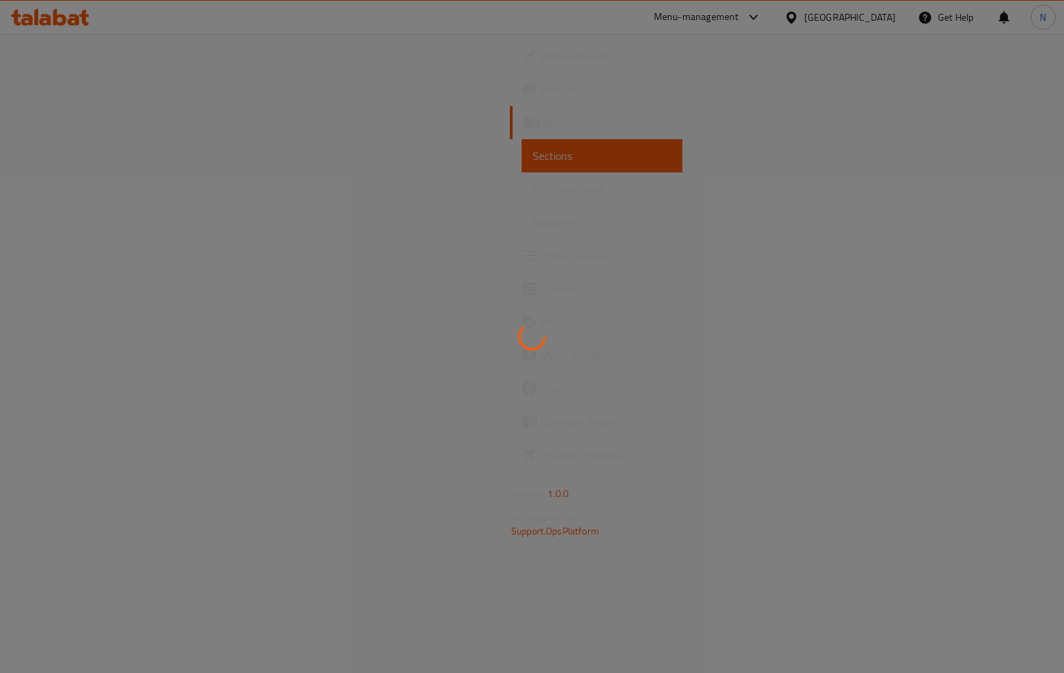
click at [493, 163] on div at bounding box center [532, 336] width 1064 height 673
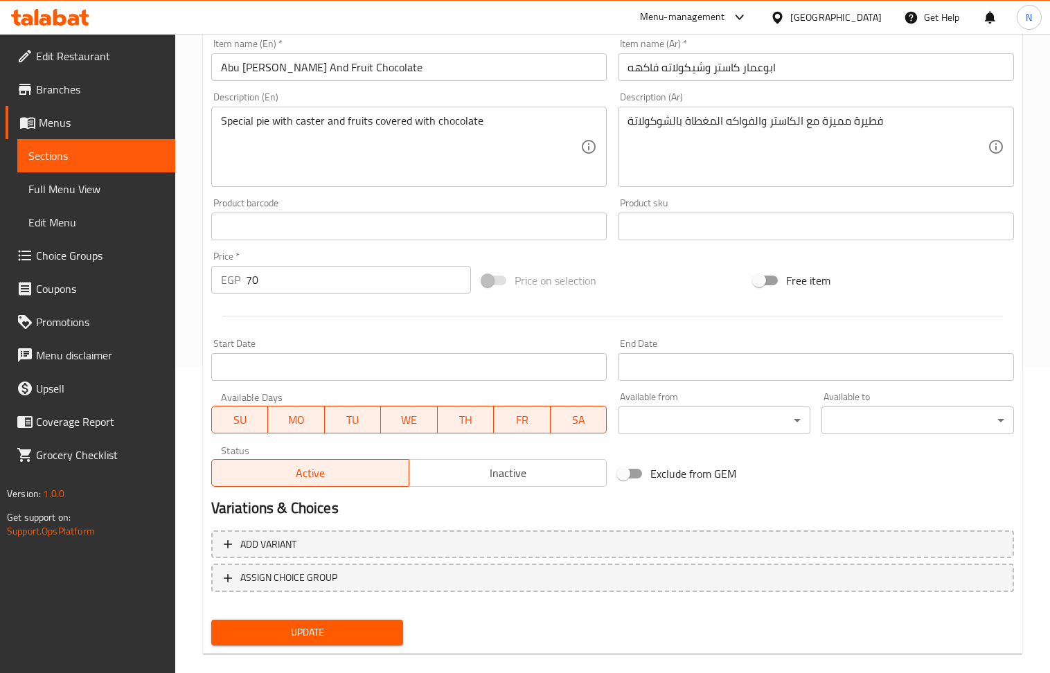
scroll to position [325, 0]
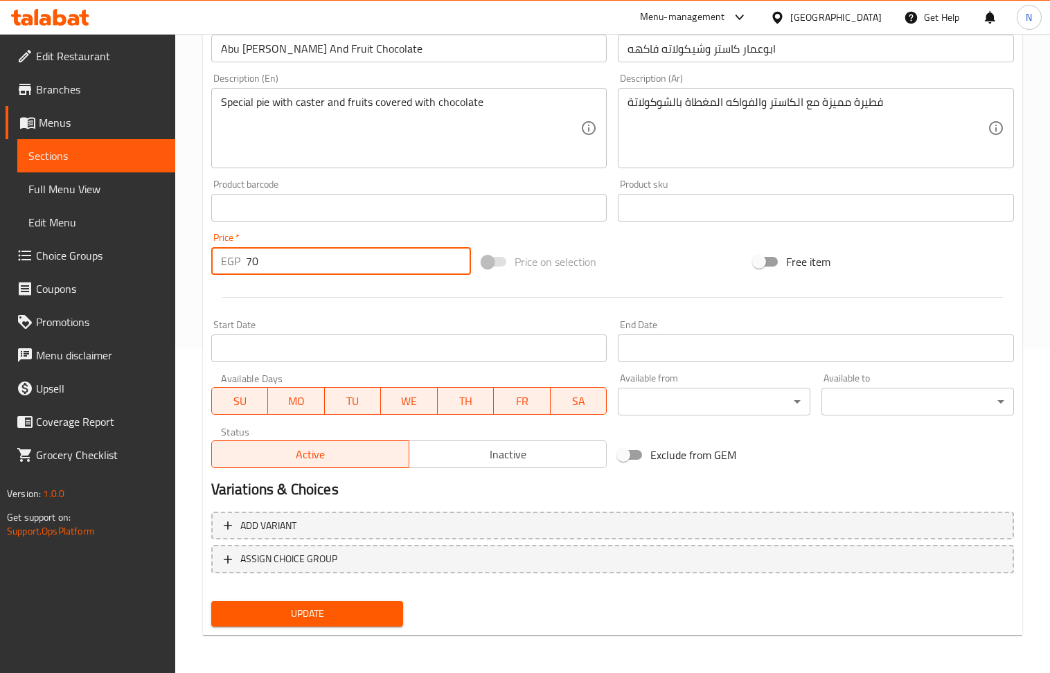
click at [372, 265] on input "70" at bounding box center [359, 261] width 226 height 28
type input "90"
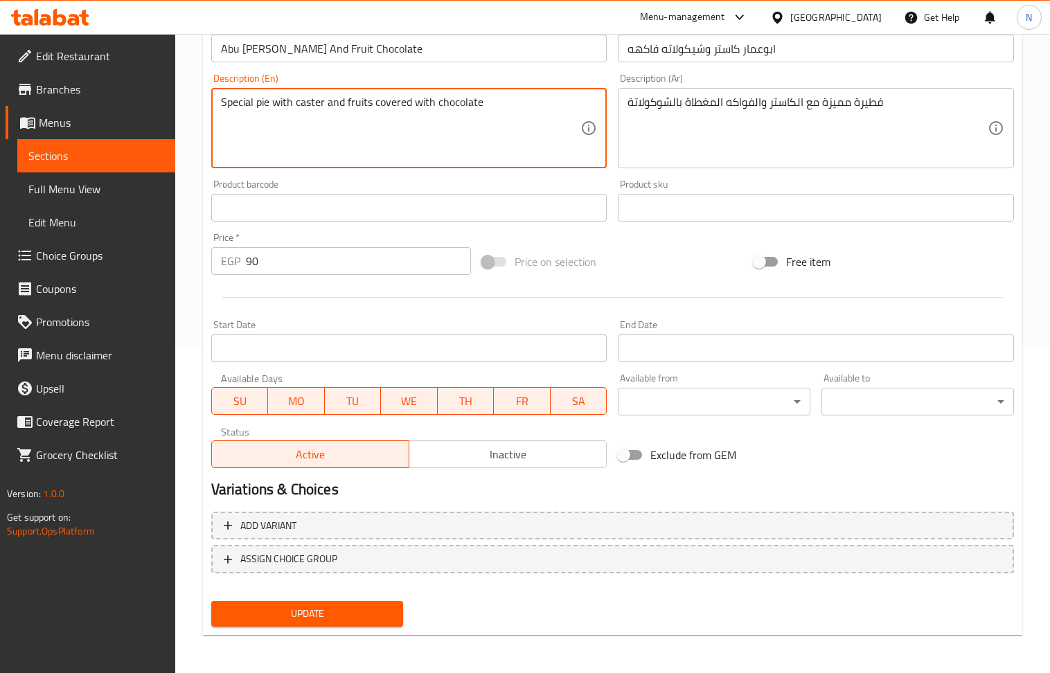
click at [314, 610] on span "Update" at bounding box center [307, 613] width 170 height 17
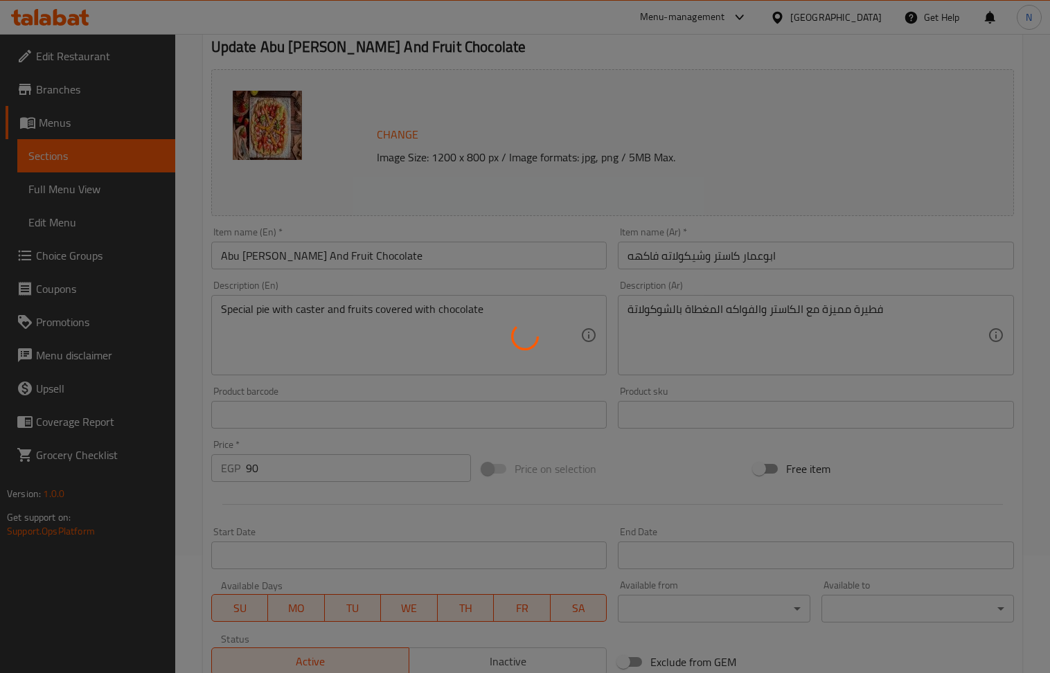
scroll to position [0, 0]
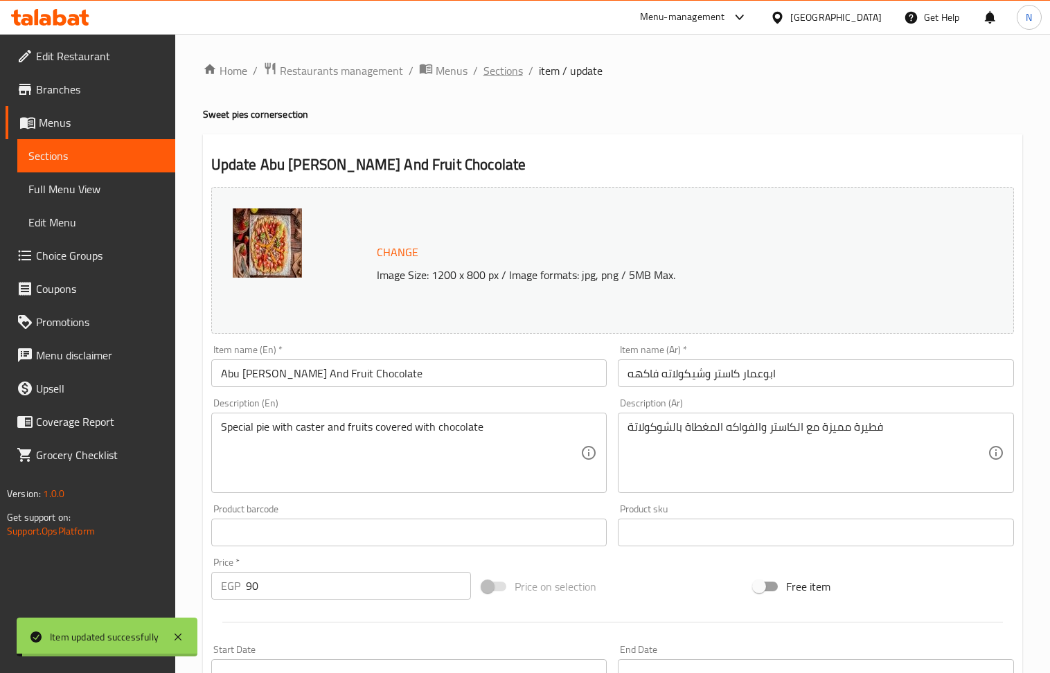
click at [506, 70] on span "Sections" at bounding box center [502, 70] width 39 height 17
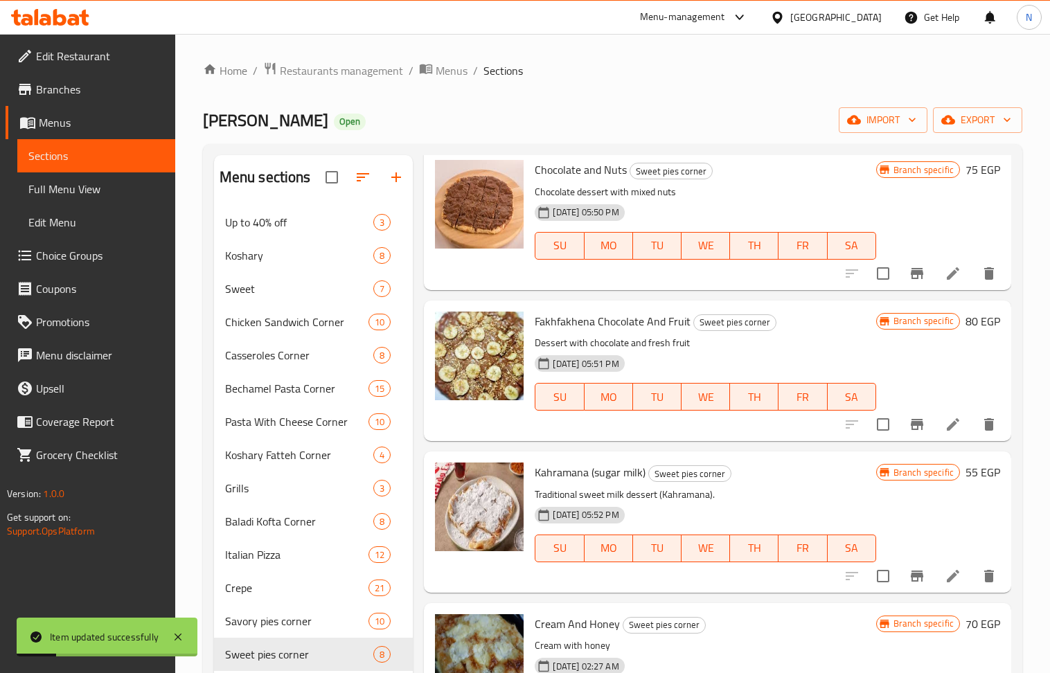
scroll to position [541, 0]
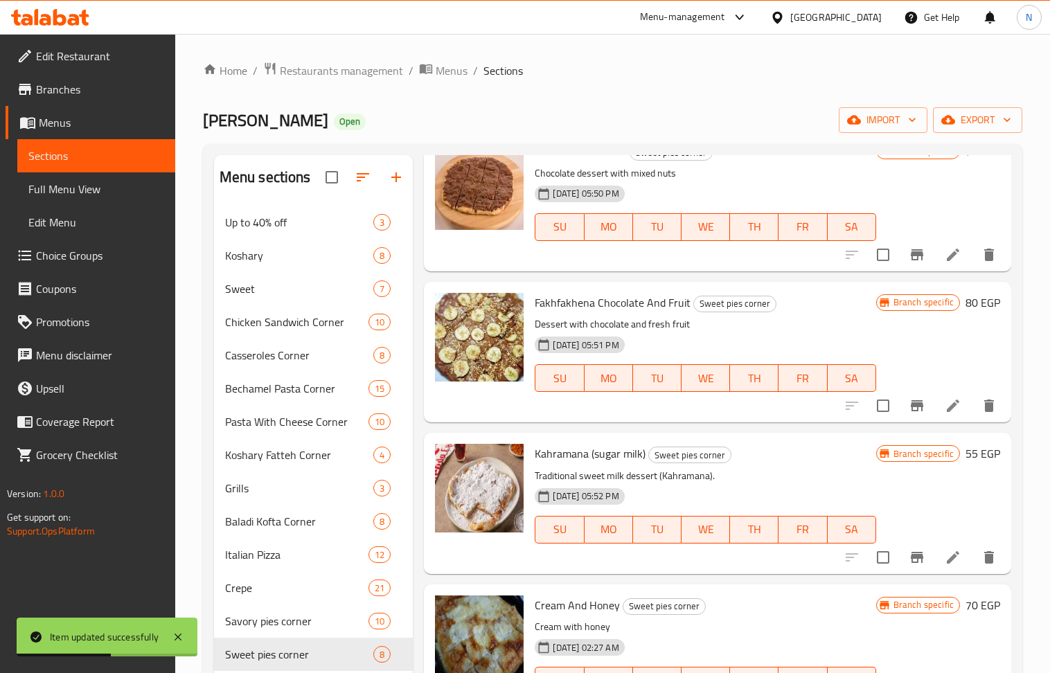
click at [762, 449] on h6 "Kahramana (sugar milk) Sweet pies corner" at bounding box center [705, 453] width 341 height 19
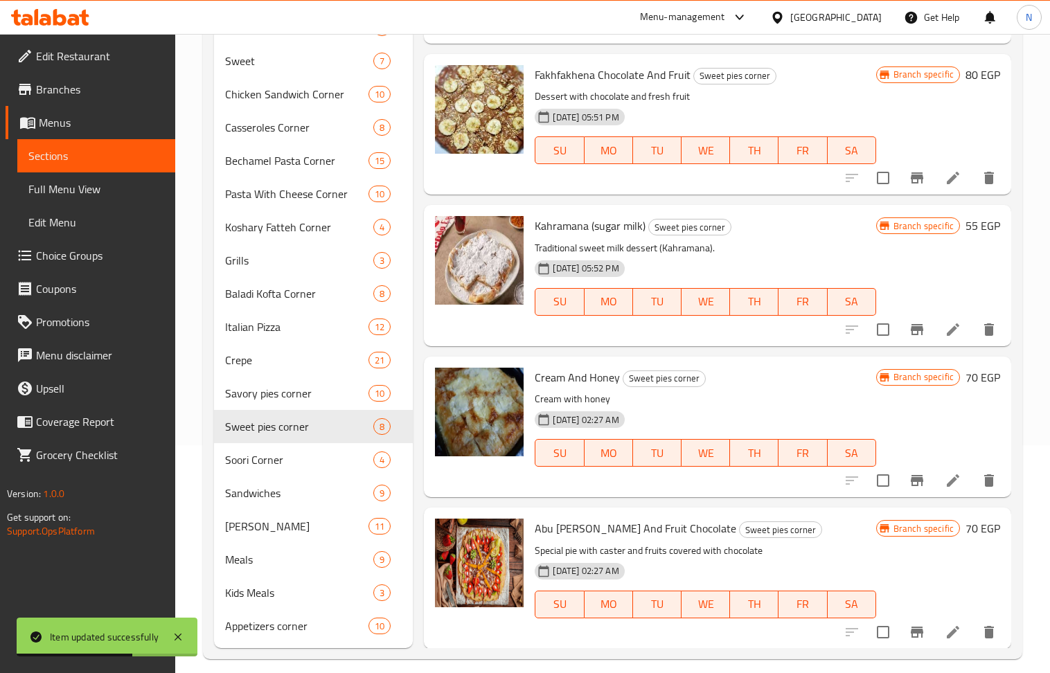
scroll to position [242, 0]
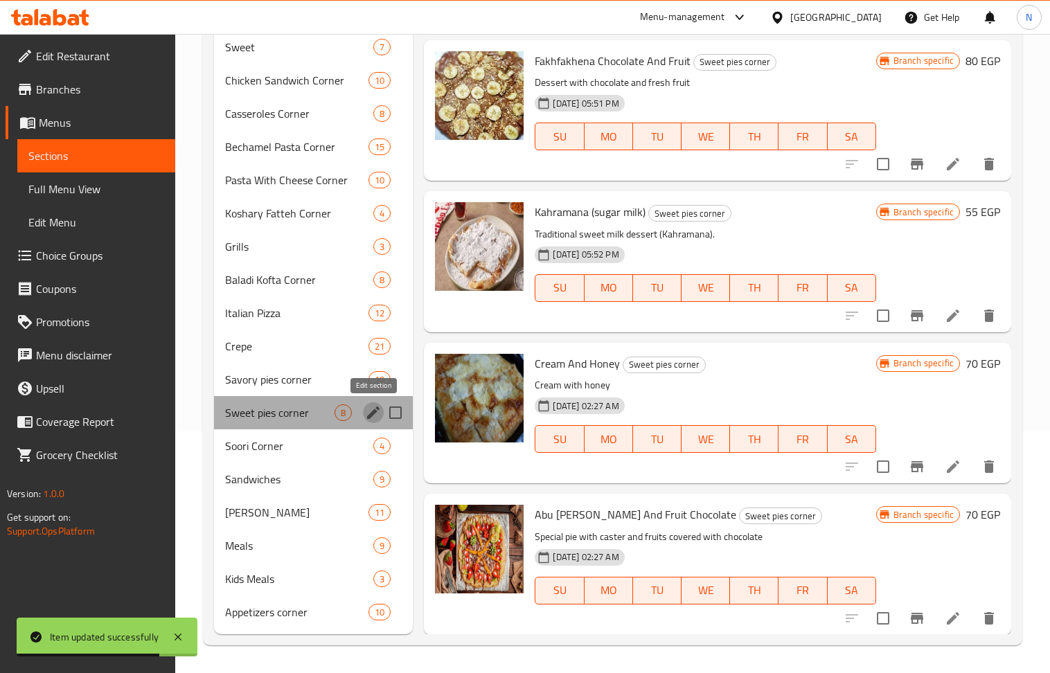
click at [370, 413] on icon "edit" at bounding box center [373, 413] width 12 height 12
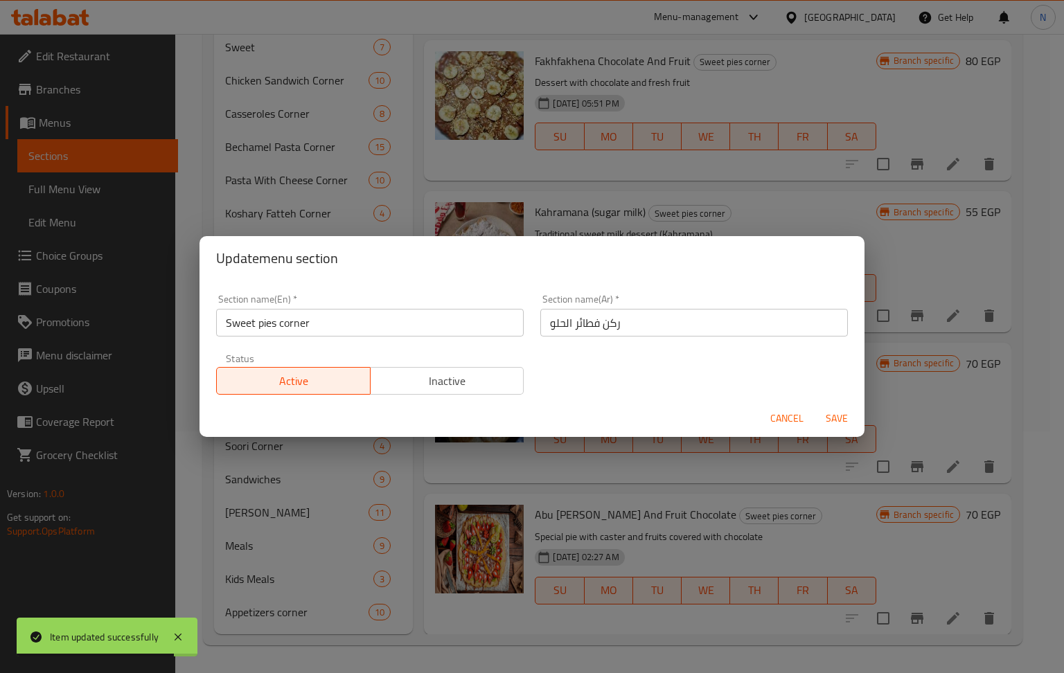
click at [355, 317] on input "Sweet pies corner" at bounding box center [370, 323] width 308 height 28
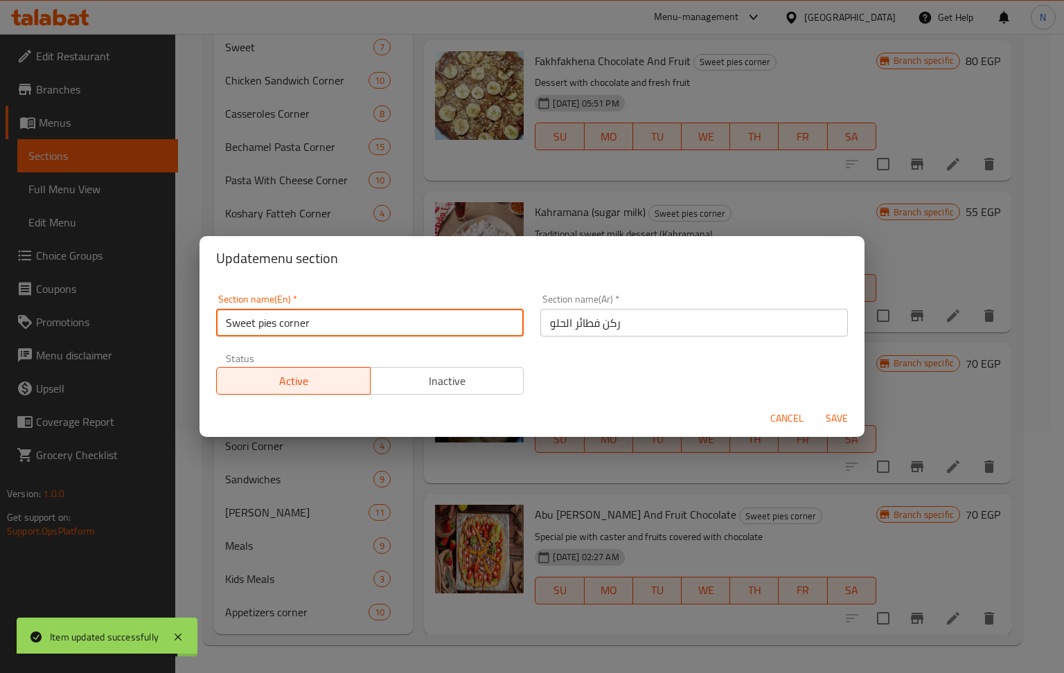
click at [355, 317] on input "Sweet pies corner" at bounding box center [370, 323] width 308 height 28
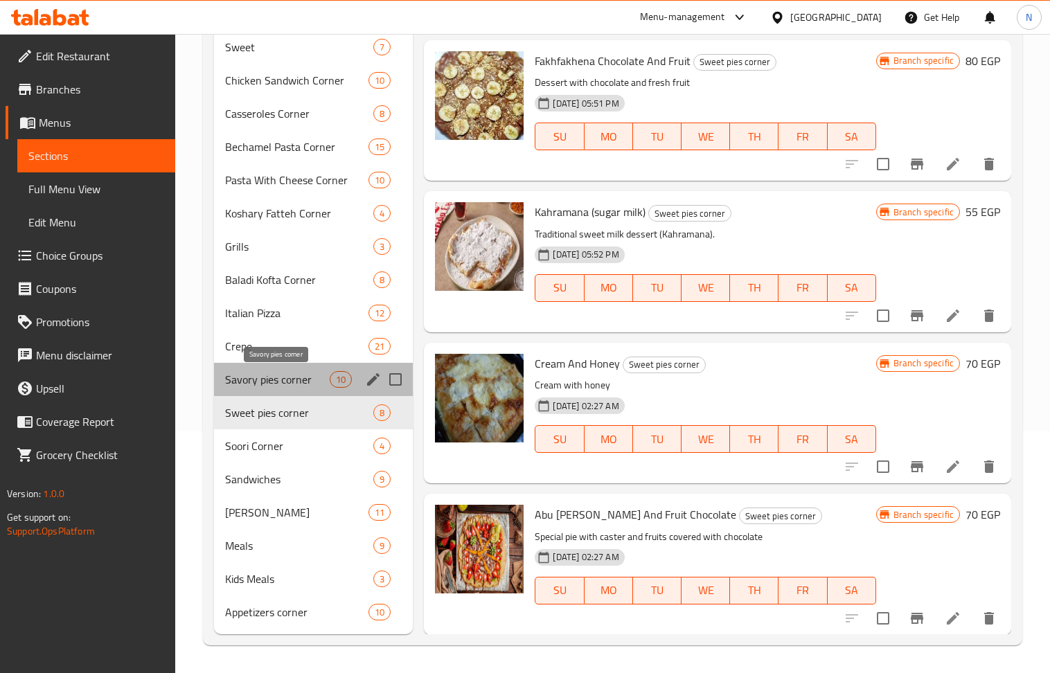
click at [308, 371] on span "Savory pies corner" at bounding box center [277, 379] width 105 height 17
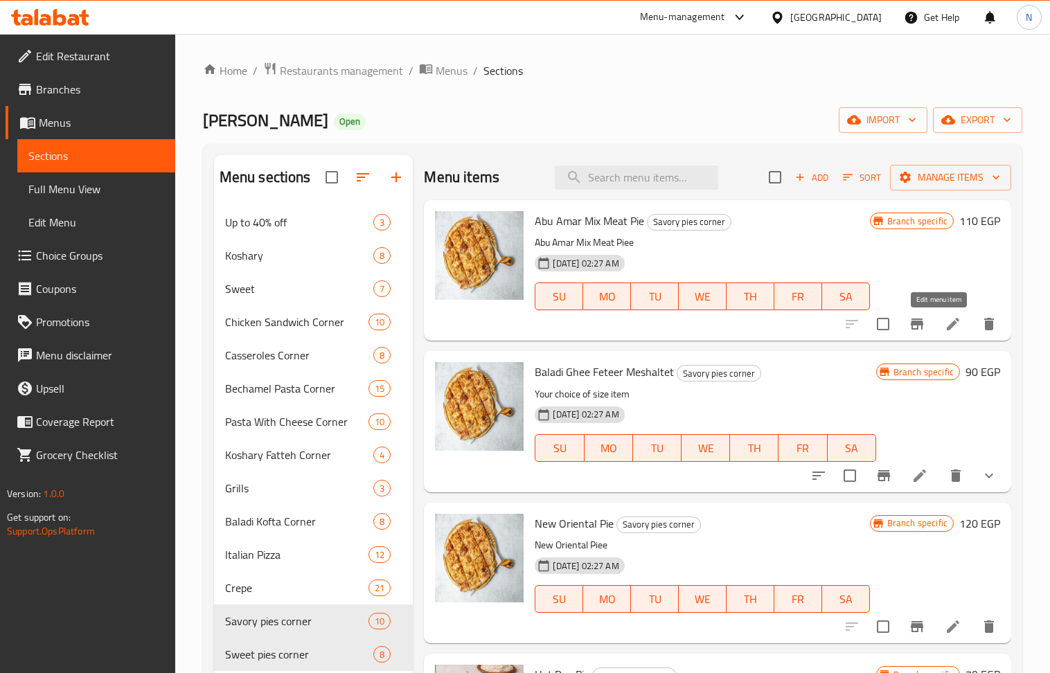
click at [947, 327] on icon at bounding box center [953, 324] width 12 height 12
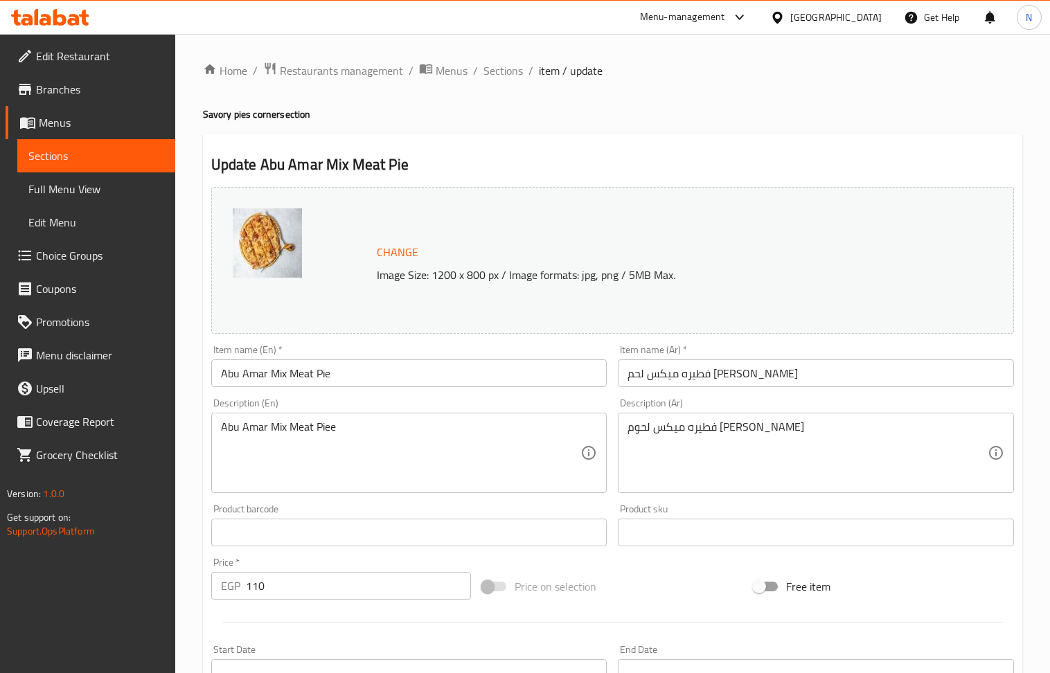
click at [292, 582] on input "110" at bounding box center [359, 586] width 226 height 28
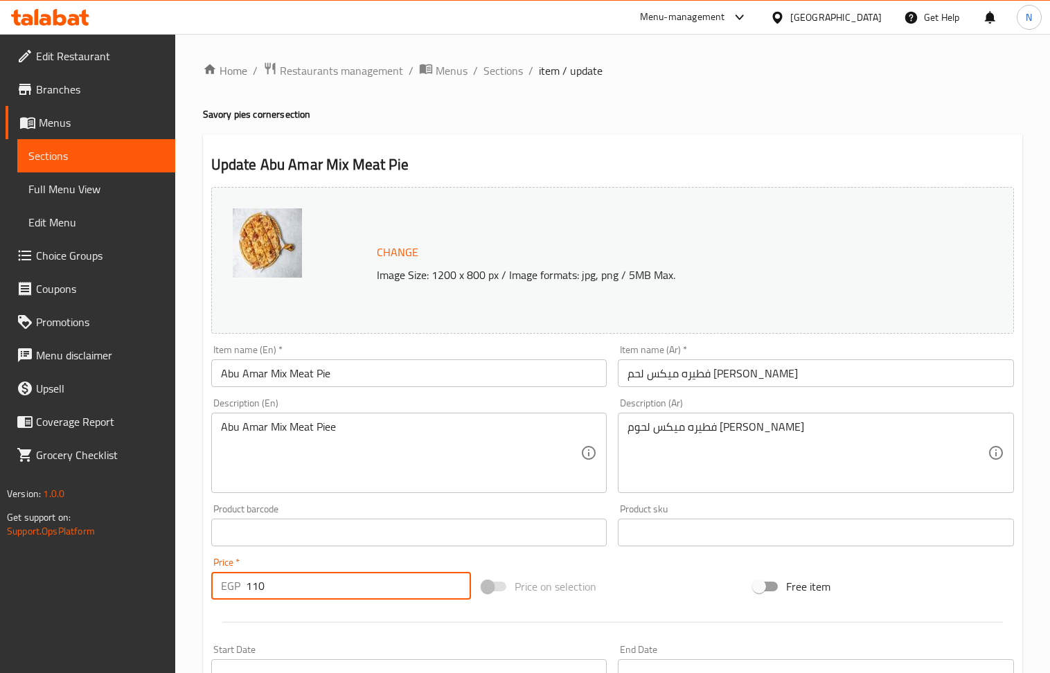
click at [292, 582] on input "110" at bounding box center [359, 586] width 226 height 28
type input "125"
click at [332, 416] on div "Abu Amar Mix Meat Piee Description (En)" at bounding box center [409, 453] width 396 height 80
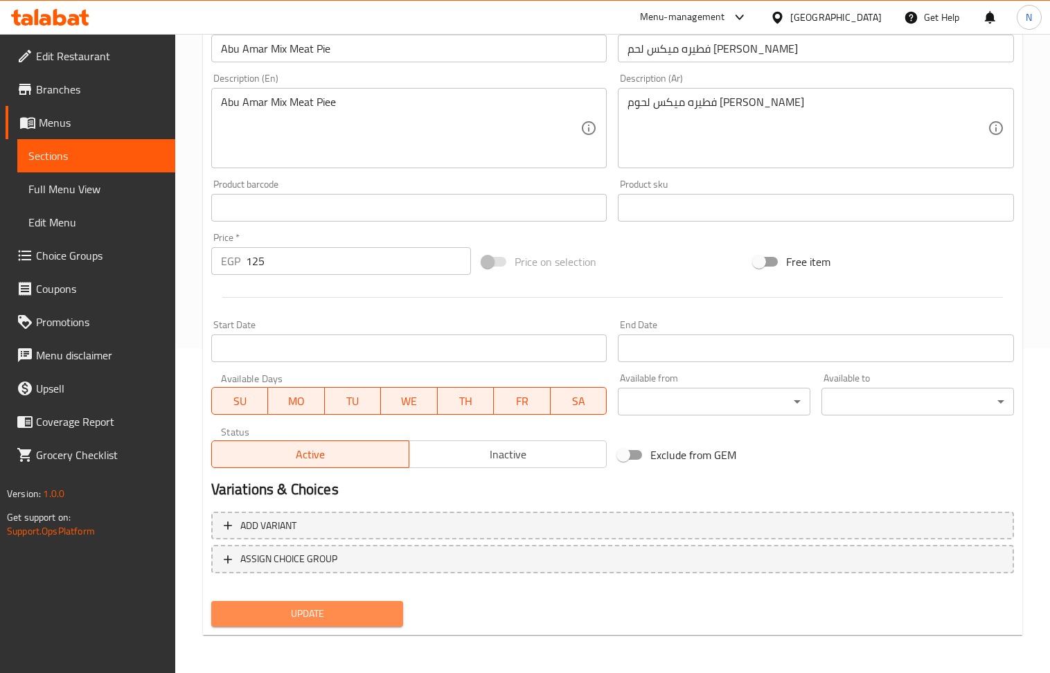
click at [350, 623] on button "Update" at bounding box center [307, 614] width 193 height 26
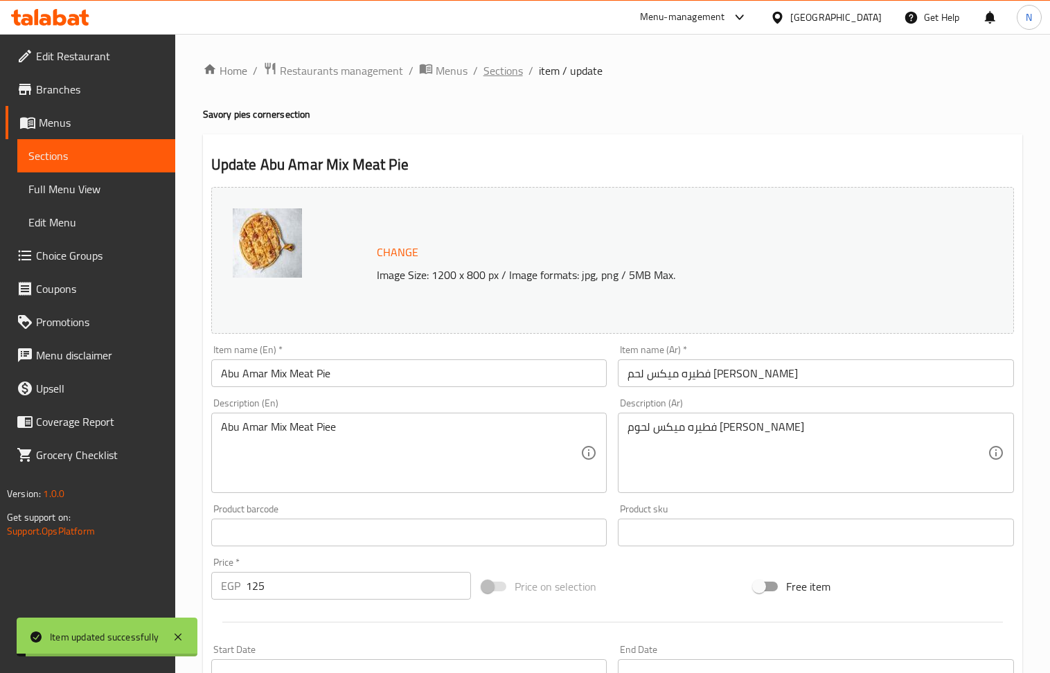
click at [508, 70] on span "Sections" at bounding box center [502, 70] width 39 height 17
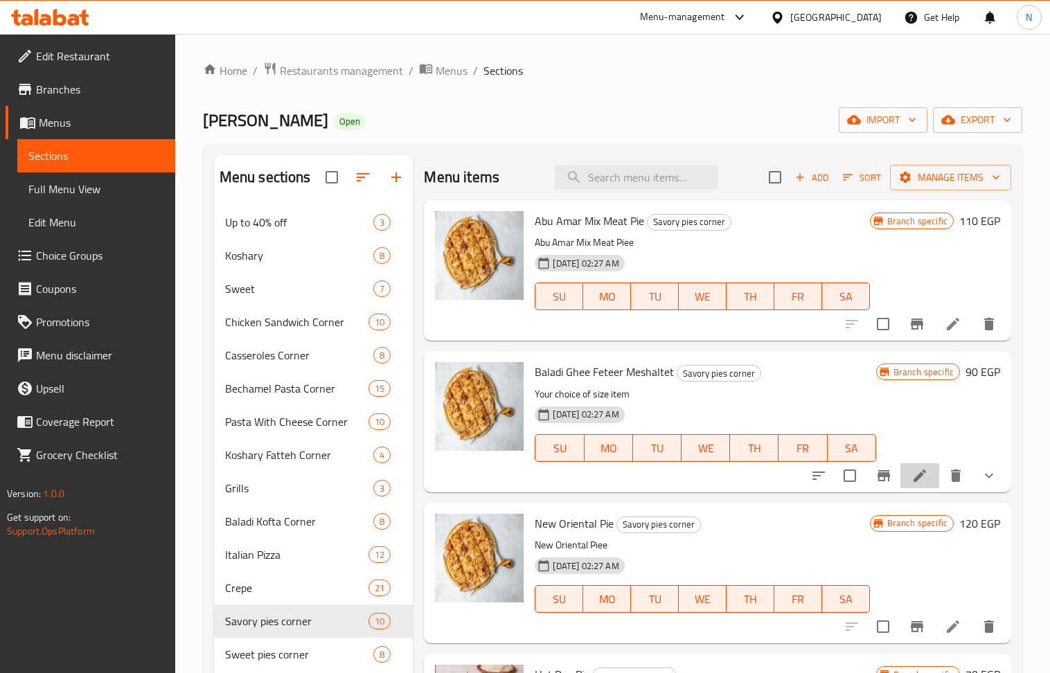
click at [916, 480] on li at bounding box center [919, 475] width 39 height 25
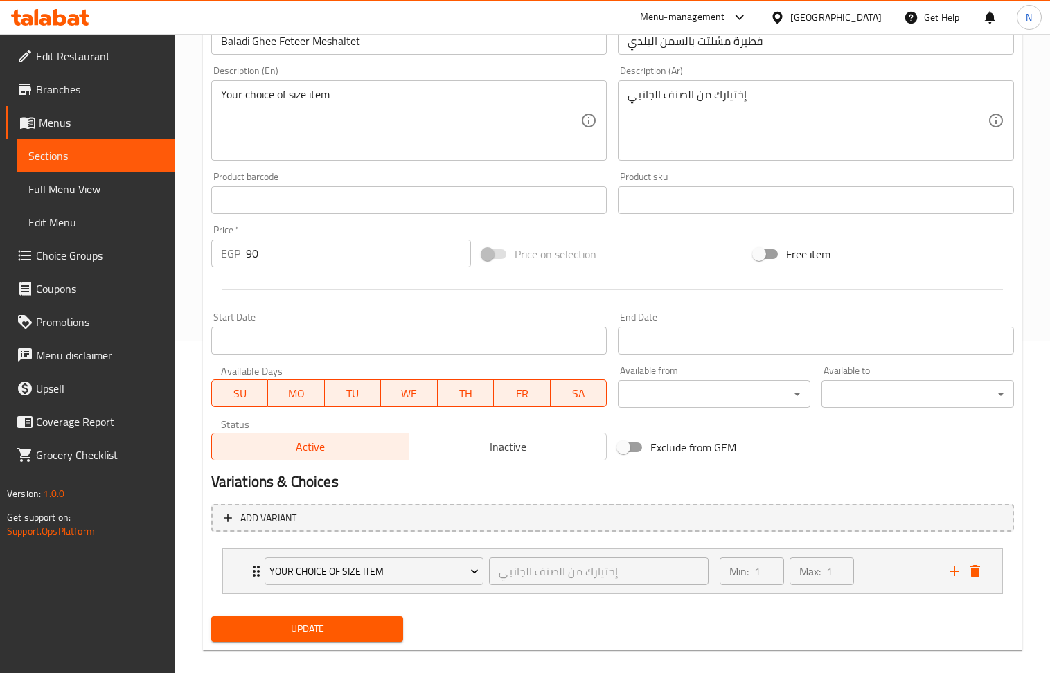
scroll to position [349, 0]
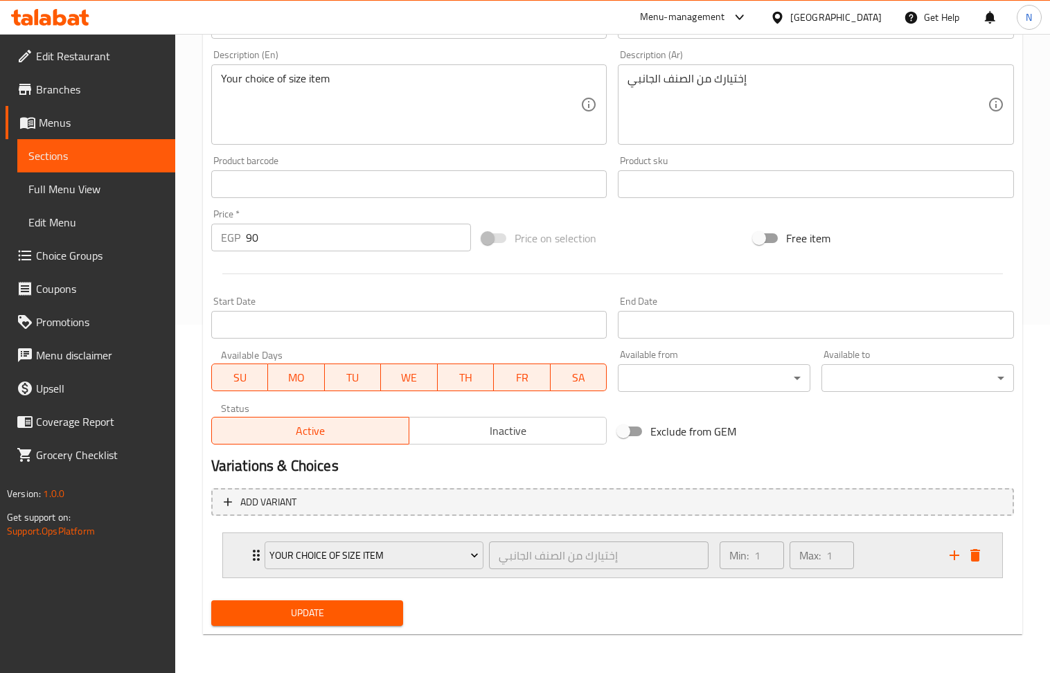
click at [893, 558] on div "Min: 1 ​ Max: 1 ​" at bounding box center [826, 555] width 230 height 44
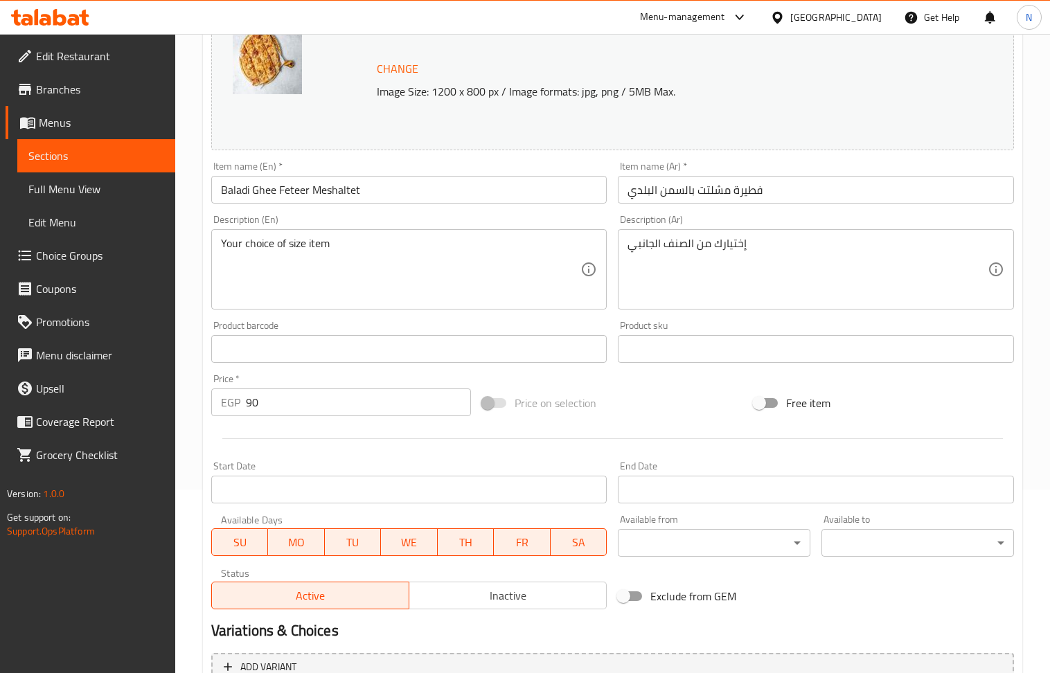
scroll to position [151, 0]
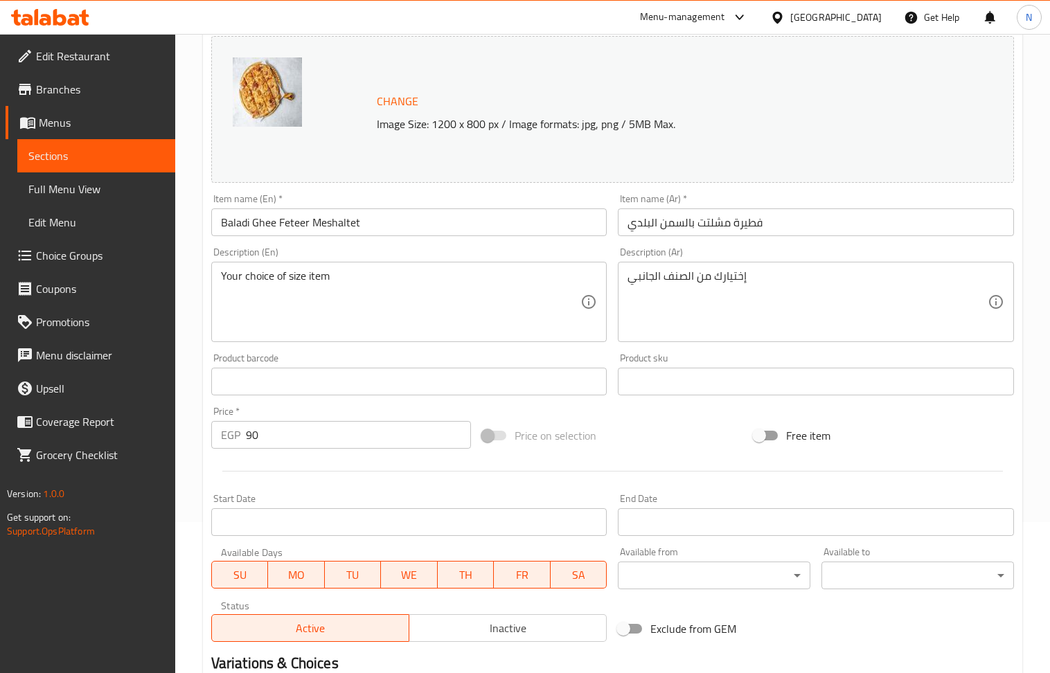
click at [313, 434] on input "90" at bounding box center [359, 435] width 226 height 28
click at [313, 435] on input "90" at bounding box center [359, 435] width 226 height 28
click at [311, 435] on input "90" at bounding box center [359, 435] width 226 height 28
type input "105"
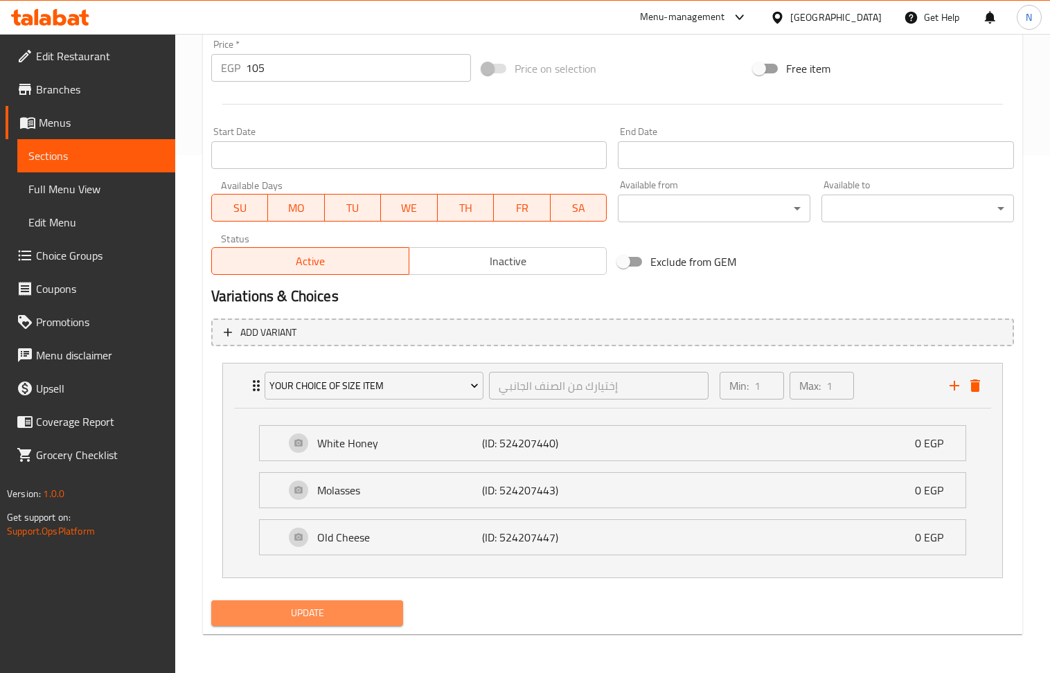
click at [341, 605] on span "Update" at bounding box center [307, 613] width 170 height 17
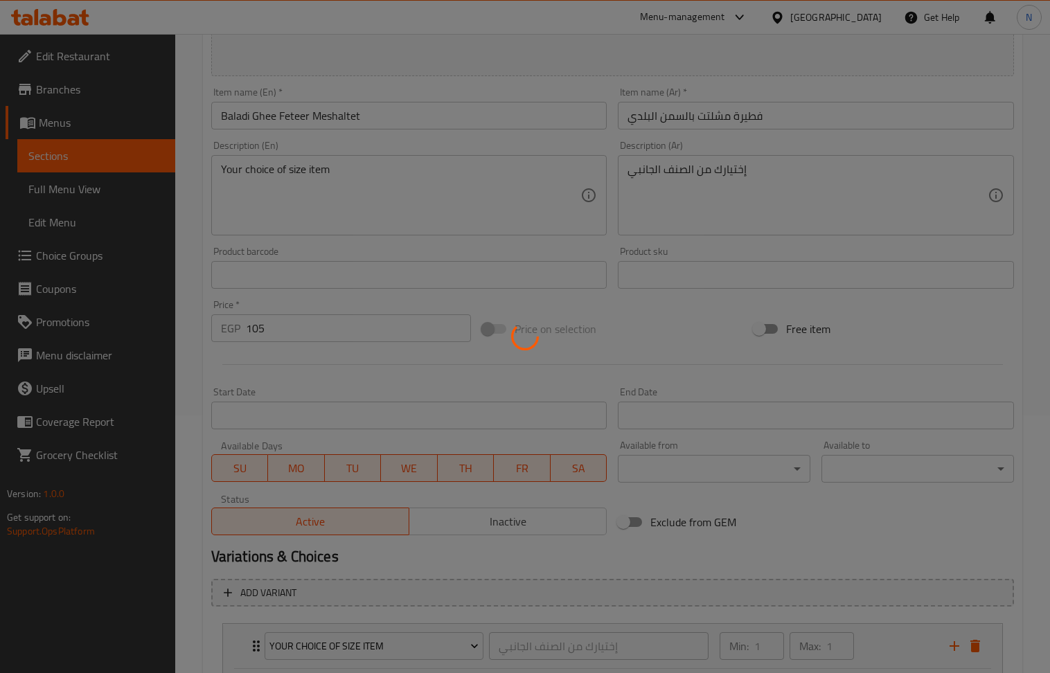
scroll to position [0, 0]
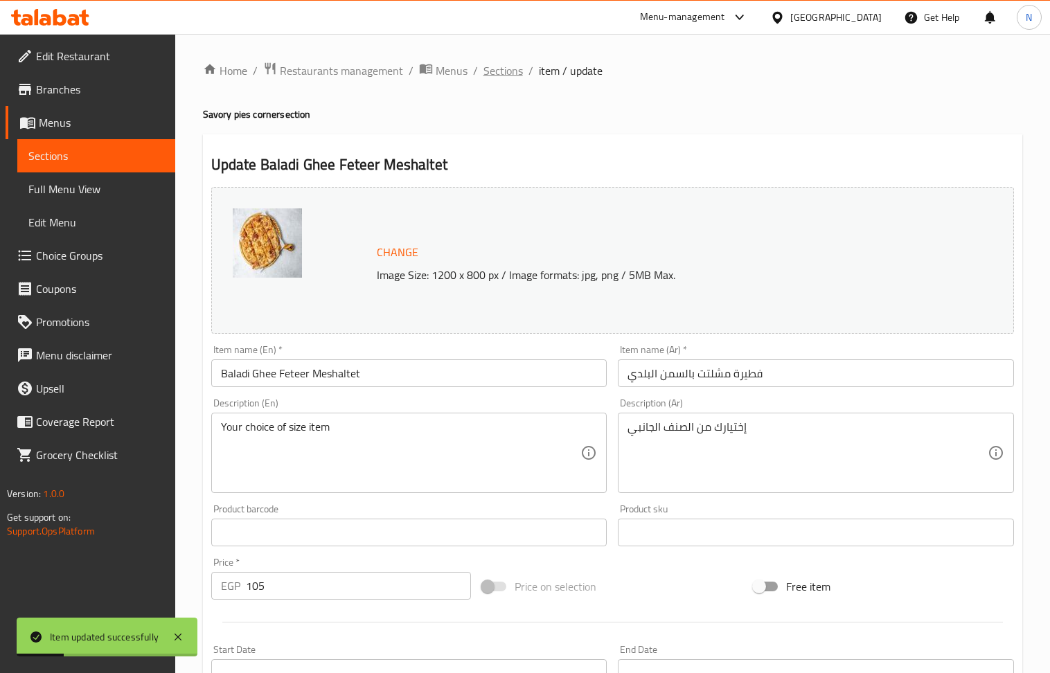
click at [501, 73] on span "Sections" at bounding box center [502, 70] width 39 height 17
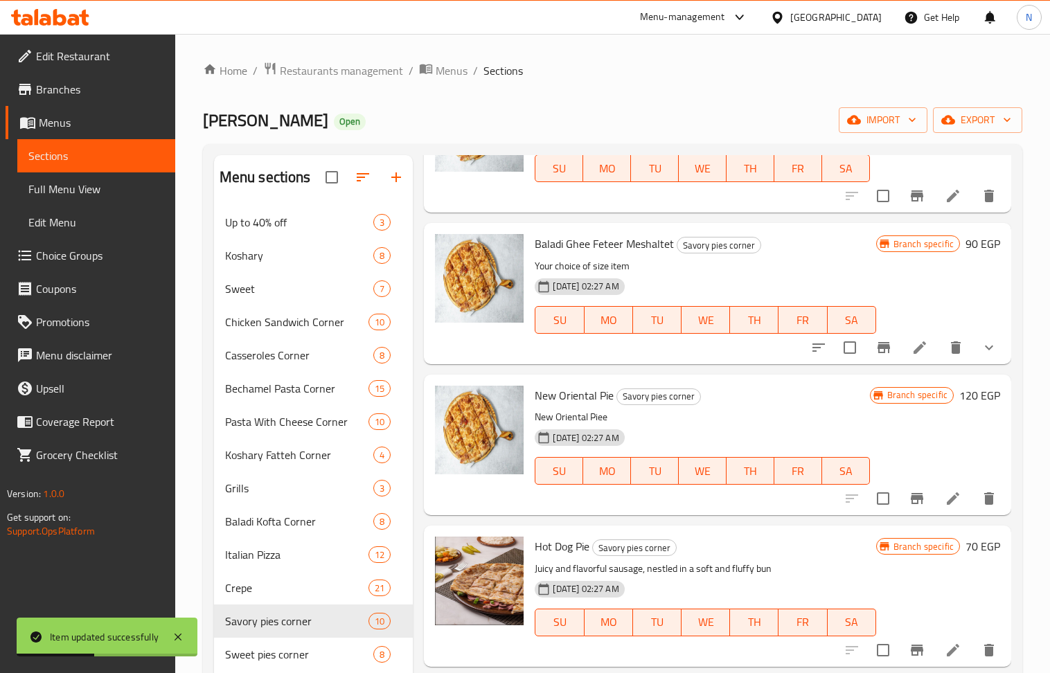
scroll to position [184, 0]
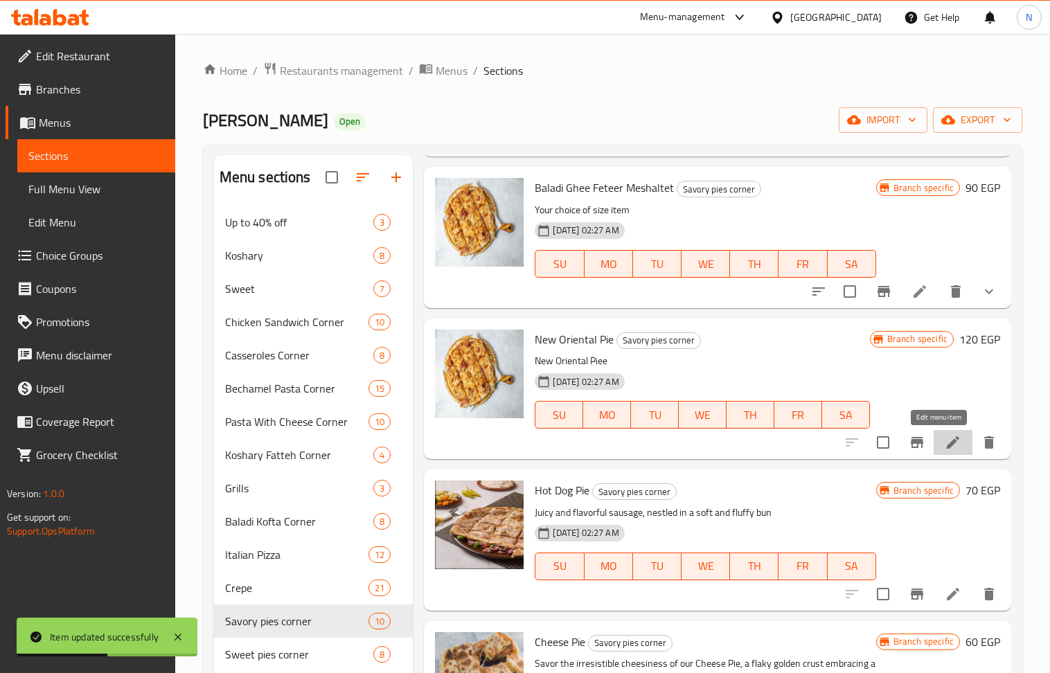
click at [947, 445] on icon at bounding box center [953, 442] width 12 height 12
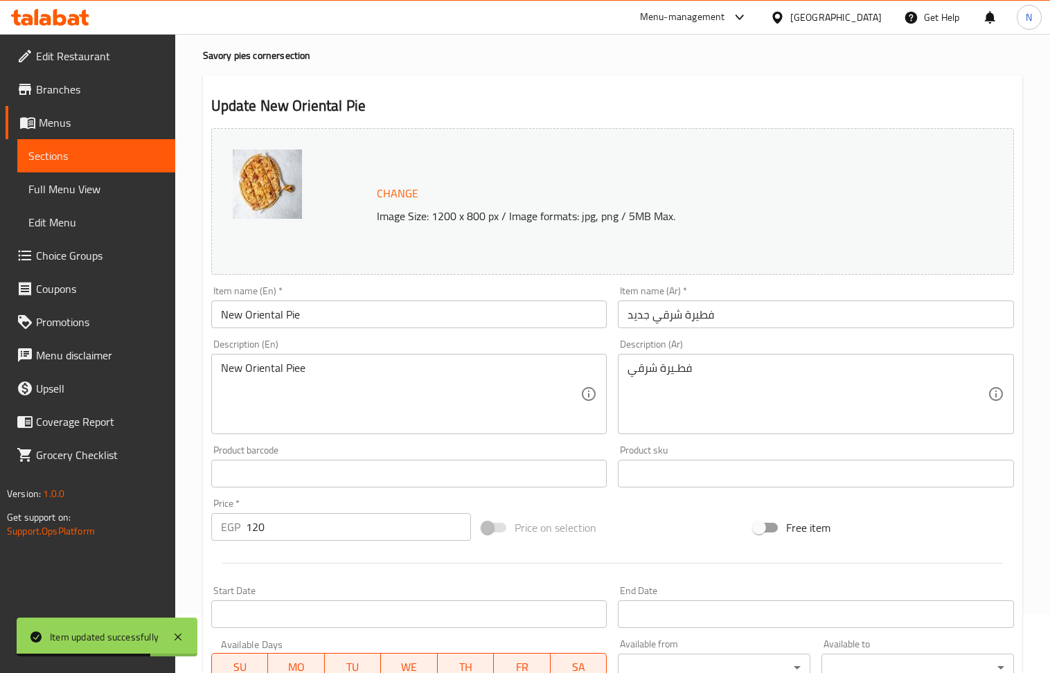
scroll to position [92, 0]
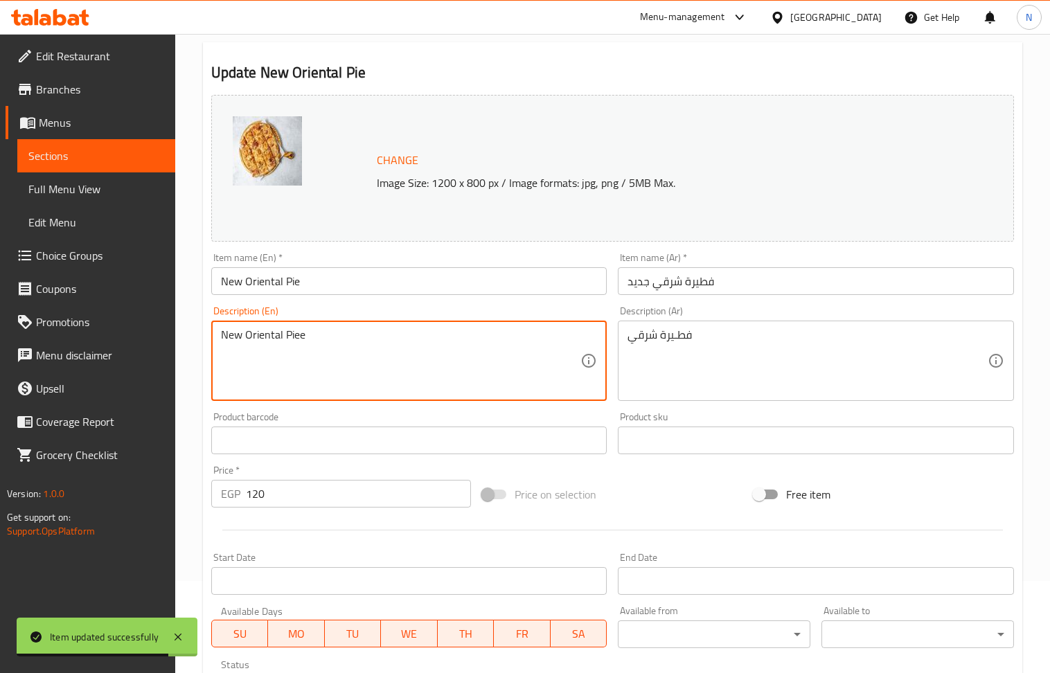
click at [316, 488] on input "120" at bounding box center [359, 494] width 226 height 28
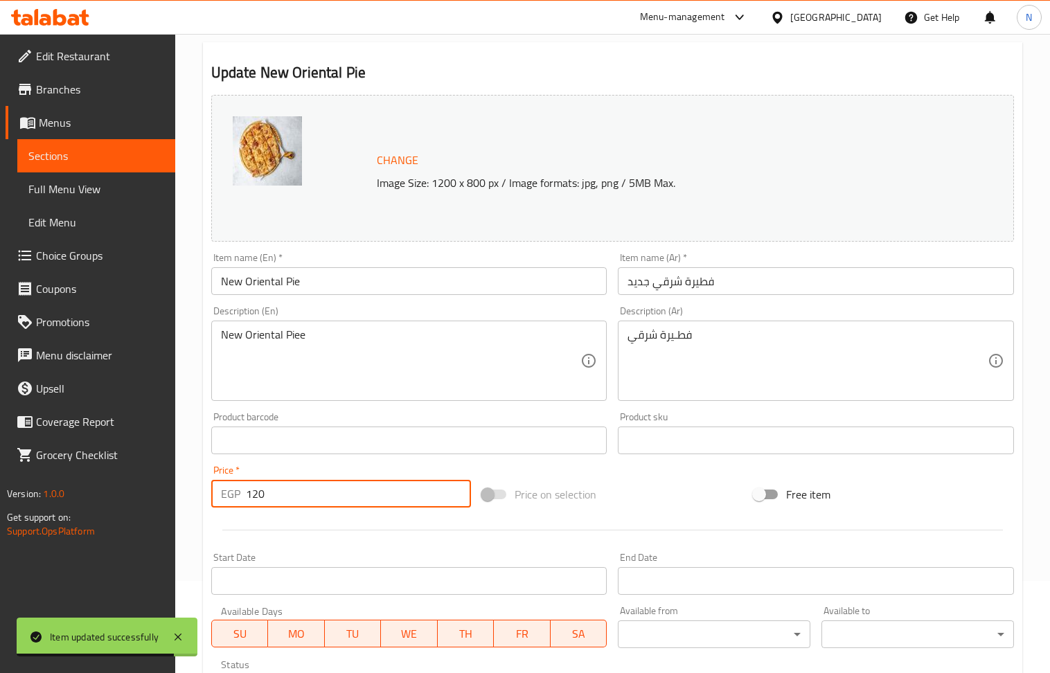
click at [316, 488] on input "120" at bounding box center [359, 494] width 226 height 28
type input "140"
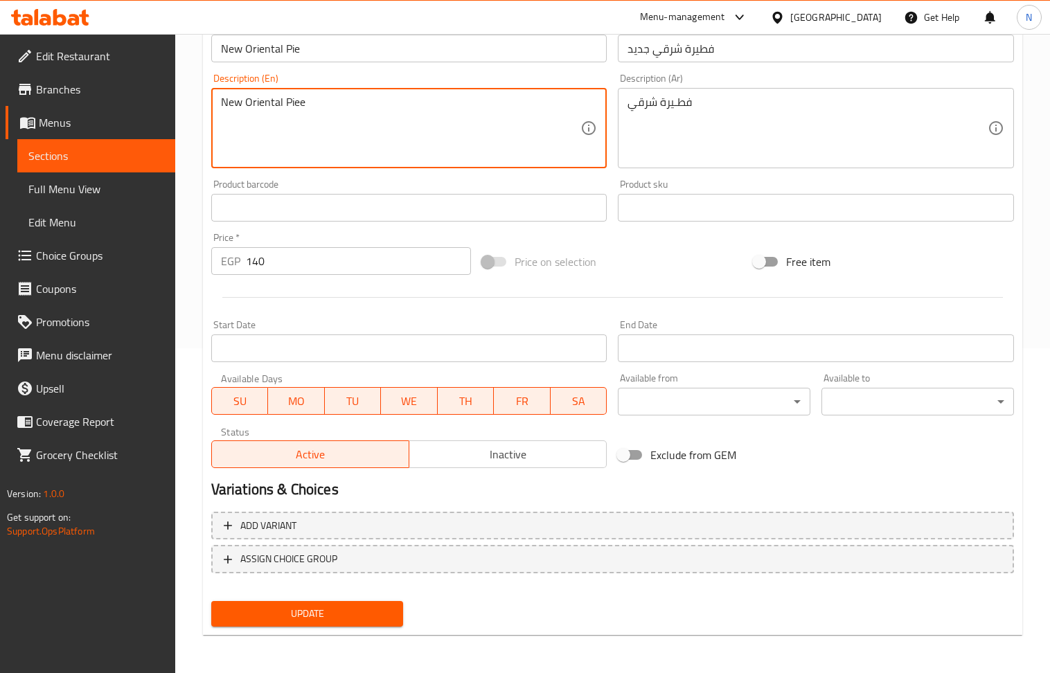
click at [336, 615] on span "Update" at bounding box center [307, 613] width 170 height 17
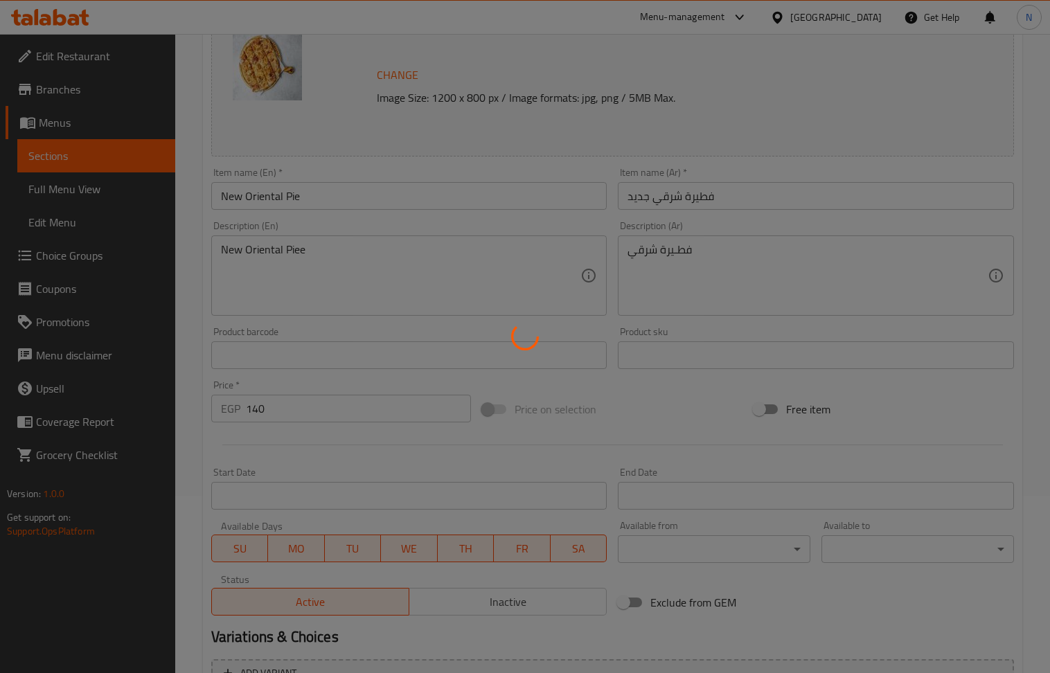
scroll to position [0, 0]
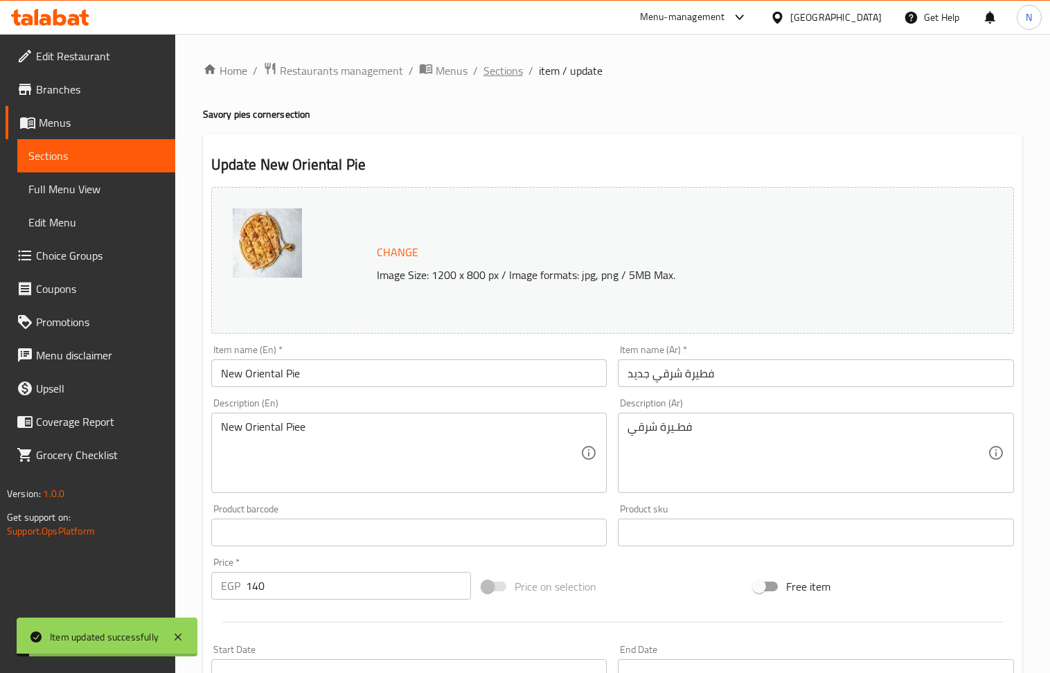
click at [501, 64] on span "Sections" at bounding box center [502, 70] width 39 height 17
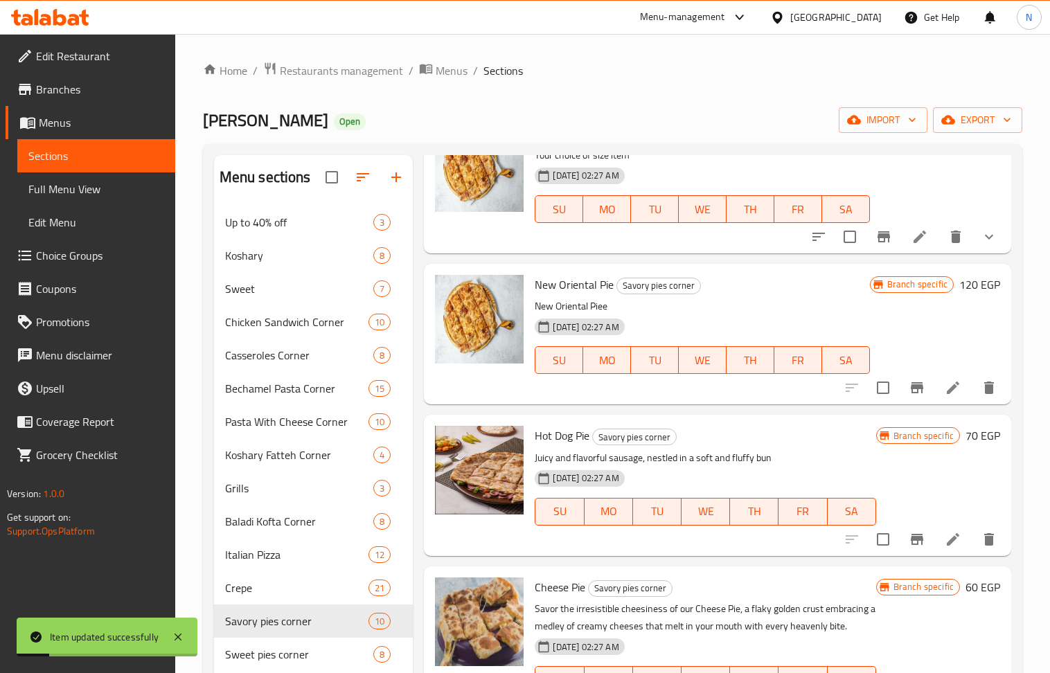
scroll to position [369, 0]
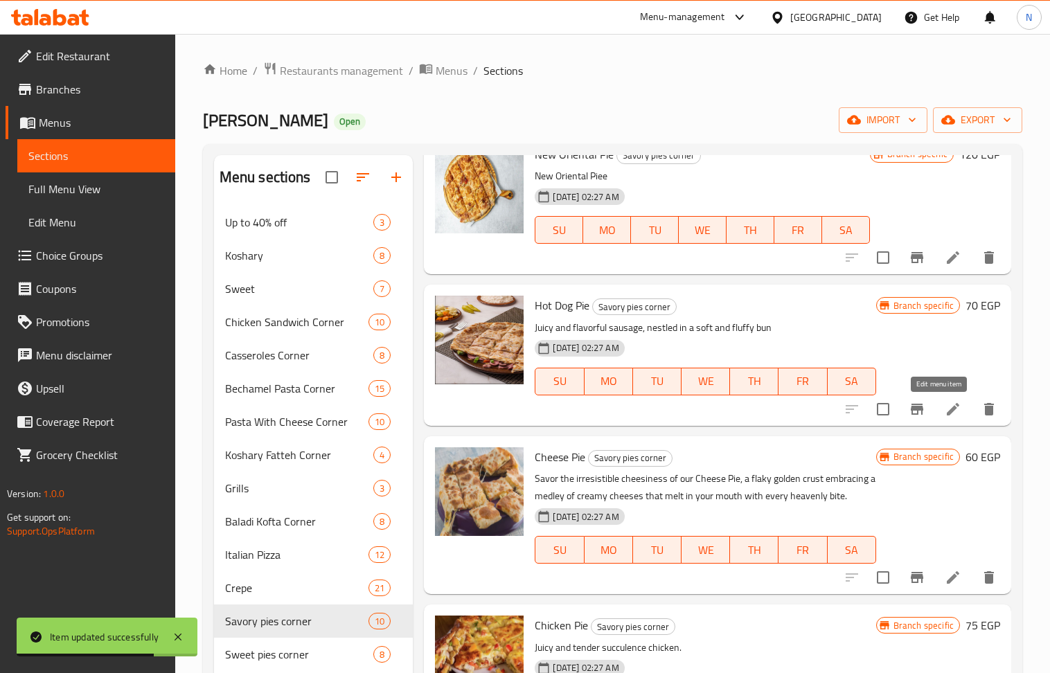
click at [947, 411] on icon at bounding box center [953, 409] width 12 height 12
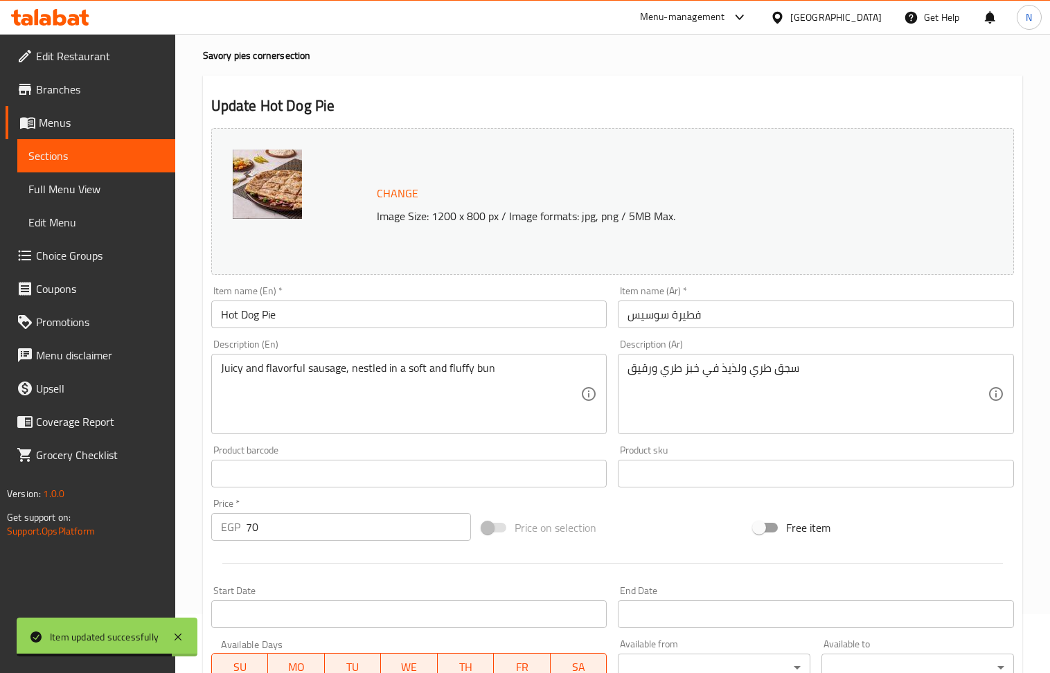
scroll to position [92, 0]
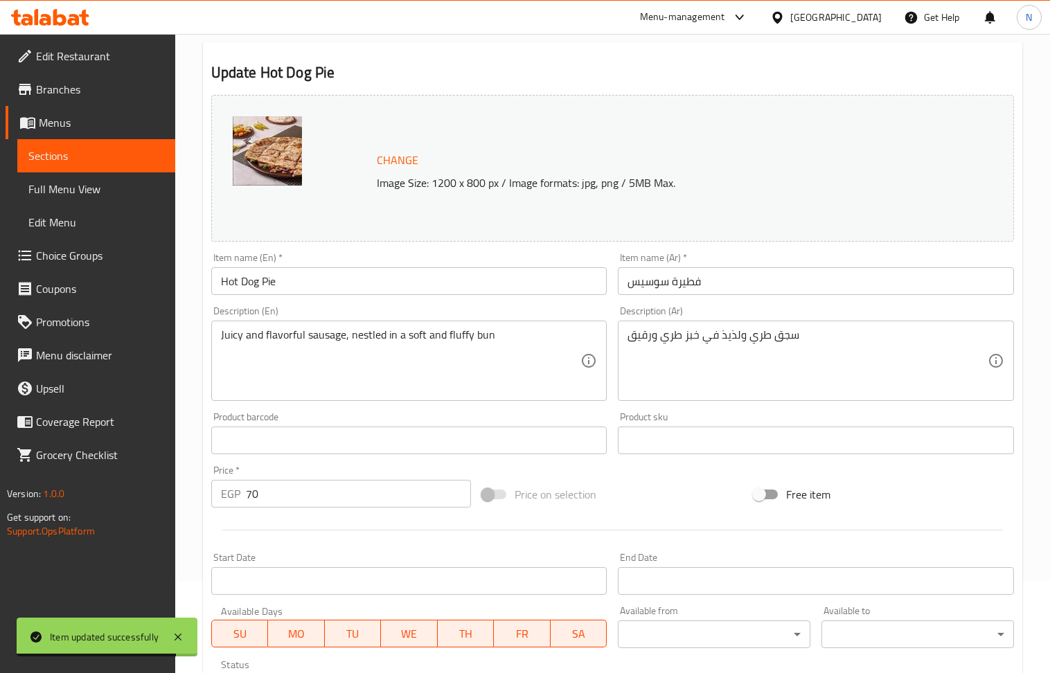
click at [326, 505] on input "70" at bounding box center [359, 494] width 226 height 28
click at [325, 504] on input "70" at bounding box center [359, 494] width 226 height 28
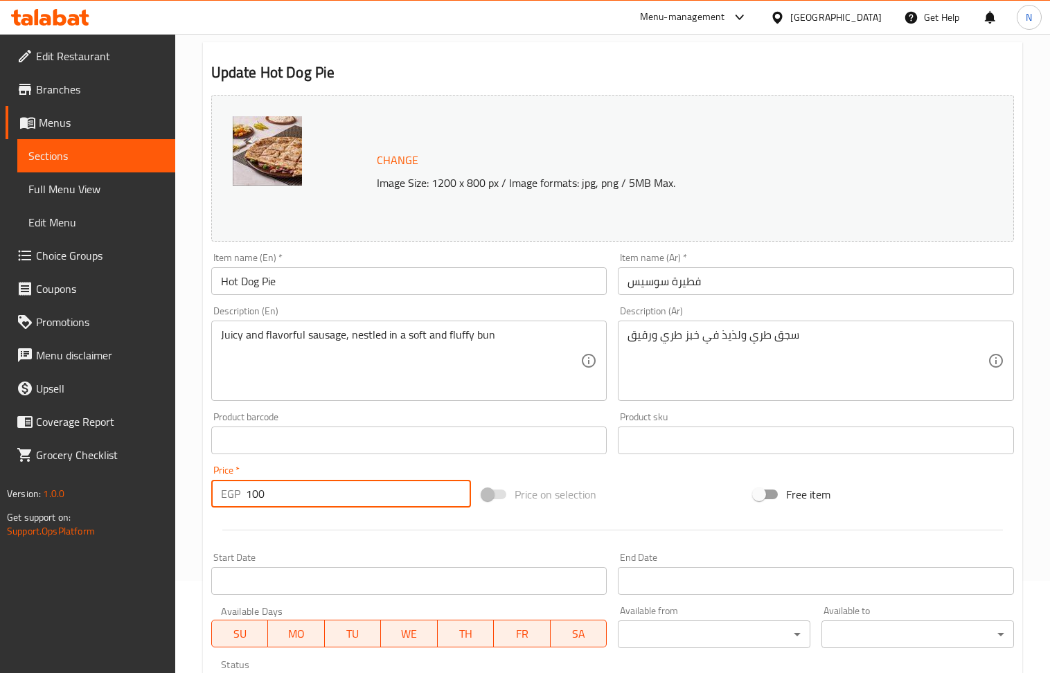
type input "100"
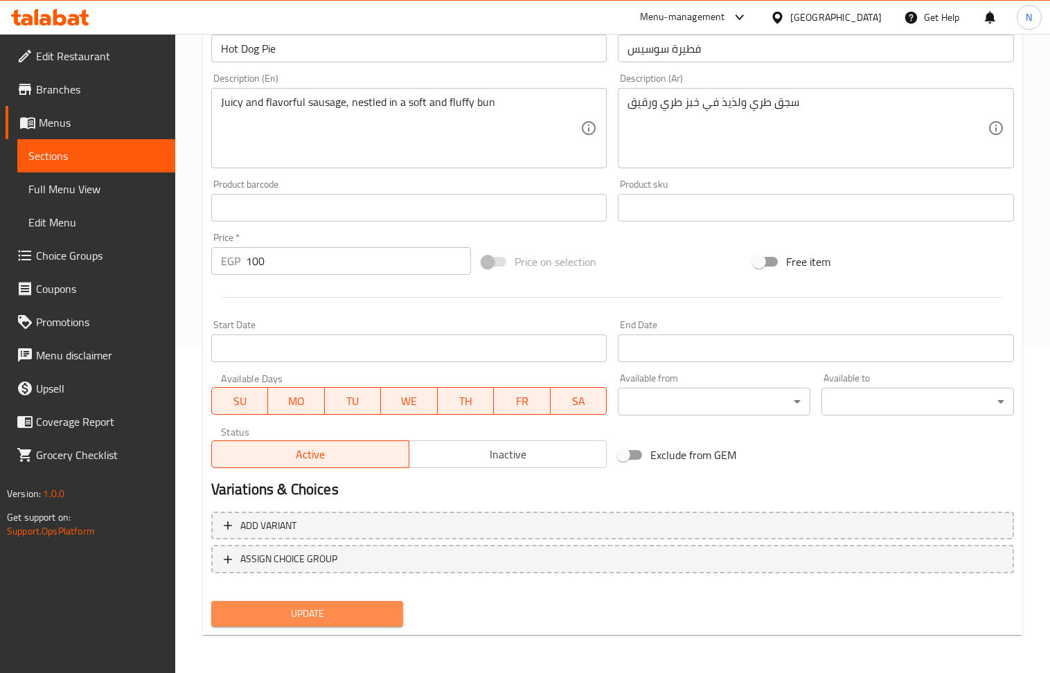
click at [323, 611] on span "Update" at bounding box center [307, 613] width 170 height 17
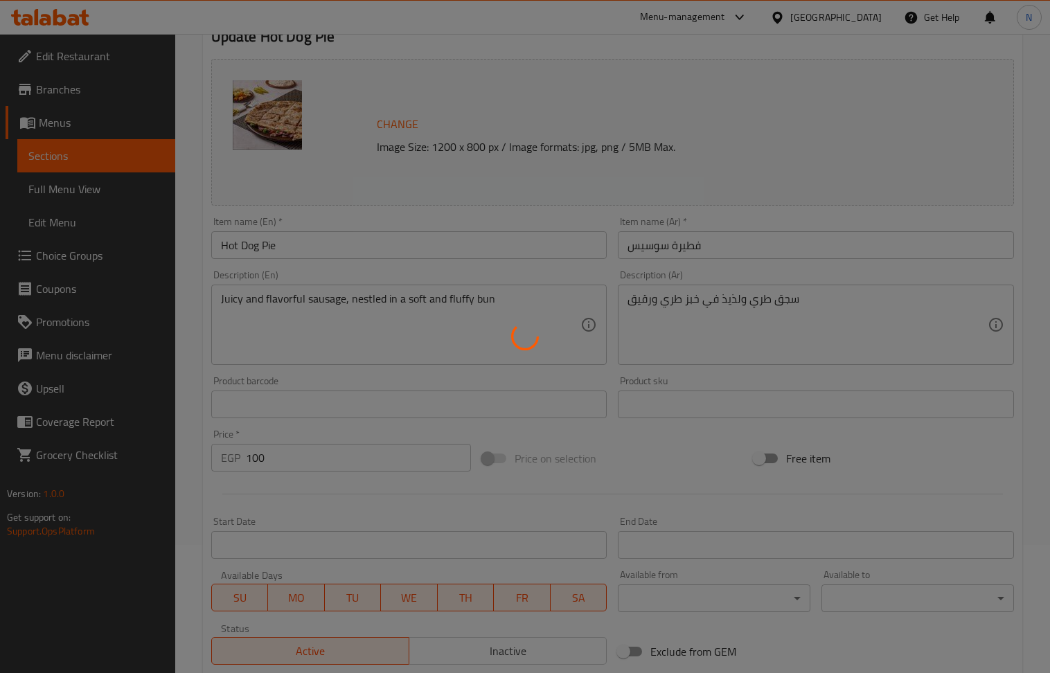
scroll to position [0, 0]
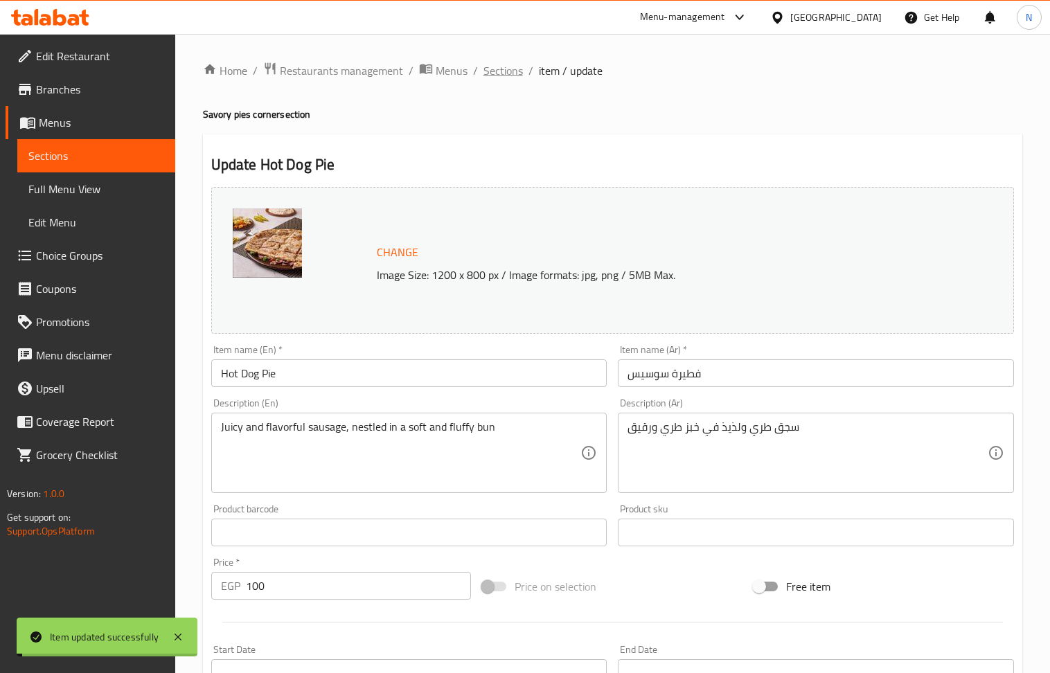
click at [502, 72] on span "Sections" at bounding box center [502, 70] width 39 height 17
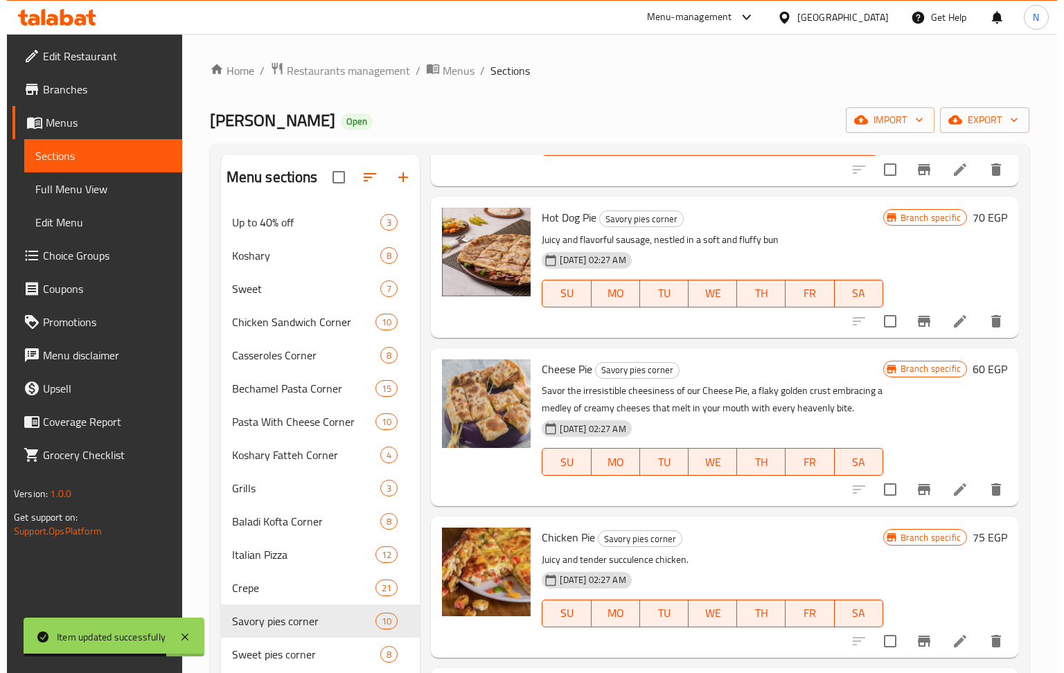
scroll to position [461, 0]
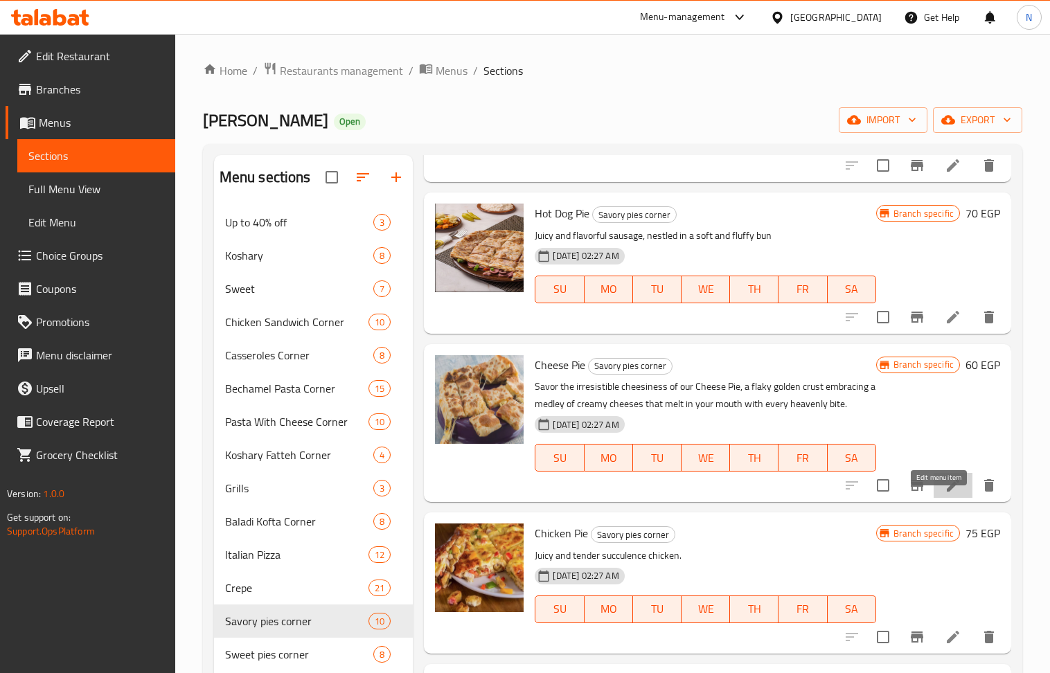
click at [945, 494] on icon at bounding box center [953, 485] width 17 height 17
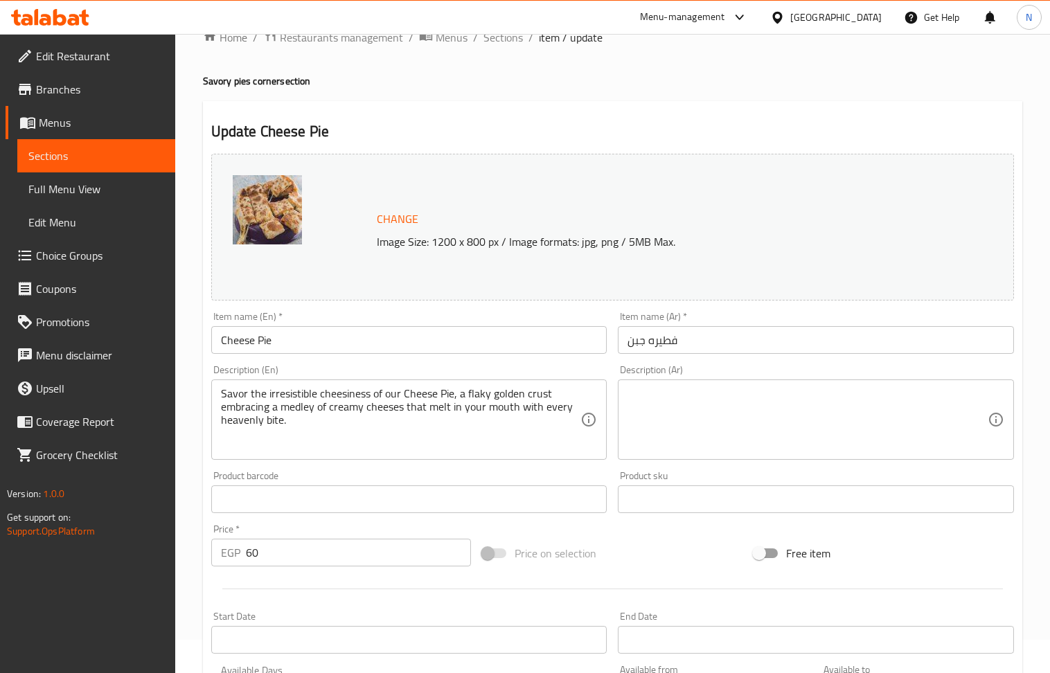
scroll to position [92, 0]
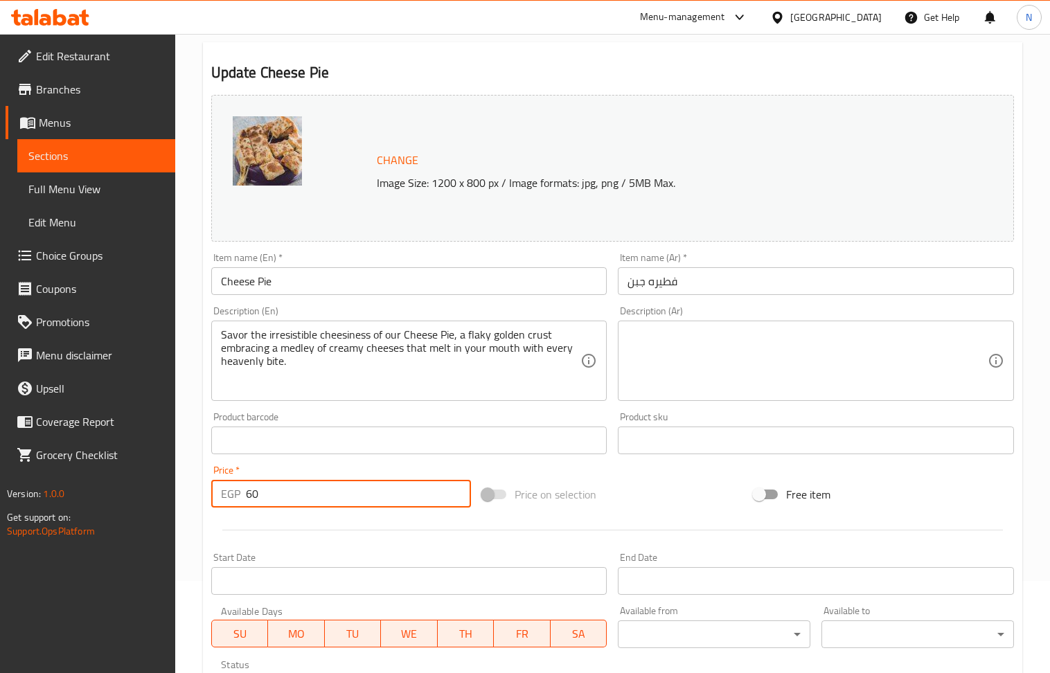
click at [364, 482] on input "60" at bounding box center [359, 494] width 226 height 28
type input "100"
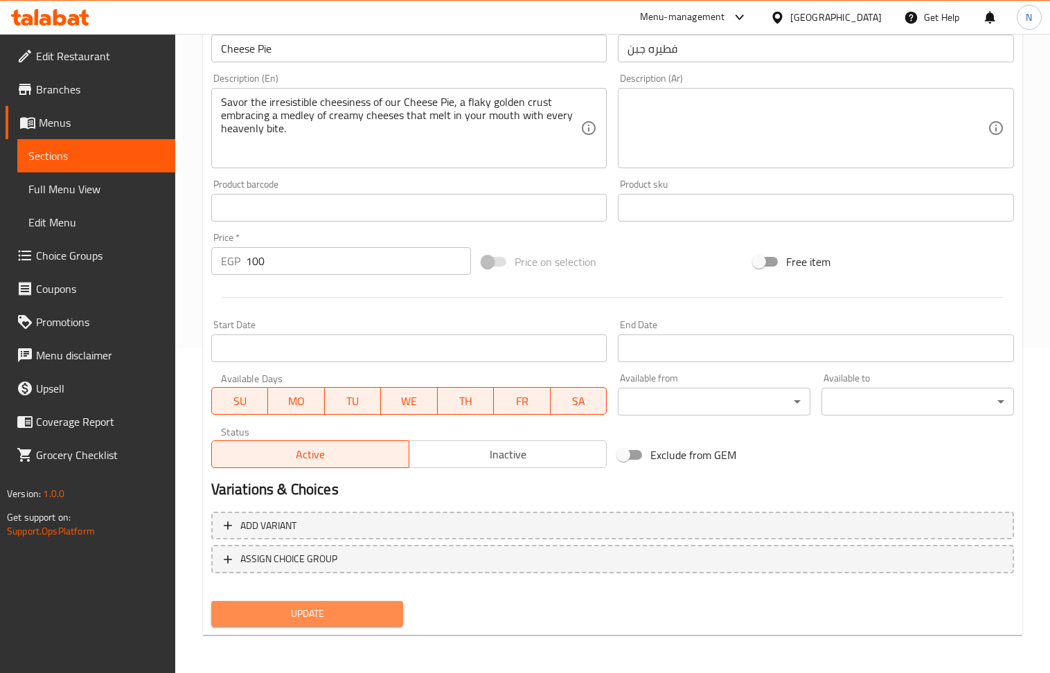
click at [375, 611] on span "Update" at bounding box center [307, 613] width 170 height 17
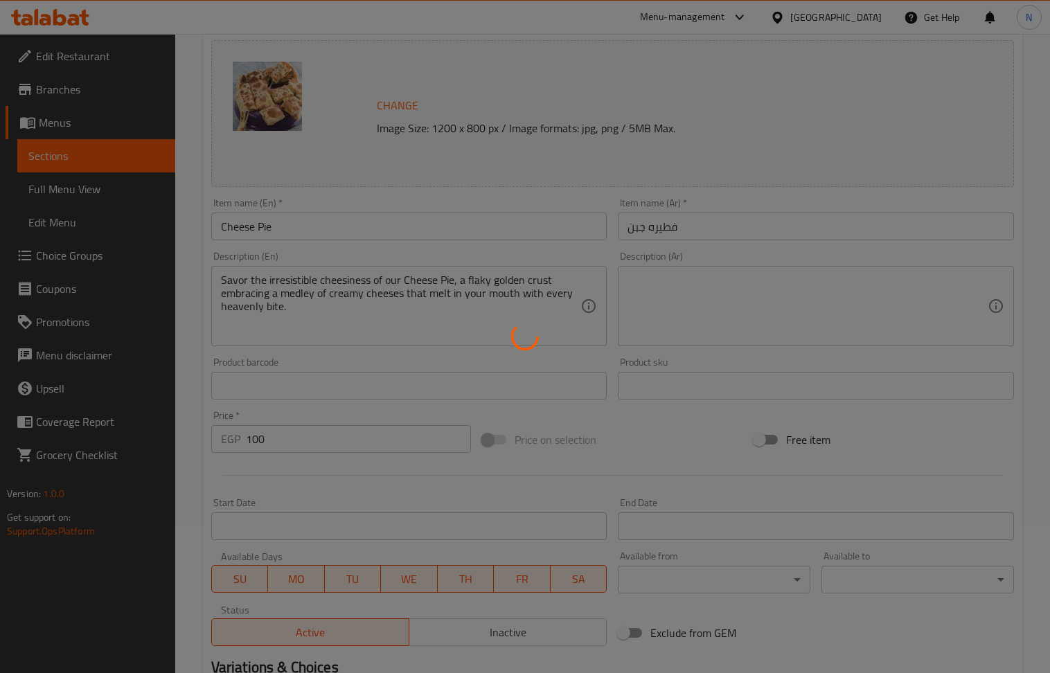
scroll to position [0, 0]
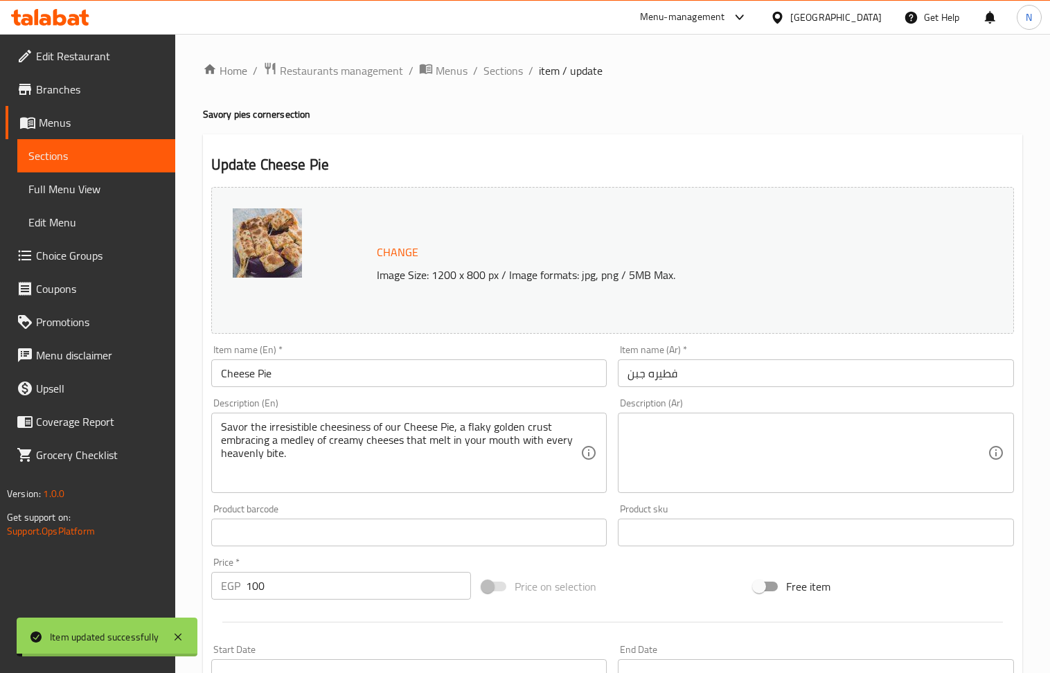
click at [510, 66] on span "Sections" at bounding box center [502, 70] width 39 height 17
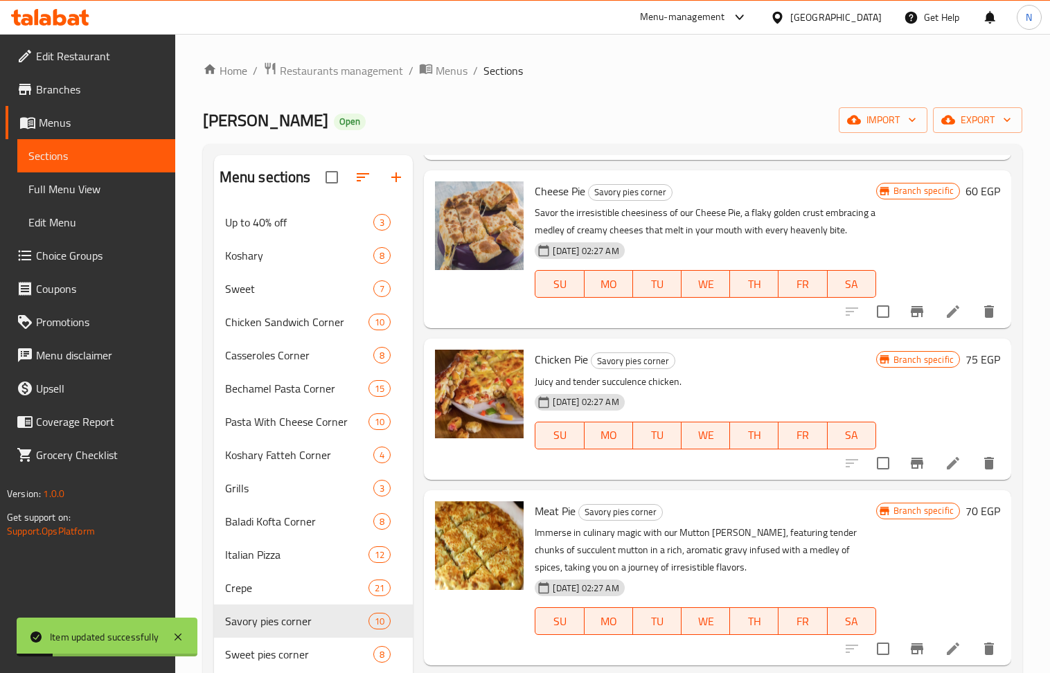
scroll to position [738, 0]
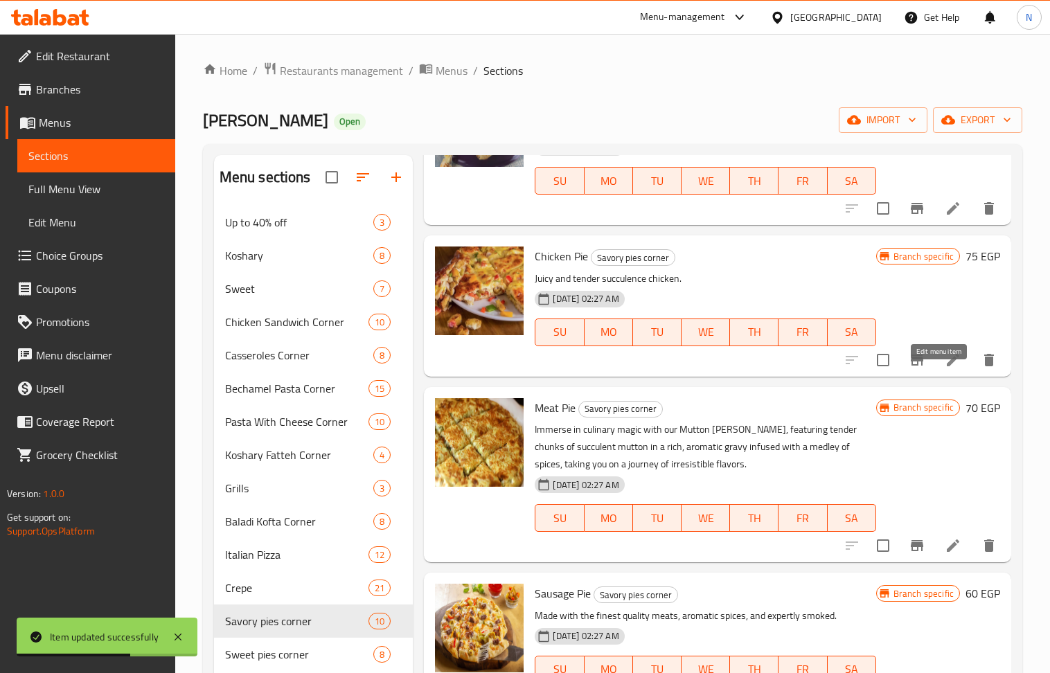
click at [945, 368] on icon at bounding box center [953, 360] width 17 height 17
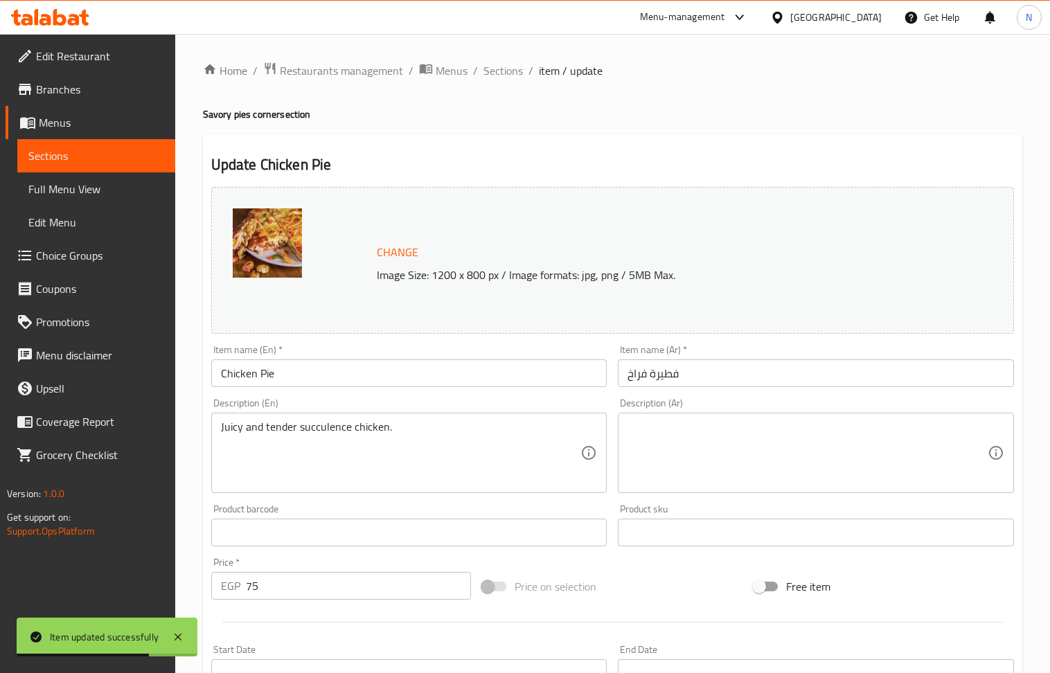
click at [295, 591] on input "75" at bounding box center [359, 586] width 226 height 28
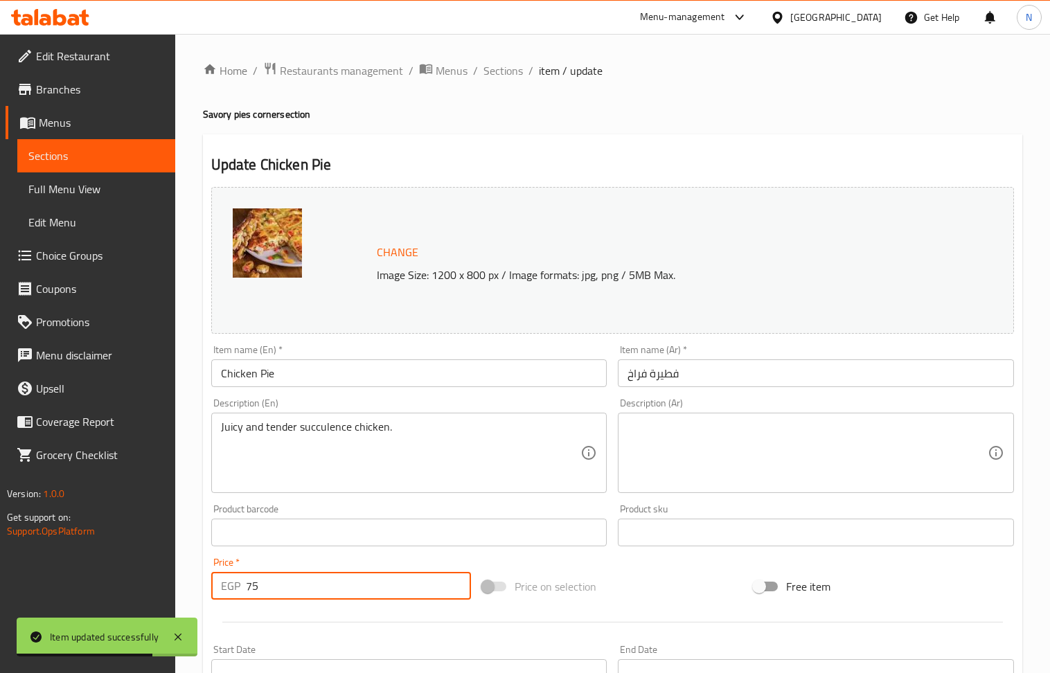
click at [295, 591] on input "75" at bounding box center [359, 586] width 226 height 28
type input "110"
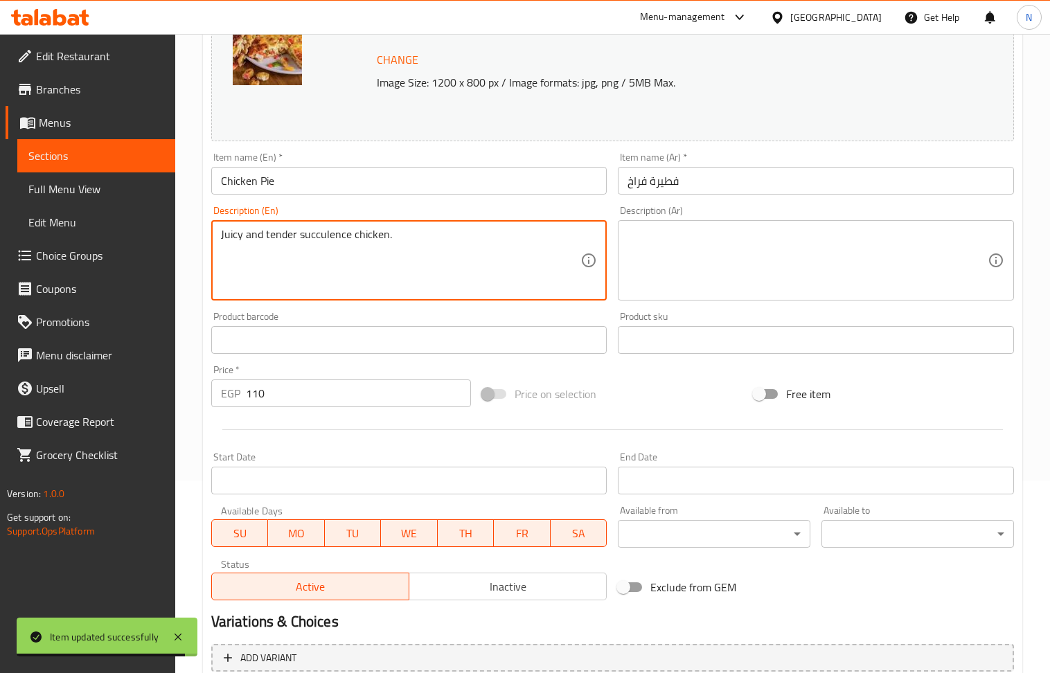
scroll to position [325, 0]
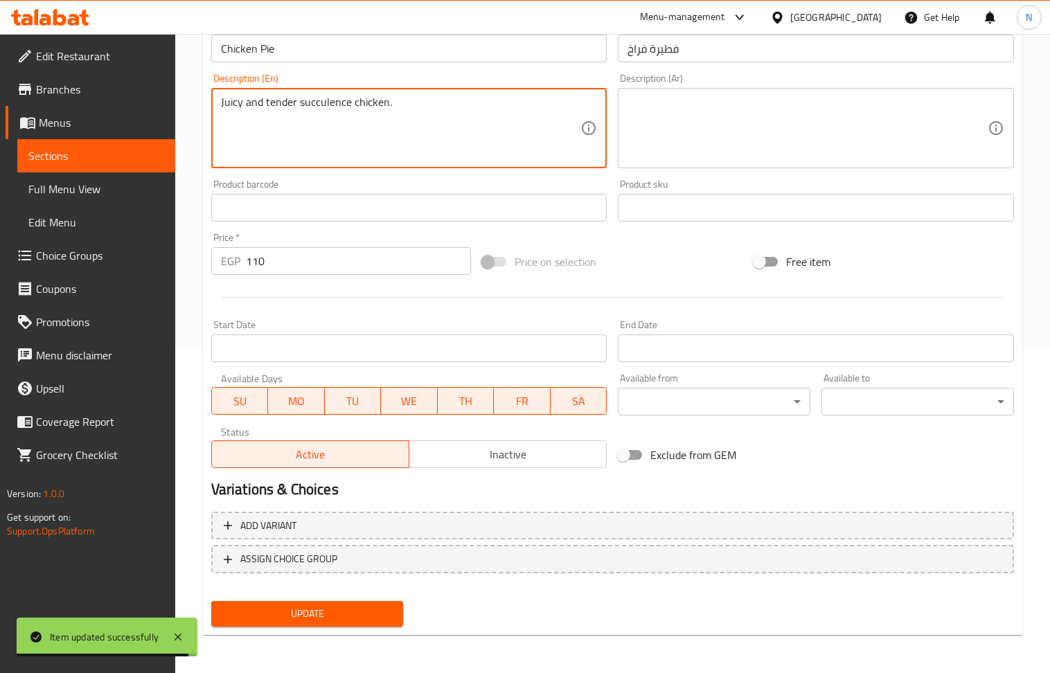
click at [325, 619] on span "Update" at bounding box center [307, 613] width 170 height 17
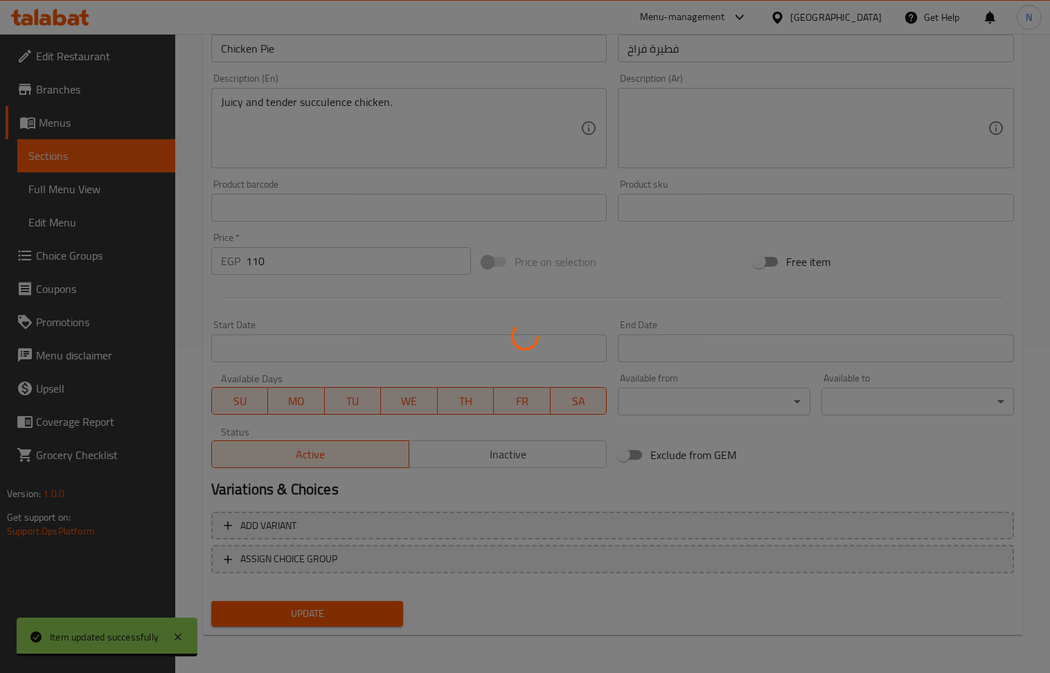
scroll to position [0, 0]
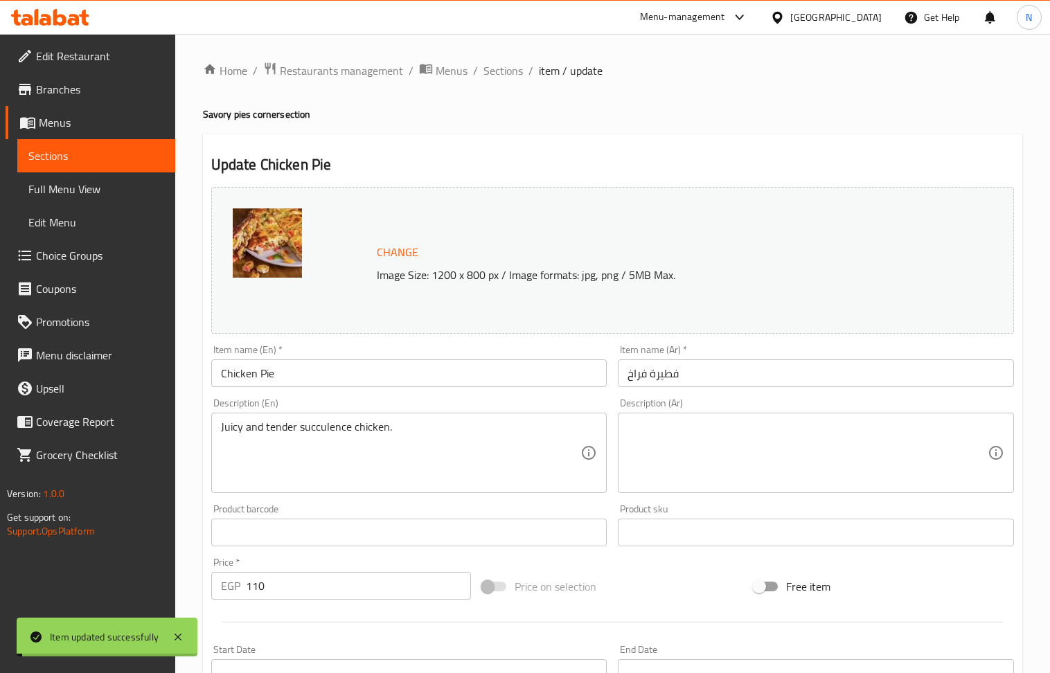
click at [497, 73] on span "Sections" at bounding box center [502, 70] width 39 height 17
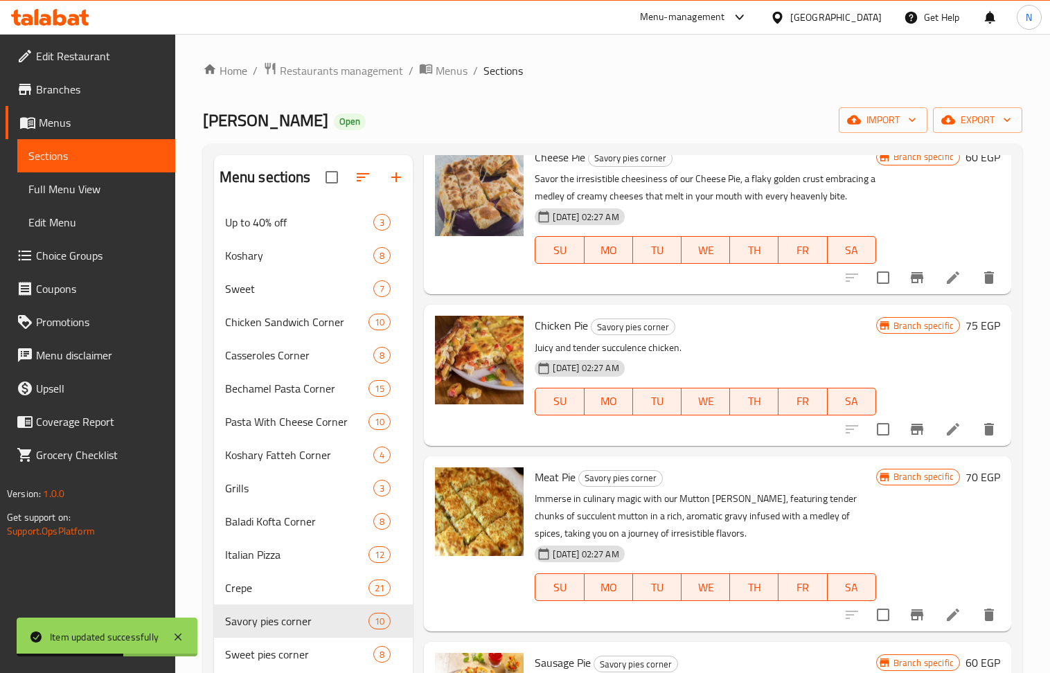
scroll to position [738, 0]
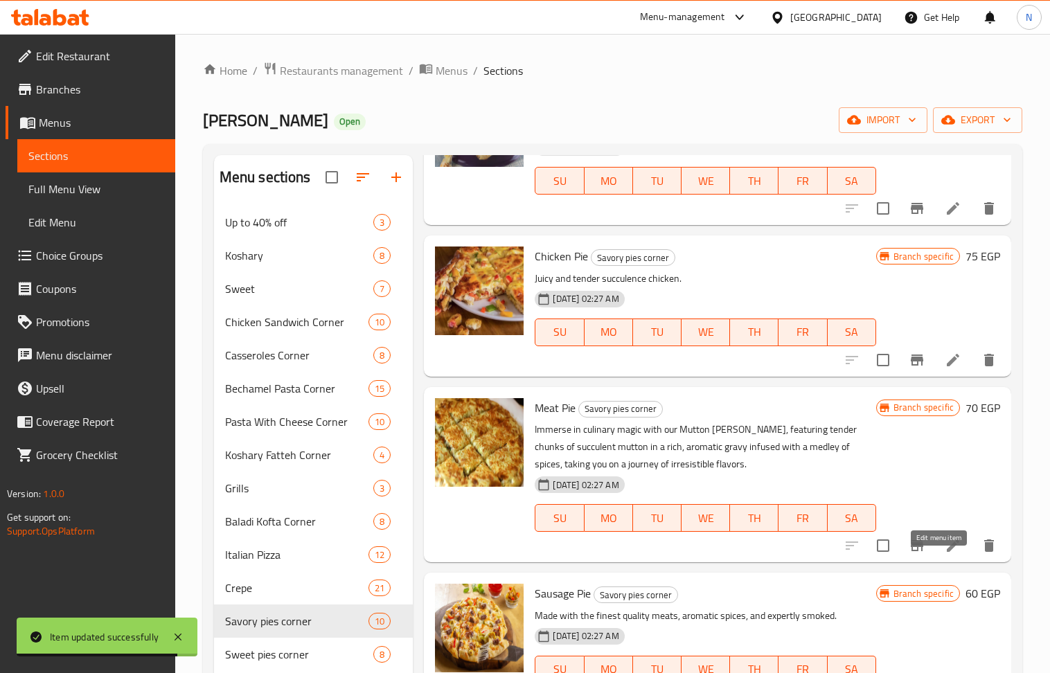
click at [947, 552] on icon at bounding box center [953, 546] width 12 height 12
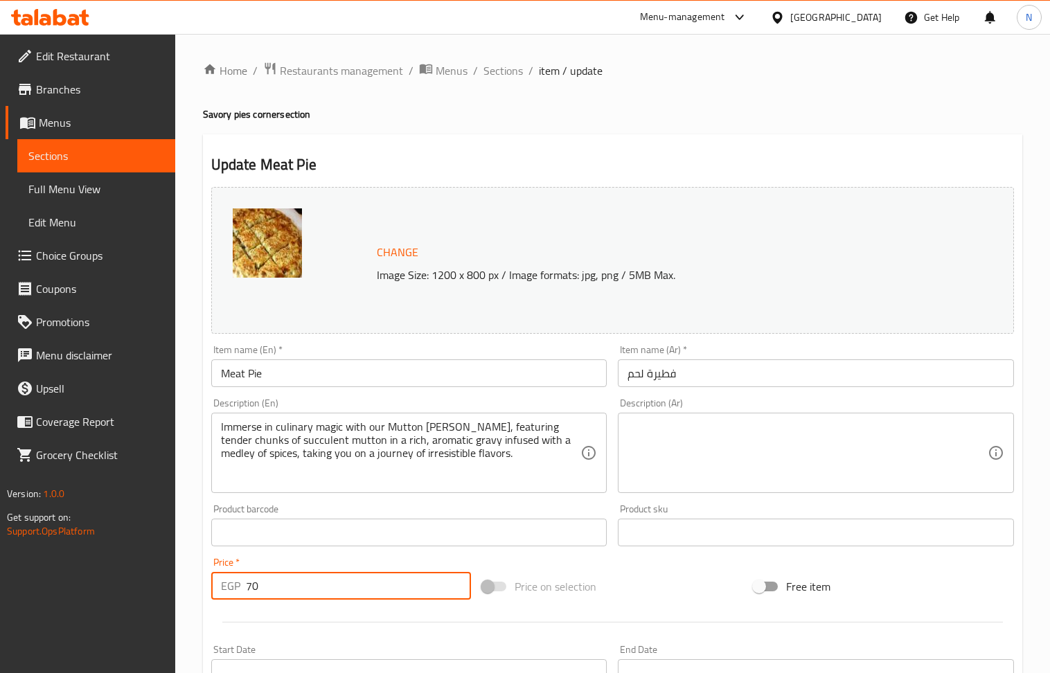
click at [322, 580] on input "70" at bounding box center [359, 586] width 226 height 28
type input "100"
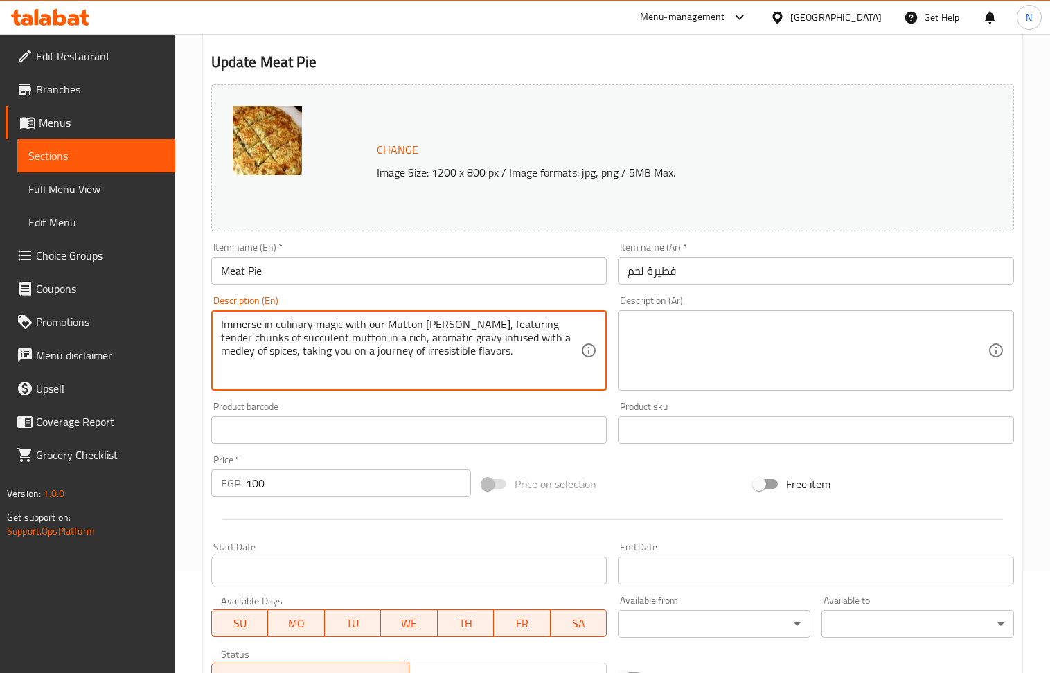
scroll to position [325, 0]
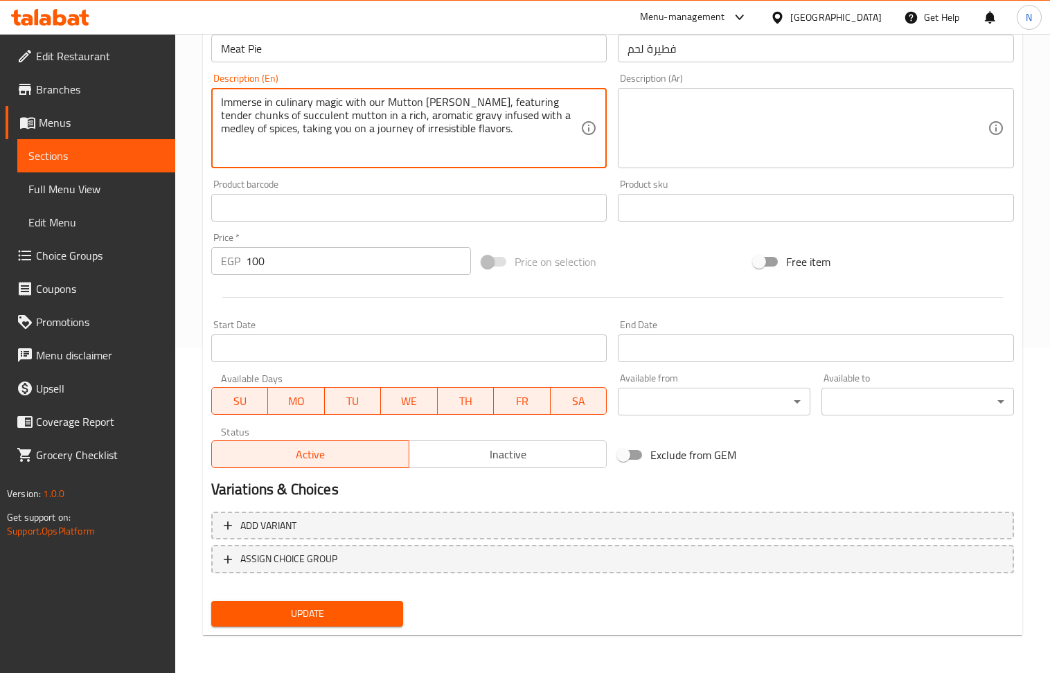
click at [363, 625] on button "Update" at bounding box center [307, 614] width 193 height 26
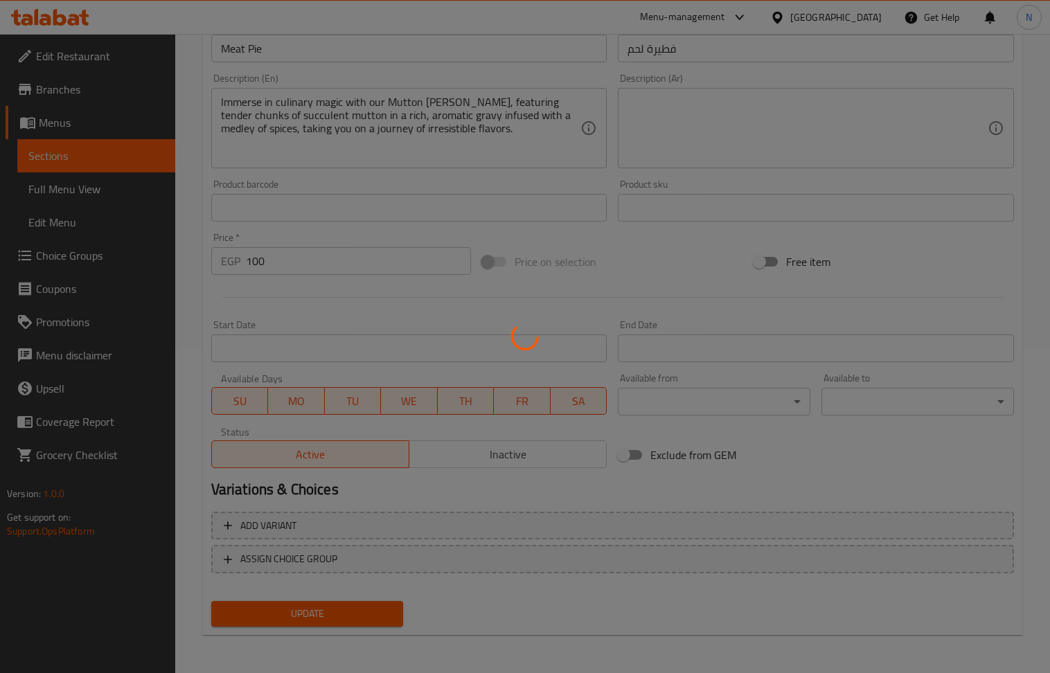
scroll to position [0, 0]
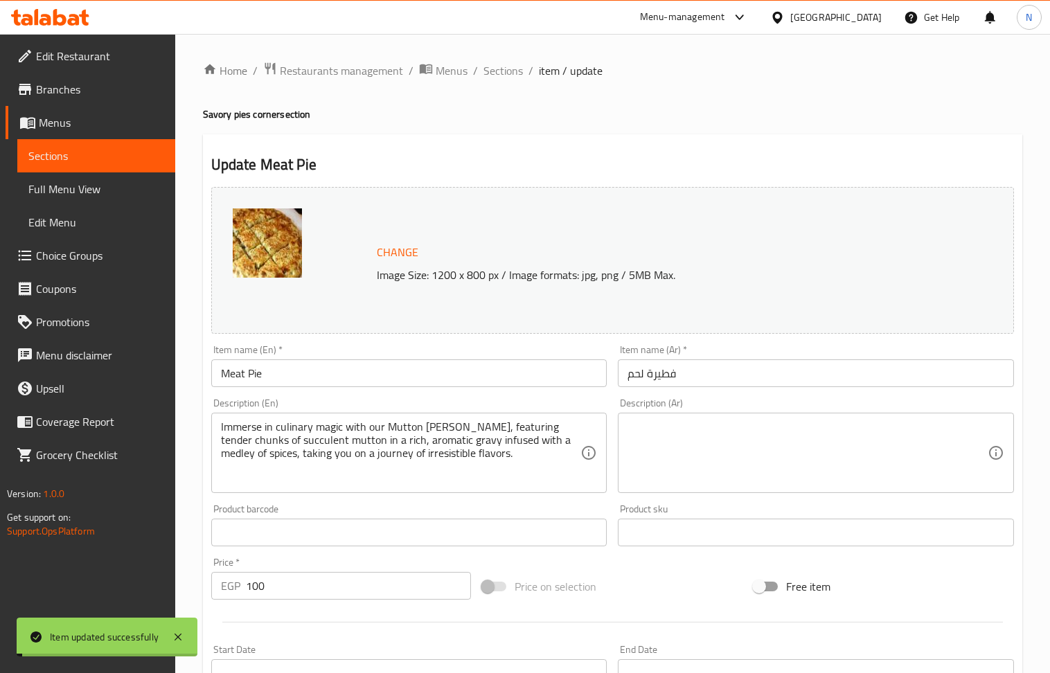
click at [505, 68] on span "Sections" at bounding box center [502, 70] width 39 height 17
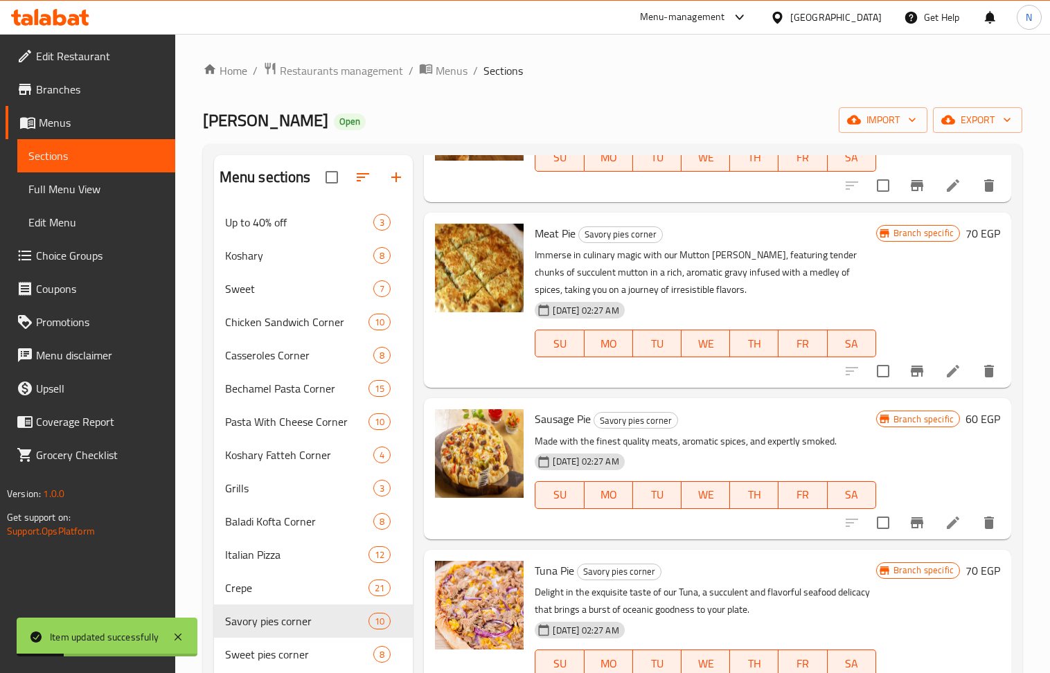
scroll to position [929, 0]
click at [945, 518] on icon at bounding box center [953, 523] width 17 height 17
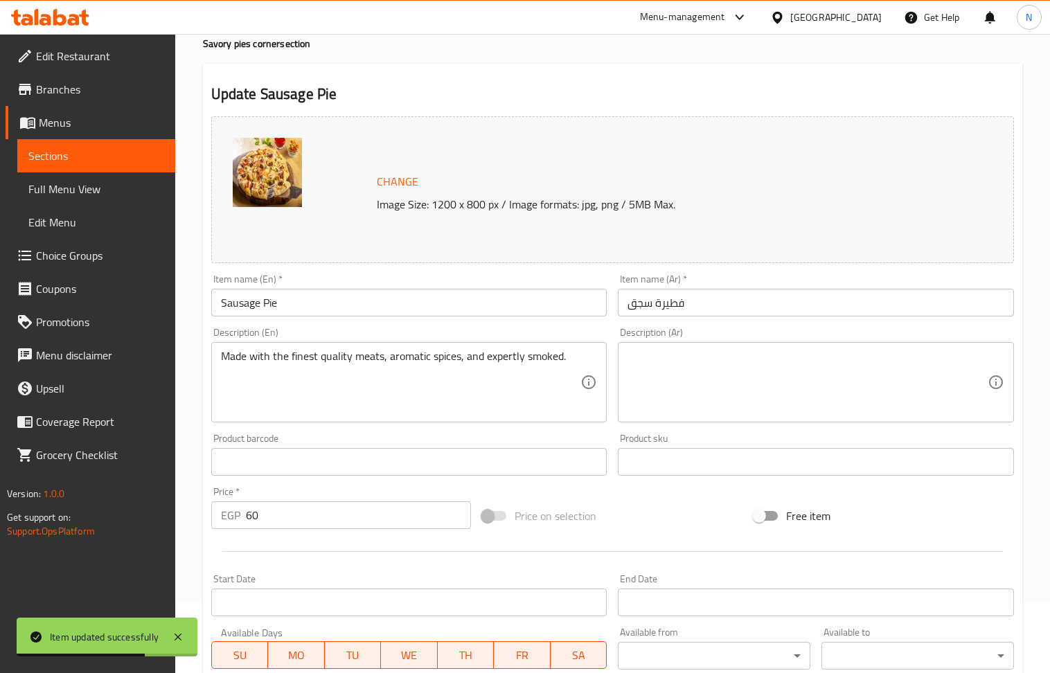
scroll to position [92, 0]
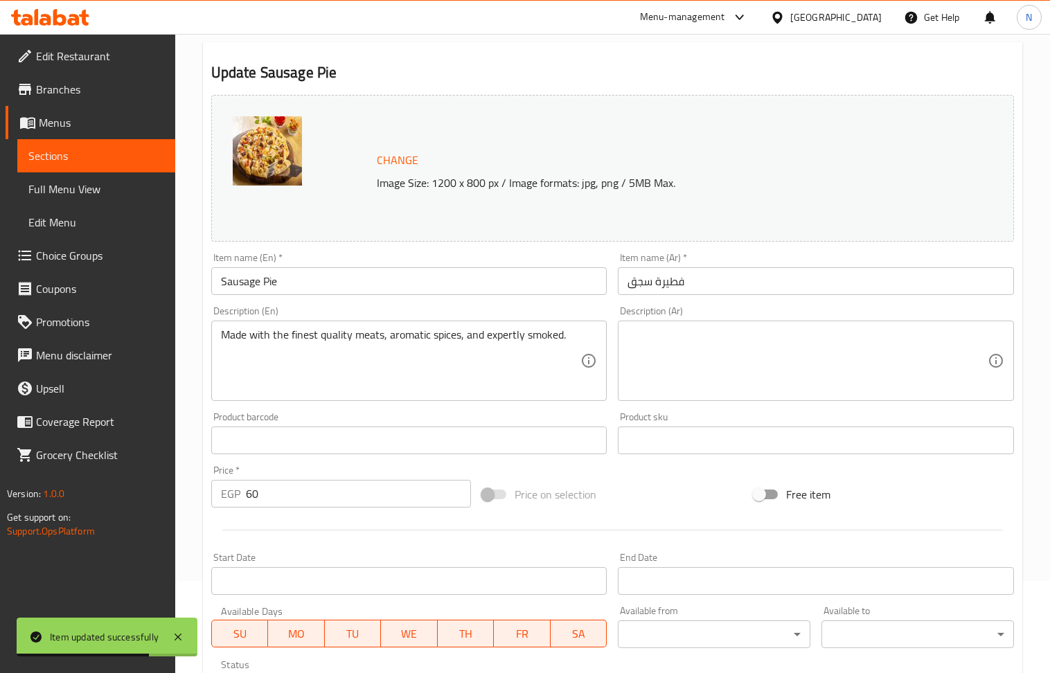
click at [309, 491] on input "60" at bounding box center [359, 494] width 226 height 28
type input "110"
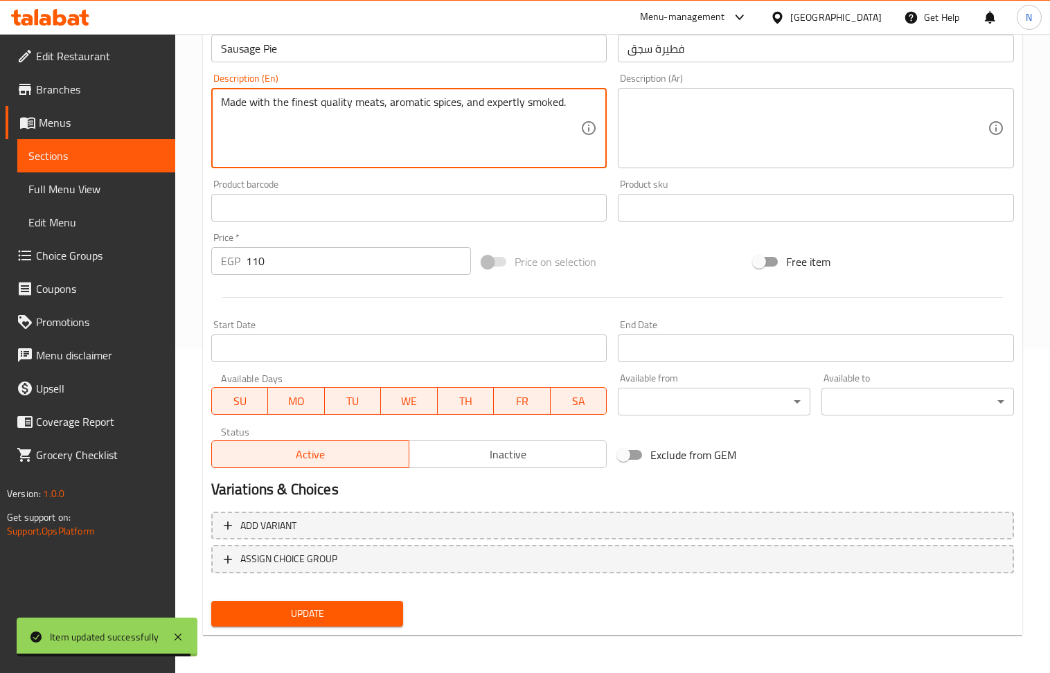
click at [363, 613] on span "Update" at bounding box center [307, 613] width 170 height 17
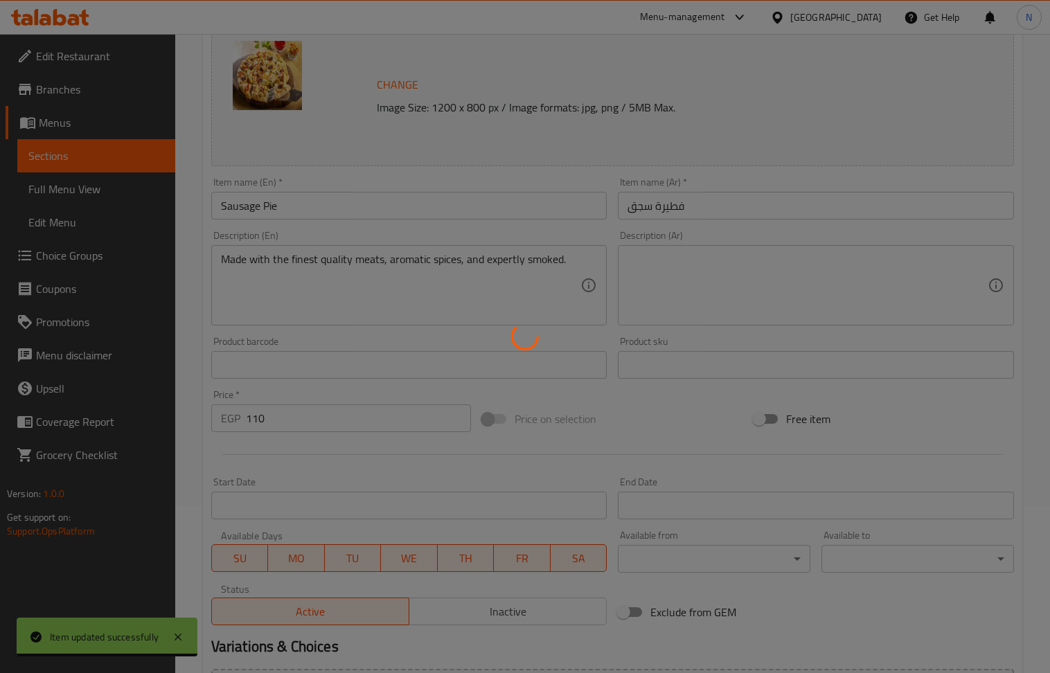
scroll to position [0, 0]
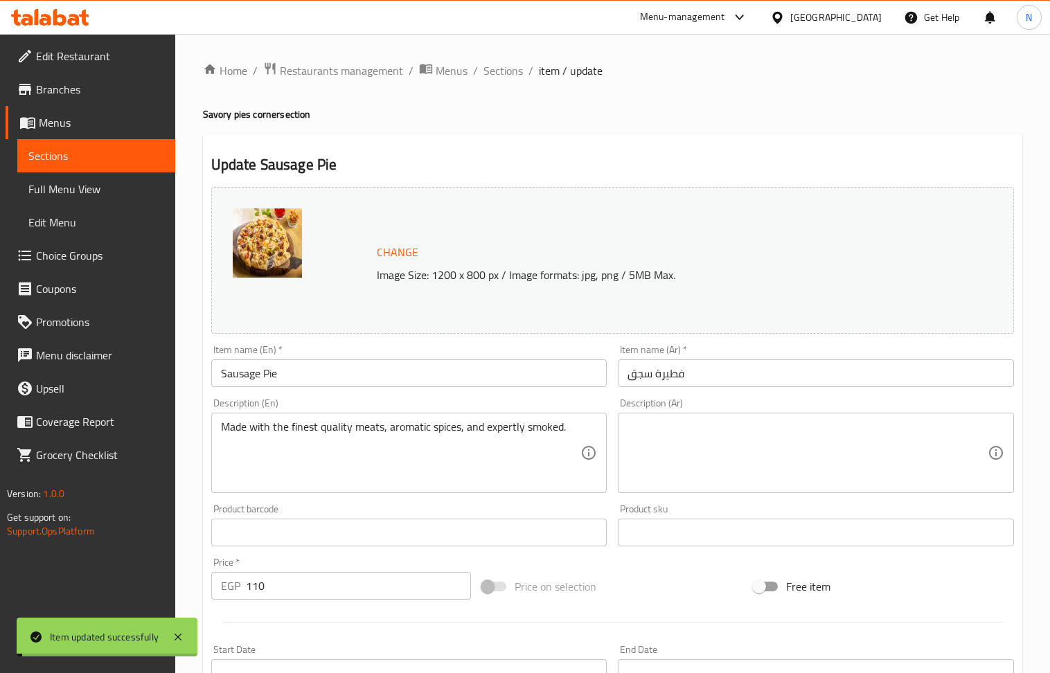
click at [506, 71] on span "Sections" at bounding box center [502, 70] width 39 height 17
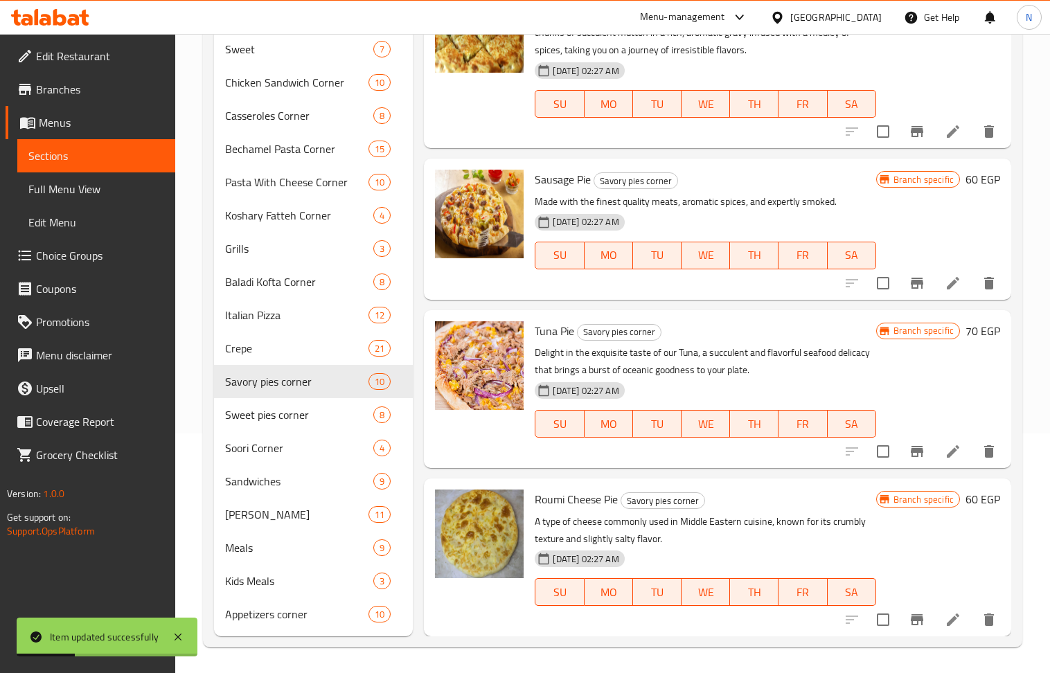
scroll to position [242, 0]
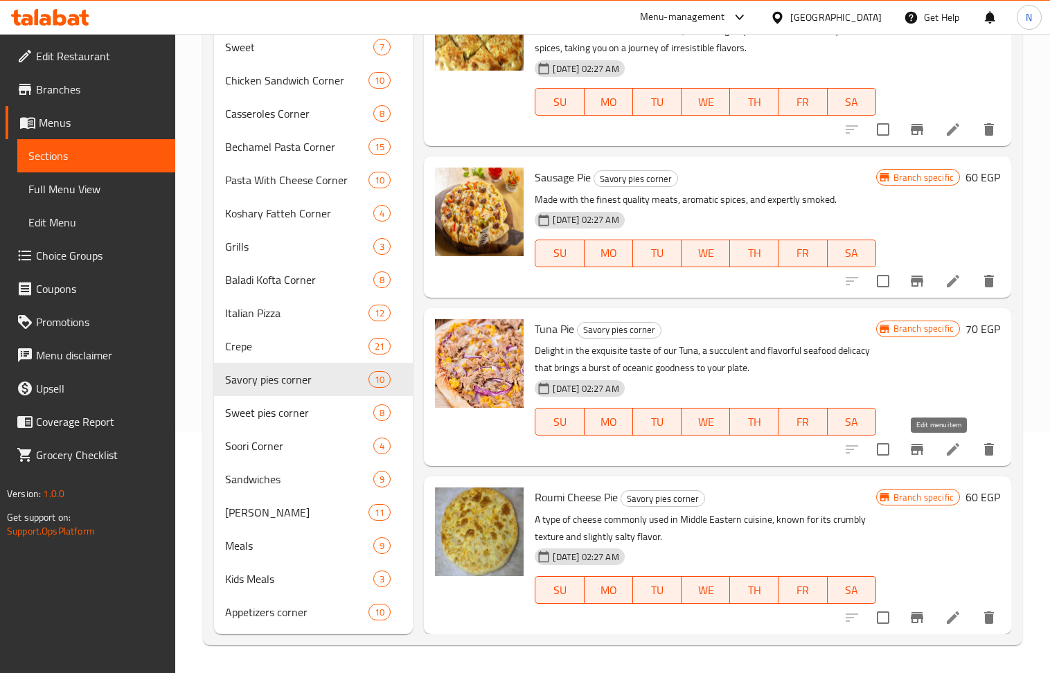
click at [947, 447] on icon at bounding box center [953, 449] width 12 height 12
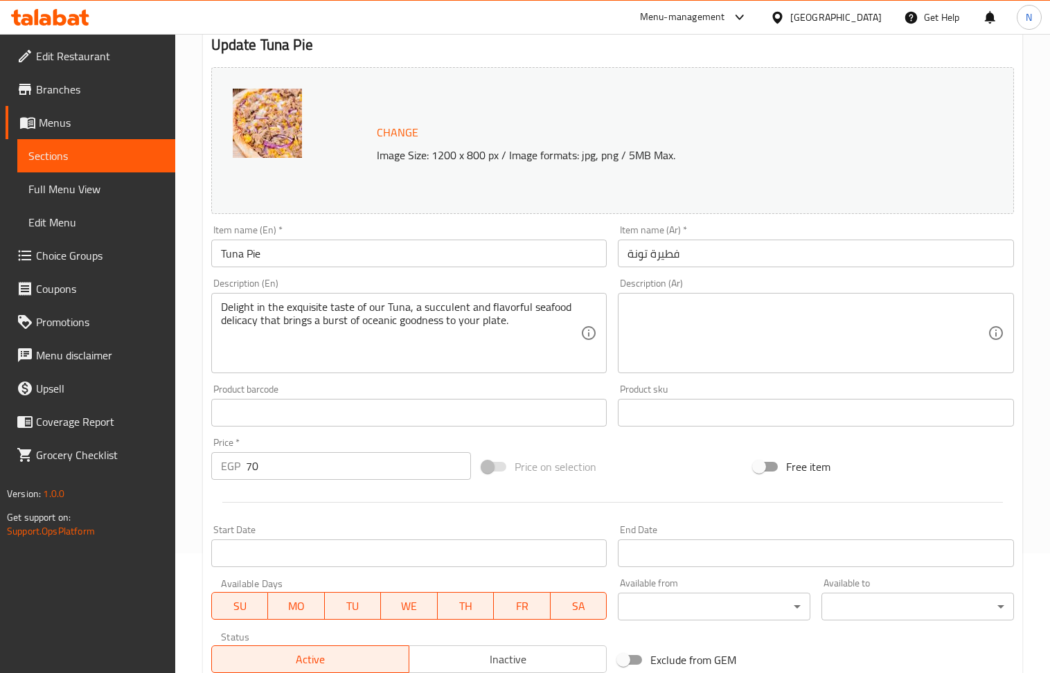
scroll to position [184, 0]
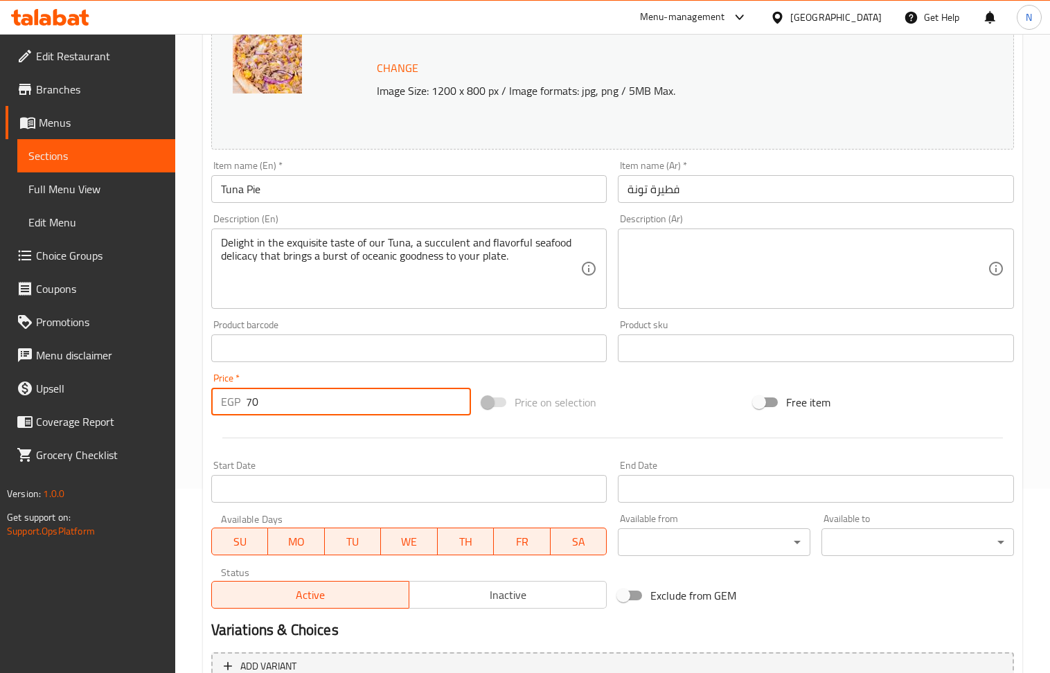
click at [310, 409] on input "70" at bounding box center [359, 402] width 226 height 28
type input "110"
drag, startPoint x: 378, startPoint y: 311, endPoint x: 380, endPoint y: 346, distance: 35.4
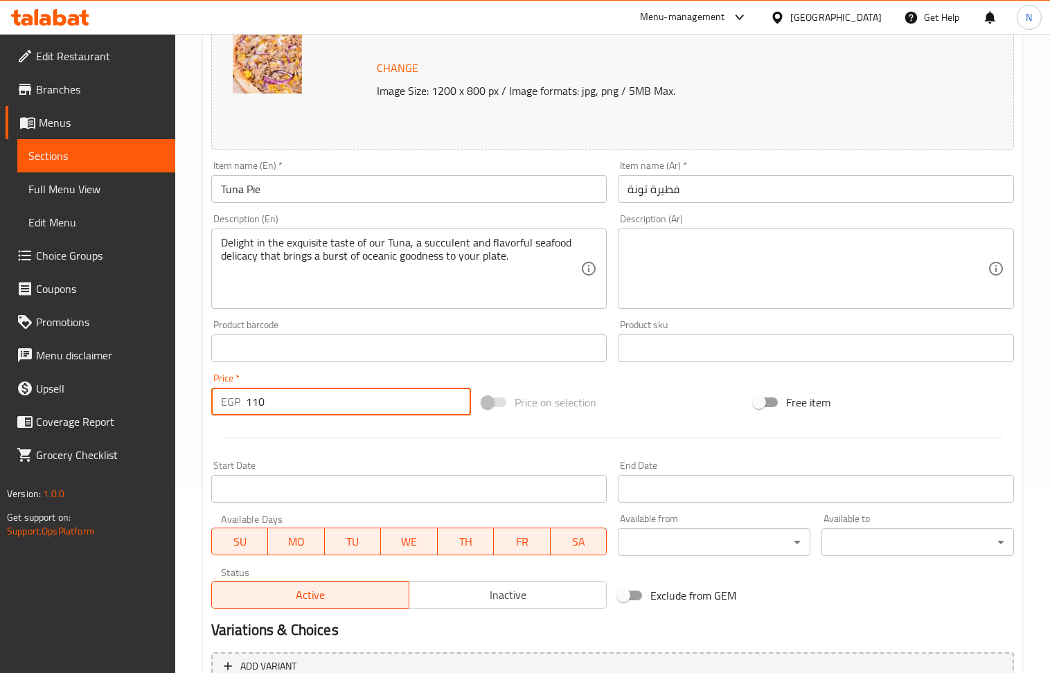
click at [380, 311] on div "Description (En) Delight in the exquisite taste of our Tuna, a succulent and fl…" at bounding box center [409, 261] width 407 height 106
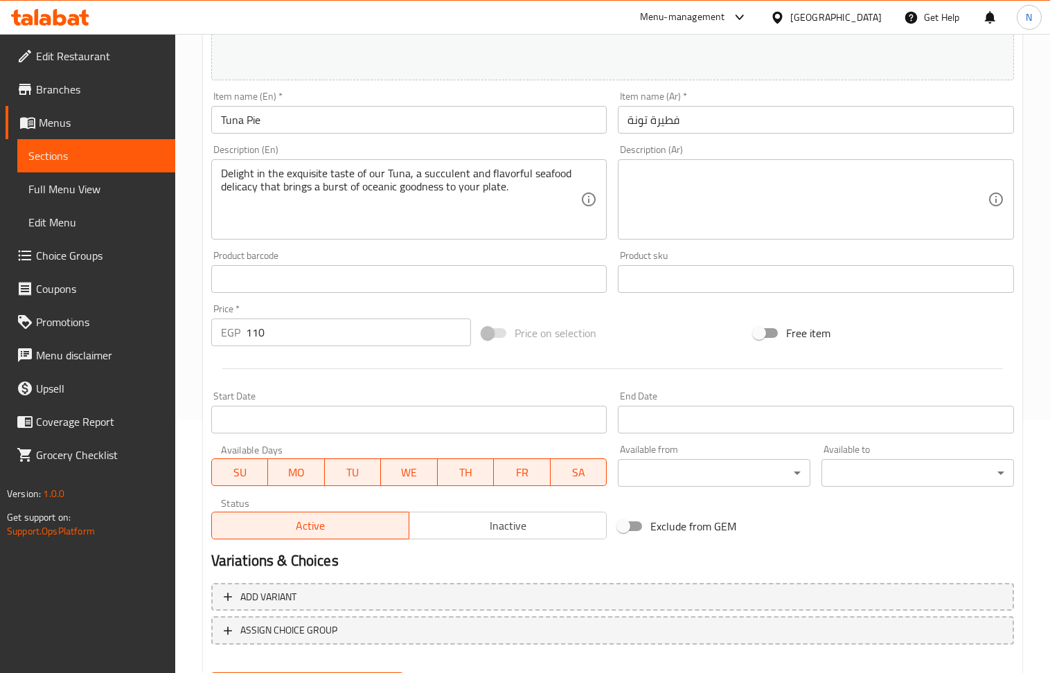
scroll to position [325, 0]
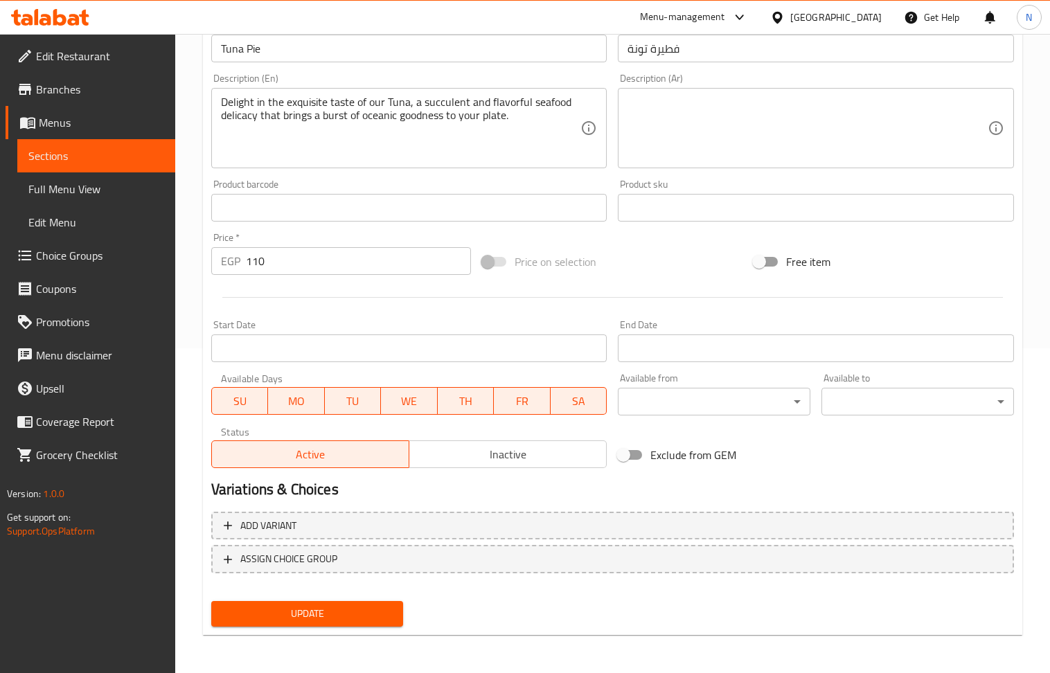
drag, startPoint x: 322, startPoint y: 626, endPoint x: 400, endPoint y: 428, distance: 212.7
click at [323, 624] on div "Update" at bounding box center [308, 614] width 204 height 37
click at [350, 613] on span "Update" at bounding box center [307, 613] width 170 height 17
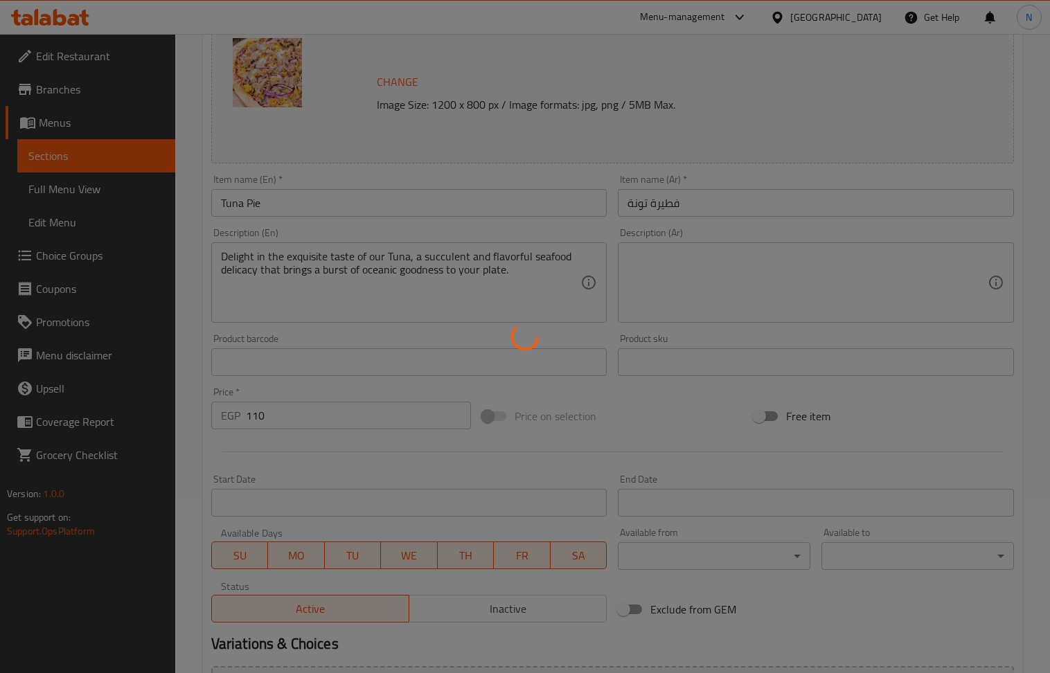
scroll to position [0, 0]
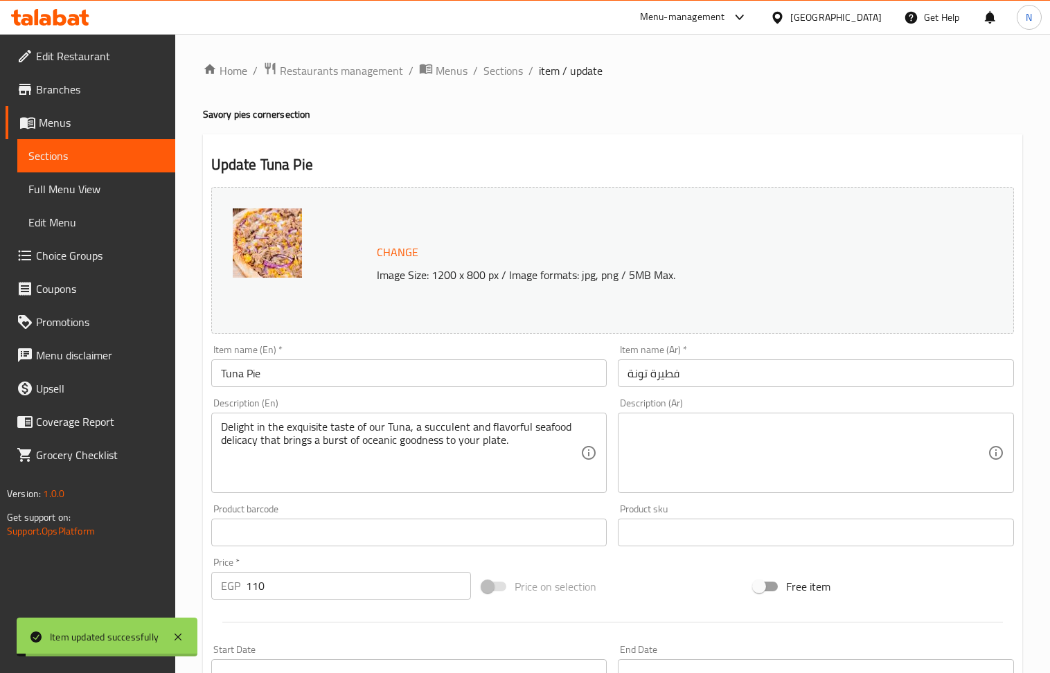
click at [507, 67] on span "Sections" at bounding box center [502, 70] width 39 height 17
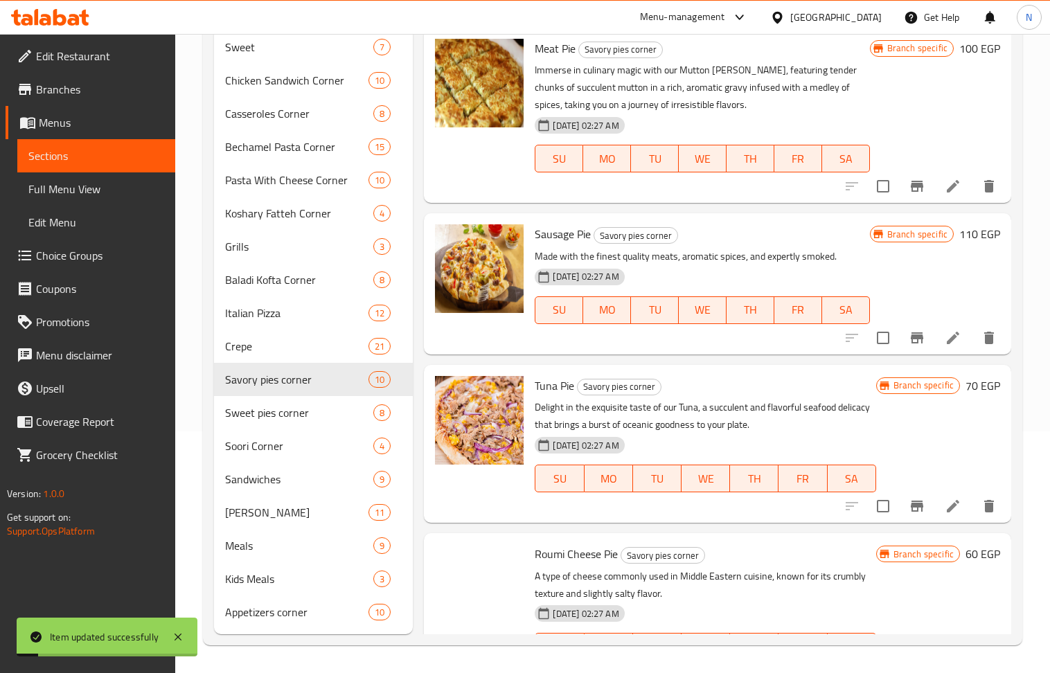
scroll to position [929, 0]
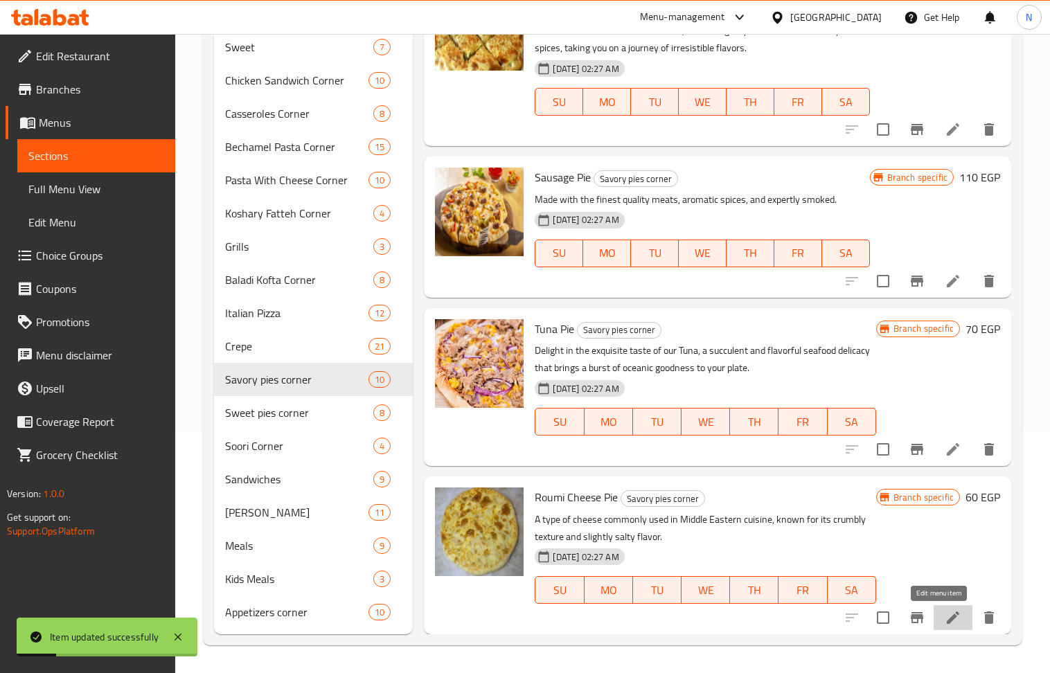
click at [945, 615] on icon at bounding box center [953, 617] width 17 height 17
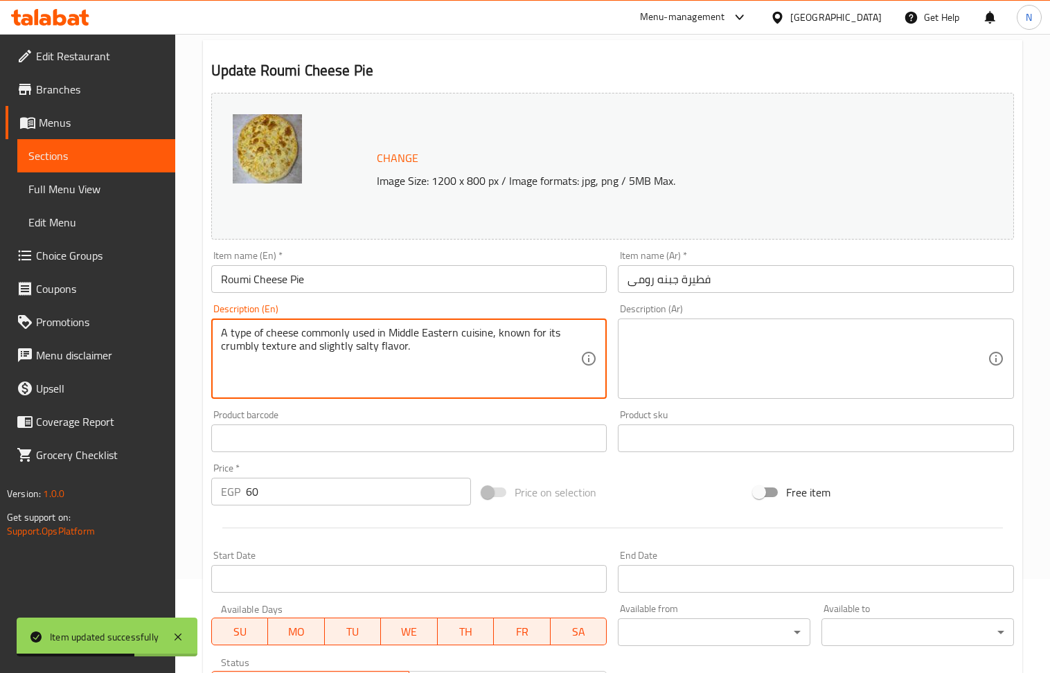
scroll to position [184, 0]
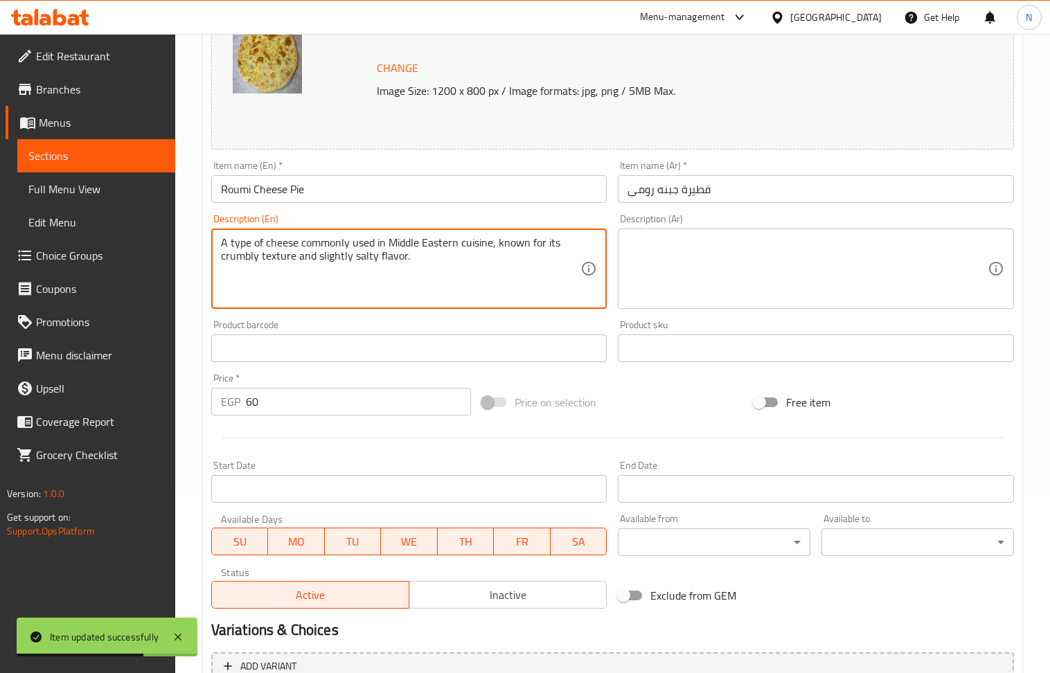
click at [327, 410] on input "60" at bounding box center [359, 402] width 226 height 28
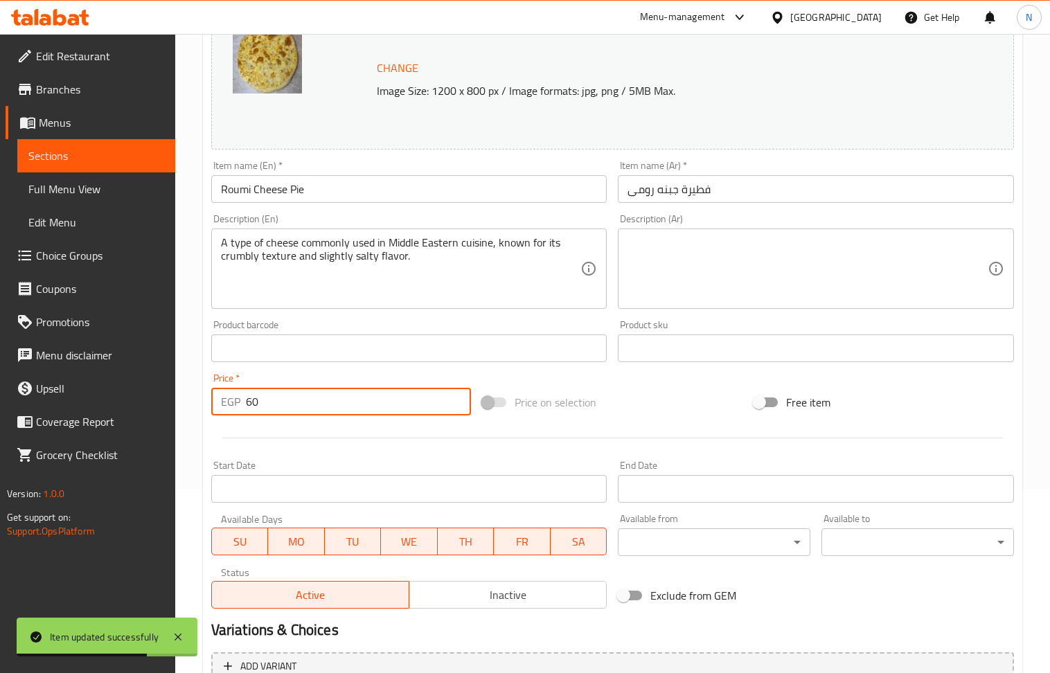
click at [327, 410] on input "60" at bounding box center [359, 402] width 226 height 28
type input "95"
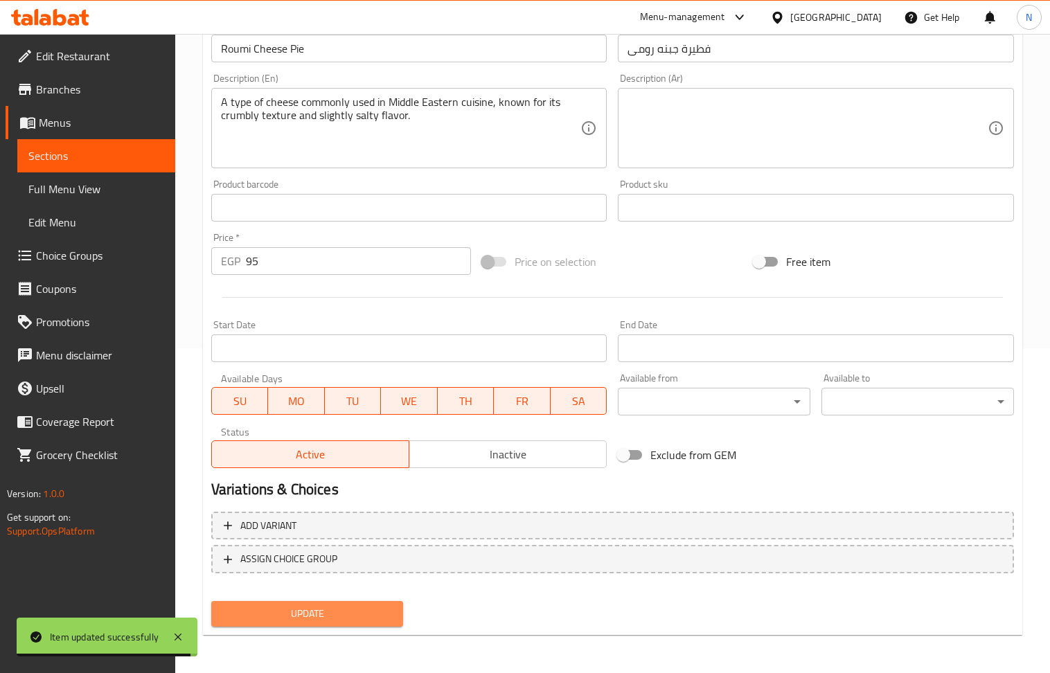
drag, startPoint x: 333, startPoint y: 607, endPoint x: 337, endPoint y: 443, distance: 163.5
click at [333, 605] on span "Update" at bounding box center [307, 613] width 170 height 17
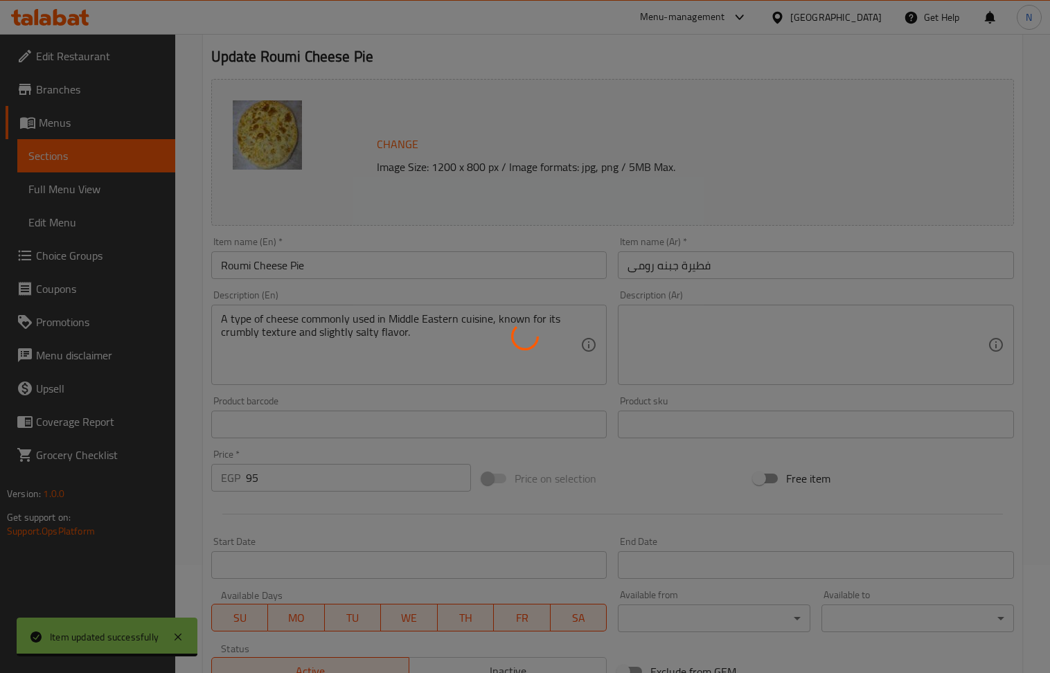
scroll to position [0, 0]
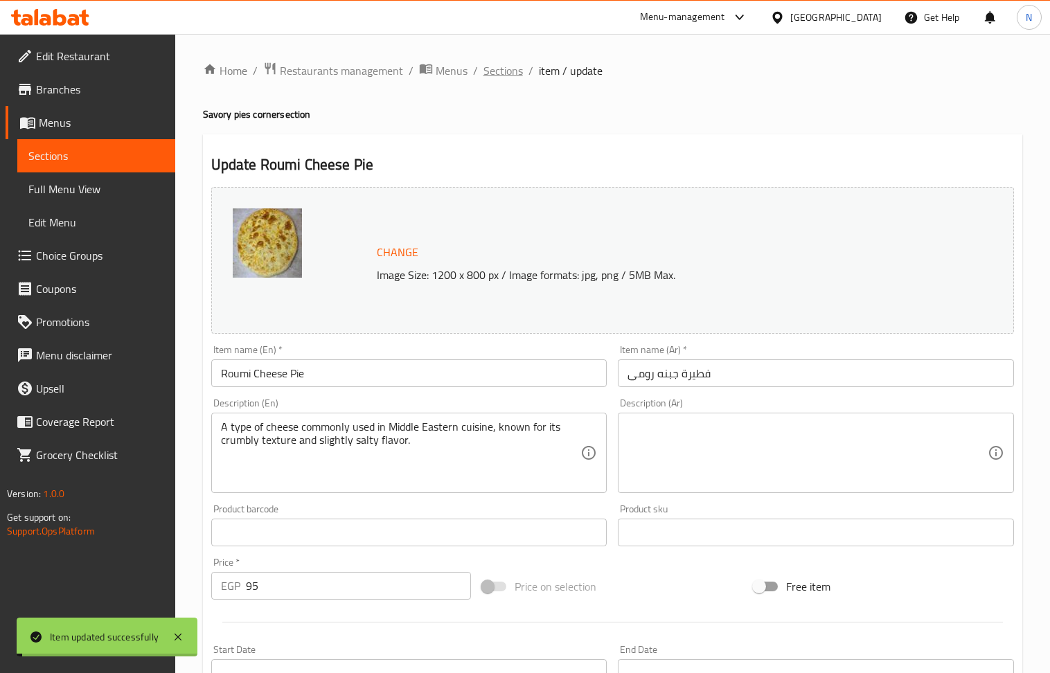
drag, startPoint x: 510, startPoint y: 75, endPoint x: 53, endPoint y: 0, distance: 464.0
click at [510, 76] on span "Sections" at bounding box center [502, 70] width 39 height 17
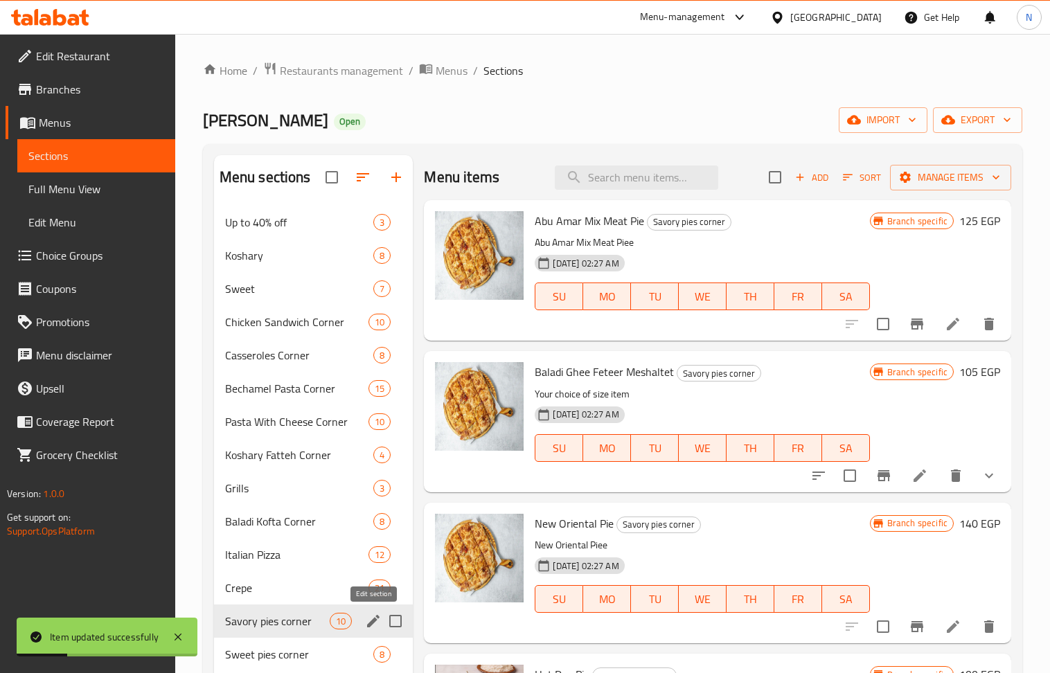
click at [377, 623] on icon "edit" at bounding box center [373, 621] width 17 height 17
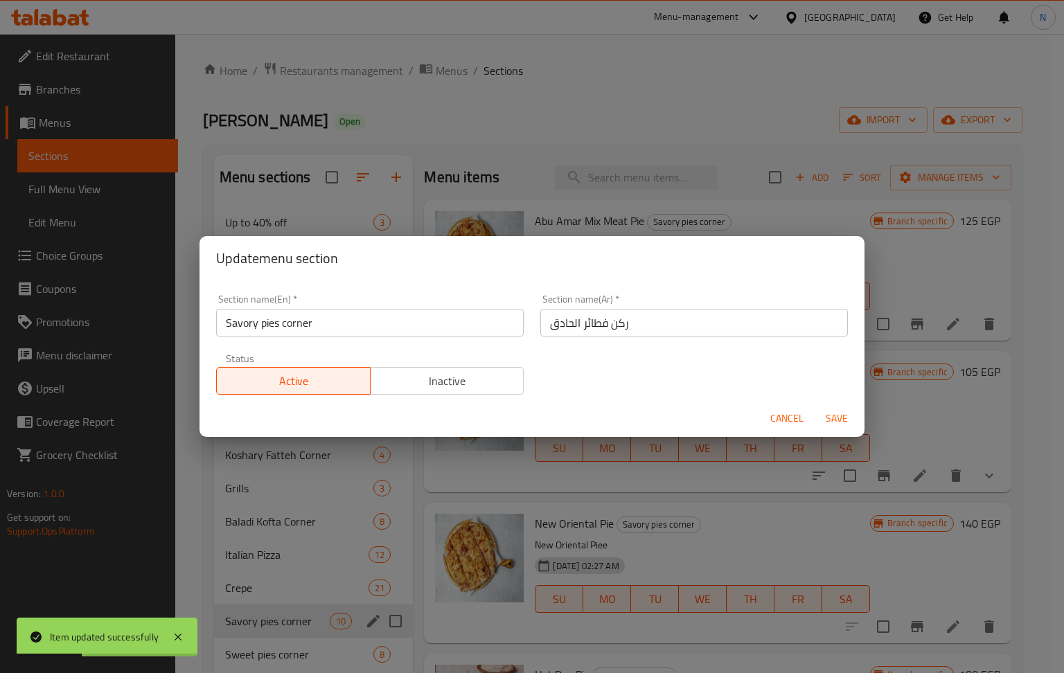
click at [391, 325] on input "Savory pies corner" at bounding box center [370, 323] width 308 height 28
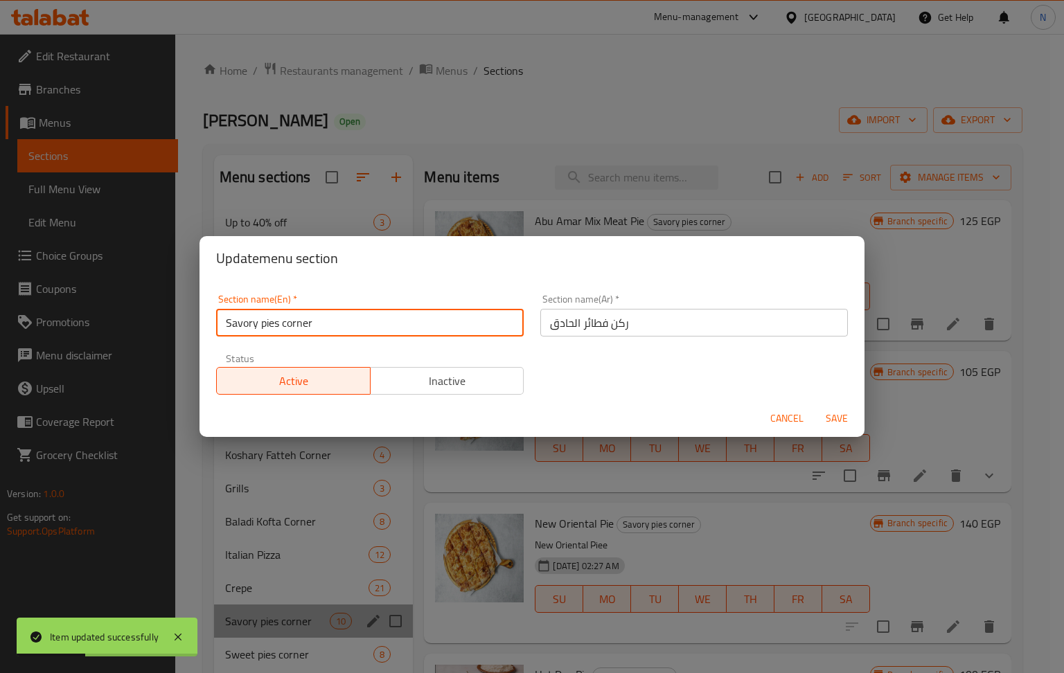
click at [391, 325] on input "Savory pies corner" at bounding box center [370, 323] width 308 height 28
drag, startPoint x: 391, startPoint y: 325, endPoint x: 125, endPoint y: 6, distance: 415.5
click at [386, 319] on input "Savory pies corner" at bounding box center [370, 323] width 308 height 28
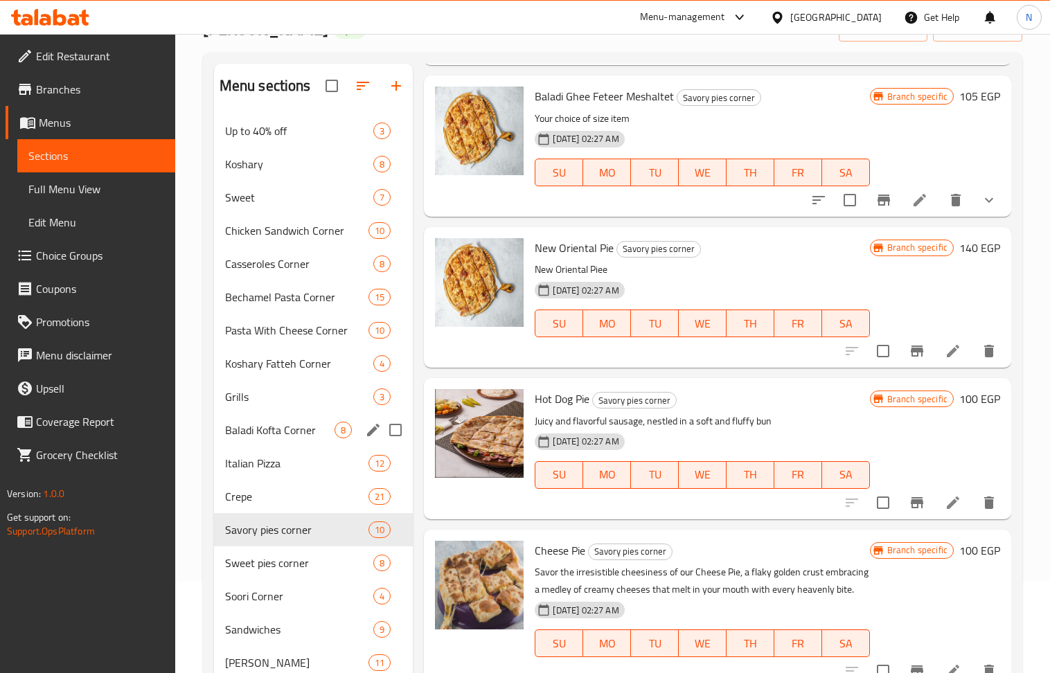
scroll to position [184, 0]
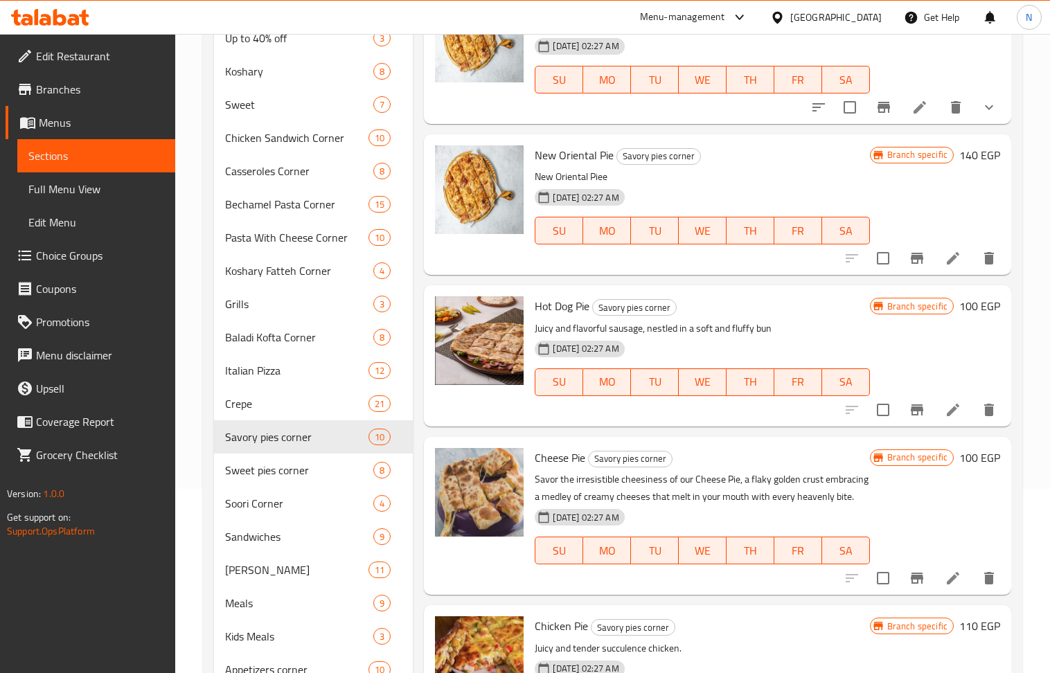
click at [414, 294] on div "Menu items Add Sort Manage items Abu Amar Mix Meat Pie Savory pies corner Abu A…" at bounding box center [712, 331] width 598 height 721
click at [285, 404] on span "Crepe" at bounding box center [277, 403] width 105 height 17
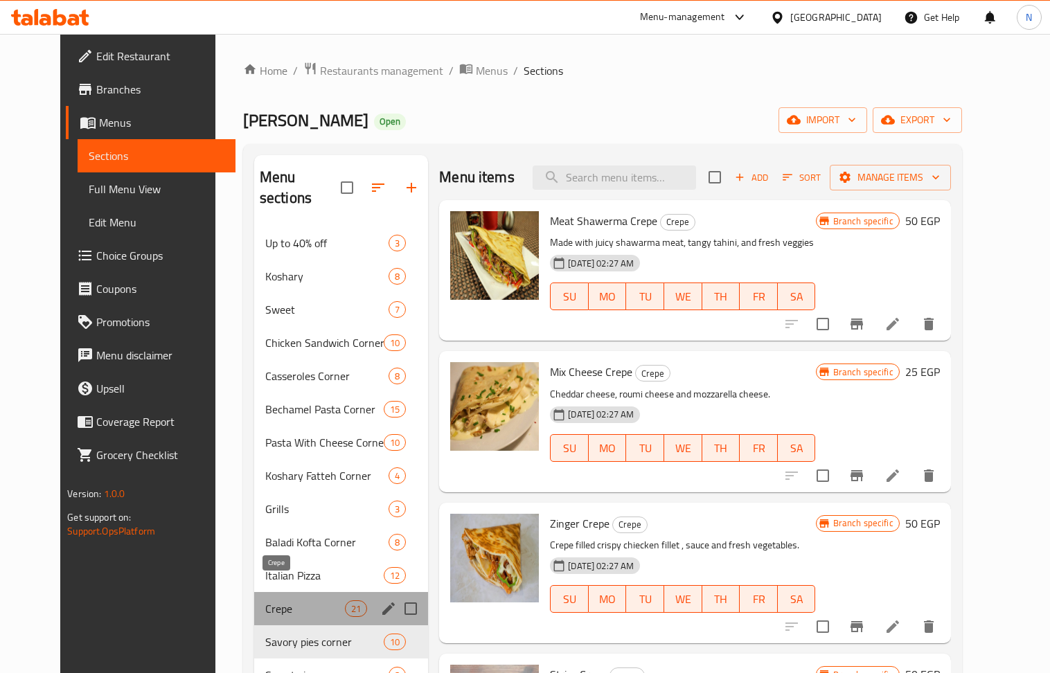
click at [292, 600] on span "Crepe" at bounding box center [305, 608] width 80 height 17
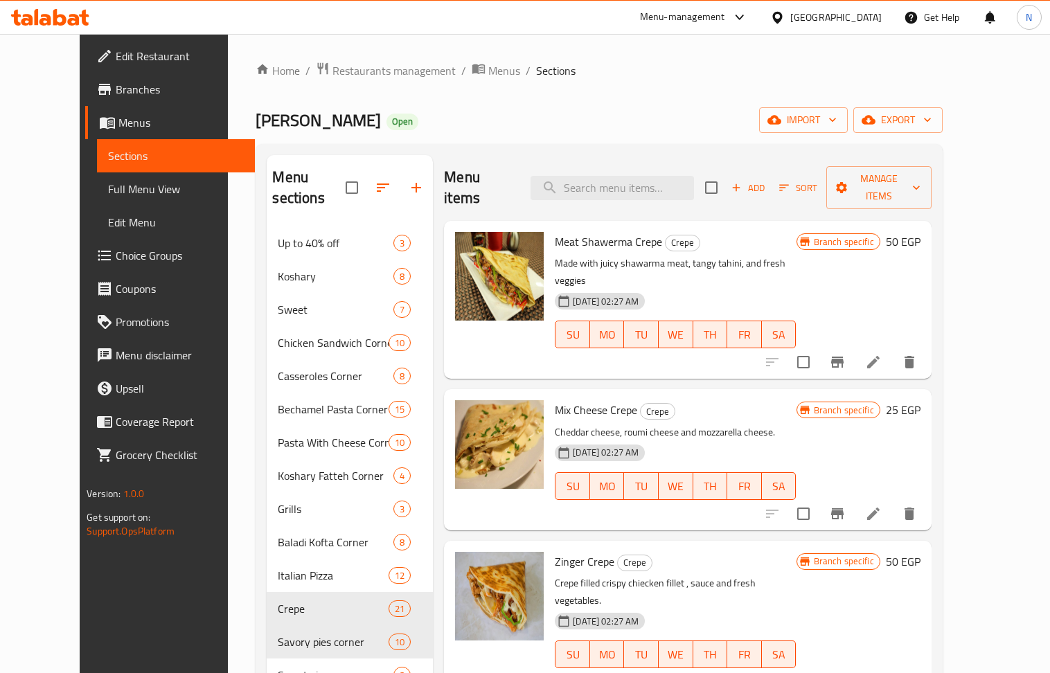
drag, startPoint x: 587, startPoint y: 109, endPoint x: 406, endPoint y: 244, distance: 226.2
click at [587, 109] on div "Abo Amar Open import export" at bounding box center [599, 120] width 686 height 26
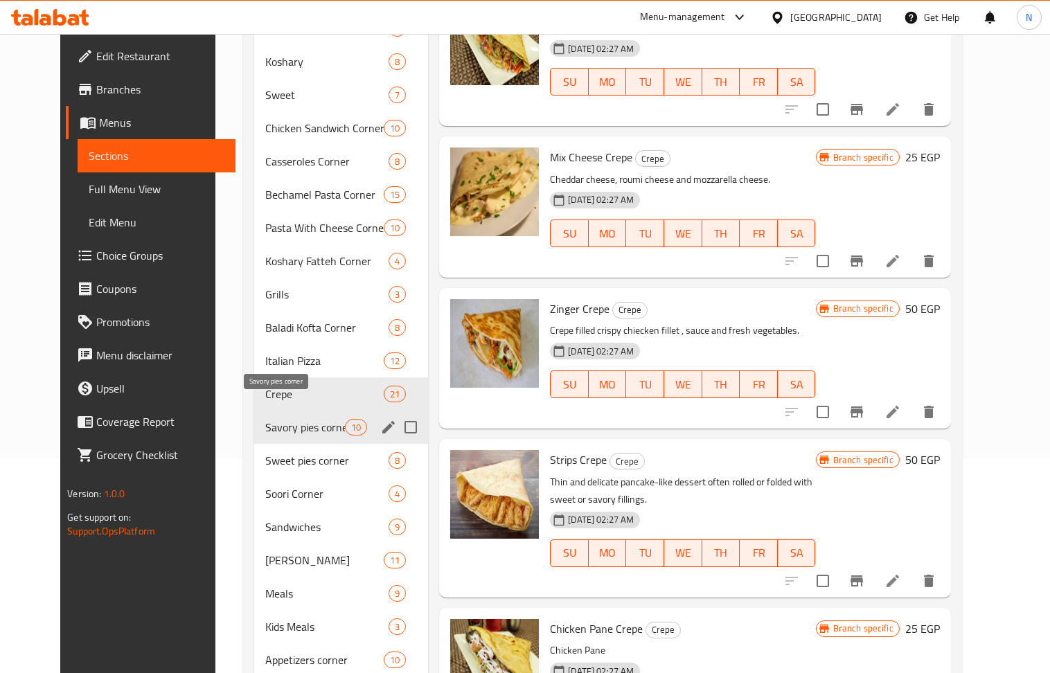
scroll to position [242, 0]
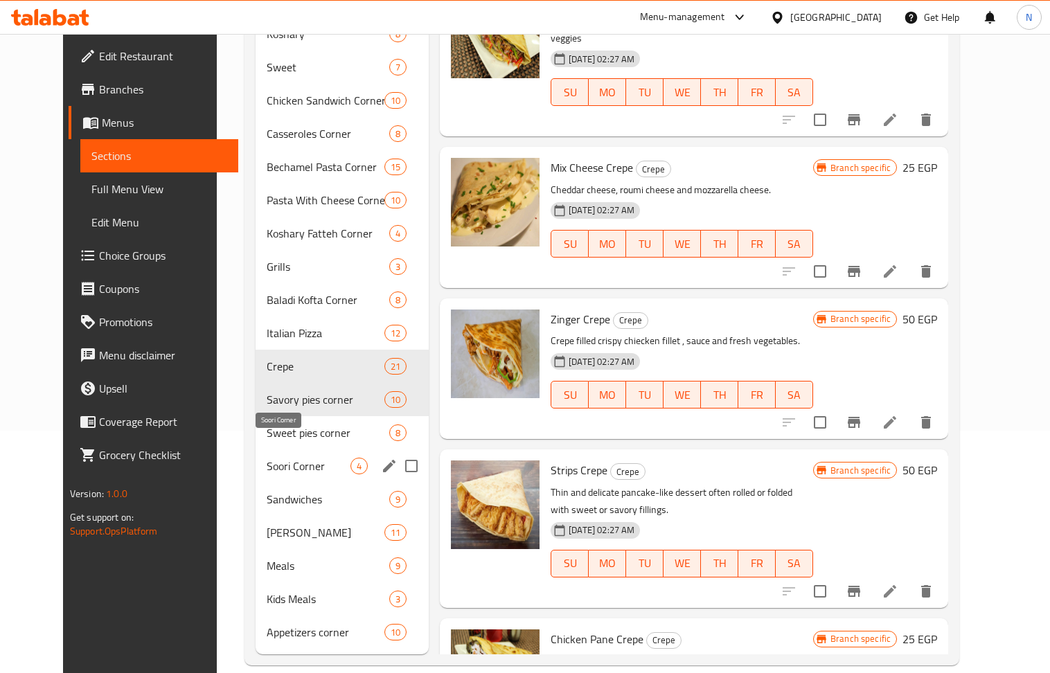
click at [275, 458] on span "Soori Corner" at bounding box center [309, 466] width 84 height 17
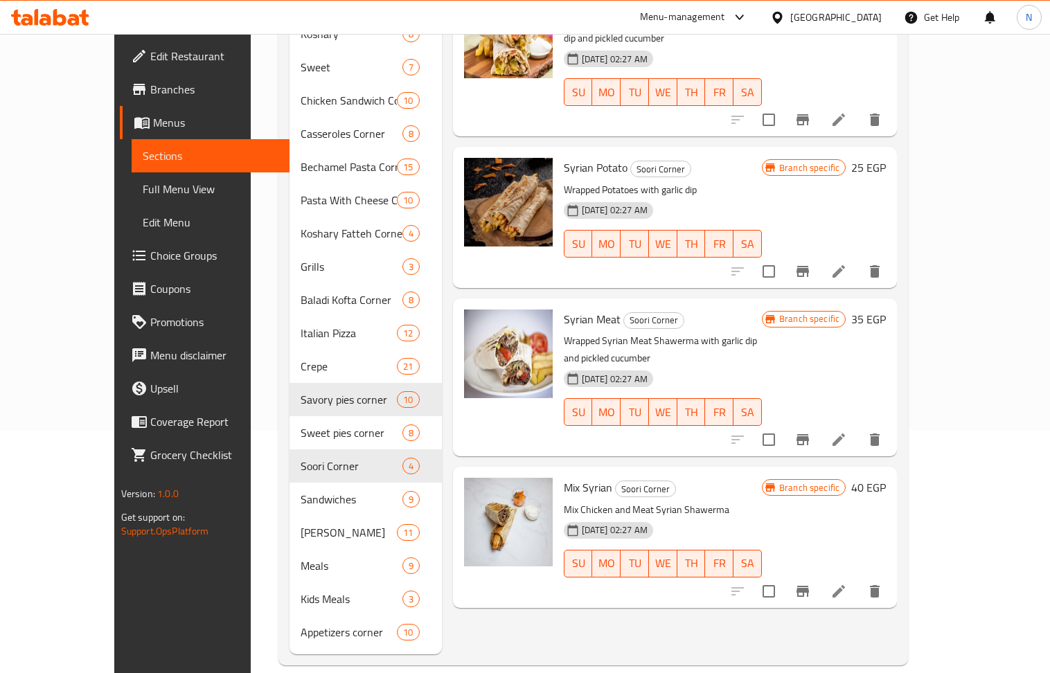
scroll to position [58, 0]
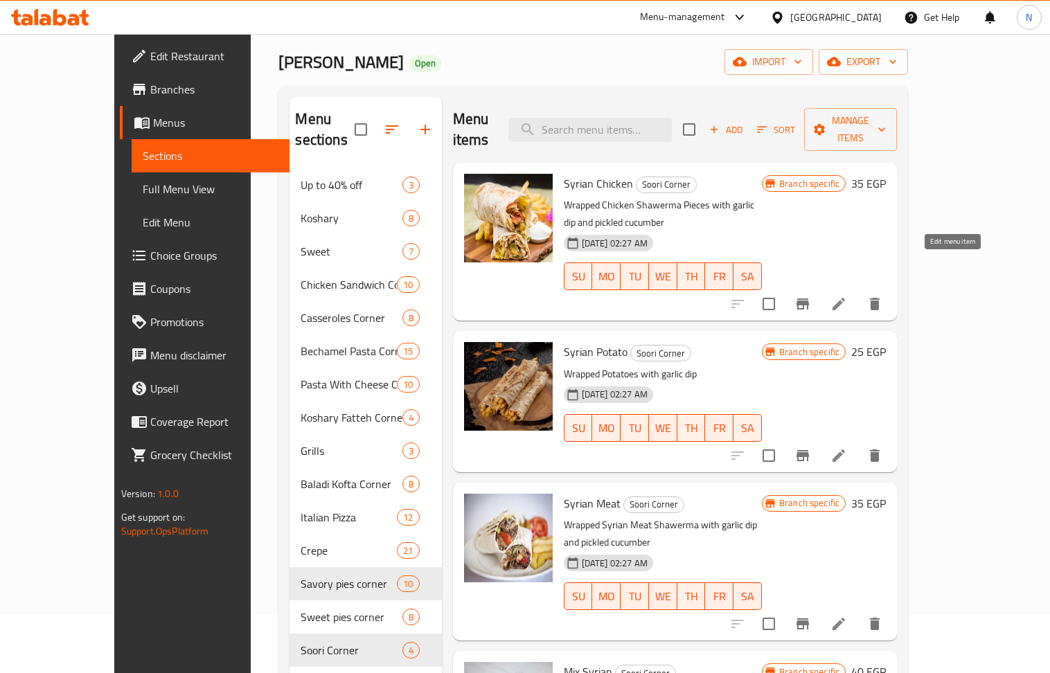
click at [847, 296] on icon at bounding box center [838, 304] width 17 height 17
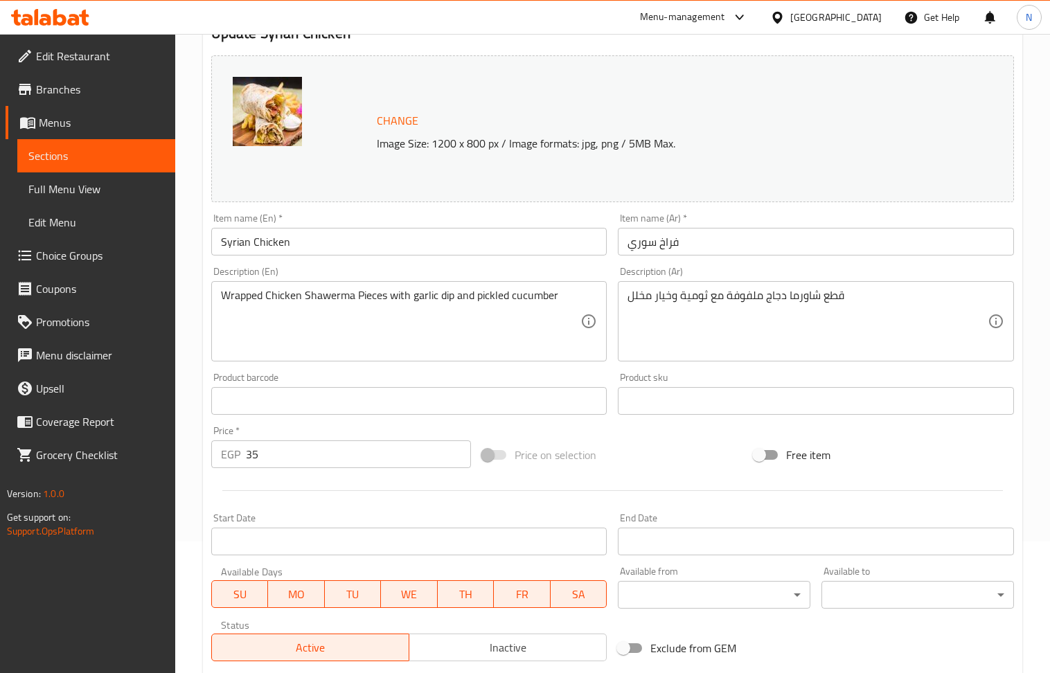
scroll to position [184, 0]
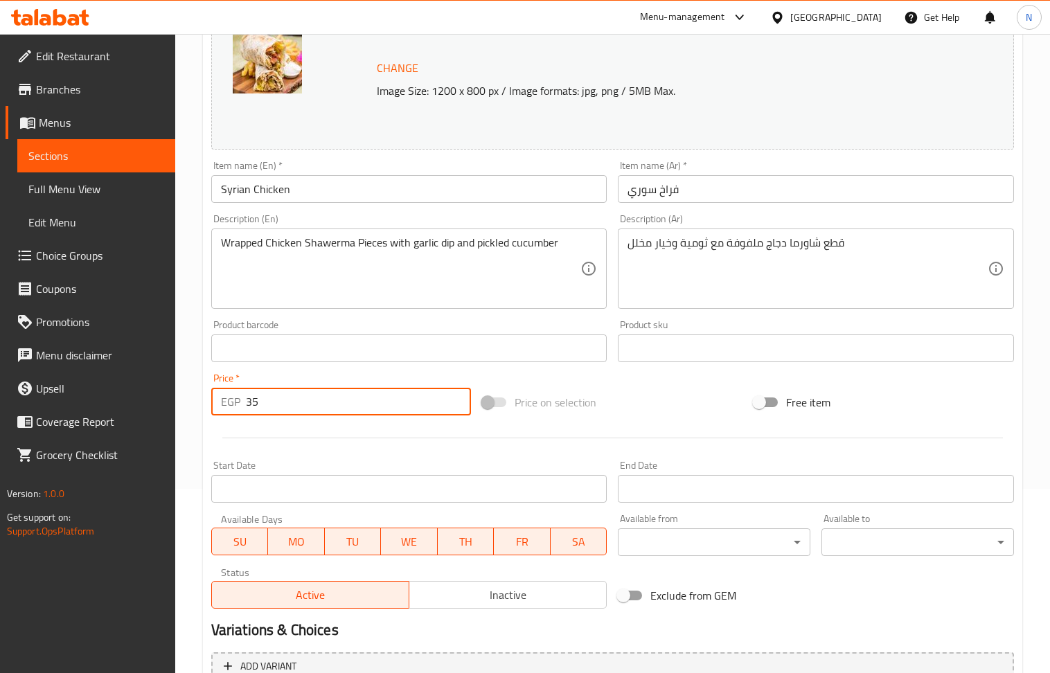
drag, startPoint x: 250, startPoint y: 404, endPoint x: 238, endPoint y: 411, distance: 13.7
click at [239, 413] on div "EGP 35 Price *" at bounding box center [341, 402] width 260 height 28
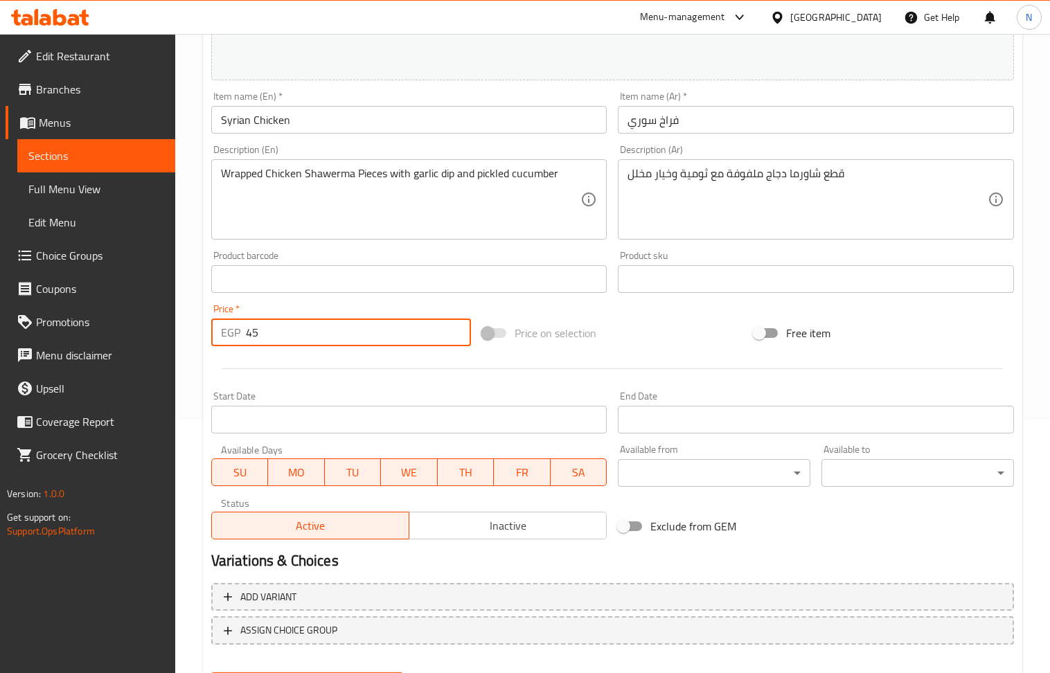
scroll to position [325, 0]
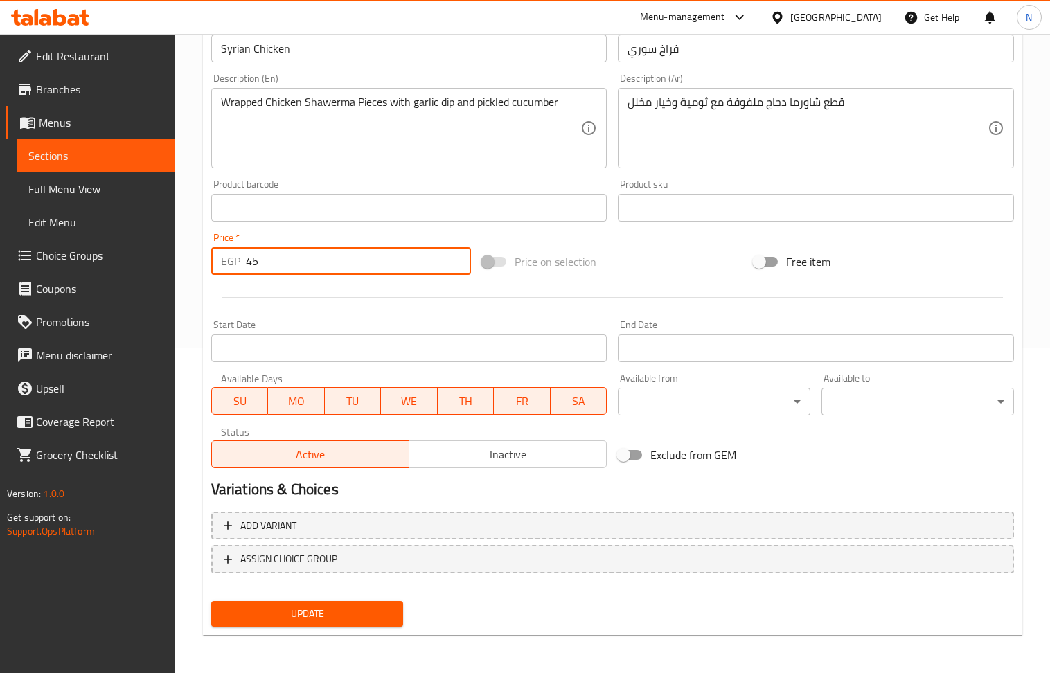
type input "45"
click at [303, 627] on div "Update" at bounding box center [308, 614] width 204 height 37
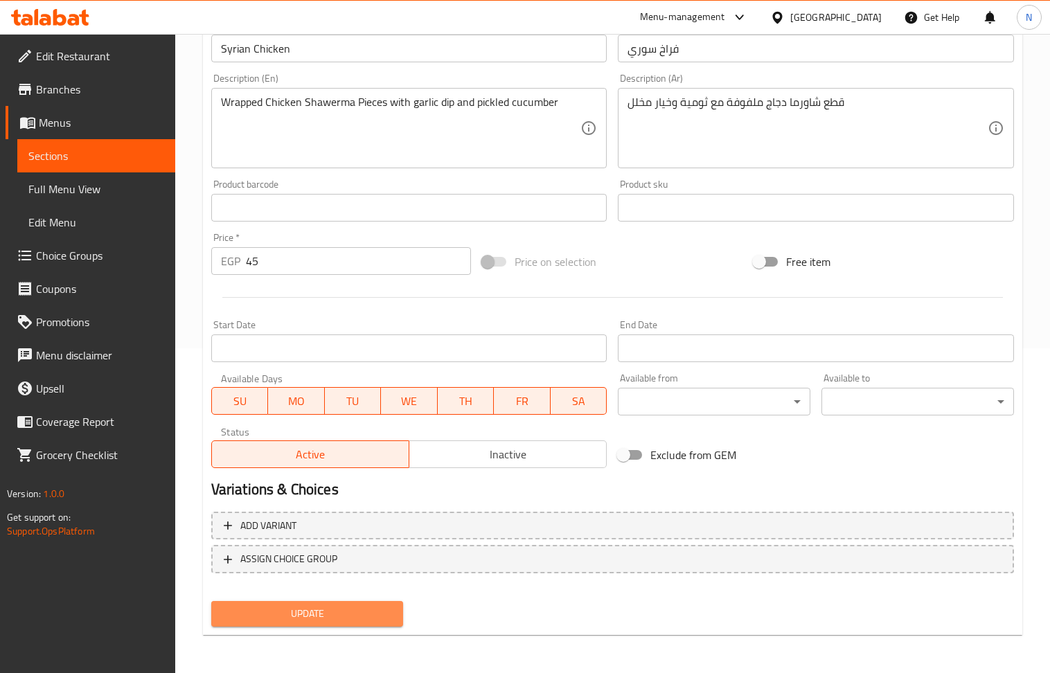
click at [302, 618] on span "Update" at bounding box center [307, 613] width 170 height 17
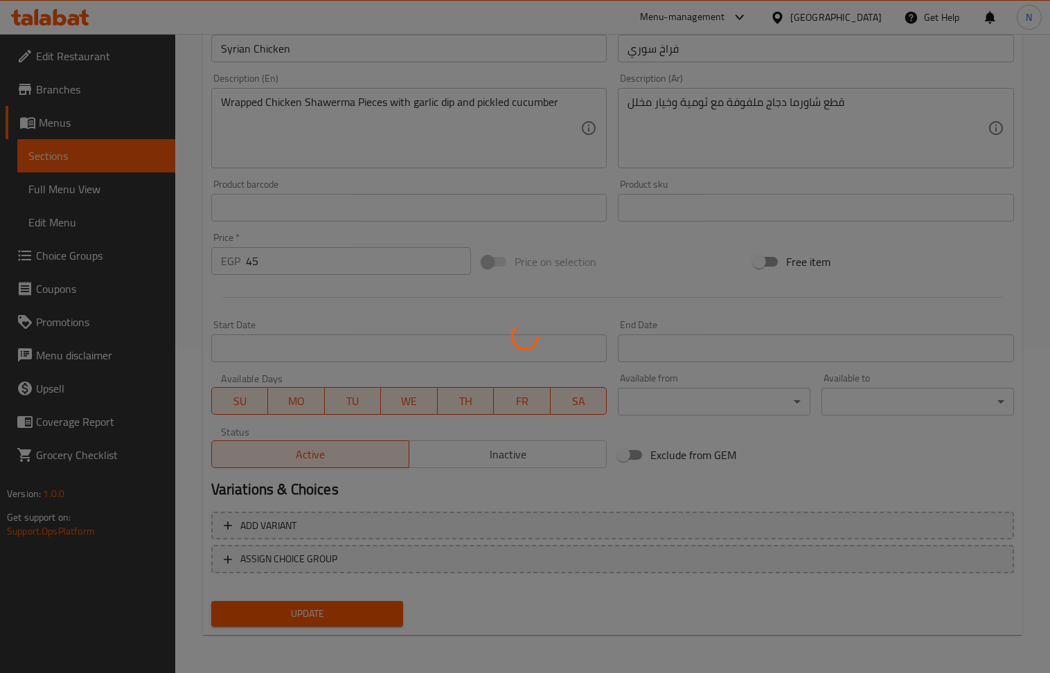
scroll to position [0, 0]
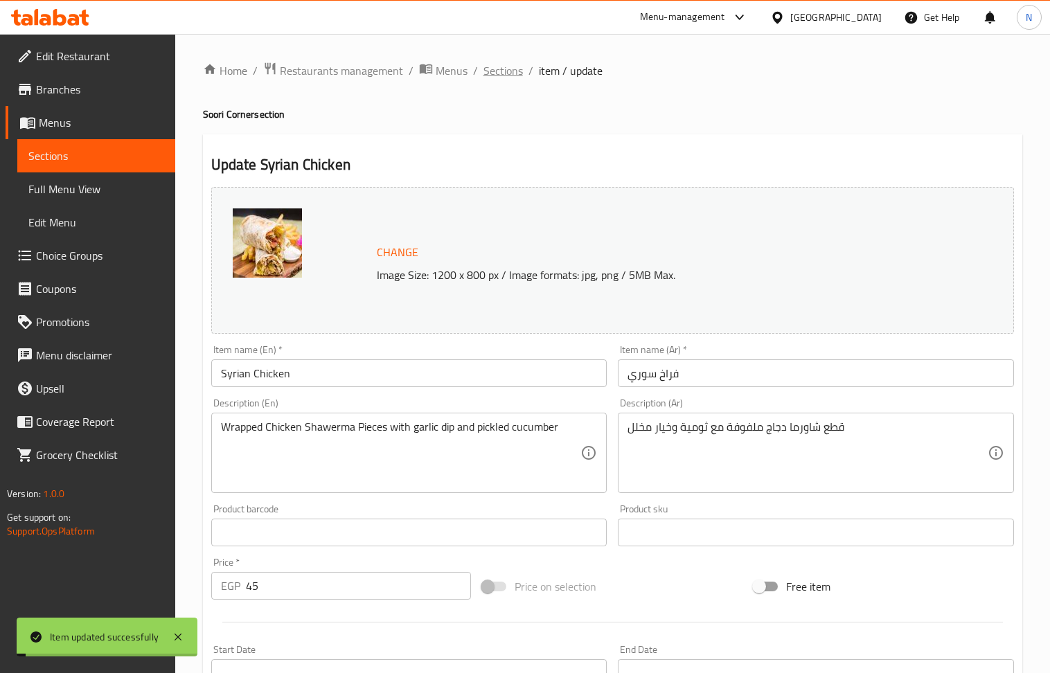
click at [505, 69] on span "Sections" at bounding box center [502, 70] width 39 height 17
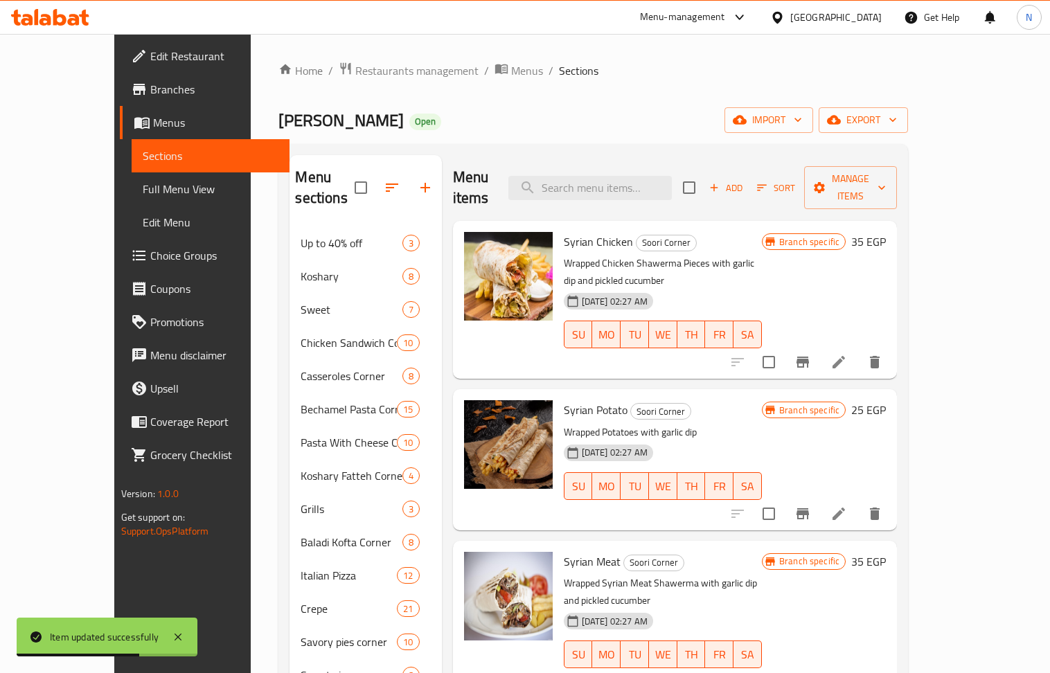
click at [858, 501] on li at bounding box center [838, 513] width 39 height 25
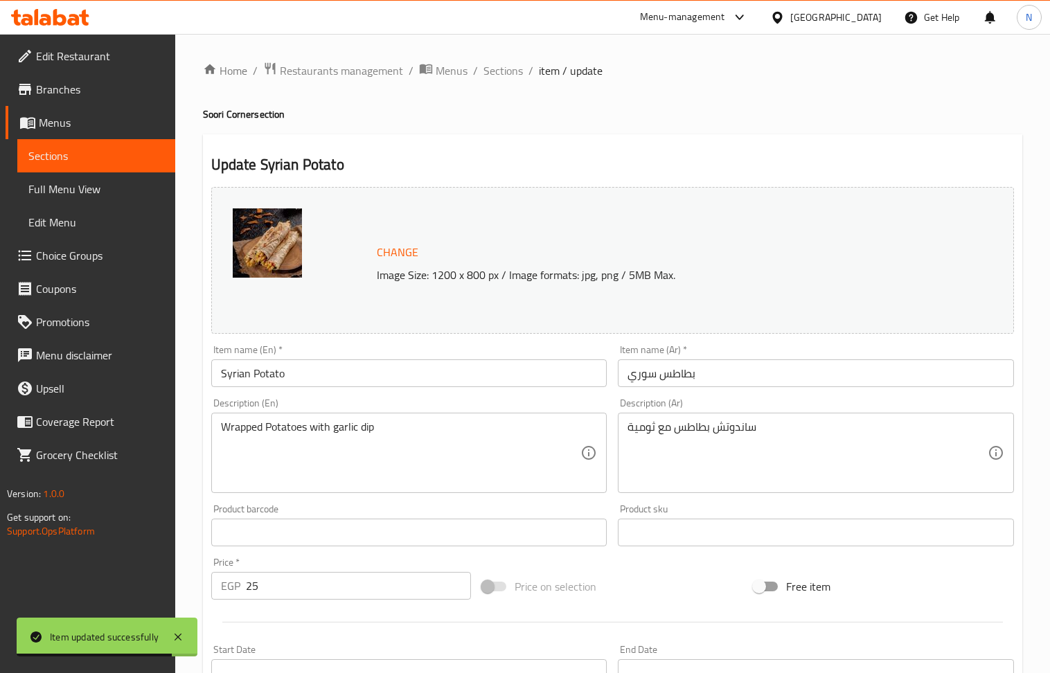
click at [285, 583] on input "25" at bounding box center [359, 586] width 226 height 28
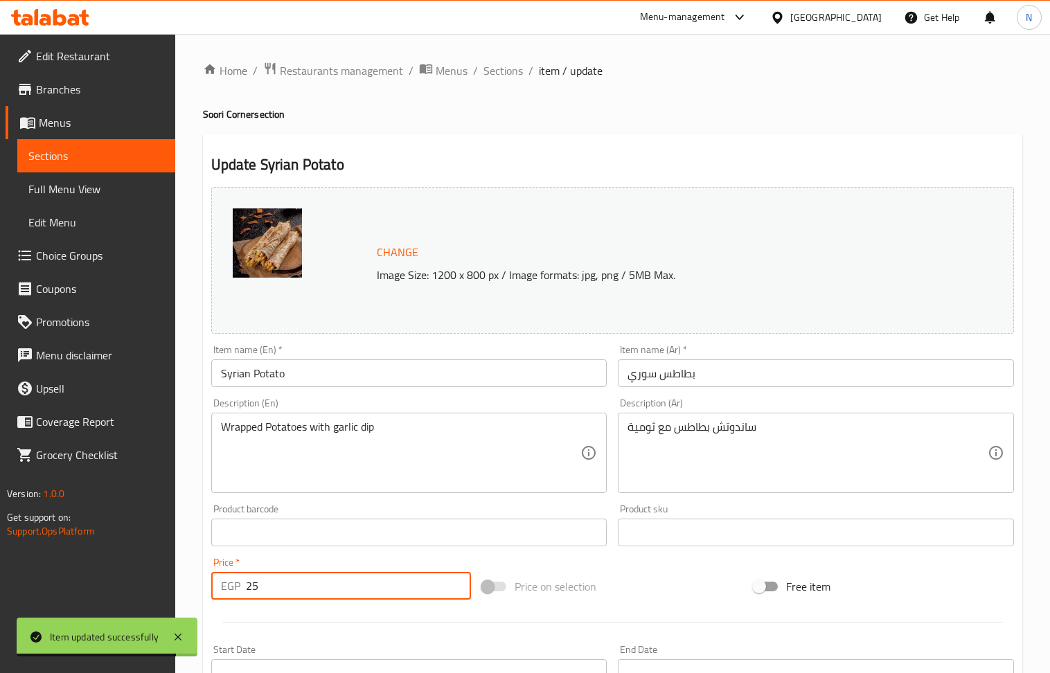
click at [285, 583] on input "25" at bounding box center [359, 586] width 226 height 28
type input "30"
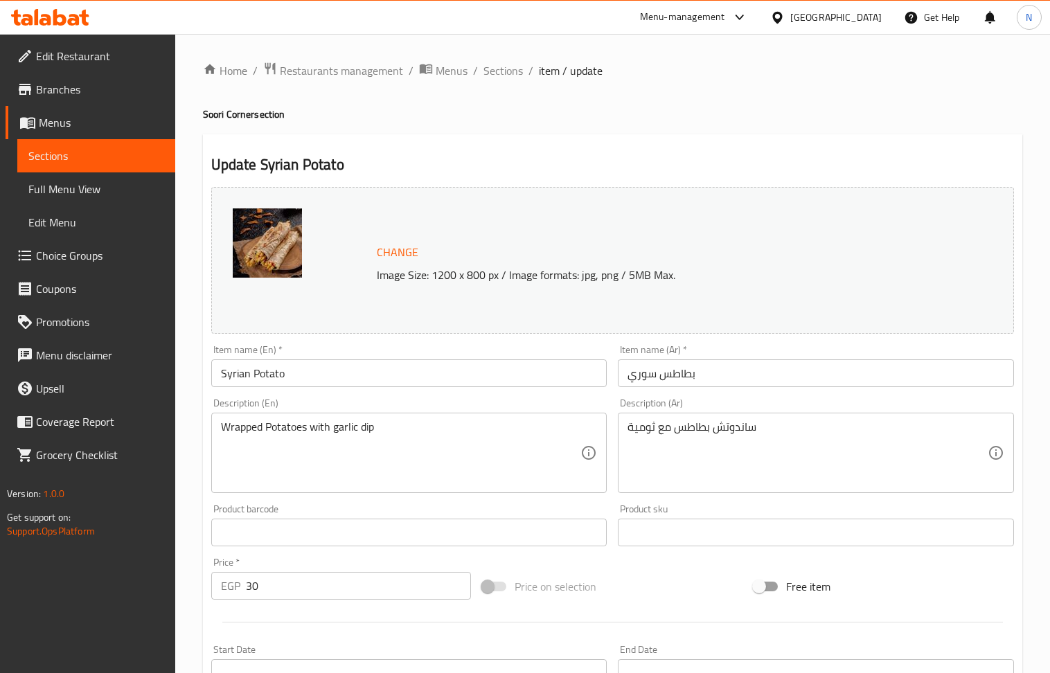
click at [427, 488] on div "Wrapped Potatoes with garlic dip Description (En)" at bounding box center [409, 453] width 396 height 80
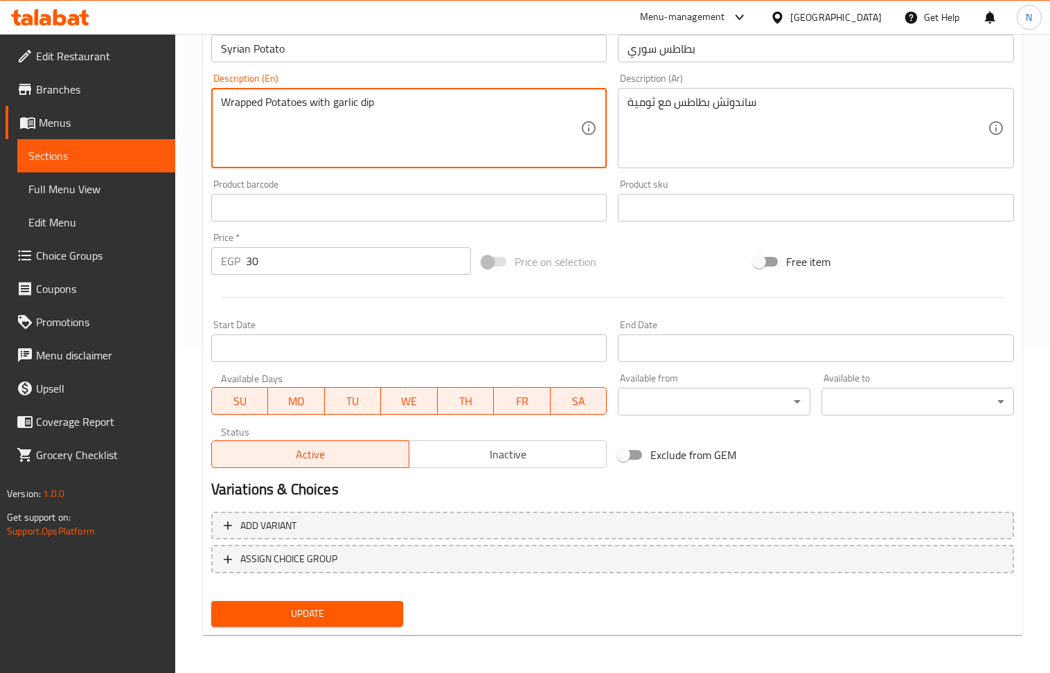
click at [325, 603] on button "Update" at bounding box center [307, 614] width 193 height 26
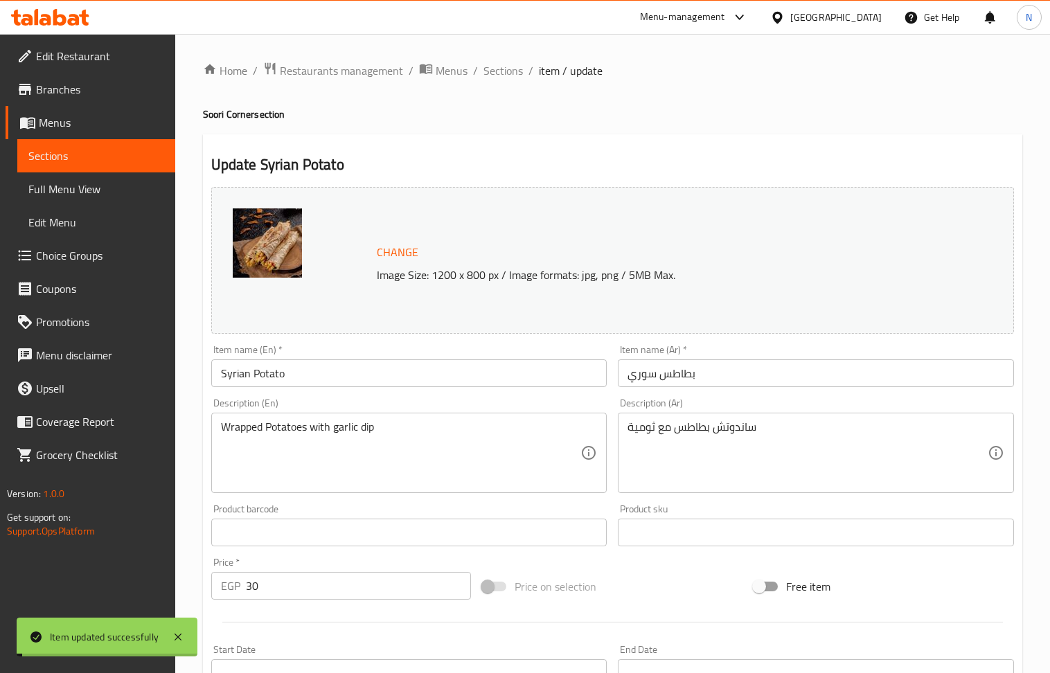
drag, startPoint x: 503, startPoint y: 73, endPoint x: 506, endPoint y: 87, distance: 14.1
click at [503, 73] on span "Sections" at bounding box center [502, 70] width 39 height 17
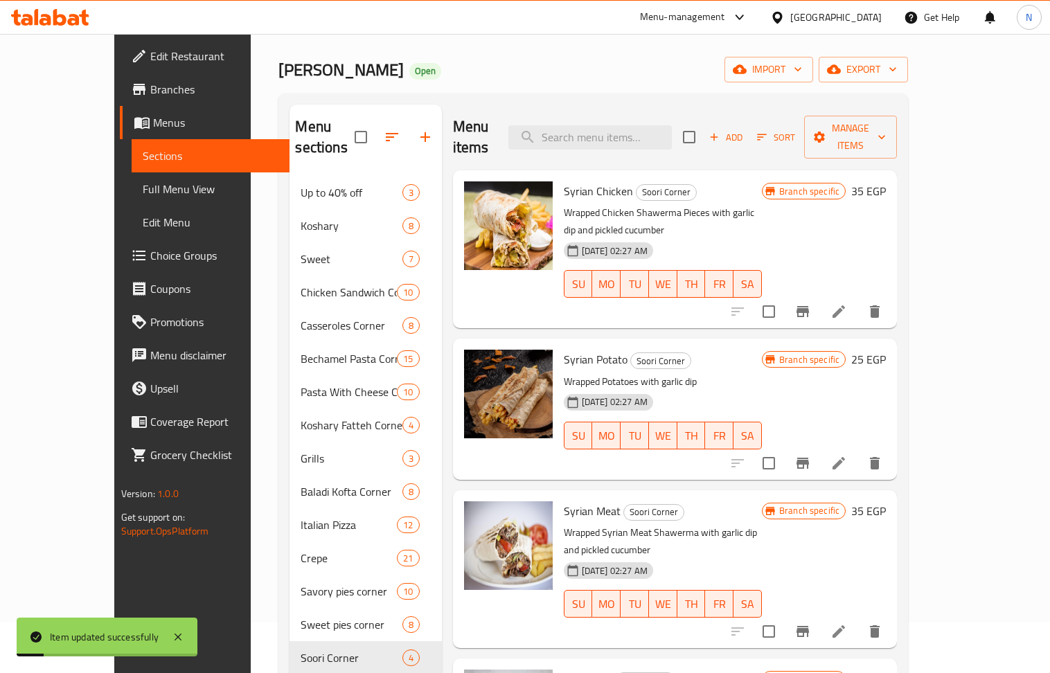
scroll to position [184, 0]
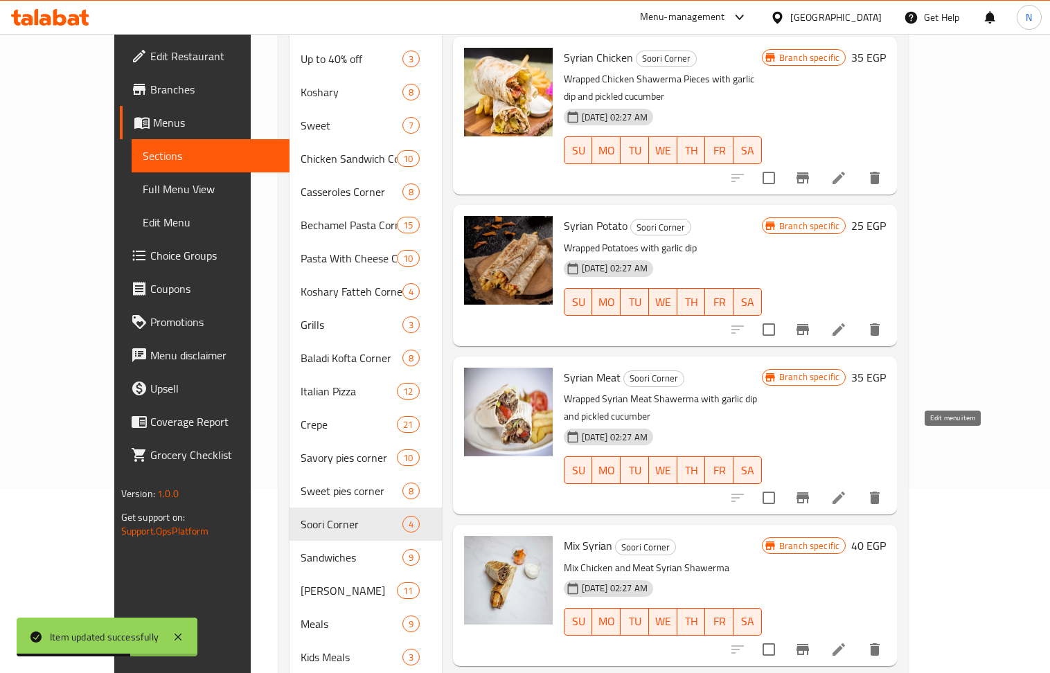
click at [847, 490] on icon at bounding box center [838, 498] width 17 height 17
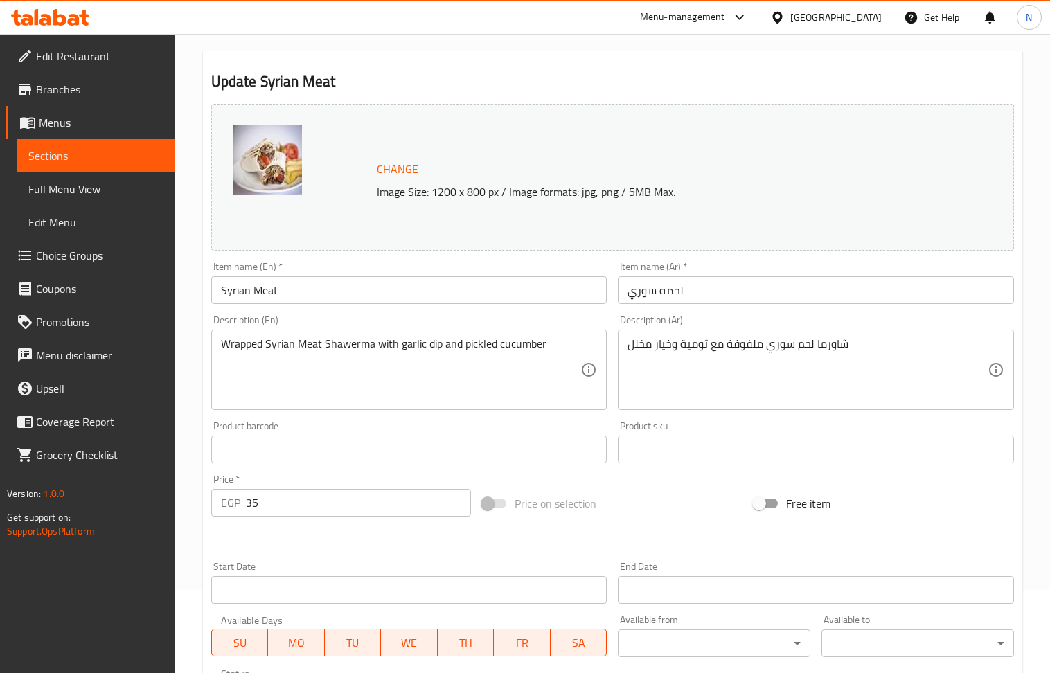
scroll to position [184, 0]
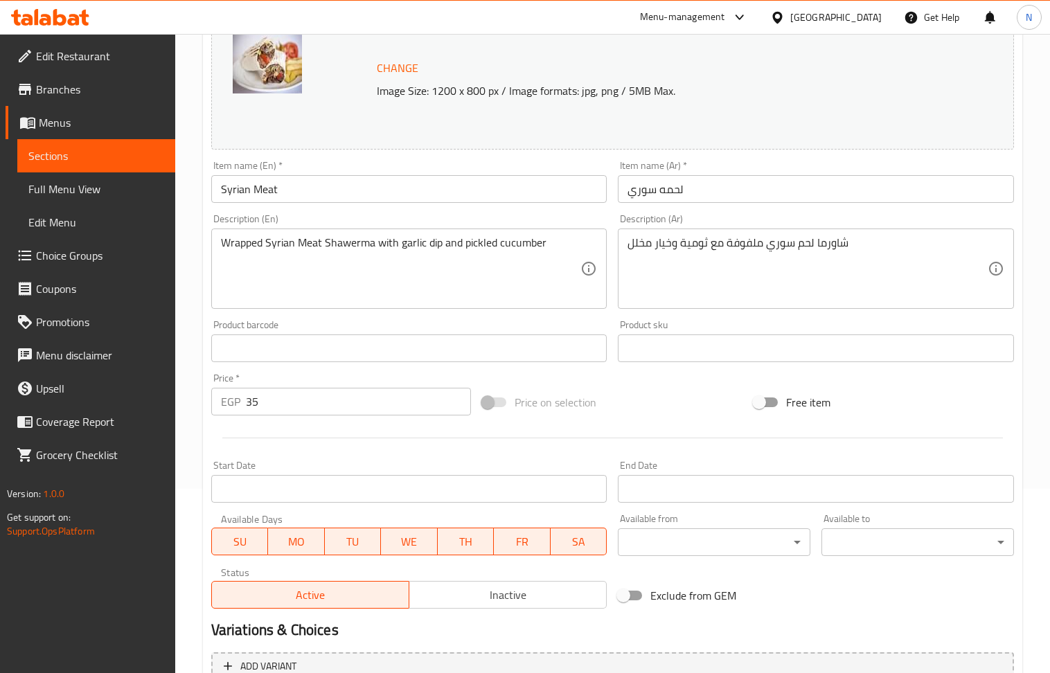
click at [295, 413] on input "35" at bounding box center [359, 402] width 226 height 28
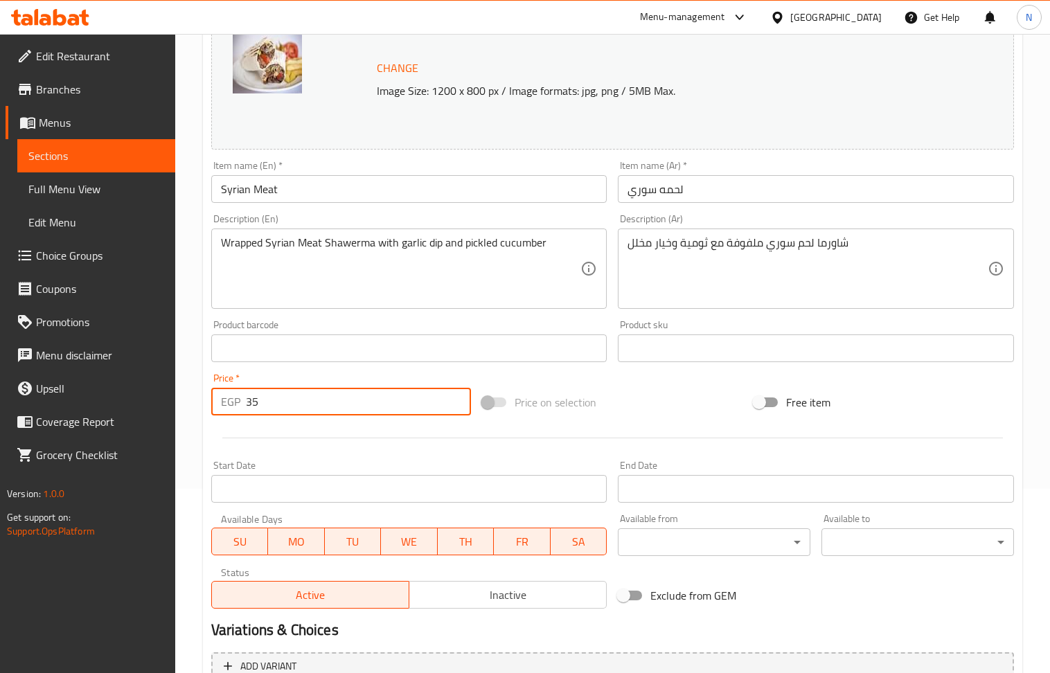
click at [295, 413] on input "35" at bounding box center [359, 402] width 226 height 28
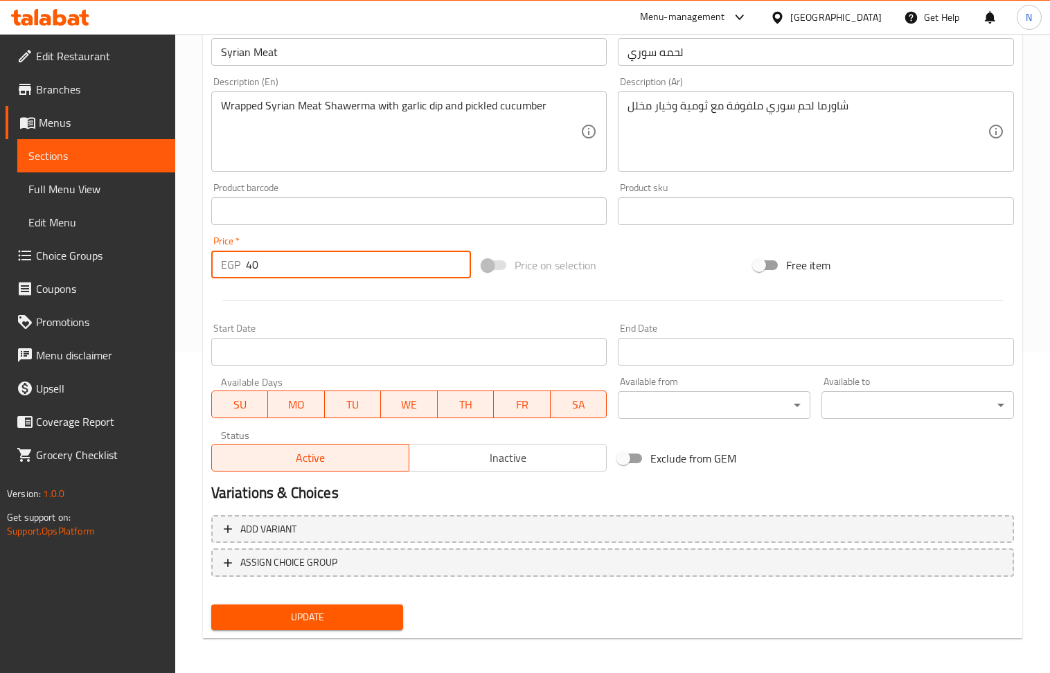
scroll to position [325, 0]
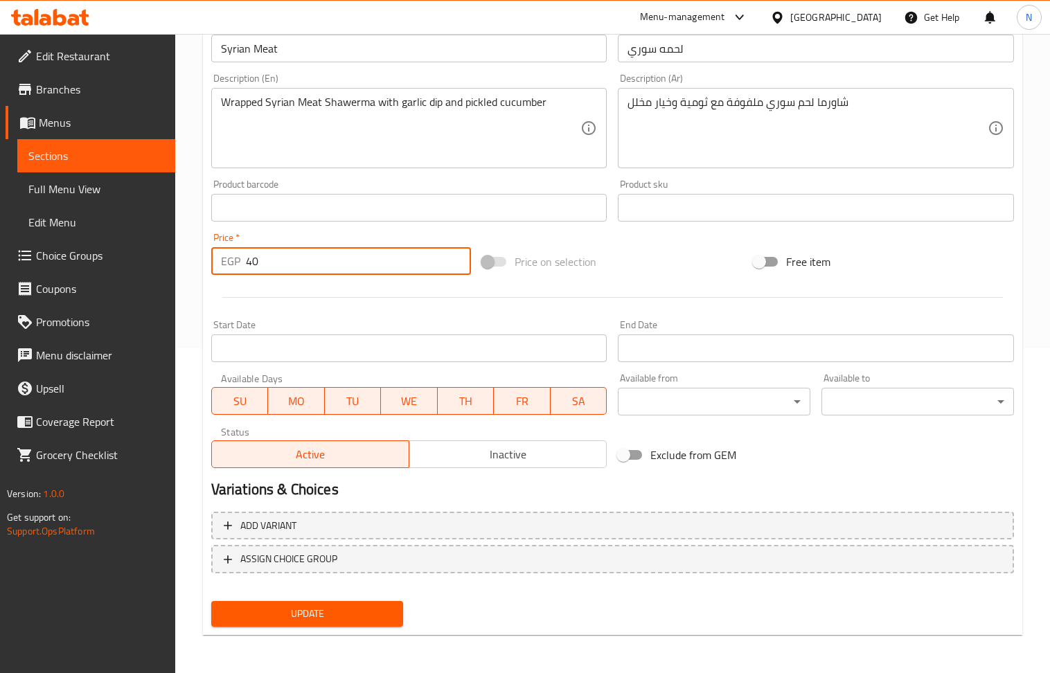
type input "40"
drag, startPoint x: 456, startPoint y: 150, endPoint x: 397, endPoint y: 275, distance: 138.5
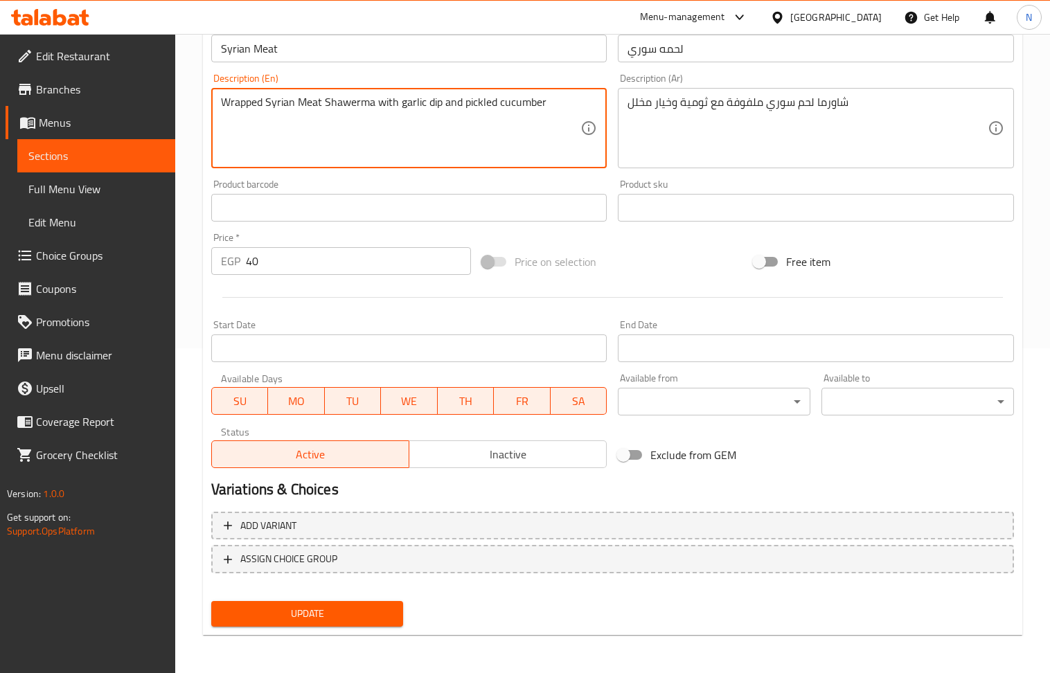
click at [303, 632] on div "Update Syrian Meat Change Image Size: 1200 x 800 px / Image formats: jpg, png /…" at bounding box center [612, 223] width 819 height 826
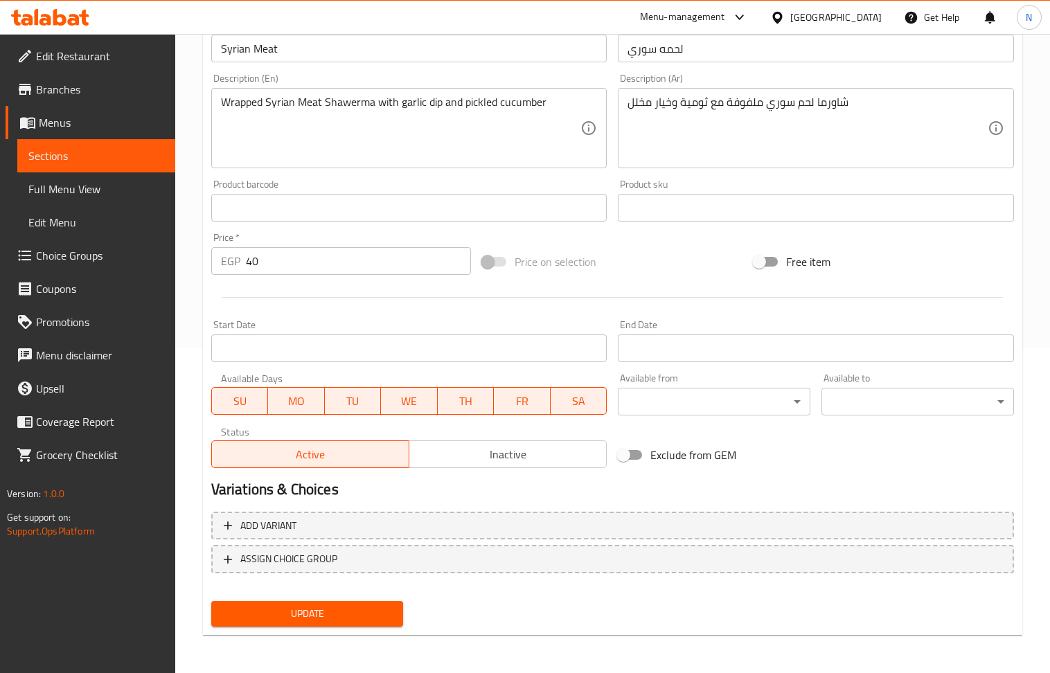
click at [305, 612] on span "Update" at bounding box center [307, 613] width 170 height 17
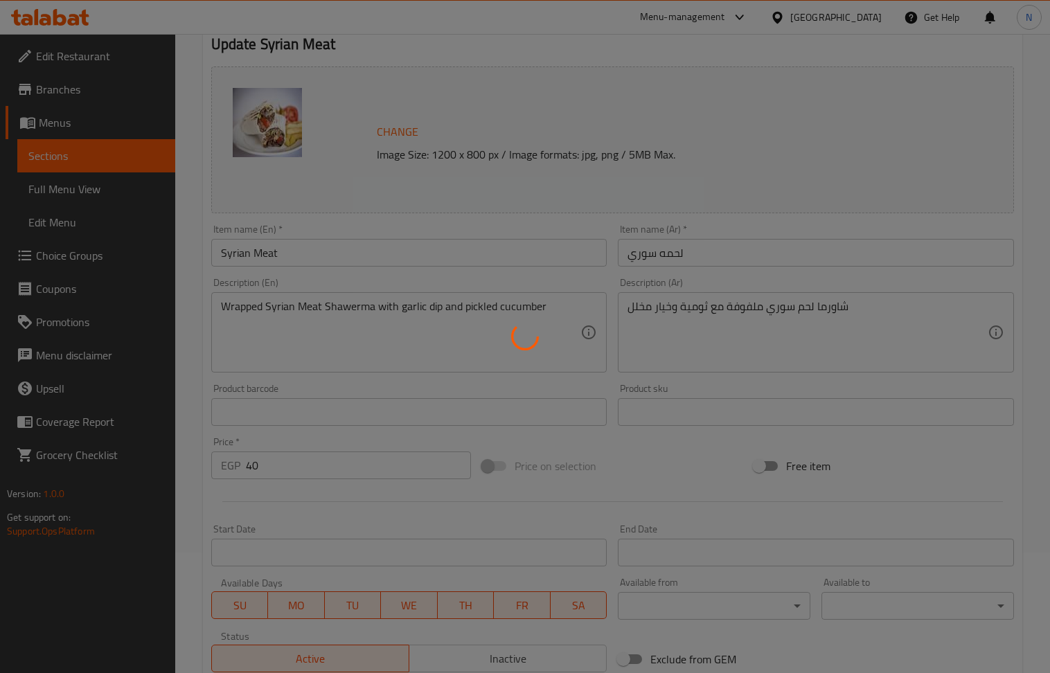
scroll to position [0, 0]
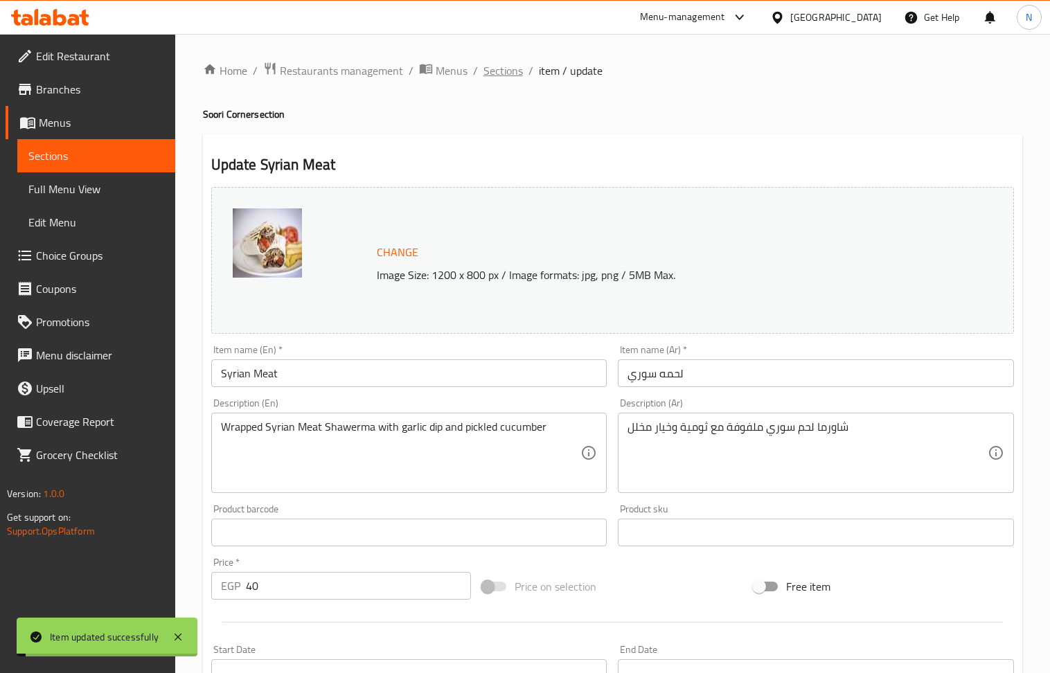
click at [501, 73] on span "Sections" at bounding box center [502, 70] width 39 height 17
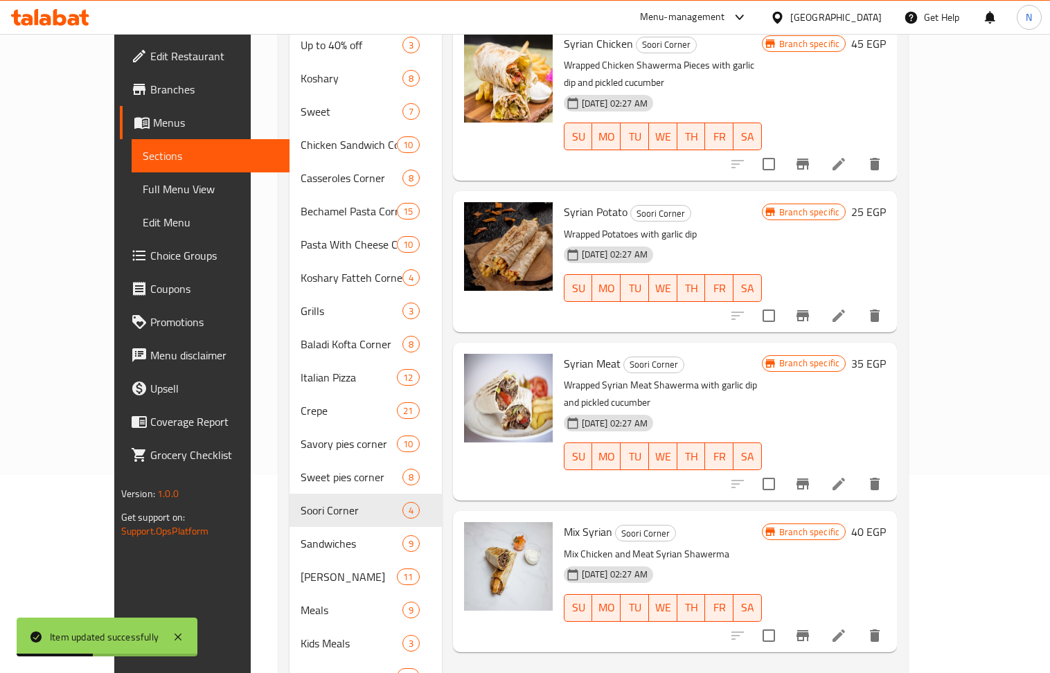
scroll to position [242, 0]
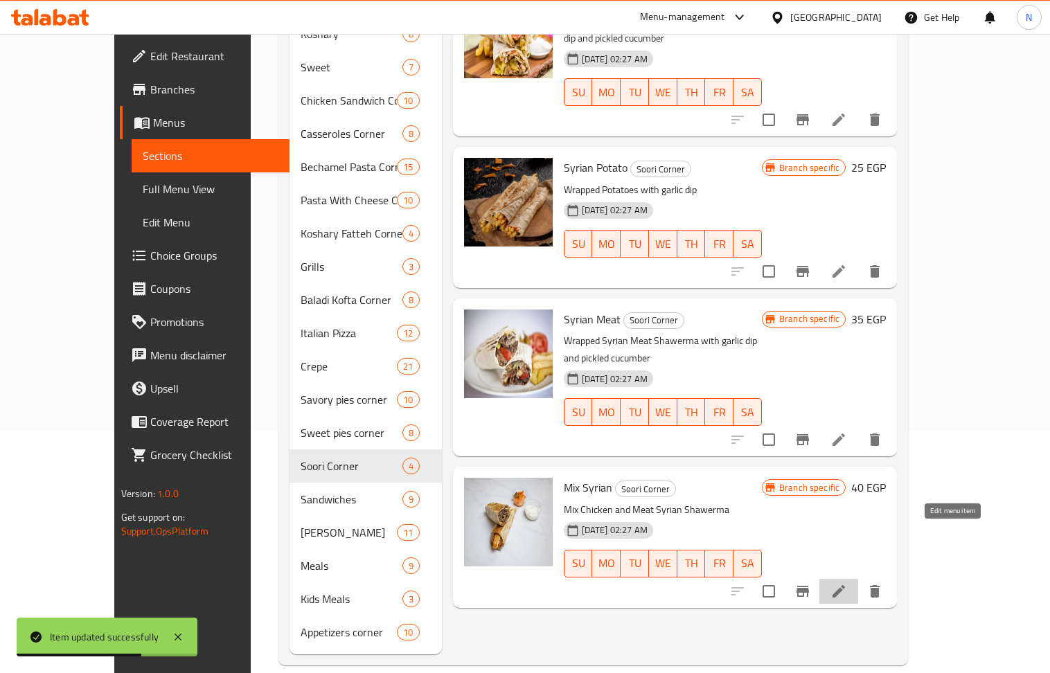
click at [847, 583] on icon at bounding box center [838, 591] width 17 height 17
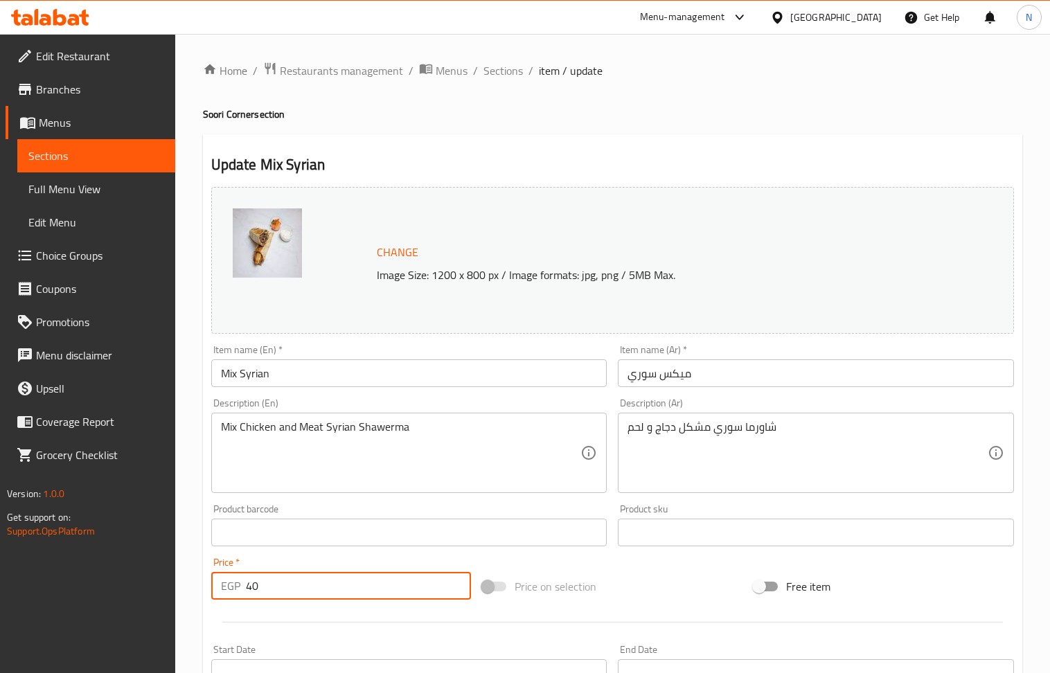
click at [294, 575] on input "40" at bounding box center [359, 586] width 226 height 28
type input "45"
click at [385, 496] on div "Description (En) Mix Chicken and Meat Syrian Shawerma Description (En)" at bounding box center [409, 446] width 407 height 106
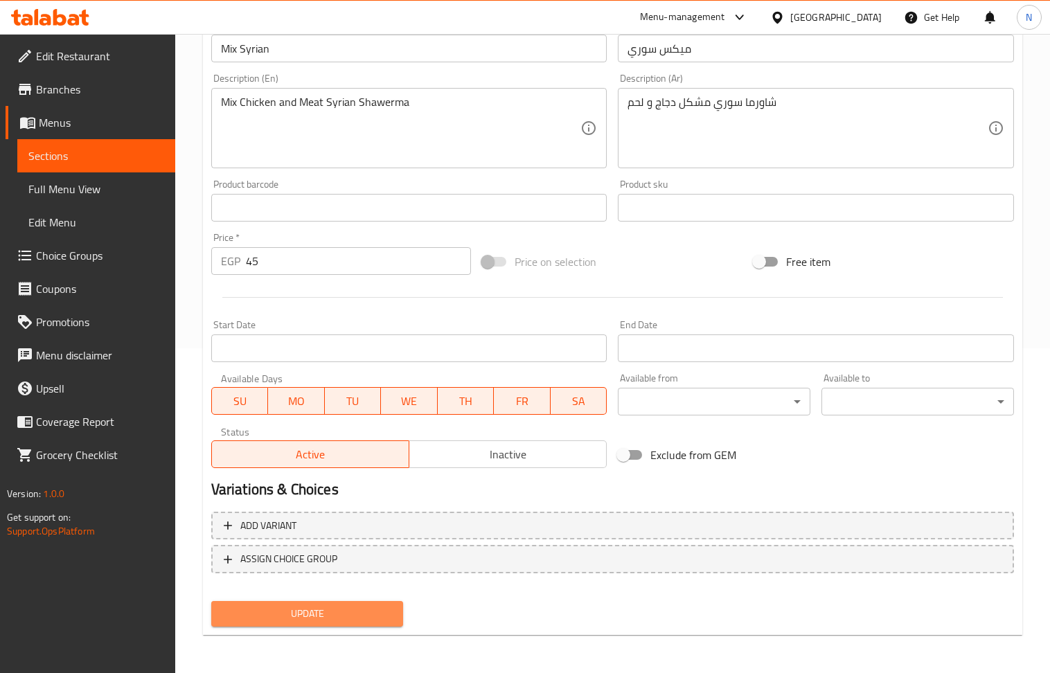
click at [316, 614] on span "Update" at bounding box center [307, 613] width 170 height 17
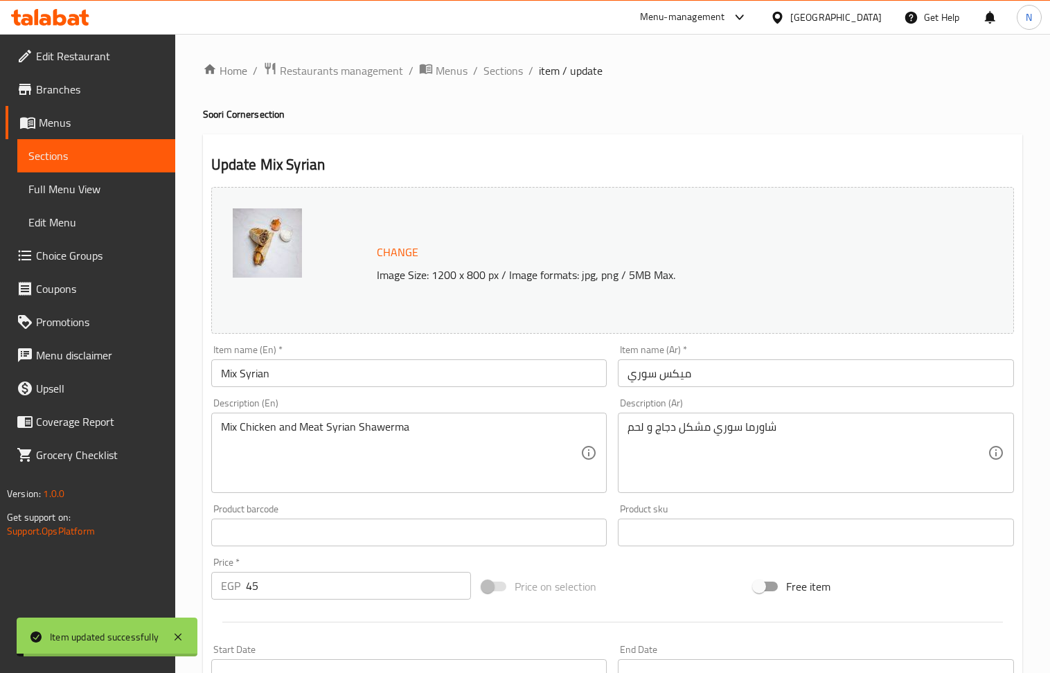
drag, startPoint x: 501, startPoint y: 70, endPoint x: 495, endPoint y: 92, distance: 23.2
click at [501, 70] on span "Sections" at bounding box center [502, 70] width 39 height 17
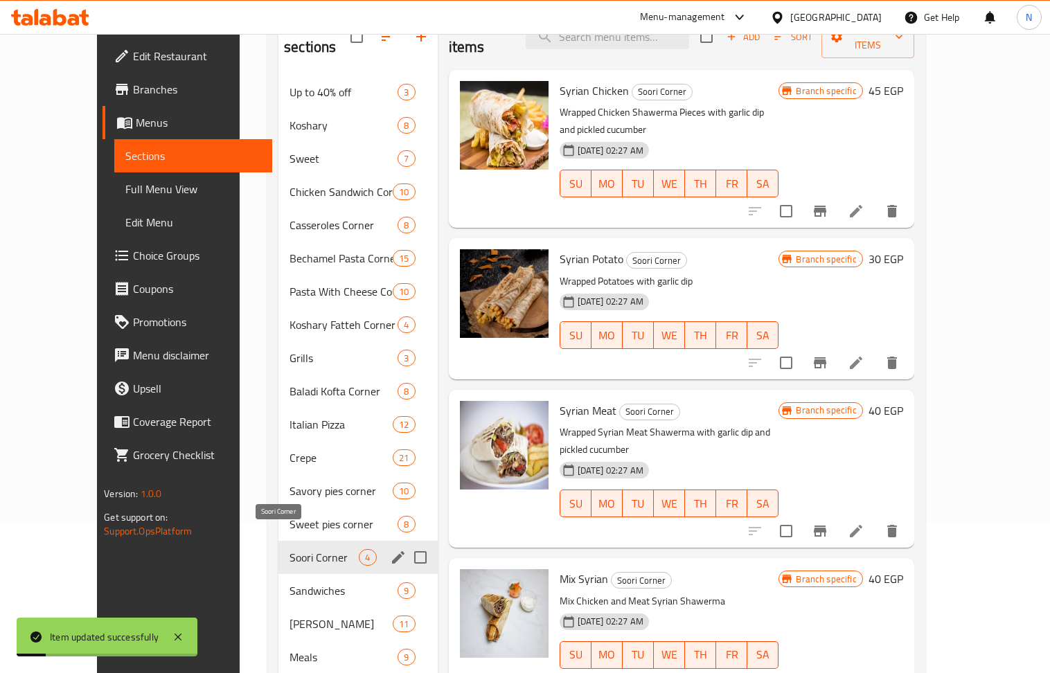
scroll to position [242, 0]
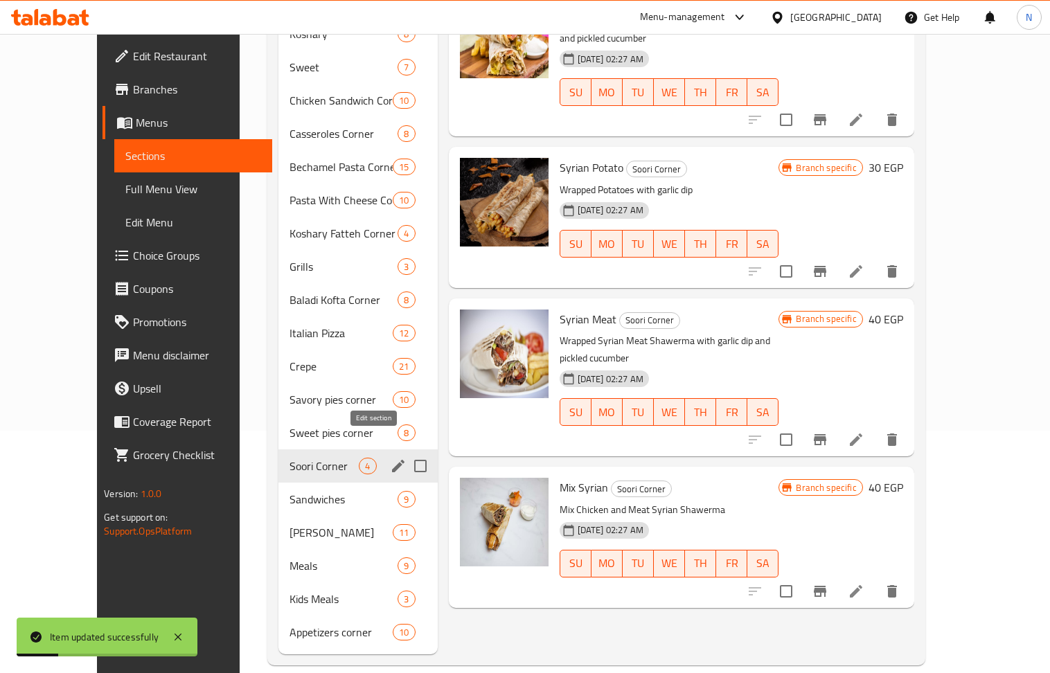
click at [390, 458] on icon "edit" at bounding box center [398, 466] width 17 height 17
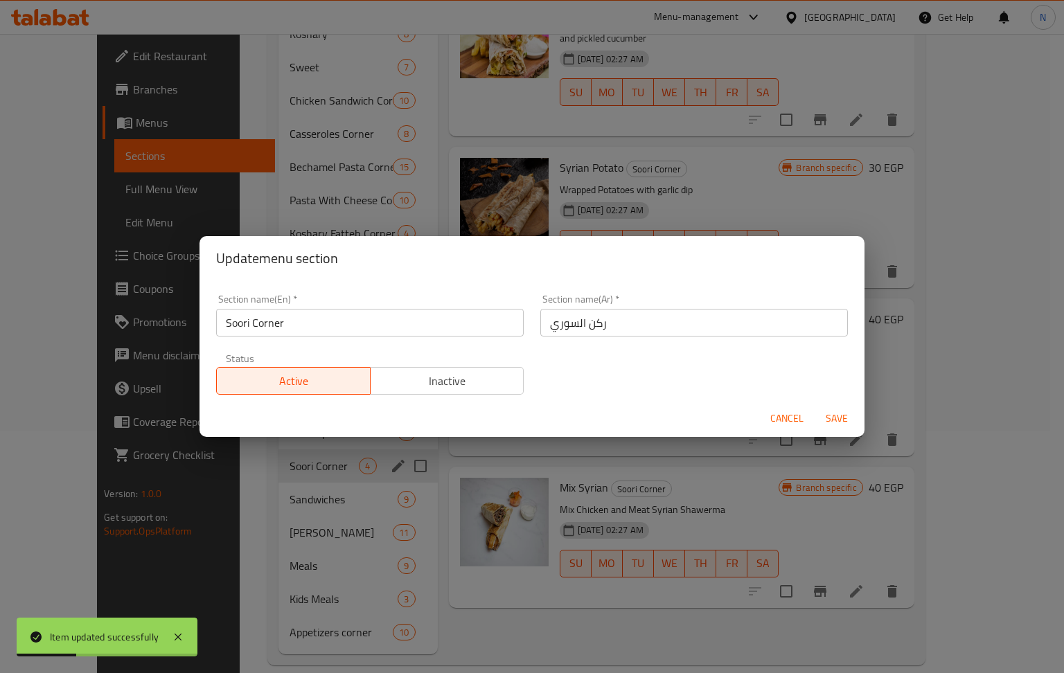
click at [355, 328] on input "Soori Corner" at bounding box center [370, 323] width 308 height 28
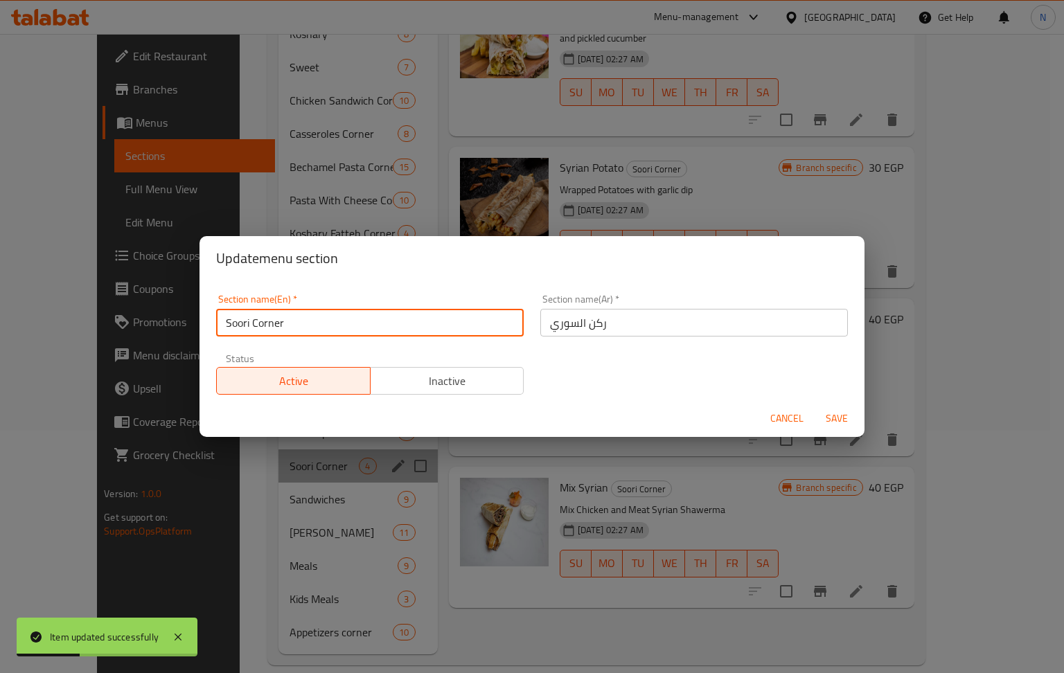
click at [355, 328] on input "Soori Corner" at bounding box center [370, 323] width 308 height 28
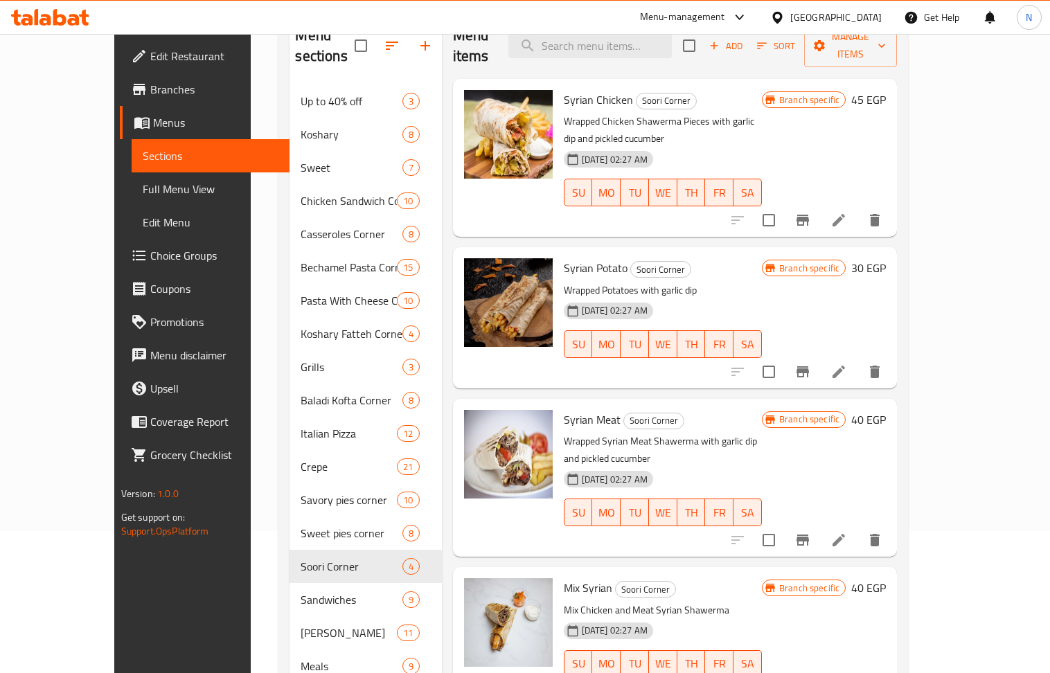
scroll to position [0, 0]
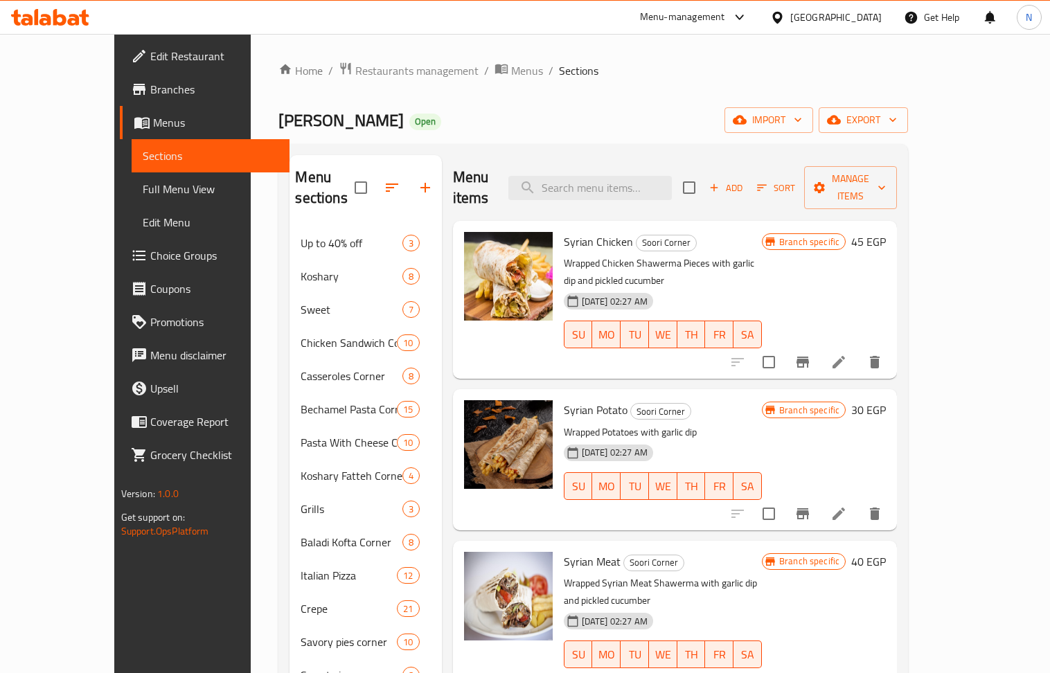
click at [463, 114] on div "Abo Amar Open import export" at bounding box center [593, 120] width 630 height 26
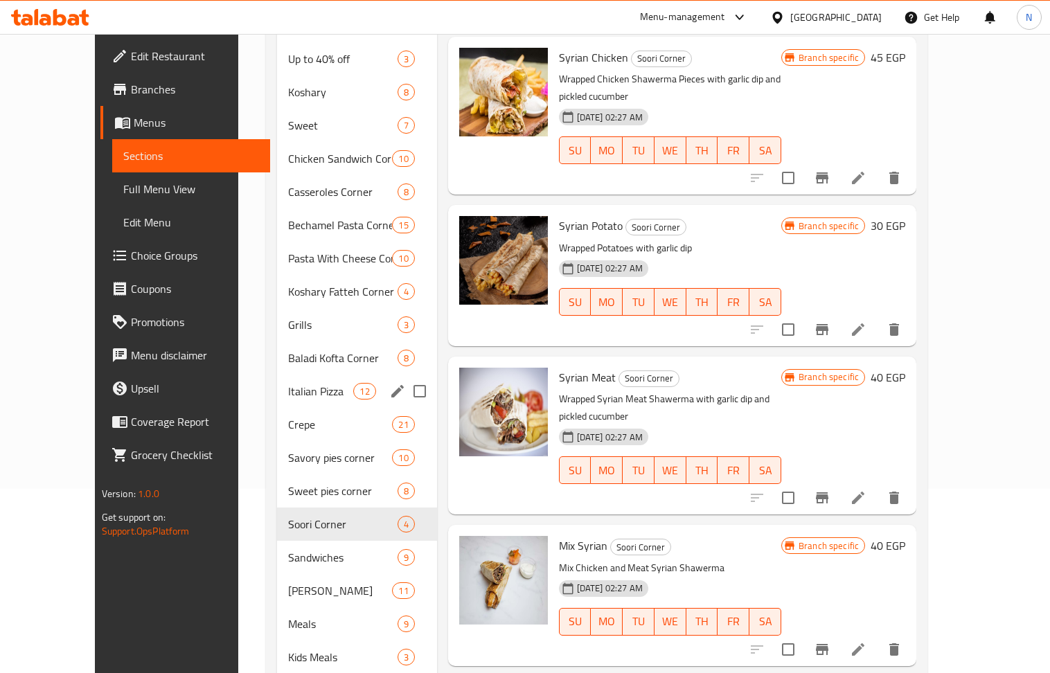
scroll to position [242, 0]
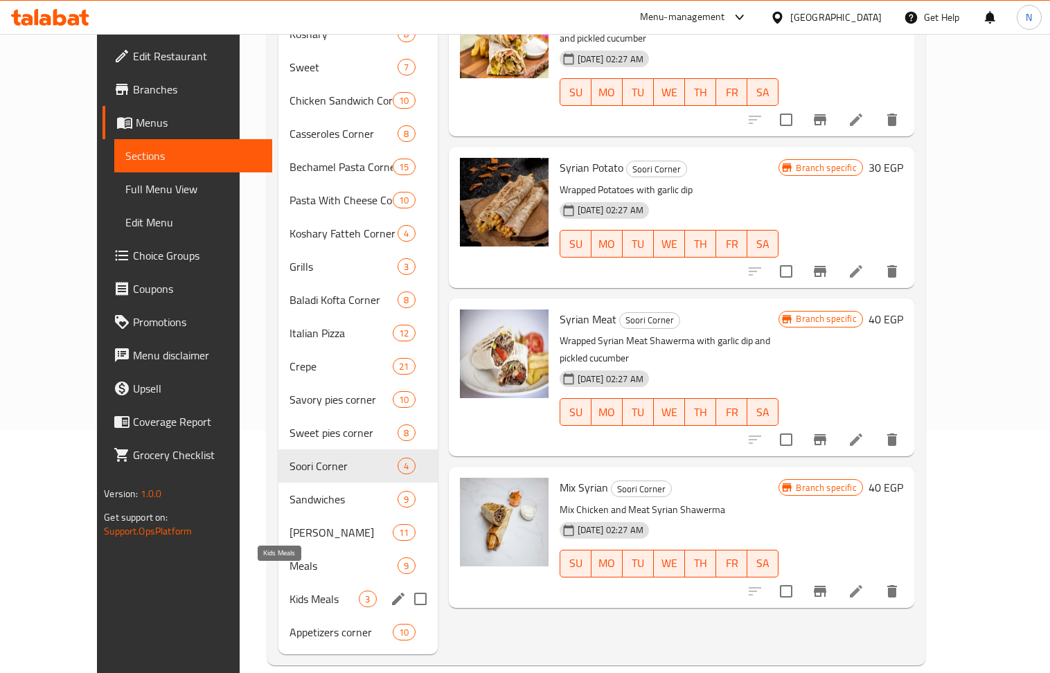
click at [290, 591] on span "Kids Meals" at bounding box center [324, 599] width 69 height 17
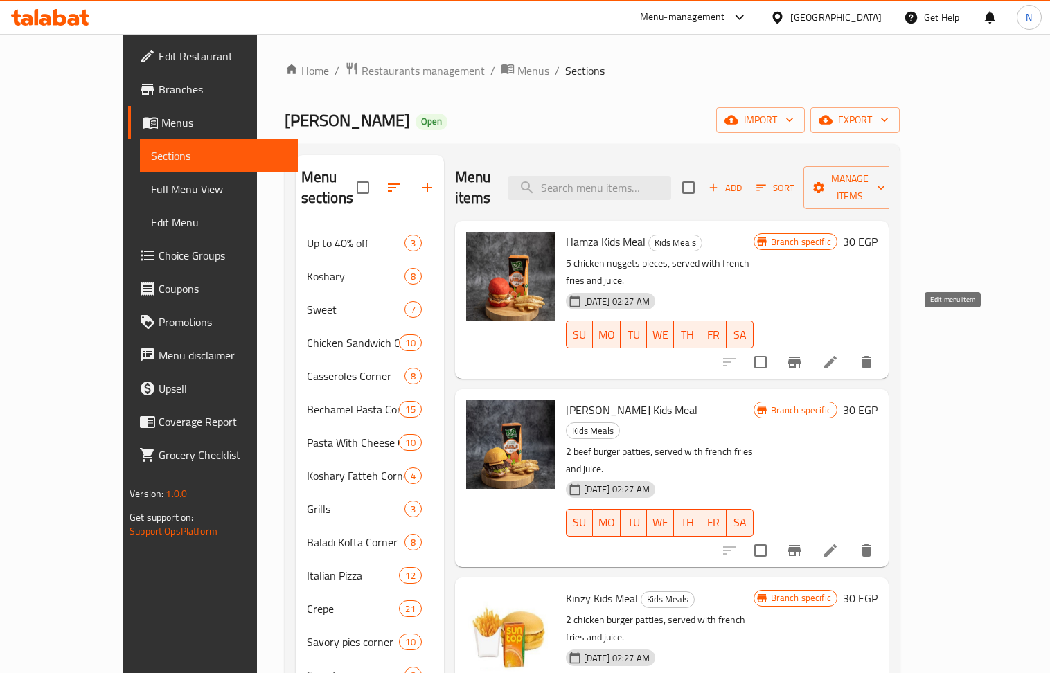
click at [839, 354] on icon at bounding box center [830, 362] width 17 height 17
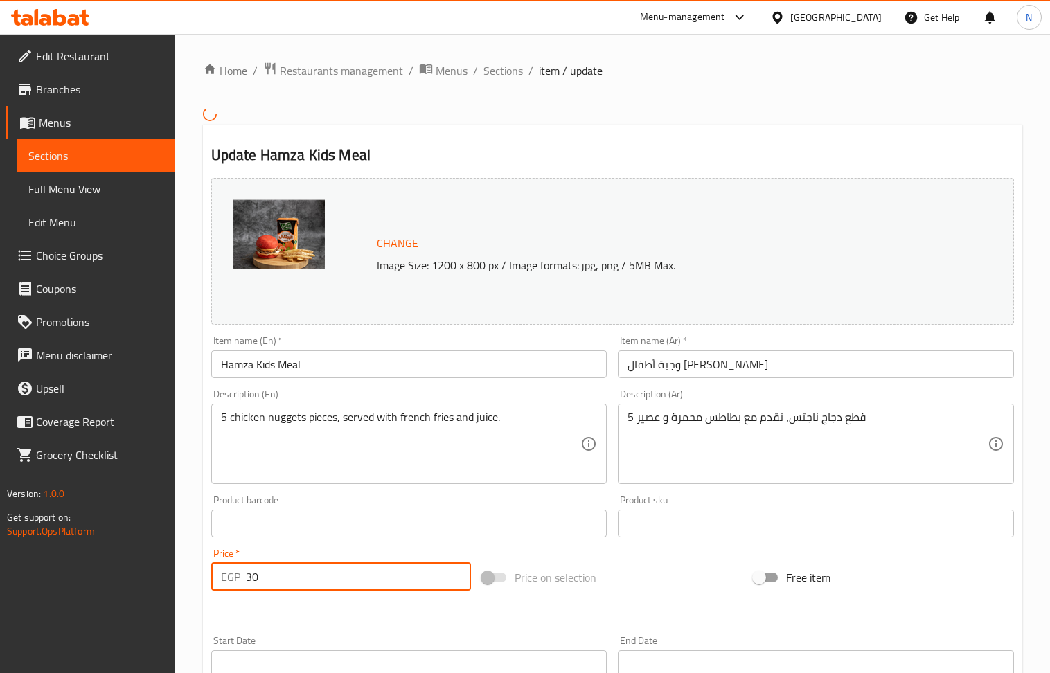
click at [274, 582] on input "30" at bounding box center [359, 577] width 226 height 28
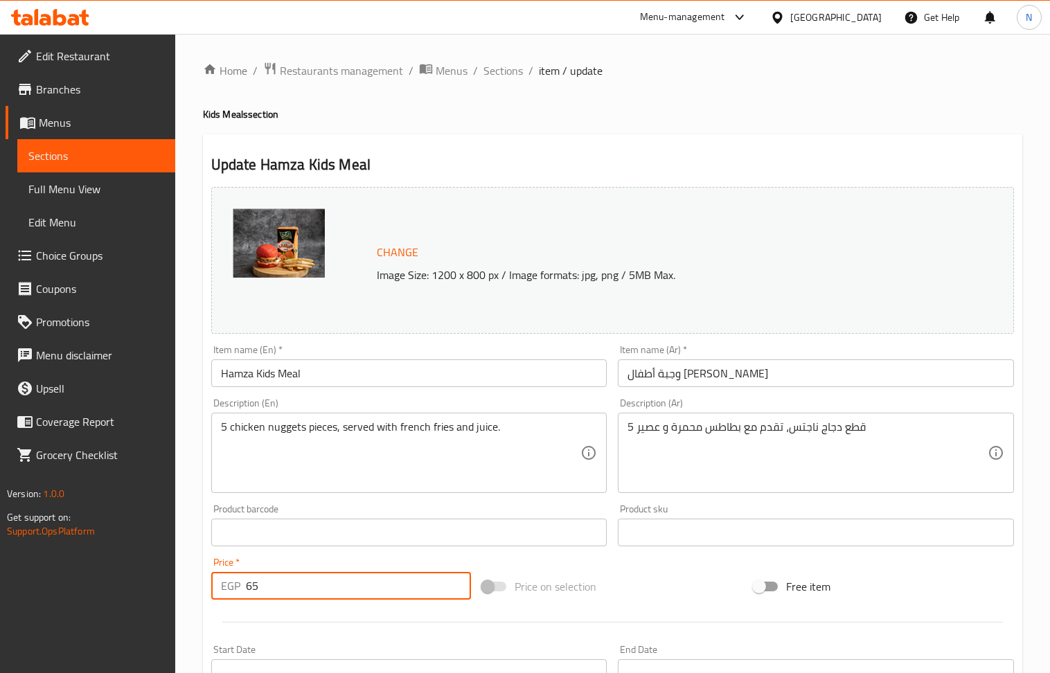
type input "65"
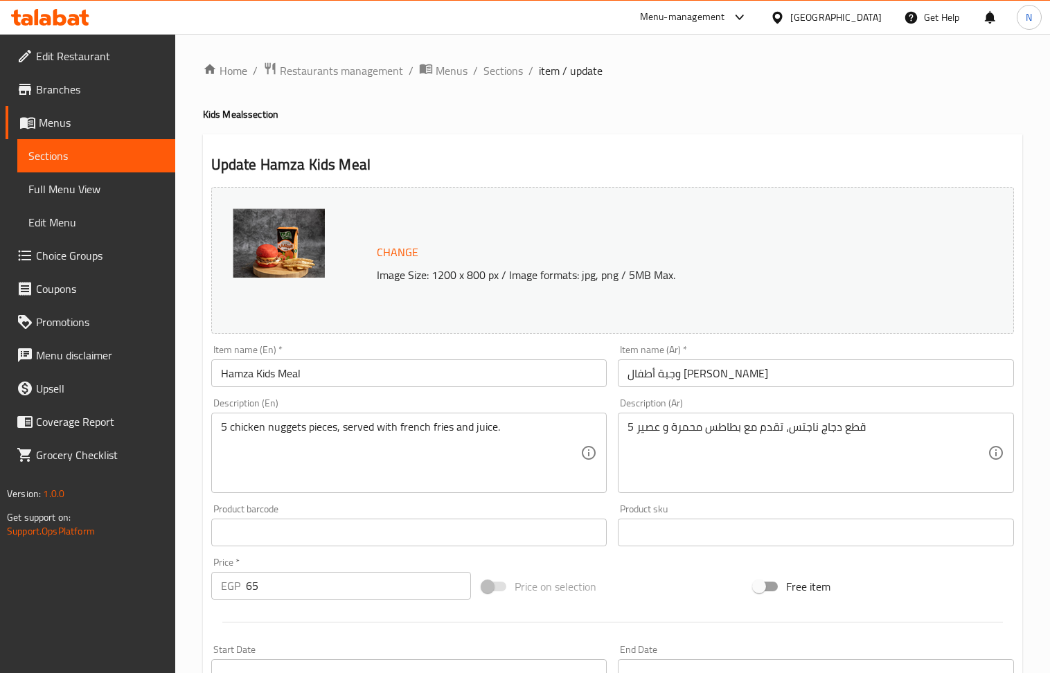
click at [226, 418] on div "5 chicken nuggets pieces, served with french fries and juice. Description (En)" at bounding box center [409, 453] width 396 height 80
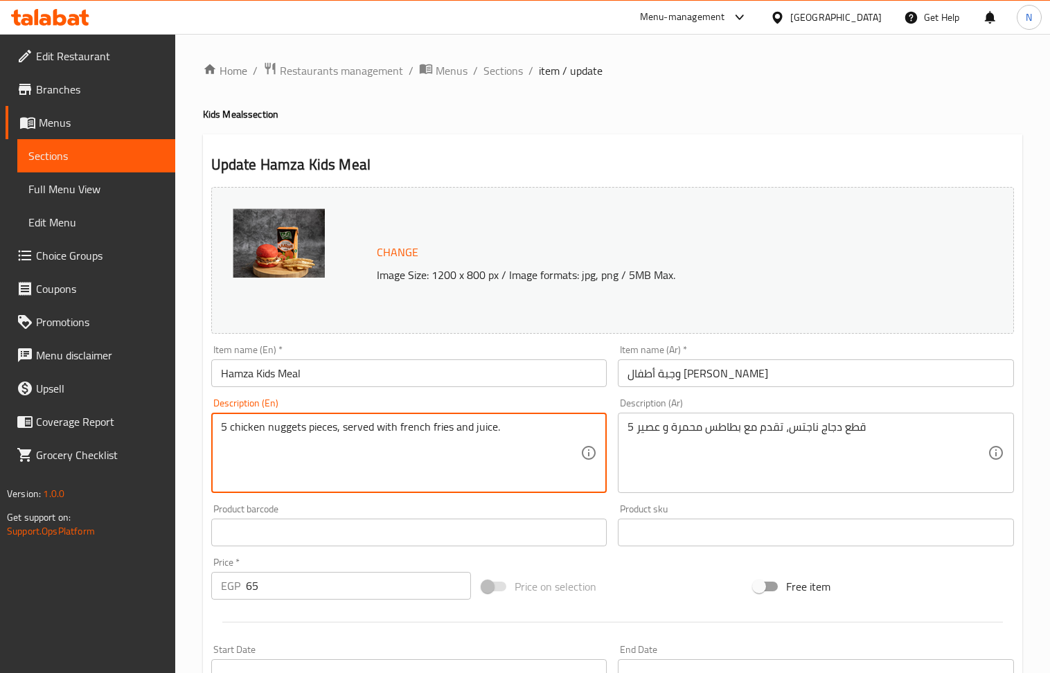
drag, startPoint x: 231, startPoint y: 428, endPoint x: 206, endPoint y: 431, distance: 25.8
click at [206, 431] on div "Description (En) 5 chicken nuggets pieces, served with french fries and juice. …" at bounding box center [409, 446] width 407 height 106
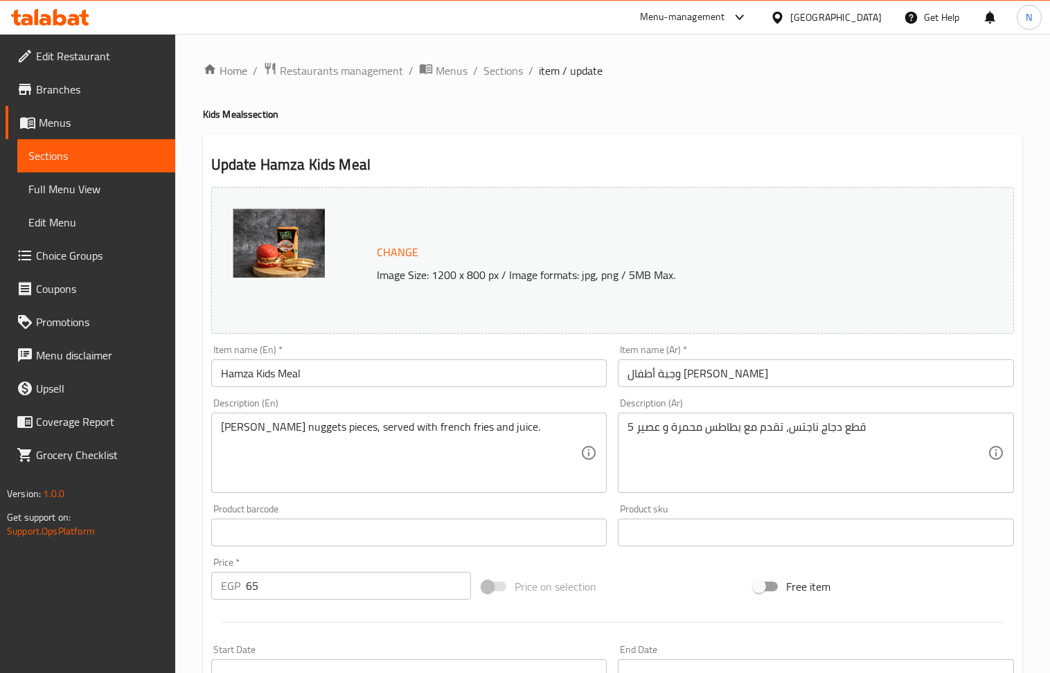
click at [460, 457] on textarea "[PERSON_NAME] nuggets pieces, served with french fries and juice." at bounding box center [401, 453] width 360 height 66
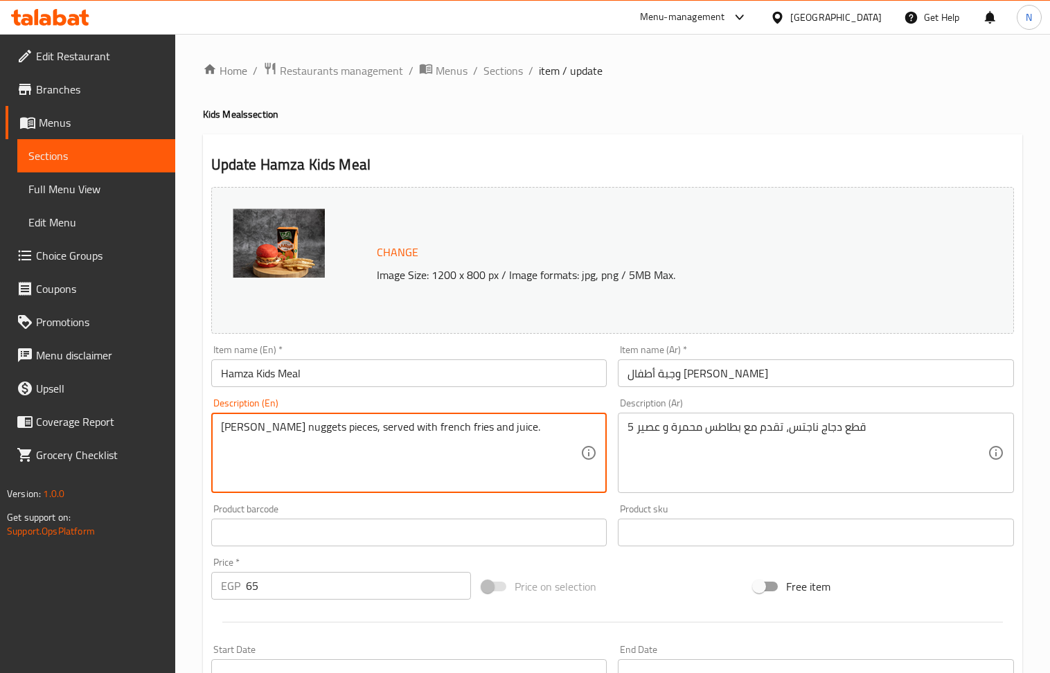
drag, startPoint x: 490, startPoint y: 425, endPoint x: 314, endPoint y: 398, distance: 178.1
click at [317, 416] on div "[PERSON_NAME] nuggets pieces, served with french fries and juice. Description (…" at bounding box center [409, 453] width 396 height 80
click at [527, 434] on textarea "[PERSON_NAME] nuggets pieces, served with french fries and juice." at bounding box center [401, 453] width 360 height 66
drag, startPoint x: 517, startPoint y: 431, endPoint x: 364, endPoint y: 436, distance: 153.2
click at [364, 436] on textarea "[PERSON_NAME] nuggets pieces, served with french fries and juice." at bounding box center [401, 453] width 360 height 66
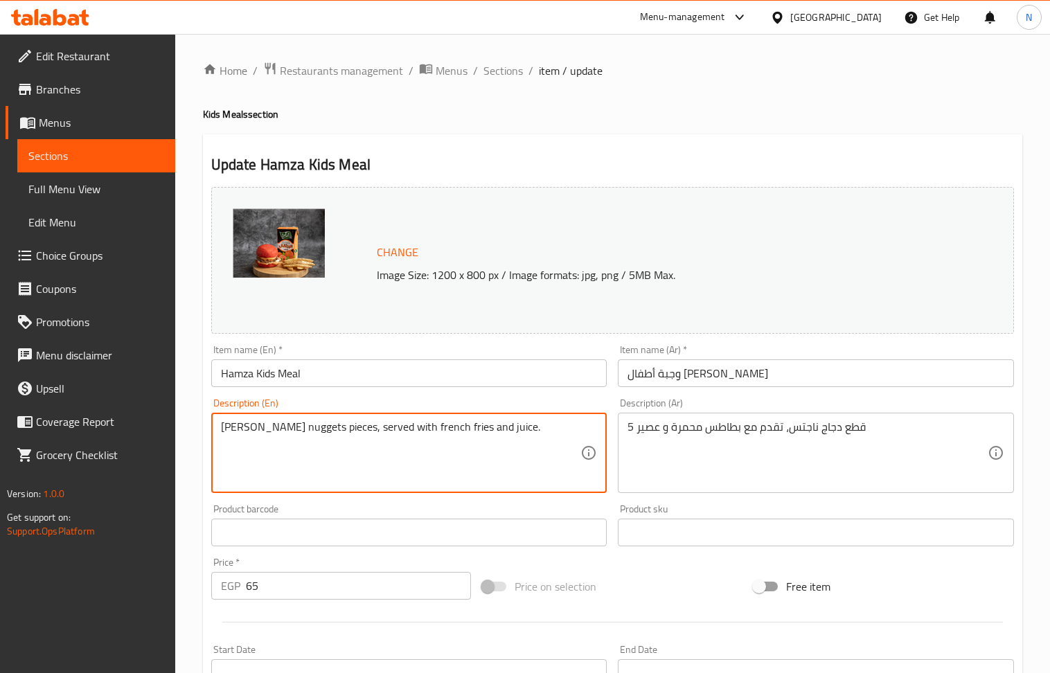
paste textarea "Boom Frit"
type textarea "[PERSON_NAME] nuggets pieces, served Boom Frit"
click at [513, 436] on textarea "[PERSON_NAME] nuggets pieces, served Boom Frit" at bounding box center [401, 453] width 360 height 66
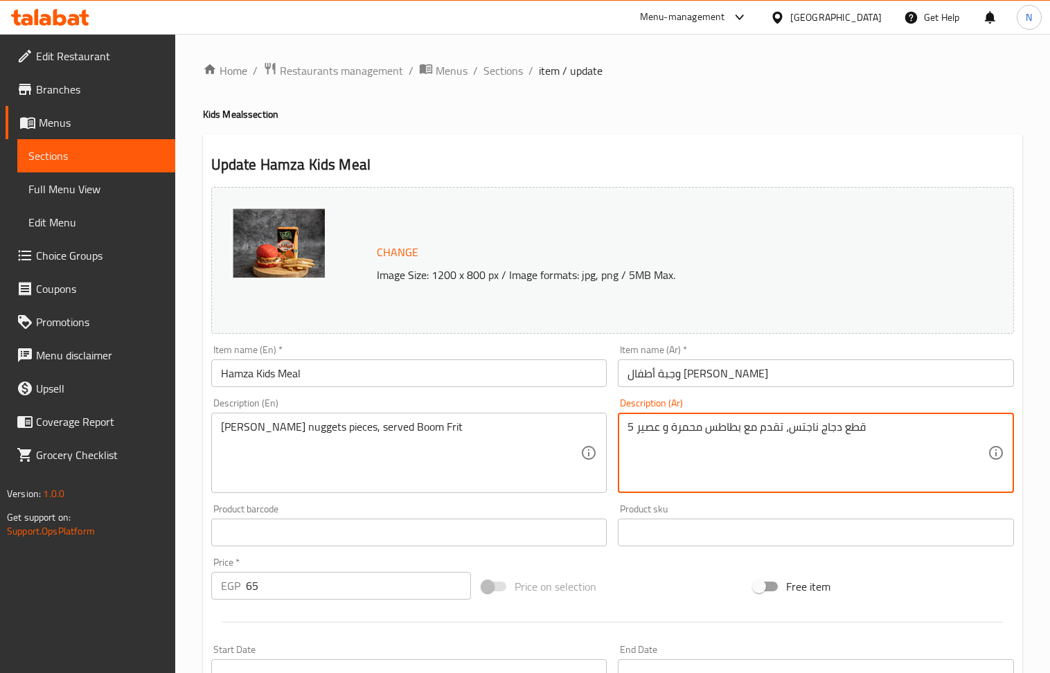
click at [740, 429] on textarea "5 قطع دجاج ناجتس، تقدم مع بطاطس محمرة و عصير" at bounding box center [807, 453] width 360 height 66
paste textarea "قطع دجاج ناجتس، تقدم مع بوم فريت"
type textarea "قطع دجاج ناجتس، تقدم مع بوم فريت"
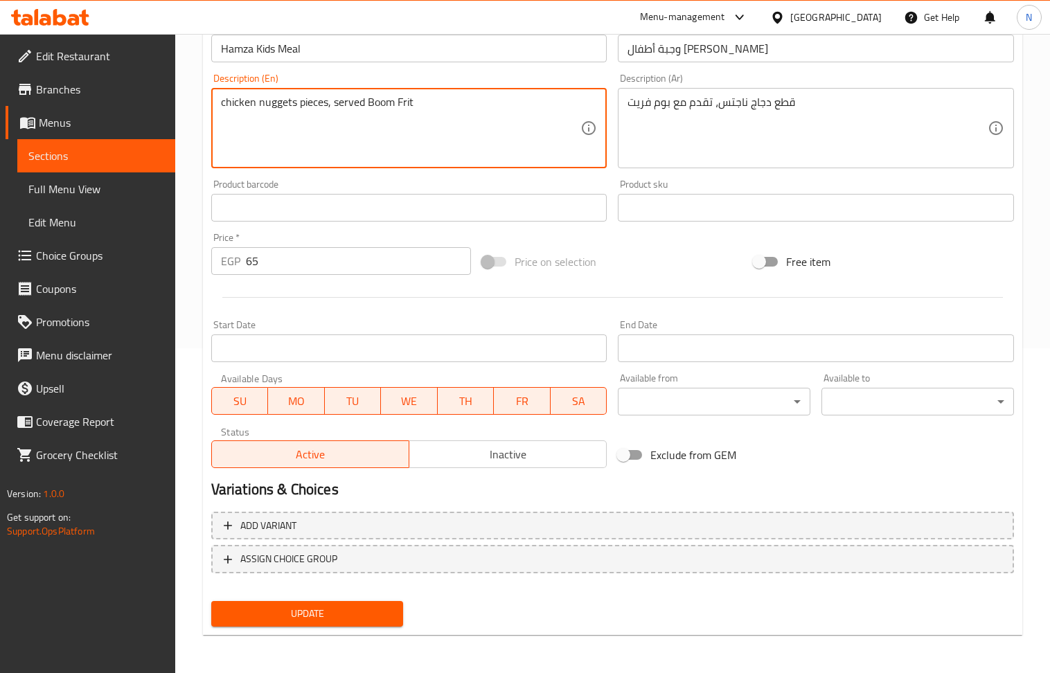
type textarea "chicken nuggets pieces, served Boom Frit"
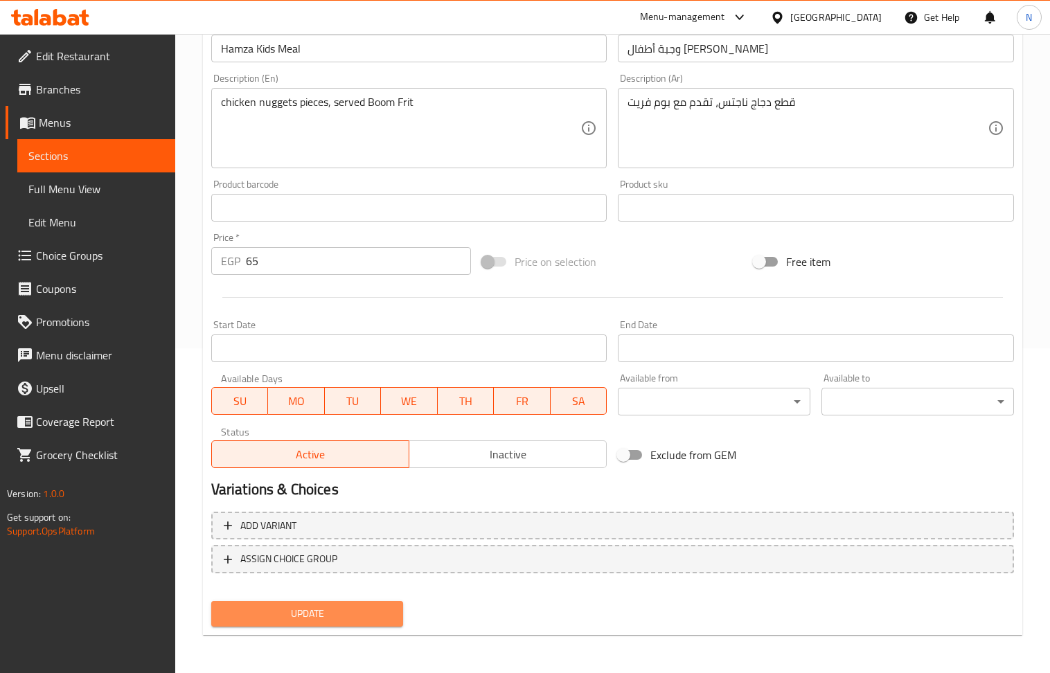
click at [359, 614] on span "Update" at bounding box center [307, 613] width 170 height 17
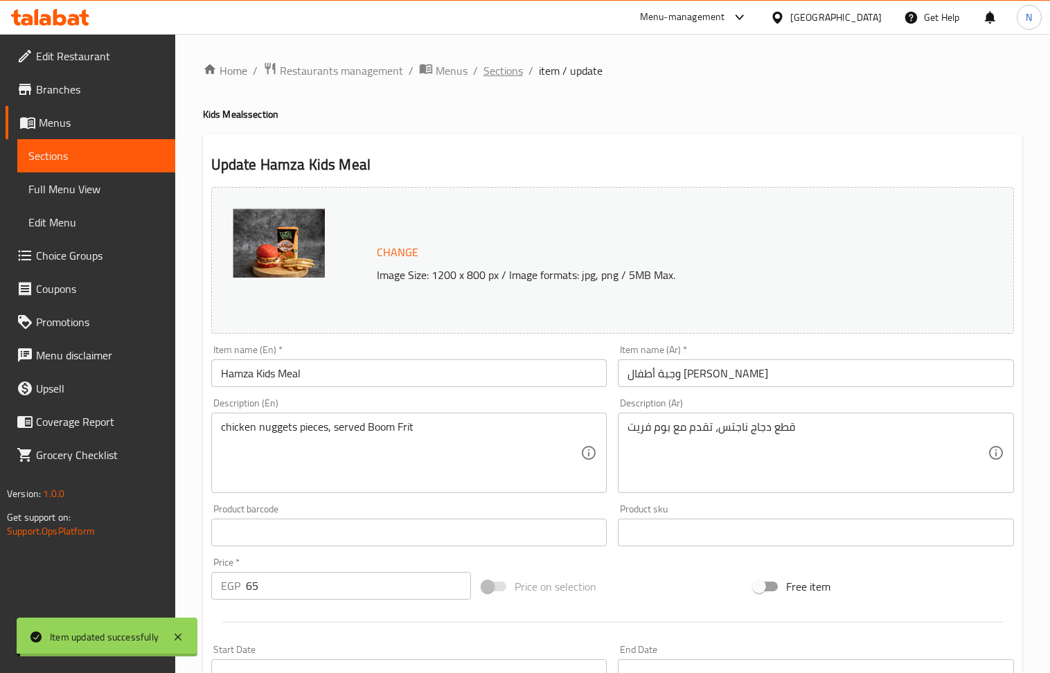
click at [504, 73] on span "Sections" at bounding box center [502, 70] width 39 height 17
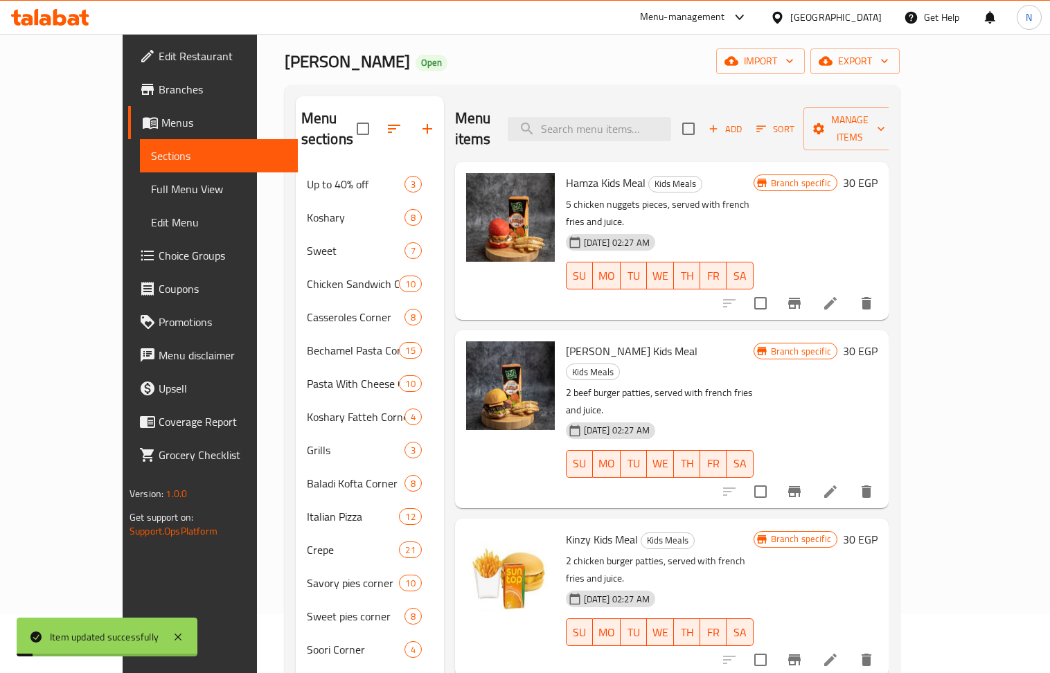
scroll to position [92, 0]
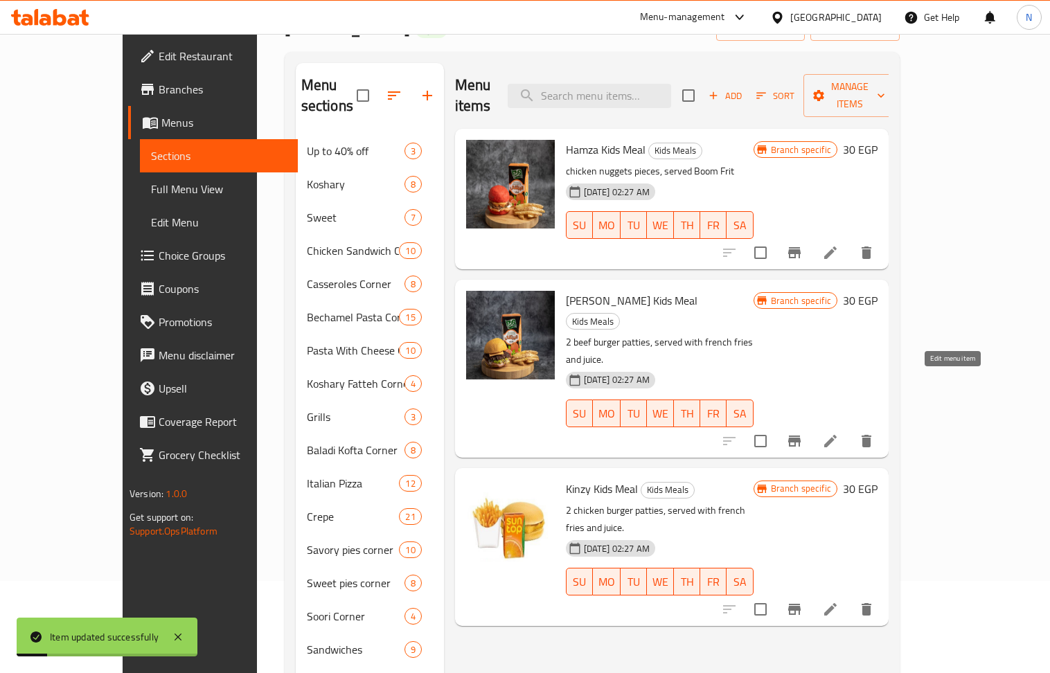
click at [837, 435] on icon at bounding box center [830, 441] width 12 height 12
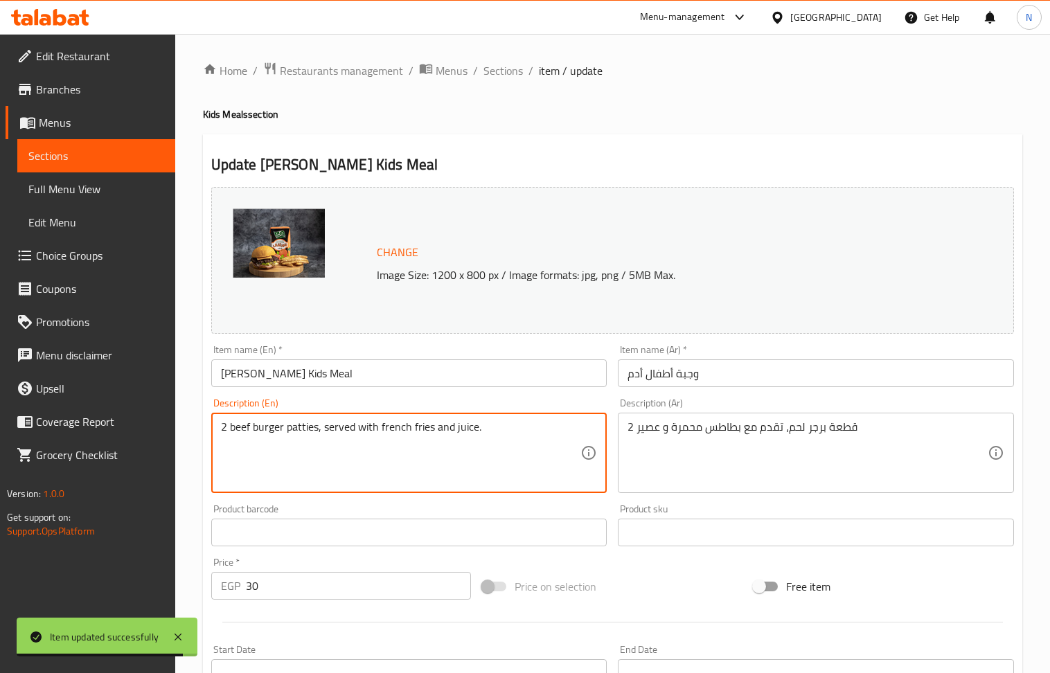
drag, startPoint x: 474, startPoint y: 452, endPoint x: 447, endPoint y: 497, distance: 53.1
click at [352, 594] on input "30" at bounding box center [359, 586] width 226 height 28
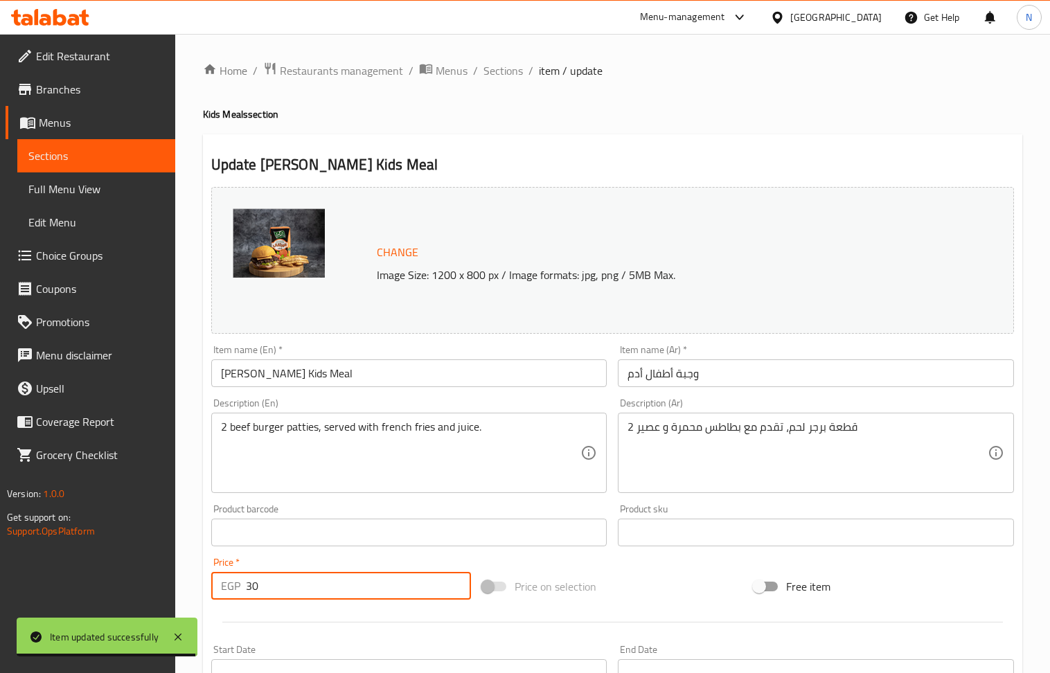
click at [352, 593] on input "30" at bounding box center [359, 586] width 226 height 28
type input "65"
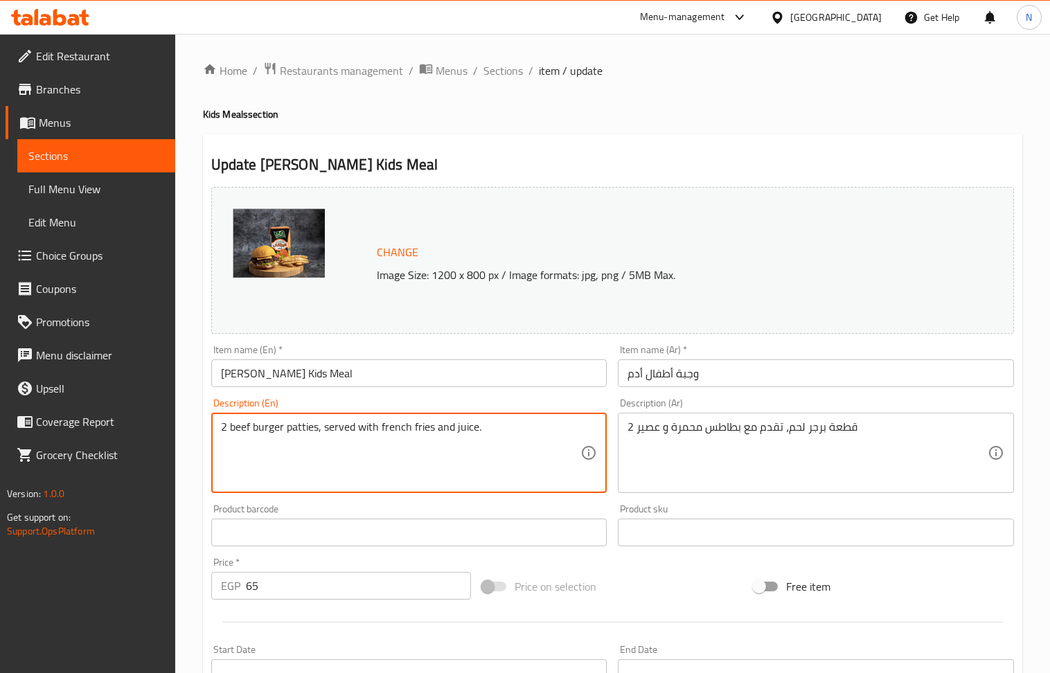
drag, startPoint x: 229, startPoint y: 430, endPoint x: 188, endPoint y: 432, distance: 40.2
type textarea "beef burger patties, served with french fries and juice."
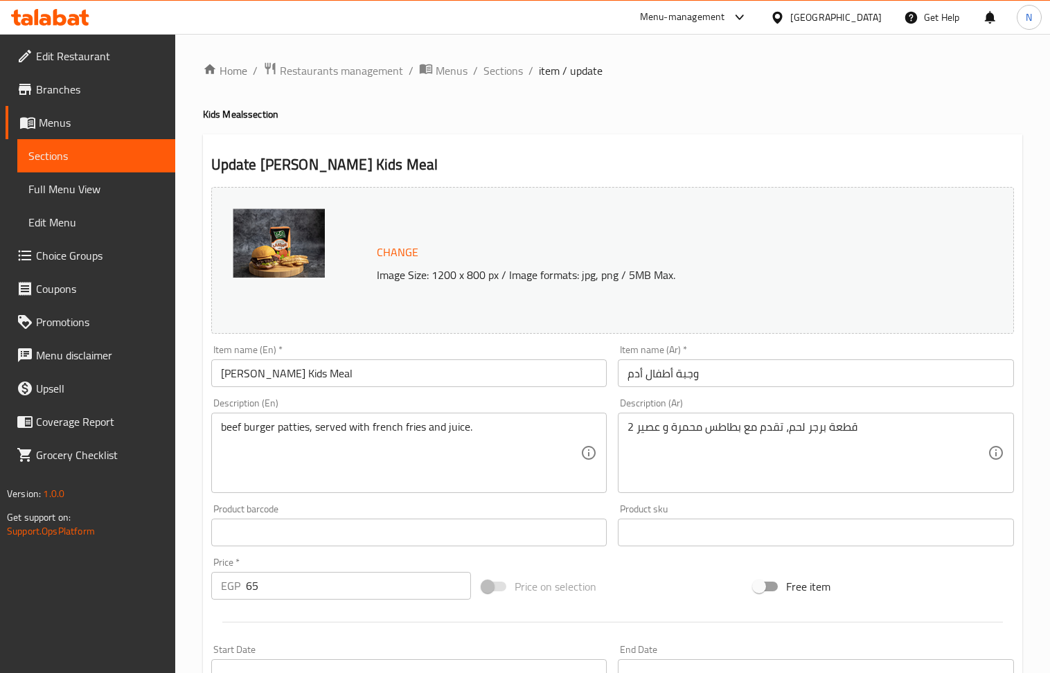
drag, startPoint x: 496, startPoint y: 419, endPoint x: 416, endPoint y: 427, distance: 80.8
click at [416, 427] on div "beef burger patties, served with french fries and juice. Description (En)" at bounding box center [409, 453] width 396 height 80
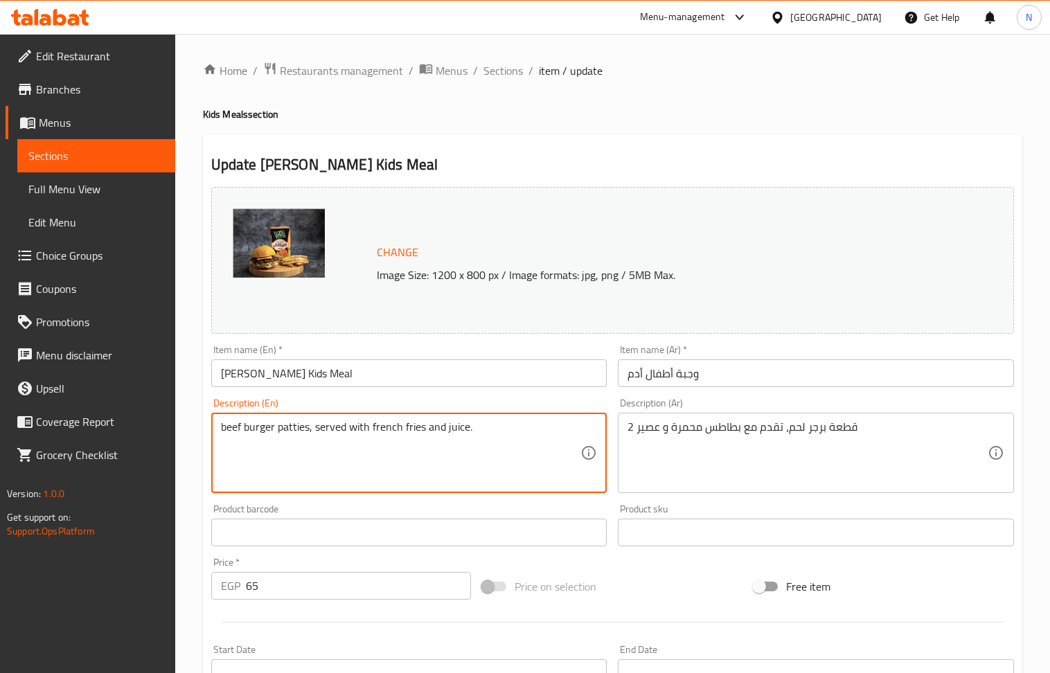
drag, startPoint x: 479, startPoint y: 430, endPoint x: 369, endPoint y: 427, distance: 110.2
click at [369, 427] on textarea "beef burger patties, served with french fries and juice." at bounding box center [401, 453] width 360 height 66
click at [507, 66] on span "Sections" at bounding box center [502, 70] width 39 height 17
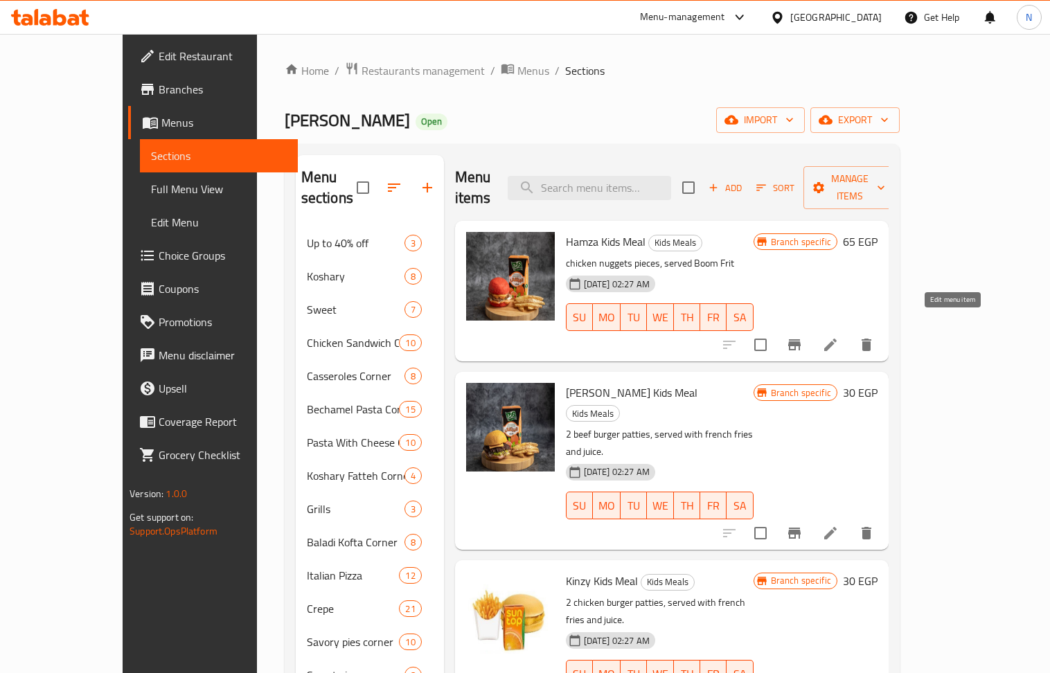
click at [837, 339] on icon at bounding box center [830, 345] width 12 height 12
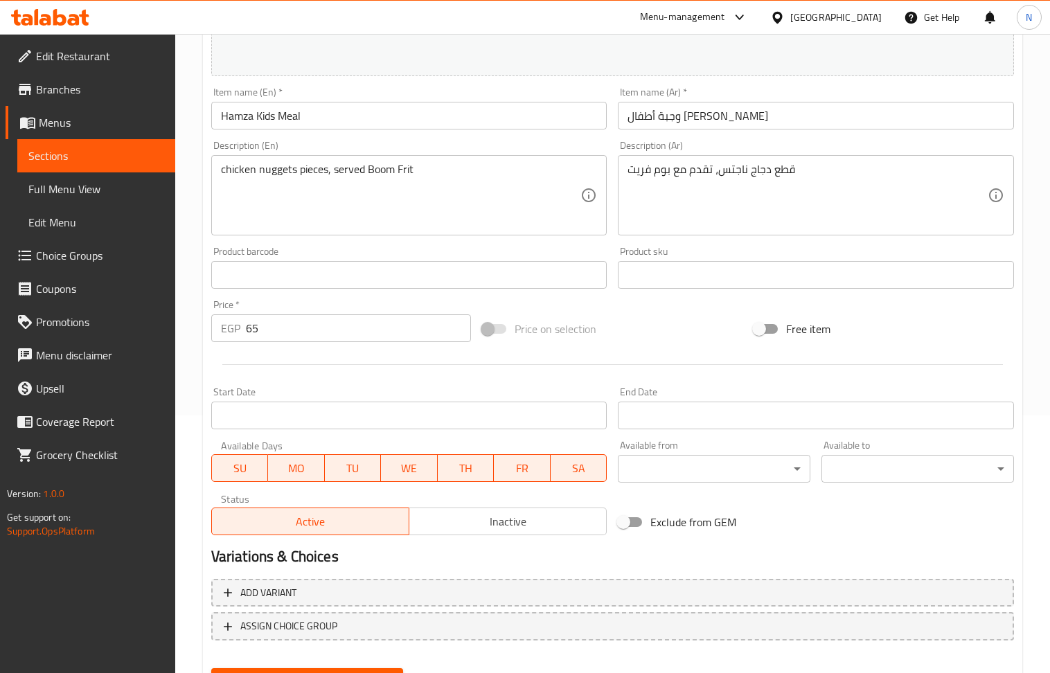
scroll to position [277, 0]
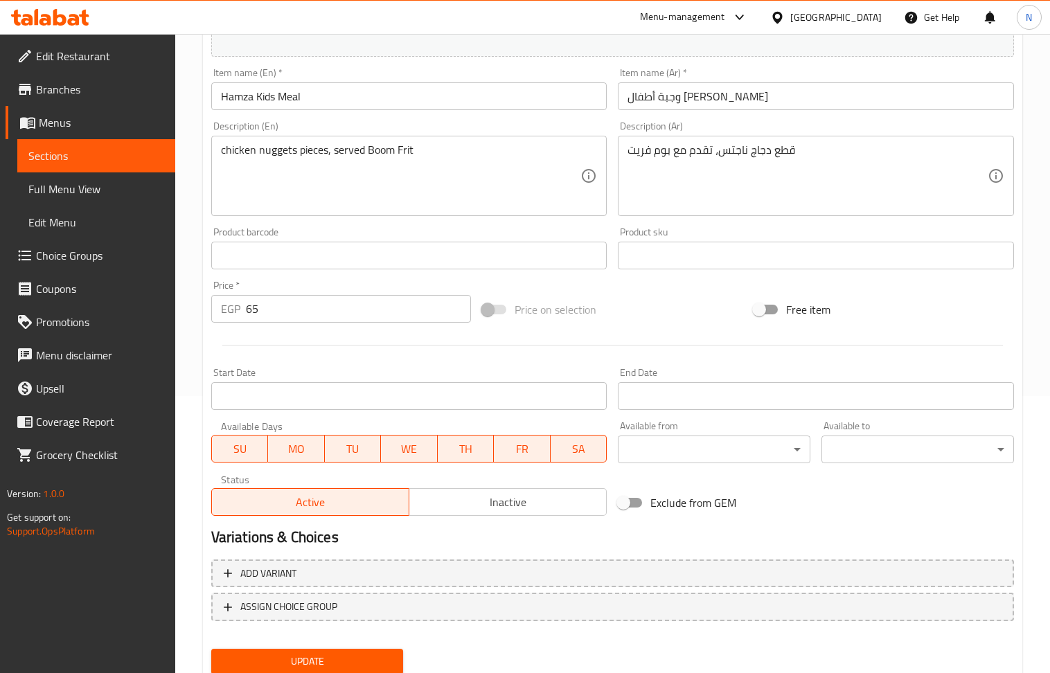
click at [479, 503] on span "Inactive" at bounding box center [508, 502] width 186 height 20
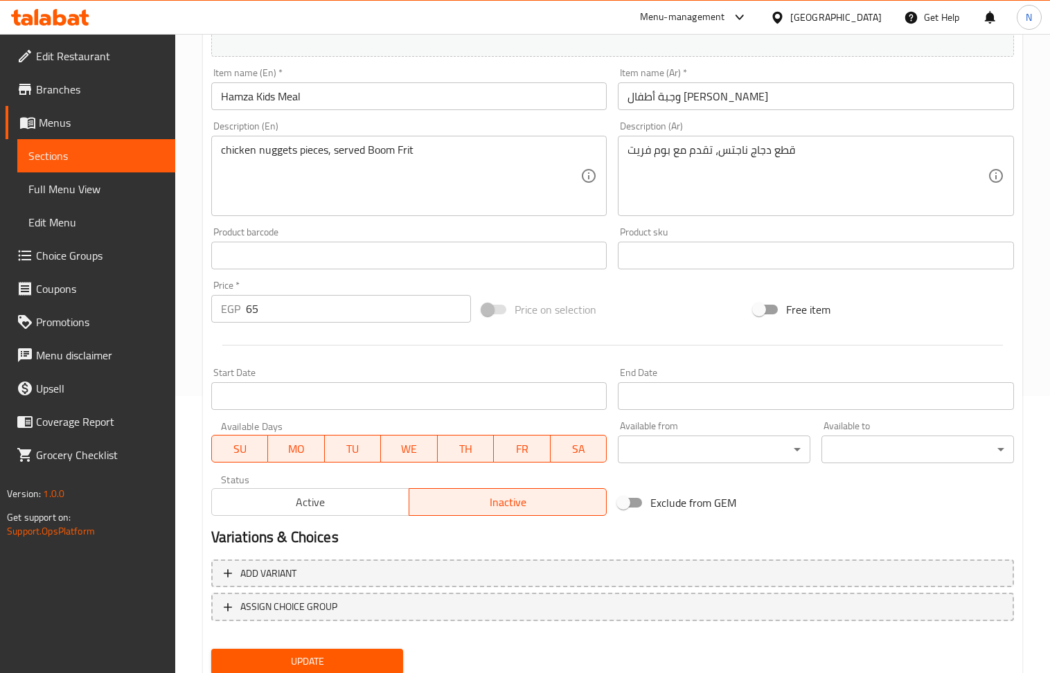
click at [346, 669] on span "Update" at bounding box center [307, 661] width 170 height 17
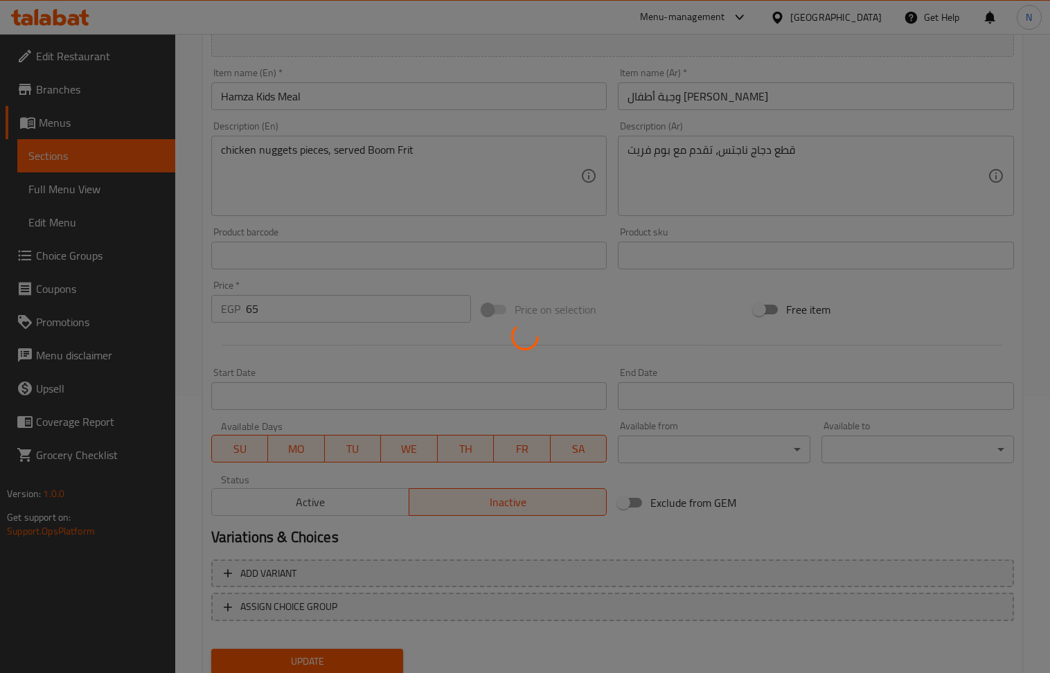
scroll to position [0, 0]
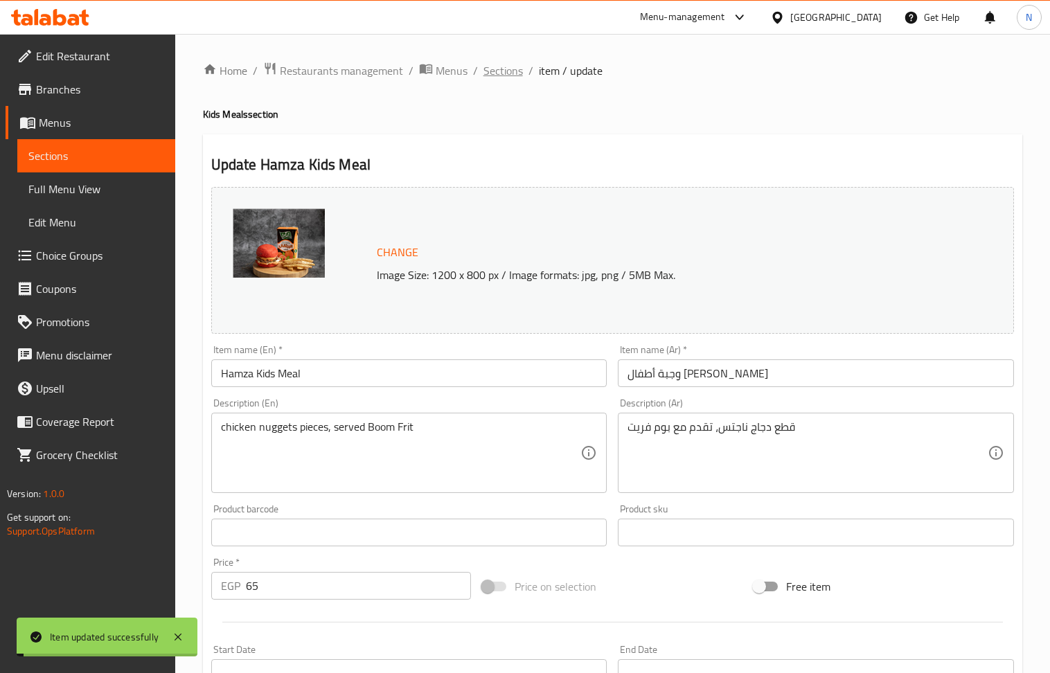
click at [501, 72] on span "Sections" at bounding box center [502, 70] width 39 height 17
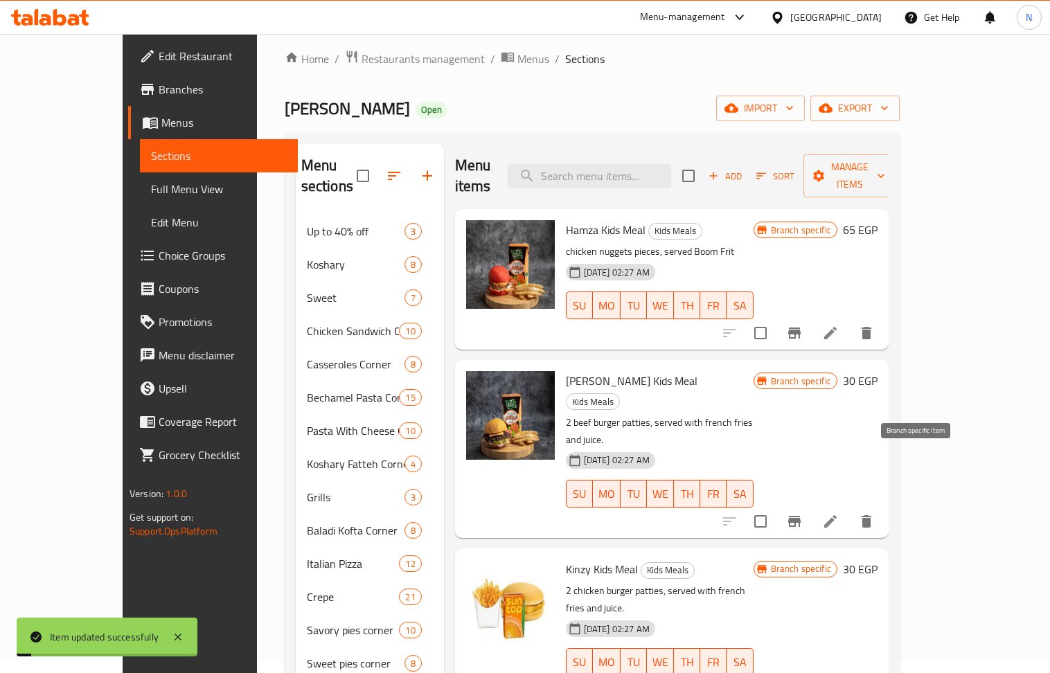
scroll to position [92, 0]
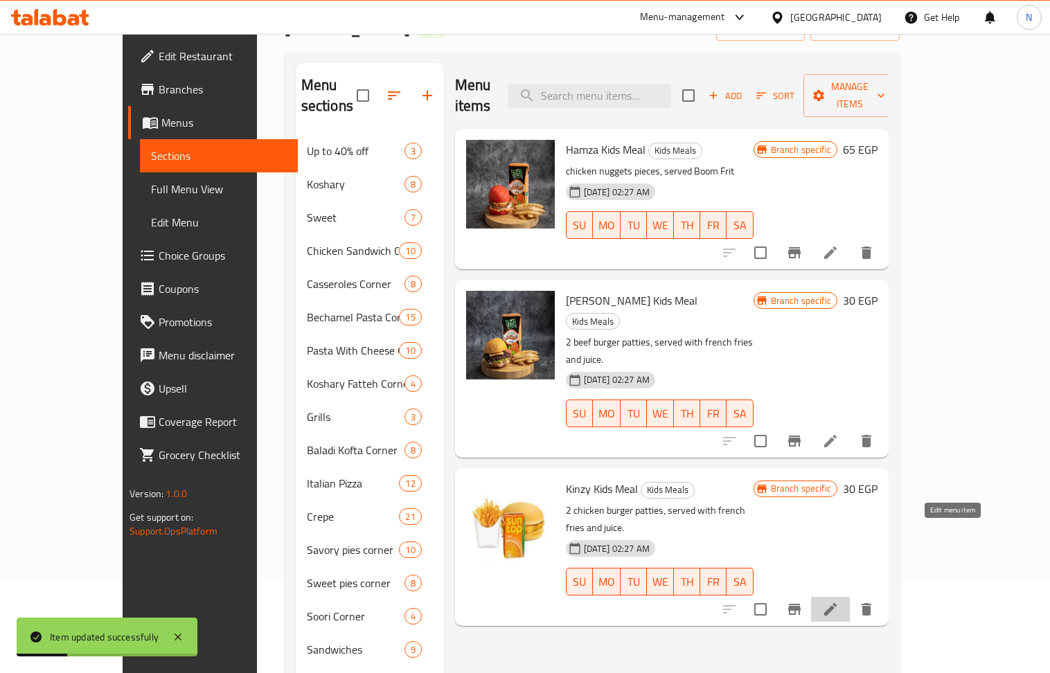
click at [839, 601] on icon at bounding box center [830, 609] width 17 height 17
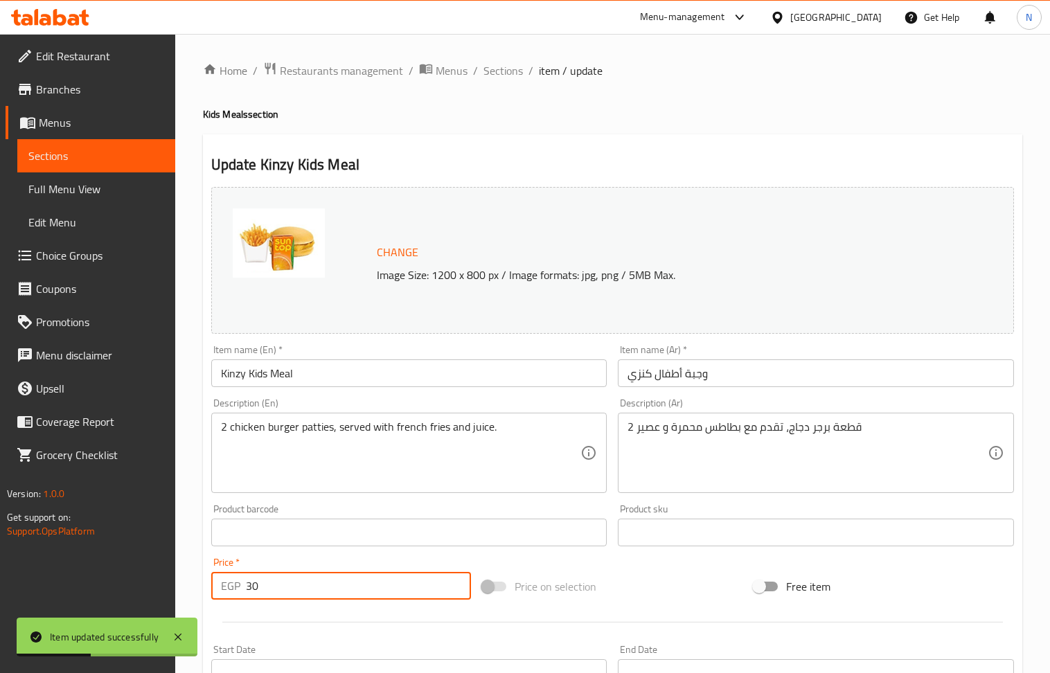
click at [332, 591] on input "30" at bounding box center [359, 586] width 226 height 28
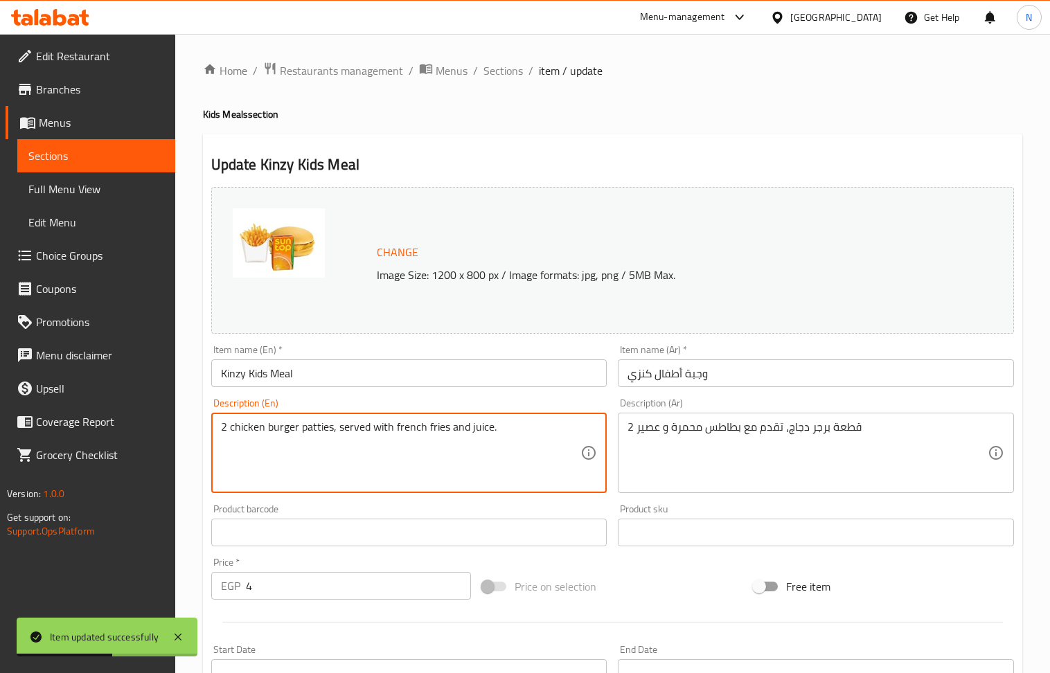
click at [383, 452] on textarea "2 chicken burger patties, served with french fries and juice." at bounding box center [401, 453] width 360 height 66
click at [321, 591] on input "4" at bounding box center [359, 586] width 226 height 28
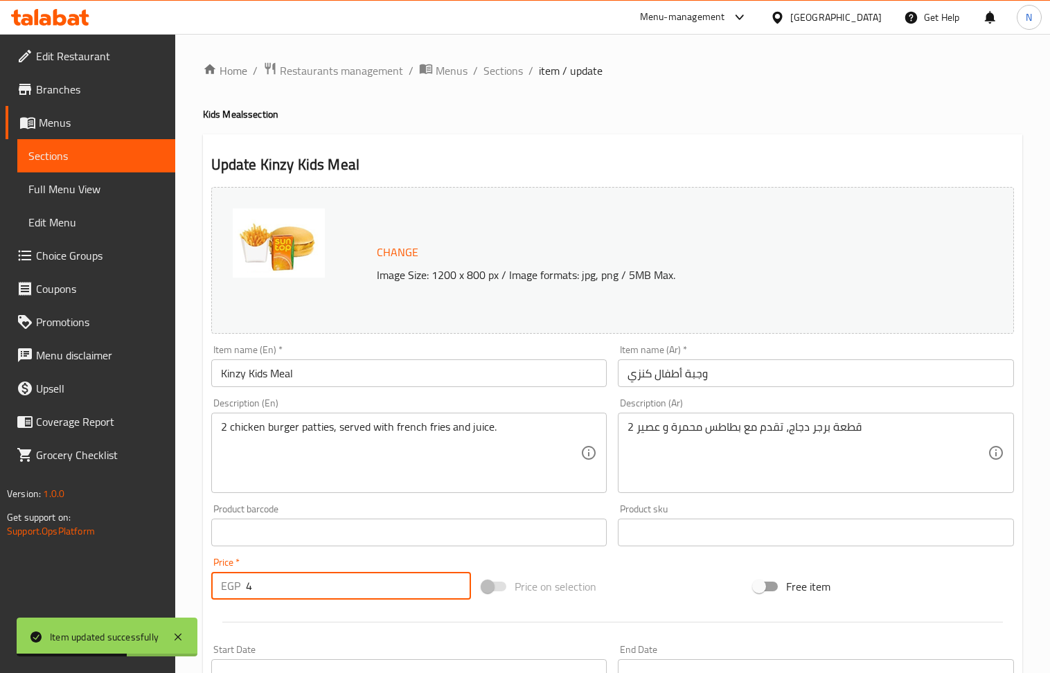
click at [321, 591] on input "4" at bounding box center [359, 586] width 226 height 28
click at [342, 517] on div "Product barcode Product barcode" at bounding box center [409, 525] width 396 height 42
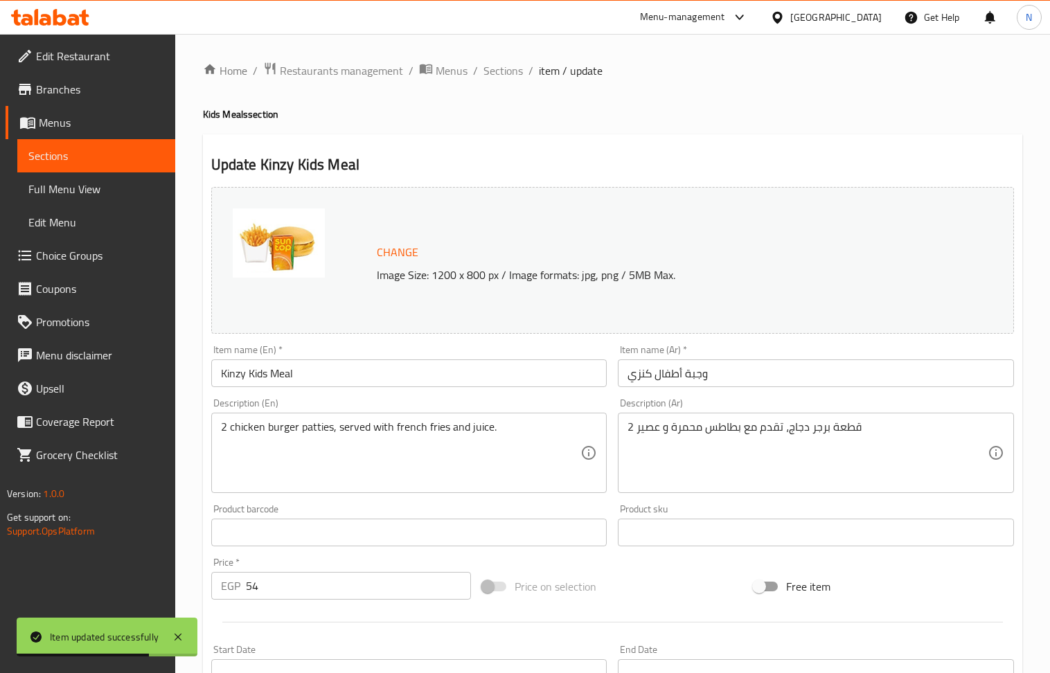
click at [325, 591] on input "54" at bounding box center [359, 586] width 226 height 28
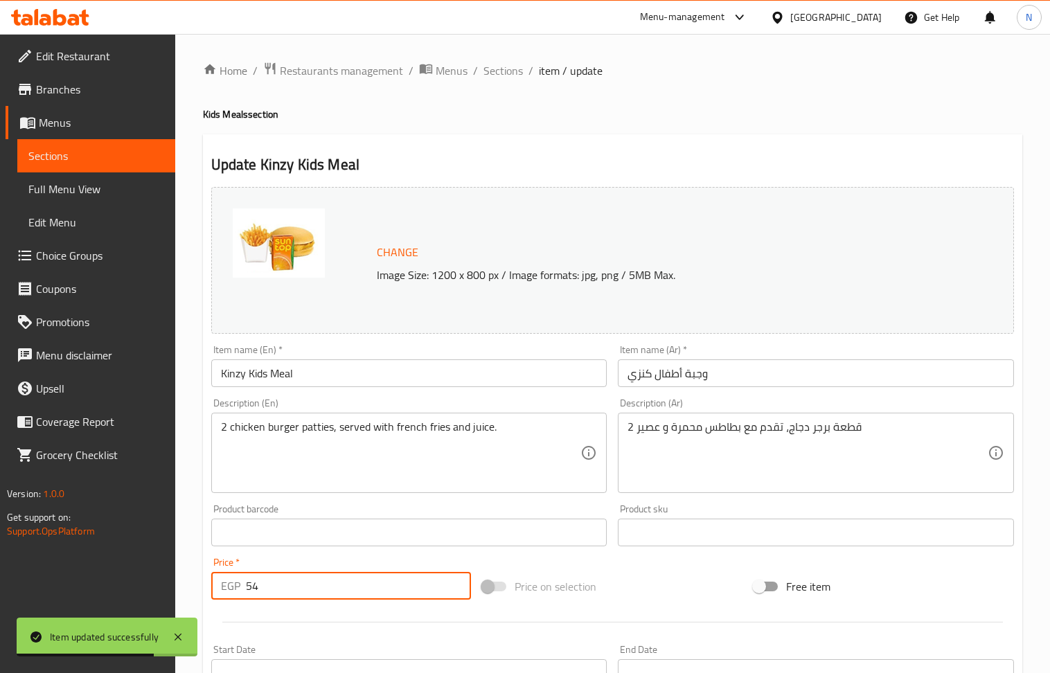
click at [325, 591] on input "54" at bounding box center [359, 586] width 226 height 28
type input "65"
click at [356, 495] on div "Description (En) 2 chicken burger patties, served with french fries and juice. …" at bounding box center [409, 446] width 407 height 106
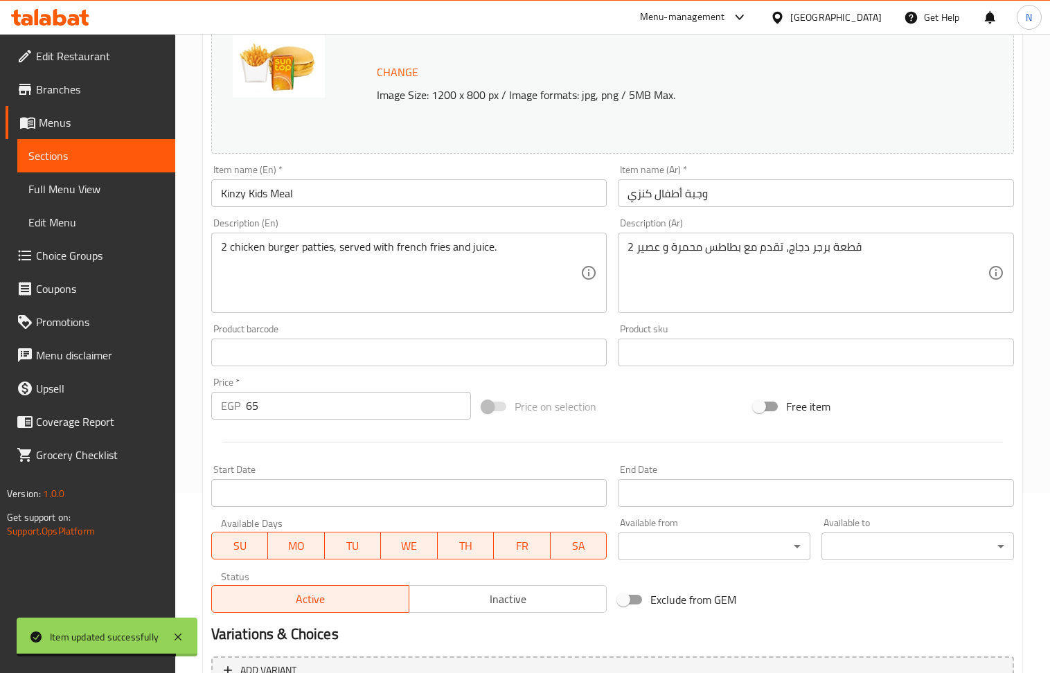
scroll to position [325, 0]
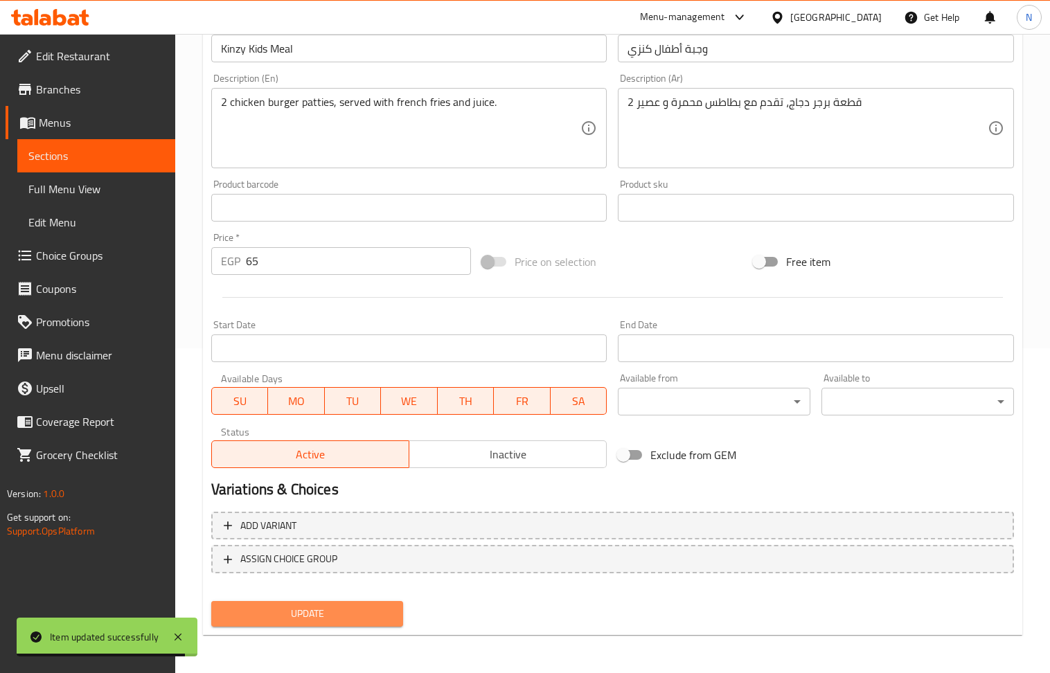
click at [310, 615] on span "Update" at bounding box center [307, 613] width 170 height 17
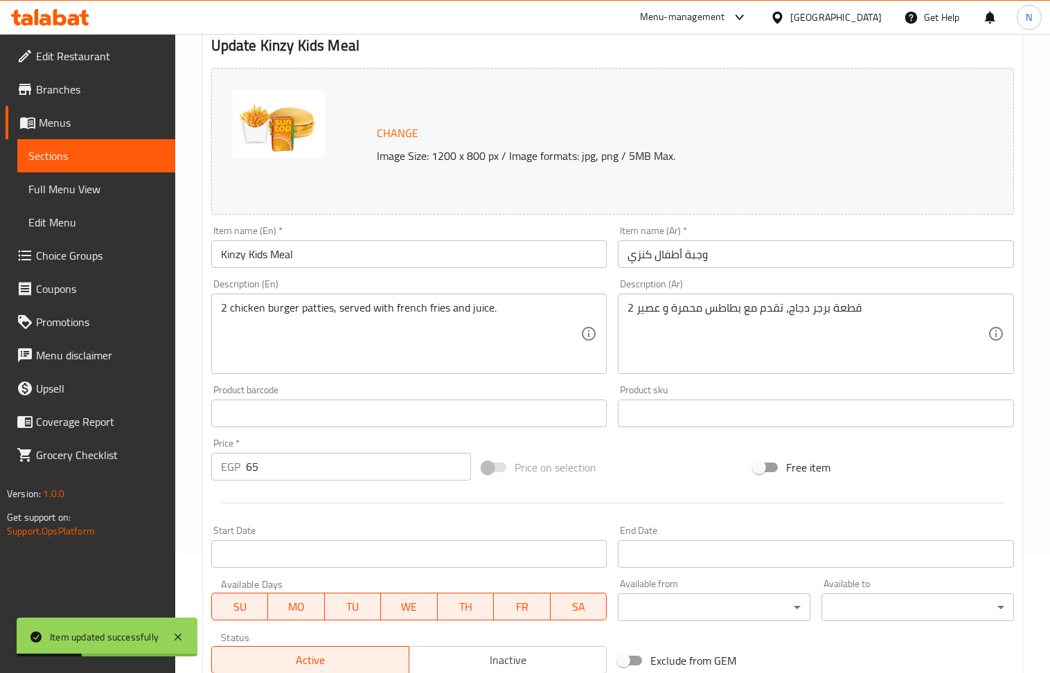
scroll to position [0, 0]
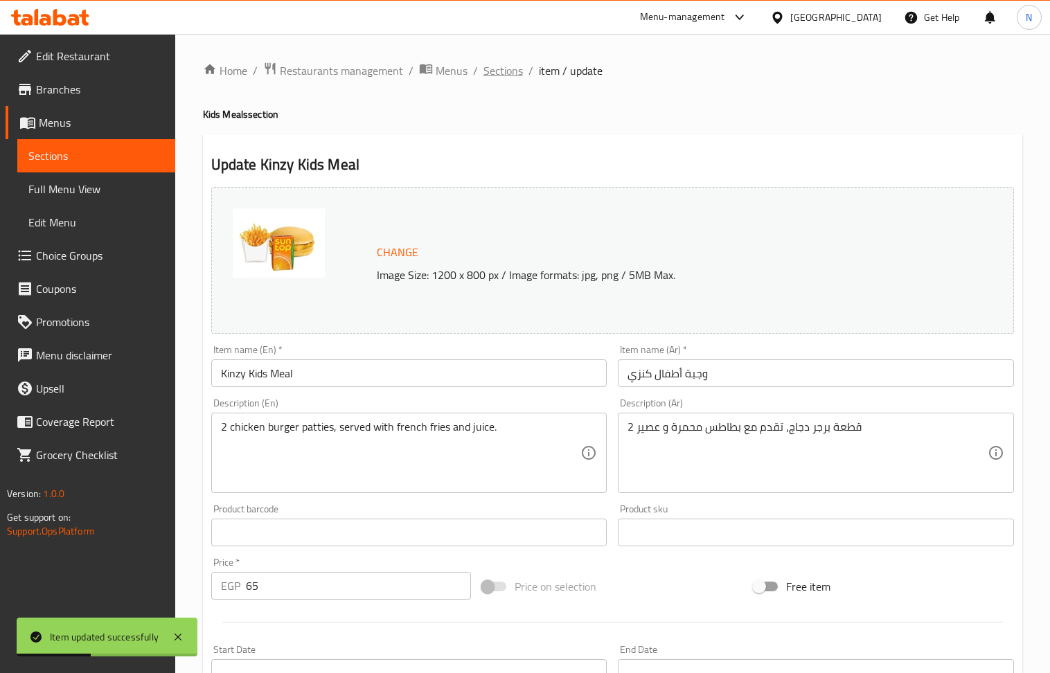
click at [497, 71] on span "Sections" at bounding box center [502, 70] width 39 height 17
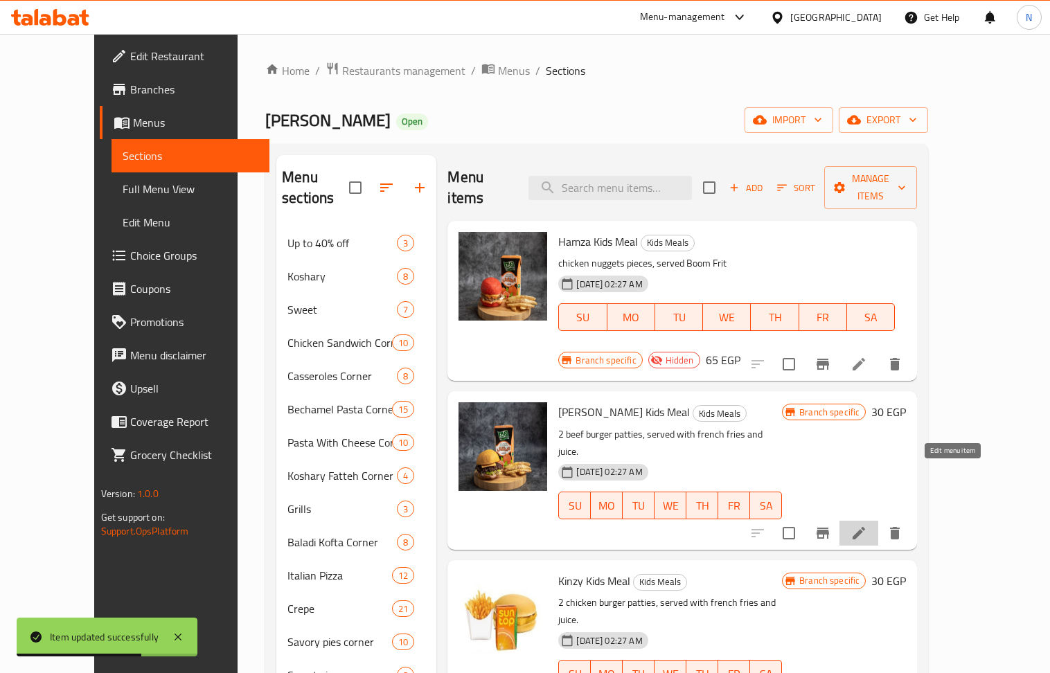
click at [867, 525] on icon at bounding box center [859, 533] width 17 height 17
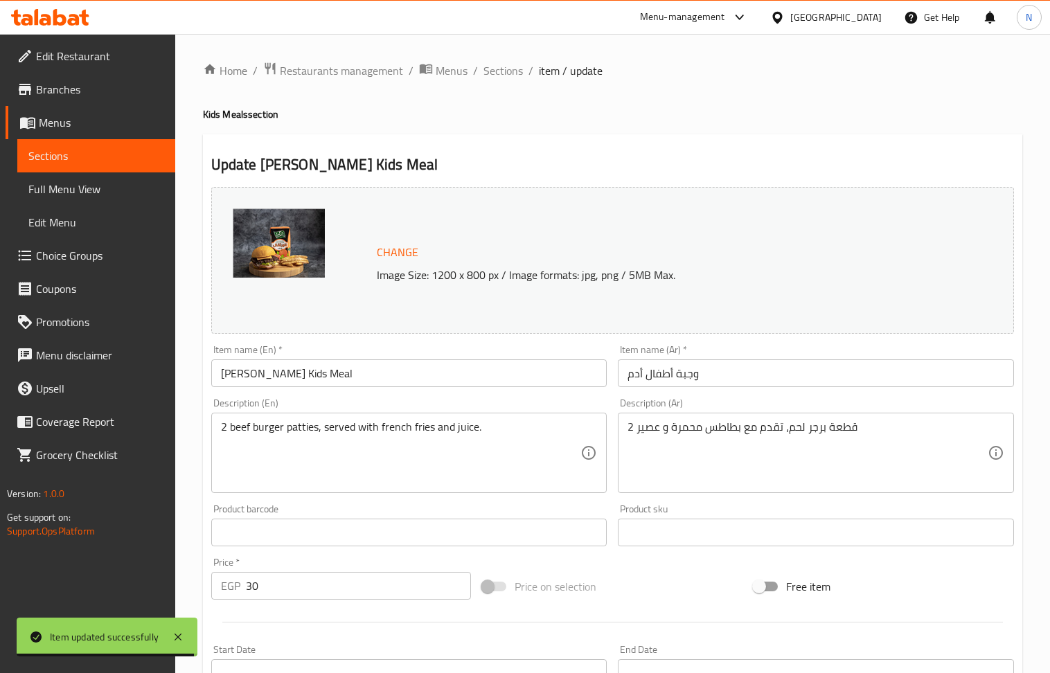
click at [309, 577] on input "30" at bounding box center [359, 586] width 226 height 28
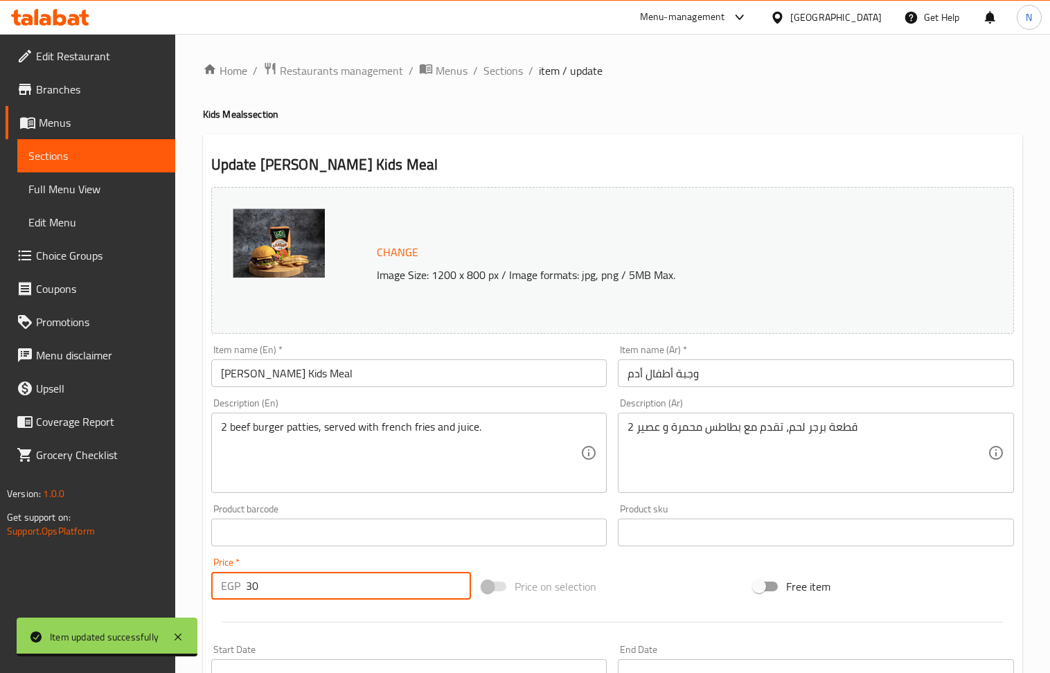
click at [309, 577] on input "30" at bounding box center [359, 586] width 226 height 28
type input "65"
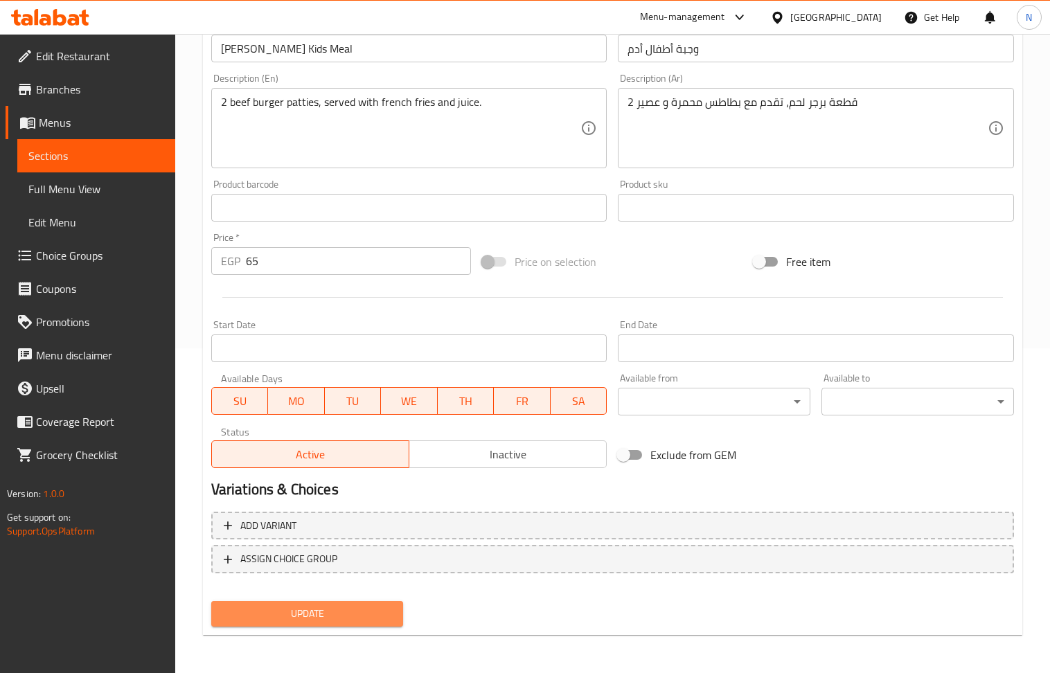
click at [339, 616] on span "Update" at bounding box center [307, 613] width 170 height 17
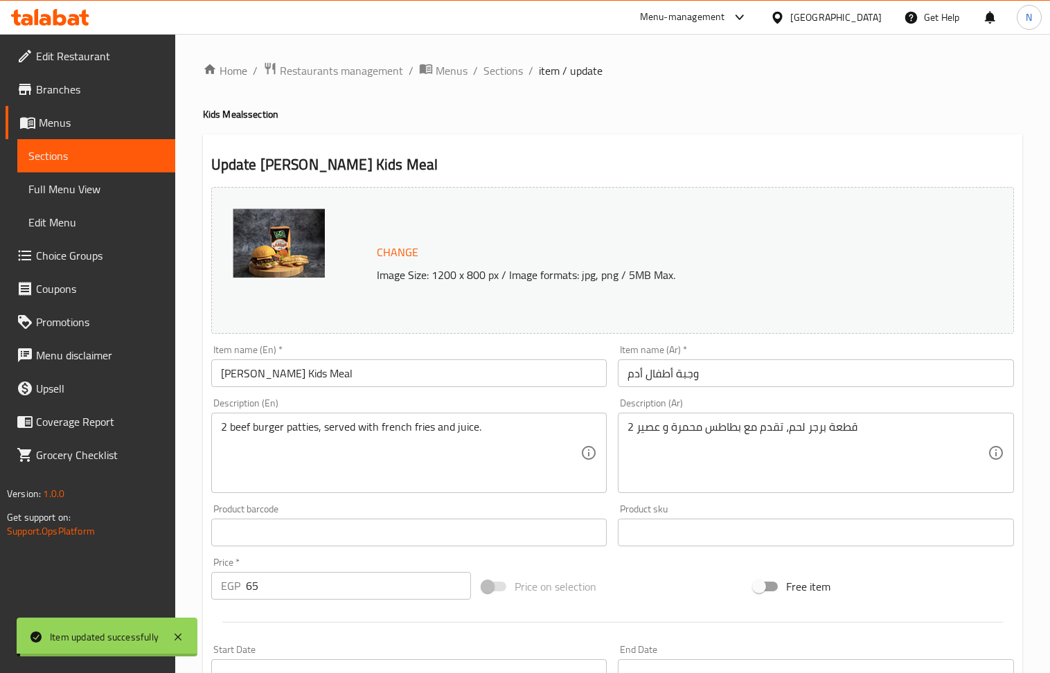
click at [494, 72] on span "Sections" at bounding box center [502, 70] width 39 height 17
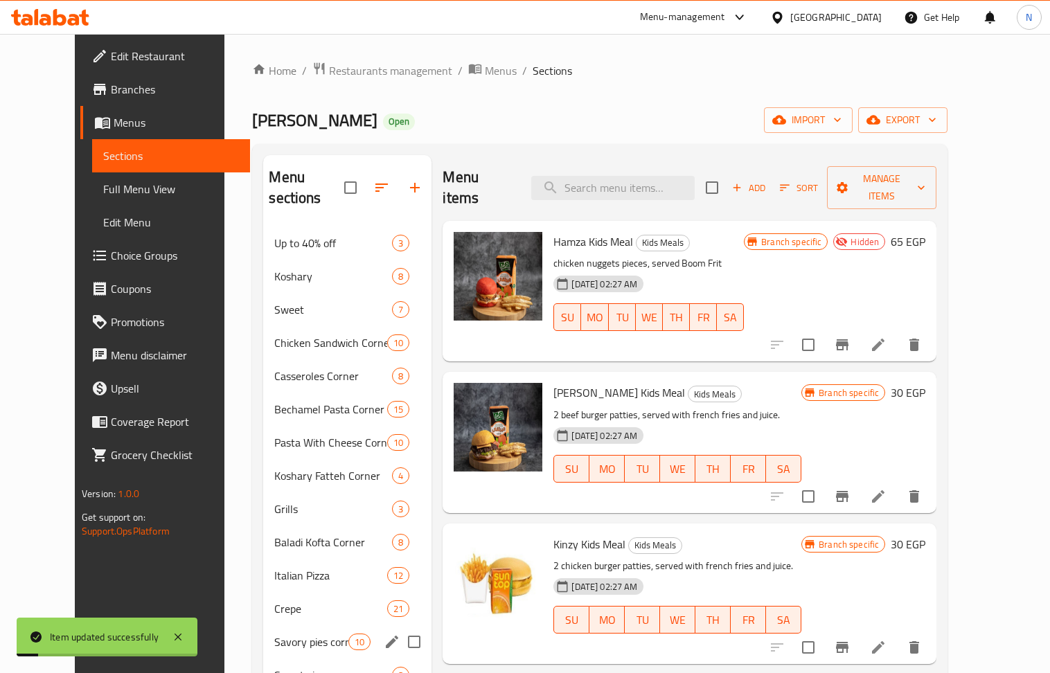
scroll to position [242, 0]
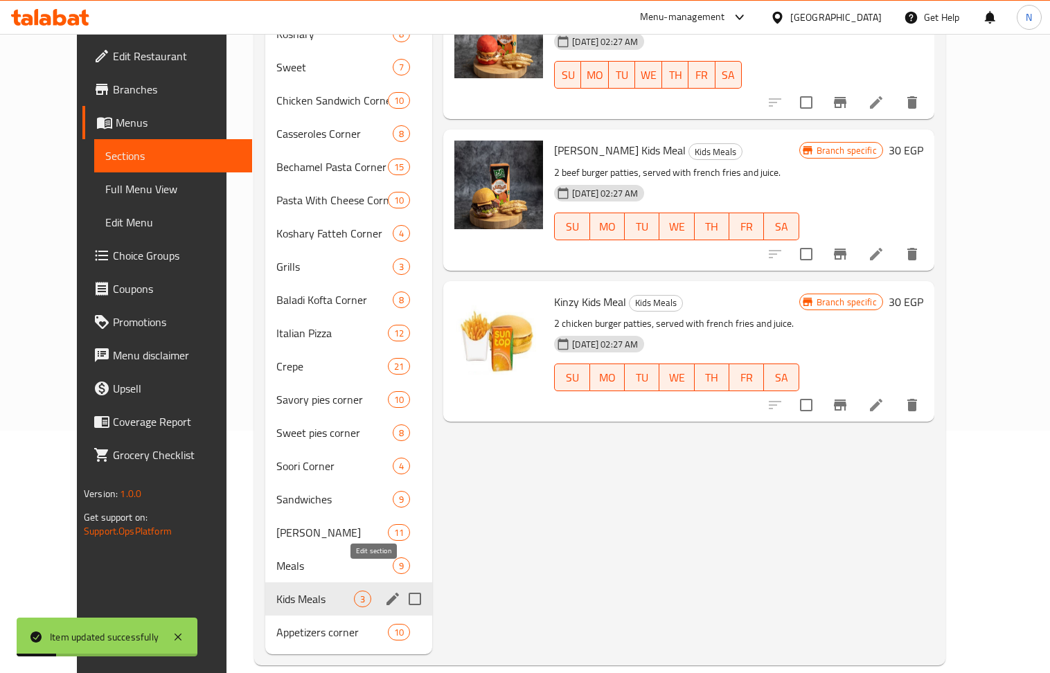
click at [384, 591] on icon "edit" at bounding box center [392, 599] width 17 height 17
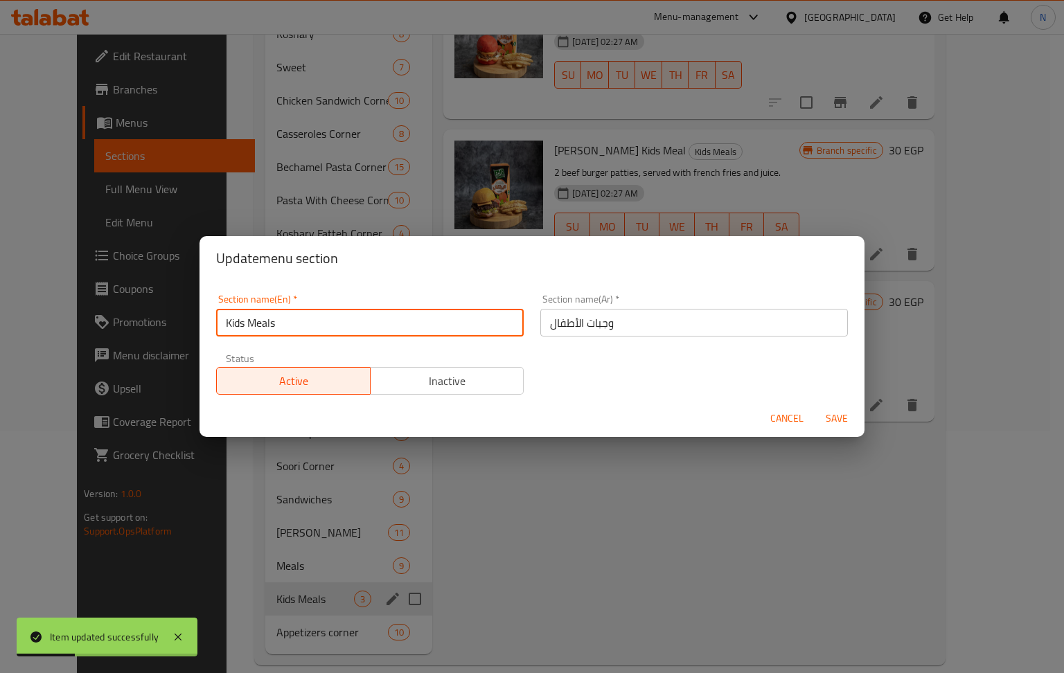
click at [327, 328] on input "Kids Meals" at bounding box center [370, 323] width 308 height 28
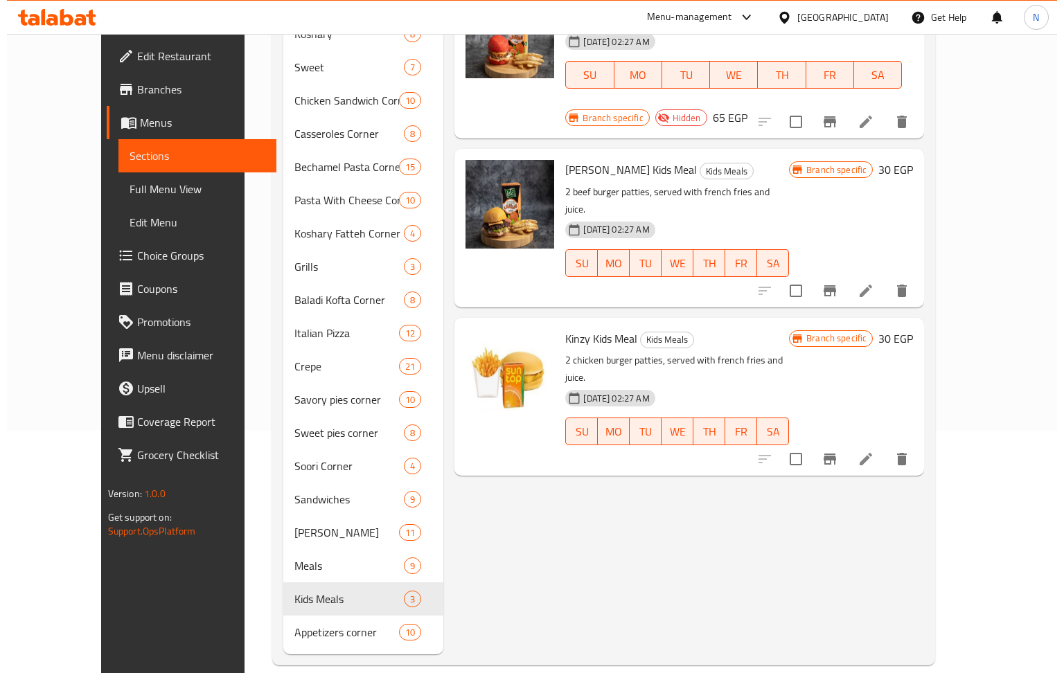
scroll to position [0, 0]
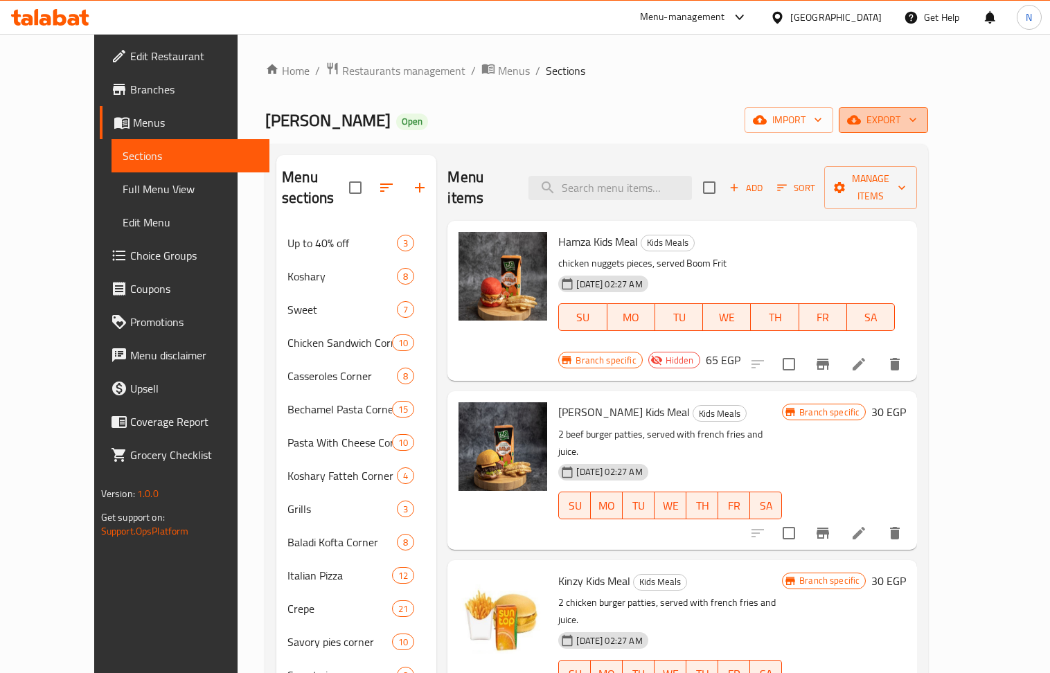
click at [917, 129] on span "export" at bounding box center [883, 120] width 67 height 17
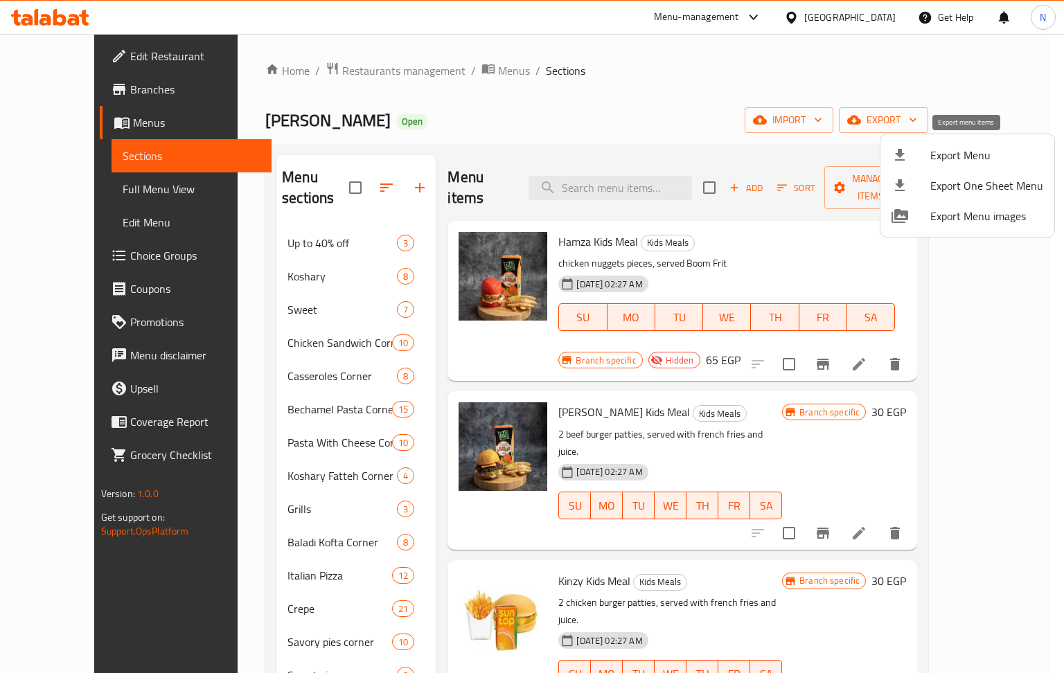
click at [972, 157] on span "Export Menu" at bounding box center [986, 155] width 113 height 17
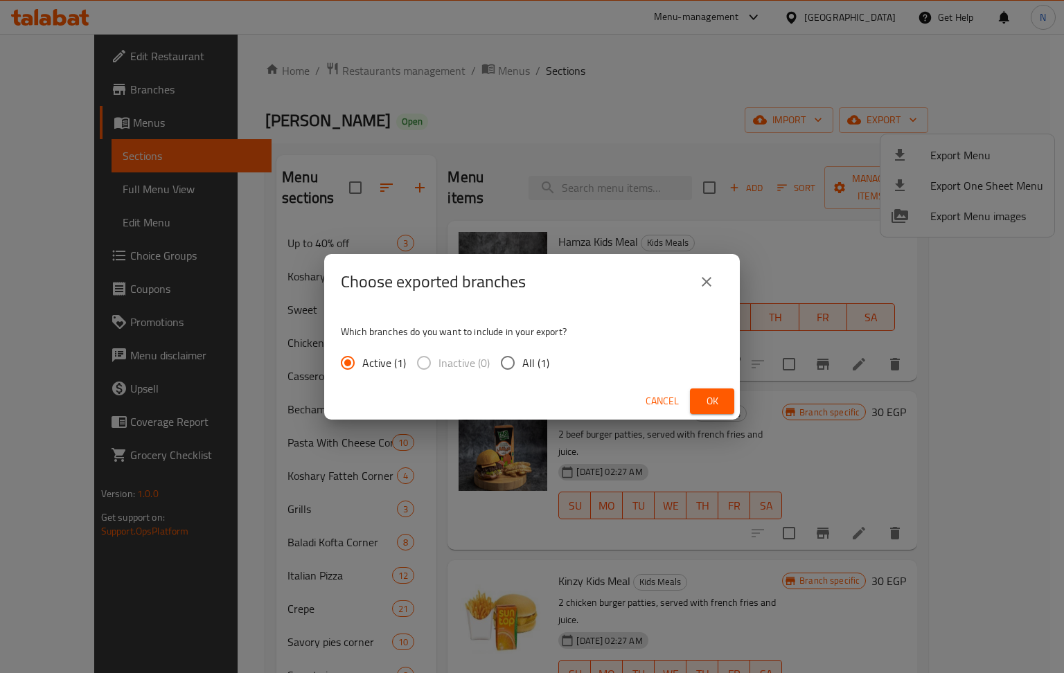
click at [721, 396] on span "Ok" at bounding box center [712, 401] width 22 height 17
